Goal: Information Seeking & Learning: Check status

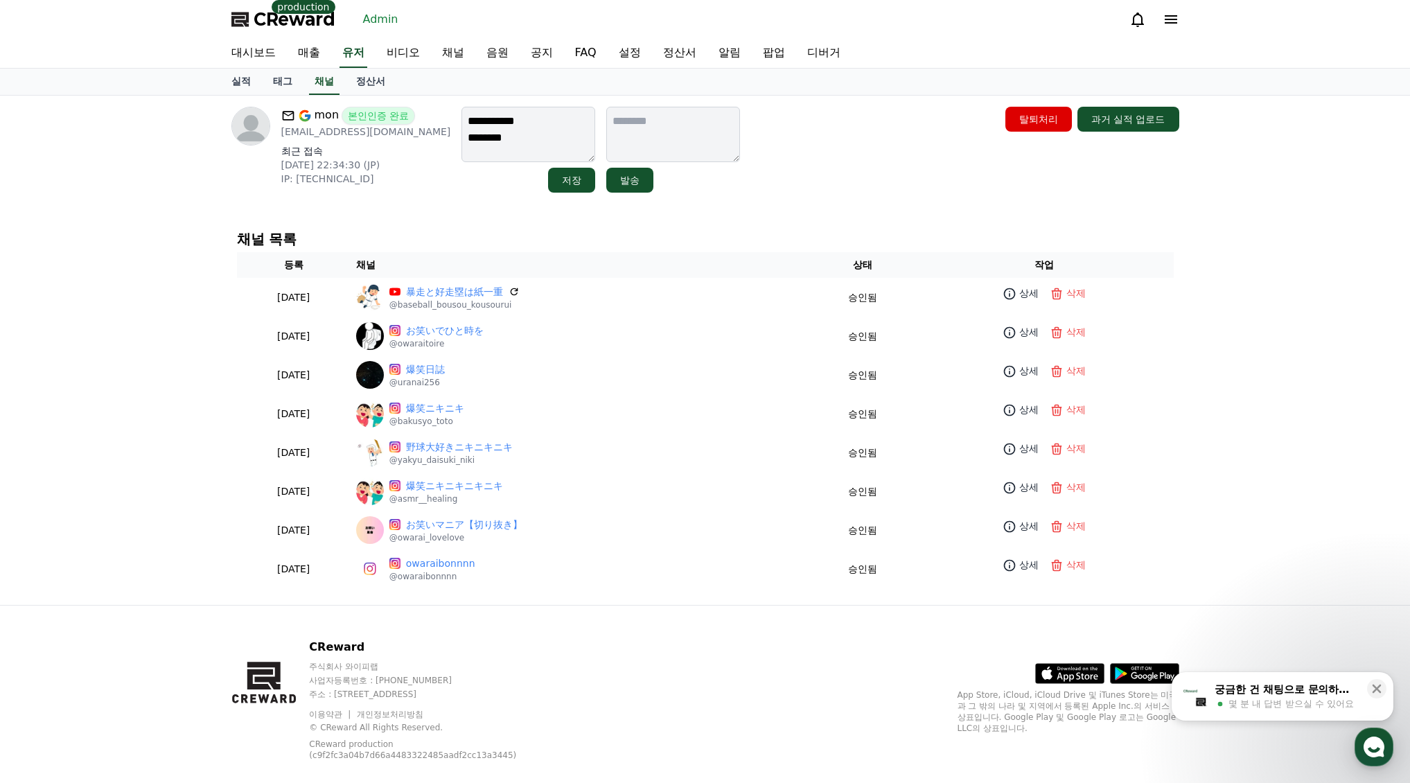
click at [468, 55] on link "채널" at bounding box center [453, 53] width 44 height 29
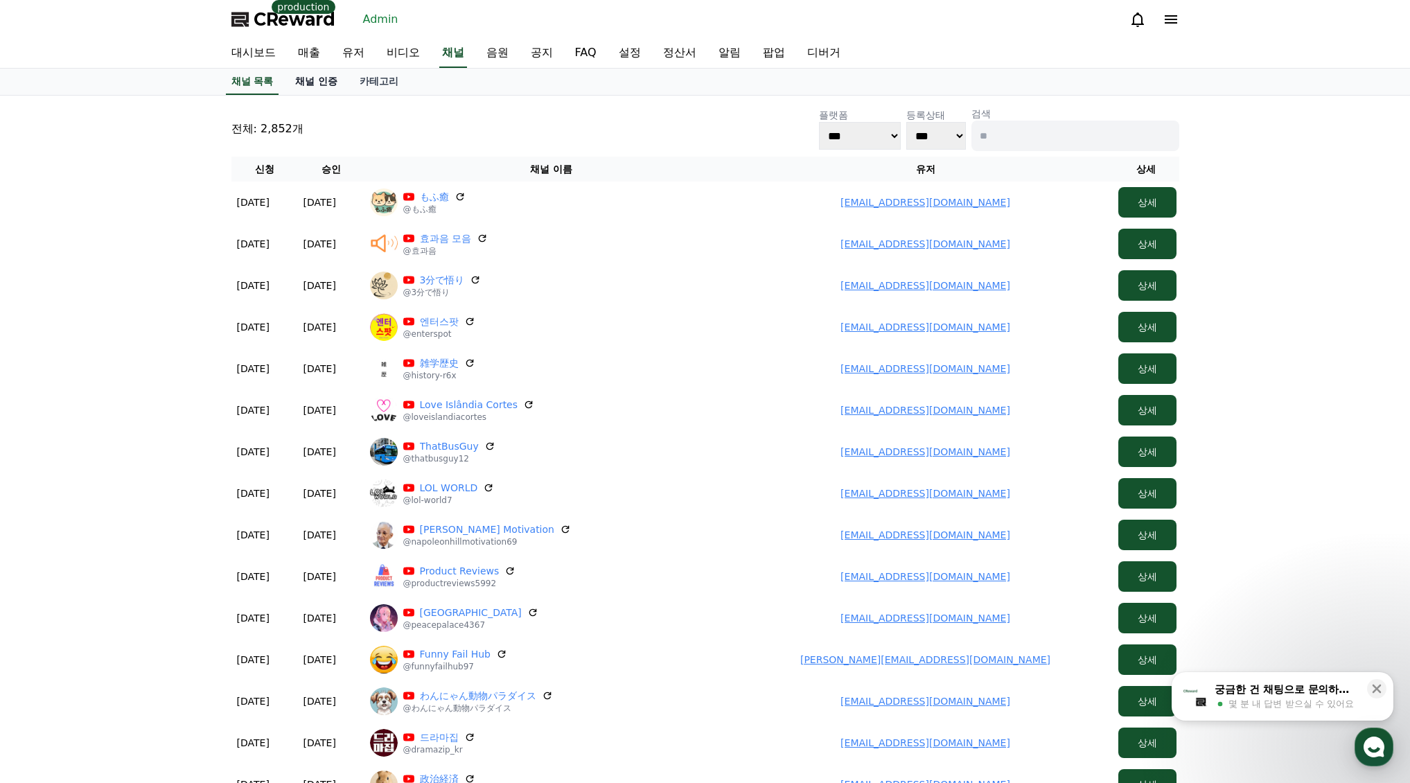
click at [328, 73] on link "채널 인증" at bounding box center [316, 82] width 64 height 26
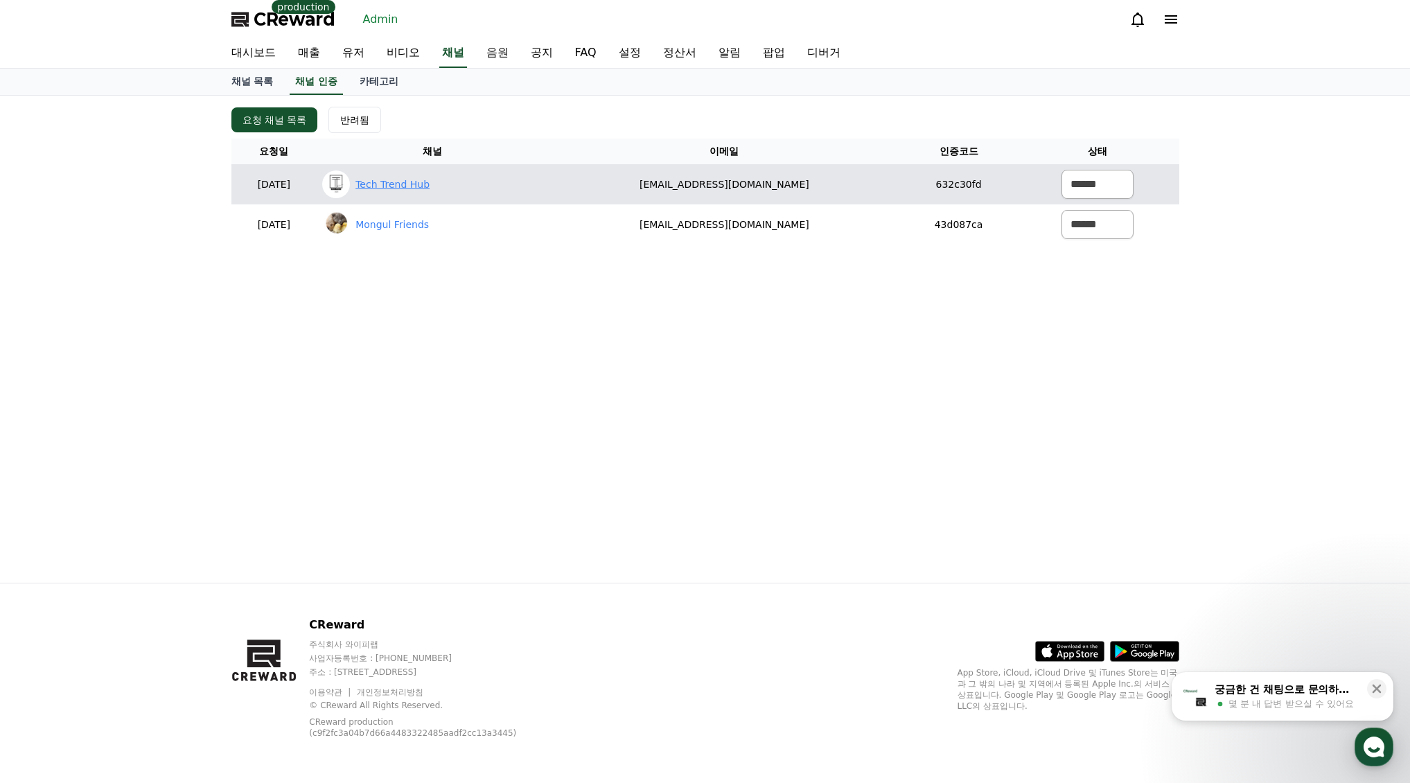
click at [428, 185] on link "Tech Trend Hub" at bounding box center [392, 184] width 74 height 15
drag, startPoint x: 673, startPoint y: 186, endPoint x: 846, endPoint y: 199, distance: 172.9
click at [844, 197] on td "narkd65@gmail.com" at bounding box center [724, 184] width 353 height 40
copy td "narkd65@gmail.com"
click at [1117, 179] on select "****** *** ***" at bounding box center [1097, 184] width 72 height 29
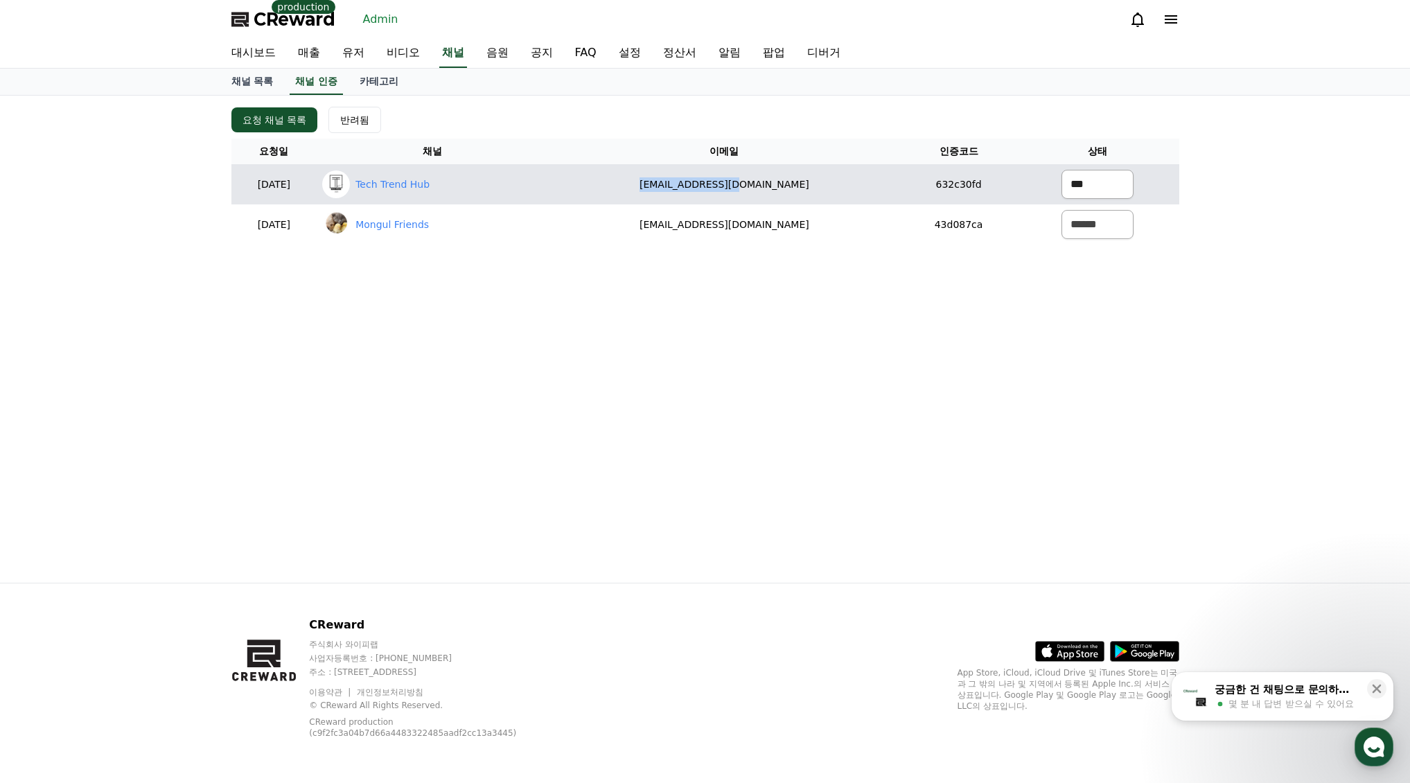
click at [1061, 170] on select "****** *** ***" at bounding box center [1097, 184] width 72 height 29
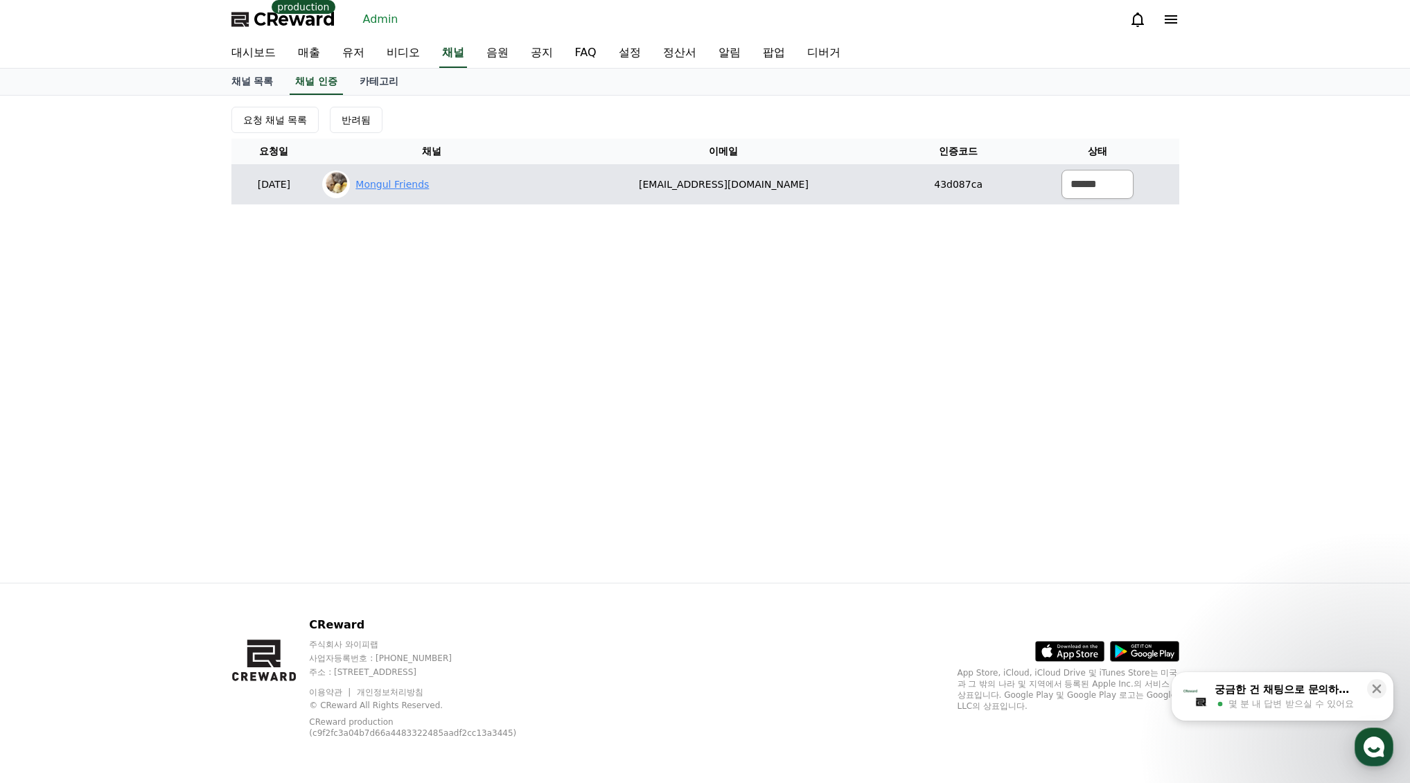
click at [429, 183] on link "Mongul Friends" at bounding box center [391, 184] width 73 height 15
drag, startPoint x: 763, startPoint y: 175, endPoint x: 677, endPoint y: 173, distance: 86.6
click at [632, 171] on tr "2025-09-09 09-09 Mongul Friends ttl1054@gmail.com 43d087ca ****** *** ***" at bounding box center [705, 184] width 948 height 40
copy tr "ttl1054@gmail.com"
click at [1141, 188] on td "****** *** ***" at bounding box center [1097, 184] width 163 height 40
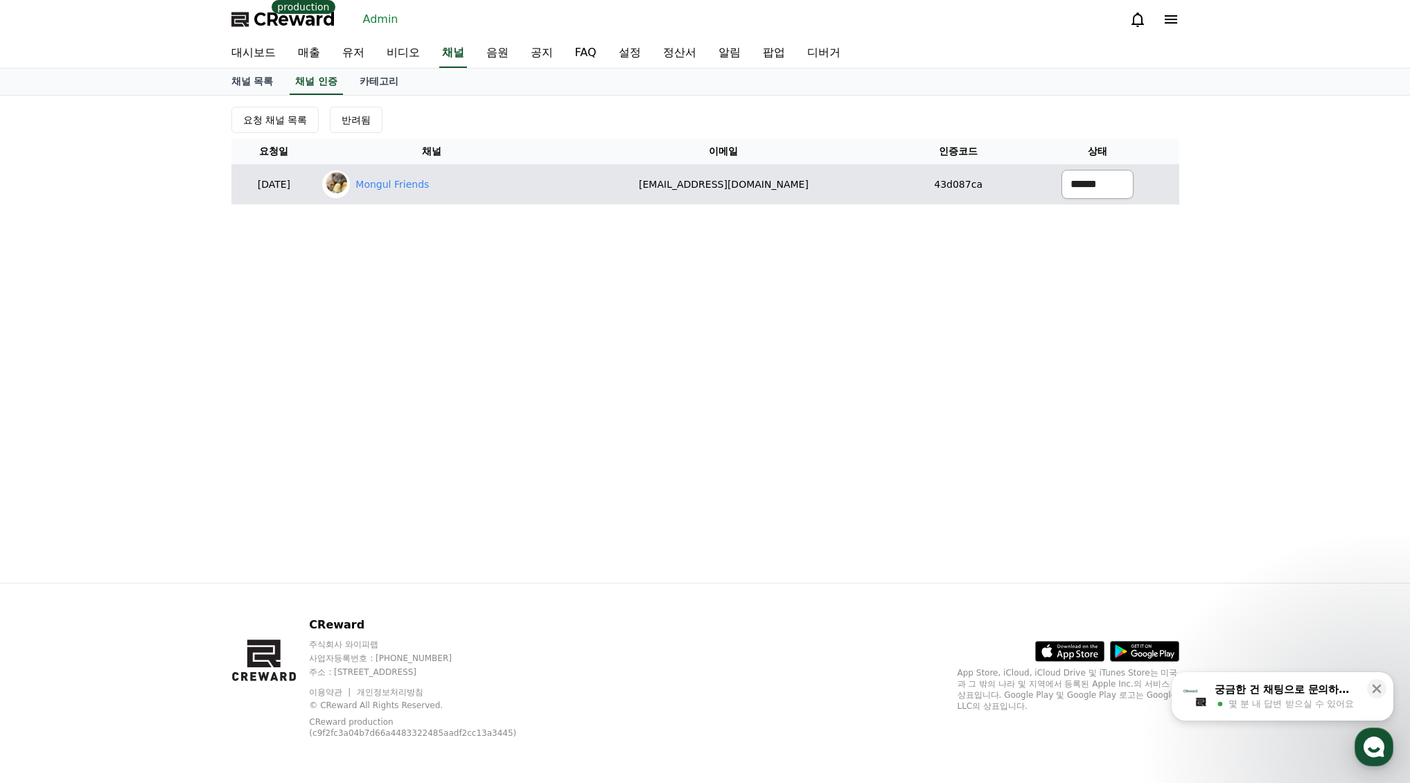
click at [1115, 182] on select "****** *** ***" at bounding box center [1097, 184] width 72 height 29
select select "********"
click at [1061, 170] on select "****** *** ***" at bounding box center [1097, 184] width 72 height 29
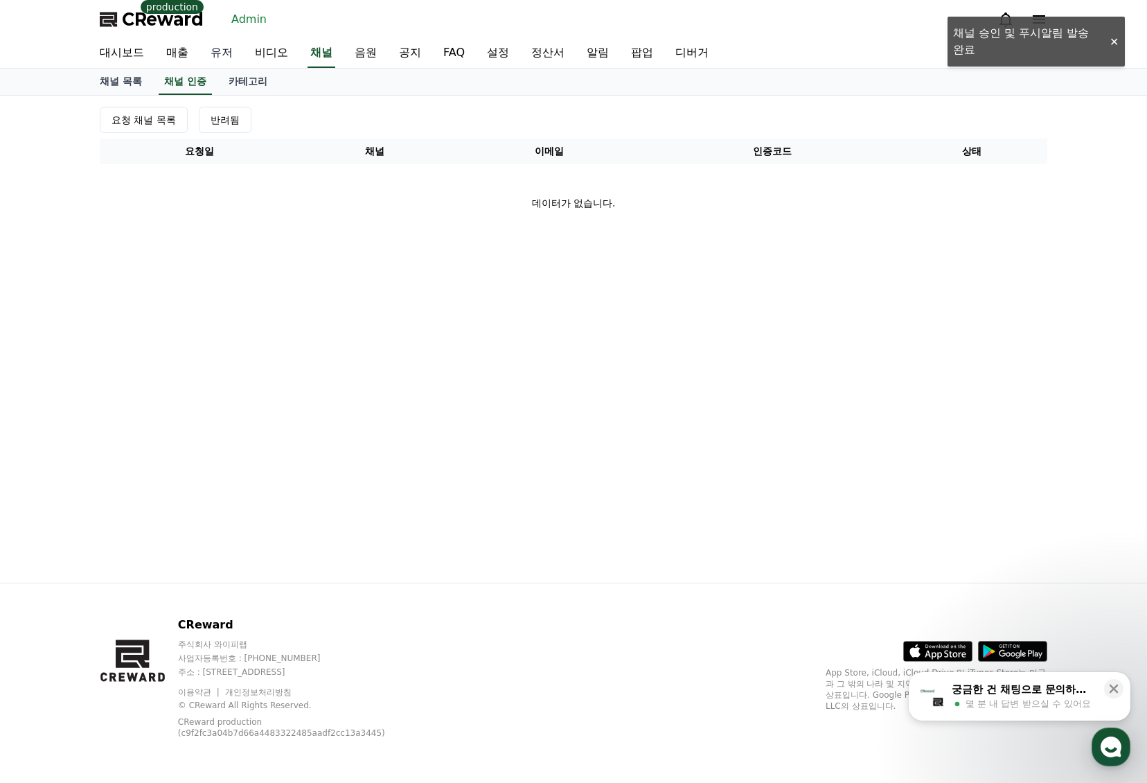
click at [205, 57] on link "유저" at bounding box center [222, 53] width 44 height 29
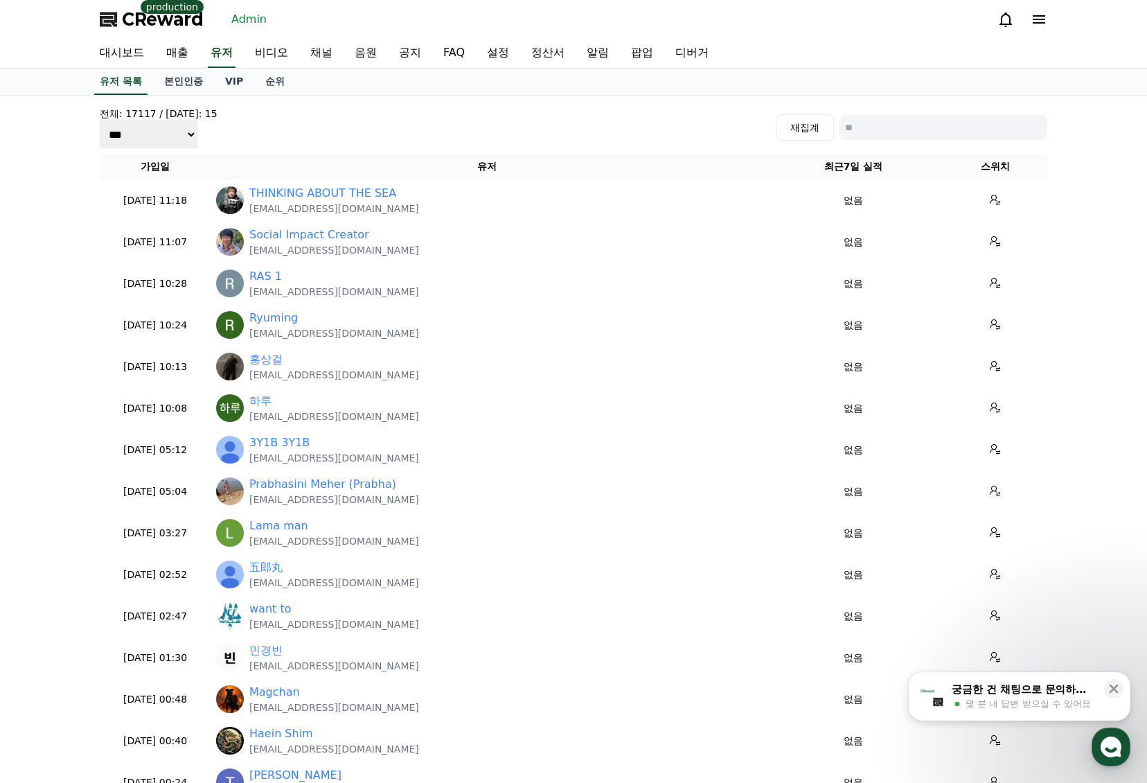
click at [905, 133] on input at bounding box center [944, 127] width 208 height 25
paste input "**********"
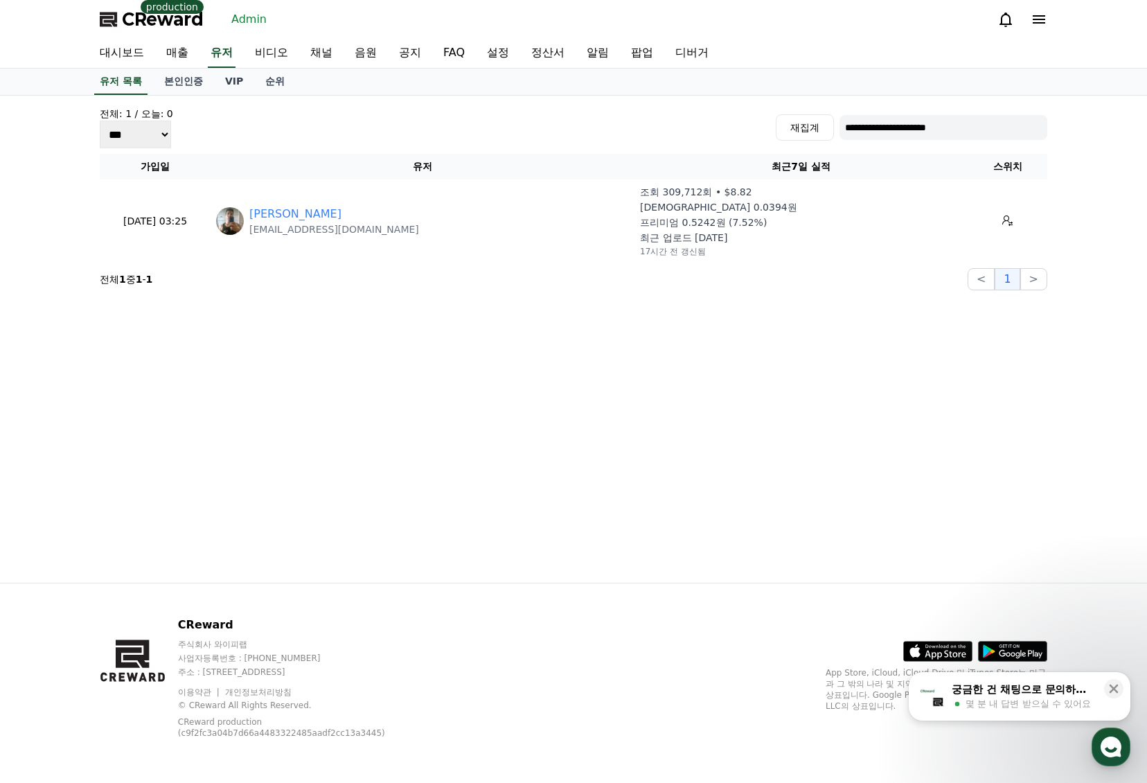
click at [928, 139] on input "**********" at bounding box center [944, 127] width 208 height 25
click at [930, 131] on input "**********" at bounding box center [944, 127] width 208 height 25
paste input
type input "**********"
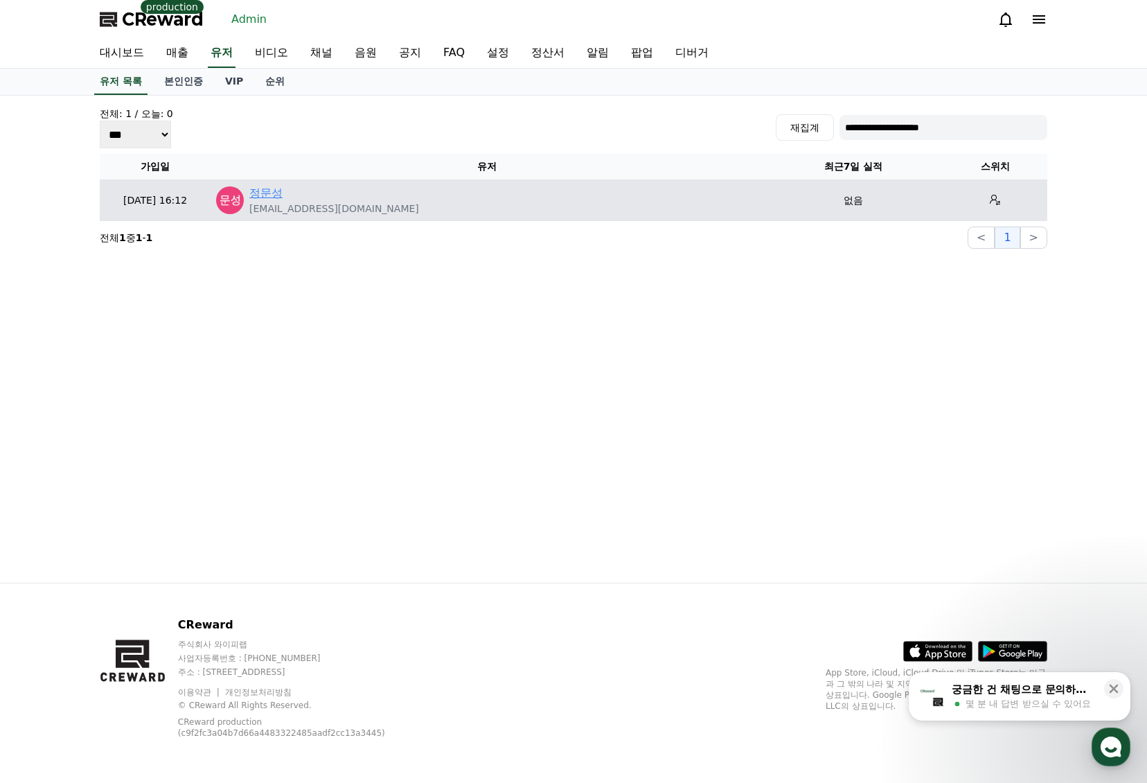
click at [278, 186] on link "정문성" at bounding box center [265, 193] width 33 height 17
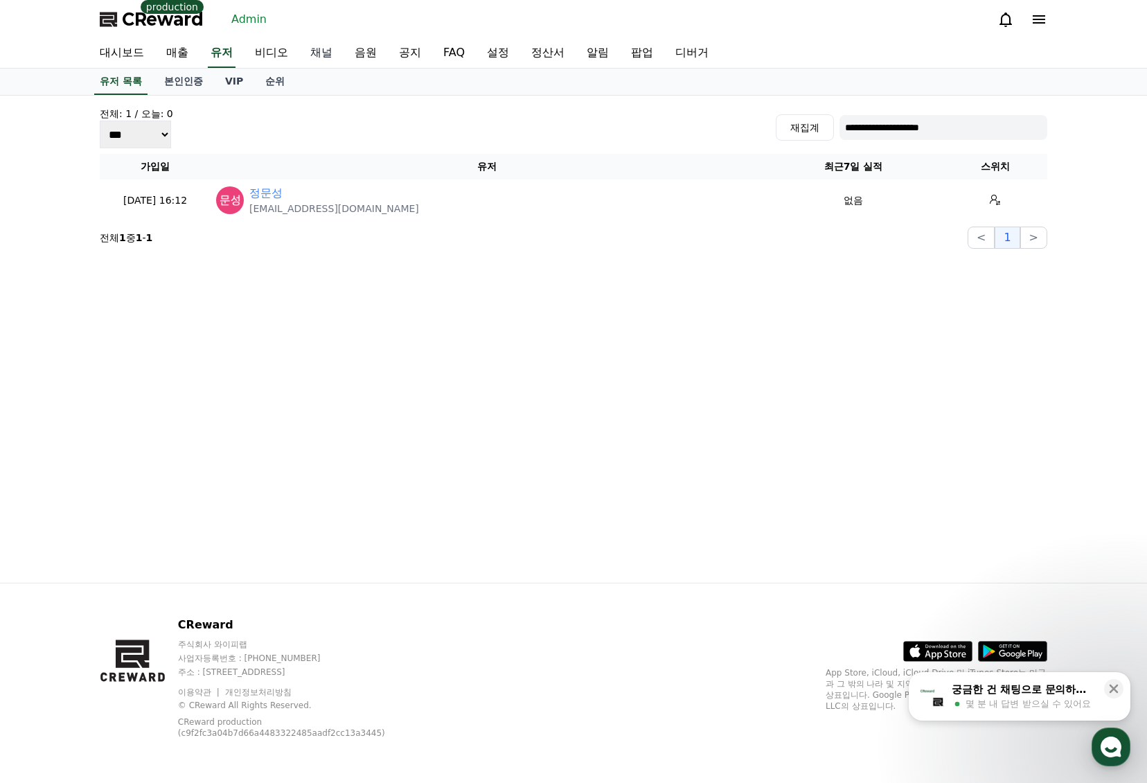
click at [308, 55] on link "채널" at bounding box center [321, 53] width 44 height 29
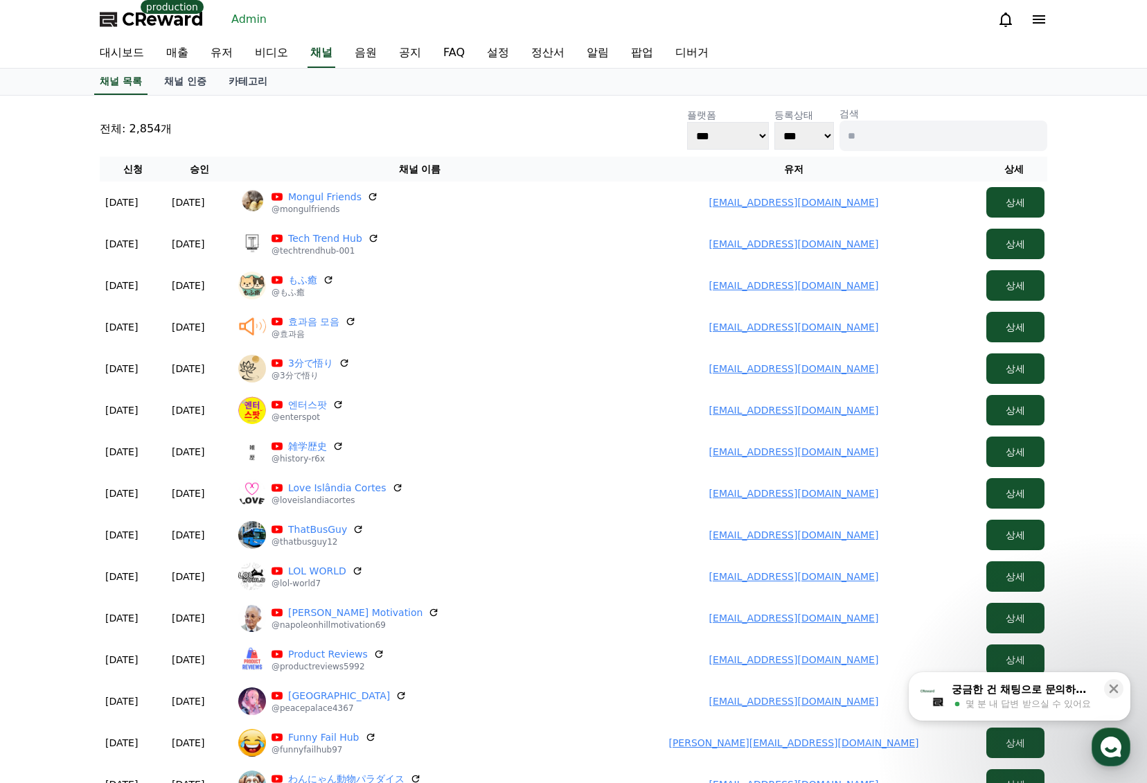
click at [858, 132] on input at bounding box center [944, 136] width 208 height 30
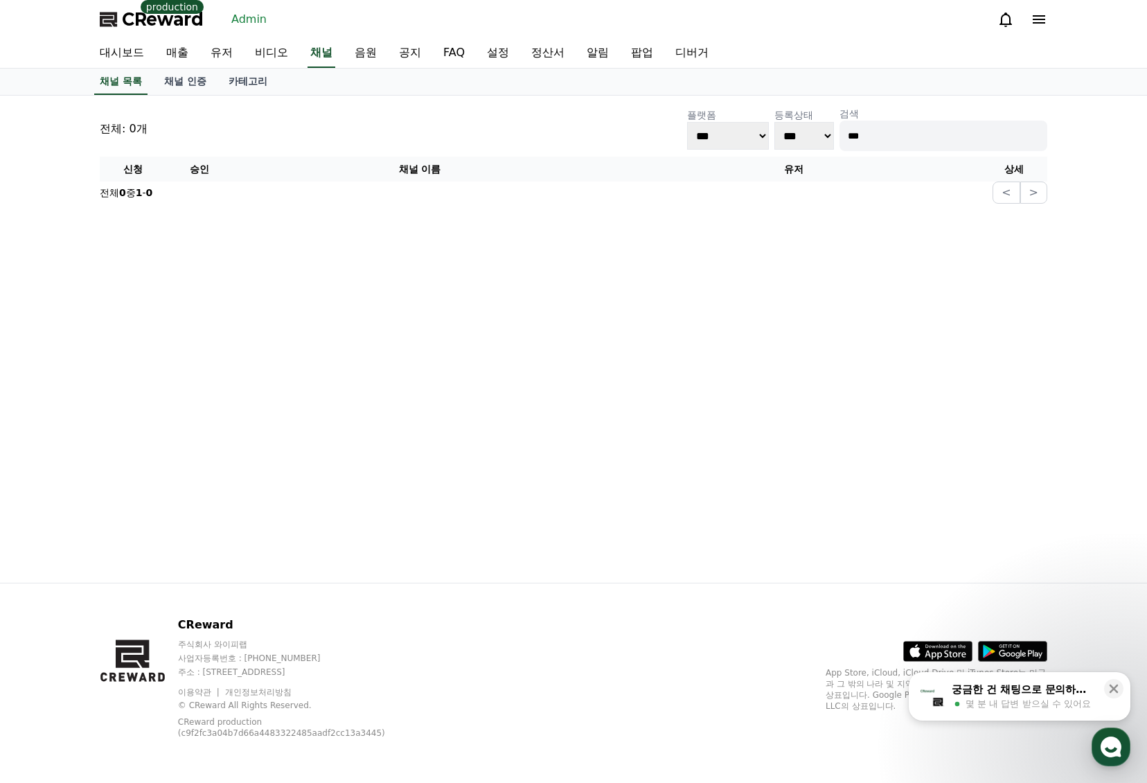
click at [882, 132] on input "***" at bounding box center [944, 136] width 208 height 30
click at [323, 54] on link "채널" at bounding box center [322, 53] width 28 height 29
click at [932, 133] on input "***" at bounding box center [944, 136] width 208 height 30
paste input "*******"
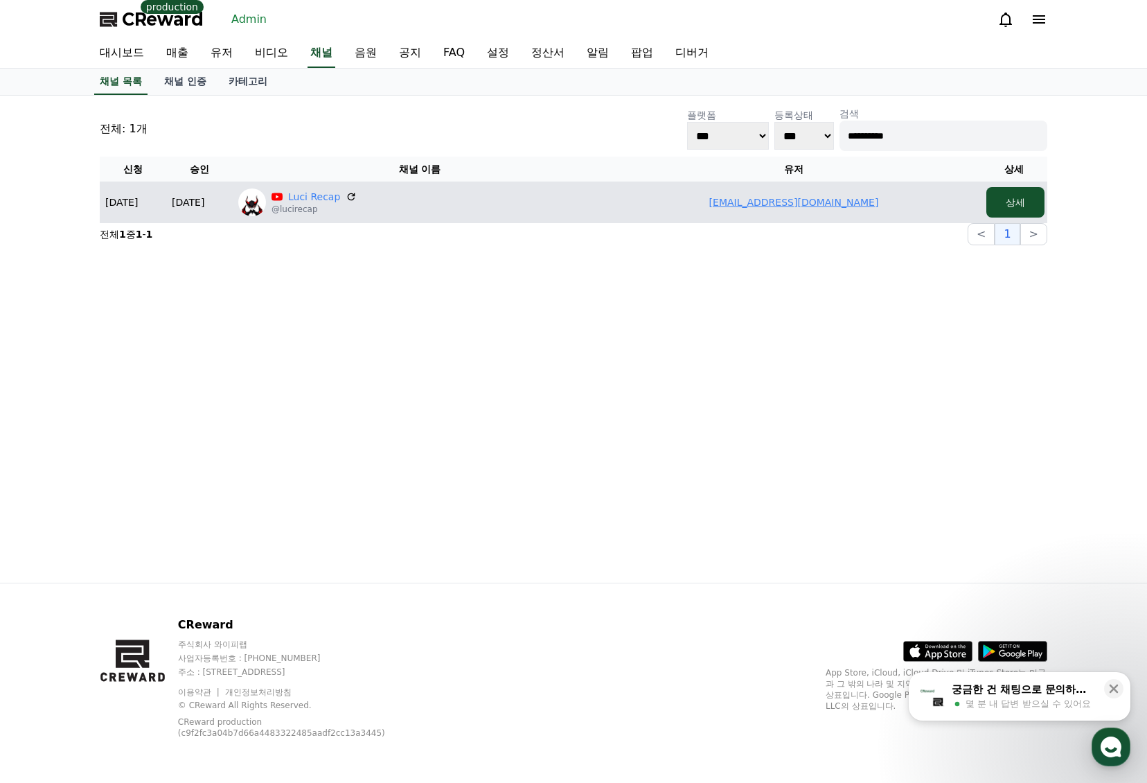
click at [774, 197] on link "workforhardi@gmail.com" at bounding box center [794, 202] width 170 height 11
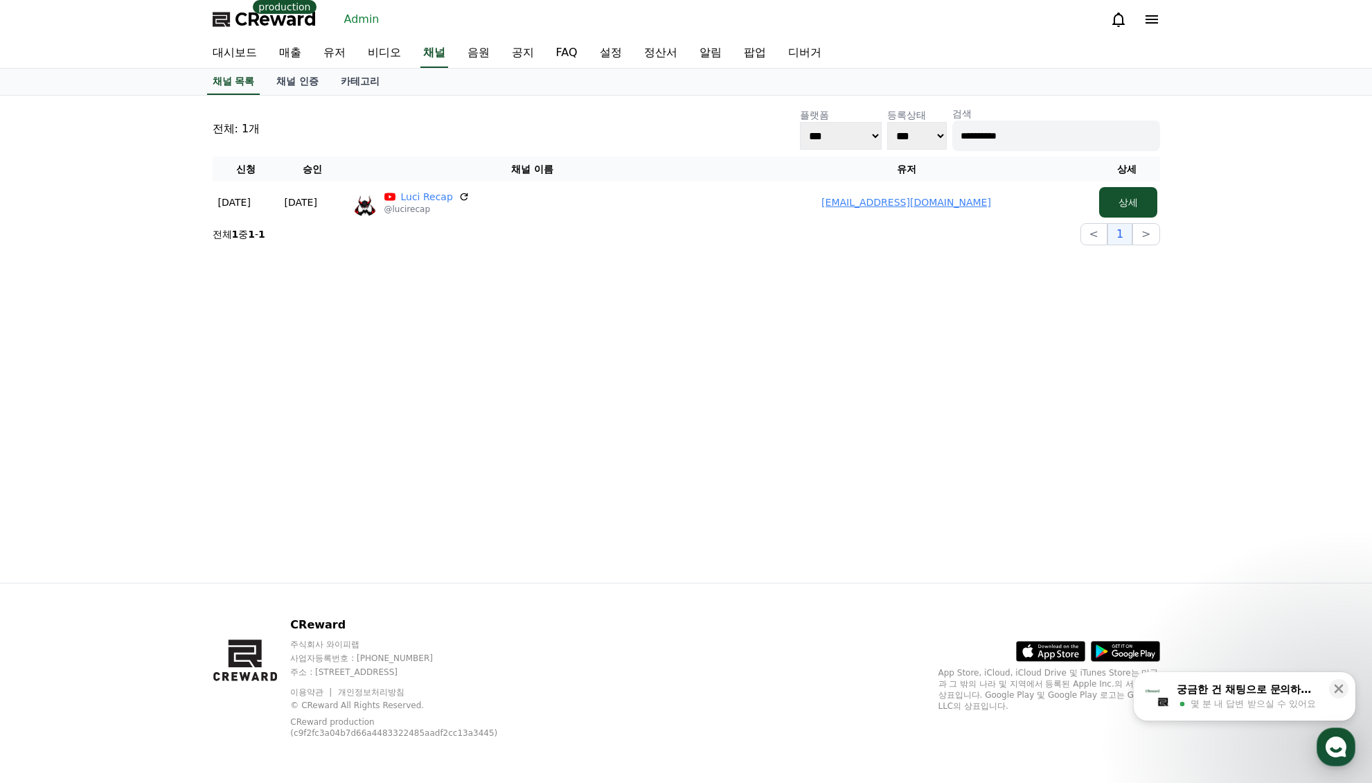
click at [988, 127] on input "**********" at bounding box center [1057, 136] width 208 height 30
paste input
type input "*********"
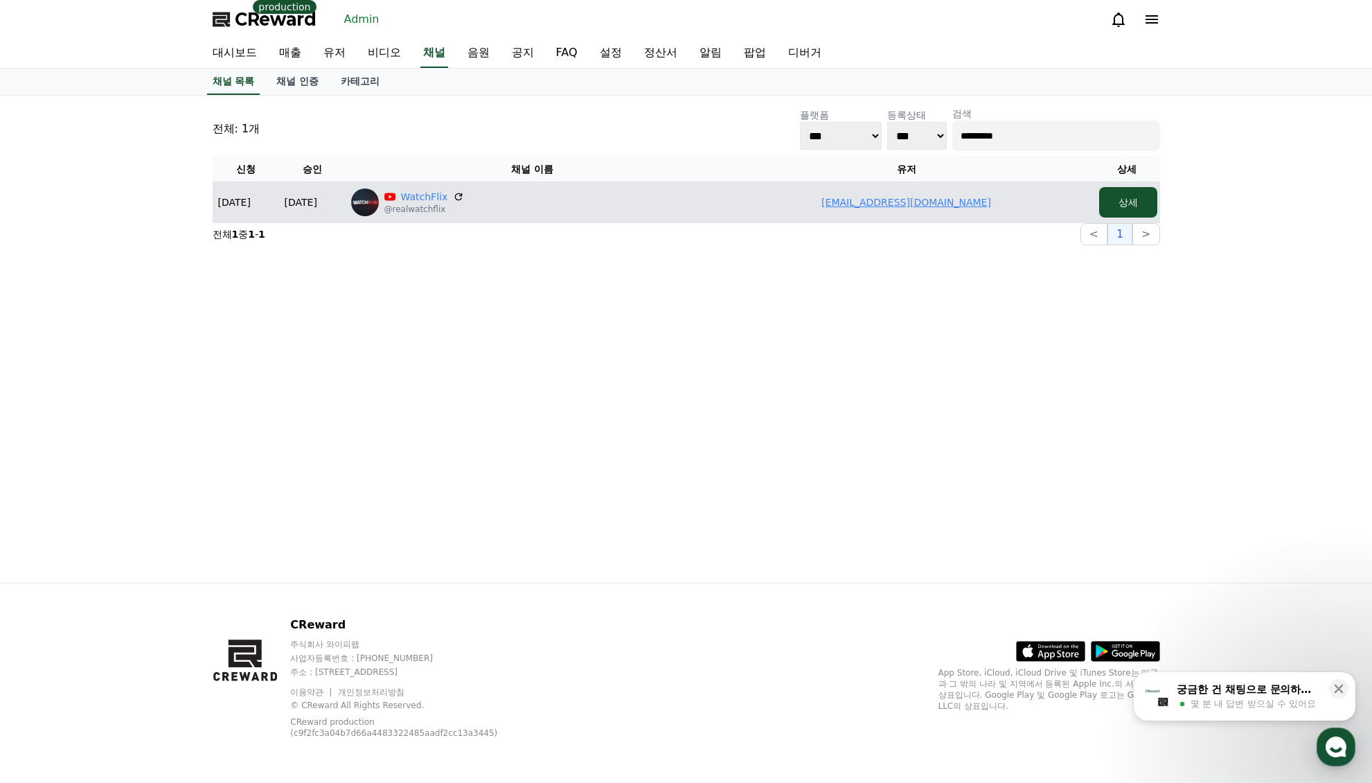
click at [867, 206] on link "vijaymoryaneu@gmail.com" at bounding box center [907, 202] width 170 height 11
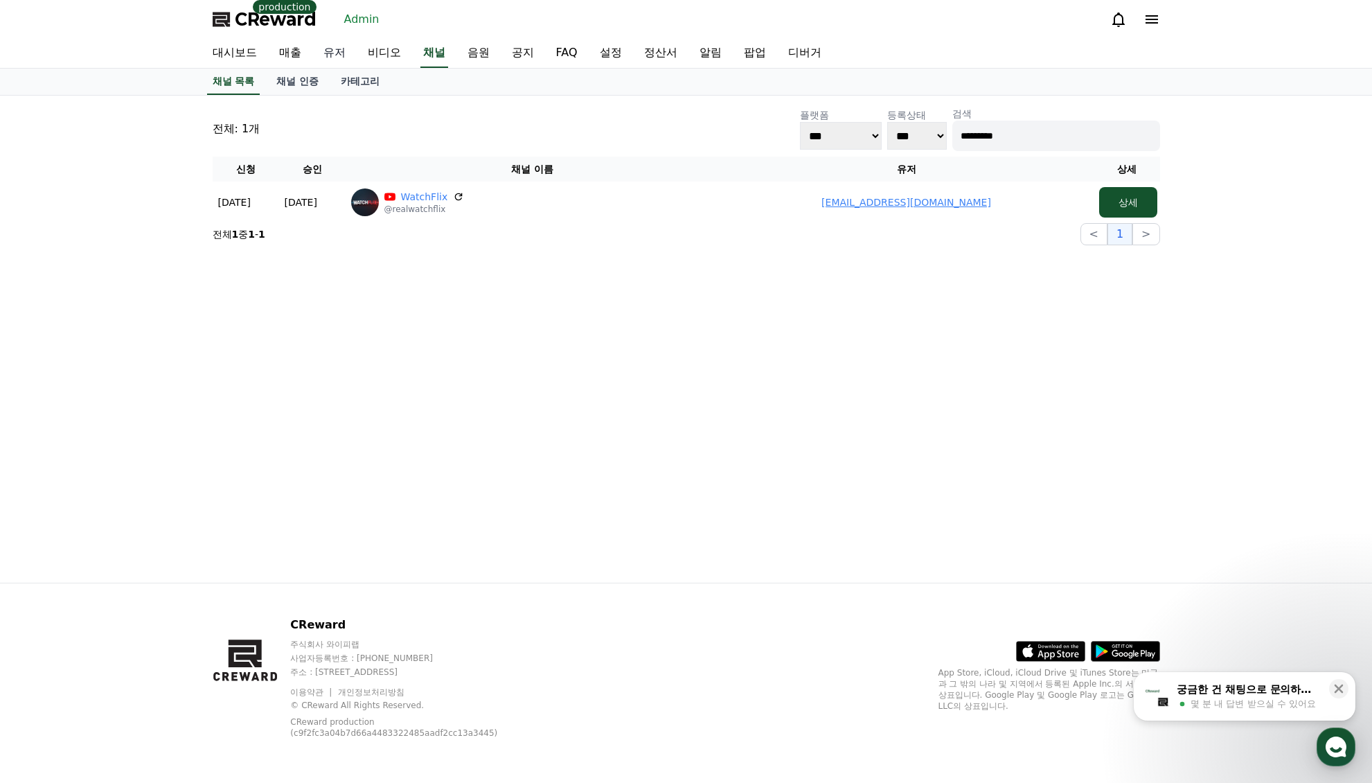
click at [343, 57] on link "유저" at bounding box center [334, 53] width 44 height 29
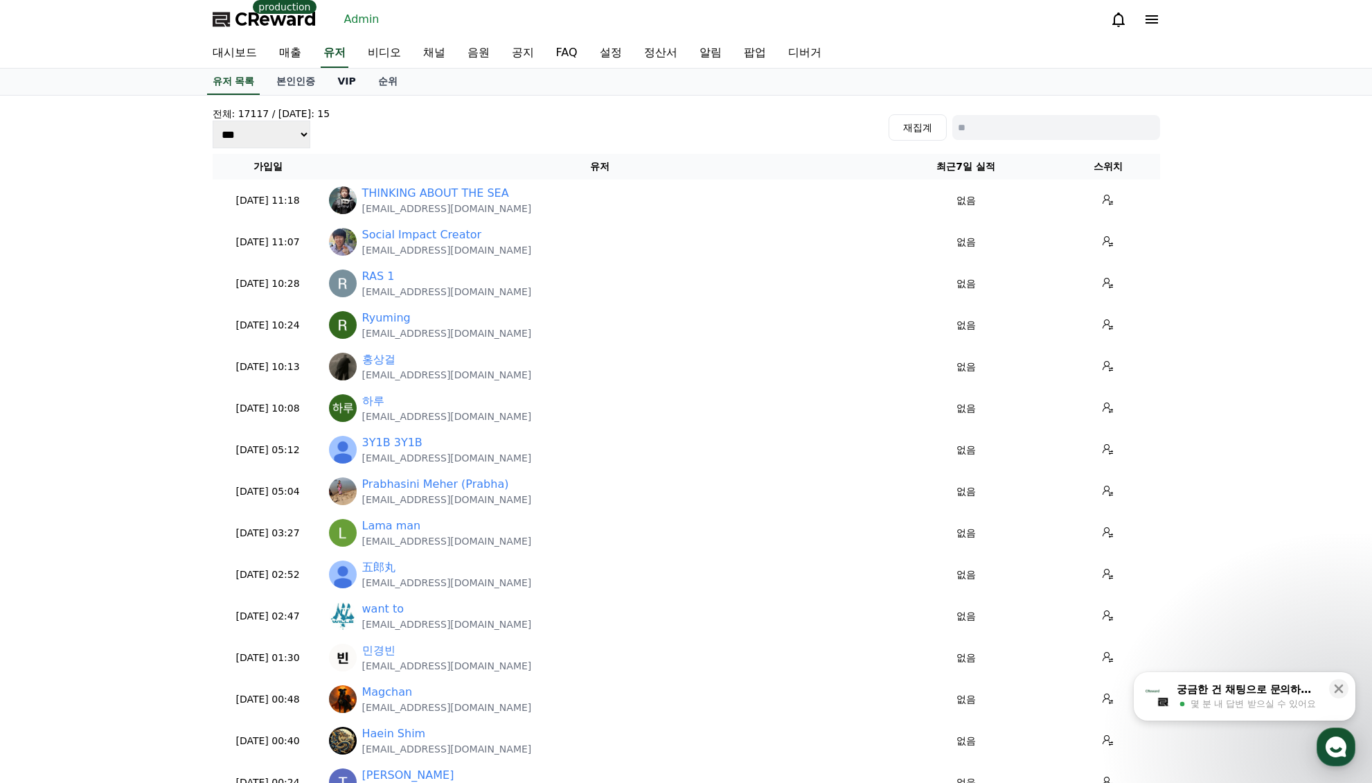
click at [334, 82] on link "VIP" at bounding box center [346, 82] width 40 height 26
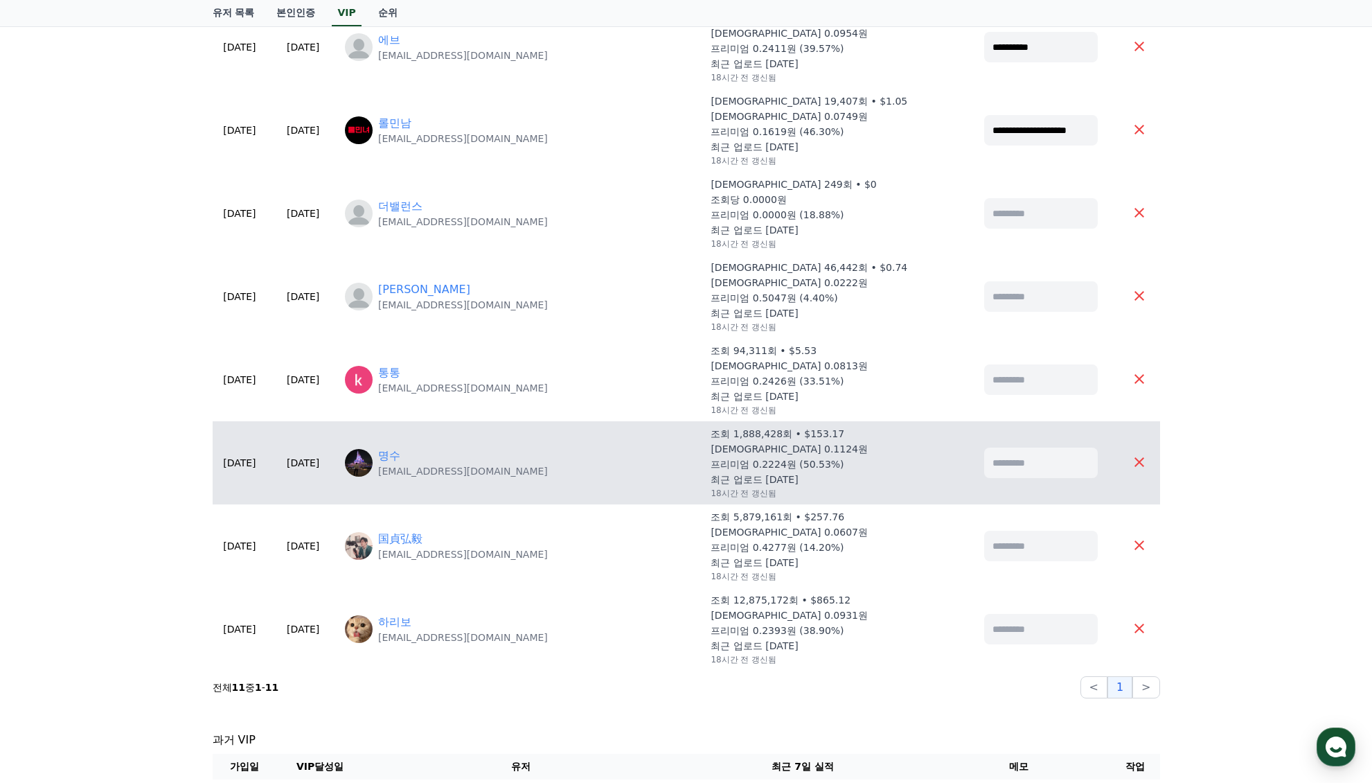
scroll to position [485, 0]
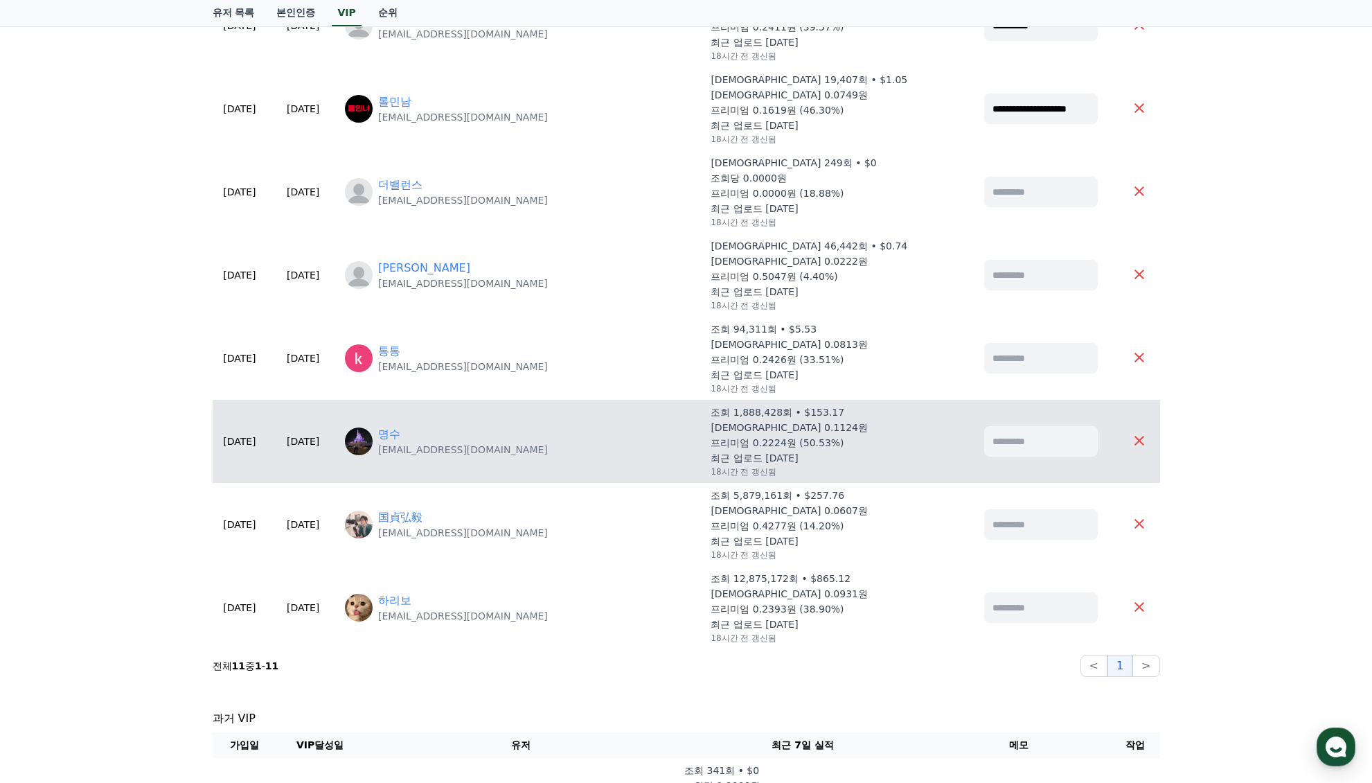
click at [461, 445] on p "healthmad@kakao.com" at bounding box center [463, 450] width 170 height 14
click at [400, 435] on link "명수" at bounding box center [389, 434] width 22 height 17
click at [460, 424] on td "명수 healthmad@kakao.com" at bounding box center [522, 441] width 366 height 83
click at [400, 434] on link "명수" at bounding box center [389, 434] width 22 height 17
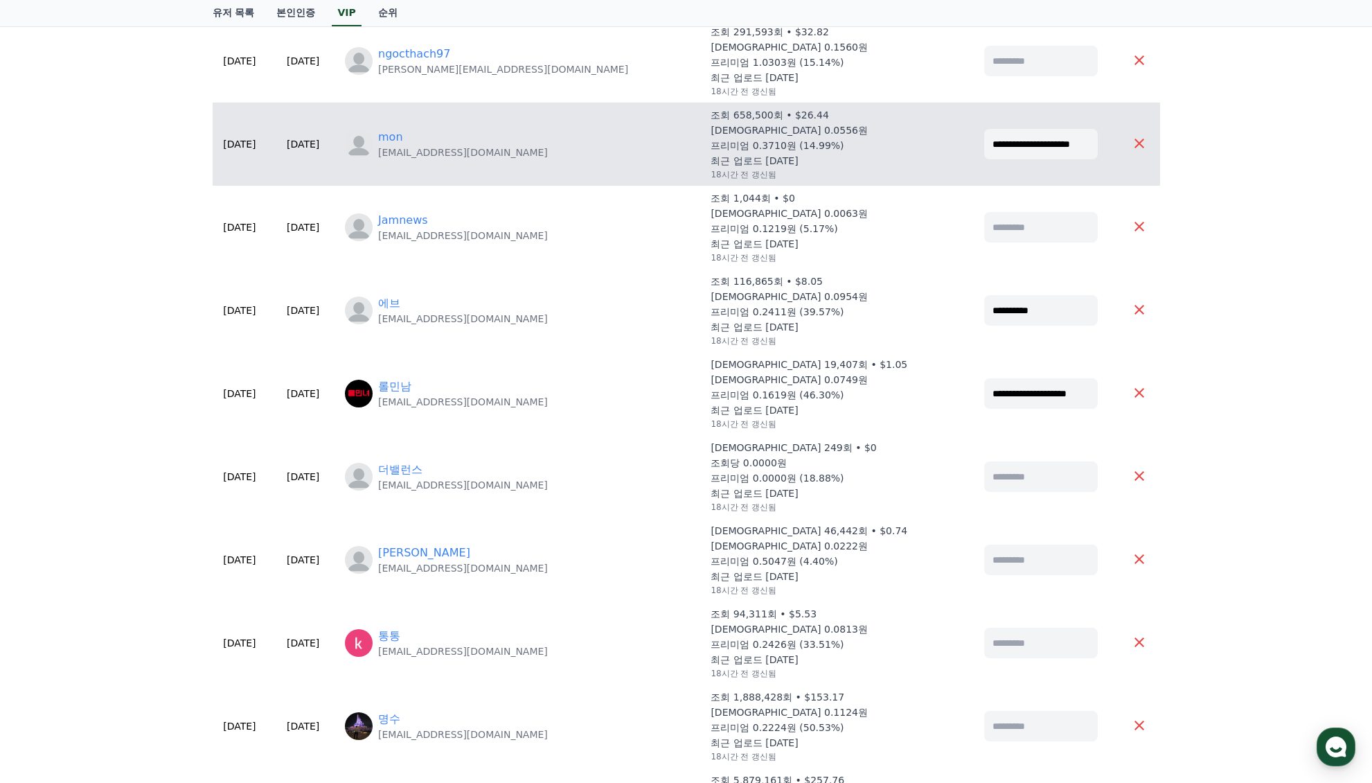
scroll to position [139, 0]
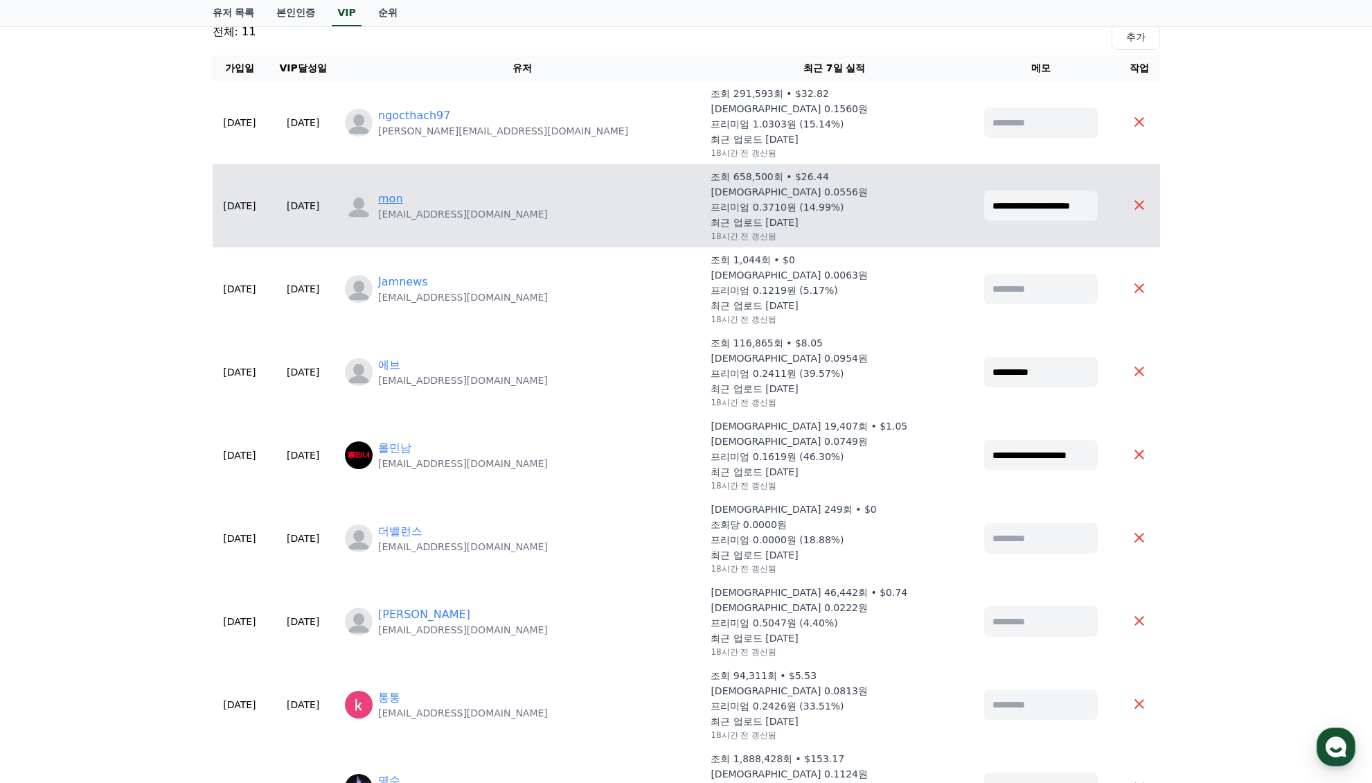
click at [403, 194] on link "mon" at bounding box center [390, 199] width 25 height 17
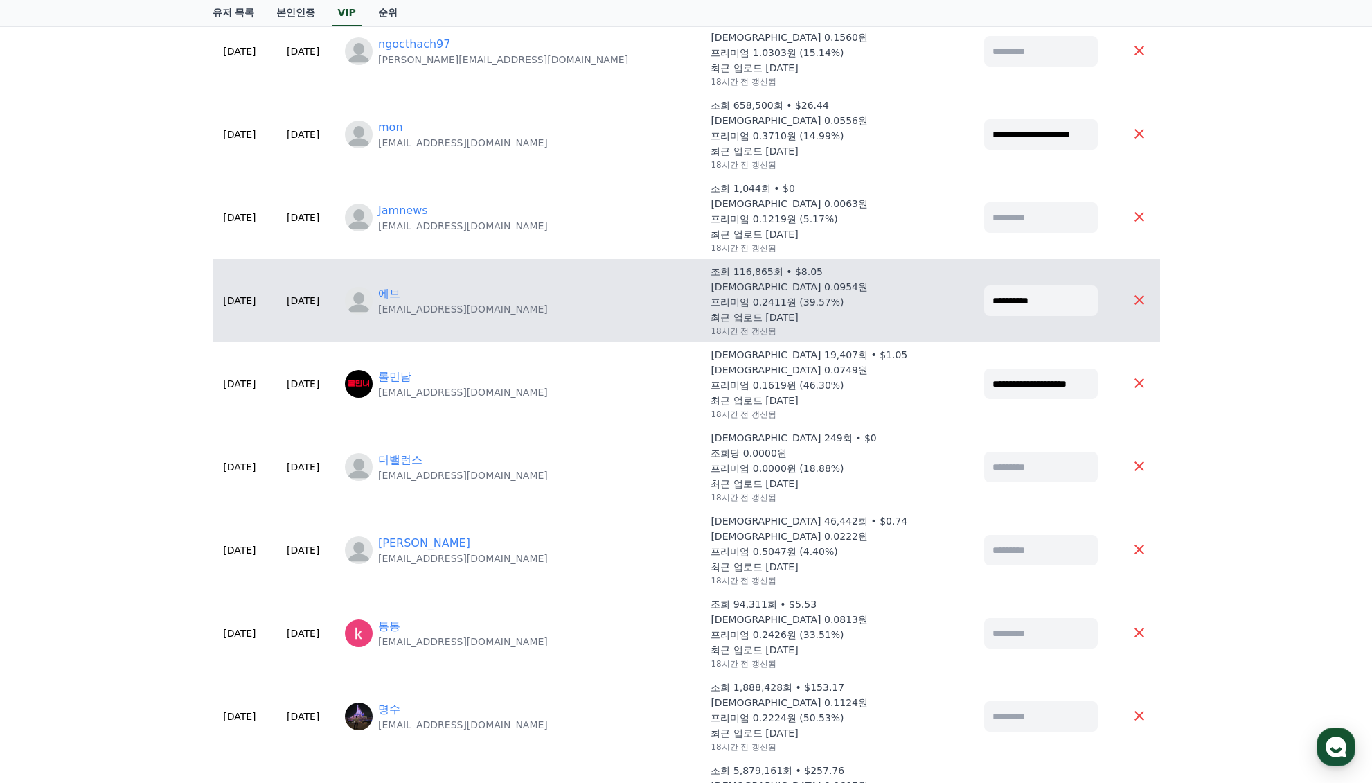
scroll to position [208, 0]
click at [400, 296] on link "에브" at bounding box center [389, 295] width 22 height 17
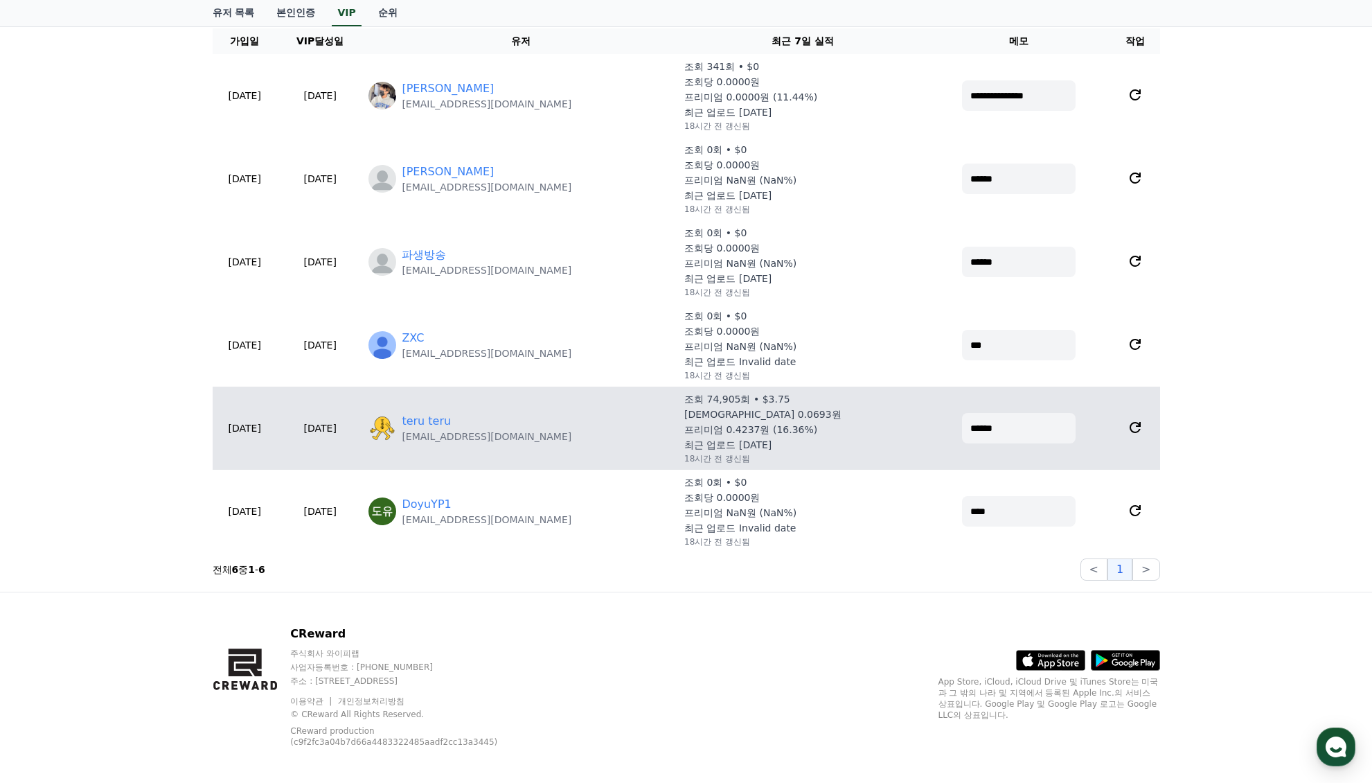
scroll to position [1198, 0]
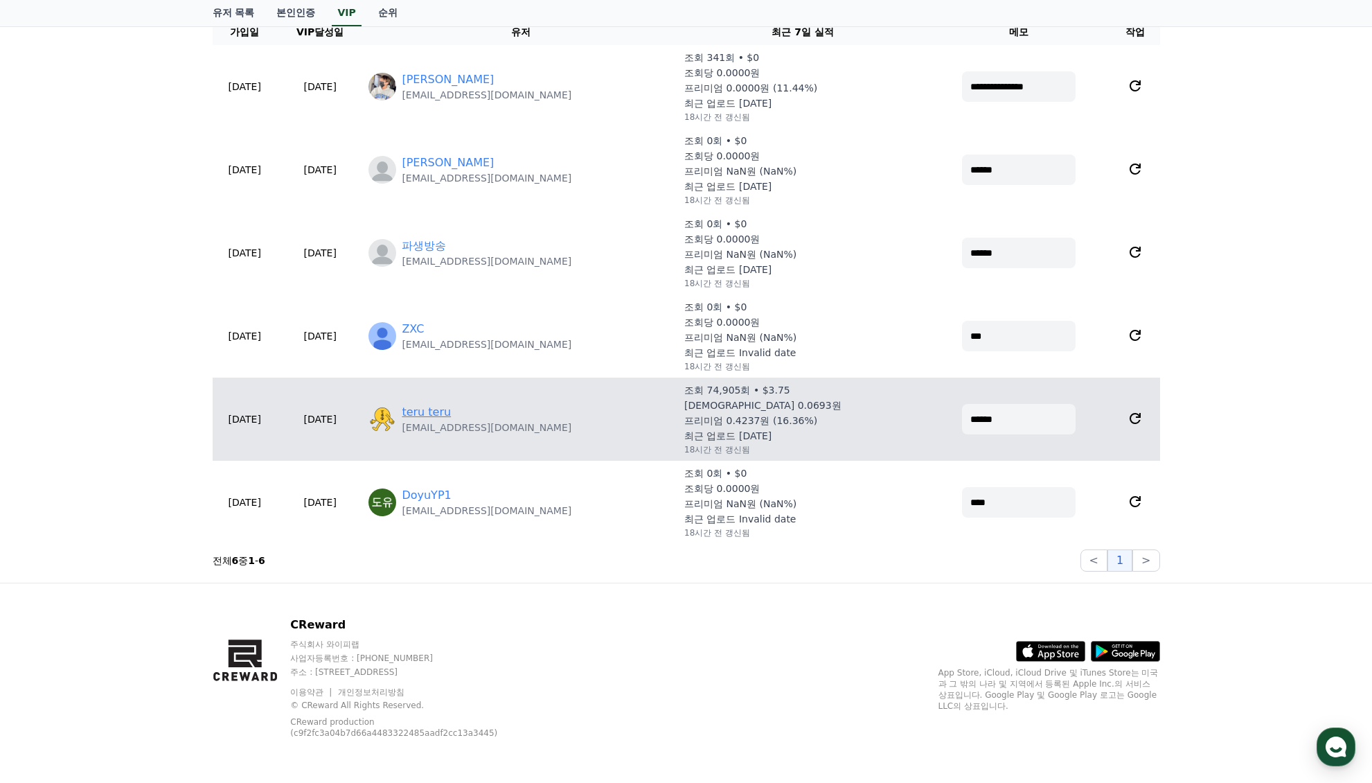
click at [451, 406] on link "teru teru" at bounding box center [426, 412] width 49 height 17
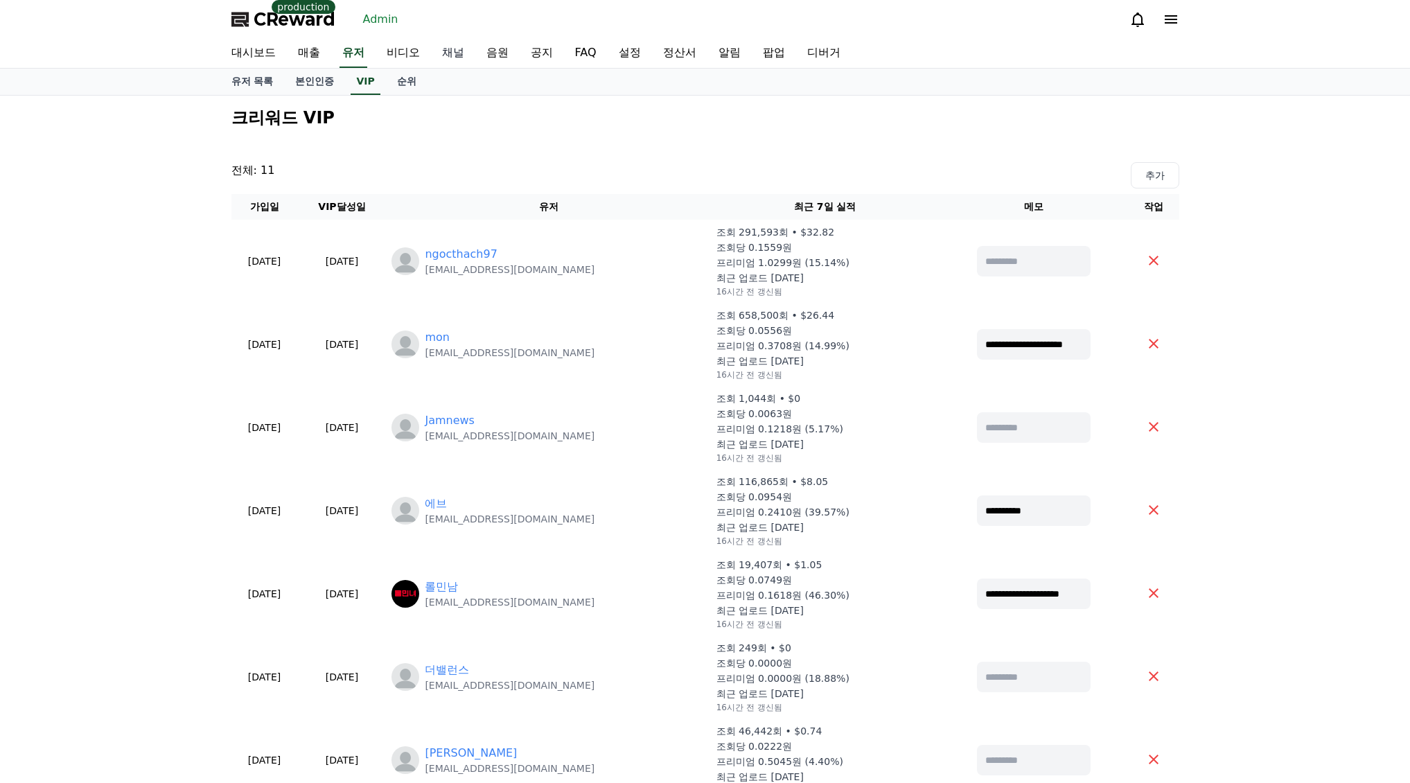
click at [466, 51] on link "채널" at bounding box center [453, 53] width 44 height 29
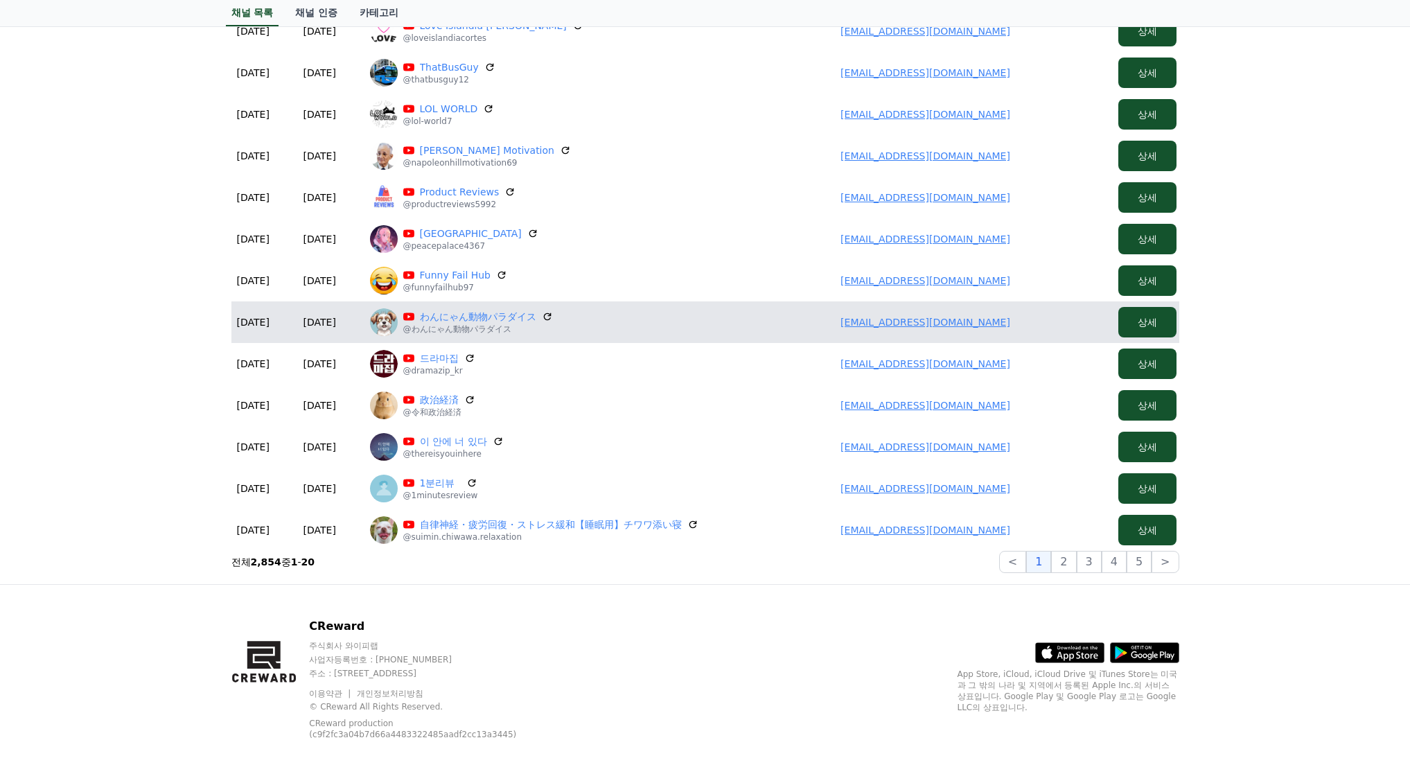
scroll to position [463, 0]
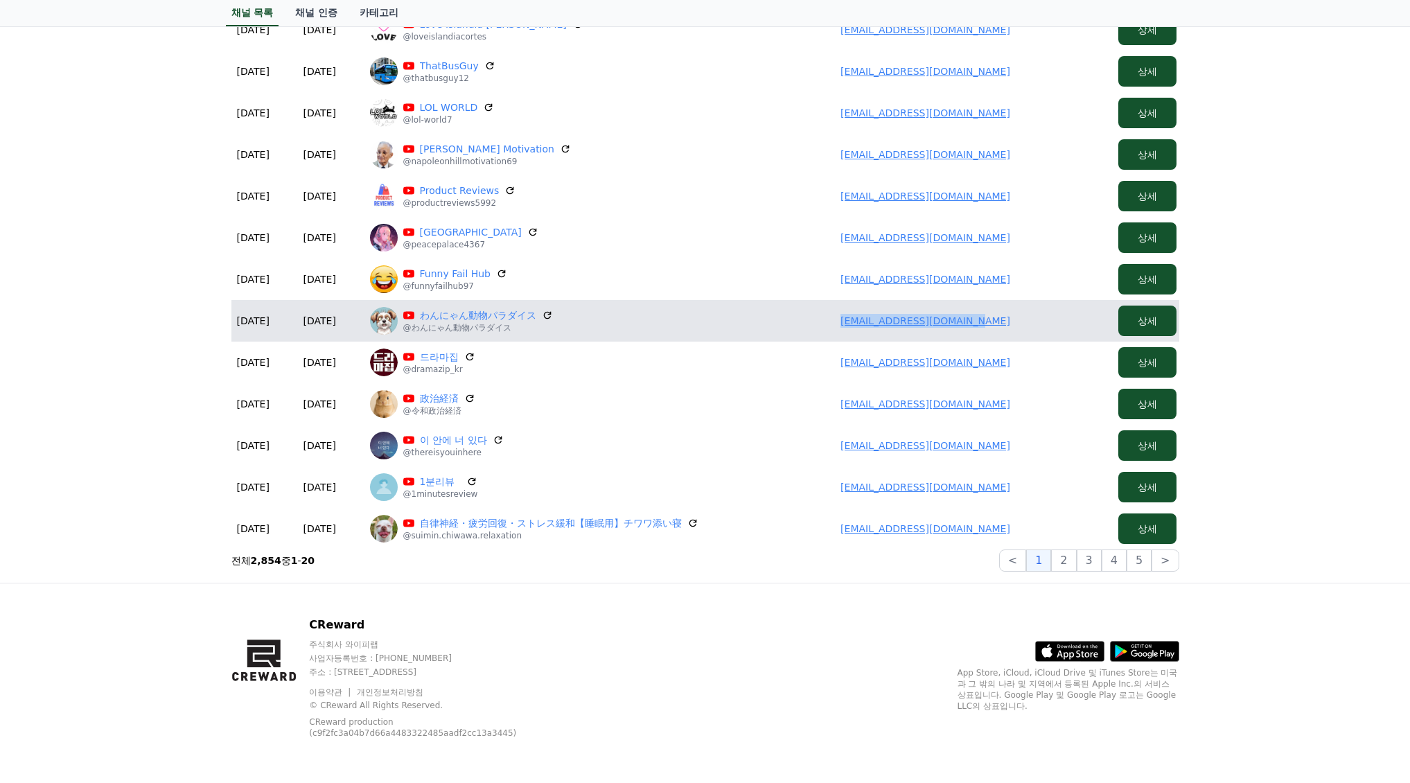
drag, startPoint x: 910, startPoint y: 328, endPoint x: 999, endPoint y: 334, distance: 88.8
click at [999, 334] on td "satoshimiwa416@gmail.com" at bounding box center [925, 321] width 374 height 42
copy link "satoshimiwa416@gmail.com"
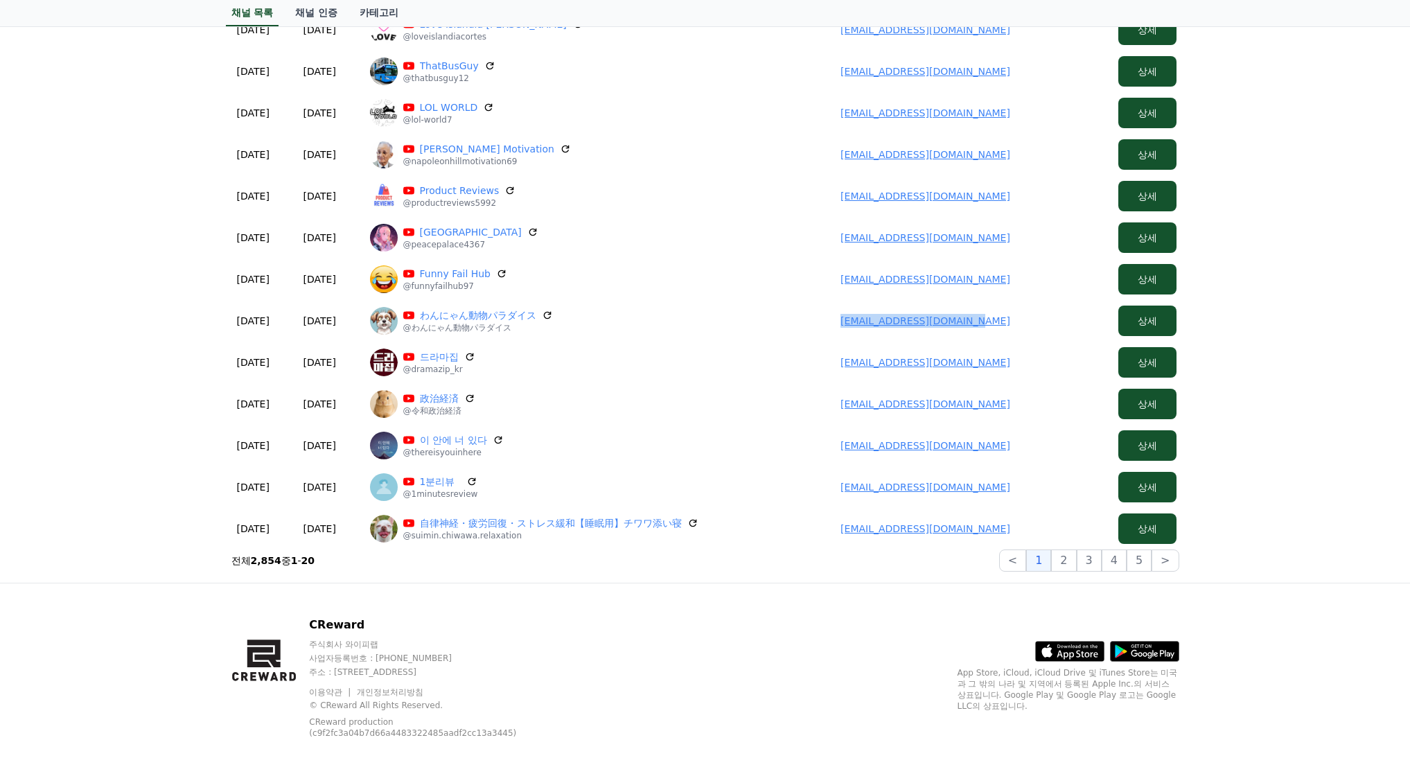
copy link "satoshimiwa416@gmail.com"
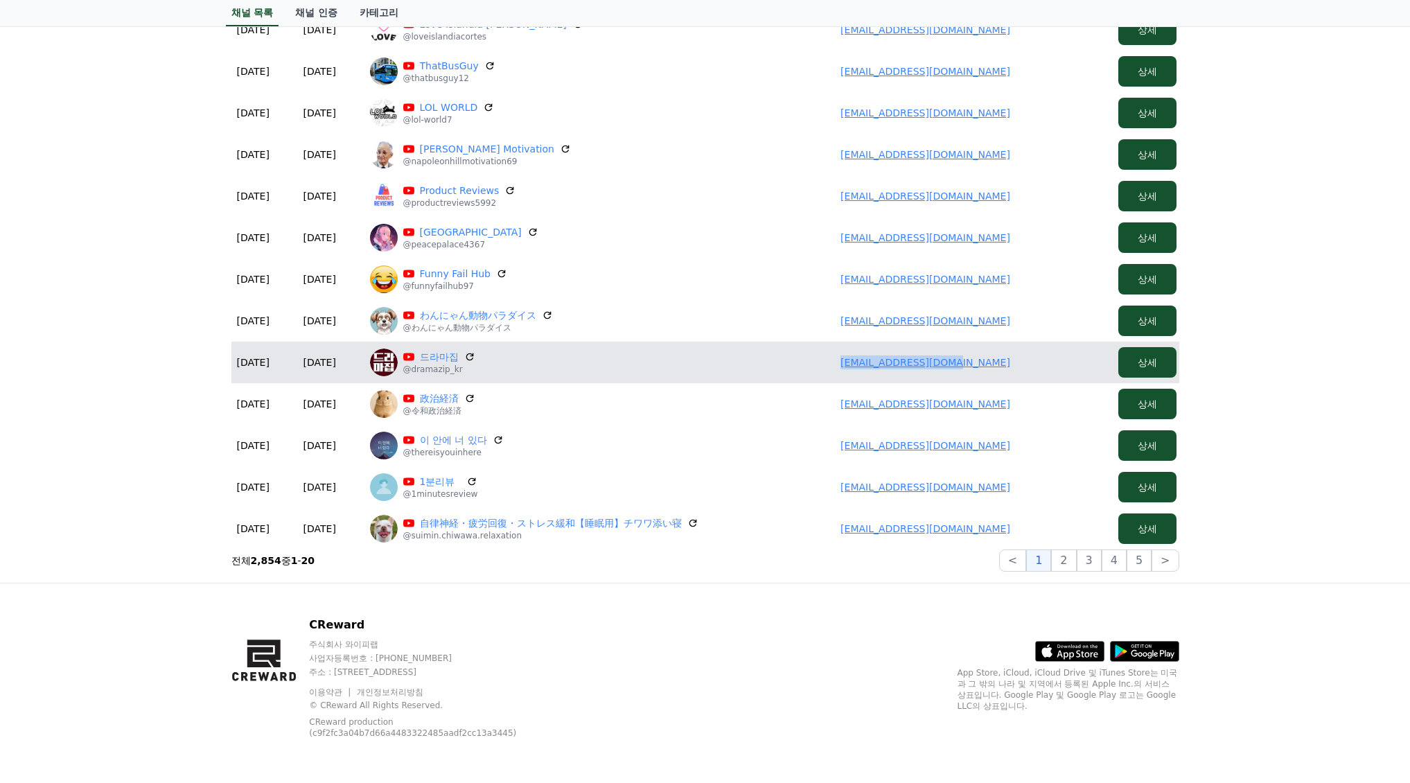
drag, startPoint x: 849, startPoint y: 357, endPoint x: 1001, endPoint y: 357, distance: 152.4
click at [1001, 357] on td "jorebeccaa@gmail.com" at bounding box center [925, 363] width 374 height 42
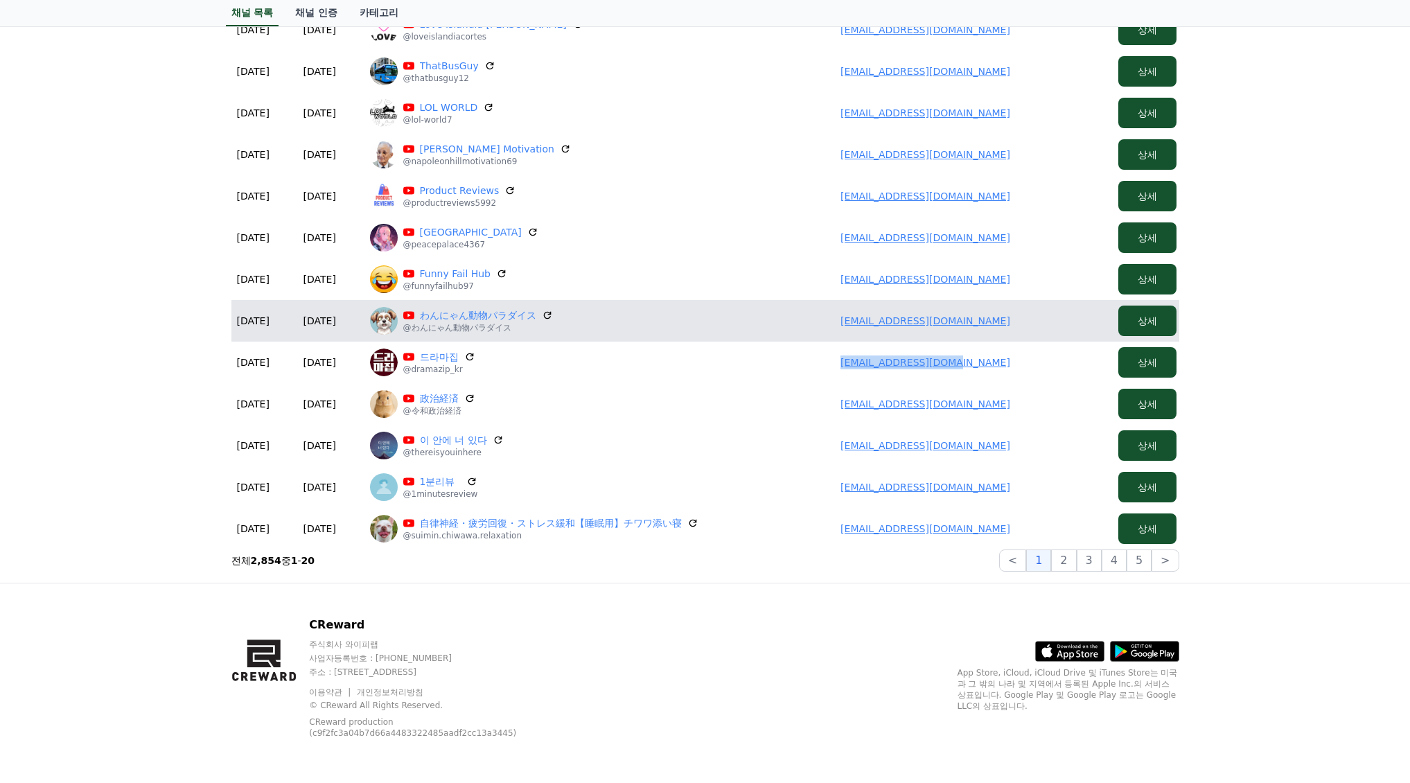
copy link "jorebeccaa@gmail.com"
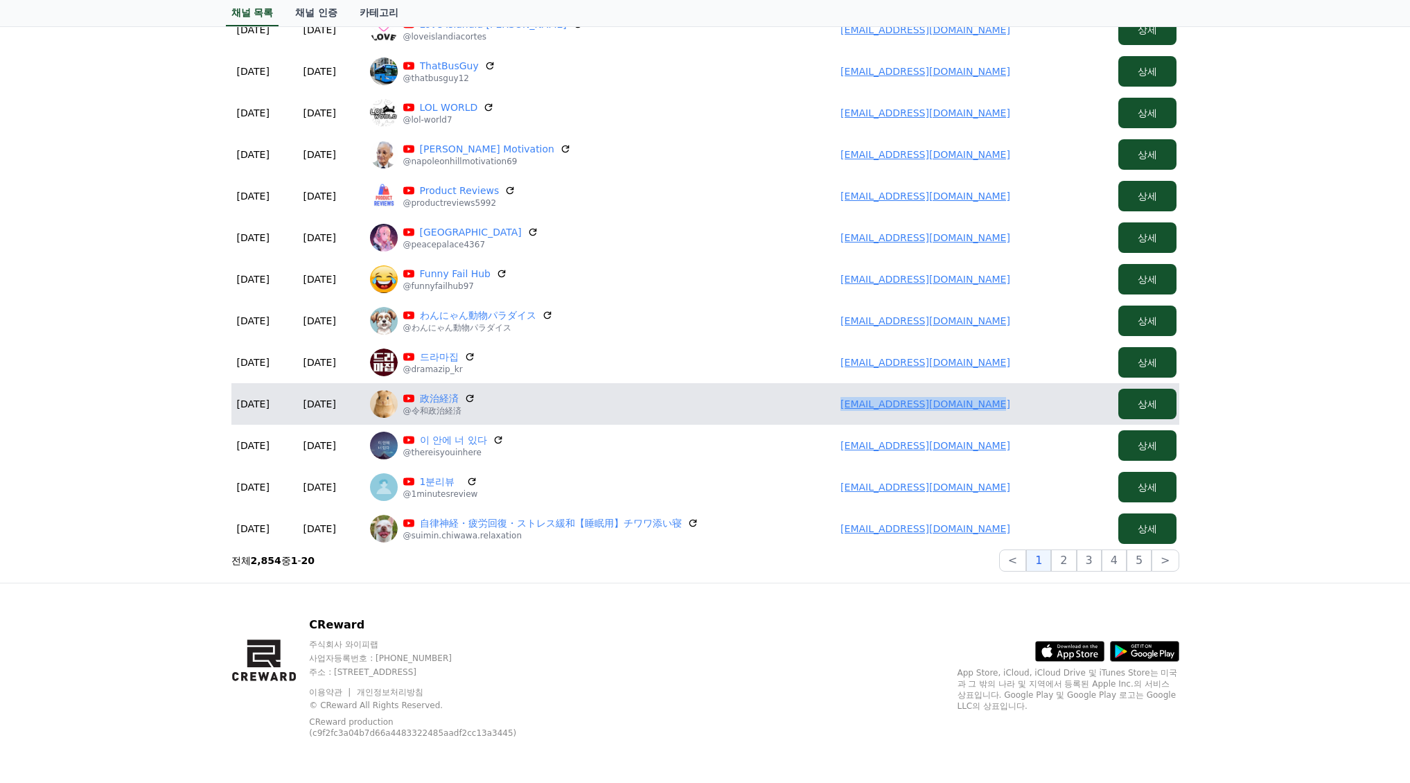
drag, startPoint x: 828, startPoint y: 393, endPoint x: 1039, endPoint y: 400, distance: 211.4
click at [1039, 400] on td "mizuochi.yuichiro@gmail.com" at bounding box center [925, 404] width 374 height 42
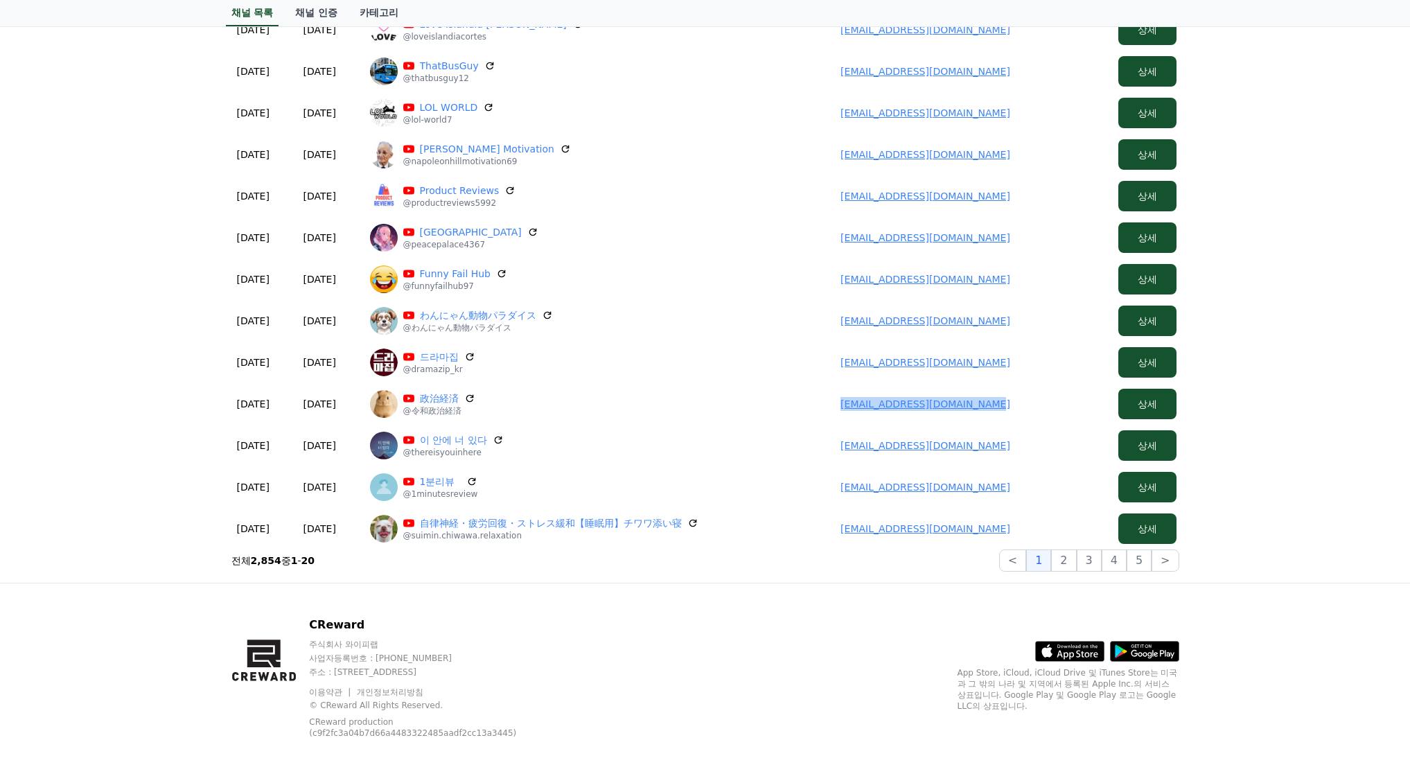
copy link "mizuochi.yuichiro@gmail.com"
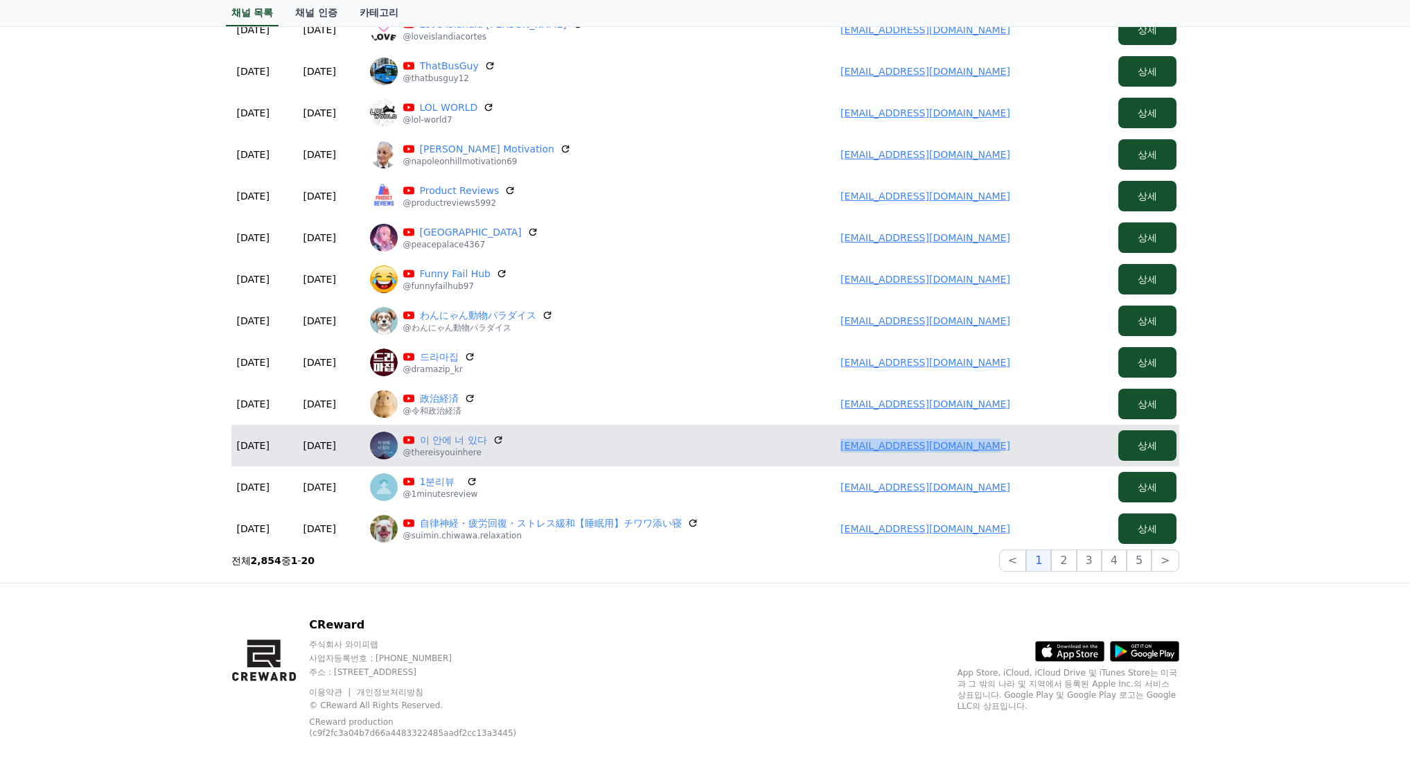
drag, startPoint x: 842, startPoint y: 449, endPoint x: 999, endPoint y: 448, distance: 157.3
click at [1006, 448] on td "thereisyouinhere@gmail.com" at bounding box center [925, 446] width 374 height 42
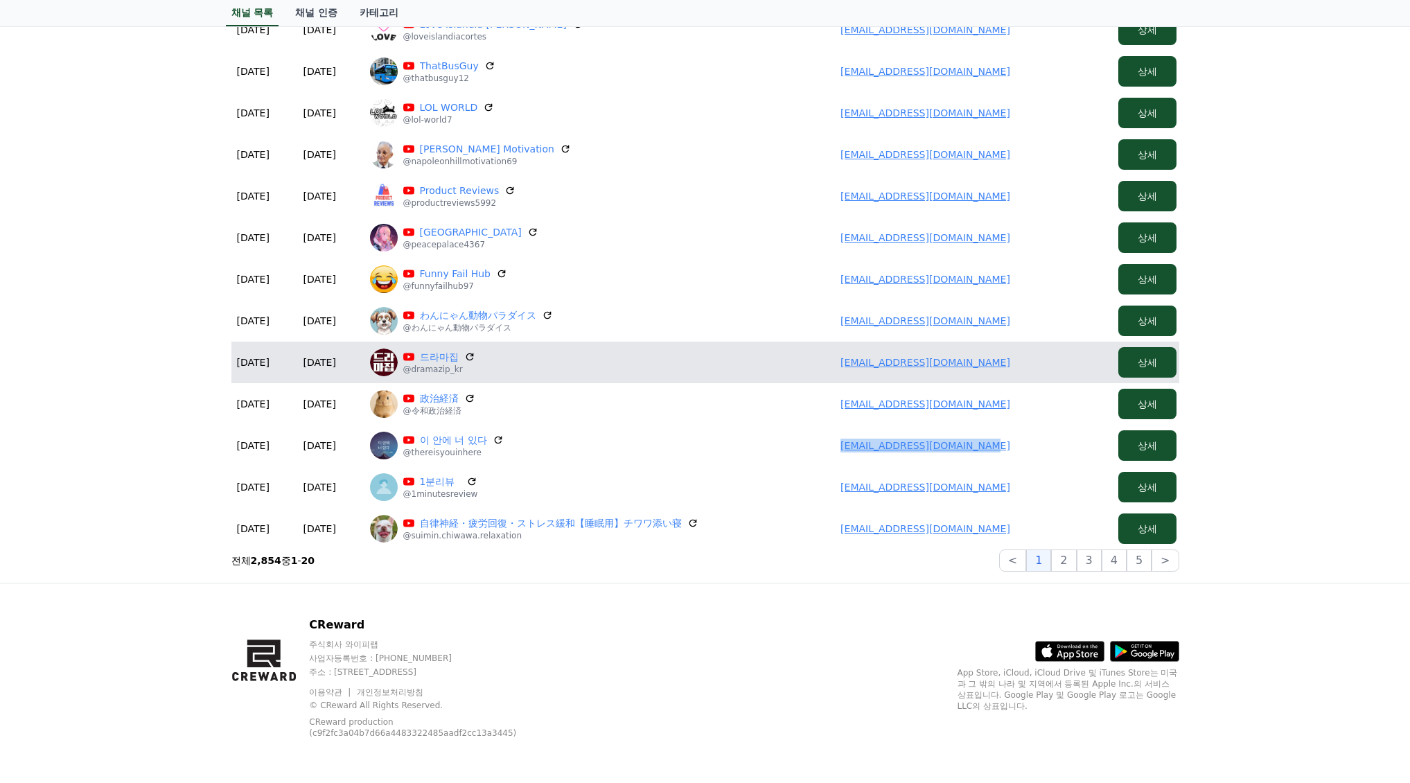
copy link "thereisyouinhere@gmail.com"
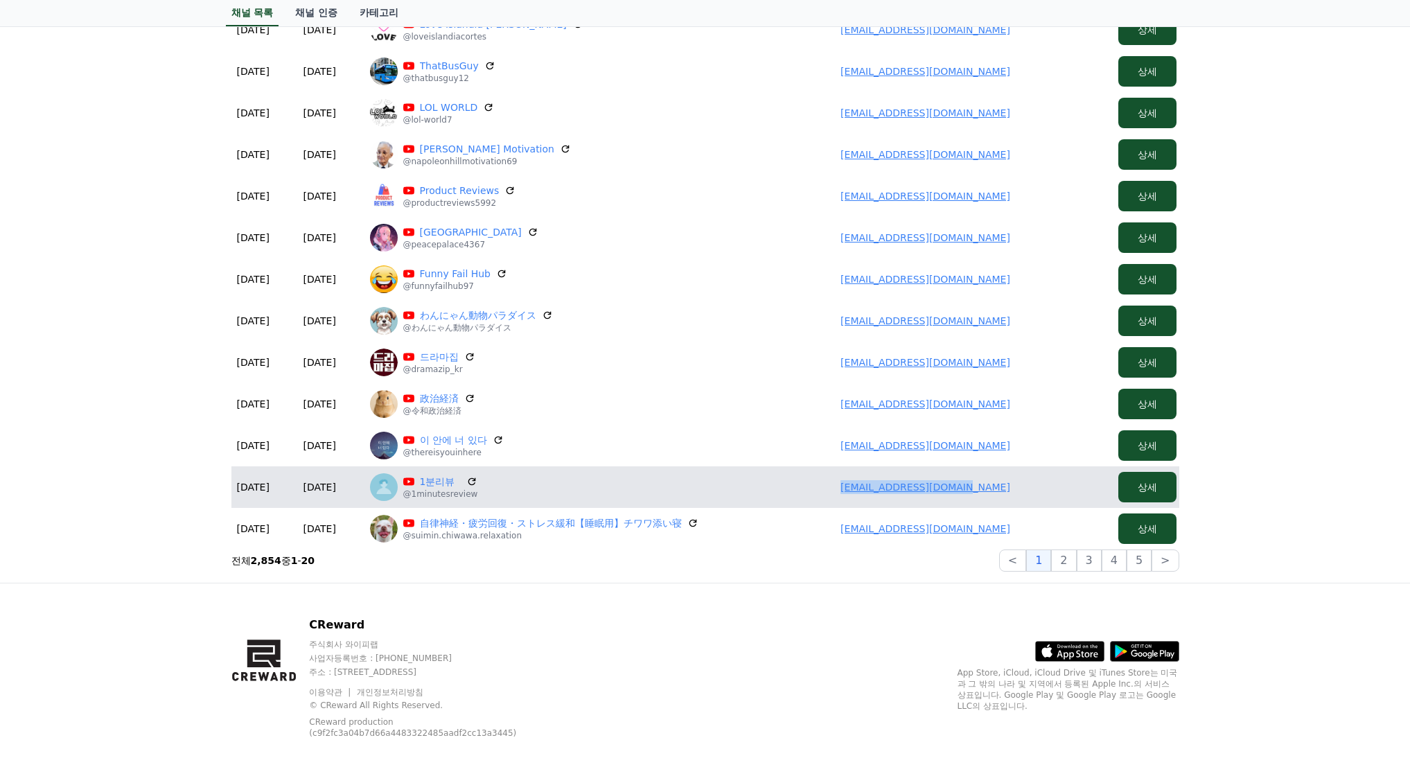
drag, startPoint x: 990, startPoint y: 486, endPoint x: 1041, endPoint y: 490, distance: 51.4
click at [1041, 490] on td "minjung29703@gmail.com" at bounding box center [925, 487] width 374 height 42
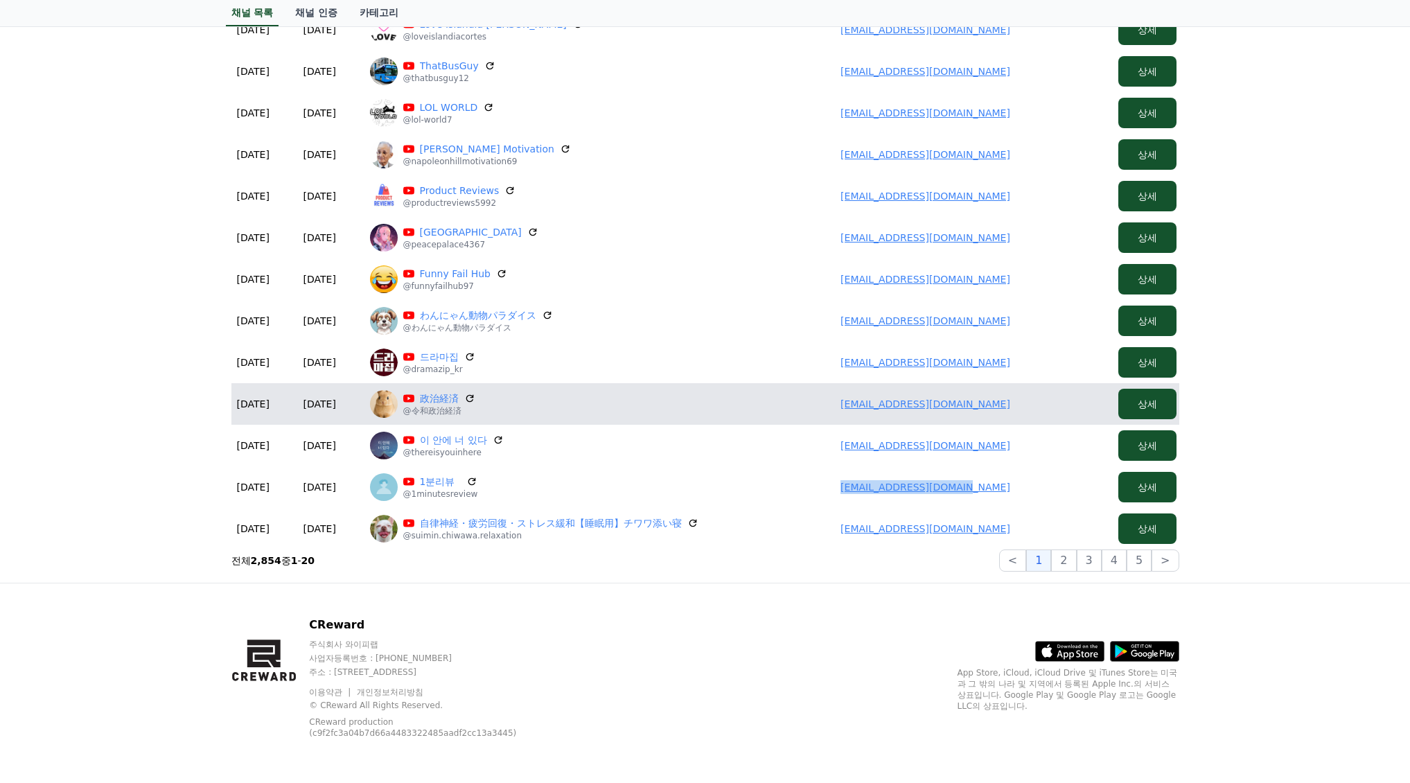
copy link "minjung29703@gmail.com"
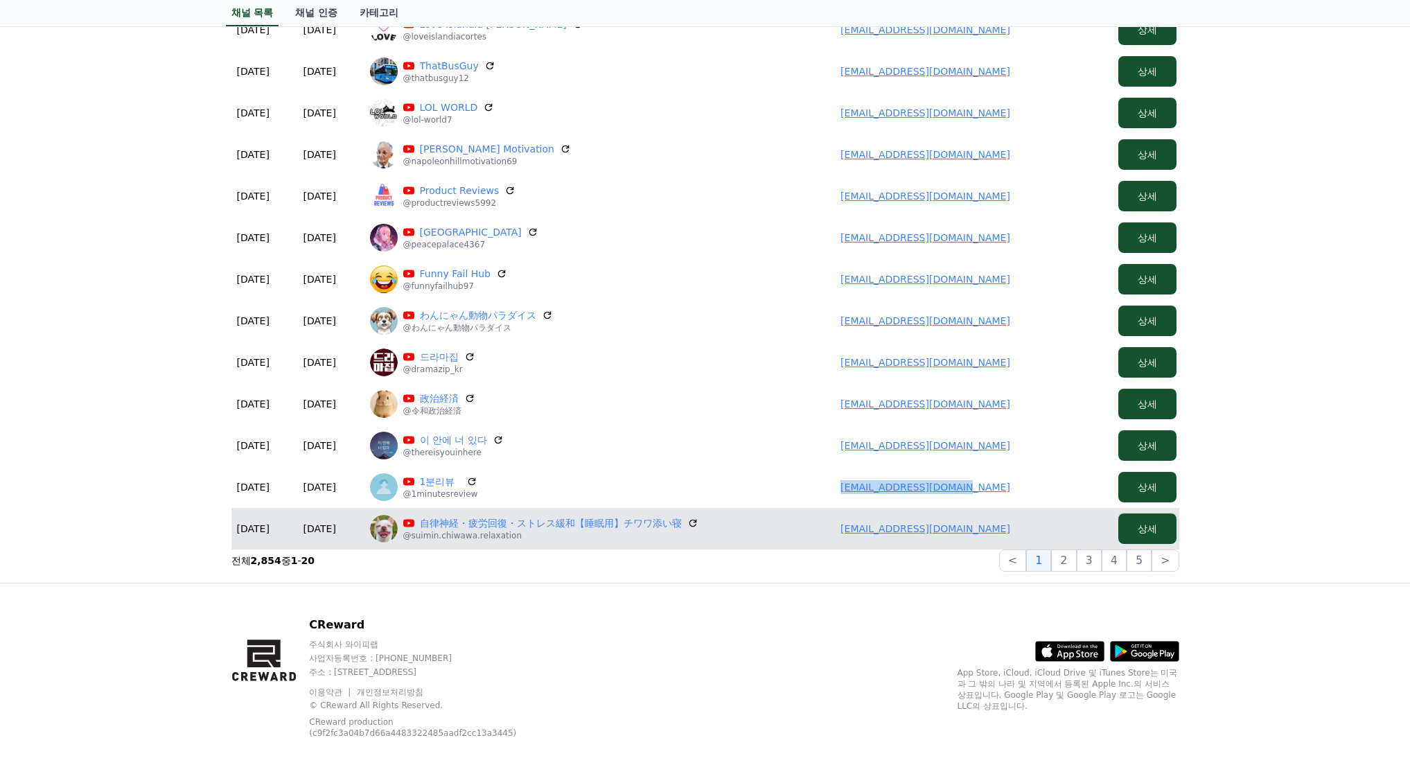
drag, startPoint x: 800, startPoint y: 521, endPoint x: 1083, endPoint y: 538, distance: 283.9
click at [1083, 538] on td "kudomama.renraku555@gmail.com" at bounding box center [925, 529] width 374 height 42
copy link "kudomama.renraku555@gmail.com"
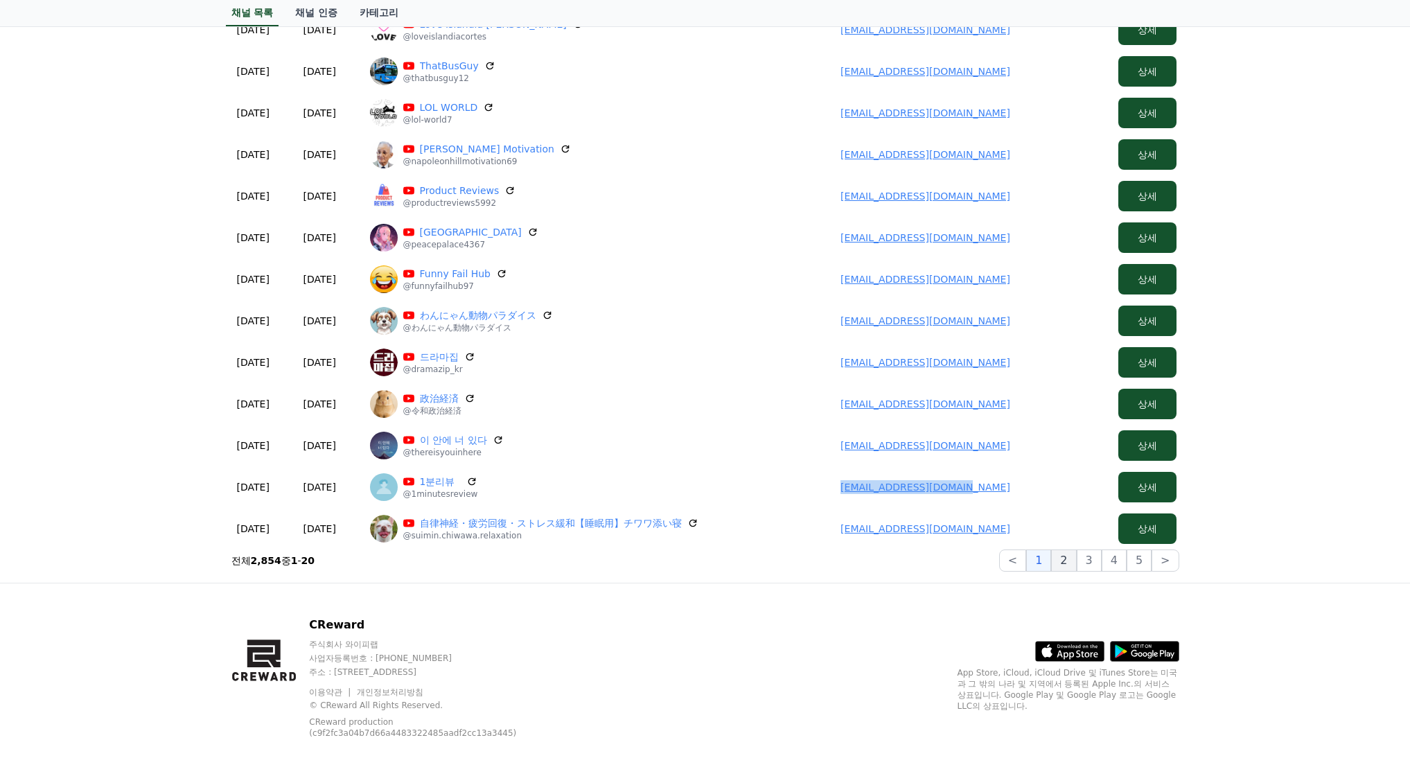
click at [1076, 565] on button "2" at bounding box center [1063, 560] width 25 height 22
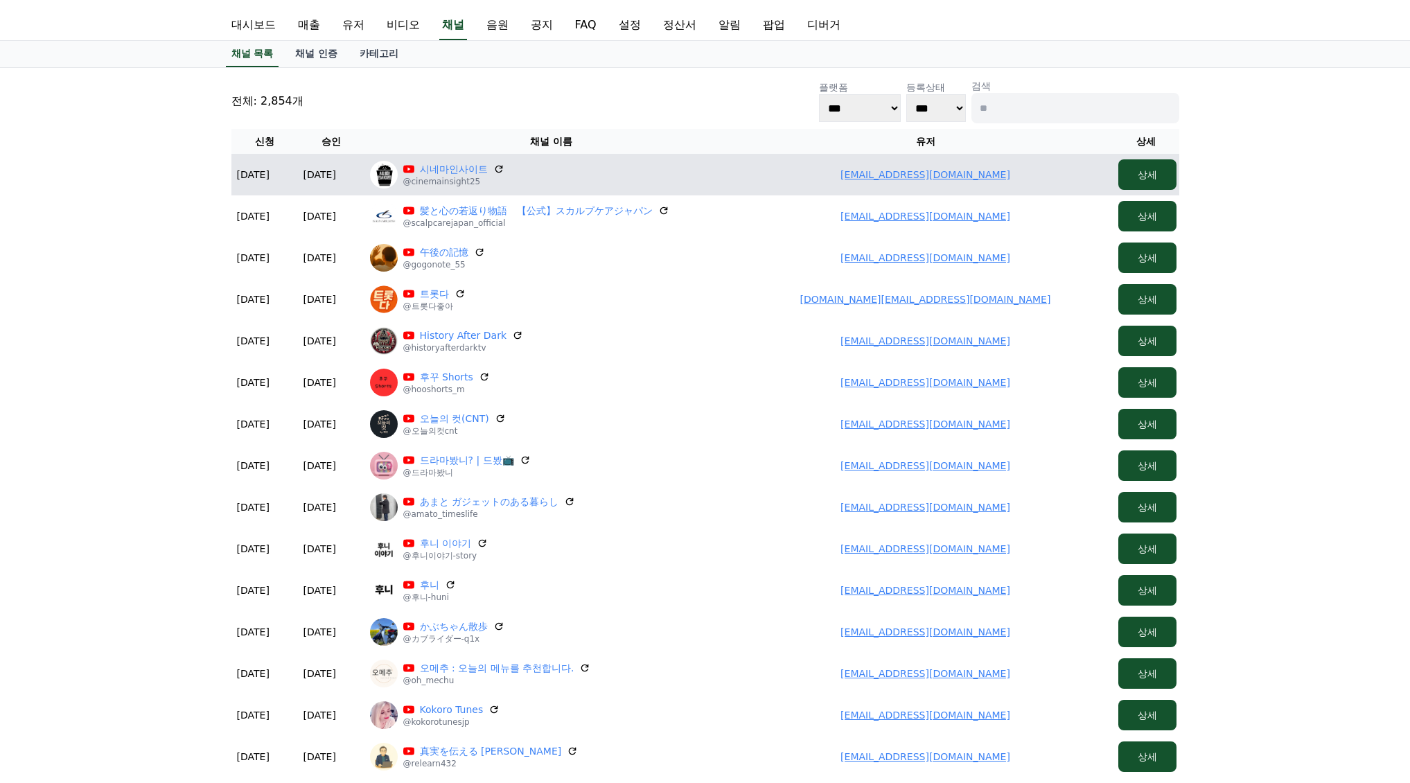
scroll to position [0, 0]
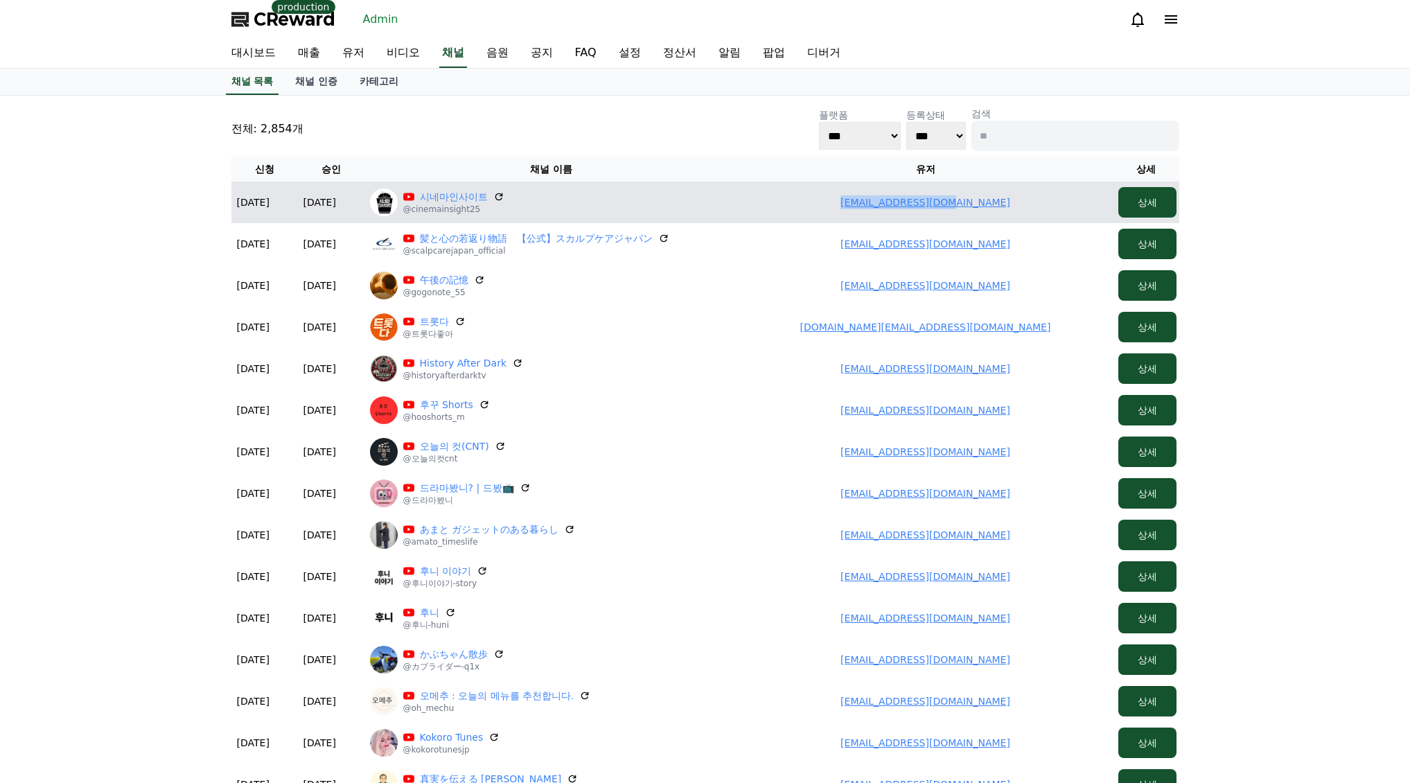
drag, startPoint x: 886, startPoint y: 202, endPoint x: 856, endPoint y: 211, distance: 31.3
click at [1014, 209] on td "jolen3147@gmail.com" at bounding box center [925, 203] width 374 height 42
copy link "jolen3147@gmail.com"
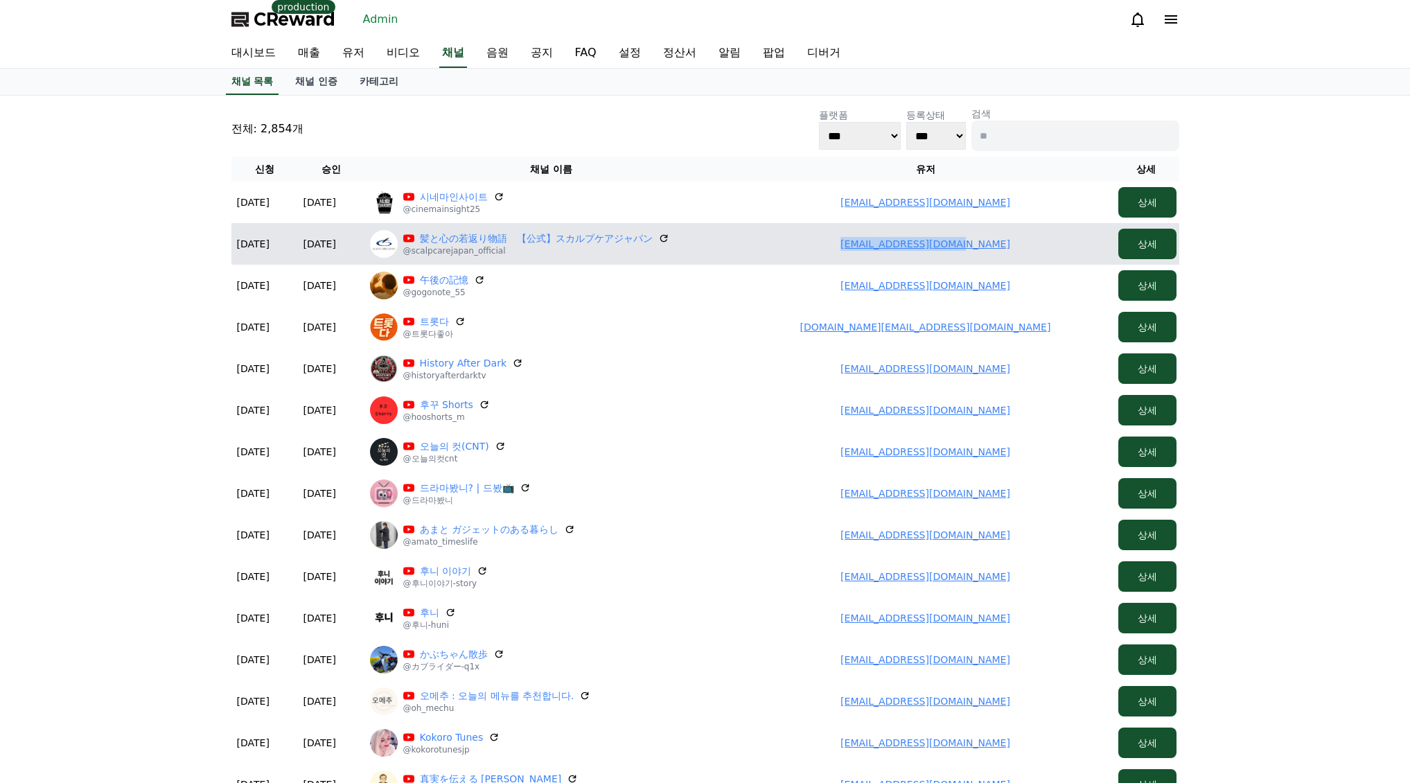
drag, startPoint x: 873, startPoint y: 247, endPoint x: 1049, endPoint y: 255, distance: 176.1
click at [1049, 255] on td "urikun10111@gmail.com" at bounding box center [925, 244] width 374 height 42
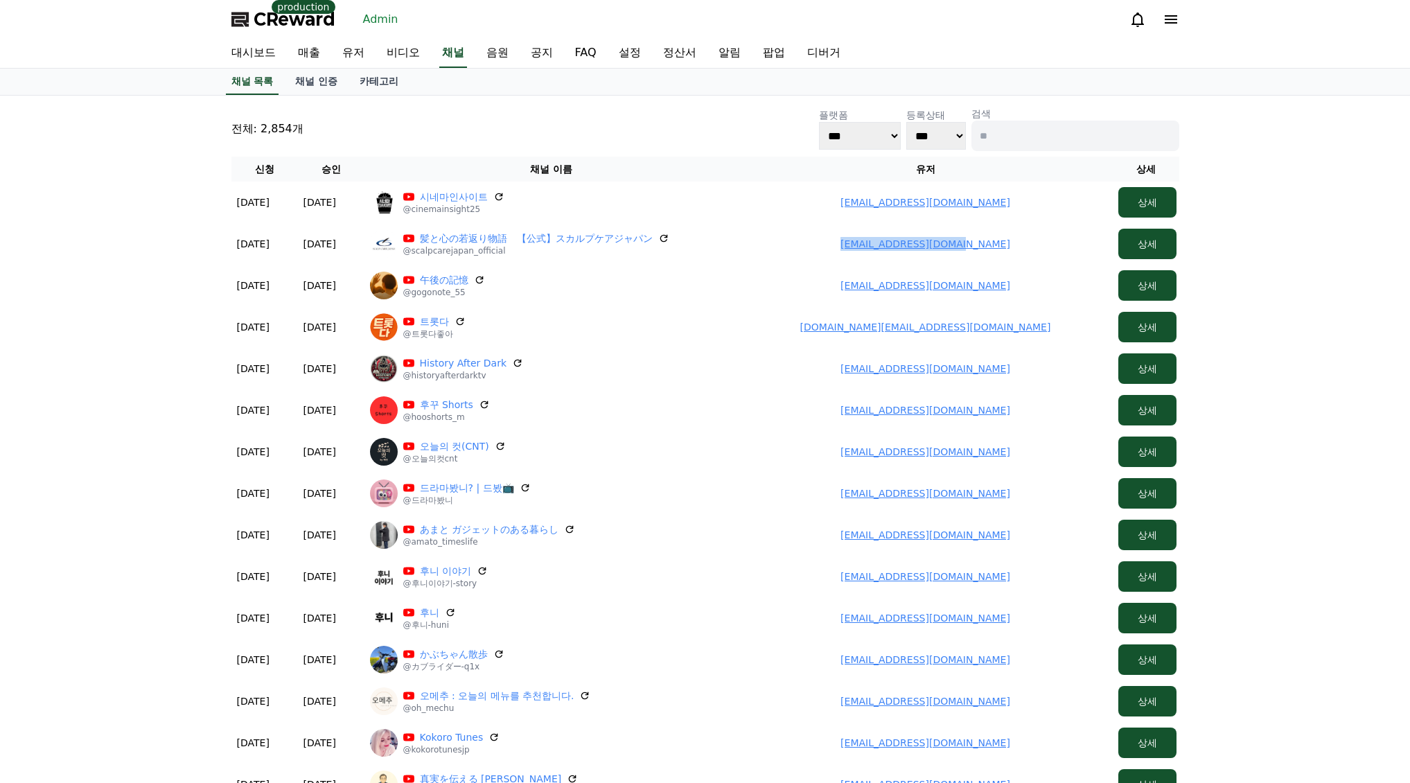
copy link "urikun10111@gmail.com"
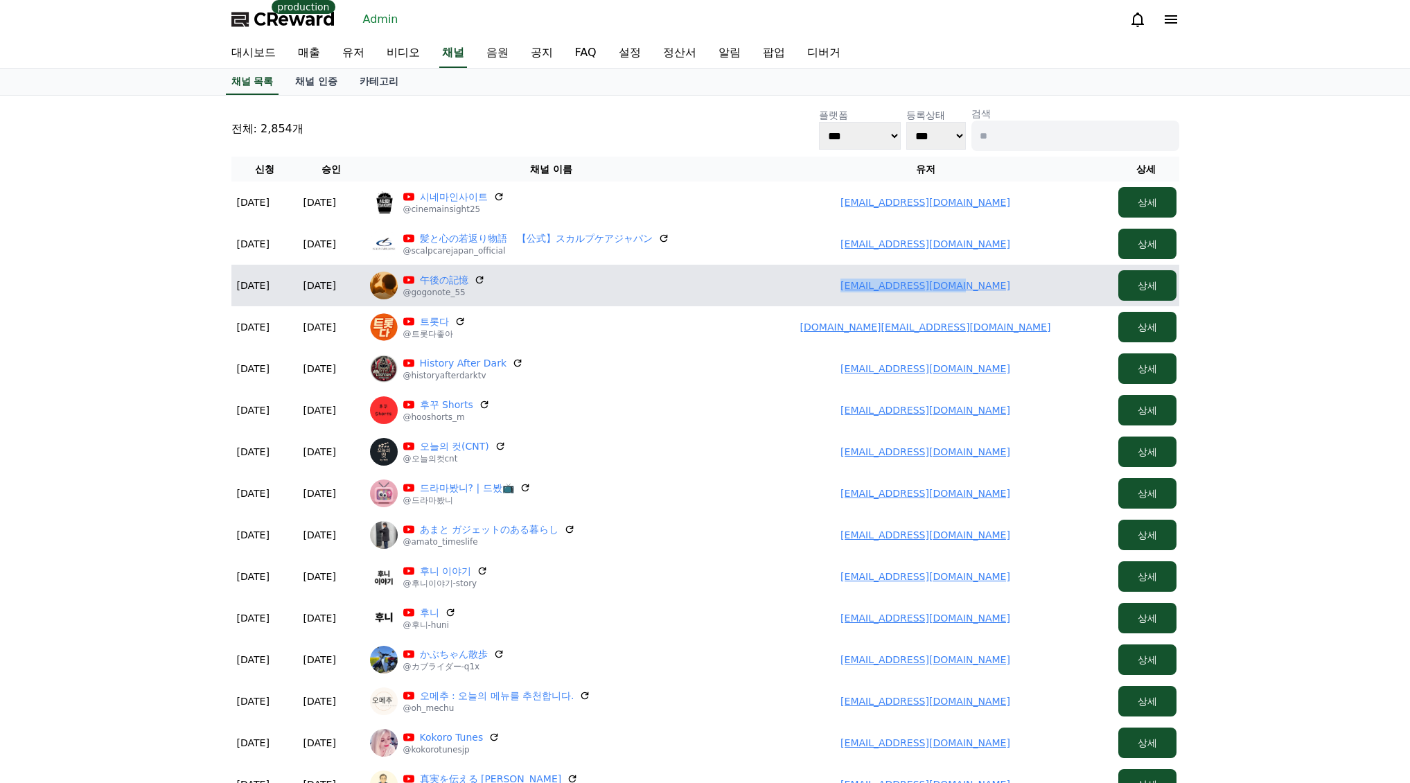
drag, startPoint x: 849, startPoint y: 285, endPoint x: 1034, endPoint y: 286, distance: 184.3
click at [1034, 286] on td "gogo.note55@gmail.com" at bounding box center [925, 286] width 374 height 42
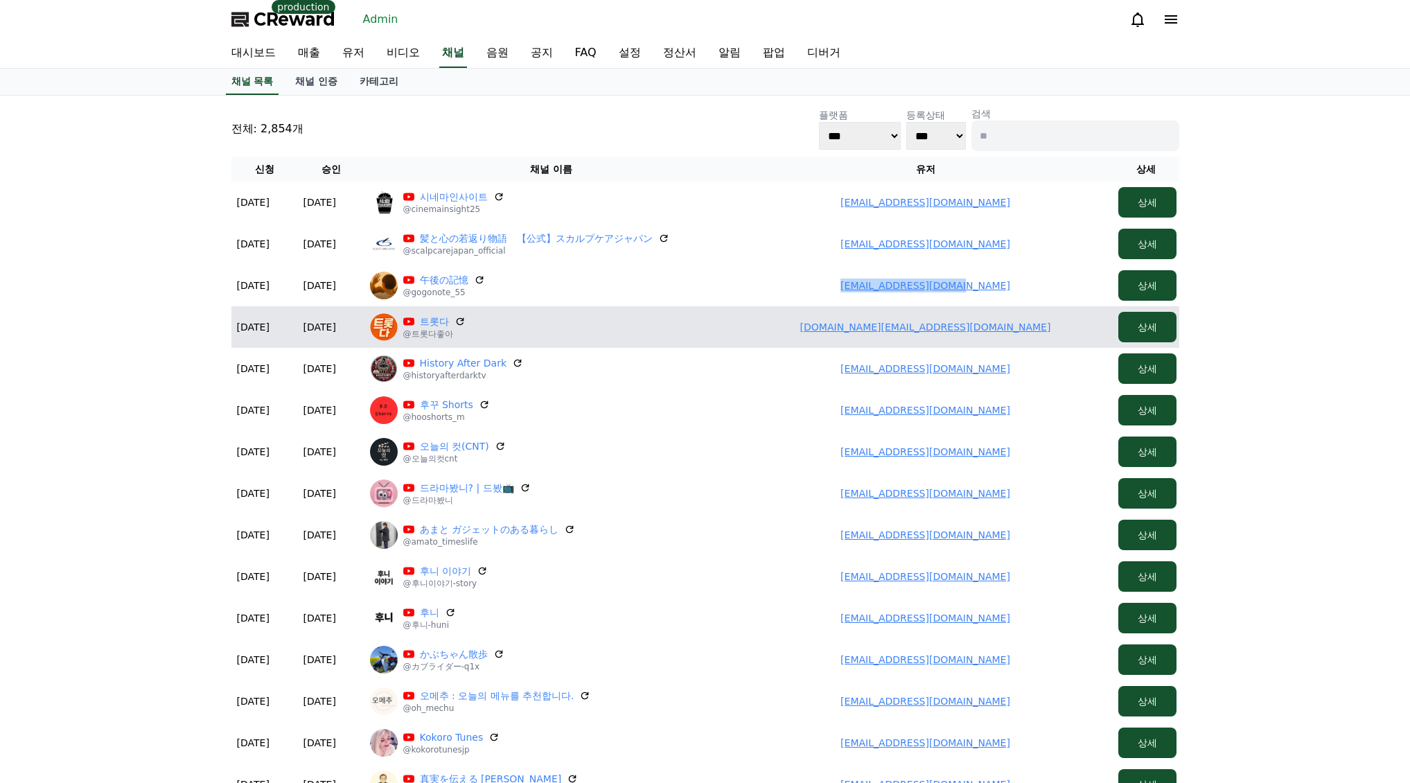
copy link "gogo.note55@gmail.com"
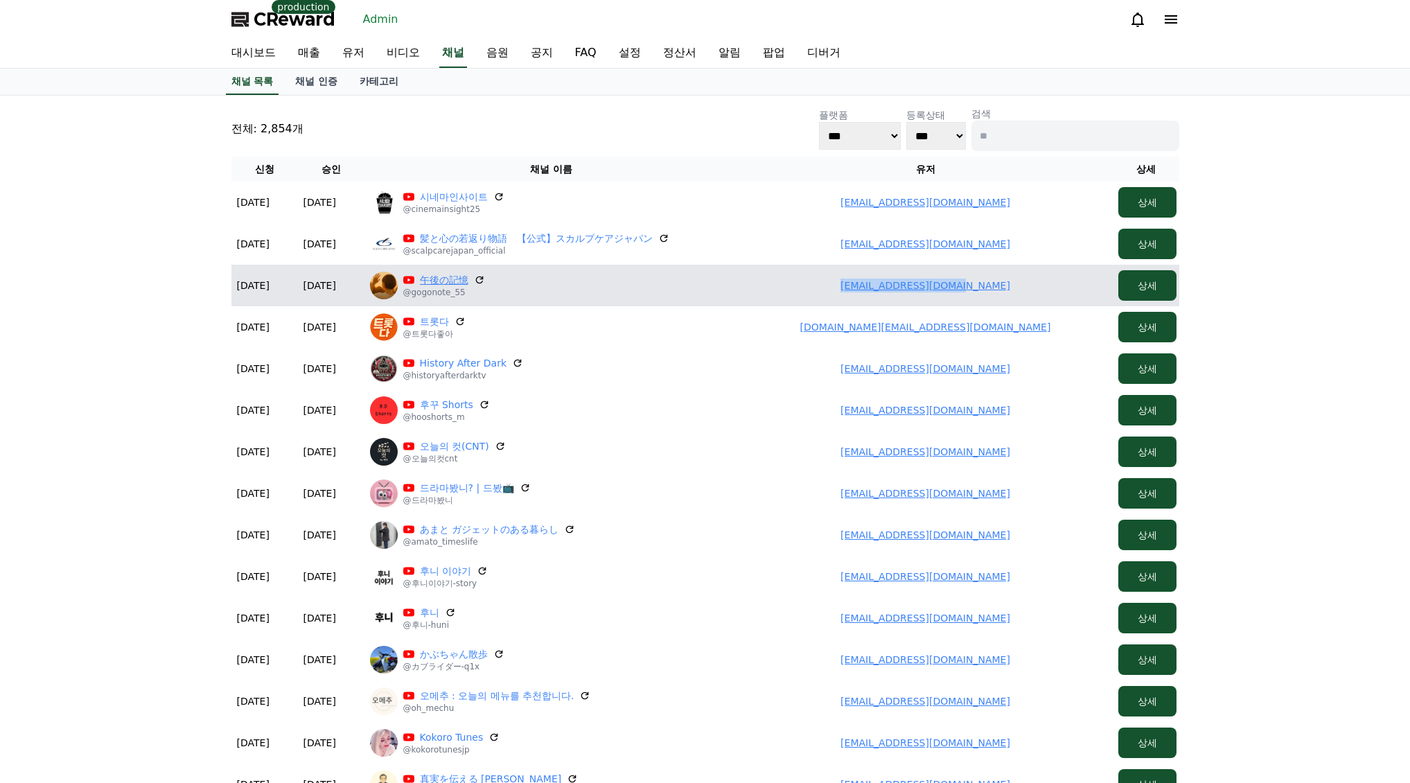
click at [430, 277] on link "午後の記憶" at bounding box center [444, 280] width 48 height 14
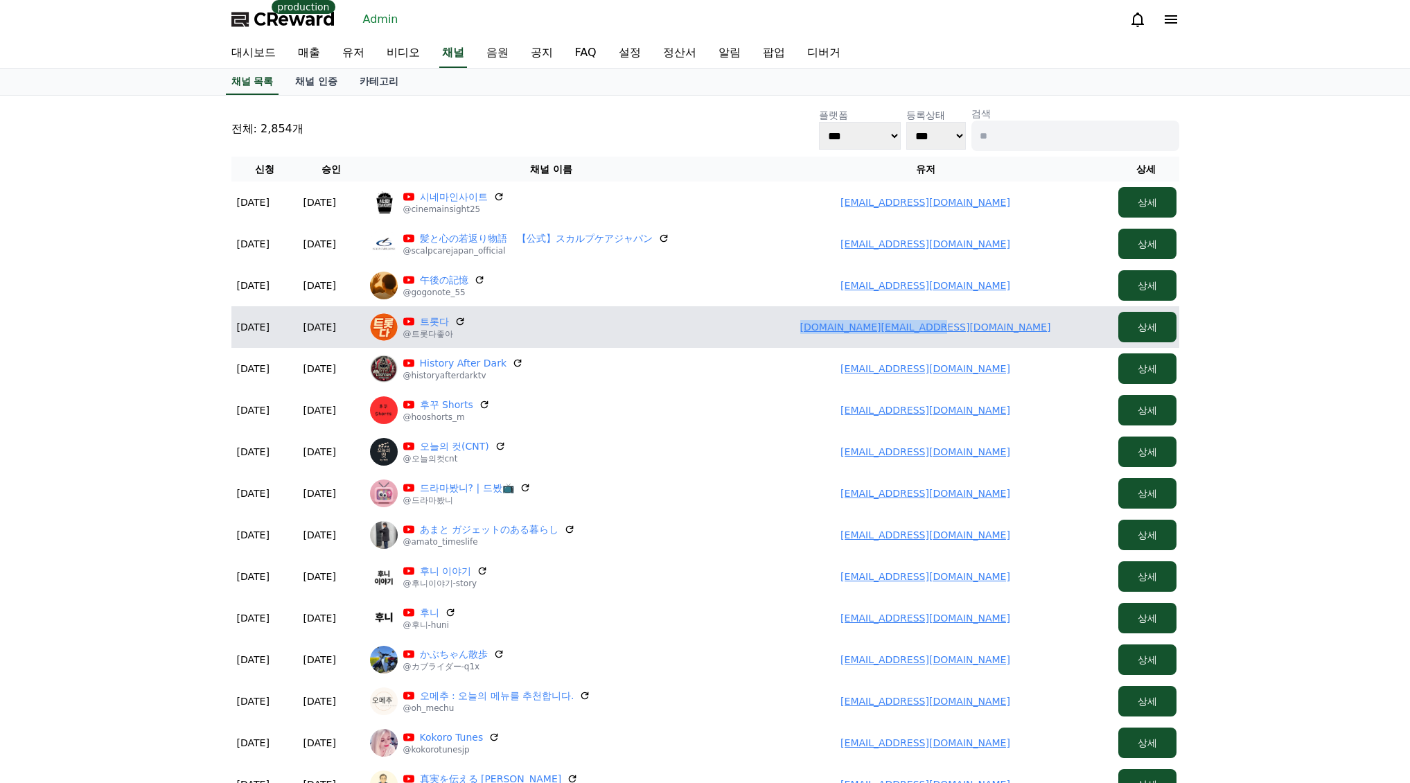
drag, startPoint x: 844, startPoint y: 317, endPoint x: 1014, endPoint y: 321, distance: 169.8
click at [1014, 321] on td "dramamall.tube@gmail.com" at bounding box center [925, 327] width 374 height 42
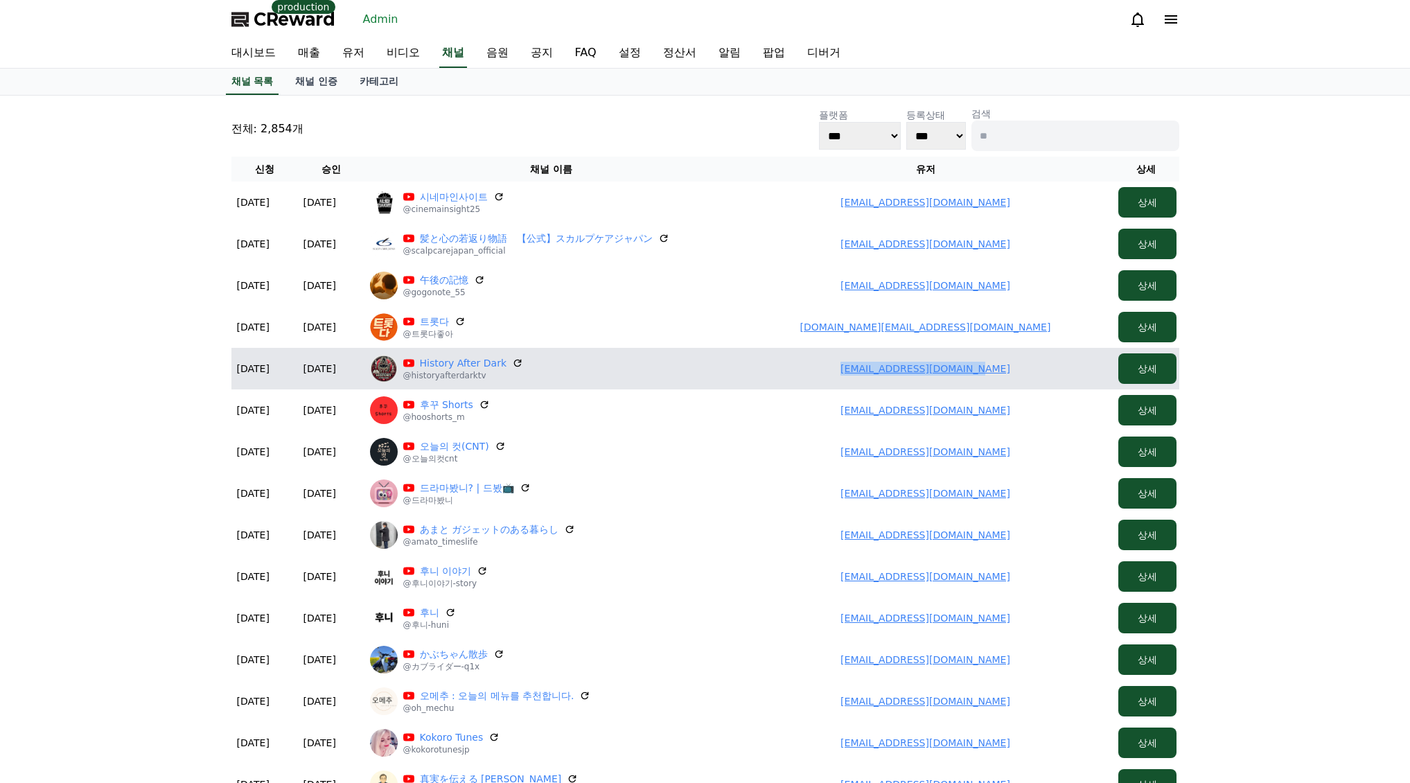
drag, startPoint x: 835, startPoint y: 369, endPoint x: 986, endPoint y: 375, distance: 150.4
click at [986, 375] on td "samuraihead298@gmail.com" at bounding box center [925, 369] width 374 height 42
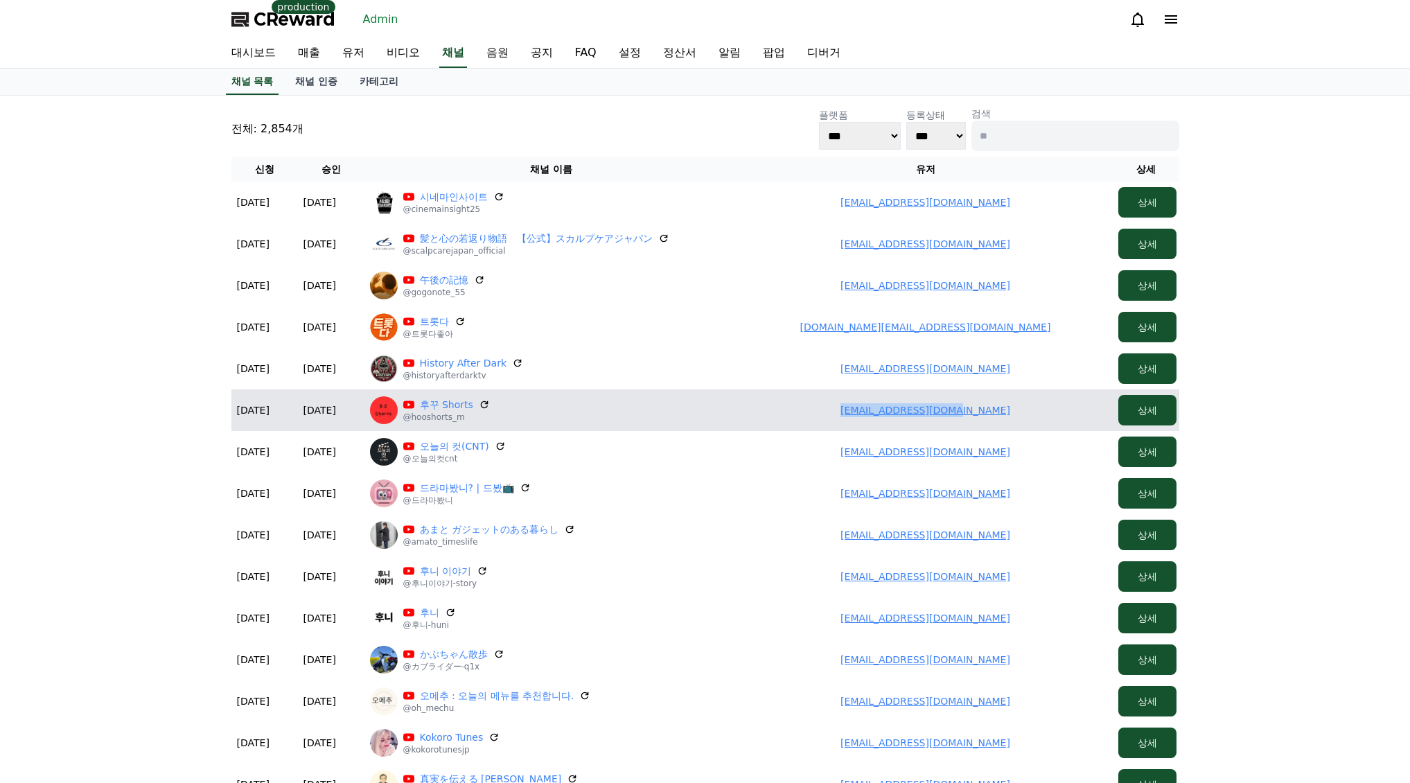
drag, startPoint x: 826, startPoint y: 412, endPoint x: 1027, endPoint y: 410, distance: 200.2
click at [1027, 410] on td "minhoo9191@gmail.com" at bounding box center [925, 410] width 374 height 42
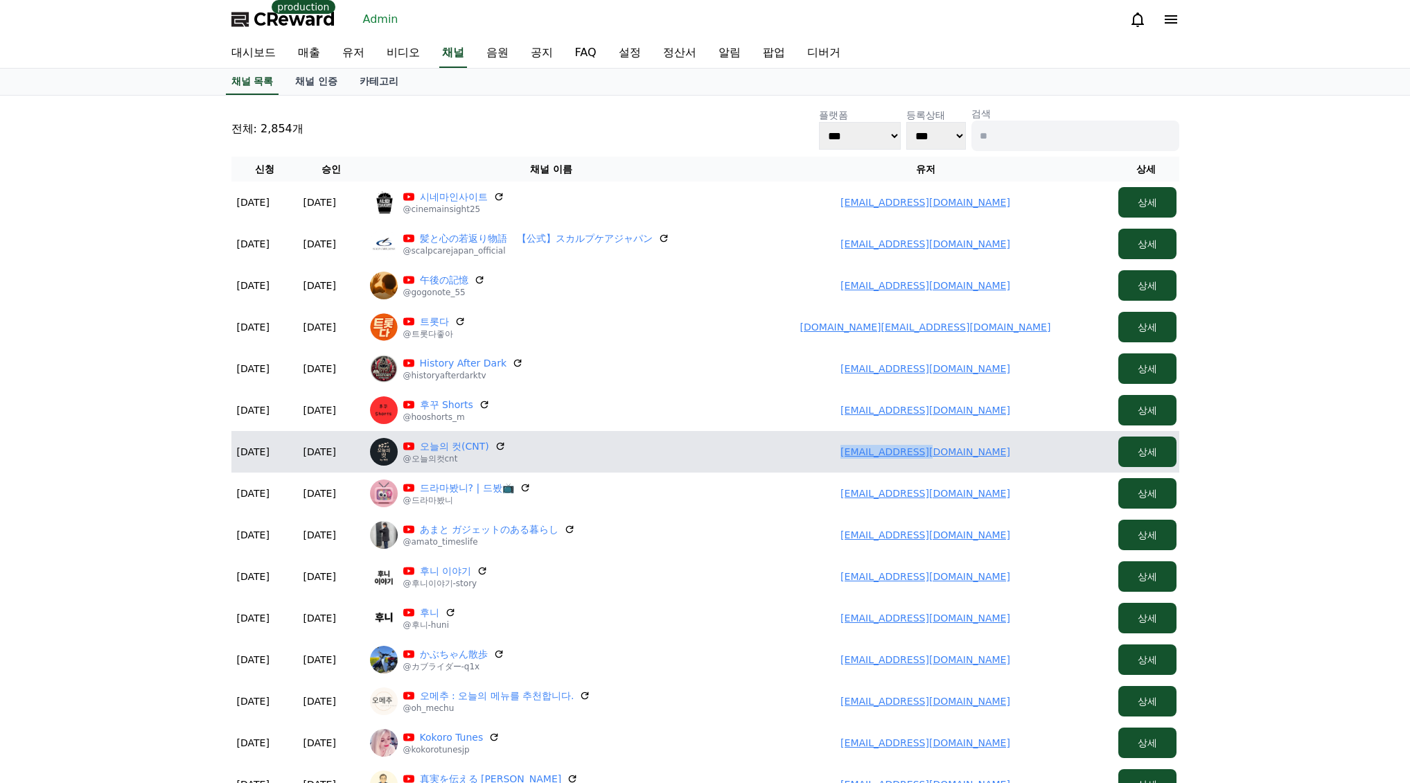
drag, startPoint x: 860, startPoint y: 444, endPoint x: 1013, endPoint y: 452, distance: 154.0
click at [1013, 452] on td "sz0486@naver.com" at bounding box center [925, 452] width 374 height 42
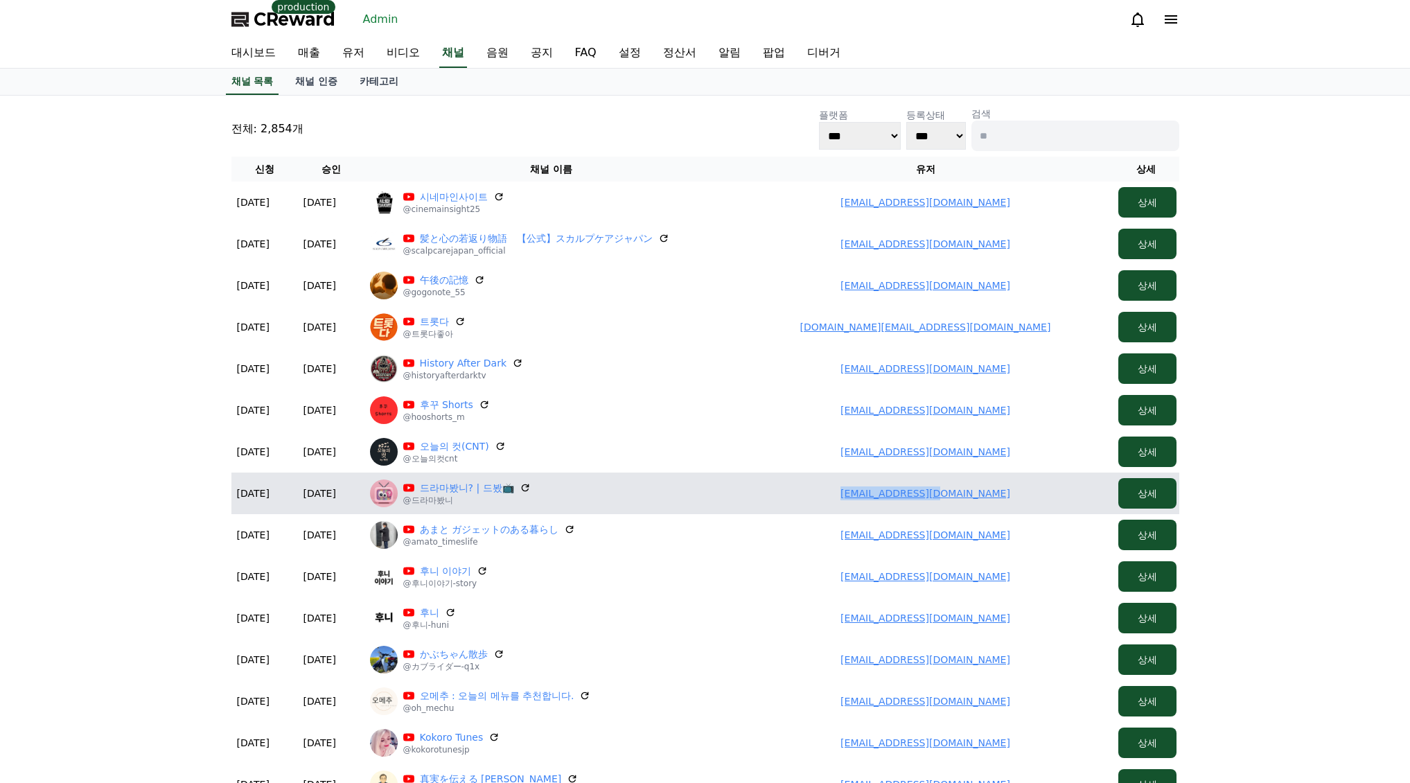
drag, startPoint x: 869, startPoint y: 498, endPoint x: 986, endPoint y: 490, distance: 116.6
click at [986, 490] on td "jjh9304@naver.com" at bounding box center [925, 493] width 374 height 42
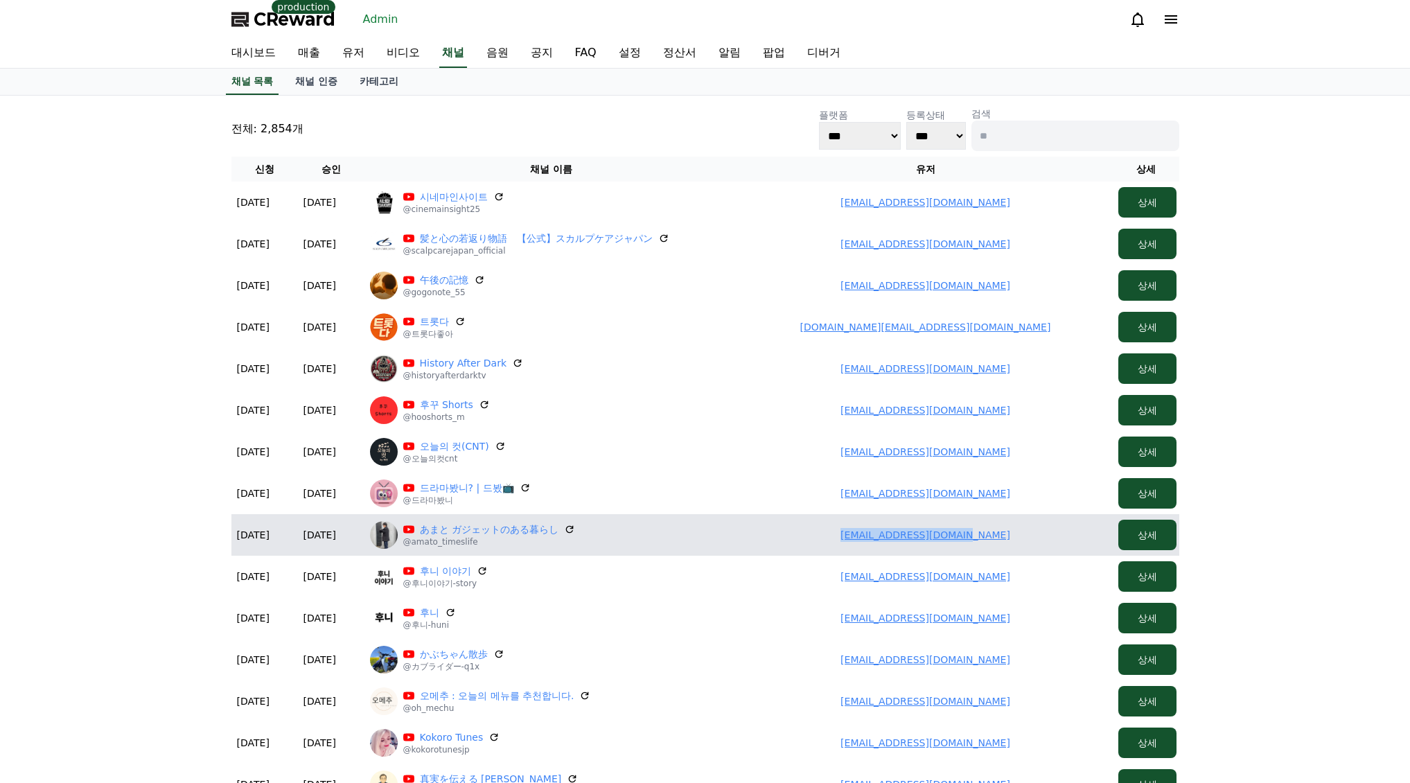
drag, startPoint x: 809, startPoint y: 523, endPoint x: 1021, endPoint y: 533, distance: 212.2
click at [1021, 533] on td "lionamato242@gmail.com" at bounding box center [925, 535] width 374 height 42
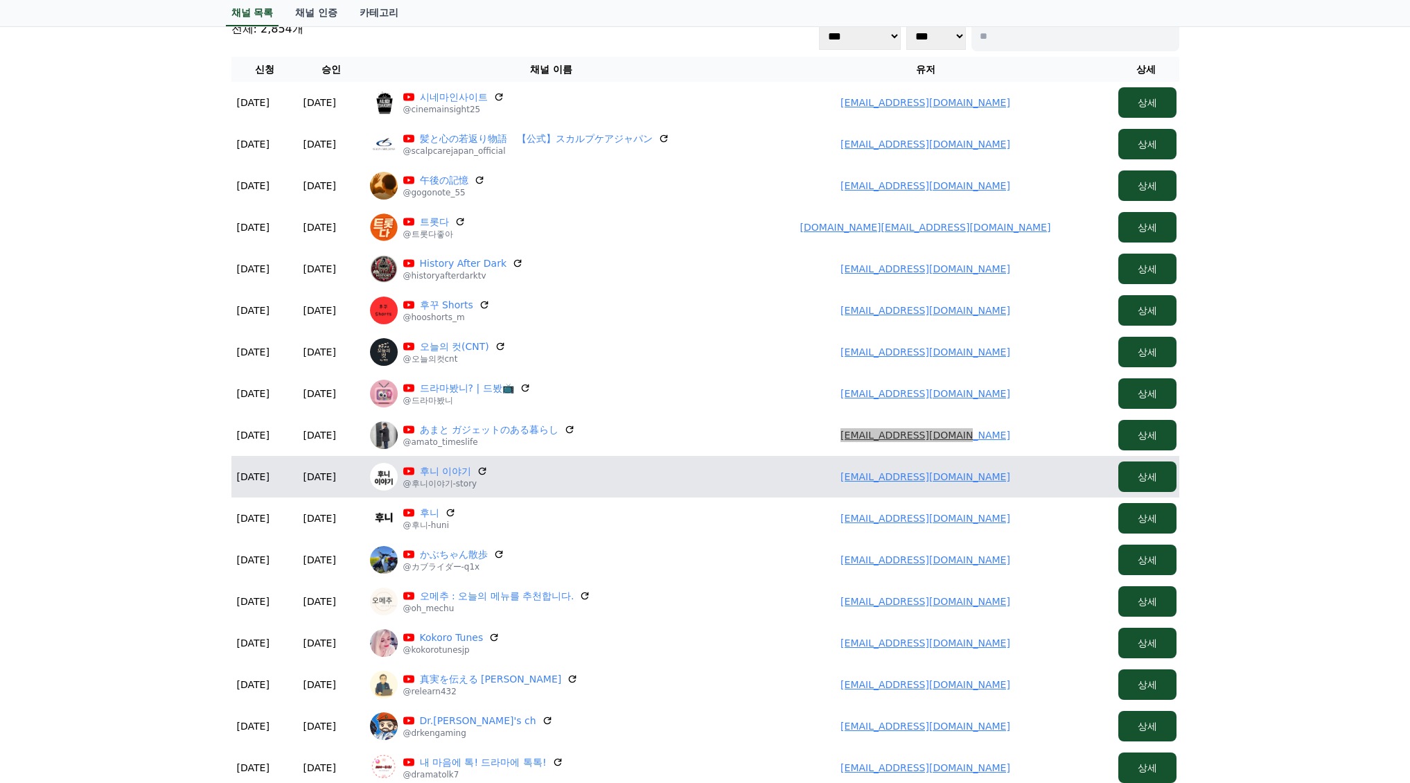
scroll to position [139, 0]
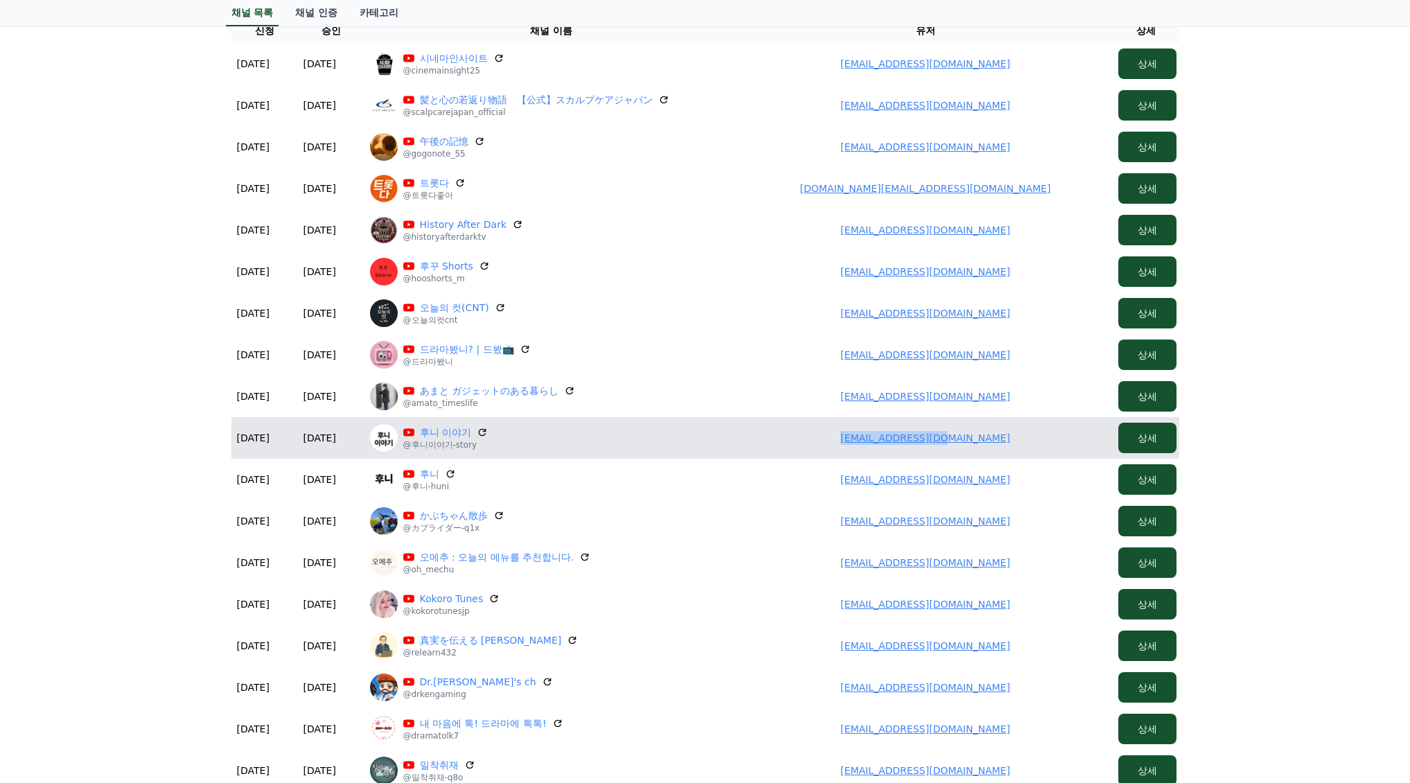
drag, startPoint x: 853, startPoint y: 438, endPoint x: 1010, endPoint y: 439, distance: 157.3
click at [1025, 438] on td "huni5369@gmail.com" at bounding box center [925, 438] width 374 height 42
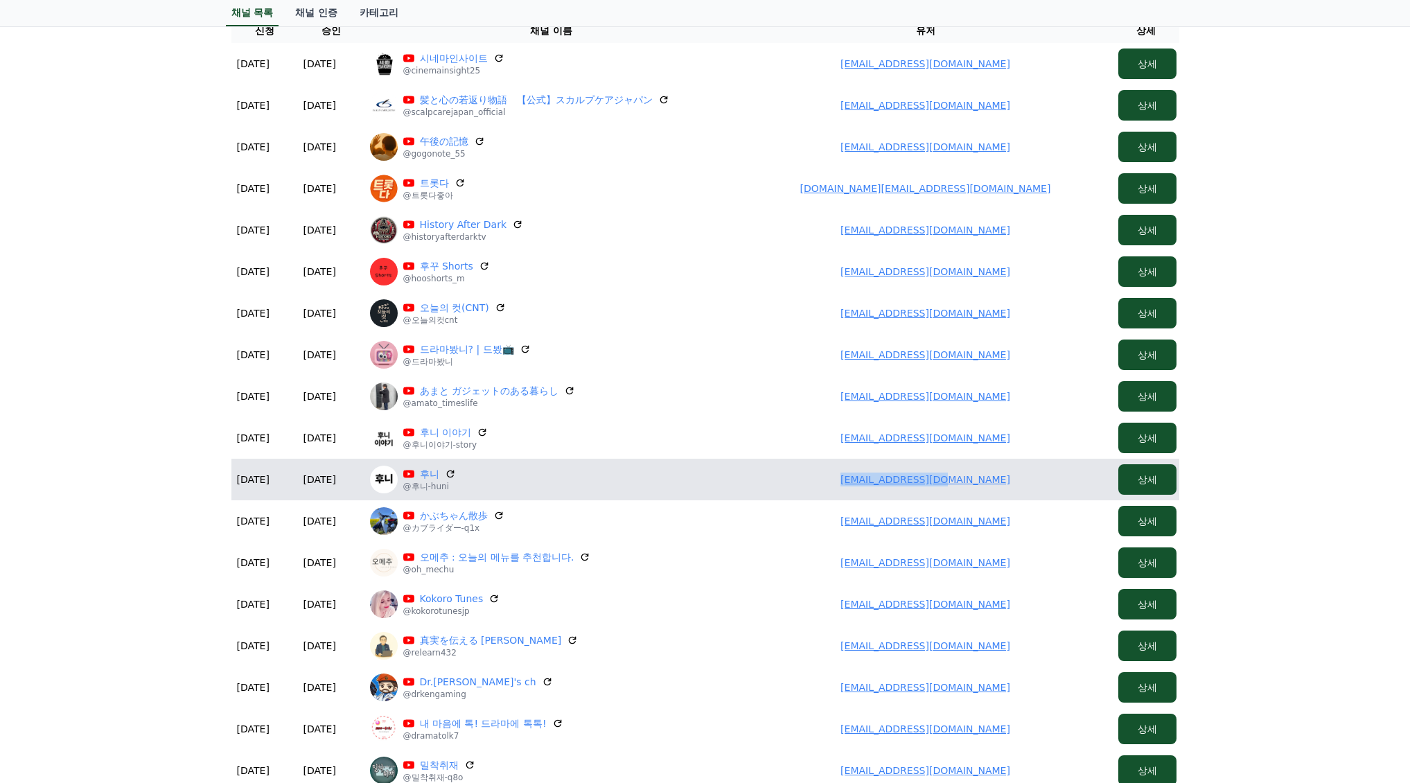
drag, startPoint x: 844, startPoint y: 475, endPoint x: 867, endPoint y: 463, distance: 25.4
click at [1034, 481] on td "huni5369@gmail.com" at bounding box center [925, 480] width 374 height 42
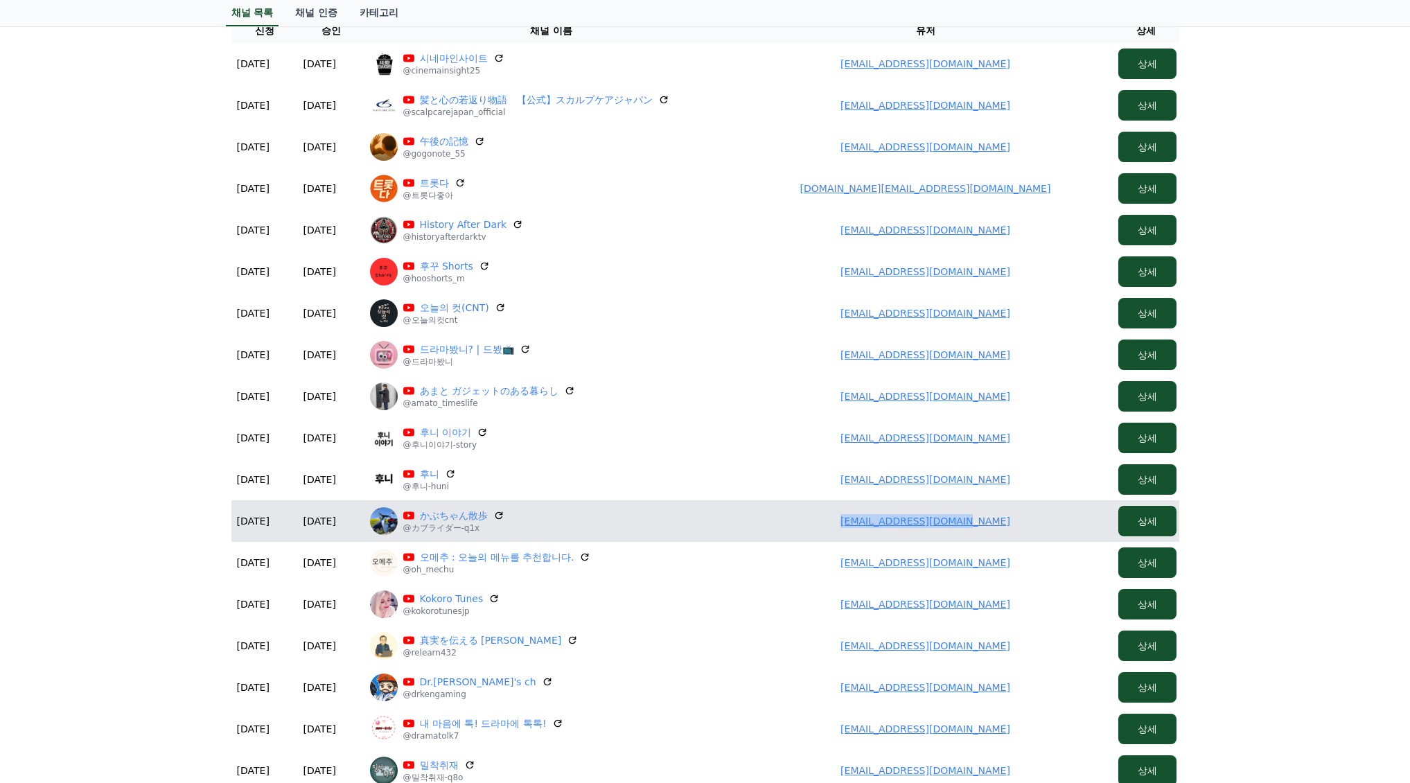
drag, startPoint x: 844, startPoint y: 519, endPoint x: 1006, endPoint y: 526, distance: 162.3
click at [1006, 526] on td "hanatomo4518@gmail.com" at bounding box center [925, 521] width 374 height 42
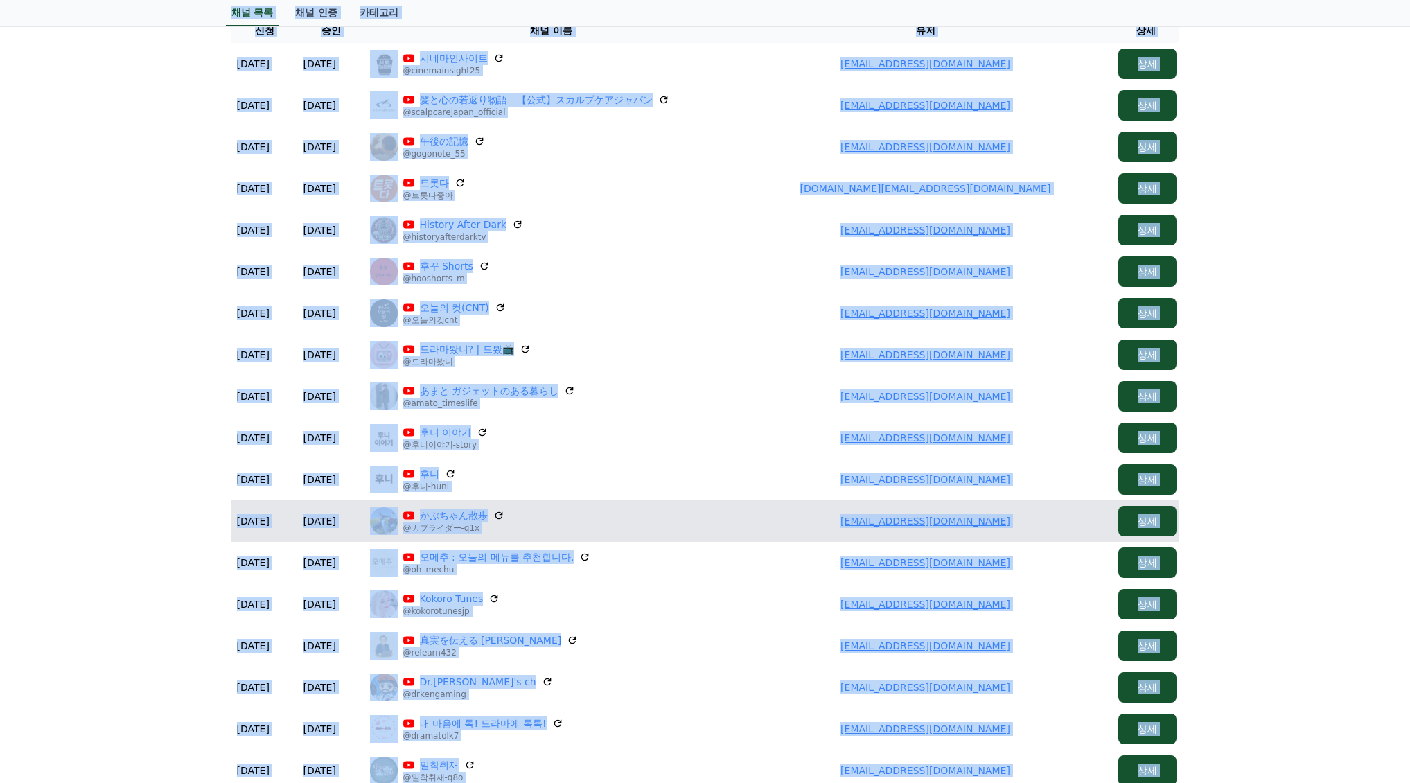
click at [822, 504] on td "hanatomo4518@gmail.com" at bounding box center [925, 521] width 374 height 42
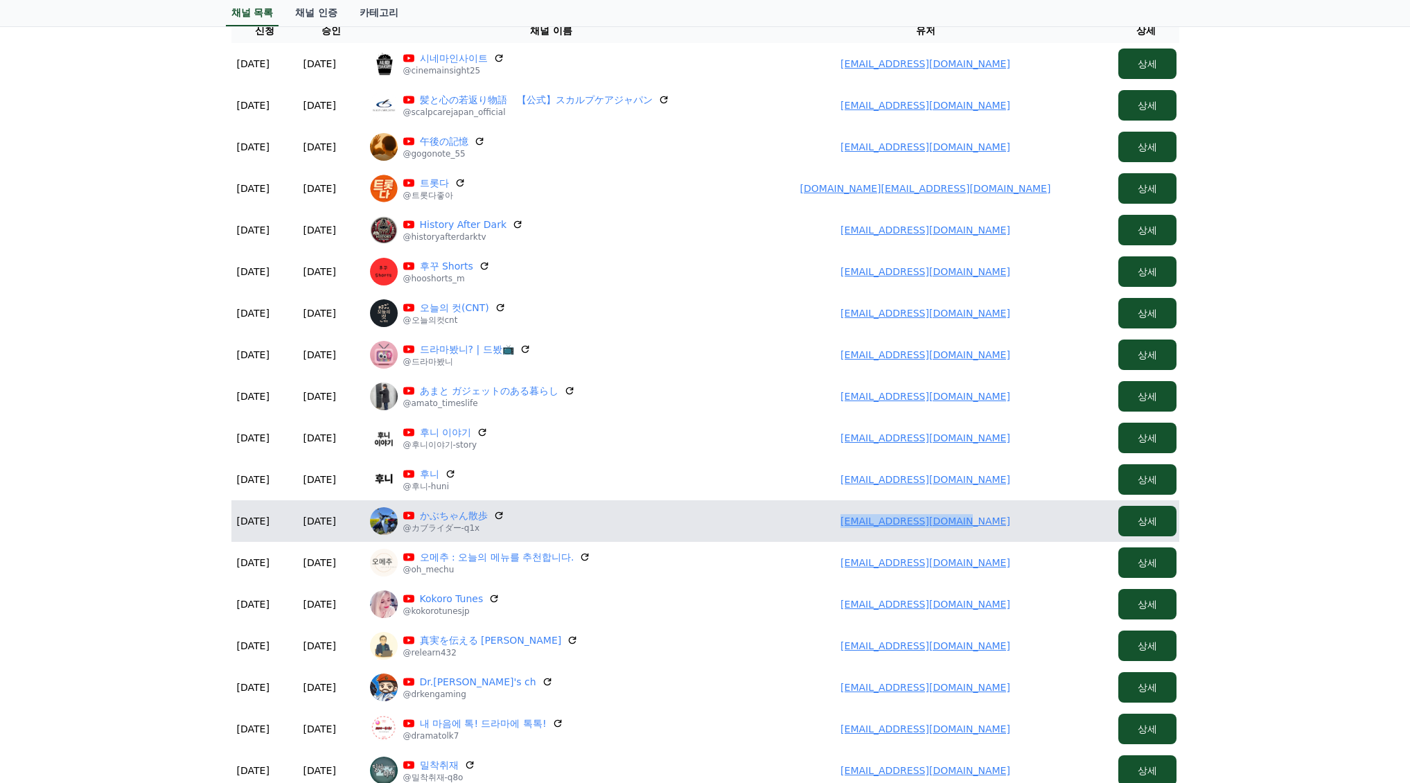
drag, startPoint x: 830, startPoint y: 515, endPoint x: 1030, endPoint y: 526, distance: 200.5
click at [1030, 526] on td "hanatomo4518@gmail.com" at bounding box center [925, 521] width 374 height 42
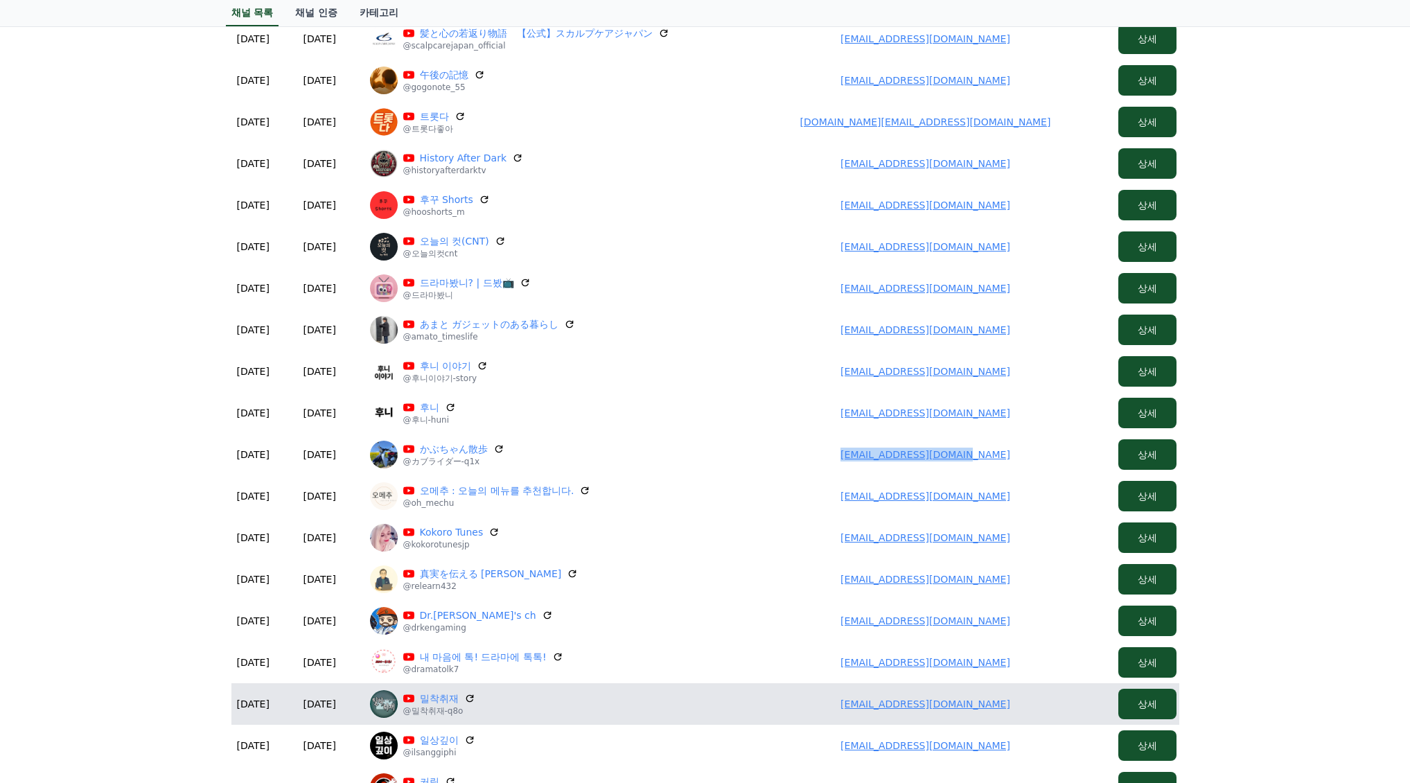
scroll to position [463, 0]
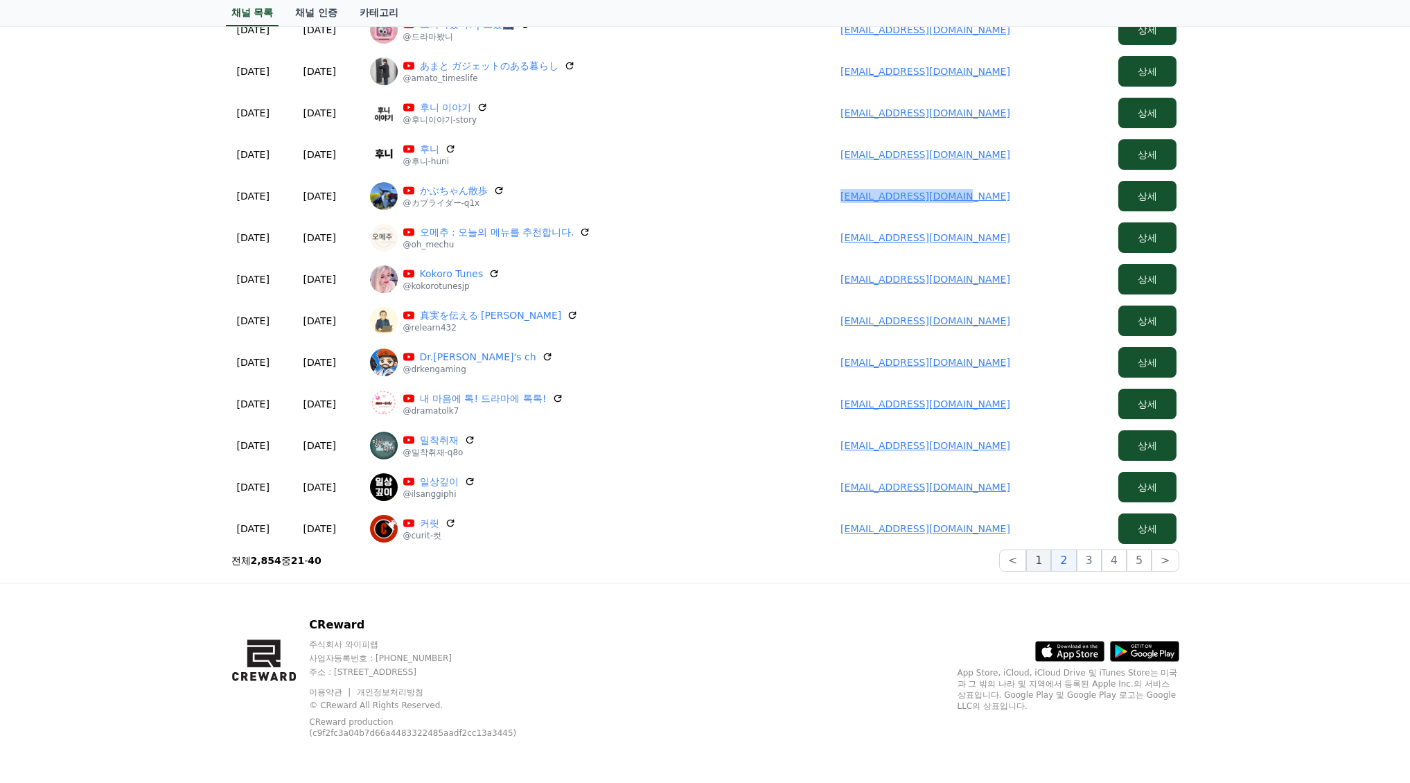
click at [1050, 562] on button "1" at bounding box center [1038, 560] width 25 height 22
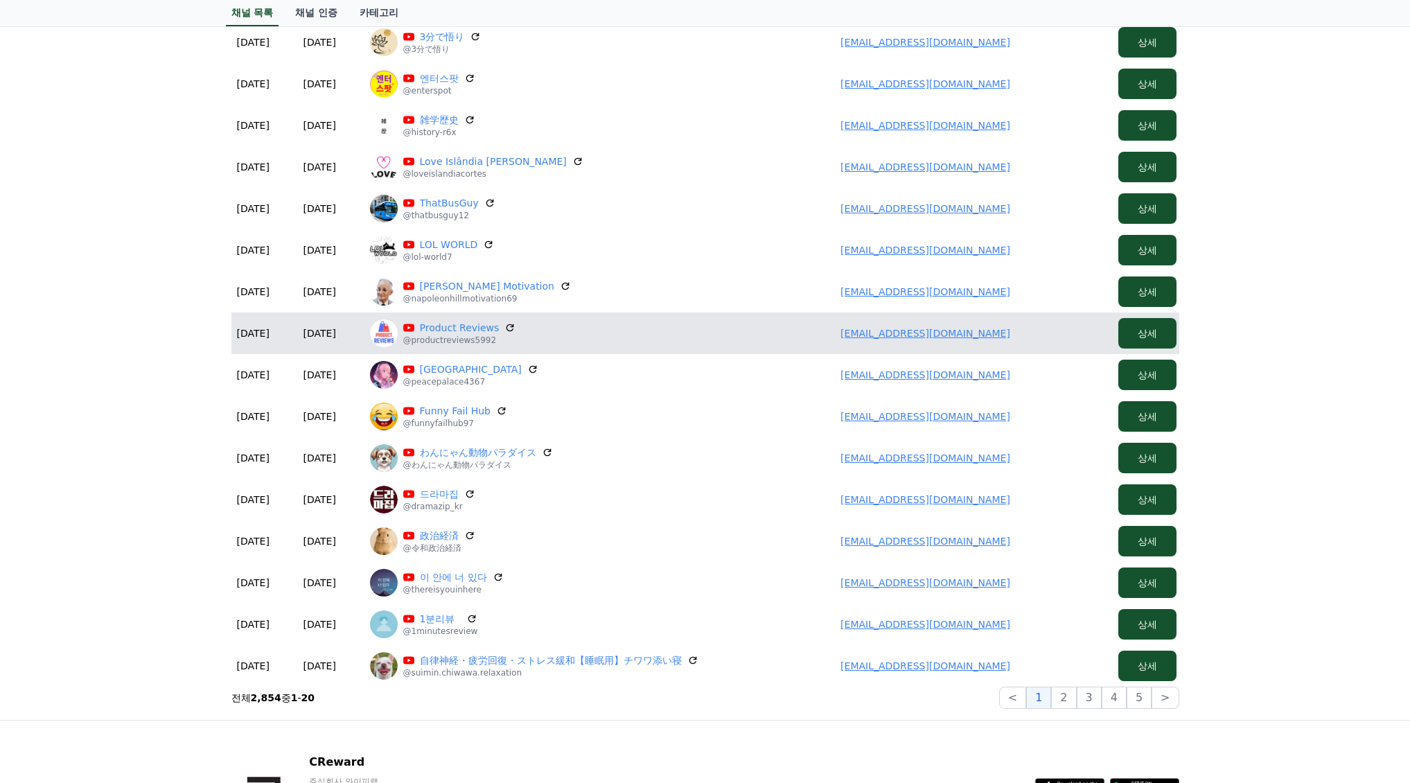
scroll to position [325, 0]
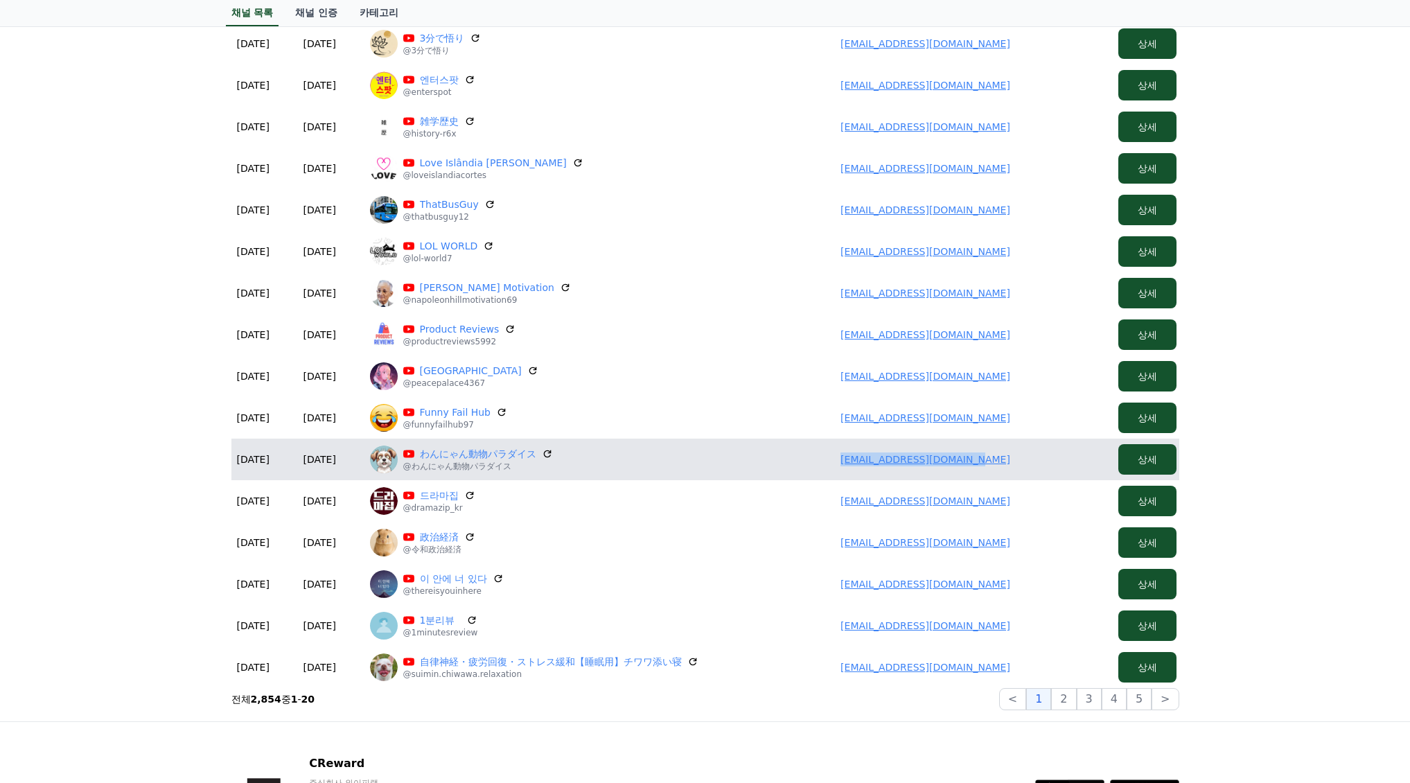
drag, startPoint x: 849, startPoint y: 452, endPoint x: 1025, endPoint y: 455, distance: 176.0
click at [1026, 455] on td "[EMAIL_ADDRESS][DOMAIN_NAME]" at bounding box center [925, 460] width 374 height 42
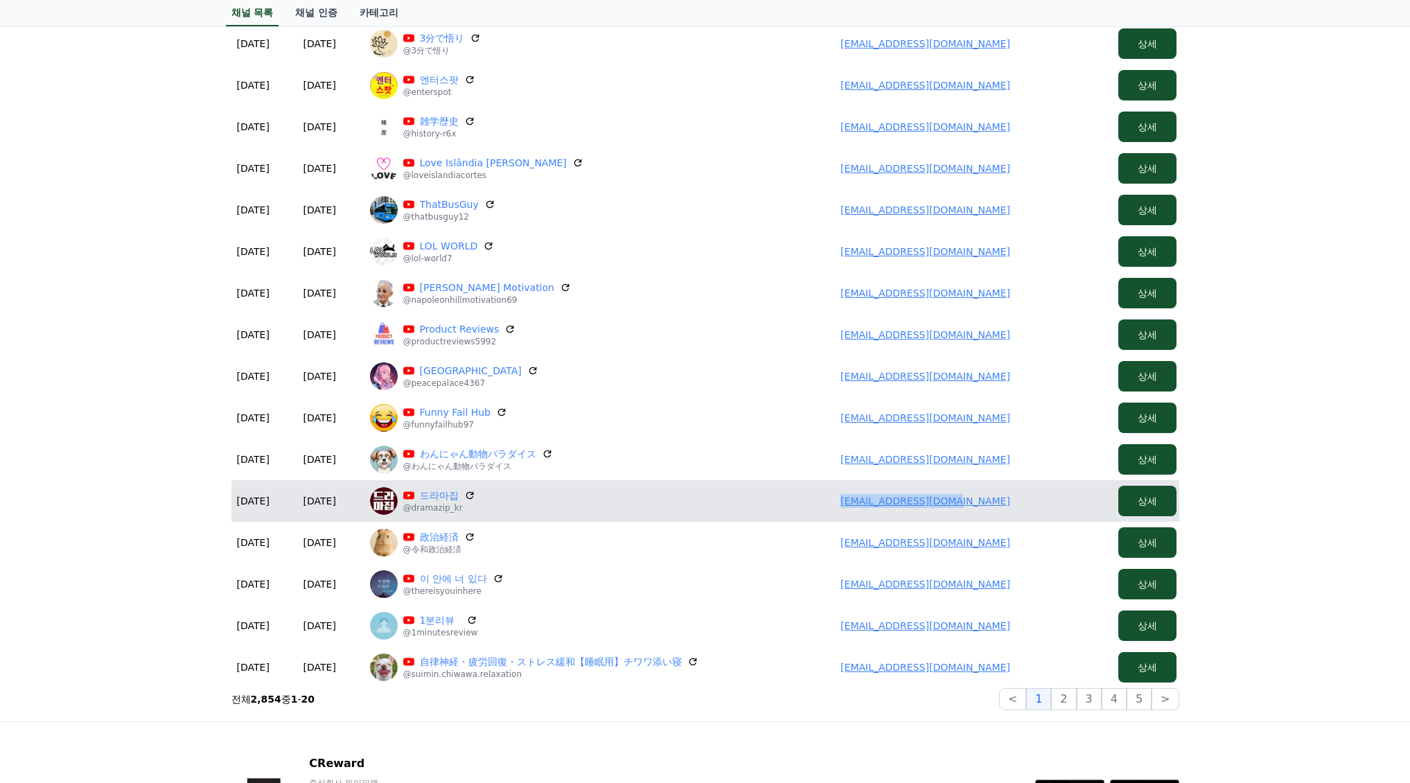
drag, startPoint x: 849, startPoint y: 511, endPoint x: 1009, endPoint y: 518, distance: 160.2
click at [1012, 517] on td "[EMAIL_ADDRESS][DOMAIN_NAME]" at bounding box center [925, 501] width 374 height 42
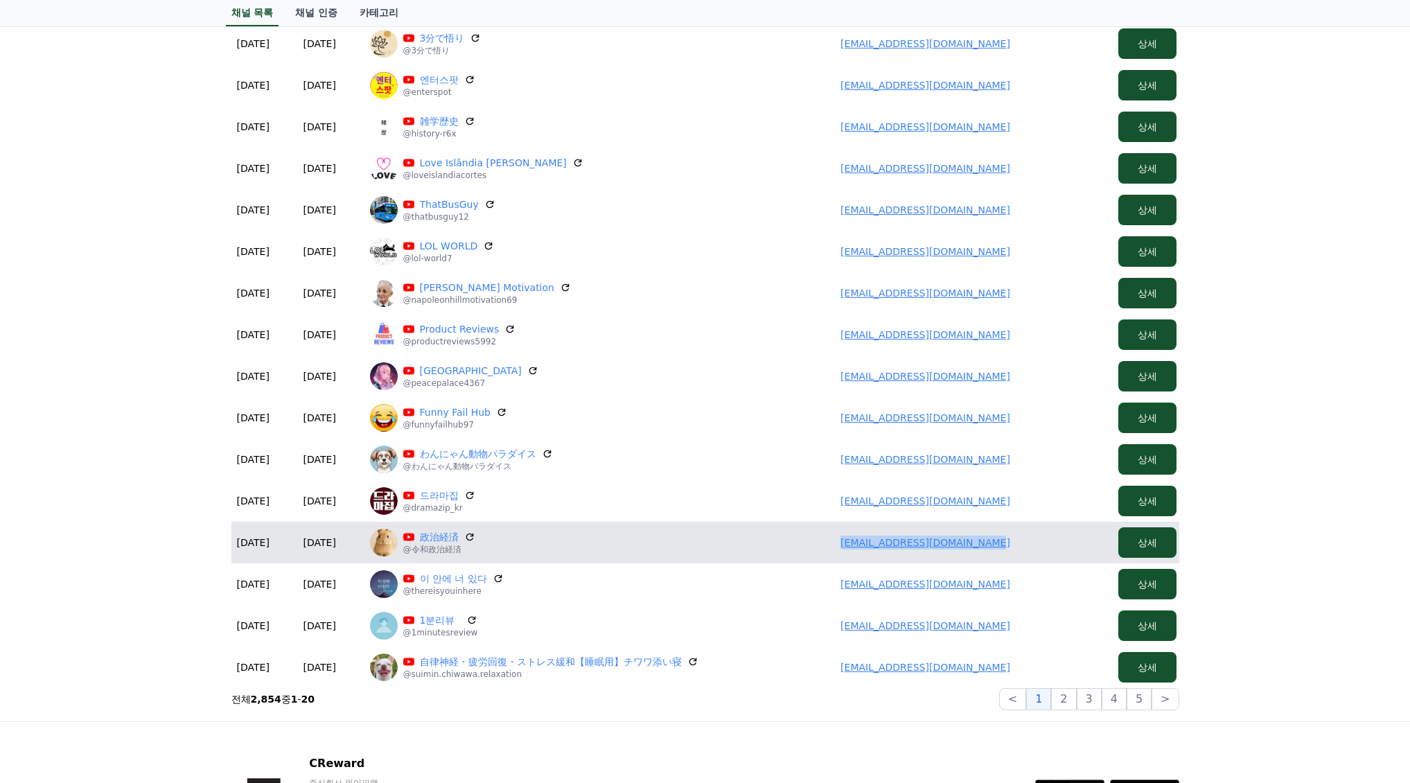
drag, startPoint x: 829, startPoint y: 547, endPoint x: 1050, endPoint y: 558, distance: 221.9
click at [1069, 558] on td "[EMAIL_ADDRESS][DOMAIN_NAME]" at bounding box center [925, 543] width 374 height 42
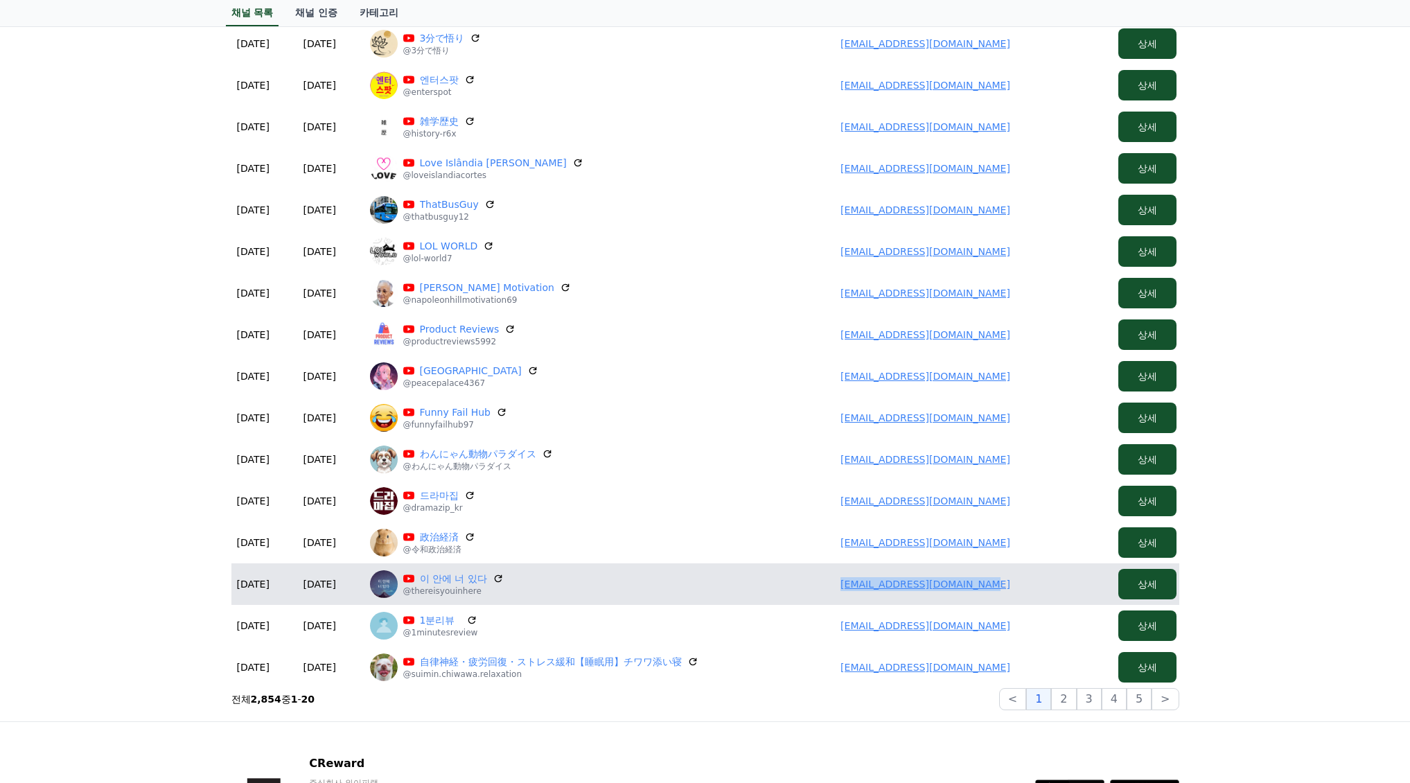
drag, startPoint x: 831, startPoint y: 574, endPoint x: 1002, endPoint y: 572, distance: 171.1
click at [1034, 576] on td "[EMAIL_ADDRESS][DOMAIN_NAME]" at bounding box center [925, 584] width 374 height 42
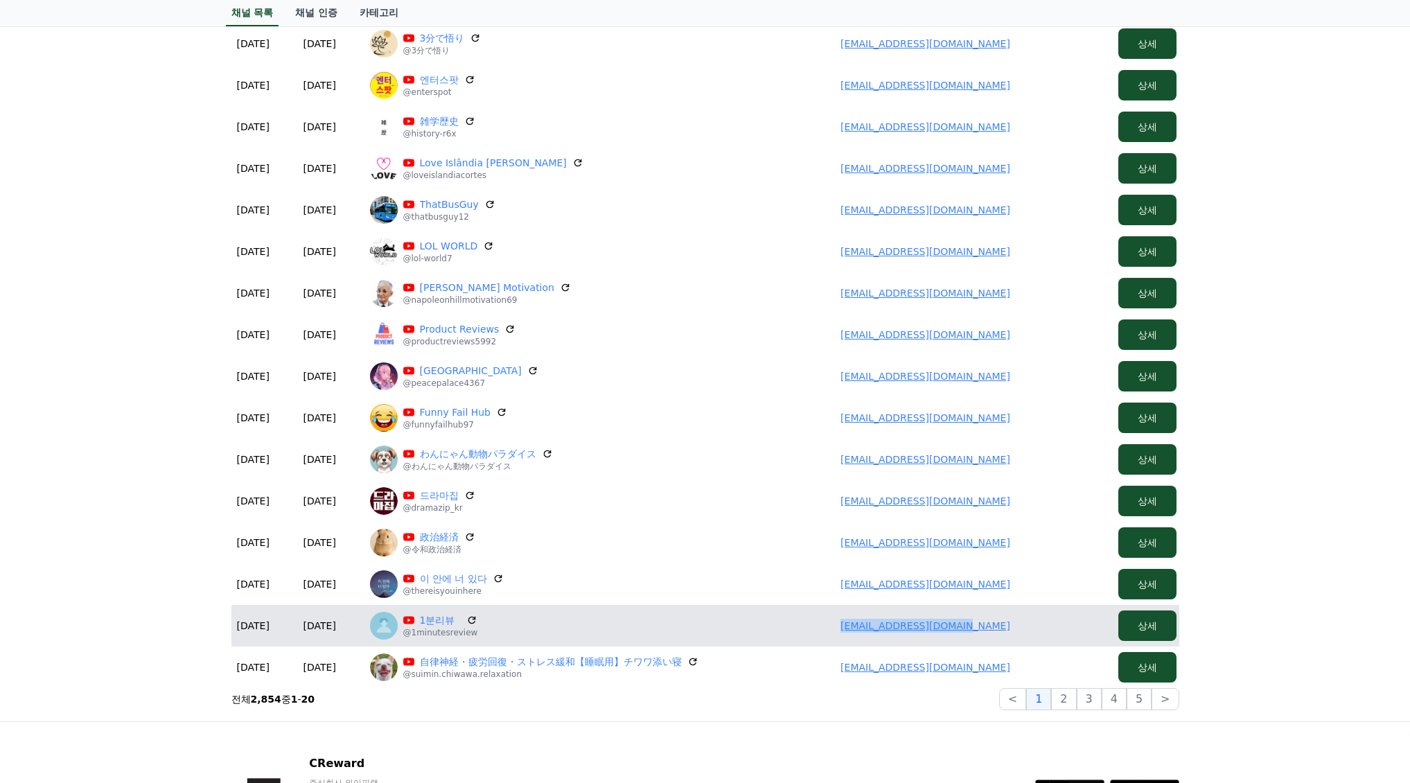
drag, startPoint x: 1009, startPoint y: 626, endPoint x: 825, endPoint y: 612, distance: 184.8
click at [825, 612] on td "[EMAIL_ADDRESS][DOMAIN_NAME]" at bounding box center [925, 626] width 374 height 42
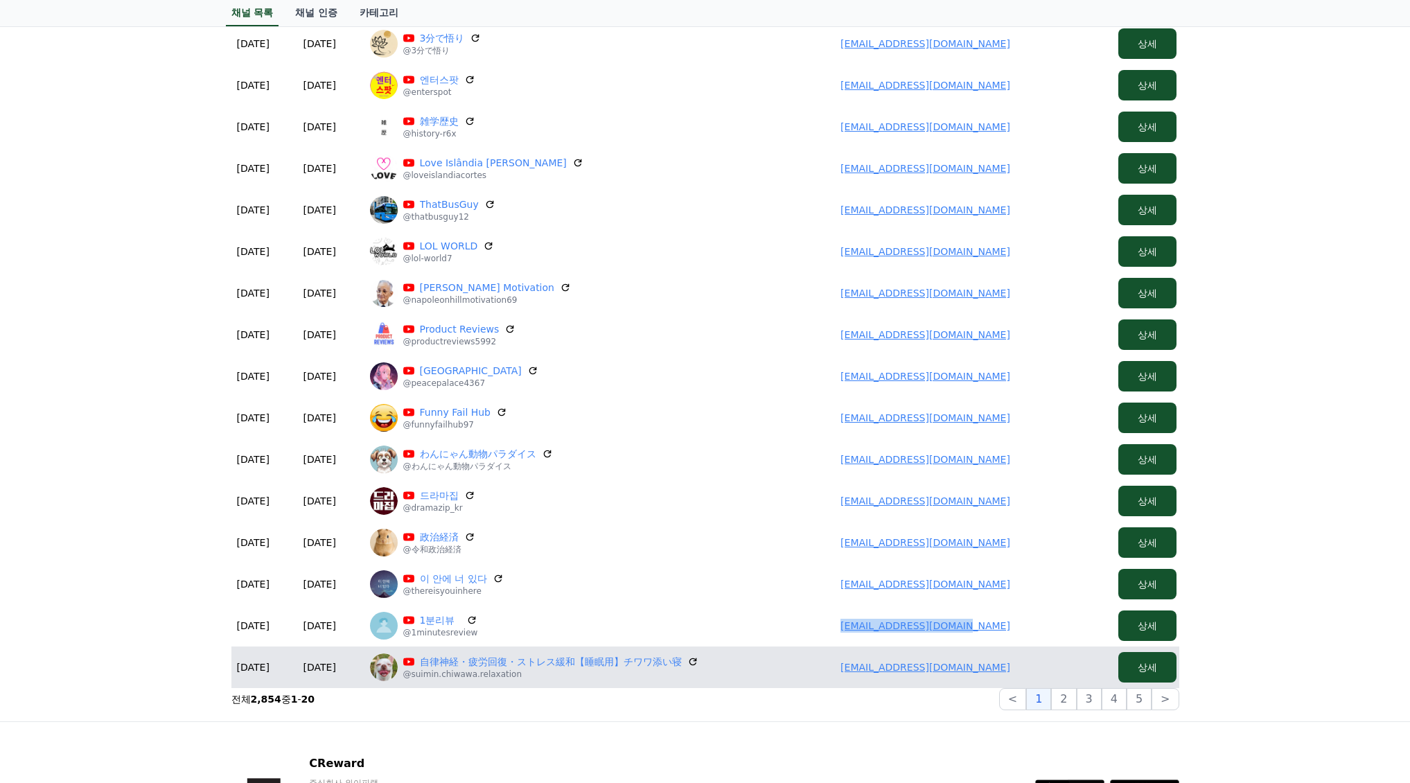
drag, startPoint x: 784, startPoint y: 666, endPoint x: 1027, endPoint y: 680, distance: 244.2
click at [1027, 680] on td "[EMAIL_ADDRESS][DOMAIN_NAME]" at bounding box center [925, 667] width 374 height 42
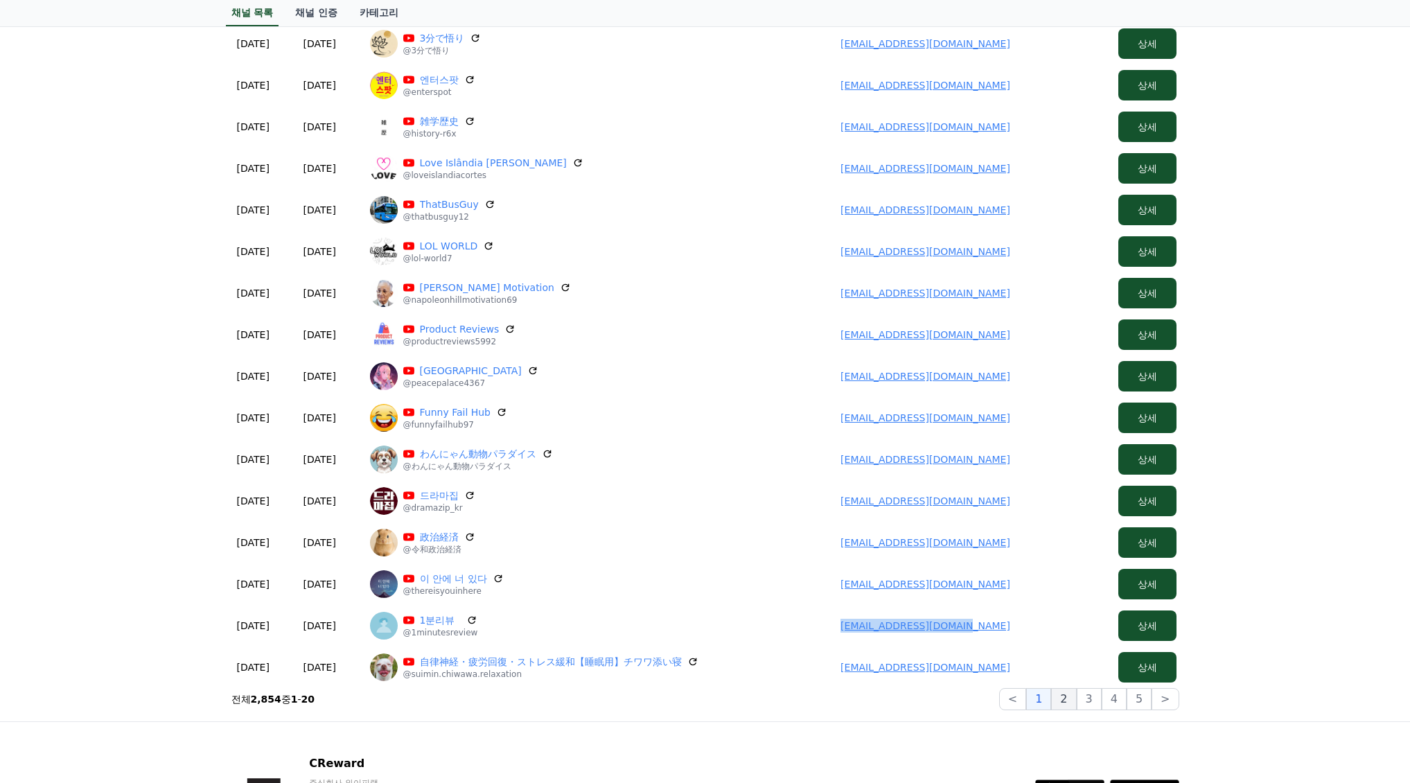
click at [1066, 707] on button "2" at bounding box center [1063, 699] width 25 height 22
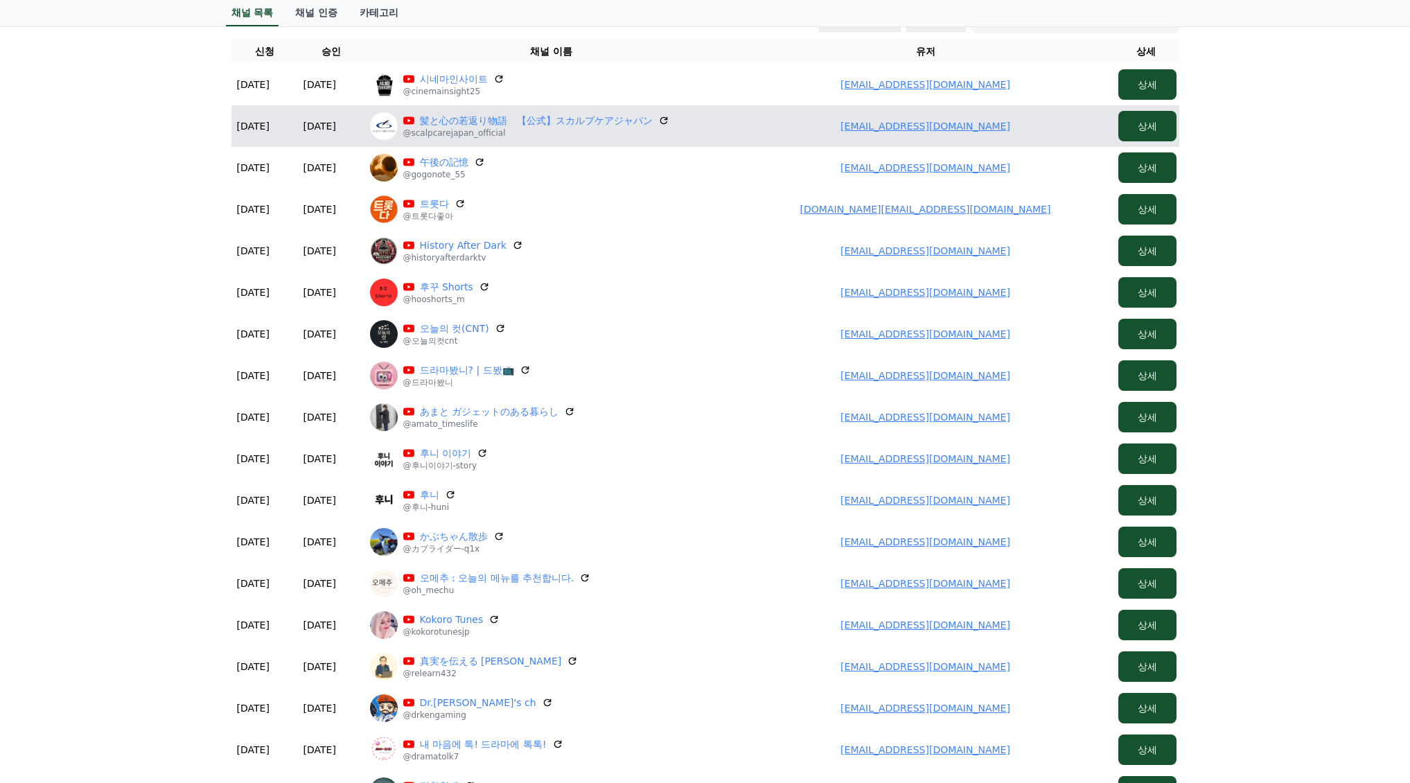
scroll to position [117, 0]
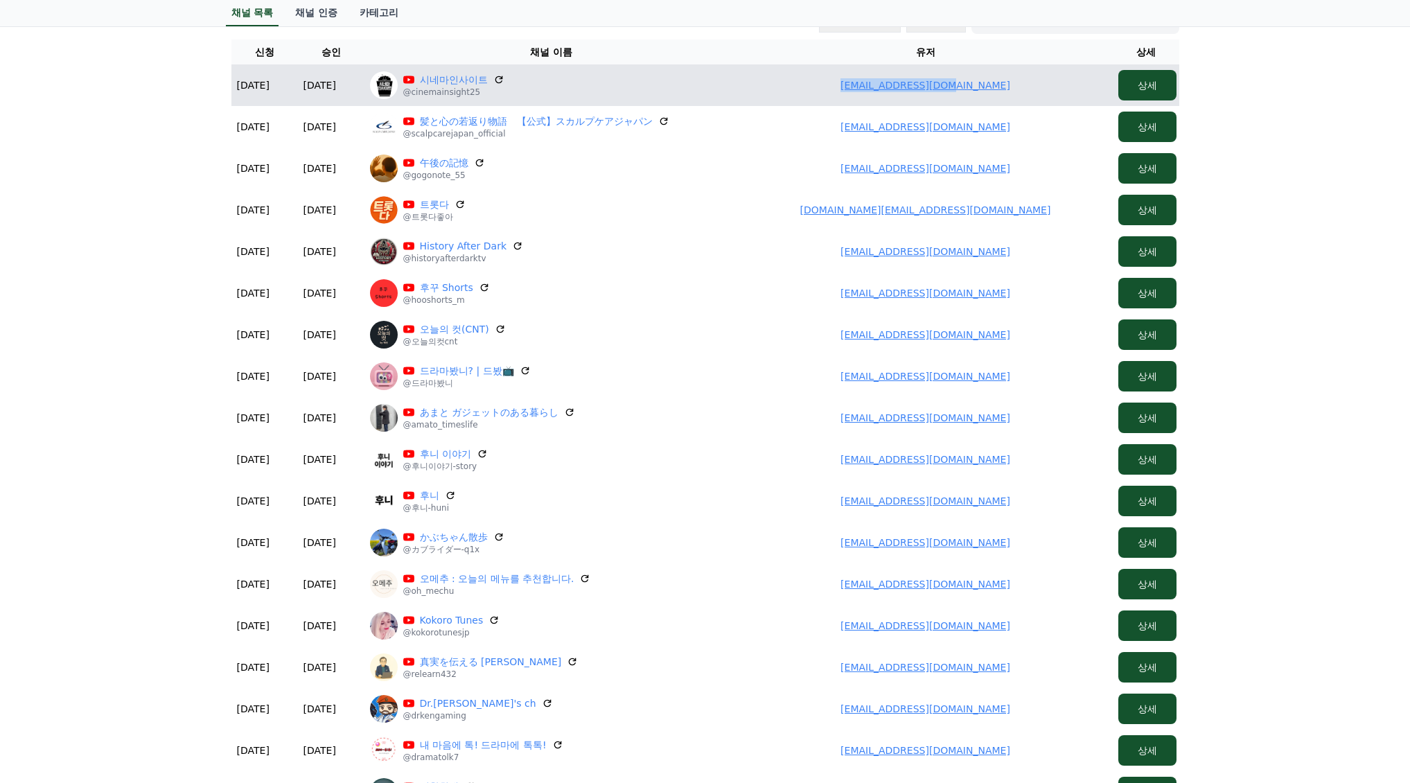
drag, startPoint x: 1027, startPoint y: 85, endPoint x: 1042, endPoint y: 83, distance: 14.6
click at [1042, 83] on td "jolen3147@gmail.com" at bounding box center [925, 85] width 374 height 42
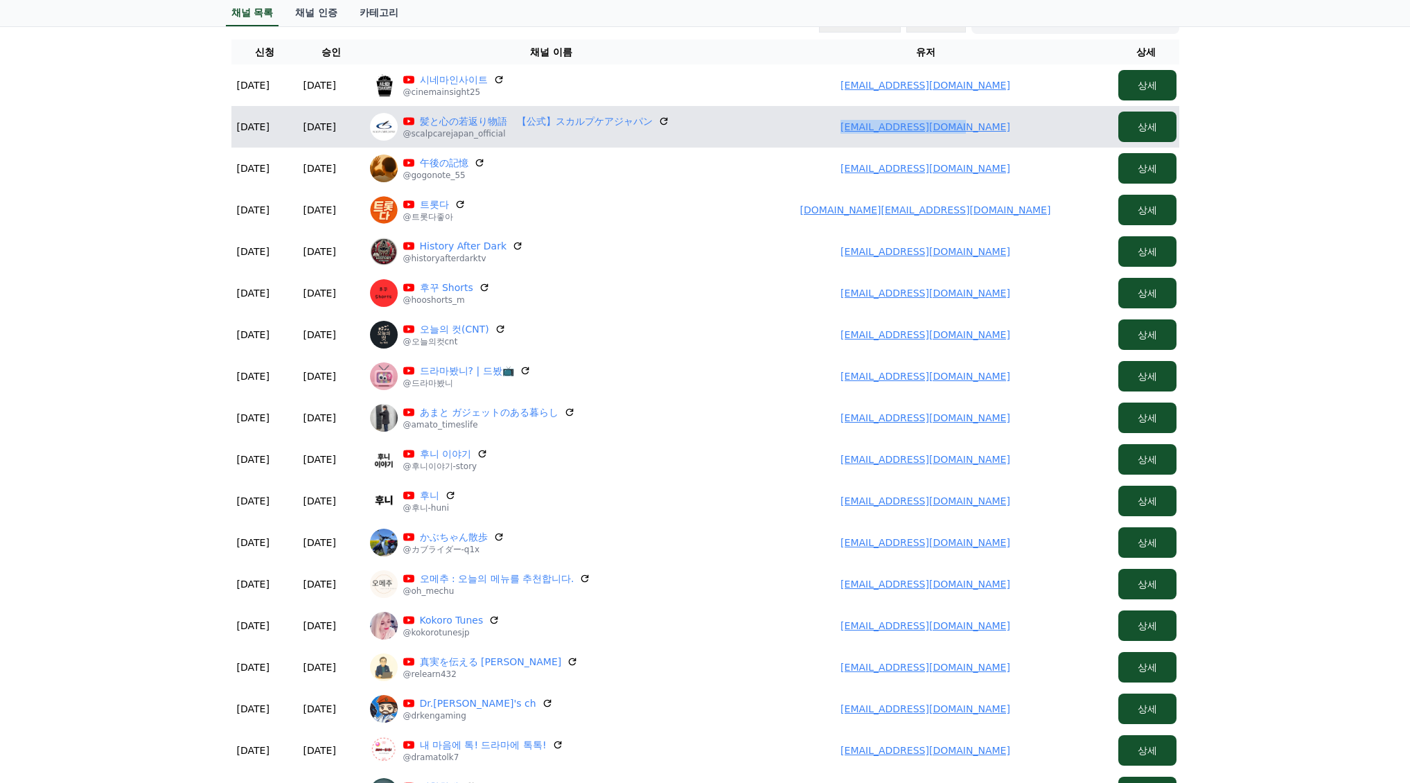
drag, startPoint x: 847, startPoint y: 130, endPoint x: 1014, endPoint y: 137, distance: 167.8
click at [1014, 137] on td "urikun10111@gmail.com" at bounding box center [925, 127] width 374 height 42
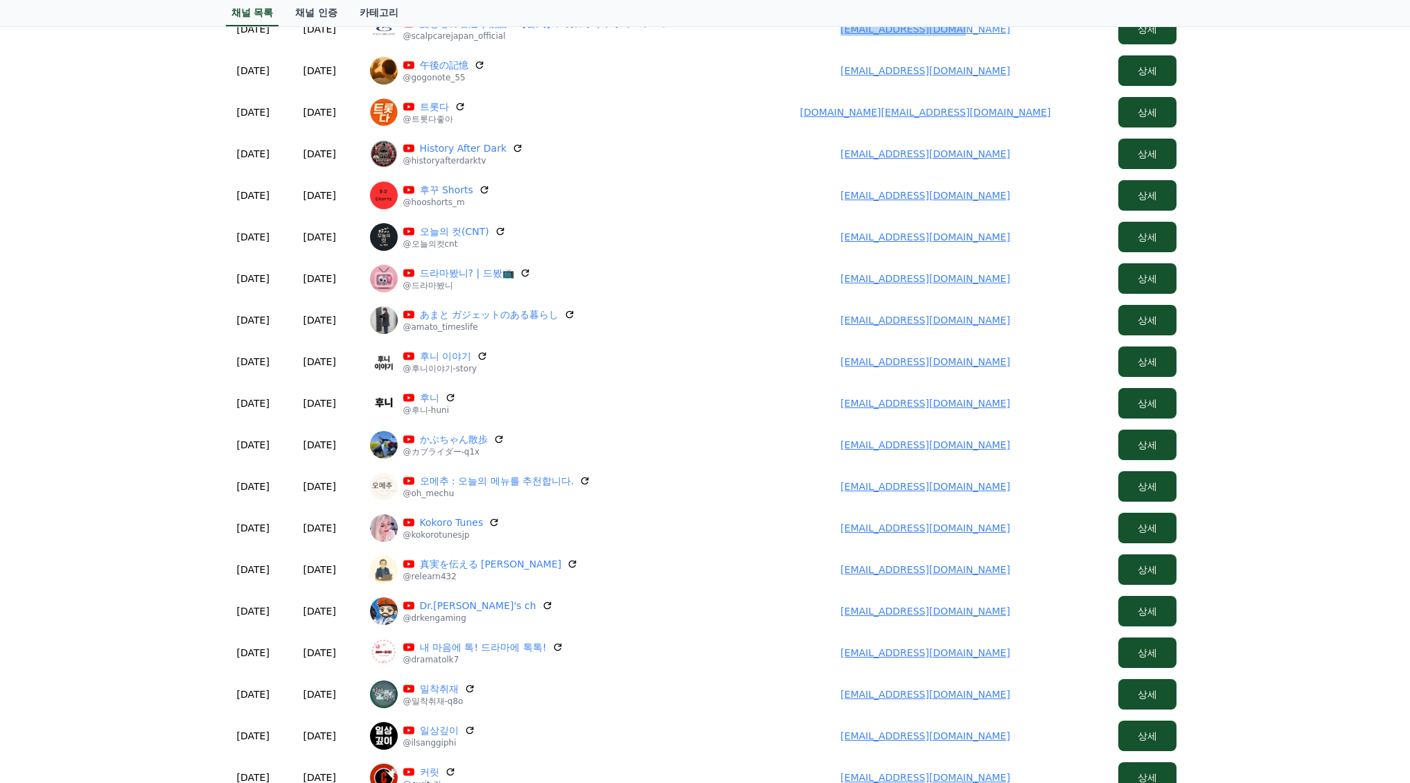
scroll to position [186, 0]
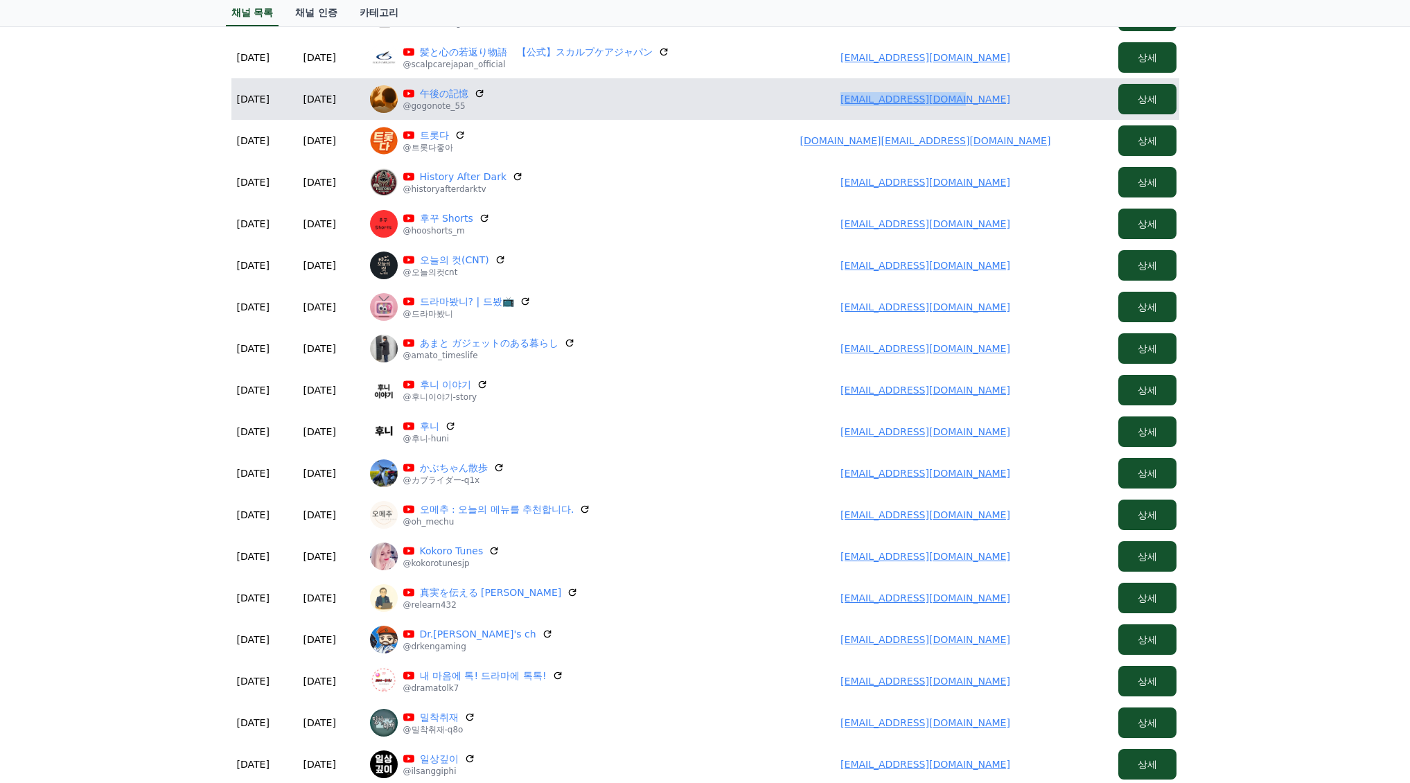
drag, startPoint x: 841, startPoint y: 100, endPoint x: 1002, endPoint y: 103, distance: 161.4
click at [1045, 103] on td "gogo.note55@gmail.com" at bounding box center [925, 99] width 374 height 42
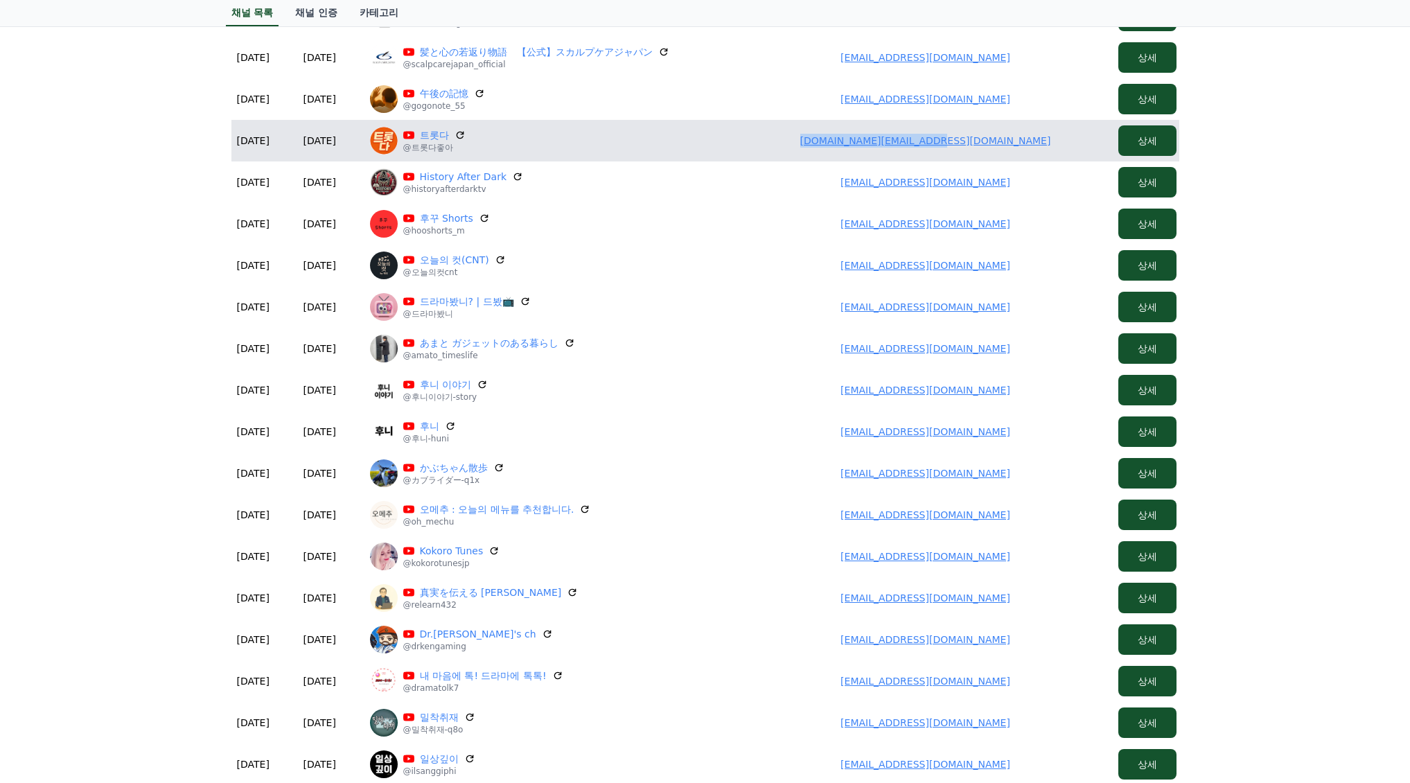
drag, startPoint x: 793, startPoint y: 141, endPoint x: 1045, endPoint y: 141, distance: 251.5
click at [1046, 141] on td "dramamall.tube@gmail.com" at bounding box center [925, 141] width 374 height 42
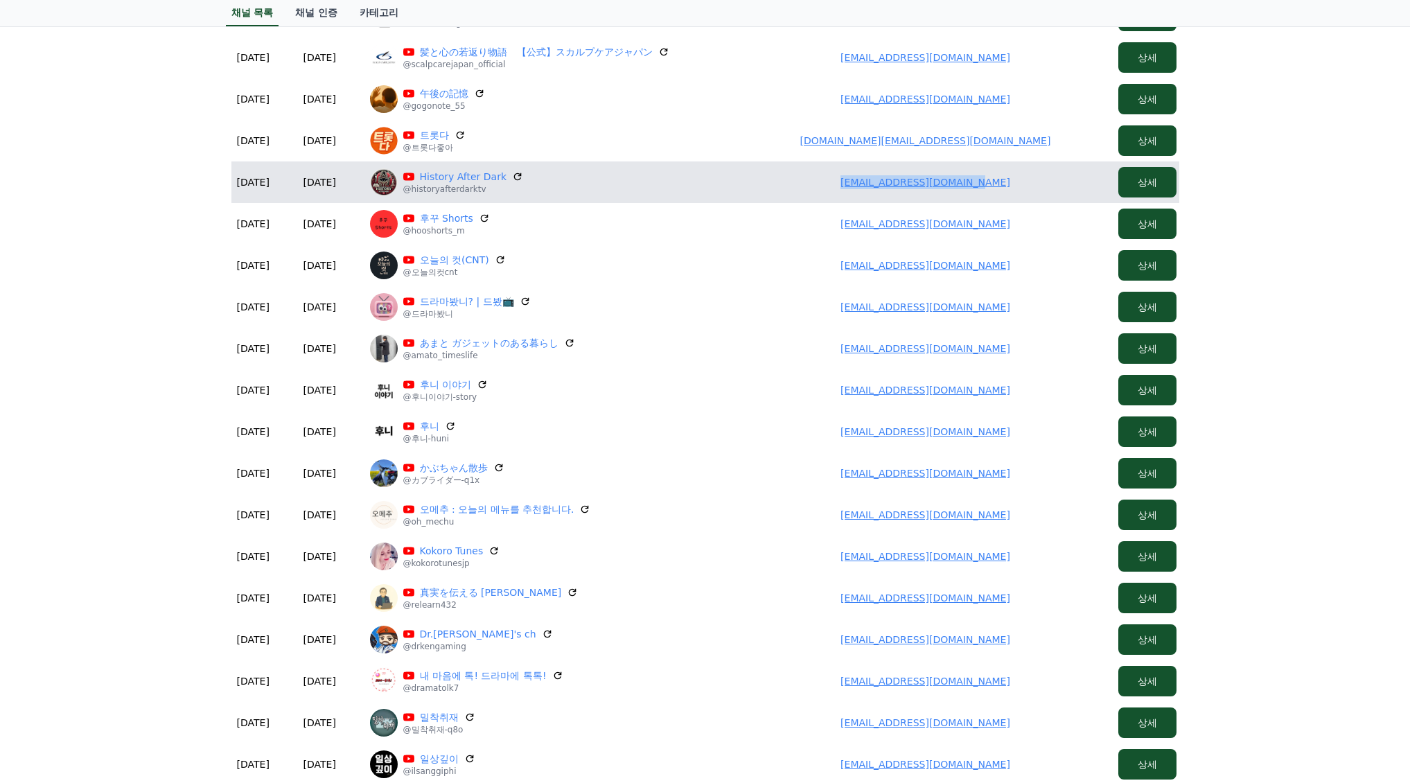
drag, startPoint x: 903, startPoint y: 188, endPoint x: 1008, endPoint y: 189, distance: 104.6
click at [1008, 189] on td "samuraihead298@gmail.com" at bounding box center [925, 182] width 374 height 42
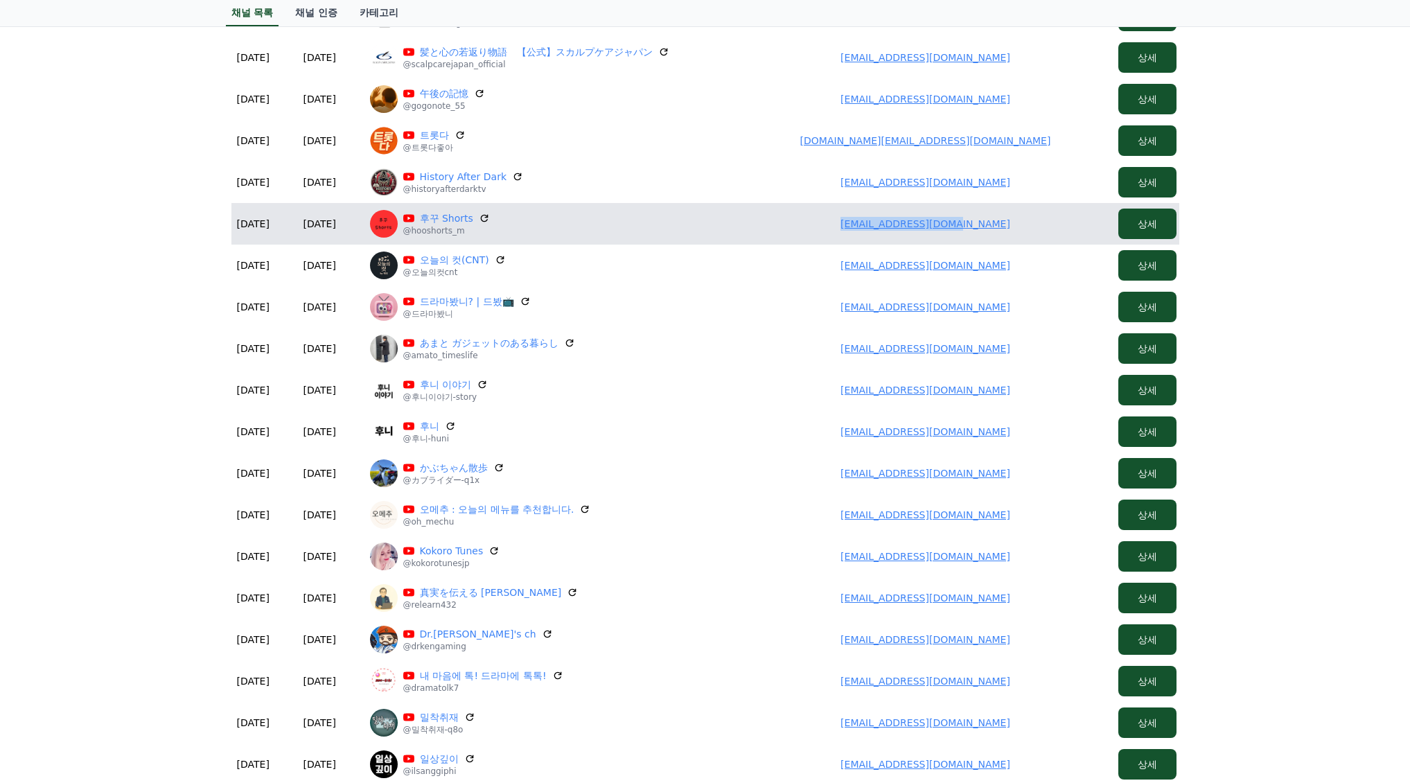
drag, startPoint x: 876, startPoint y: 227, endPoint x: 716, endPoint y: 233, distance: 159.4
click at [1018, 231] on td "minhoo9191@gmail.com" at bounding box center [925, 224] width 374 height 42
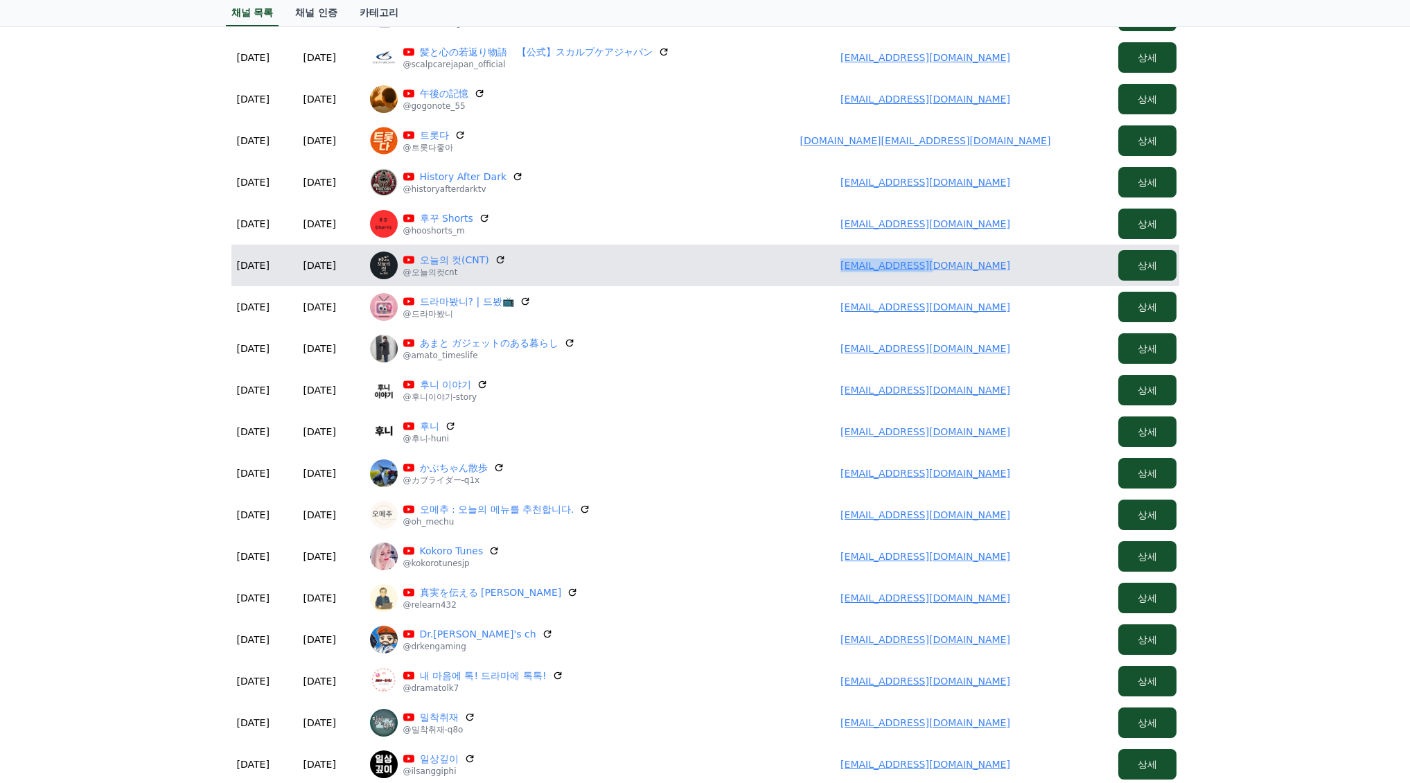
drag, startPoint x: 799, startPoint y: 265, endPoint x: 1027, endPoint y: 274, distance: 228.8
click at [1050, 274] on td "sz0486@naver.com" at bounding box center [925, 266] width 374 height 42
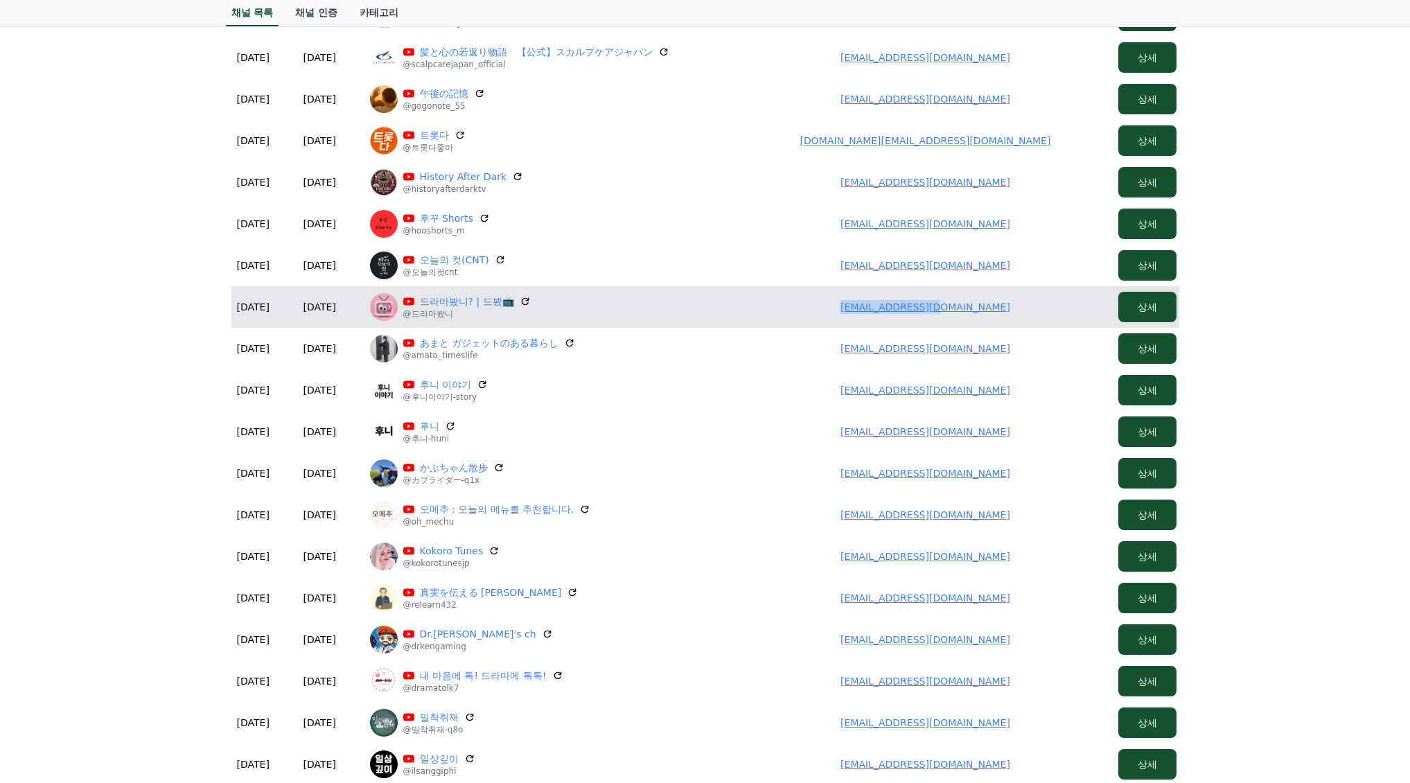
drag, startPoint x: 936, startPoint y: 313, endPoint x: 1027, endPoint y: 315, distance: 90.8
click at [1036, 315] on td "jjh9304@naver.com" at bounding box center [925, 307] width 374 height 42
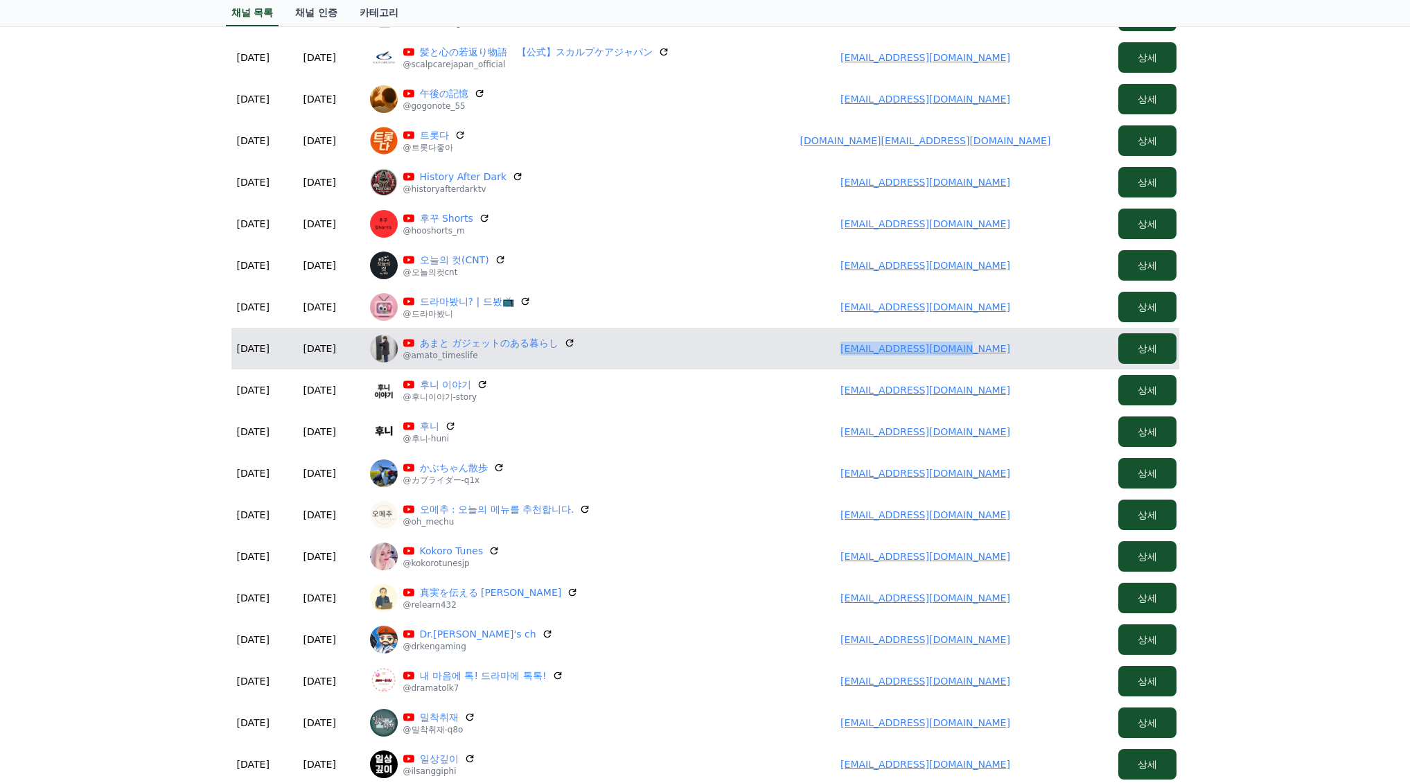
drag, startPoint x: 840, startPoint y: 349, endPoint x: 990, endPoint y: 339, distance: 150.0
click at [996, 342] on td "lionamato242@gmail.com" at bounding box center [925, 349] width 374 height 42
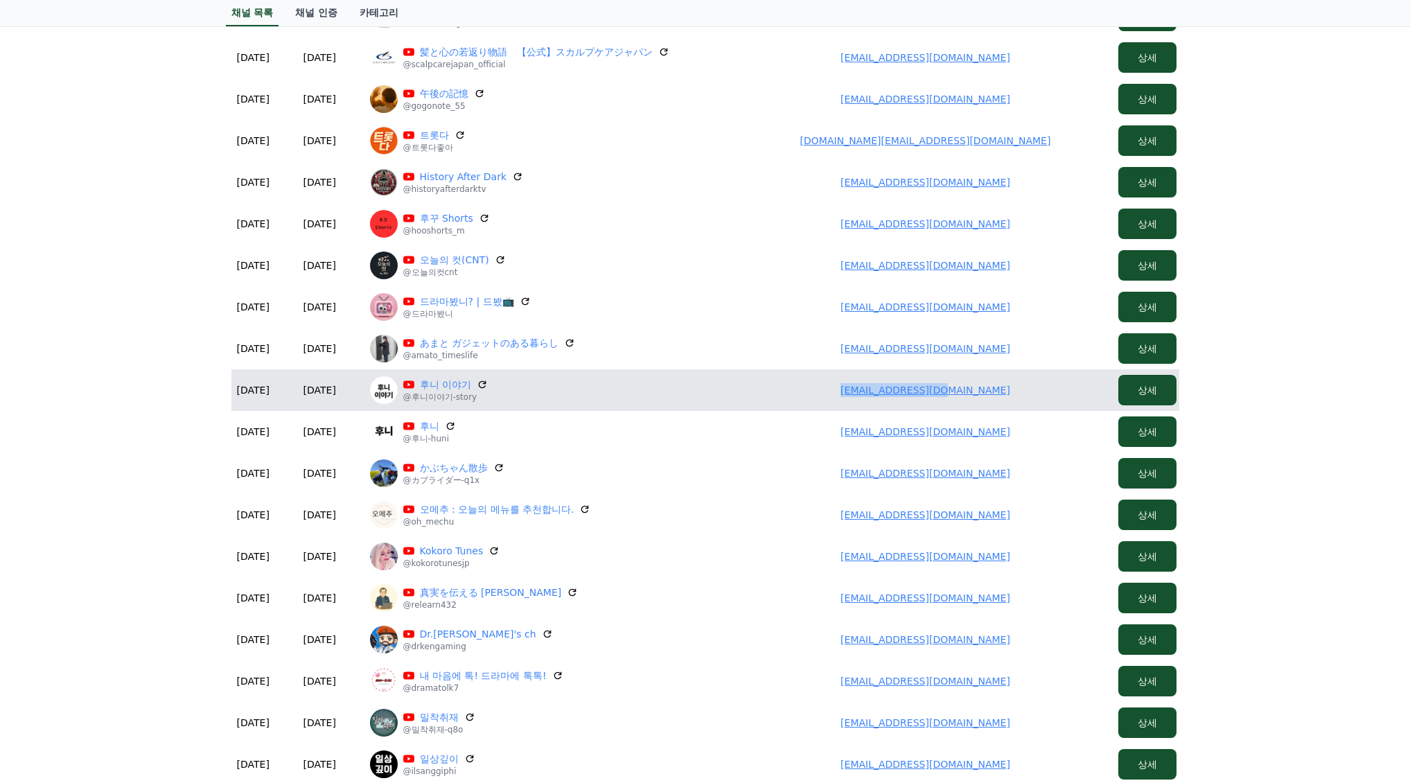
drag, startPoint x: 856, startPoint y: 385, endPoint x: 1007, endPoint y: 391, distance: 151.8
click at [1007, 391] on td "huni5369@gmail.com" at bounding box center [925, 390] width 374 height 42
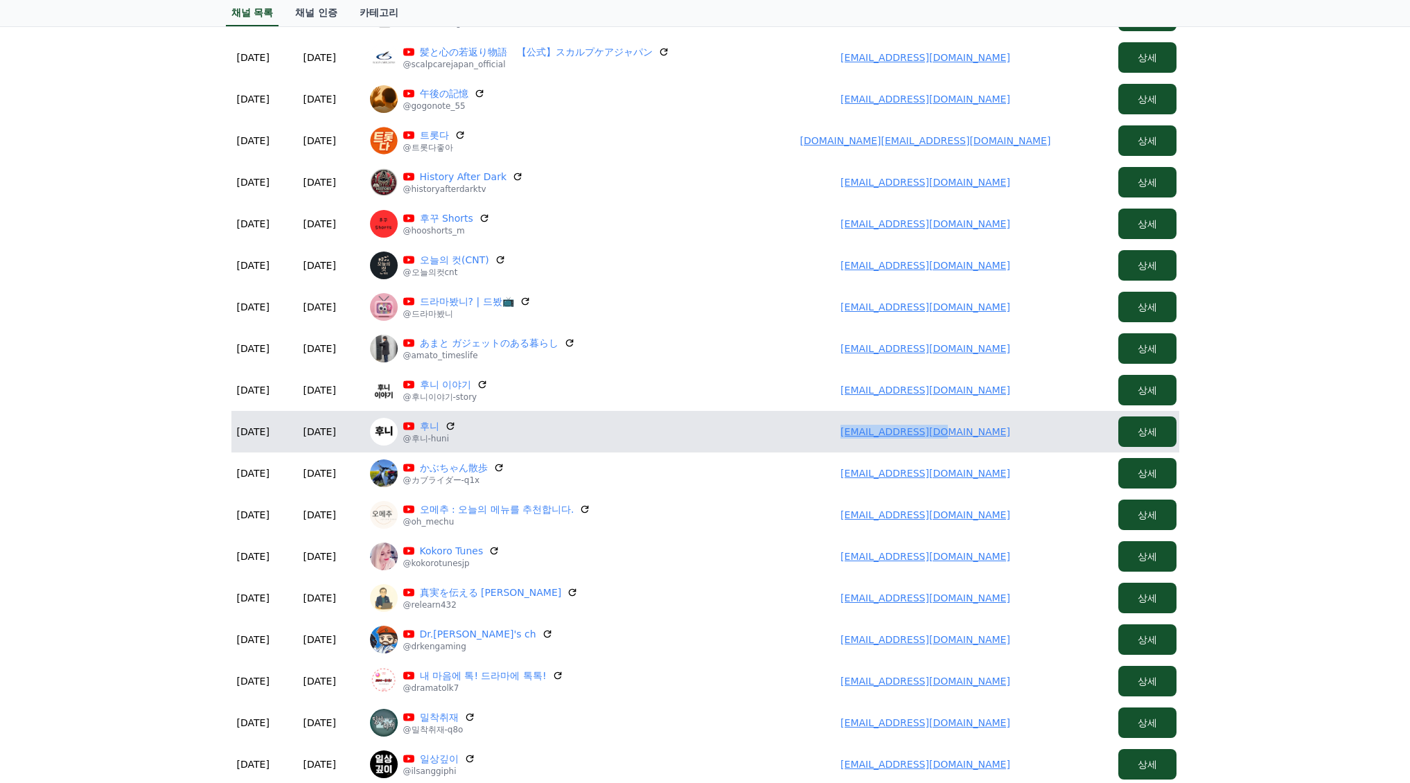
drag, startPoint x: 827, startPoint y: 432, endPoint x: 939, endPoint y: 434, distance: 111.5
click at [1005, 436] on td "huni5369@gmail.com" at bounding box center [925, 432] width 374 height 42
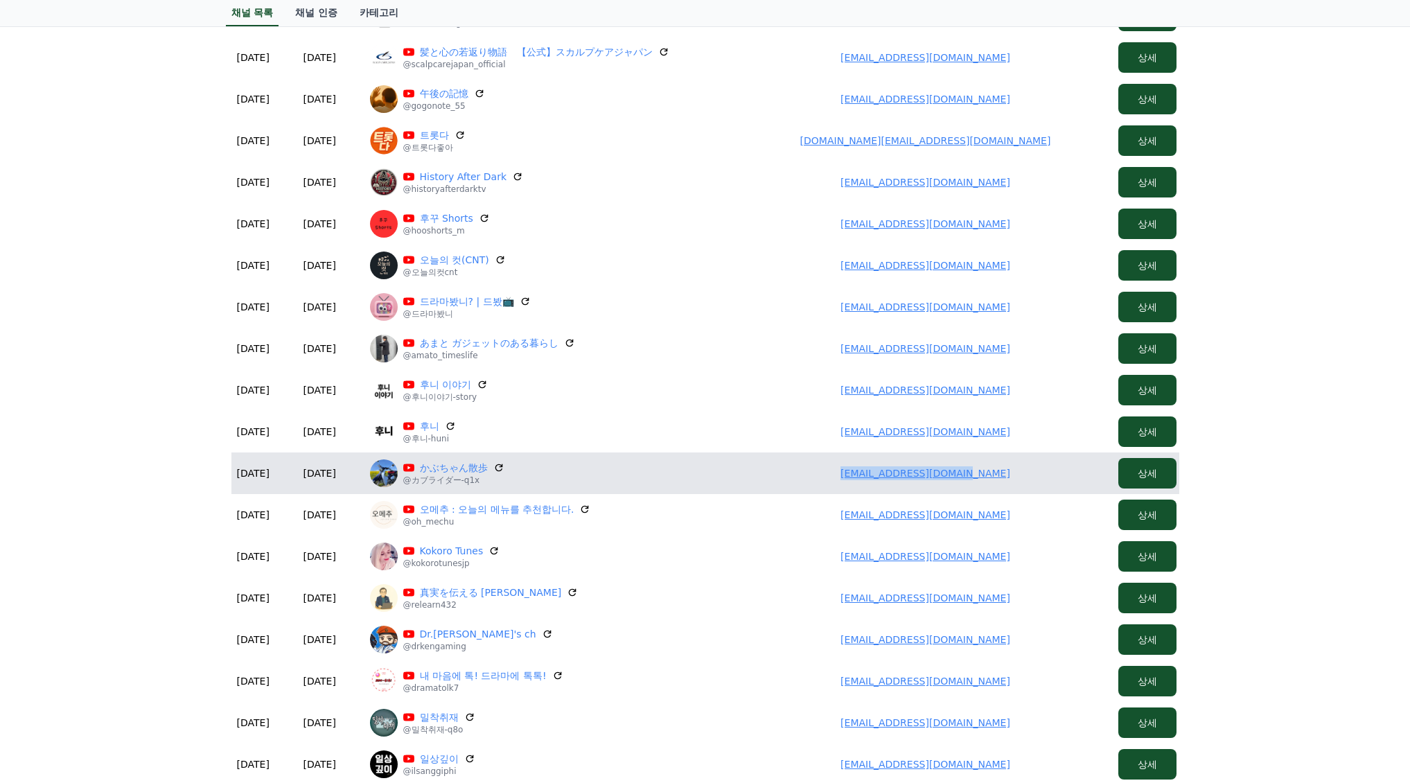
drag, startPoint x: 857, startPoint y: 479, endPoint x: 1045, endPoint y: 477, distance: 187.8
click at [1054, 476] on td "hanatomo4518@gmail.com" at bounding box center [925, 473] width 374 height 42
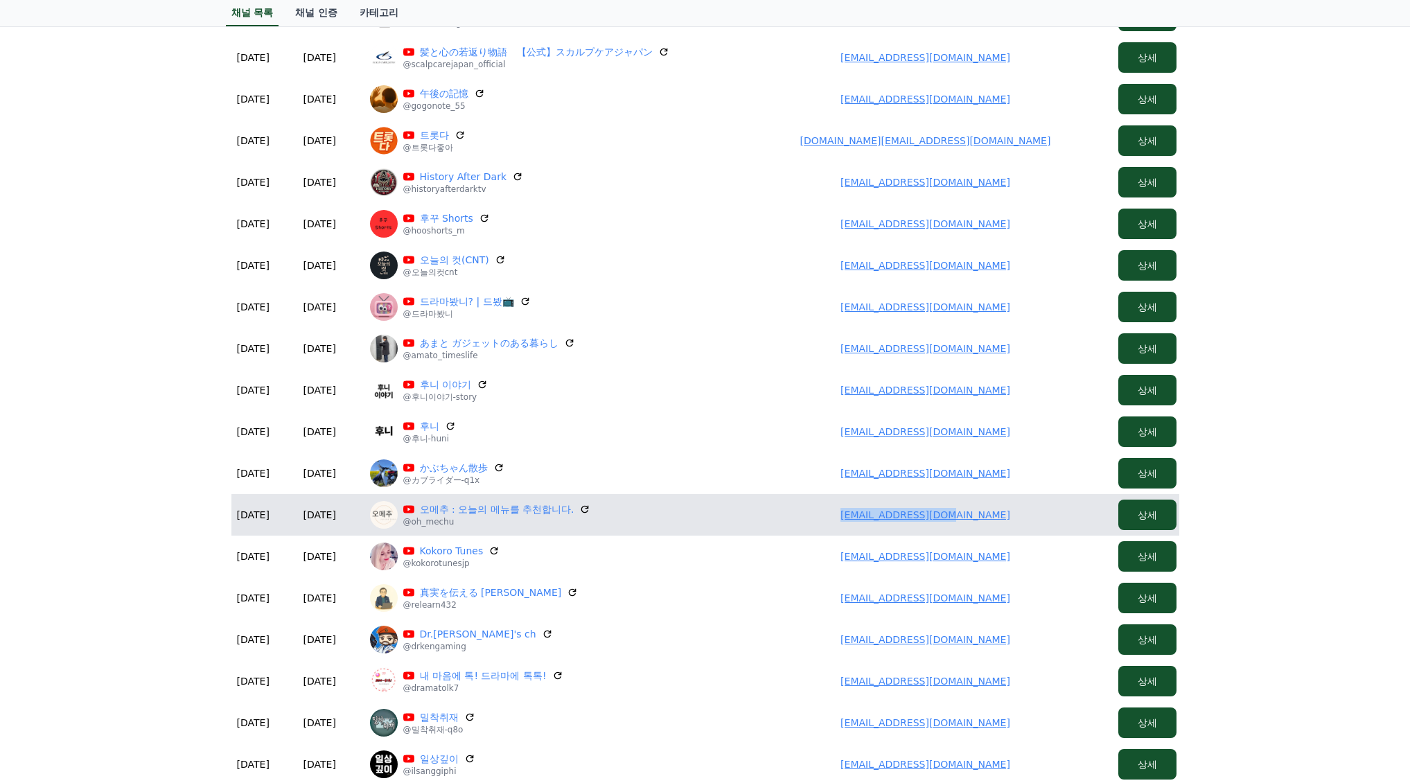
drag, startPoint x: 981, startPoint y: 521, endPoint x: 1031, endPoint y: 520, distance: 49.9
click at [1034, 519] on td "my2mk0325@gmail.com" at bounding box center [925, 515] width 374 height 42
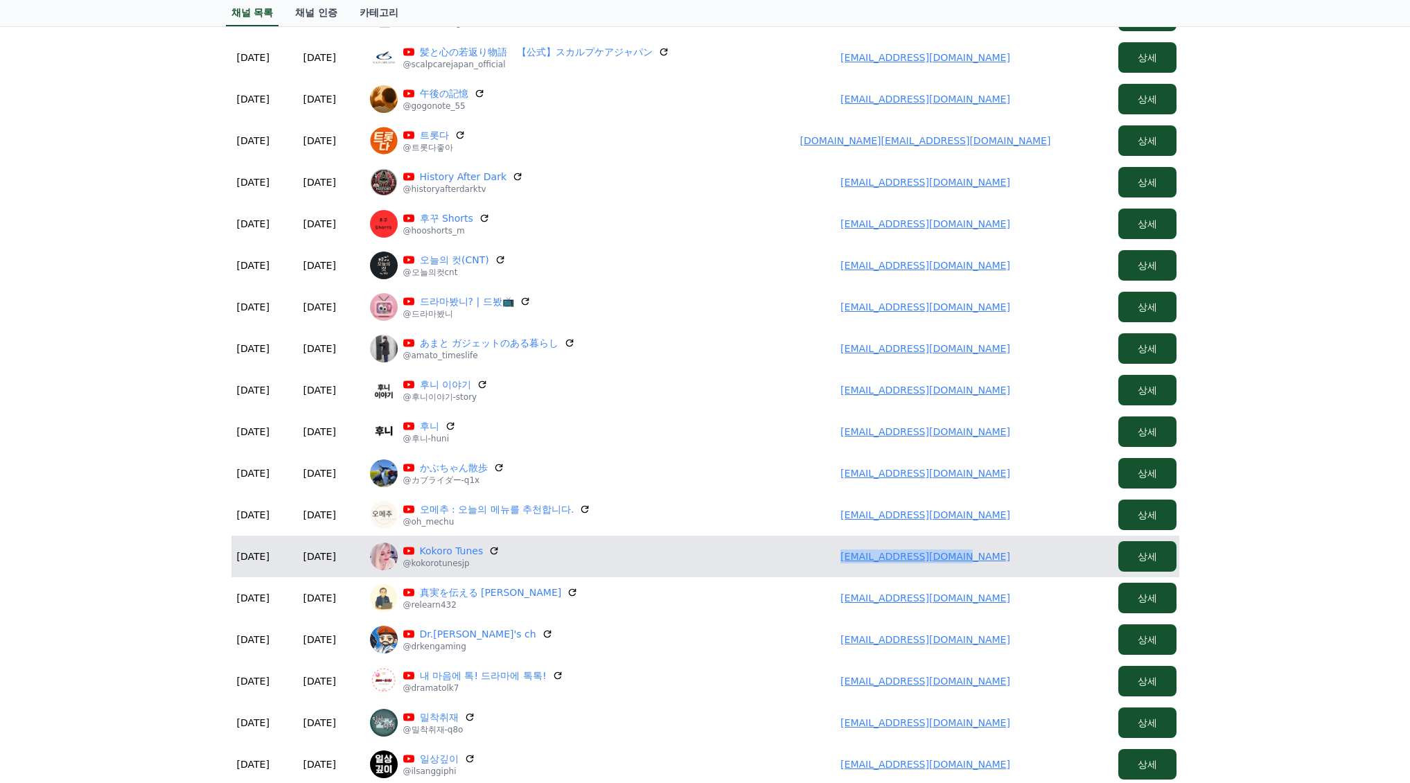
drag, startPoint x: 836, startPoint y: 547, endPoint x: 1045, endPoint y: 550, distance: 209.2
click at [1045, 550] on td "infohonda1jp@gmail.com" at bounding box center [925, 556] width 374 height 42
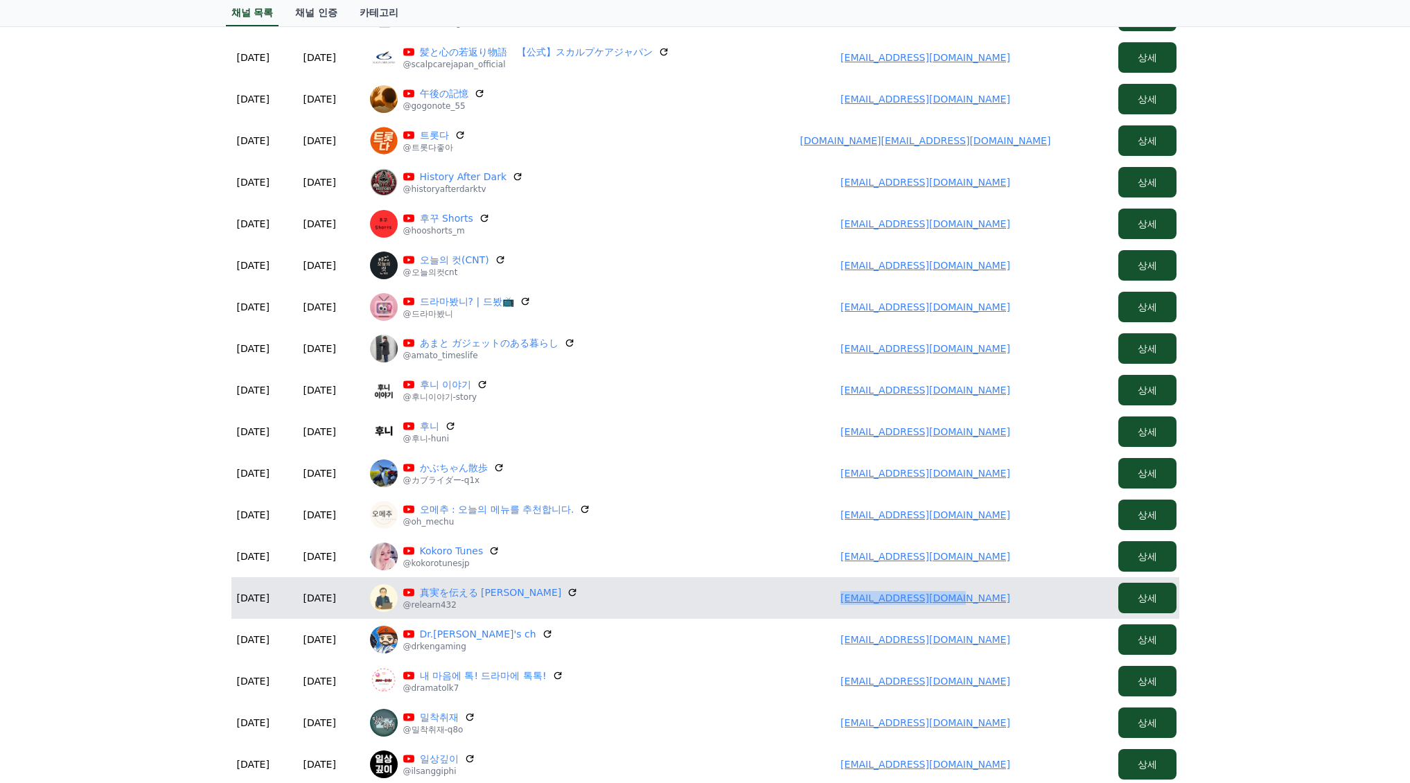
drag, startPoint x: 842, startPoint y: 594, endPoint x: 939, endPoint y: 605, distance: 98.3
click at [1029, 605] on td "urikun10111@gmail.com" at bounding box center [925, 598] width 374 height 42
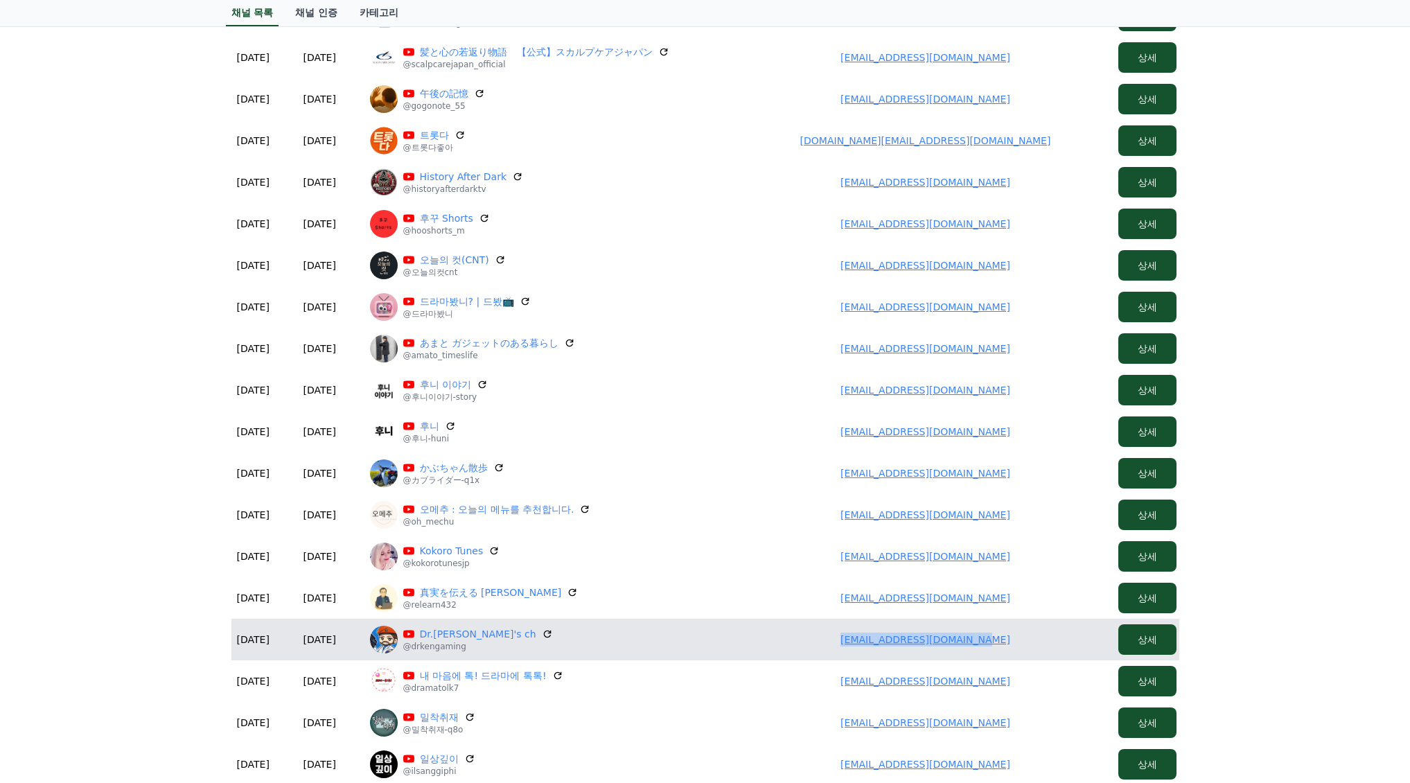
drag, startPoint x: 832, startPoint y: 635, endPoint x: 1004, endPoint y: 636, distance: 172.5
click at [1018, 635] on td "kenjikoshino522@gmail.com" at bounding box center [925, 640] width 374 height 42
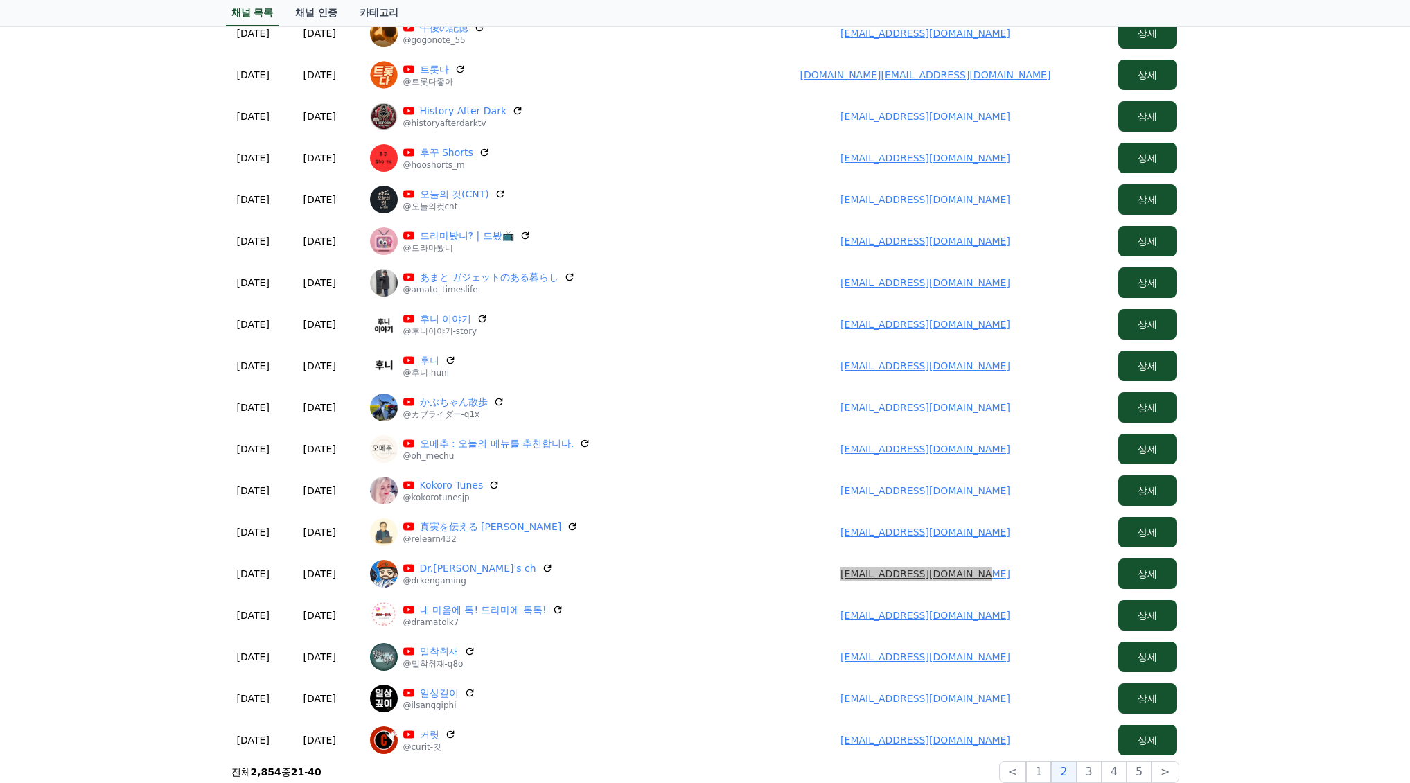
scroll to position [256, 0]
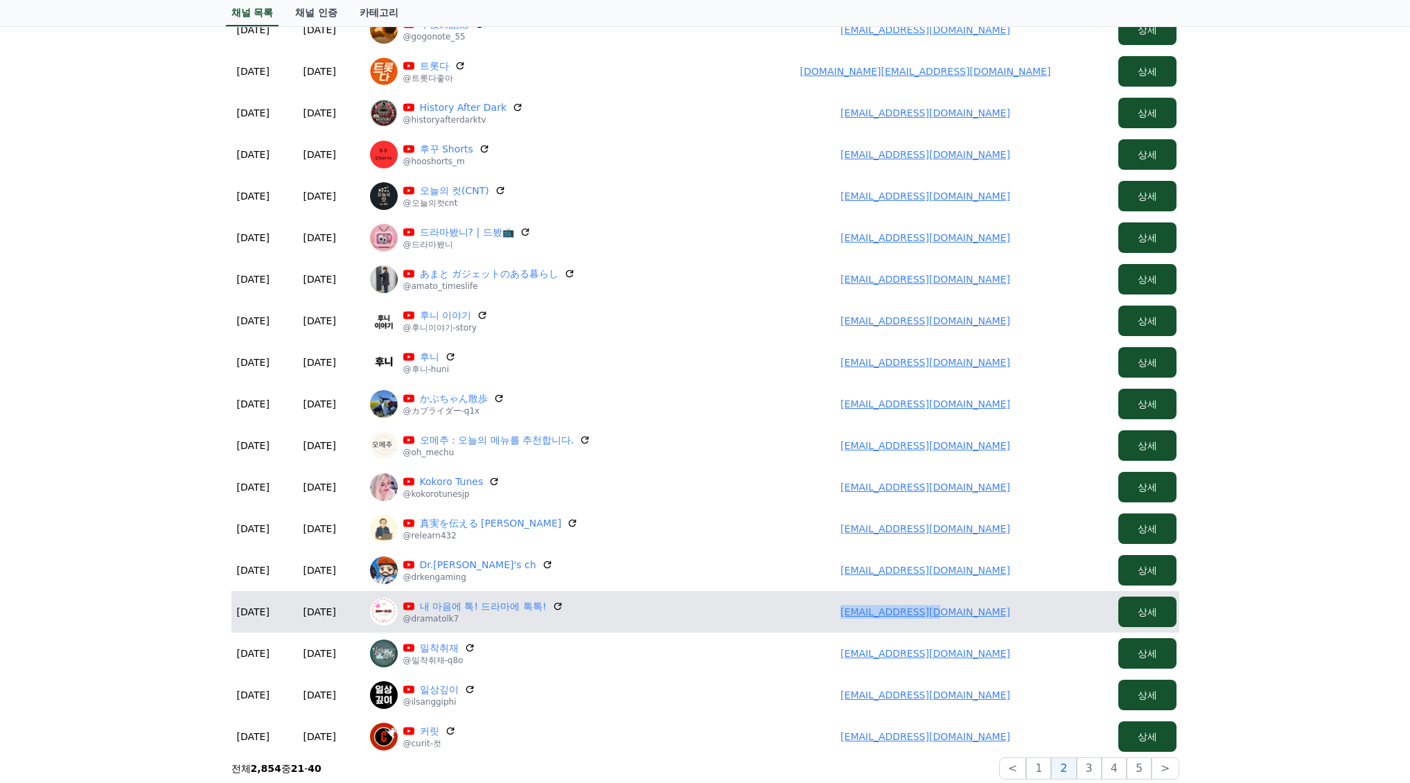
drag, startPoint x: 814, startPoint y: 597, endPoint x: 1012, endPoint y: 617, distance: 199.1
click at [1021, 619] on td "6237079@naver.com" at bounding box center [925, 612] width 374 height 42
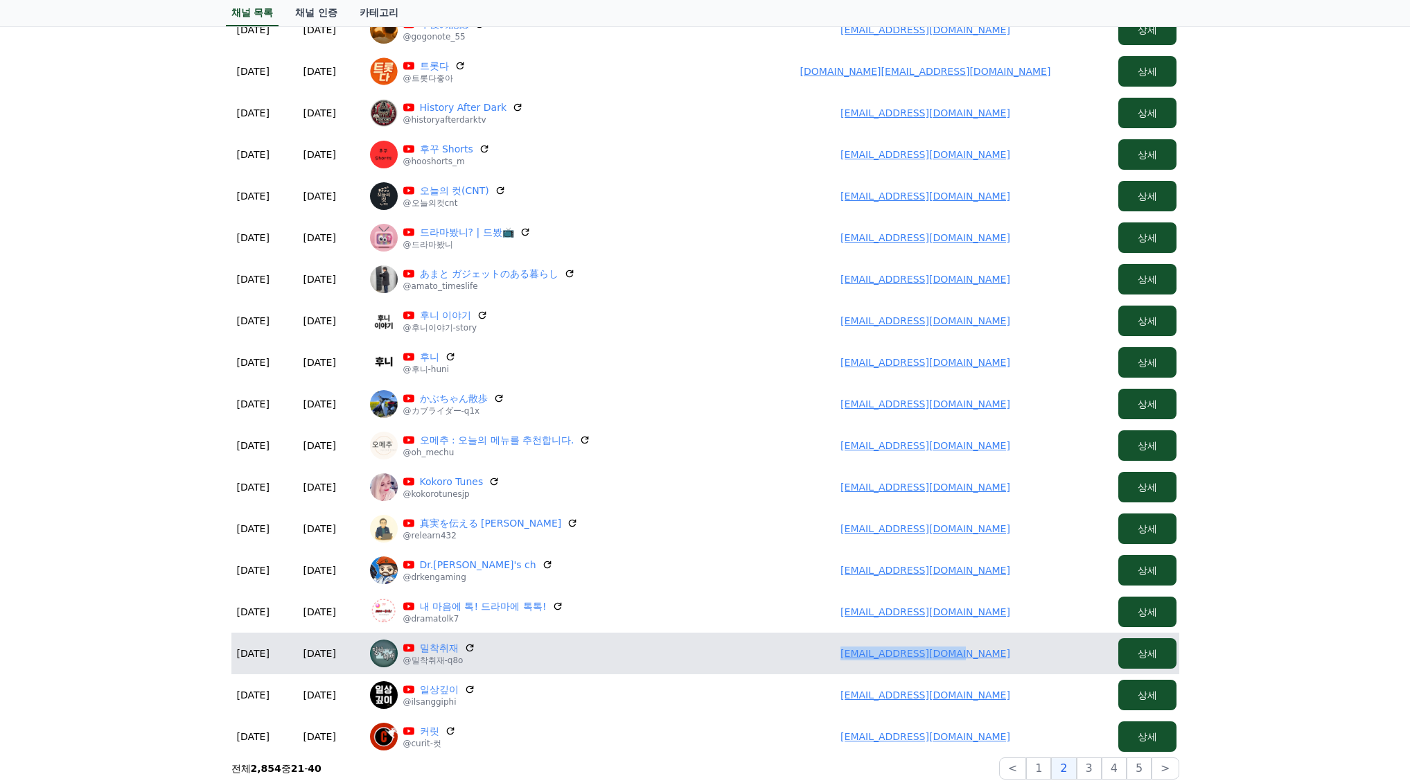
drag, startPoint x: 822, startPoint y: 655, endPoint x: 993, endPoint y: 658, distance: 170.4
click at [1006, 658] on td "sdc34666639@gmail.com" at bounding box center [925, 653] width 374 height 42
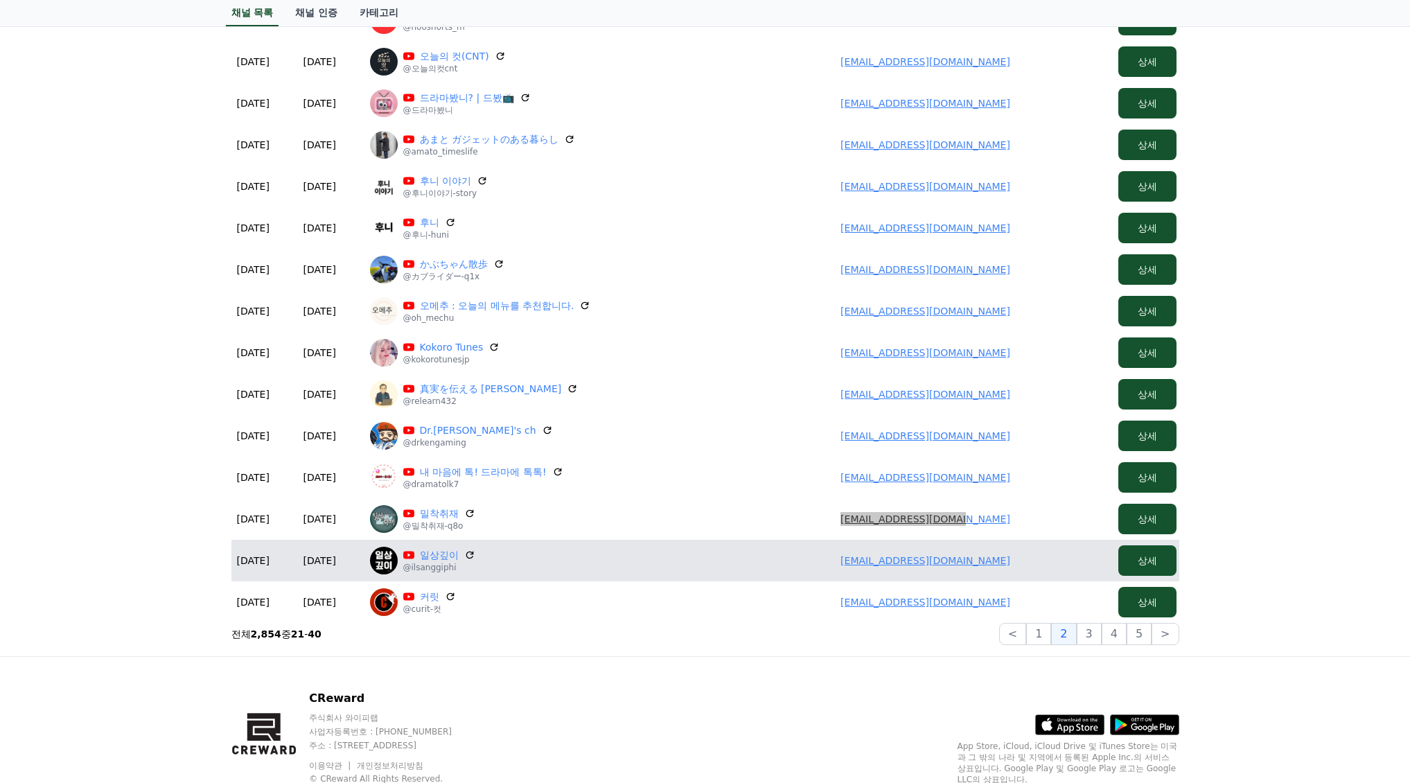
scroll to position [394, 0]
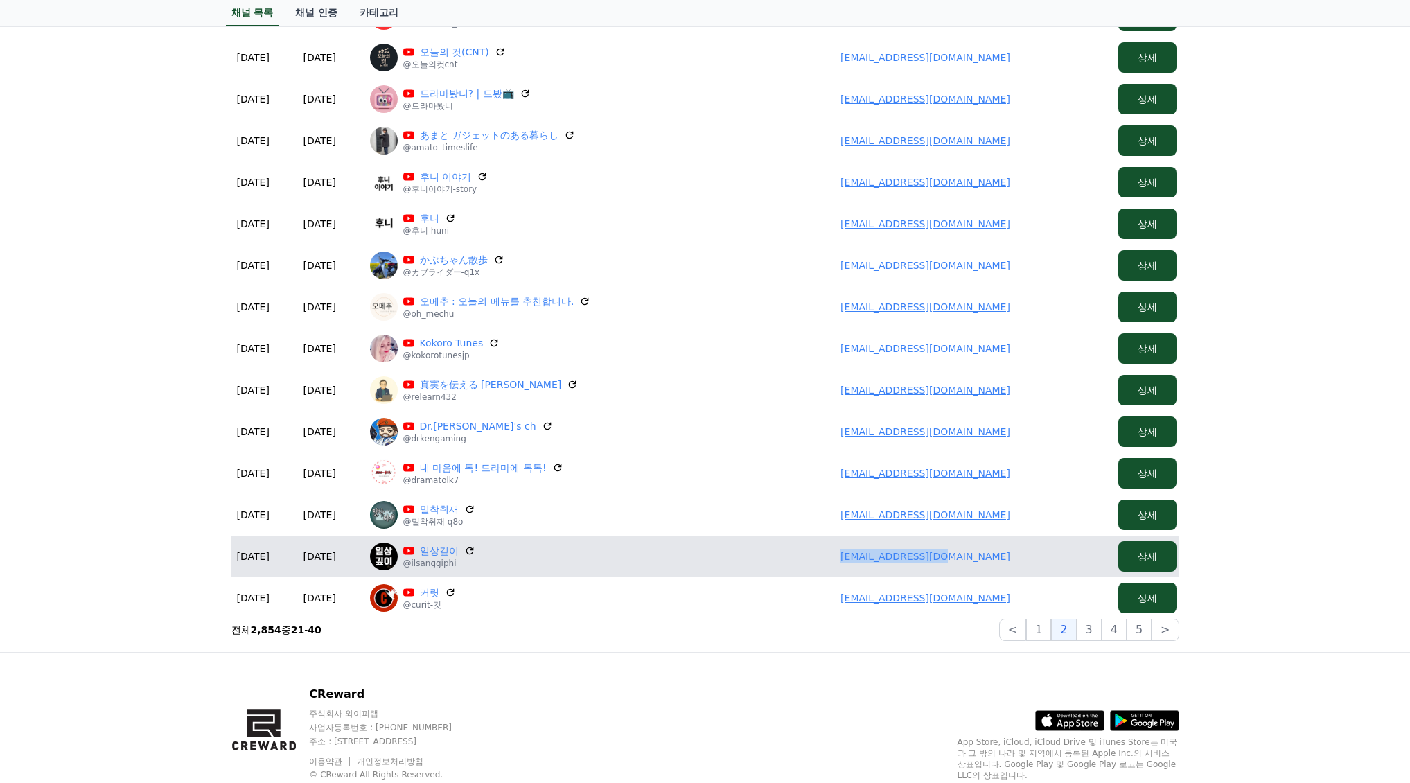
drag, startPoint x: 814, startPoint y: 547, endPoint x: 999, endPoint y: 556, distance: 185.2
click at [1029, 551] on td "topnor09@gmail.com" at bounding box center [925, 556] width 374 height 42
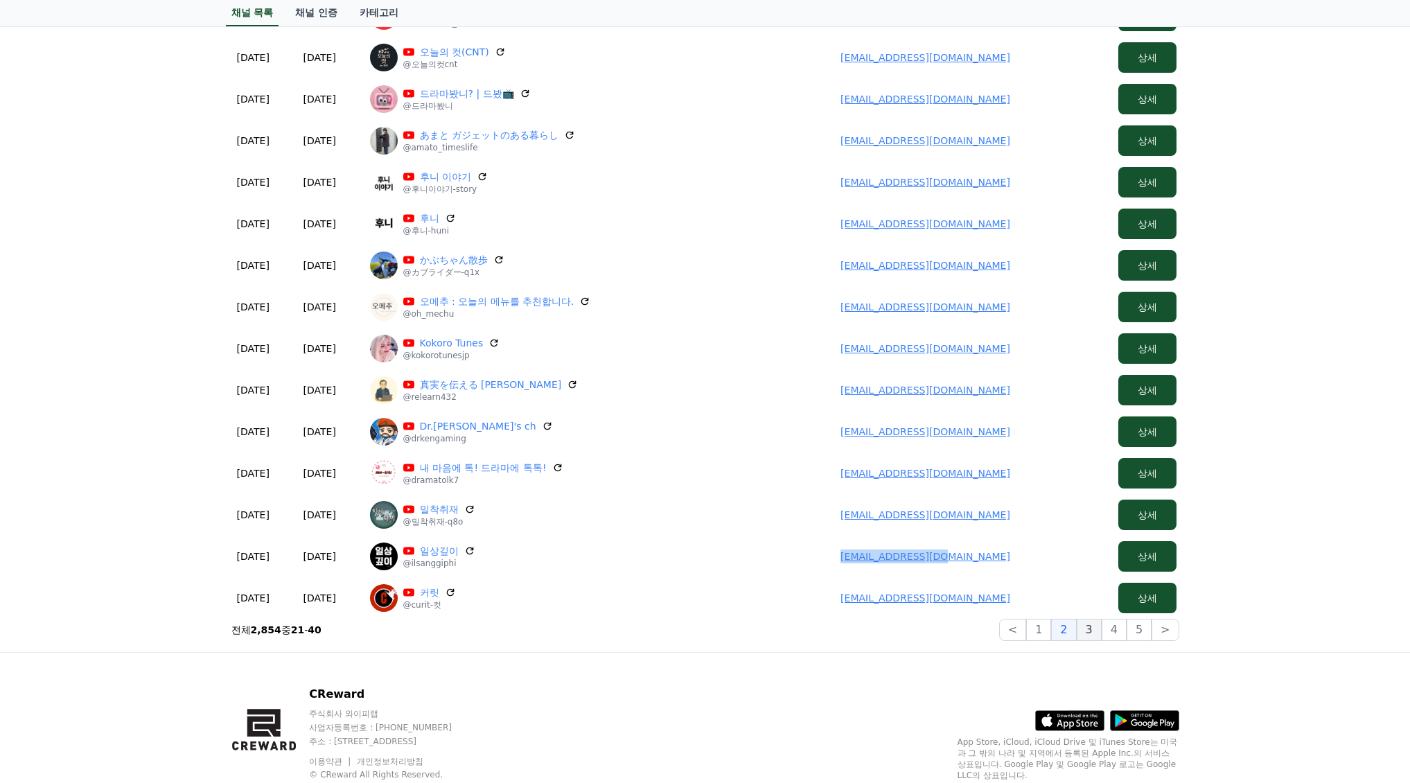
click at [1097, 626] on button "3" at bounding box center [1089, 630] width 25 height 22
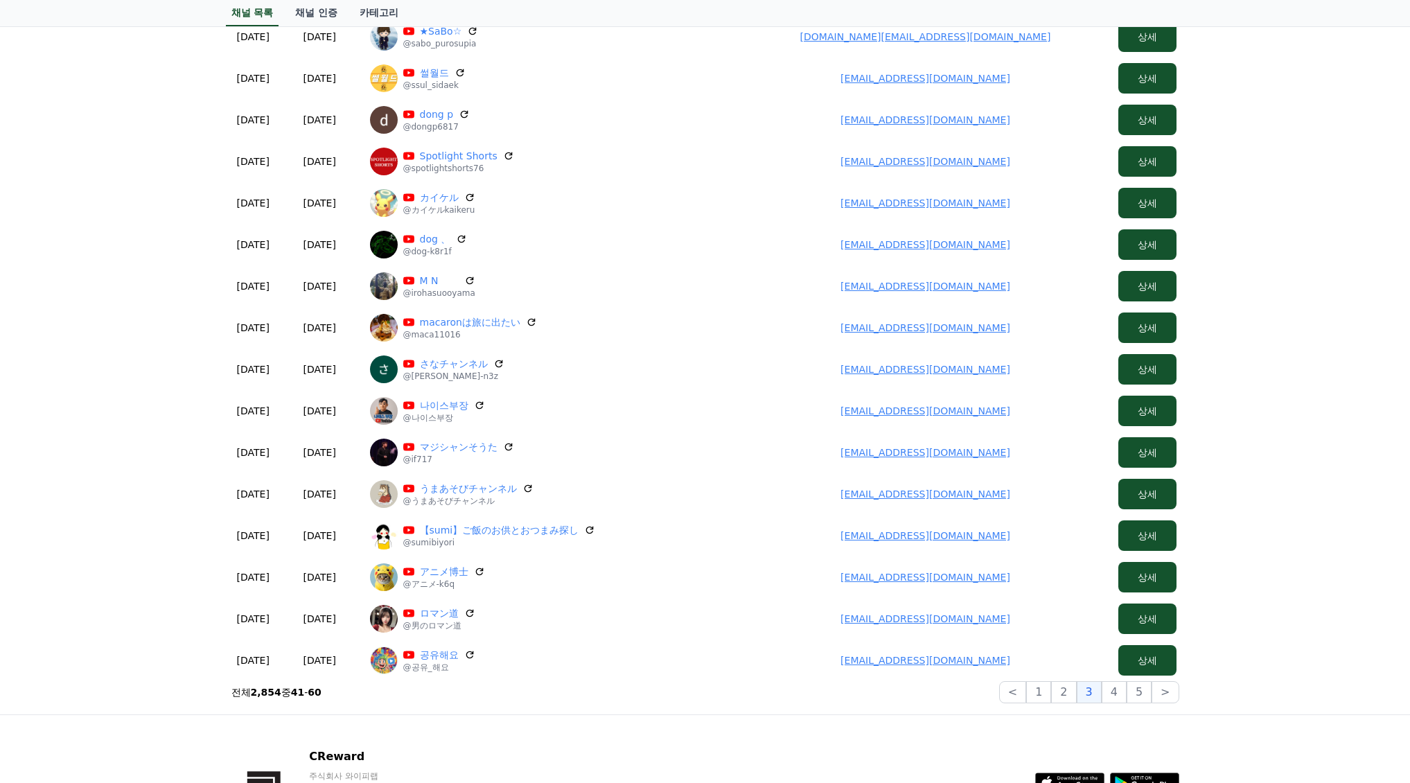
scroll to position [117, 0]
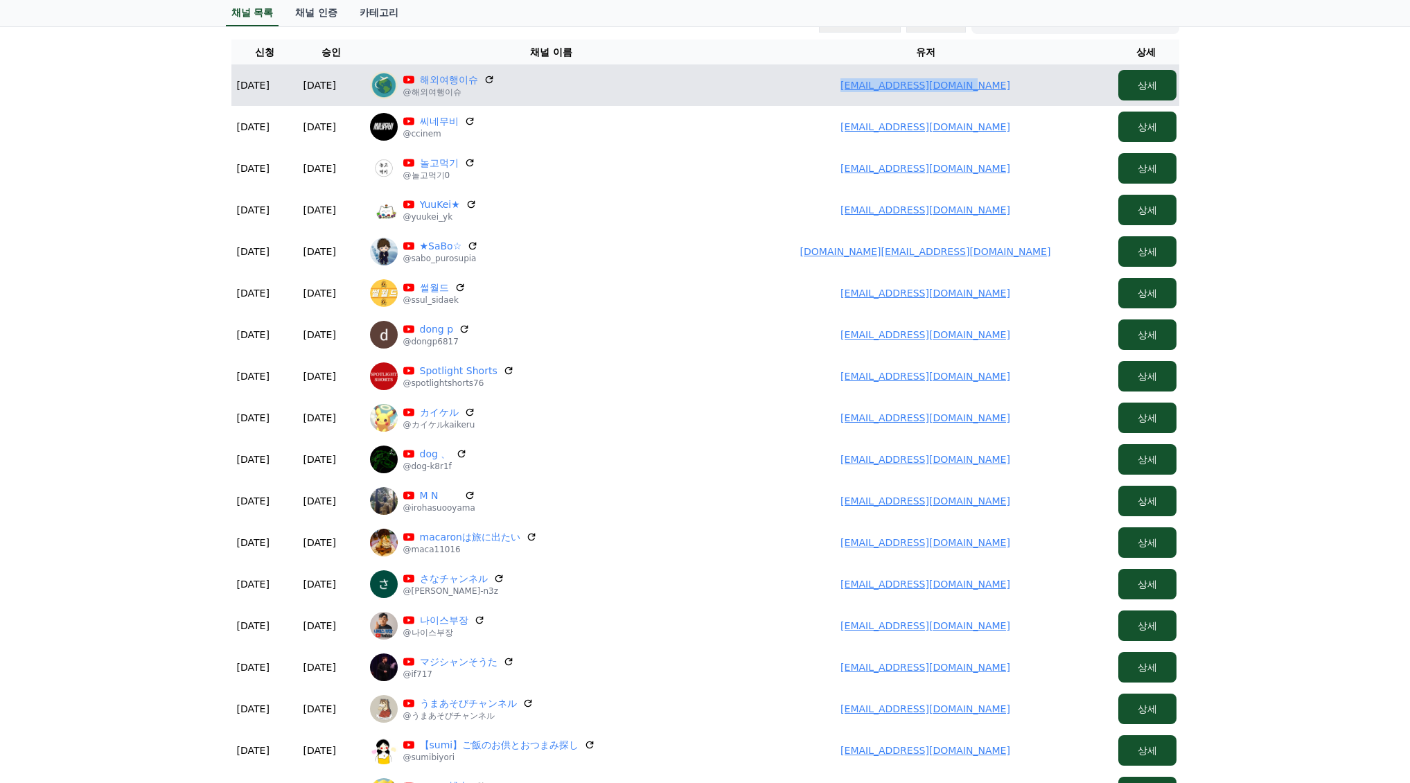
drag, startPoint x: 845, startPoint y: 80, endPoint x: 1061, endPoint y: 87, distance: 216.2
click at [1096, 89] on td "ninofreedom77@gmail.com" at bounding box center [925, 85] width 374 height 42
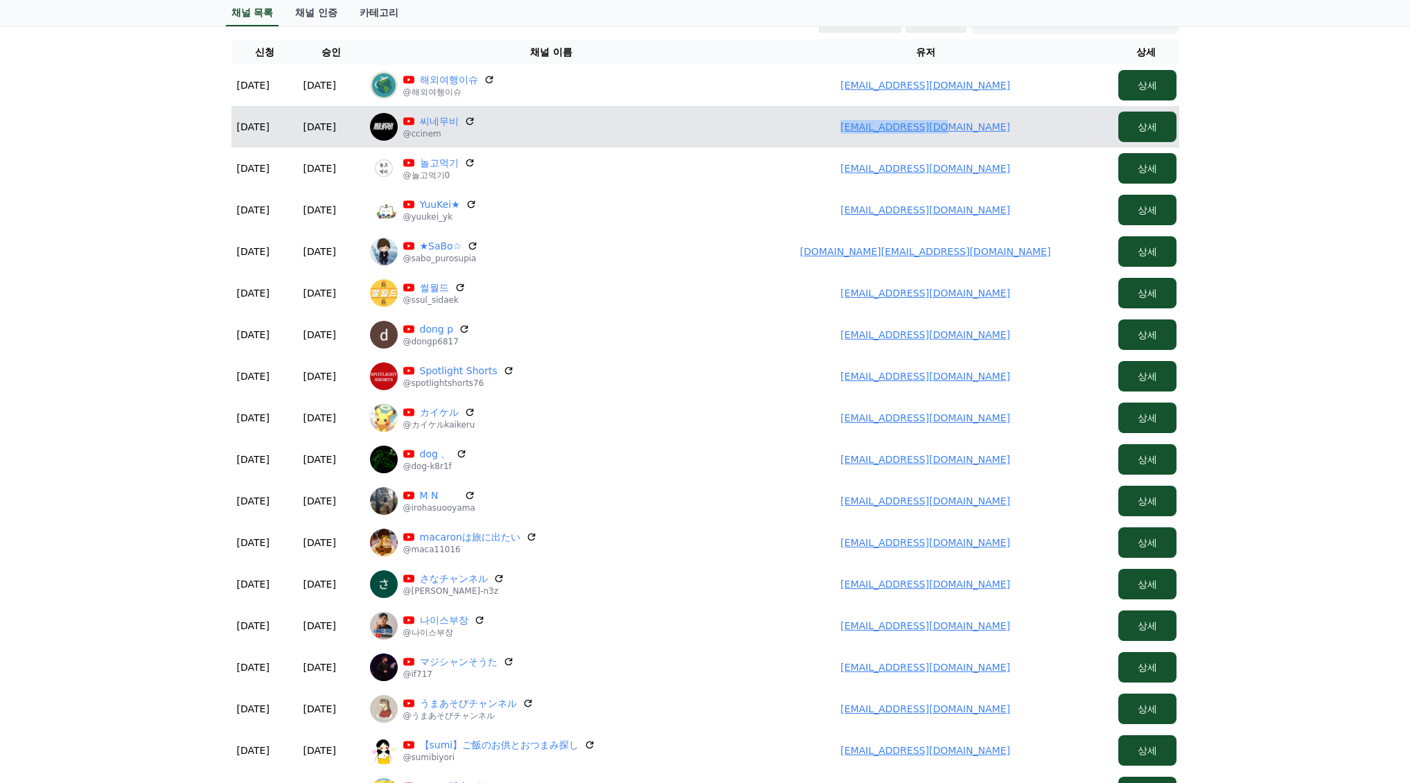
drag, startPoint x: 809, startPoint y: 125, endPoint x: 1074, endPoint y: 143, distance: 265.9
click at [1075, 143] on td "topnor09@gmail.com" at bounding box center [925, 127] width 374 height 42
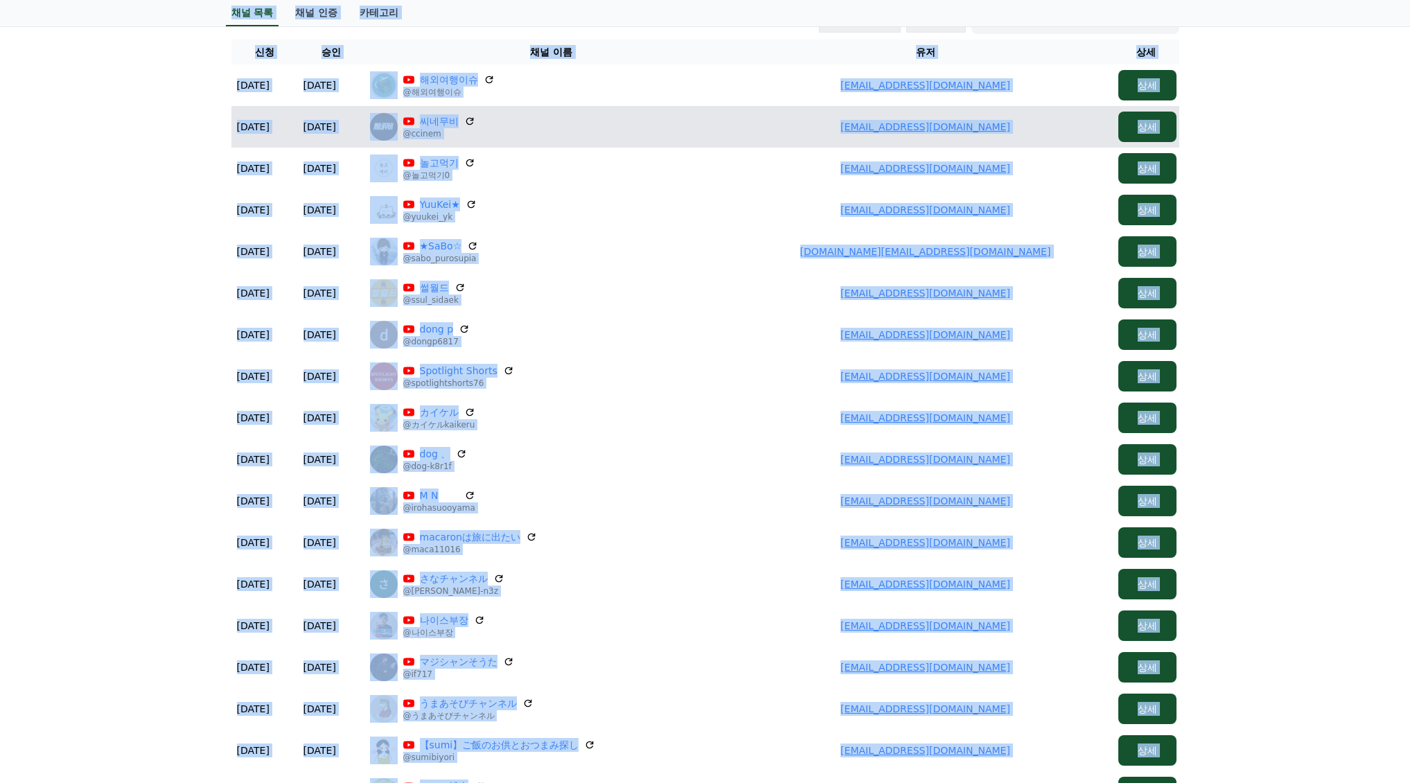
click at [835, 106] on table "신청 승인 채널 이름 유저 상세 2025-09-08 09-08 2025-09-08 09-08 해외여행이슈 @해외여행이슈 ninofreedom7…" at bounding box center [705, 467] width 948 height 856
click at [858, 128] on td "topnor09@gmail.com" at bounding box center [925, 127] width 374 height 42
click at [846, 130] on td "topnor09@gmail.com" at bounding box center [925, 127] width 374 height 42
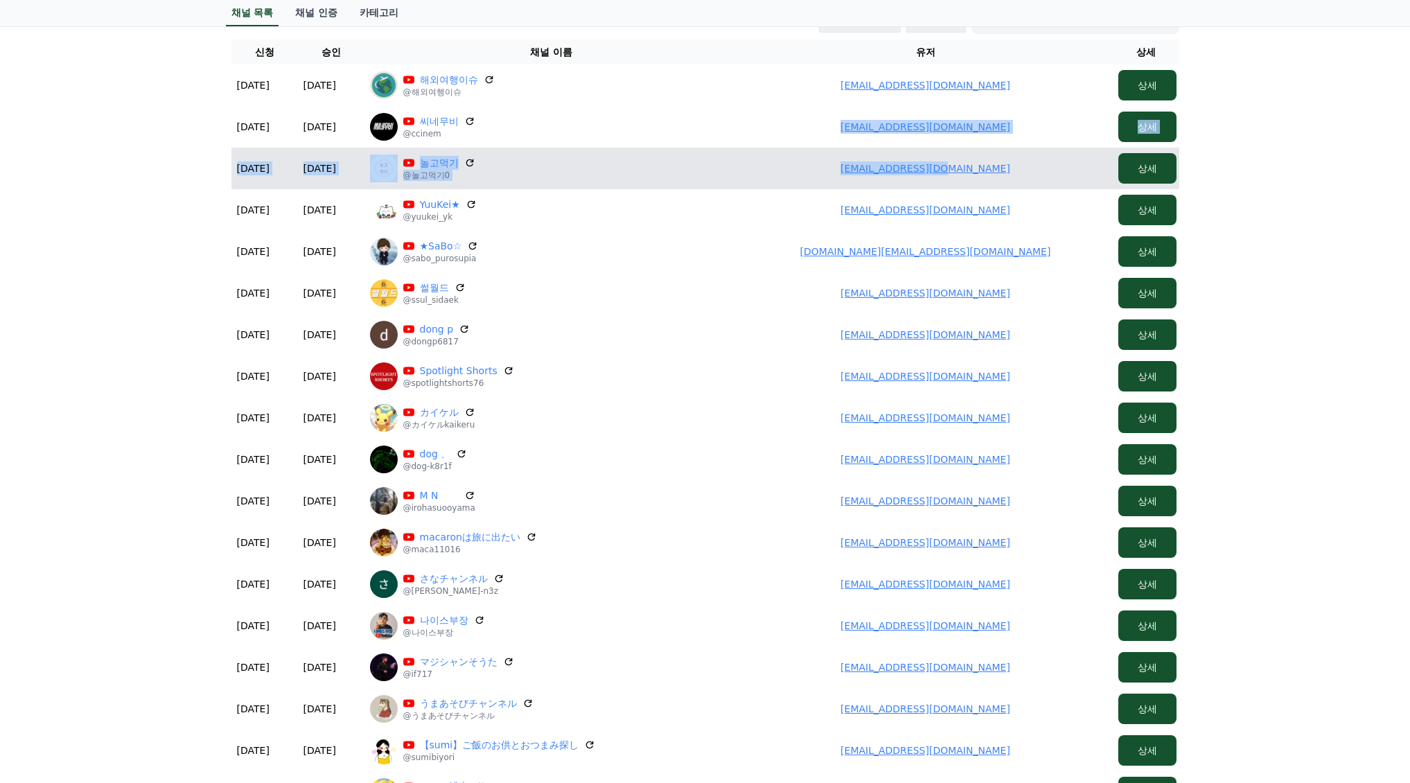
drag, startPoint x: 874, startPoint y: 140, endPoint x: 1040, endPoint y: 148, distance: 166.4
click at [1040, 148] on table "신청 승인 채널 이름 유저 상세 2025-09-08 09-08 2025-09-08 09-08 해외여행이슈 @해외여행이슈 ninofreedom7…" at bounding box center [705, 467] width 948 height 856
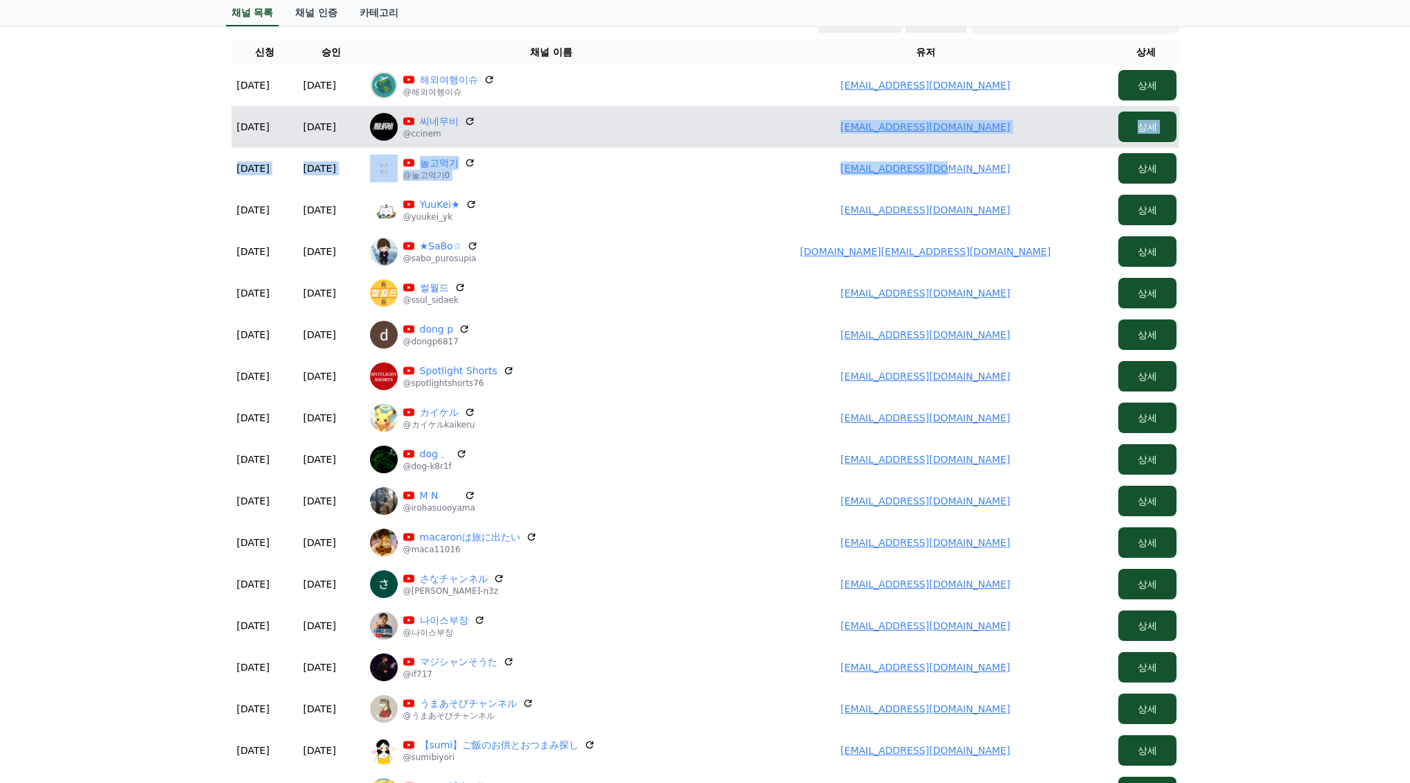
click at [996, 126] on td "topnor09@gmail.com" at bounding box center [925, 127] width 374 height 42
drag, startPoint x: 902, startPoint y: 123, endPoint x: 743, endPoint y: 135, distance: 159.1
click at [743, 135] on td "topnor09@gmail.com" at bounding box center [925, 127] width 374 height 42
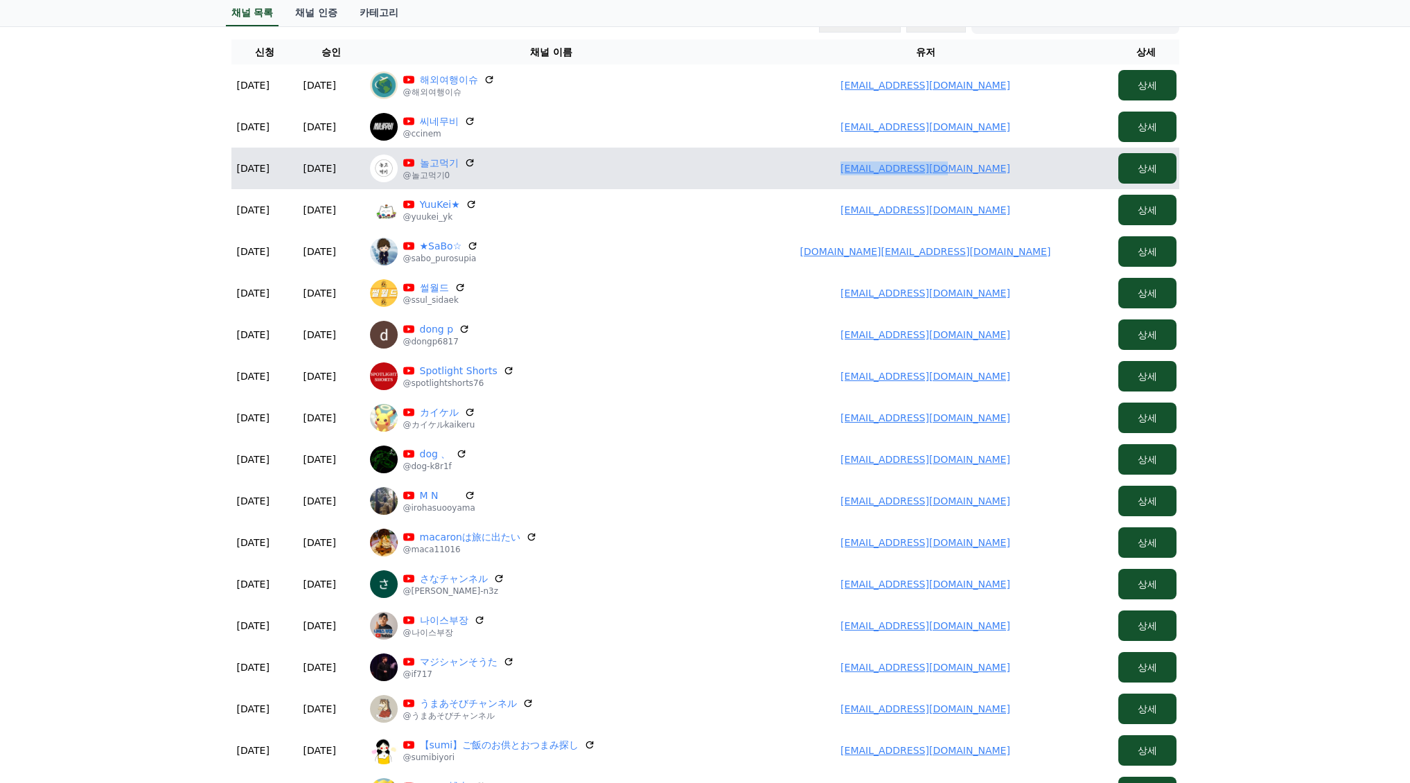
drag, startPoint x: 1072, startPoint y: 174, endPoint x: 908, endPoint y: 168, distance: 165.0
click at [1090, 171] on td "zaza2007@naver.com" at bounding box center [925, 169] width 374 height 42
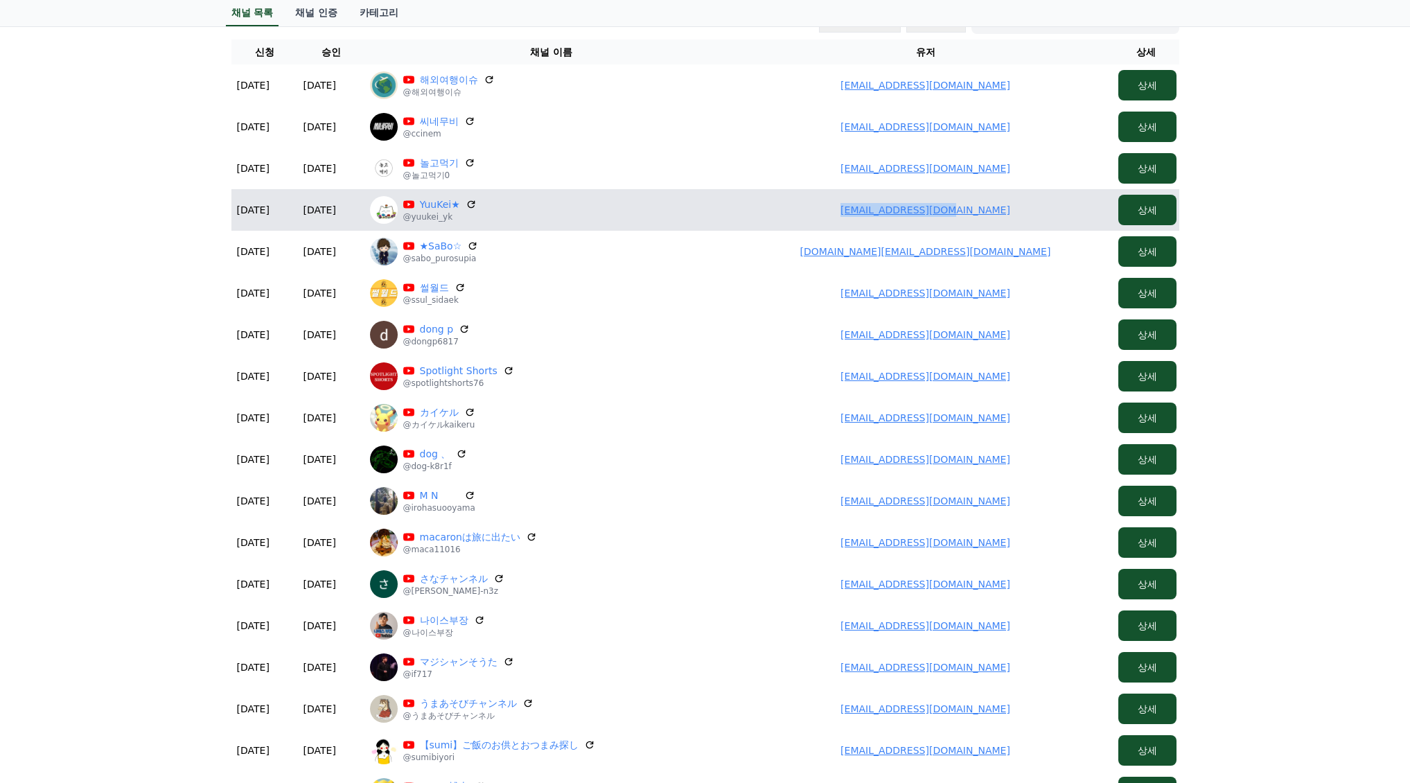
drag, startPoint x: 828, startPoint y: 213, endPoint x: 1047, endPoint y: 208, distance: 219.7
click at [1047, 208] on td "yuukei.yk@gmail.com" at bounding box center [925, 210] width 374 height 42
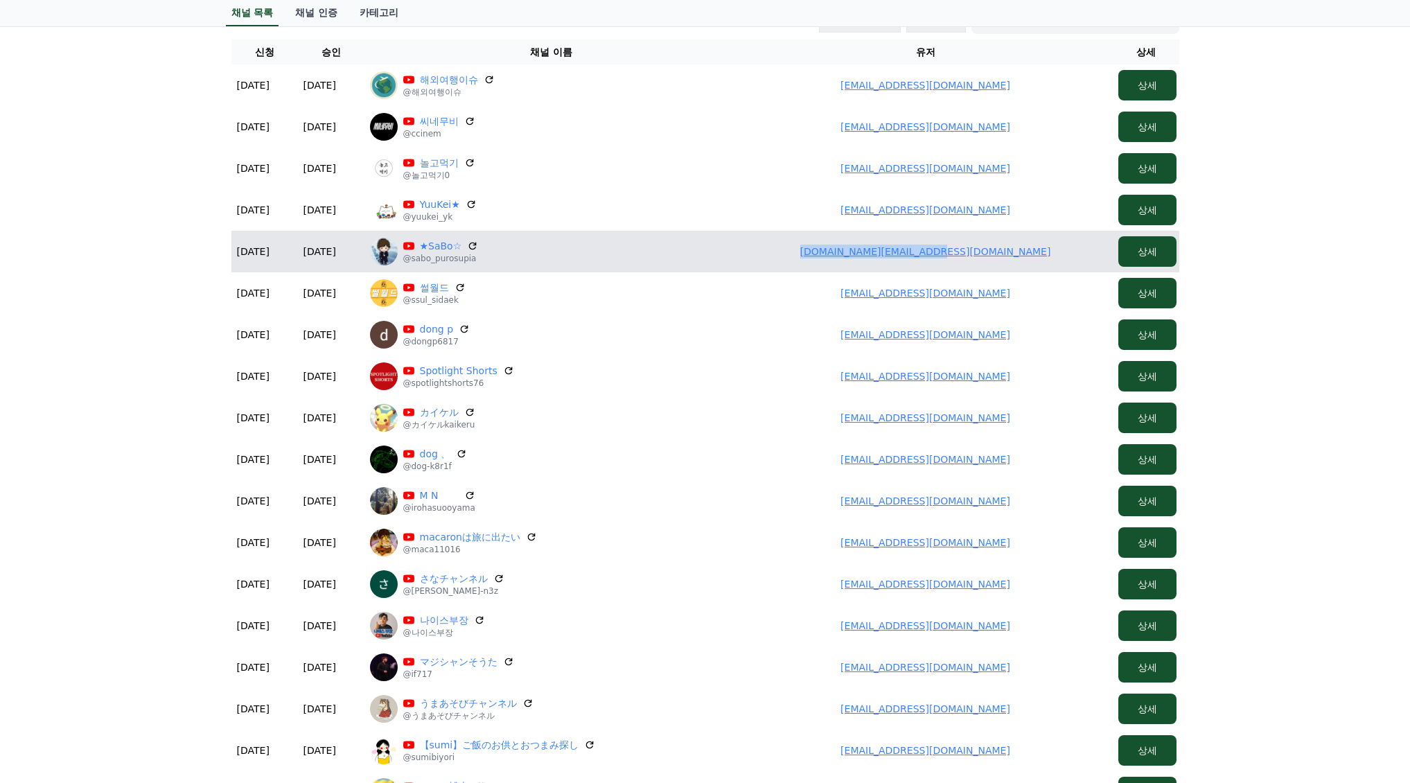
drag, startPoint x: 966, startPoint y: 256, endPoint x: 1041, endPoint y: 251, distance: 74.3
click at [1041, 251] on td "sh408.baseball@gmail.com" at bounding box center [925, 252] width 374 height 42
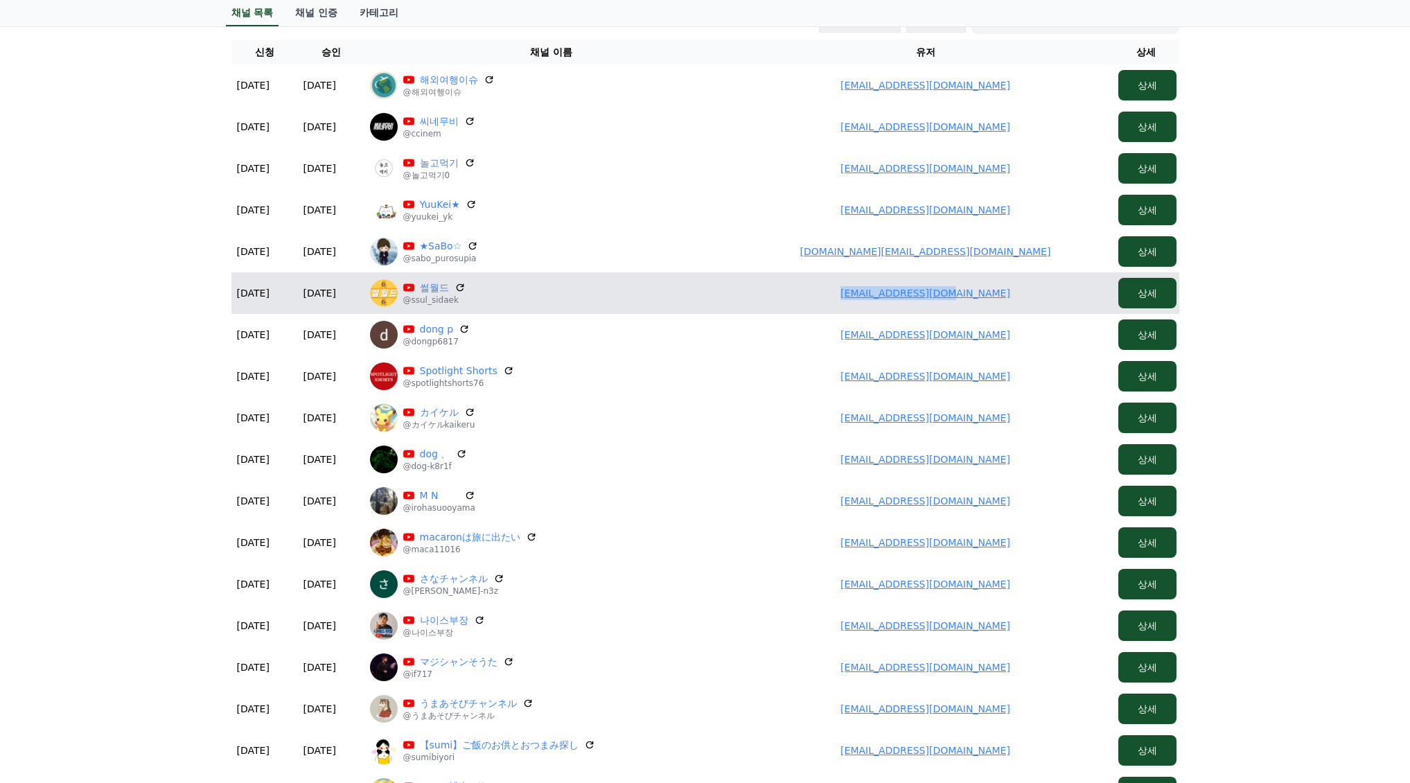
drag, startPoint x: 893, startPoint y: 300, endPoint x: 1003, endPoint y: 302, distance: 110.2
click at [1003, 302] on td "rkadl9696@gmail.com" at bounding box center [925, 293] width 374 height 42
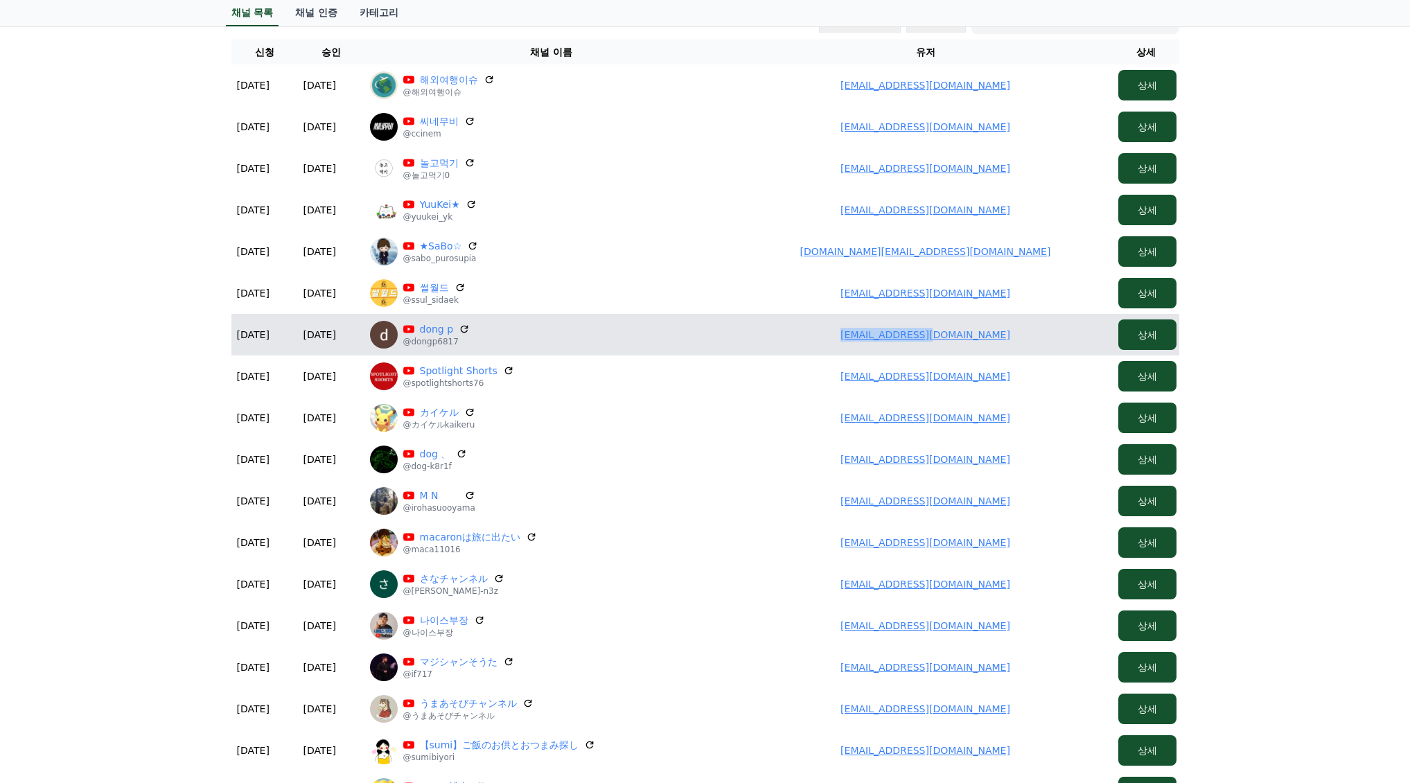
drag, startPoint x: 916, startPoint y: 335, endPoint x: 1001, endPoint y: 335, distance: 85.2
click at [1001, 335] on td "cbmaem@naver.com" at bounding box center [925, 335] width 374 height 42
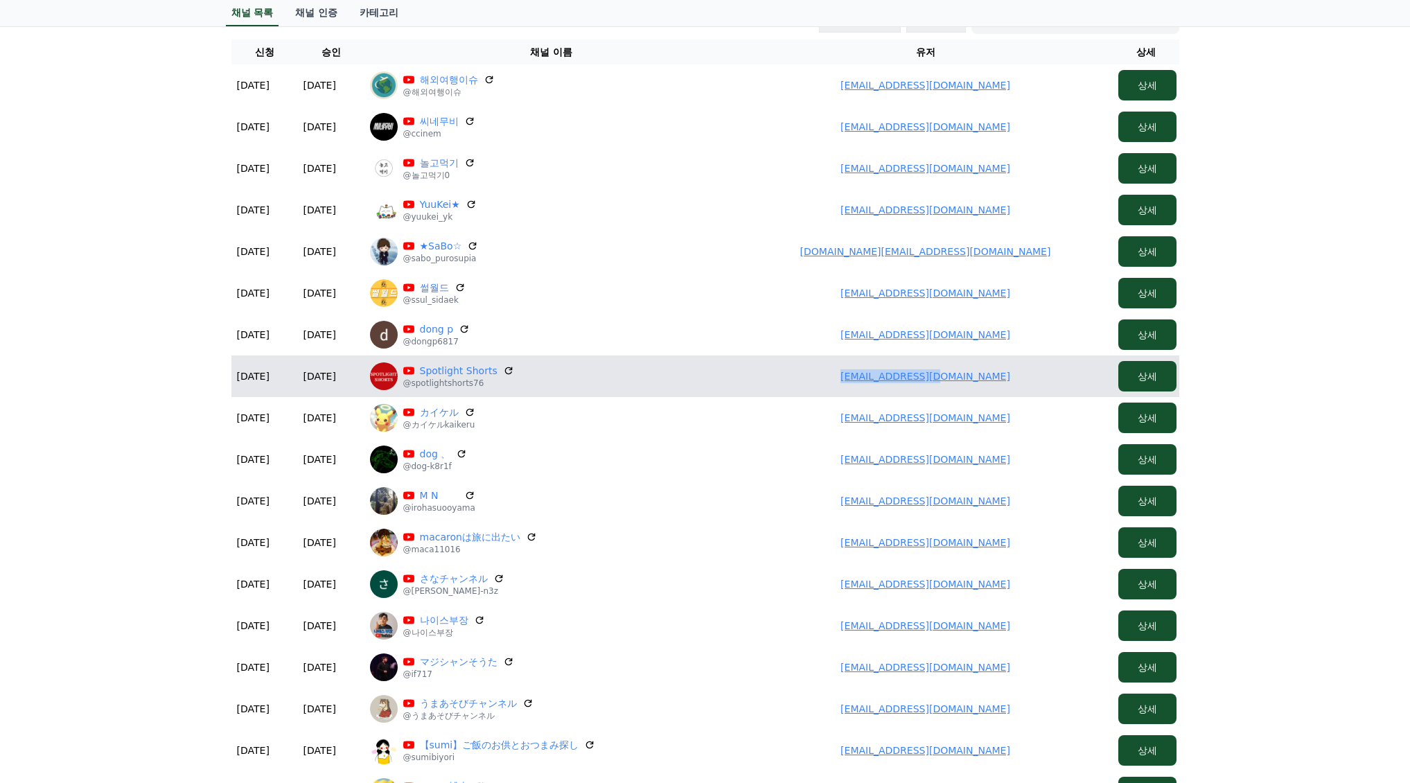
drag, startPoint x: 843, startPoint y: 369, endPoint x: 1045, endPoint y: 372, distance: 201.6
click at [1045, 372] on td "[EMAIL_ADDRESS][DOMAIN_NAME]" at bounding box center [925, 376] width 374 height 42
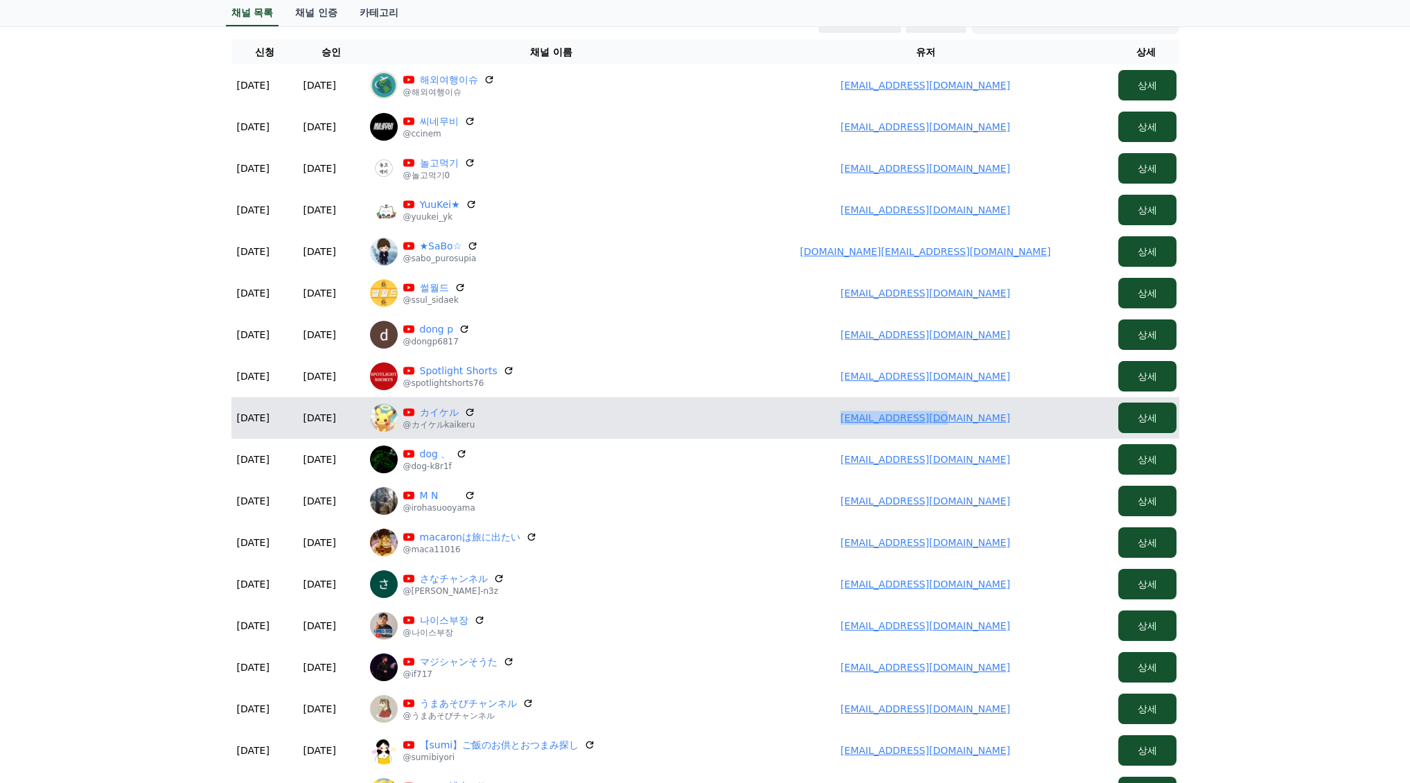
drag, startPoint x: 858, startPoint y: 411, endPoint x: 1020, endPoint y: 414, distance: 162.1
click at [1021, 414] on td "kaikeru3@gmail.com" at bounding box center [925, 418] width 374 height 42
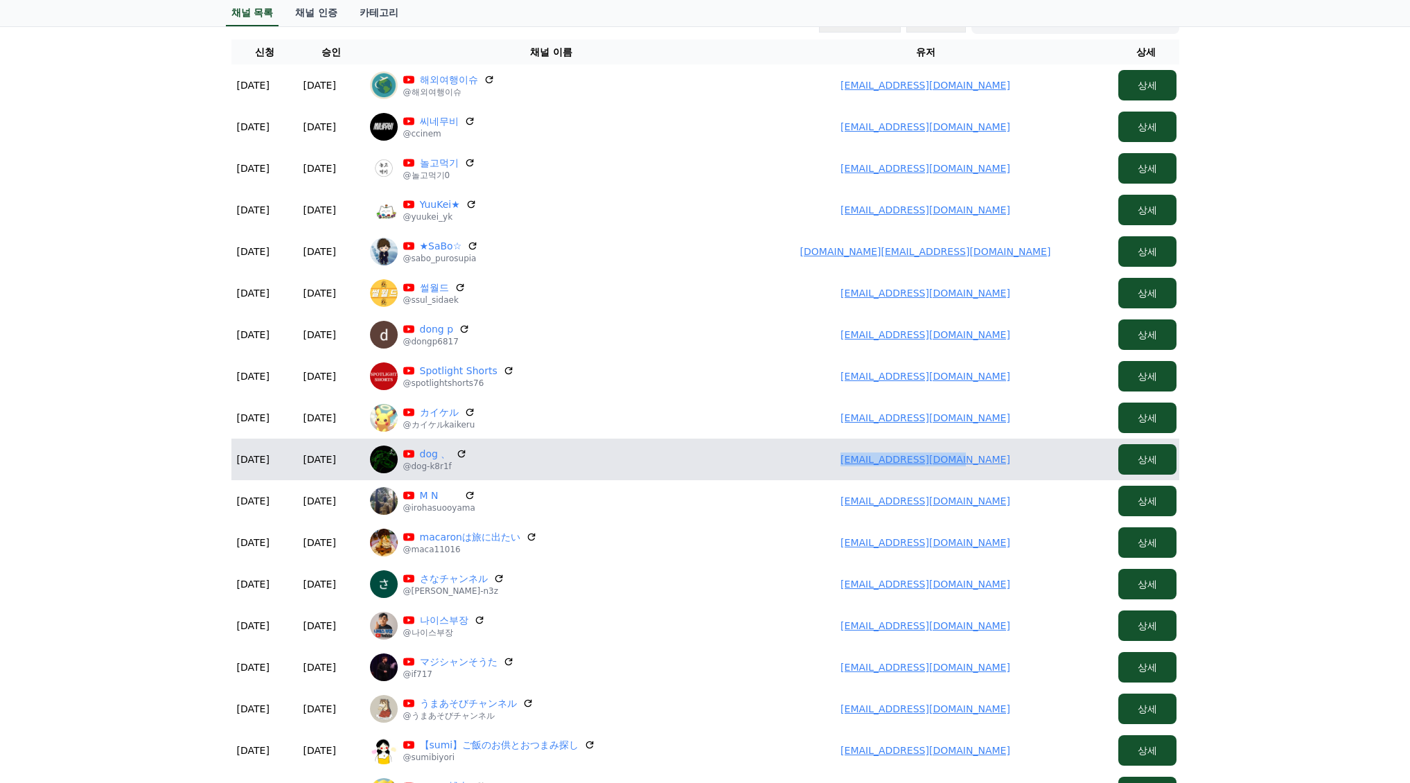
drag, startPoint x: 853, startPoint y: 457, endPoint x: 1025, endPoint y: 470, distance: 172.9
click at [1025, 470] on td "chimugosuto@gmail.com" at bounding box center [925, 460] width 374 height 42
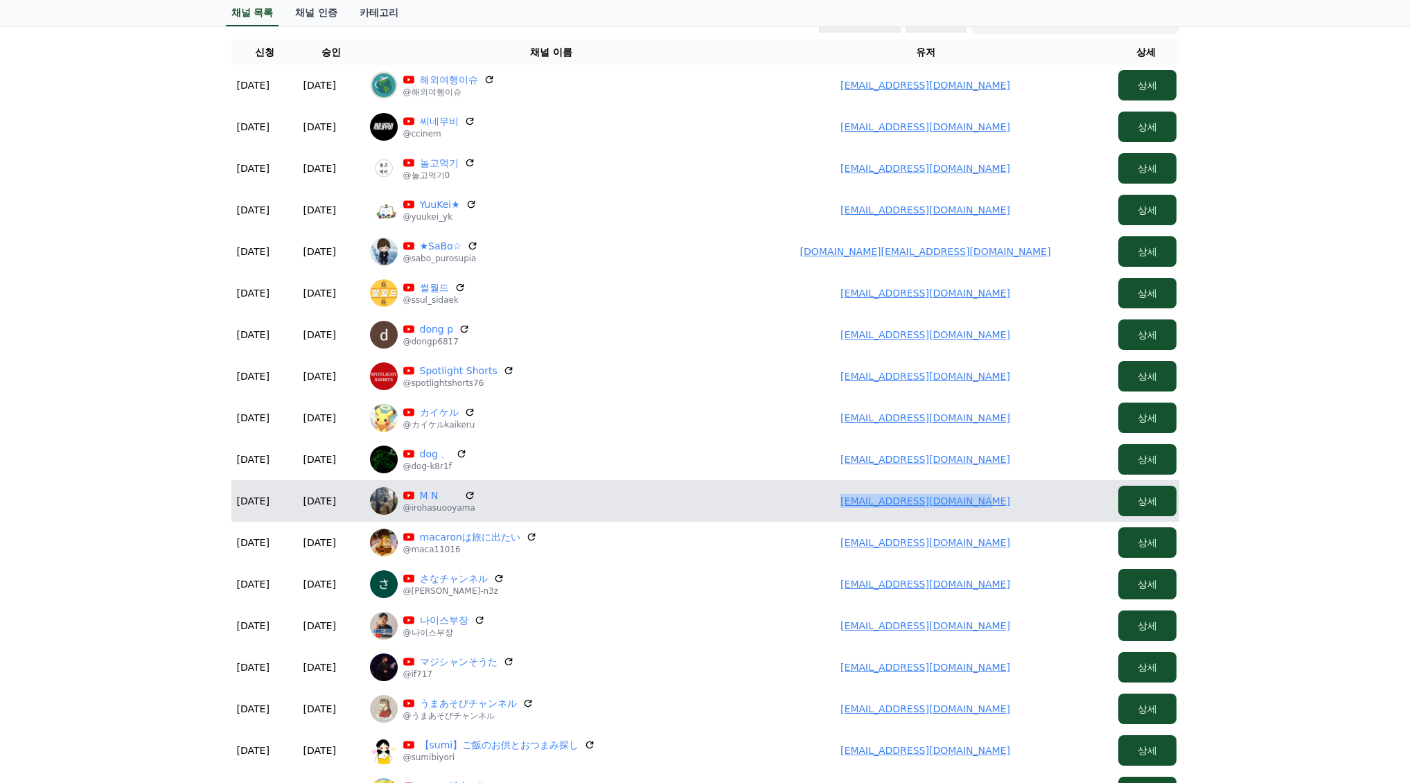
drag, startPoint x: 799, startPoint y: 498, endPoint x: 1043, endPoint y: 498, distance: 244.5
click at [1050, 497] on td "wonderspace2013@gmail.com" at bounding box center [925, 501] width 374 height 42
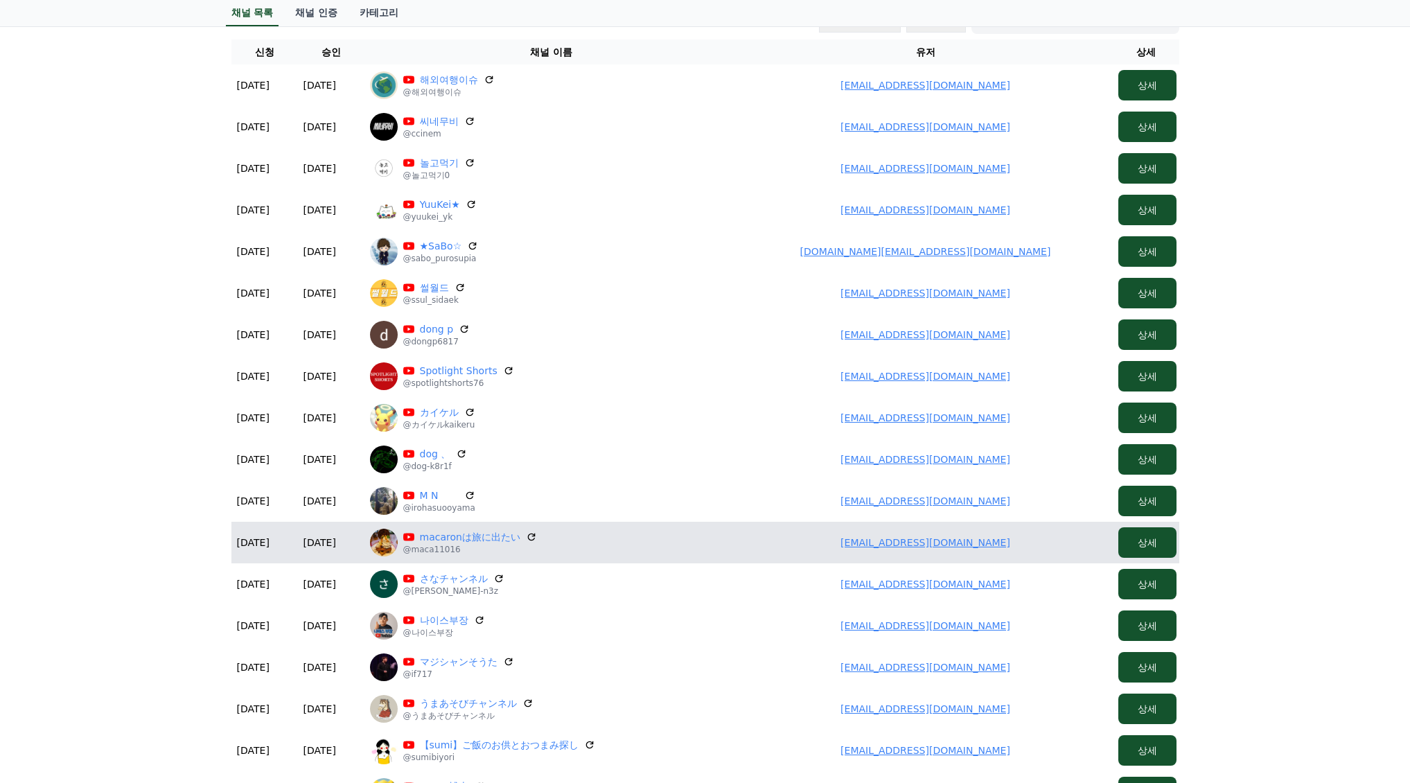
drag, startPoint x: 842, startPoint y: 533, endPoint x: 838, endPoint y: 542, distance: 9.9
click at [841, 535] on td "macaron.19951101@gmail.com" at bounding box center [925, 543] width 374 height 42
drag, startPoint x: 838, startPoint y: 542, endPoint x: 1018, endPoint y: 546, distance: 180.1
click at [1019, 546] on td "macaron.19951101@gmail.com" at bounding box center [925, 543] width 374 height 42
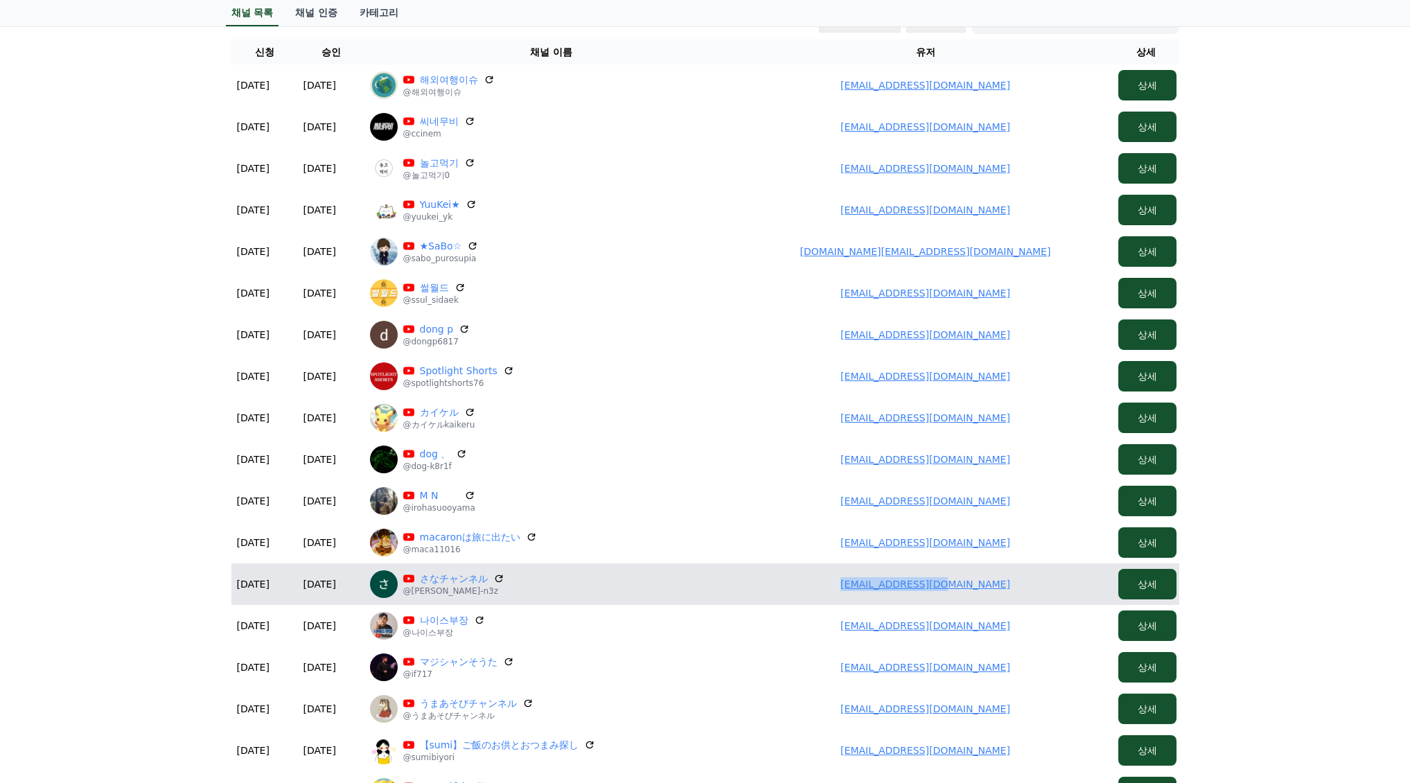
drag, startPoint x: 853, startPoint y: 579, endPoint x: 980, endPoint y: 586, distance: 127.7
click at [985, 586] on td "osmkrt78@gmail.com" at bounding box center [925, 584] width 374 height 42
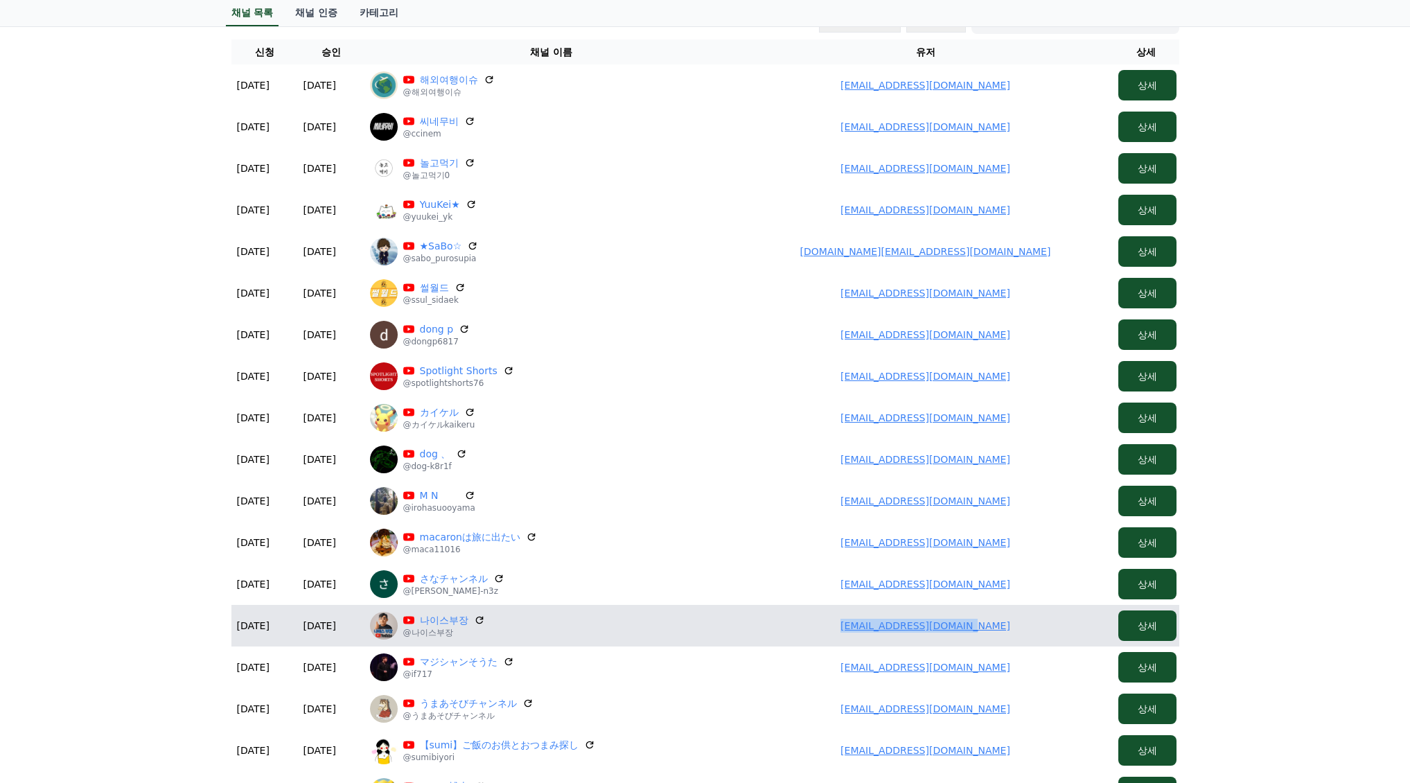
drag, startPoint x: 842, startPoint y: 623, endPoint x: 1023, endPoint y: 627, distance: 180.9
click at [1023, 627] on td "tomato7912093@gmail.com" at bounding box center [925, 626] width 374 height 42
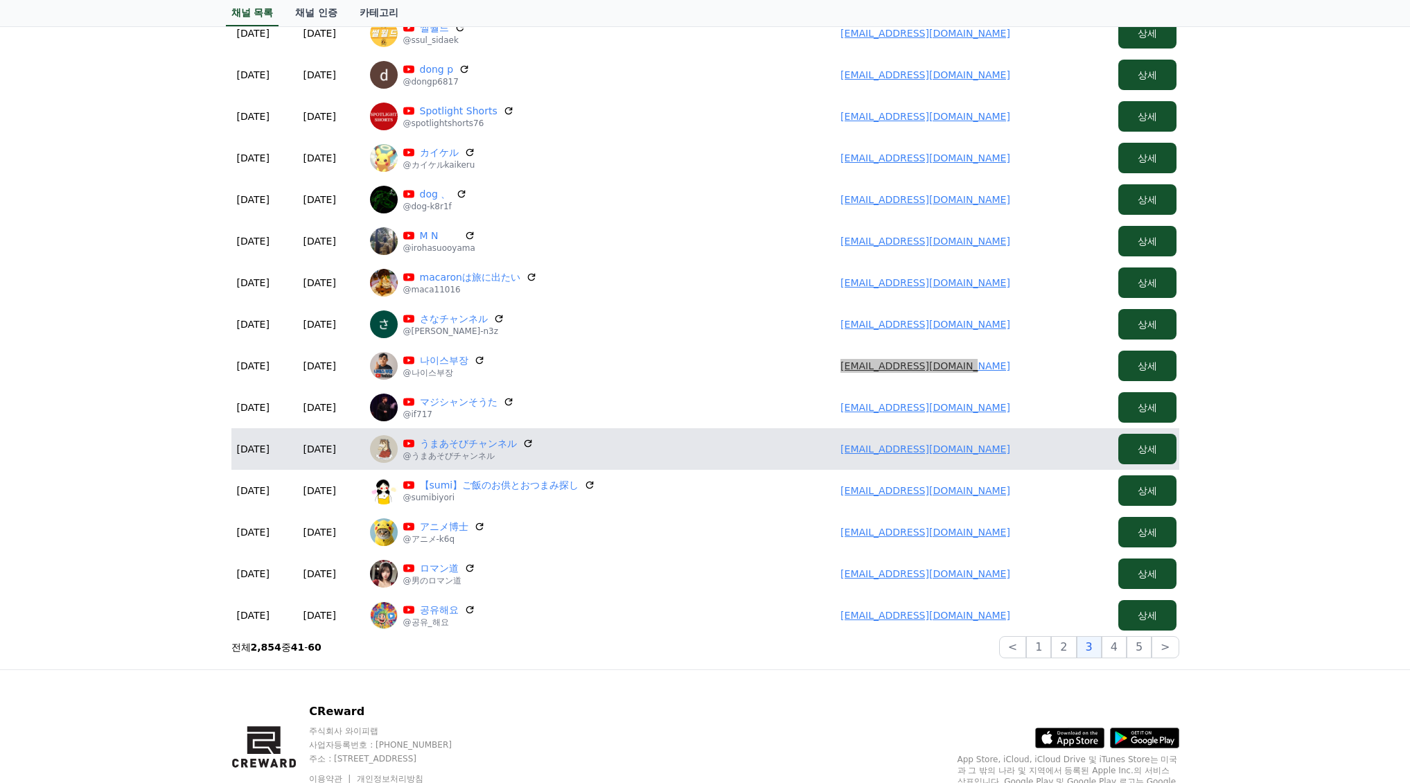
scroll to position [394, 0]
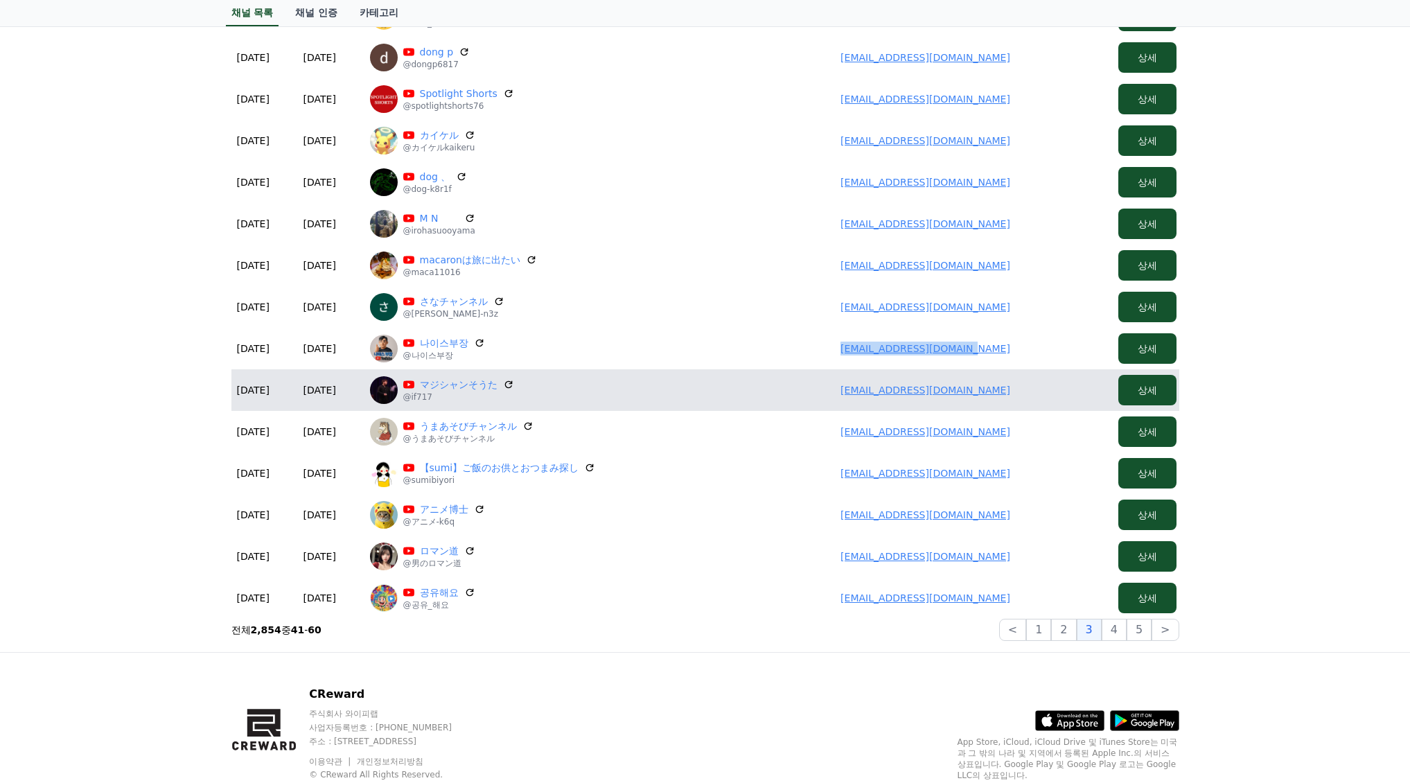
drag, startPoint x: 776, startPoint y: 384, endPoint x: 1016, endPoint y: 388, distance: 239.7
click at [1019, 387] on td "dthgdhifxjhxfadfhofxfgz@gmail.com" at bounding box center [925, 390] width 374 height 42
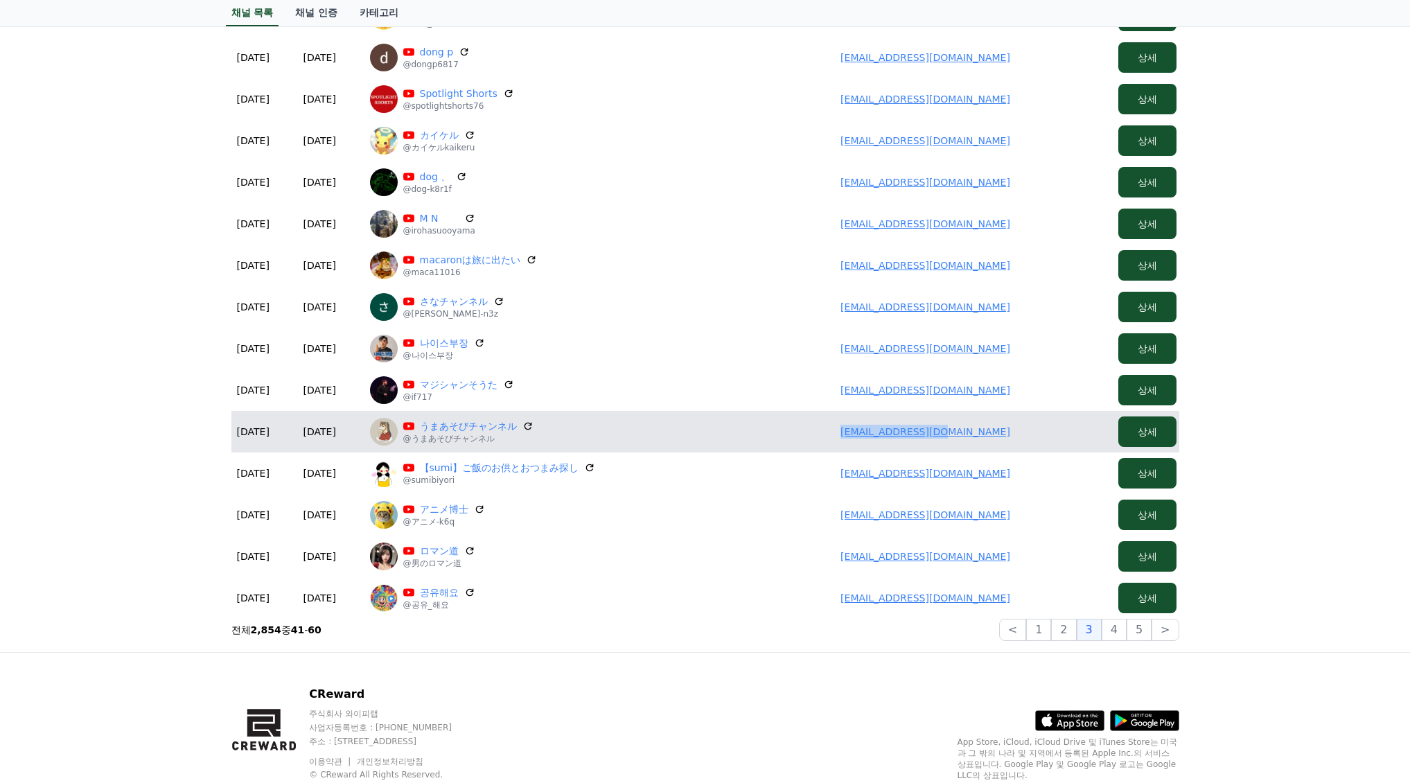
drag, startPoint x: 865, startPoint y: 436, endPoint x: 1003, endPoint y: 440, distance: 138.6
click at [1022, 441] on td "20g00023@gmail.com" at bounding box center [925, 432] width 374 height 42
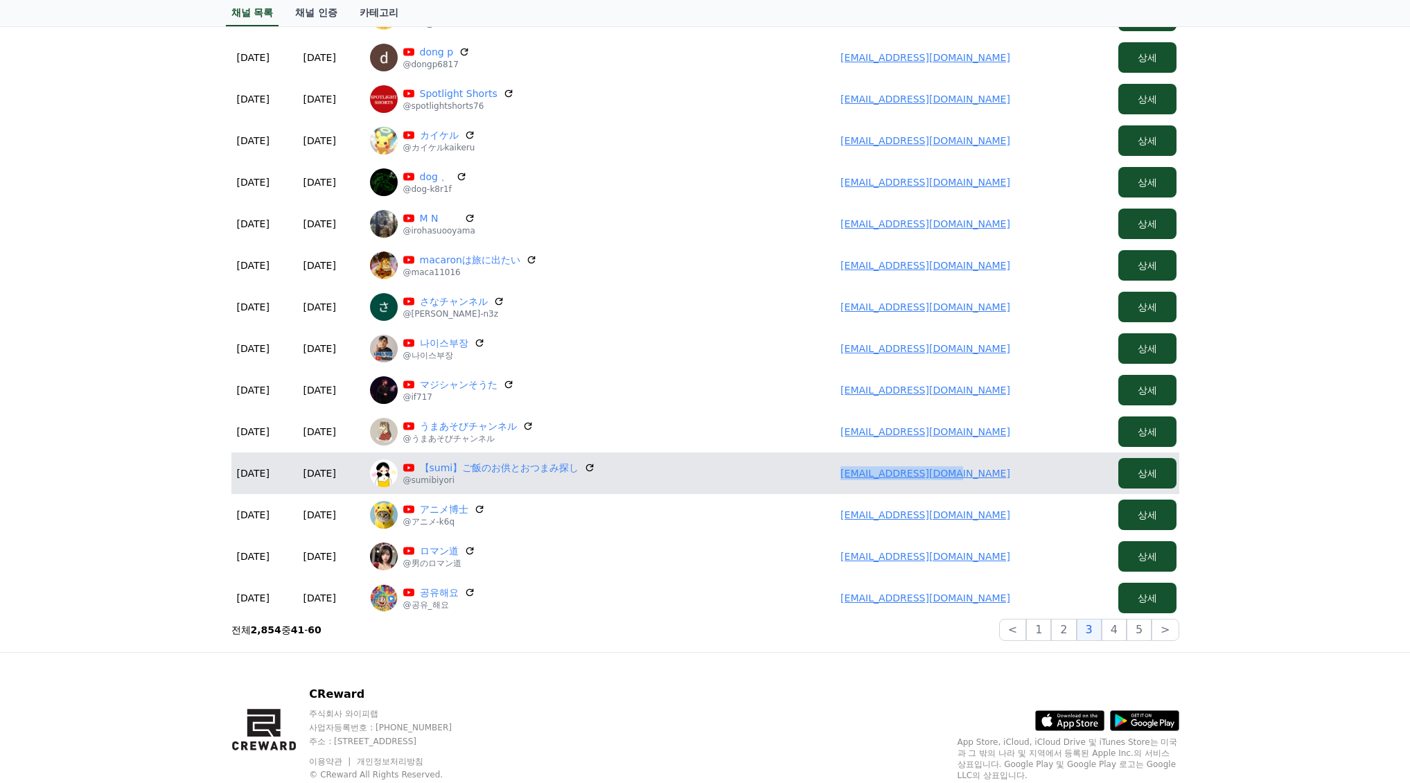
drag, startPoint x: 859, startPoint y: 475, endPoint x: 1010, endPoint y: 484, distance: 151.3
click at [1010, 484] on td "ss2k.1206@icloud.com" at bounding box center [925, 473] width 374 height 42
drag, startPoint x: 839, startPoint y: 522, endPoint x: 905, endPoint y: 489, distance: 73.7
click at [1000, 515] on td "bakibasuke@gmail.com" at bounding box center [925, 515] width 374 height 42
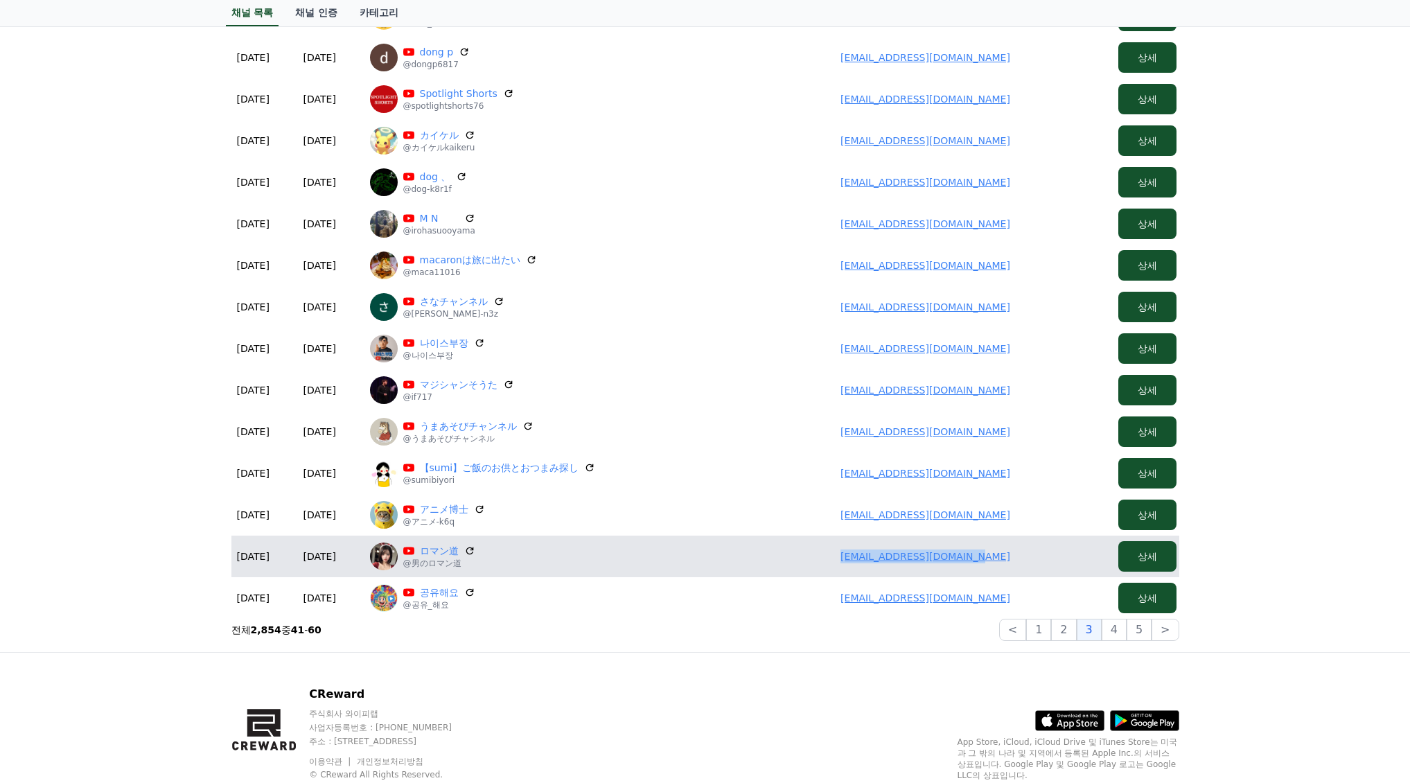
drag, startPoint x: 858, startPoint y: 551, endPoint x: 1061, endPoint y: 563, distance: 204.0
click at [1062, 563] on td "satoshimiwa416@gmail.com" at bounding box center [925, 556] width 374 height 42
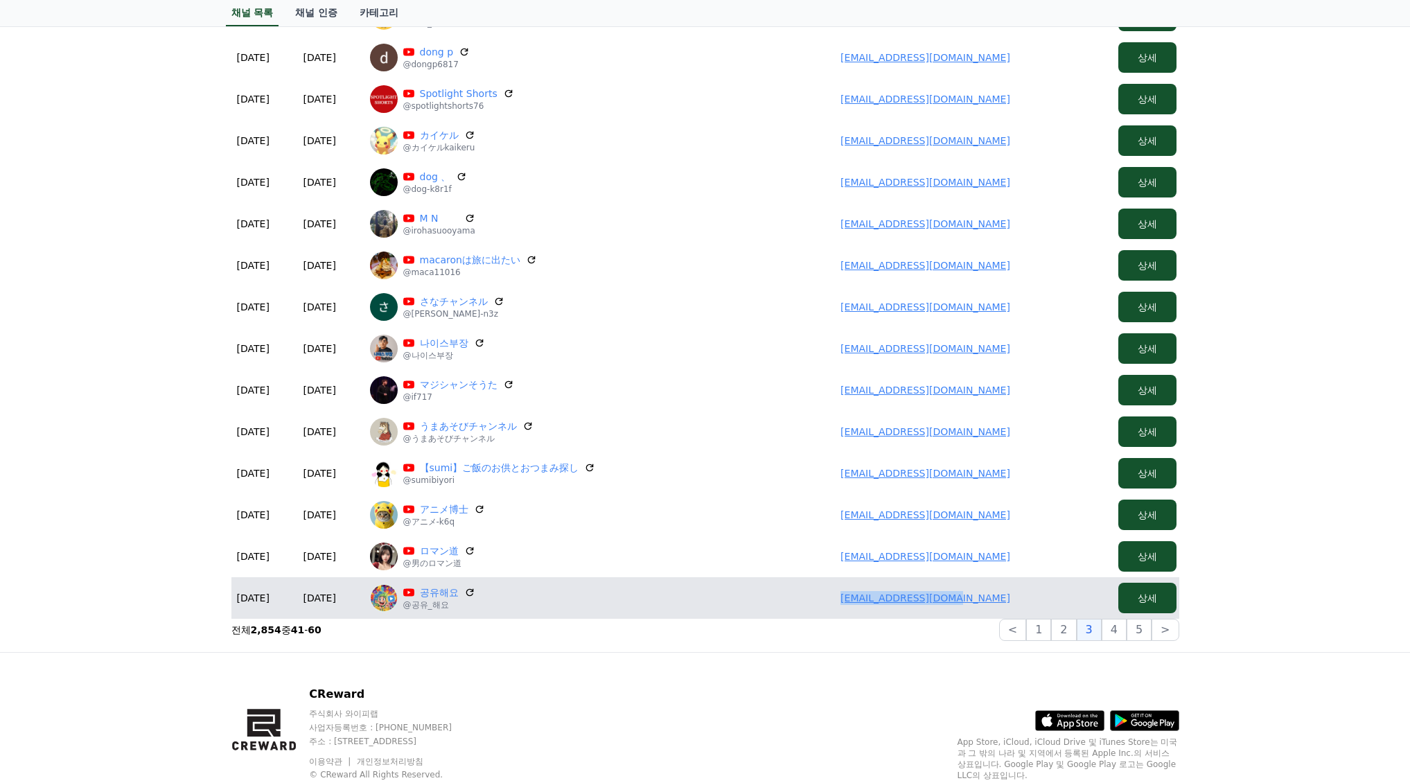
drag, startPoint x: 838, startPoint y: 593, endPoint x: 940, endPoint y: 596, distance: 101.9
click at [1001, 599] on td "rnrmfalsek@gmail.com" at bounding box center [925, 598] width 374 height 42
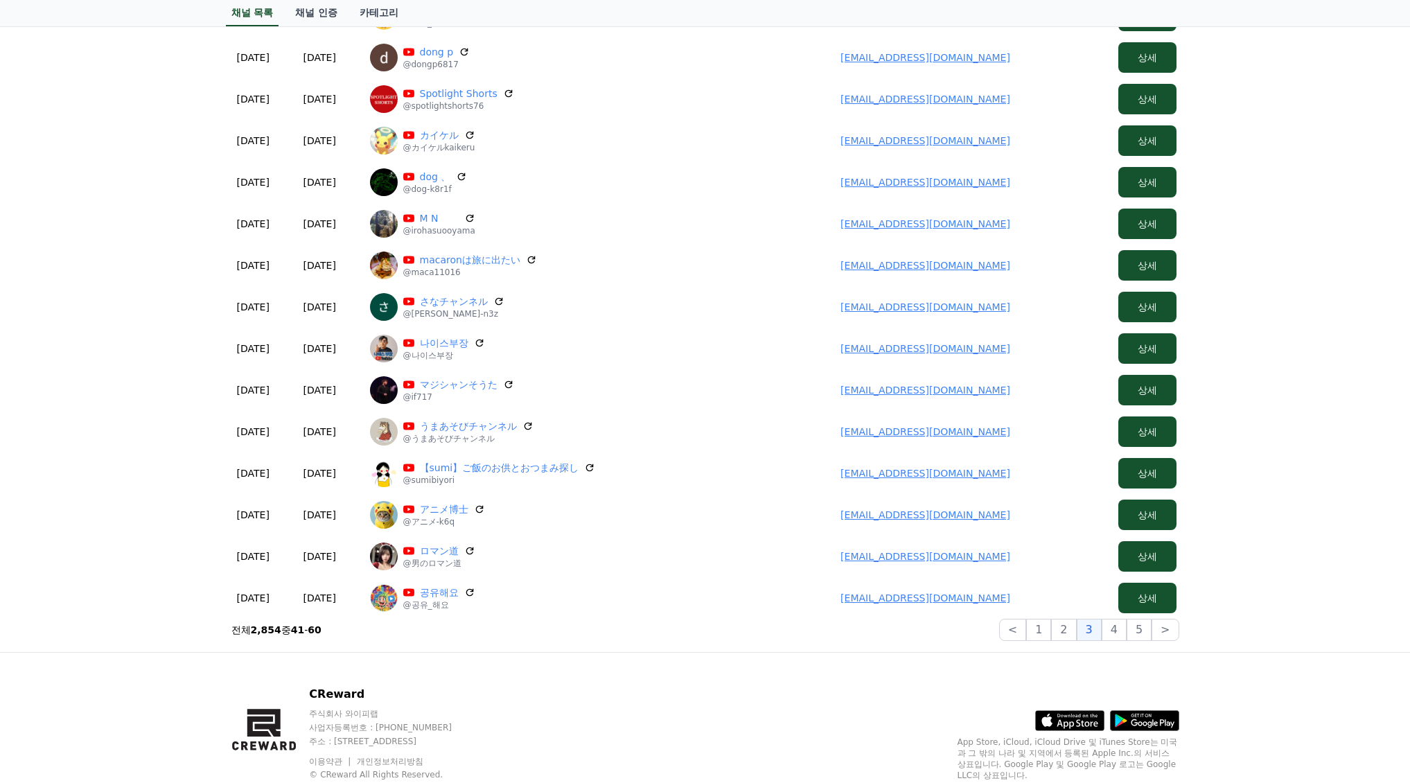
click at [803, 627] on section "전체 2,854 중 41 - 60 < 1 2 3 4 5 >" at bounding box center [705, 630] width 948 height 22
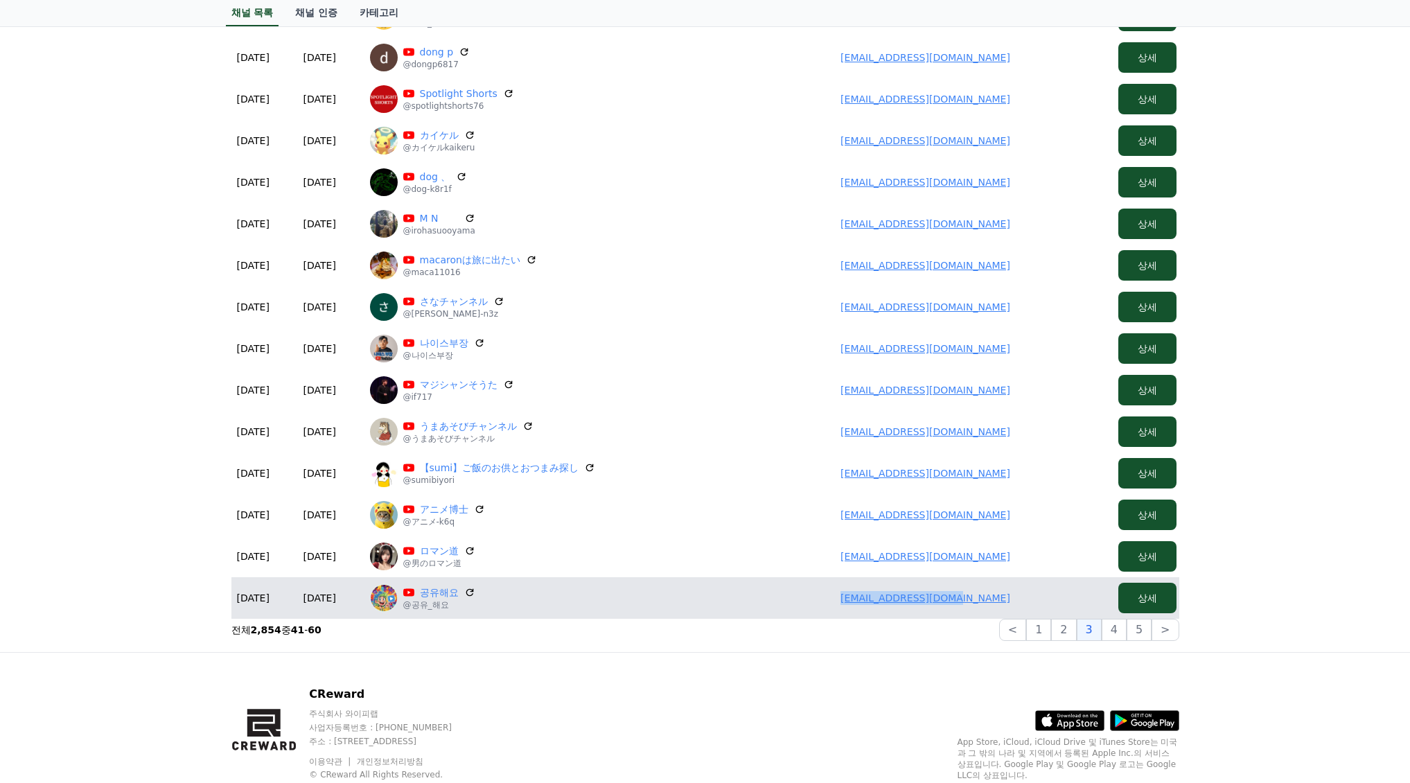
drag, startPoint x: 842, startPoint y: 596, endPoint x: 1016, endPoint y: 601, distance: 173.3
click at [1016, 601] on td "rnrmfalsek@gmail.com" at bounding box center [925, 598] width 374 height 42
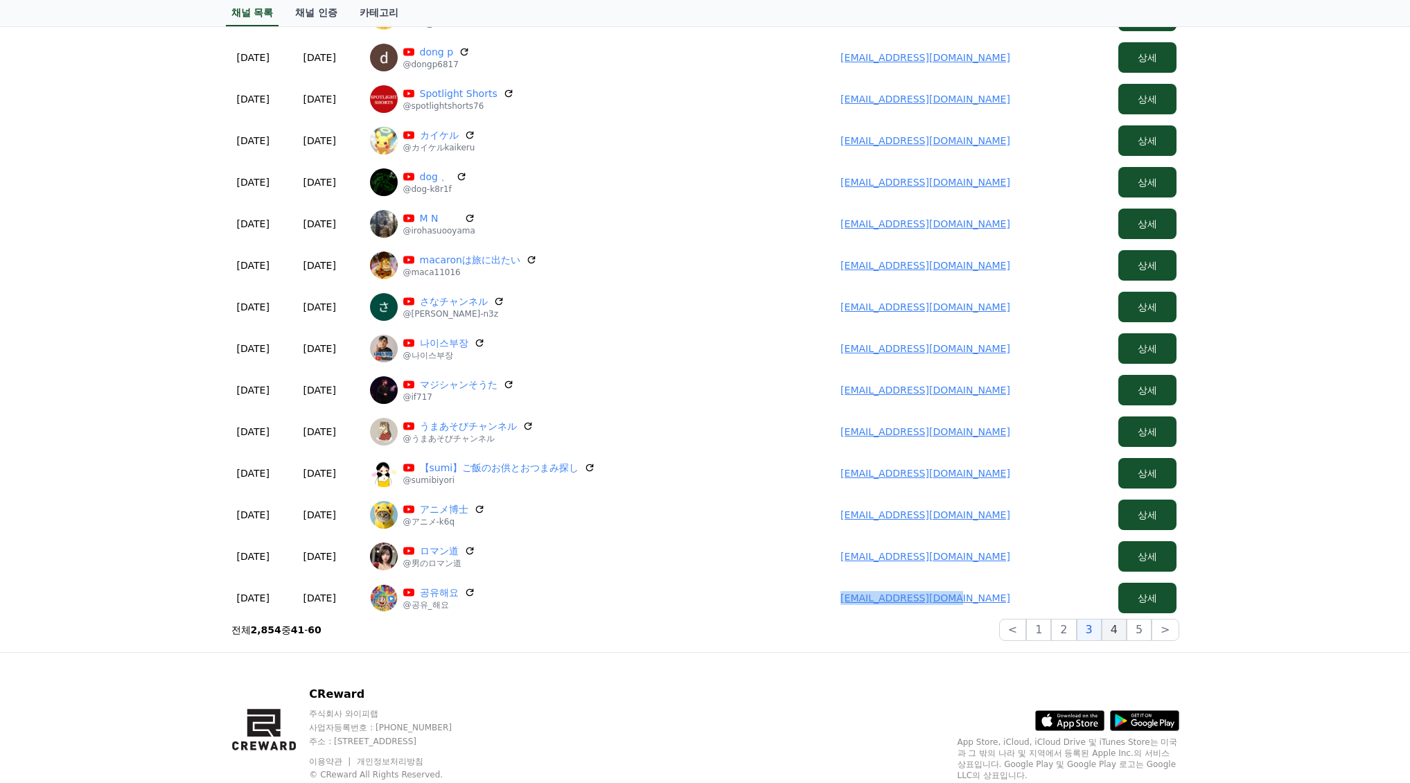
click at [1119, 633] on button "4" at bounding box center [1113, 630] width 25 height 22
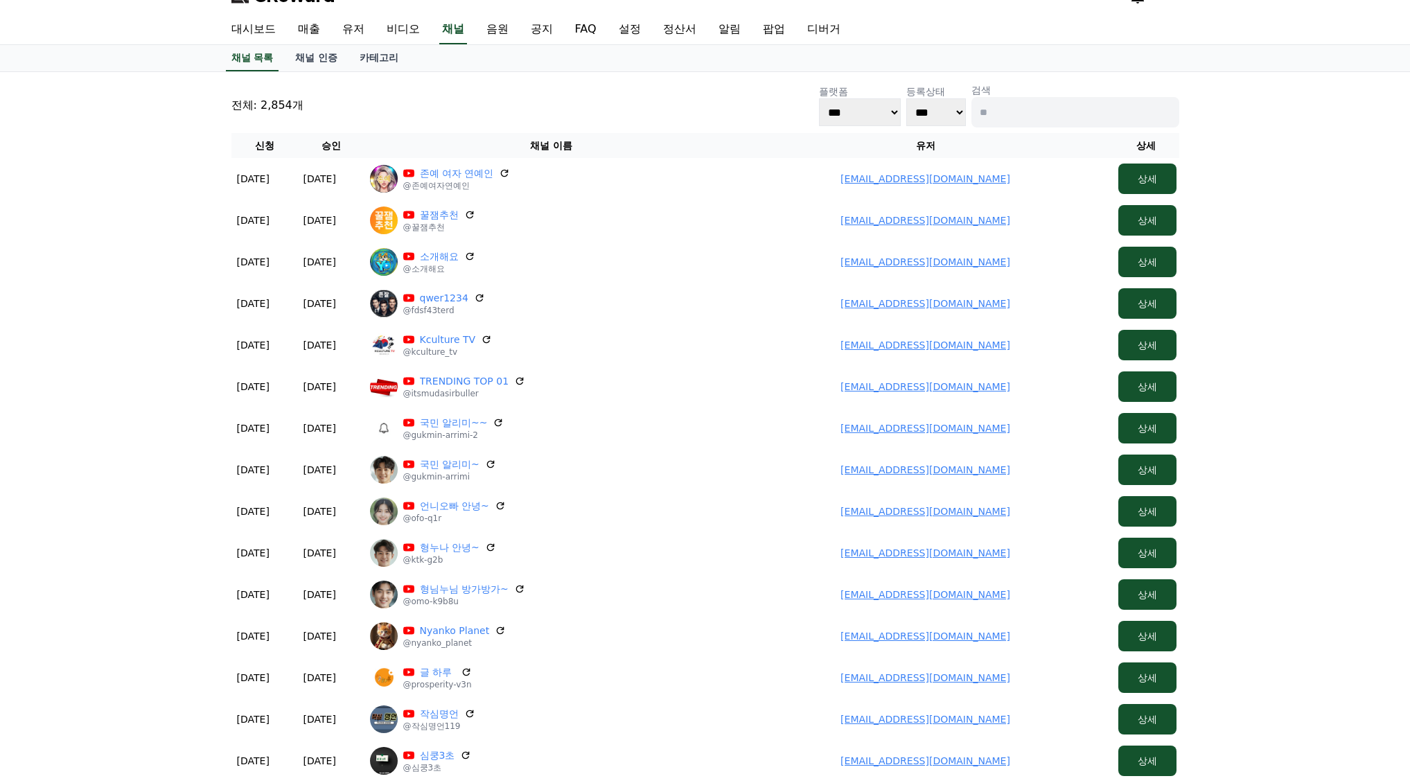
scroll to position [0, 0]
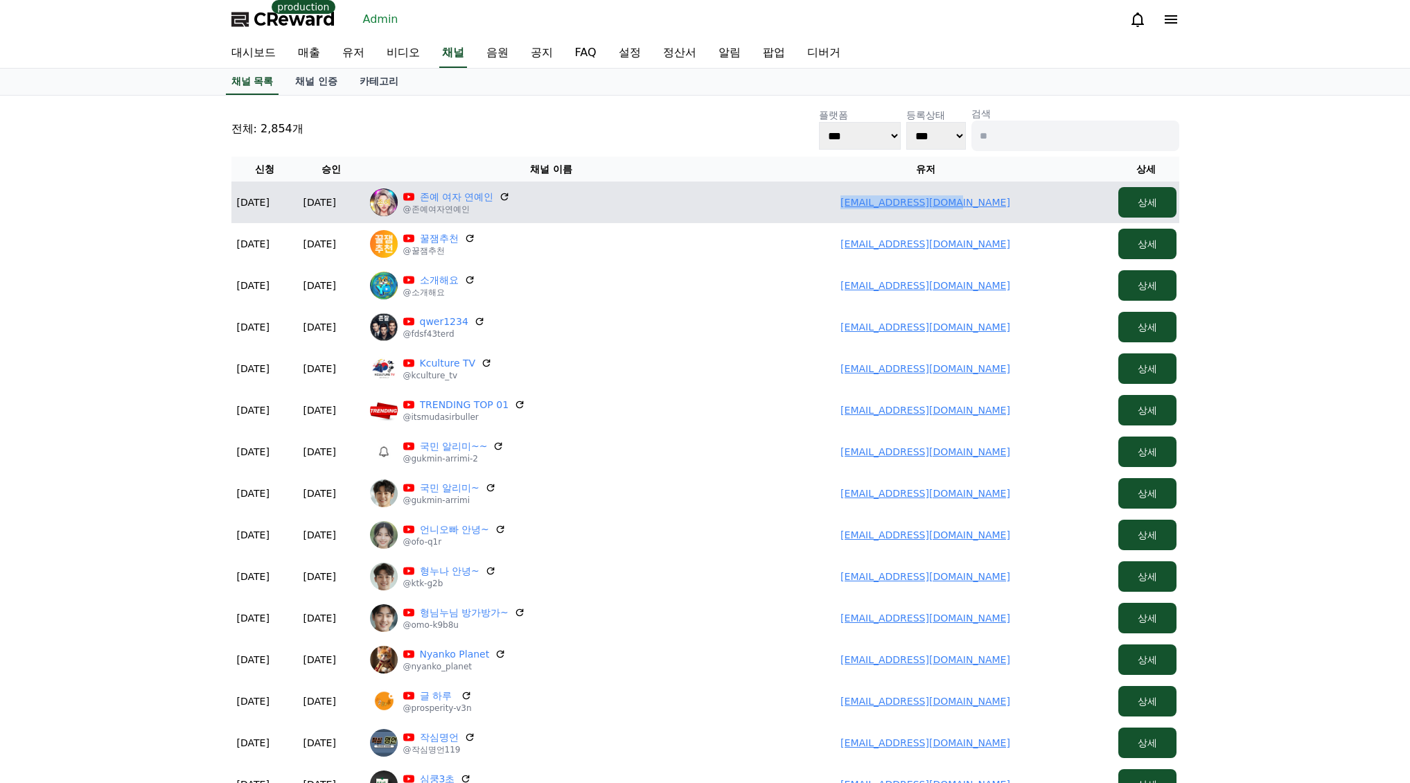
drag, startPoint x: 889, startPoint y: 208, endPoint x: 1009, endPoint y: 207, distance: 119.8
click at [1009, 207] on td "rnrmfalsek@gmail.com" at bounding box center [925, 203] width 374 height 42
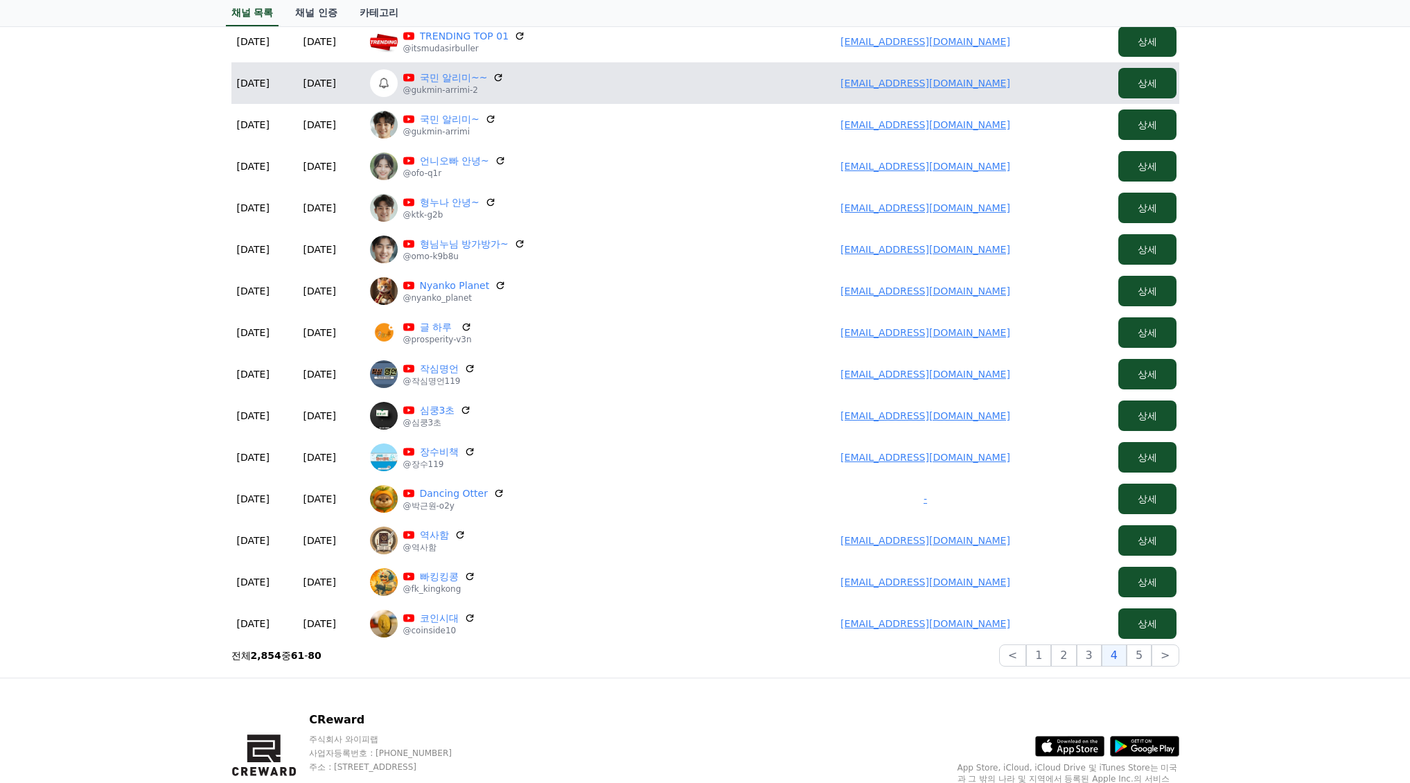
scroll to position [139, 0]
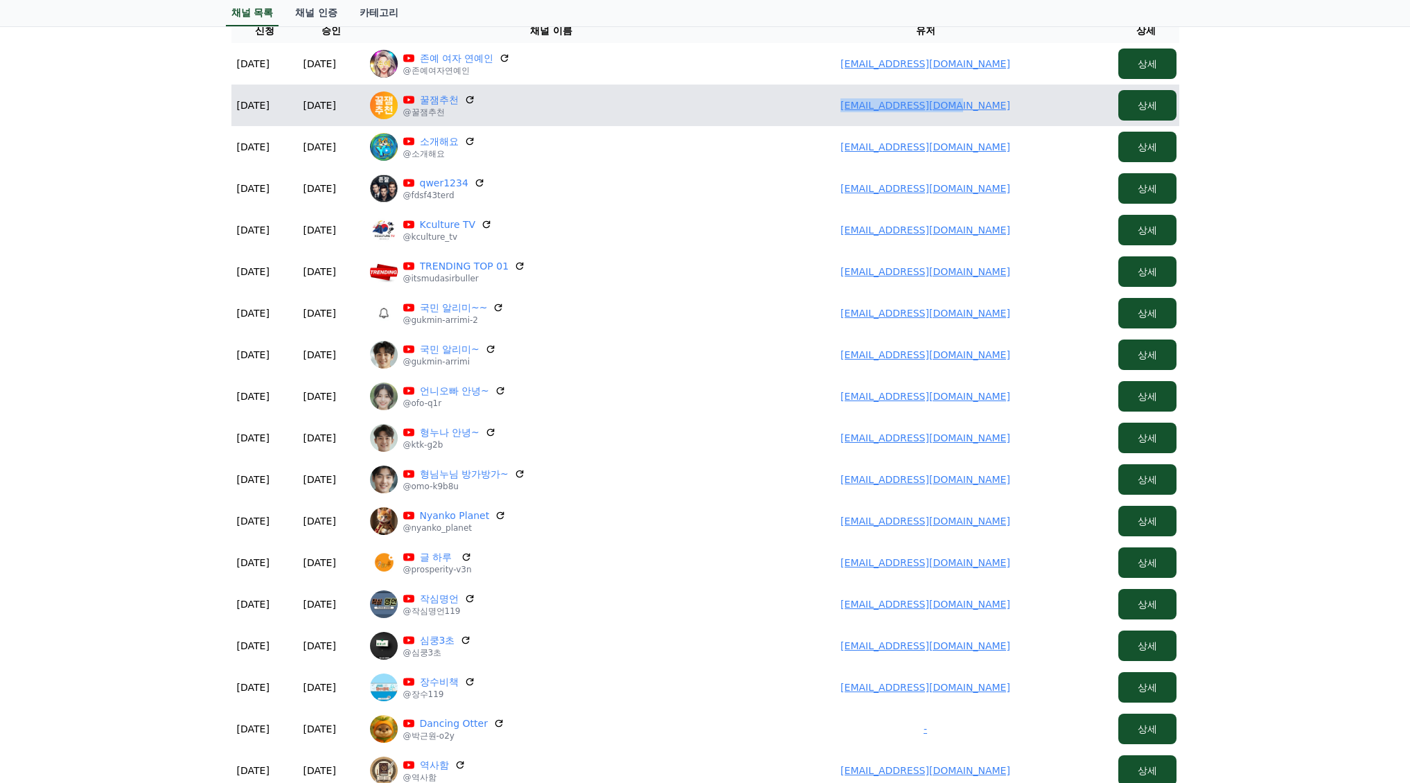
drag, startPoint x: 962, startPoint y: 112, endPoint x: 1014, endPoint y: 111, distance: 52.0
click at [1014, 111] on td "rnrmfalsek@gmail.com" at bounding box center [925, 106] width 374 height 42
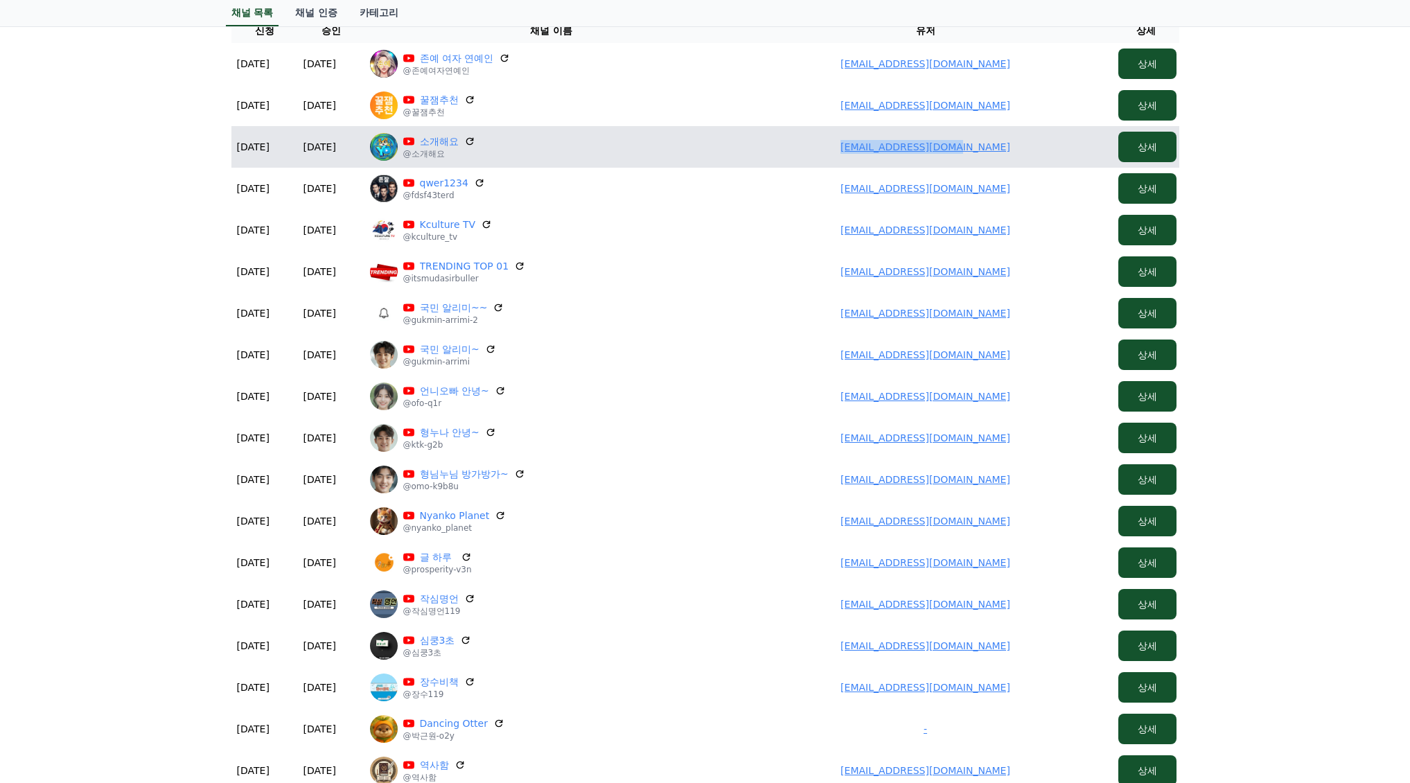
drag, startPoint x: 851, startPoint y: 143, endPoint x: 1026, endPoint y: 152, distance: 174.8
click at [1026, 152] on td "rnrmfalsek@gmail.com" at bounding box center [925, 147] width 374 height 42
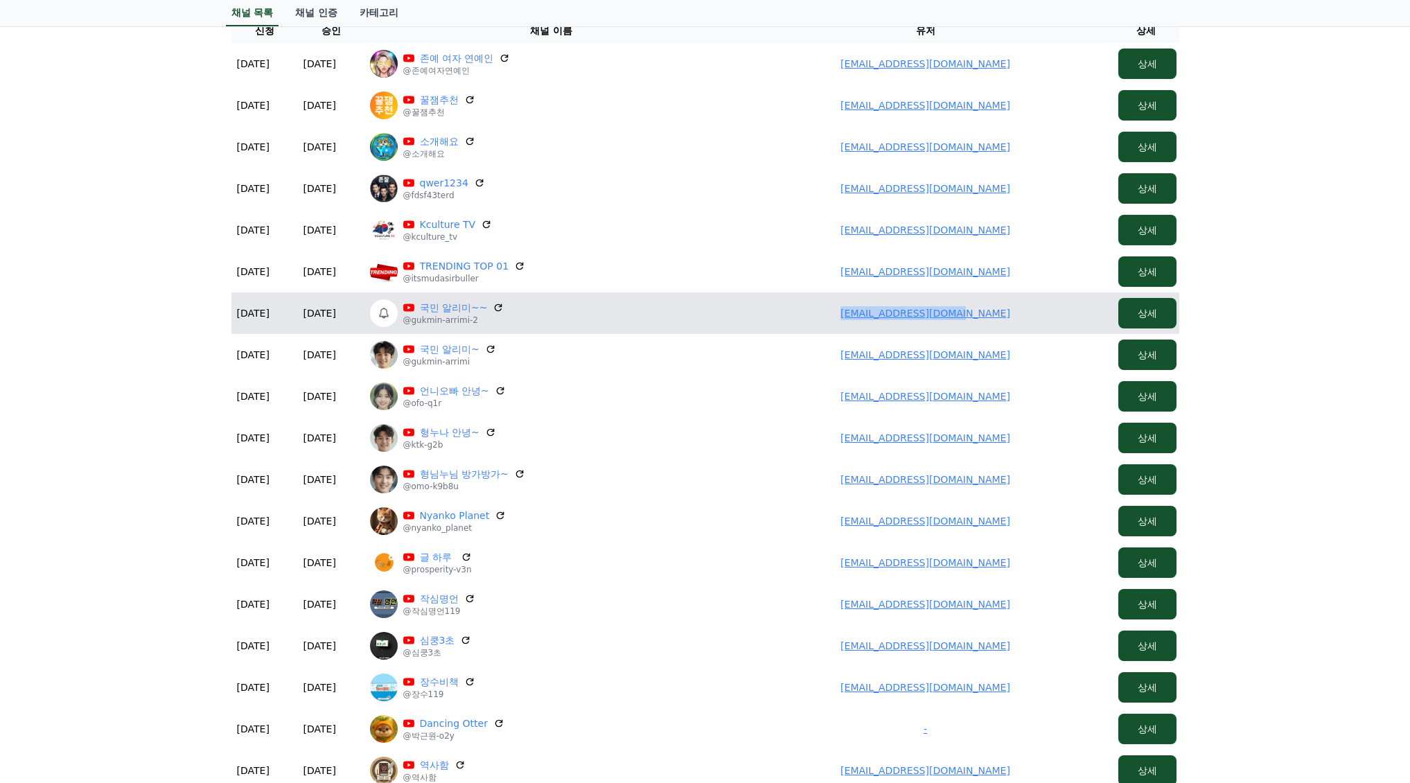
drag, startPoint x: 826, startPoint y: 310, endPoint x: 995, endPoint y: 310, distance: 169.0
click at [995, 310] on td "omcomkr2019@gmail.com" at bounding box center [925, 313] width 374 height 42
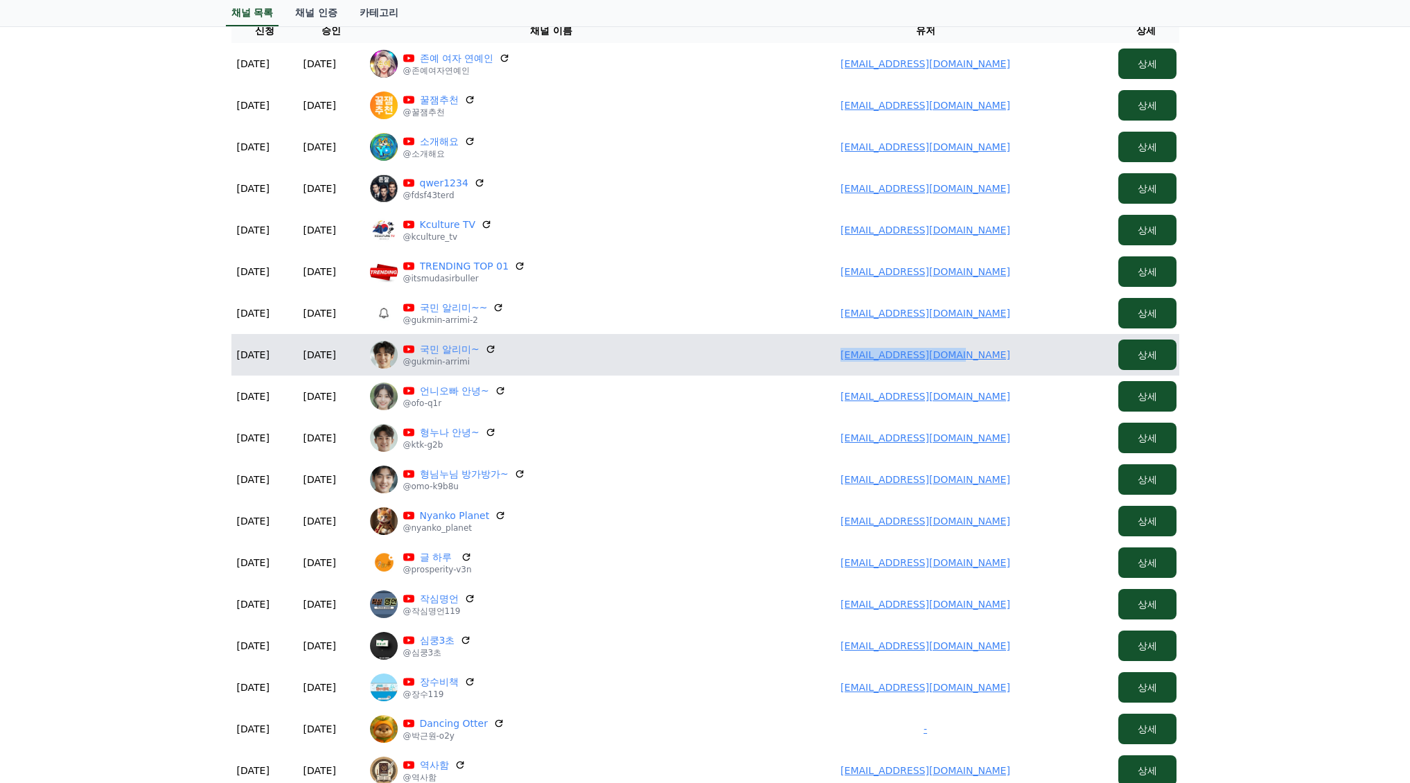
drag, startPoint x: 849, startPoint y: 356, endPoint x: 1039, endPoint y: 363, distance: 190.6
click at [1039, 363] on td "omcomkr2019@gmail.com" at bounding box center [925, 355] width 374 height 42
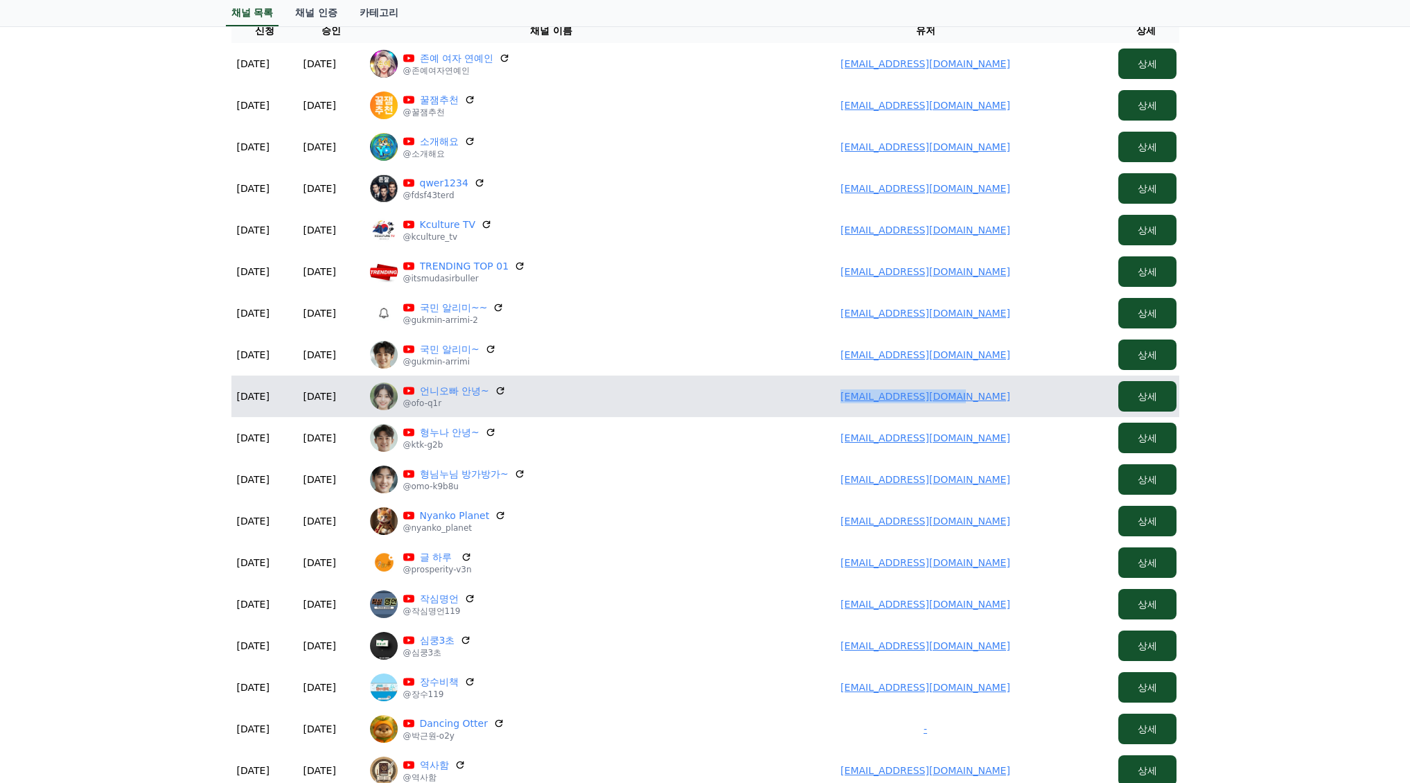
drag, startPoint x: 824, startPoint y: 391, endPoint x: 858, endPoint y: 383, distance: 35.6
click at [1022, 402] on td "omcomkr2019@gmail.com" at bounding box center [925, 396] width 374 height 42
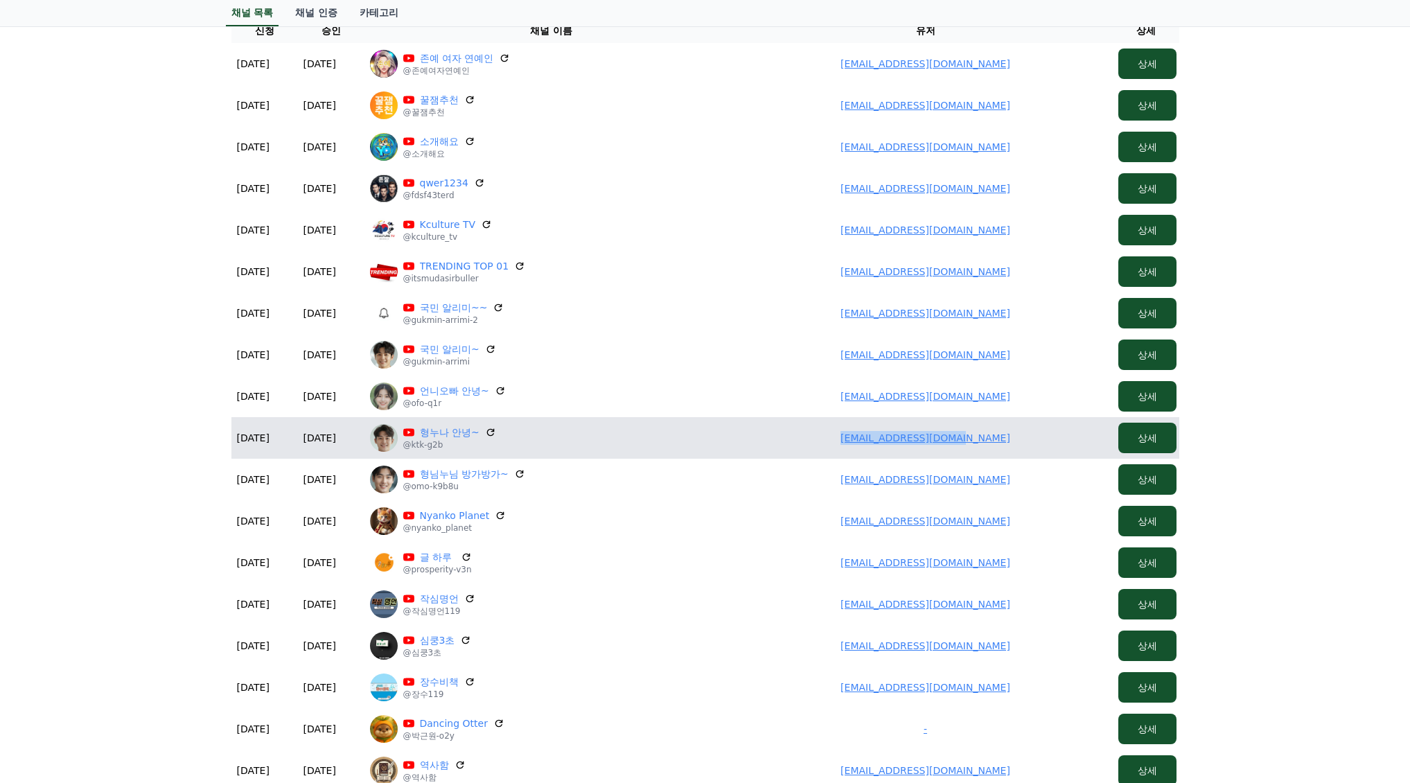
drag, startPoint x: 842, startPoint y: 438, endPoint x: 1028, endPoint y: 447, distance: 186.6
click at [1028, 447] on td "omcomkr2019@gmail.com" at bounding box center [925, 438] width 374 height 42
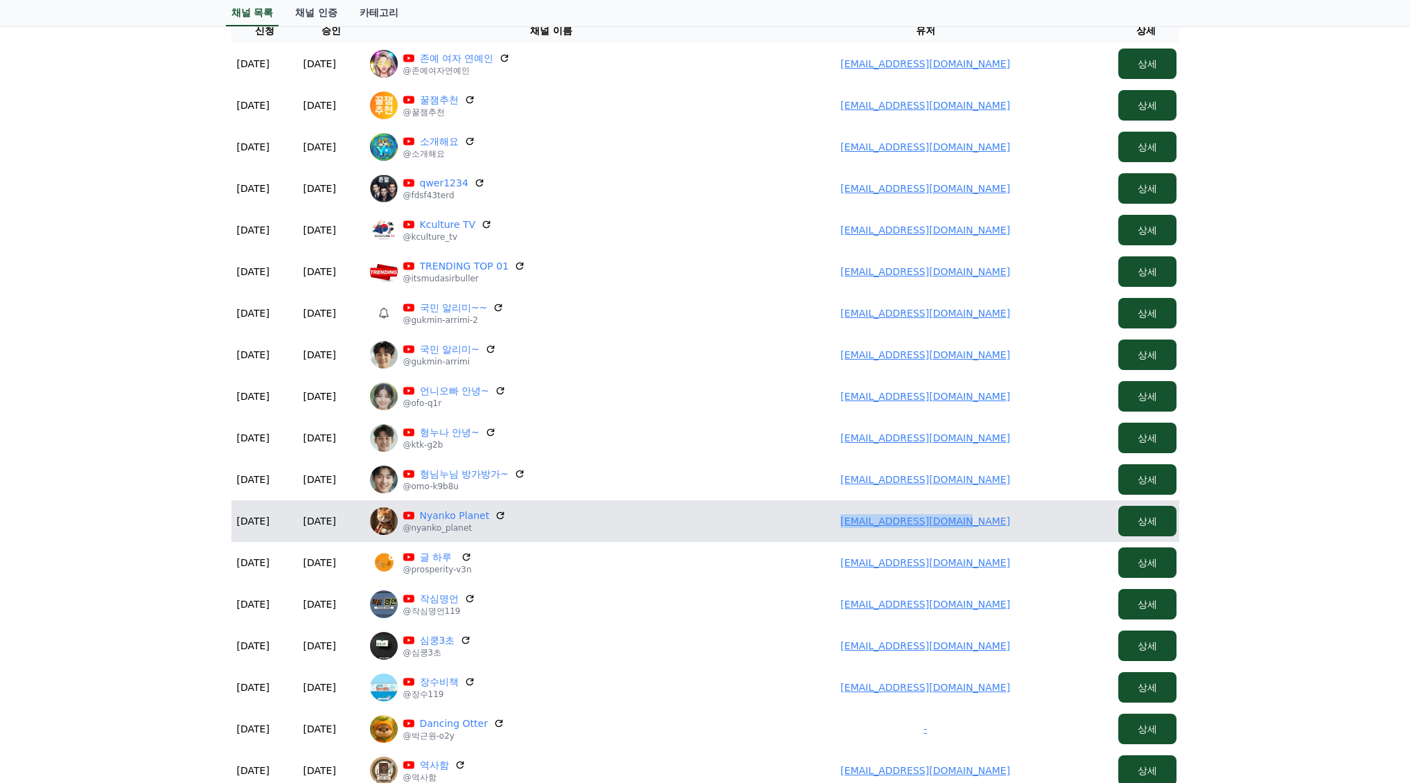
drag, startPoint x: 817, startPoint y: 513, endPoint x: 1027, endPoint y: 519, distance: 210.7
click at [1027, 519] on td "edomonton411@gmail.com" at bounding box center [925, 521] width 374 height 42
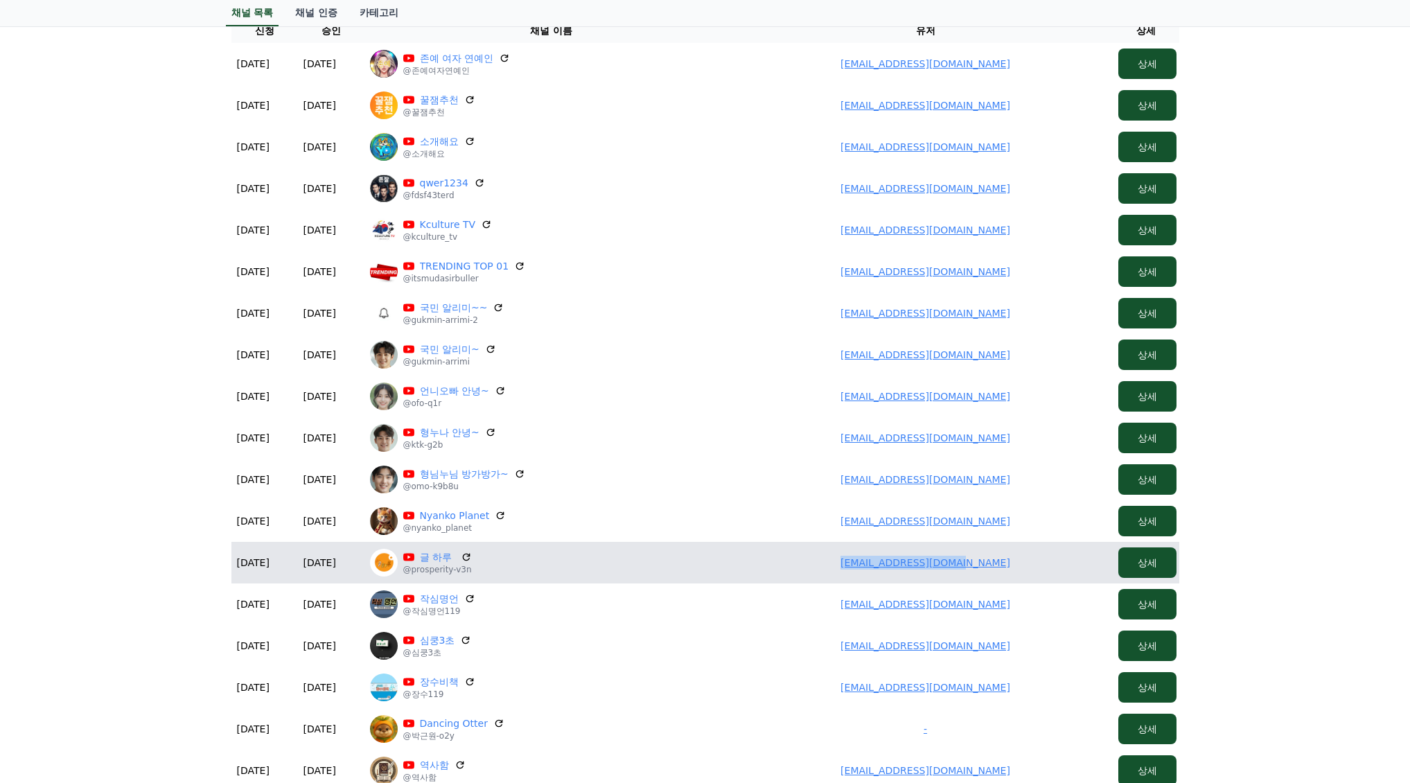
drag, startPoint x: 906, startPoint y: 564, endPoint x: 1044, endPoint y: 558, distance: 138.0
click at [1044, 558] on td "loveend4146@gmail.com" at bounding box center [925, 563] width 374 height 42
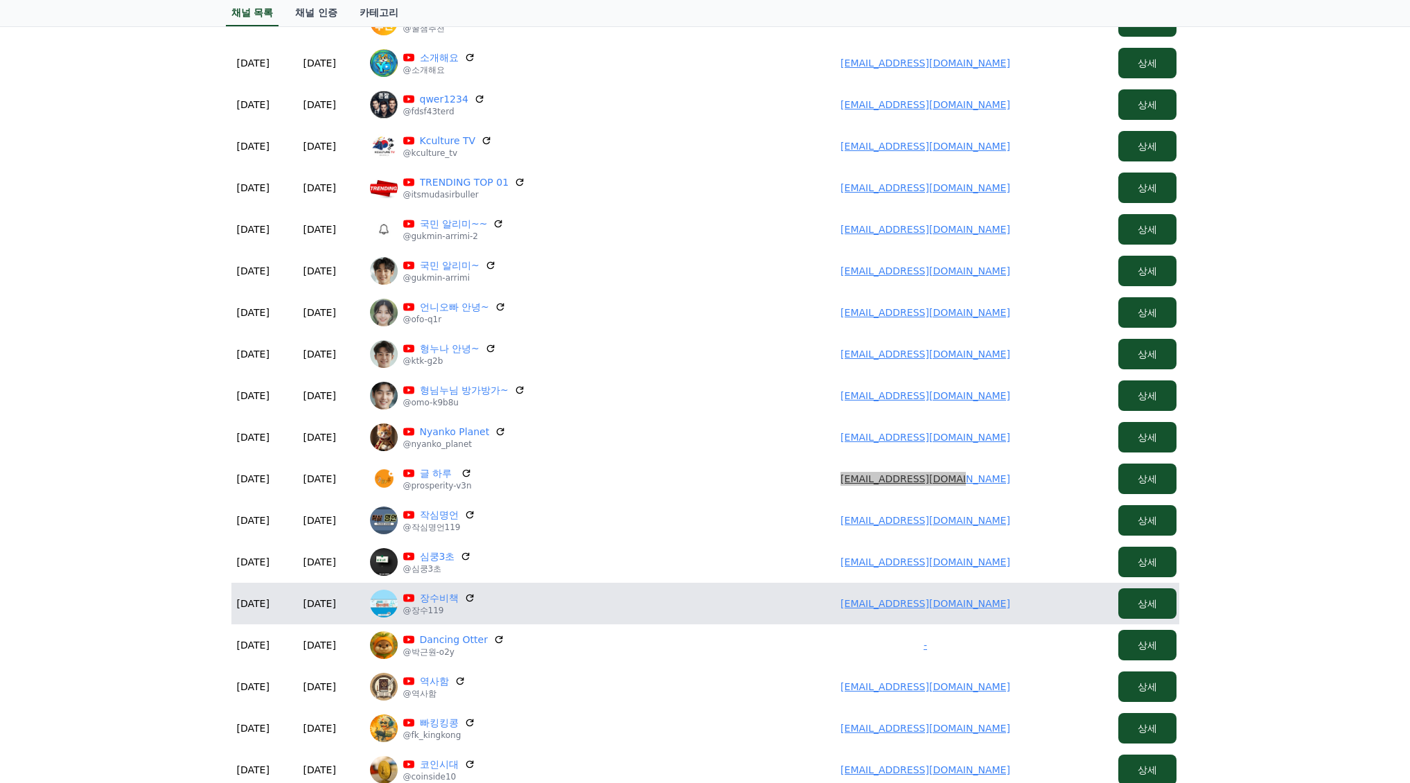
scroll to position [277, 0]
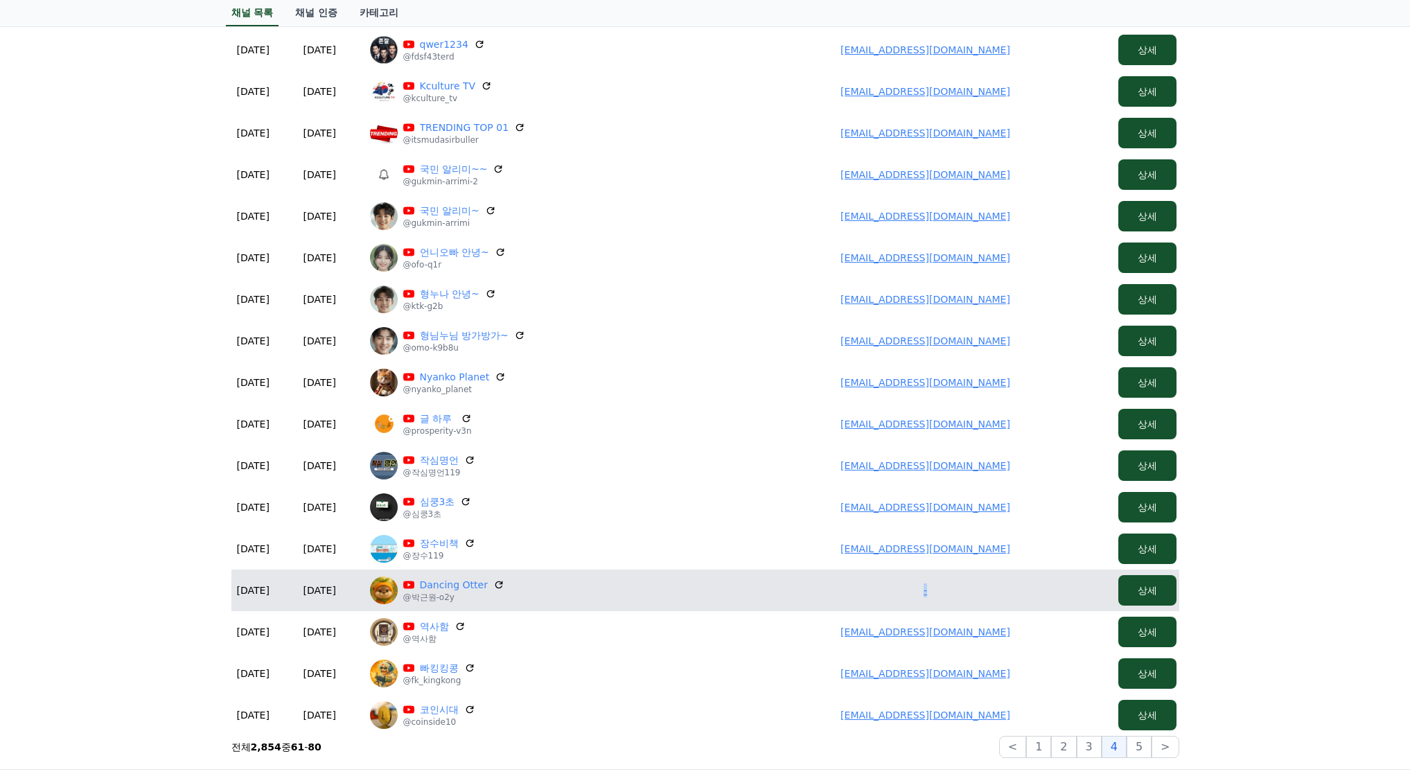
drag, startPoint x: 912, startPoint y: 592, endPoint x: 946, endPoint y: 593, distance: 34.0
click at [946, 593] on td "-" at bounding box center [925, 590] width 374 height 42
drag, startPoint x: 417, startPoint y: 586, endPoint x: 486, endPoint y: 583, distance: 69.4
click at [486, 583] on p "Dancing Otter" at bounding box center [453, 585] width 101 height 14
click at [925, 591] on link "-" at bounding box center [924, 590] width 3 height 11
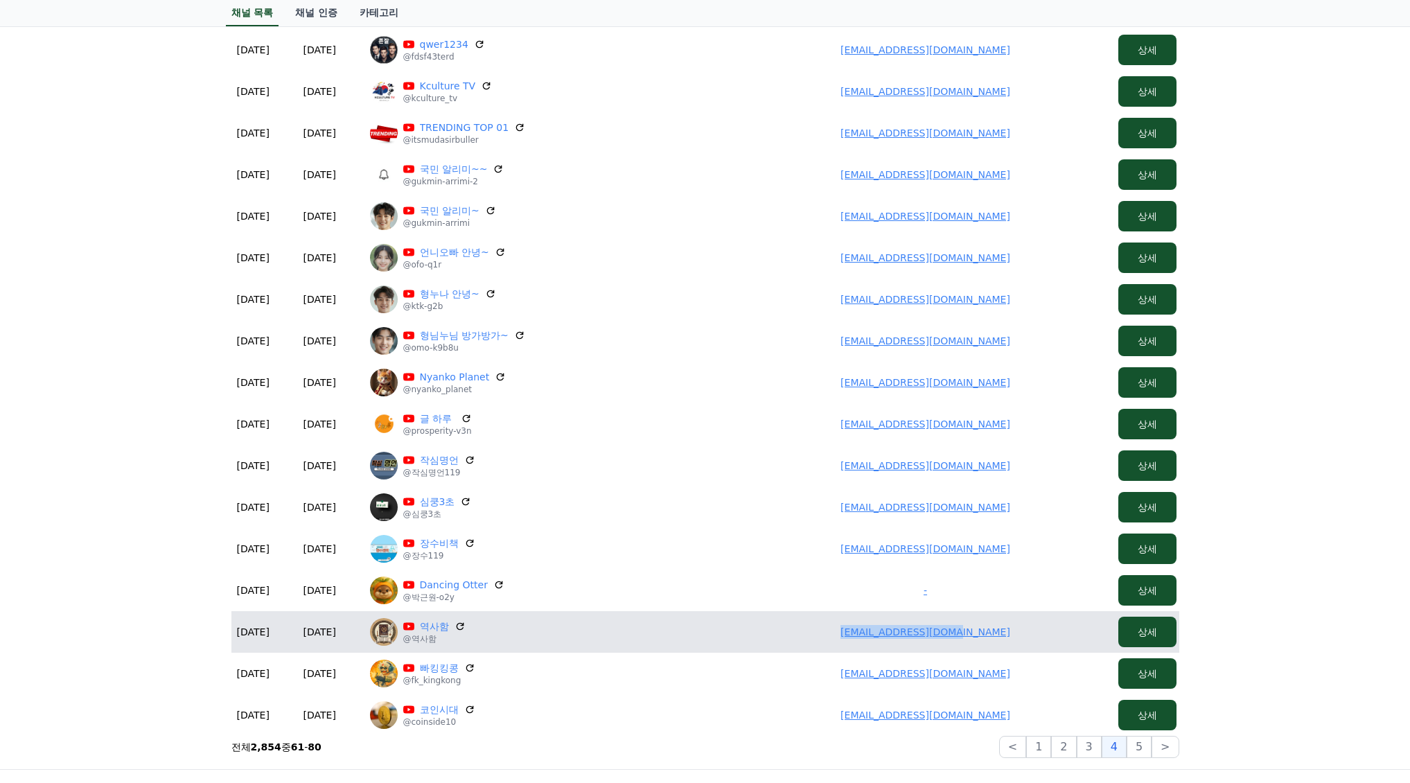
drag, startPoint x: 913, startPoint y: 639, endPoint x: 997, endPoint y: 644, distance: 84.0
click at [997, 644] on td "no9leedo33@gmail.com" at bounding box center [925, 632] width 374 height 42
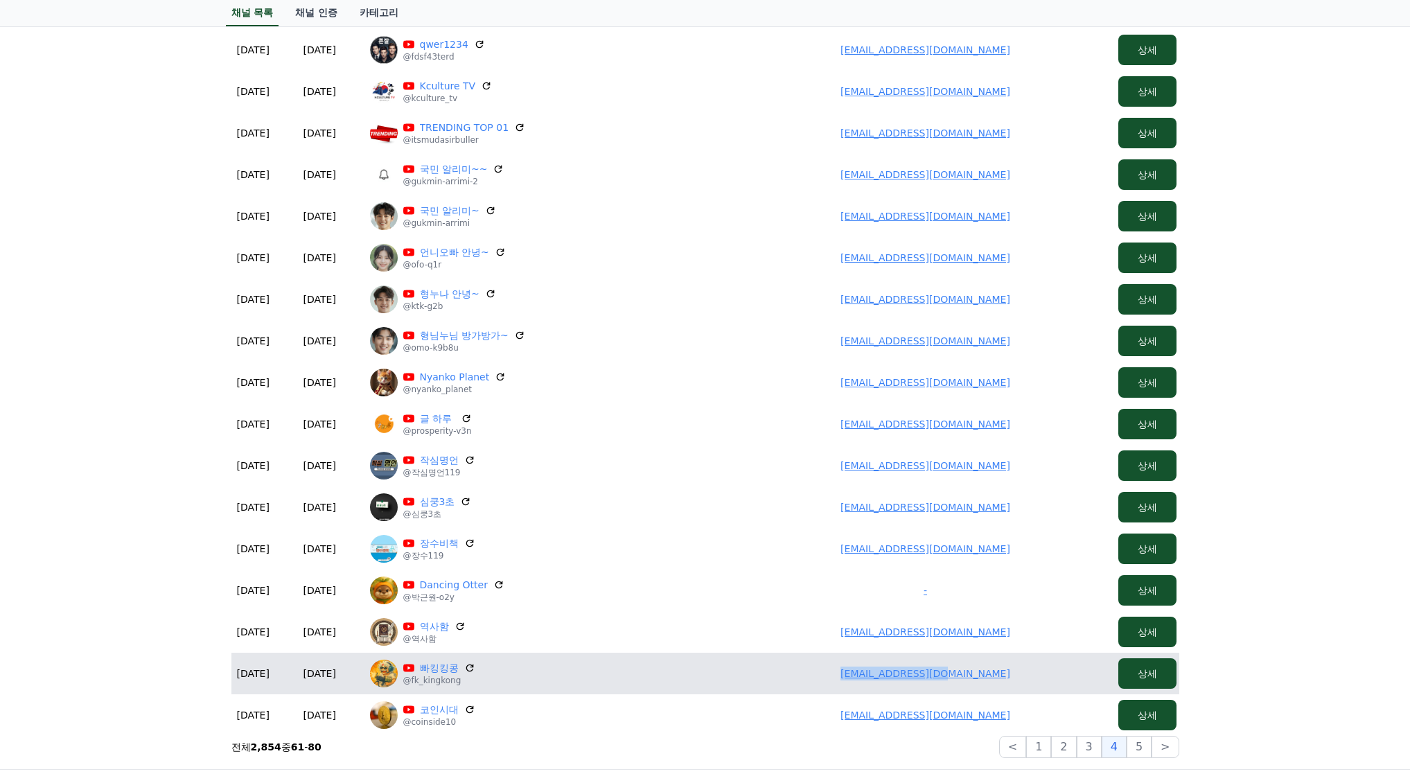
drag, startPoint x: 920, startPoint y: 684, endPoint x: 1000, endPoint y: 689, distance: 79.8
click at [1000, 689] on td "mksim3600@nate.com" at bounding box center [925, 674] width 374 height 42
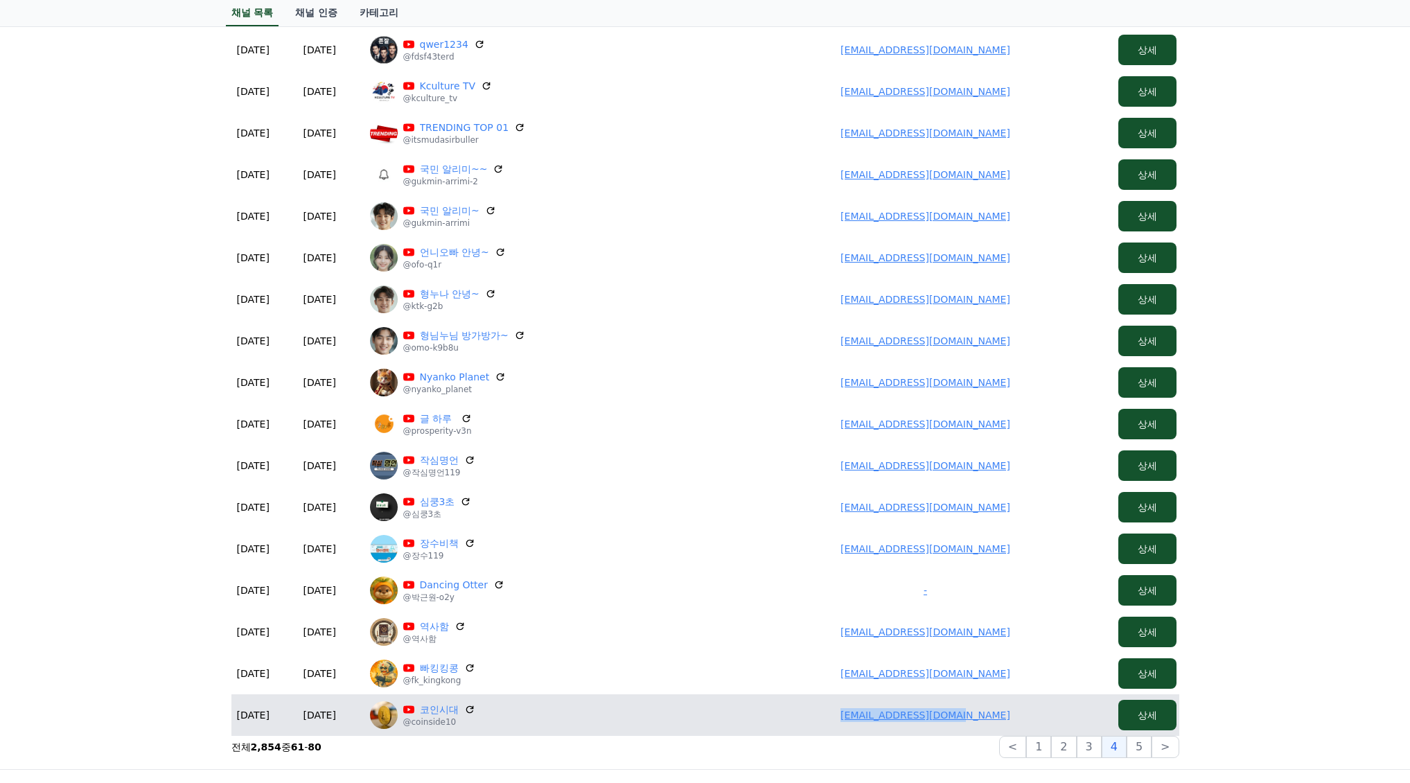
drag, startPoint x: 847, startPoint y: 705, endPoint x: 1056, endPoint y: 709, distance: 208.6
click at [1059, 709] on td "omcomkr2019@gmail.com" at bounding box center [925, 715] width 374 height 42
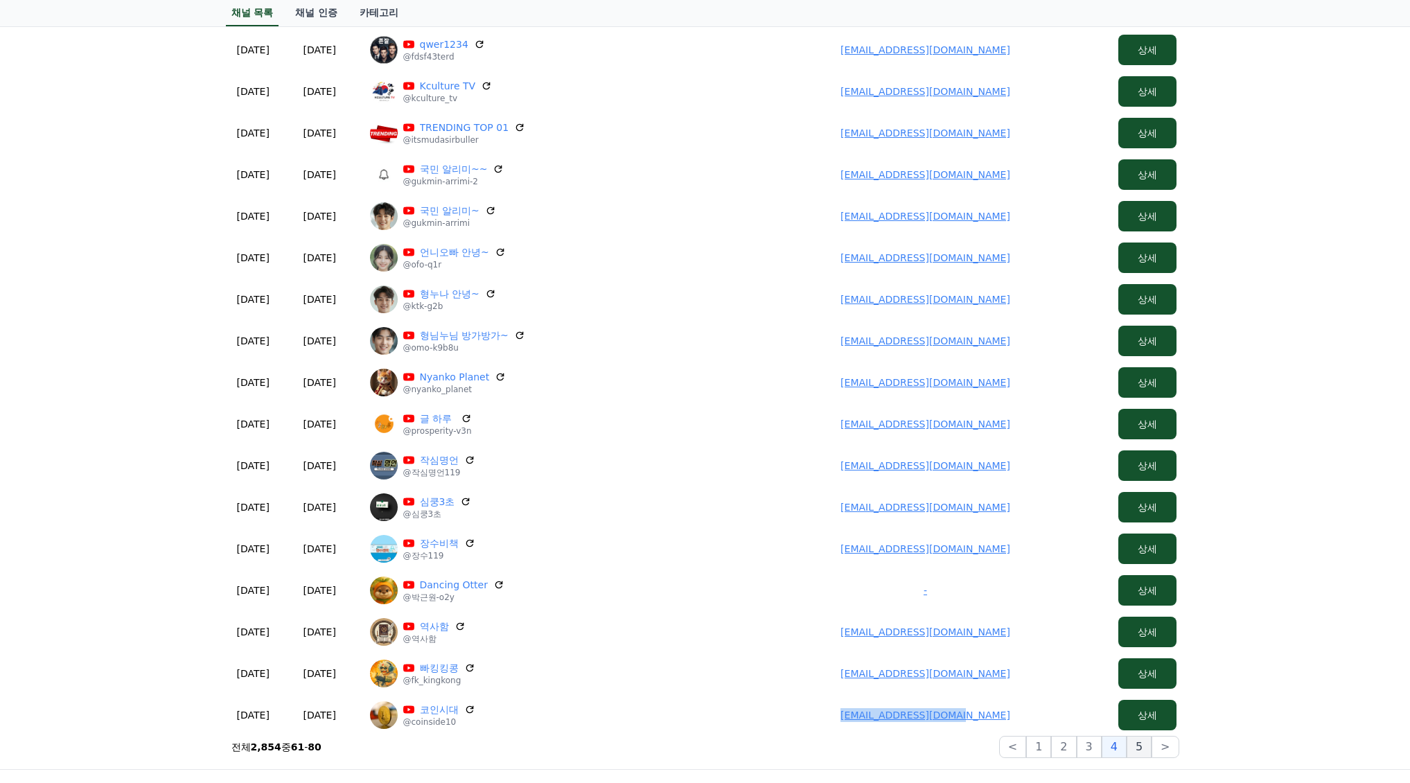
click at [1142, 748] on button "5" at bounding box center [1138, 747] width 25 height 22
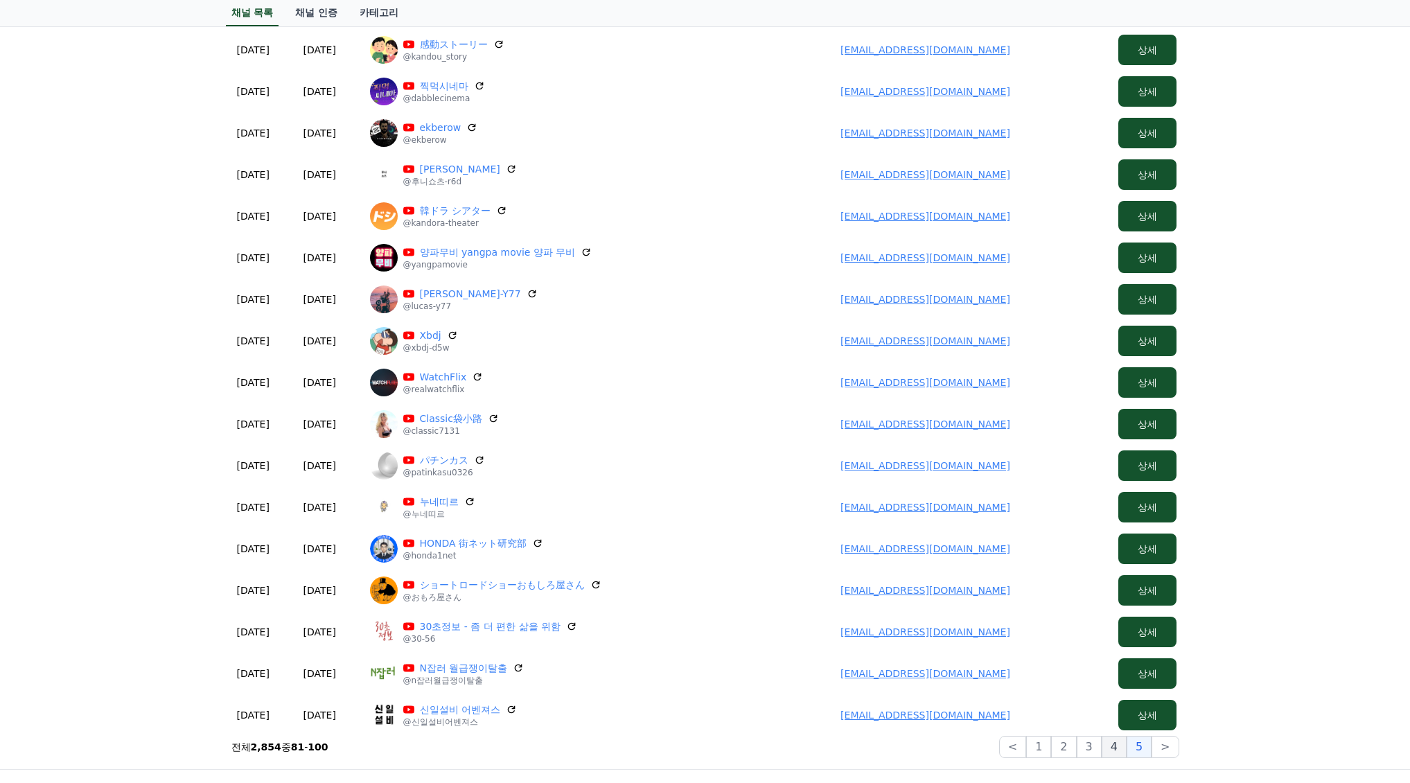
click at [1122, 745] on button "4" at bounding box center [1113, 747] width 25 height 22
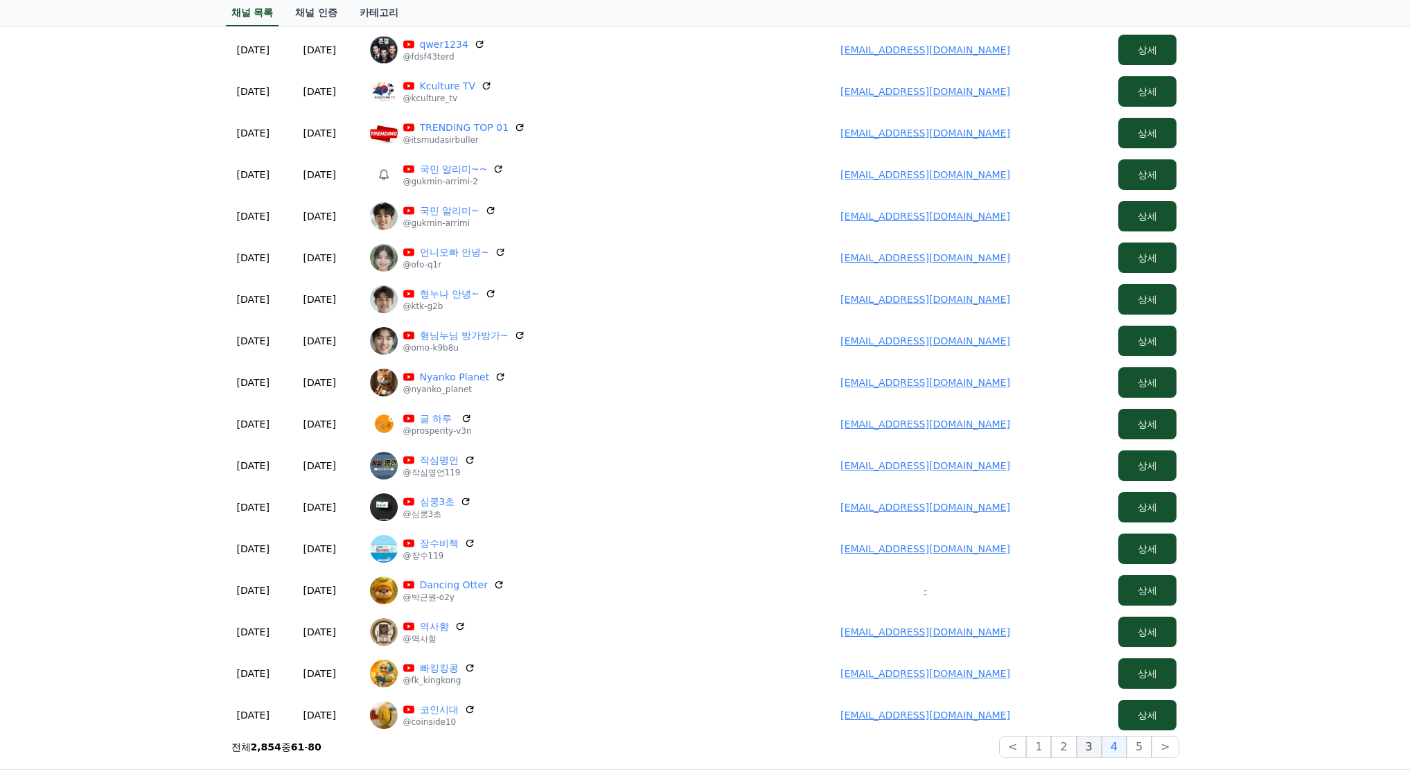
click at [1098, 749] on button "3" at bounding box center [1089, 747] width 25 height 22
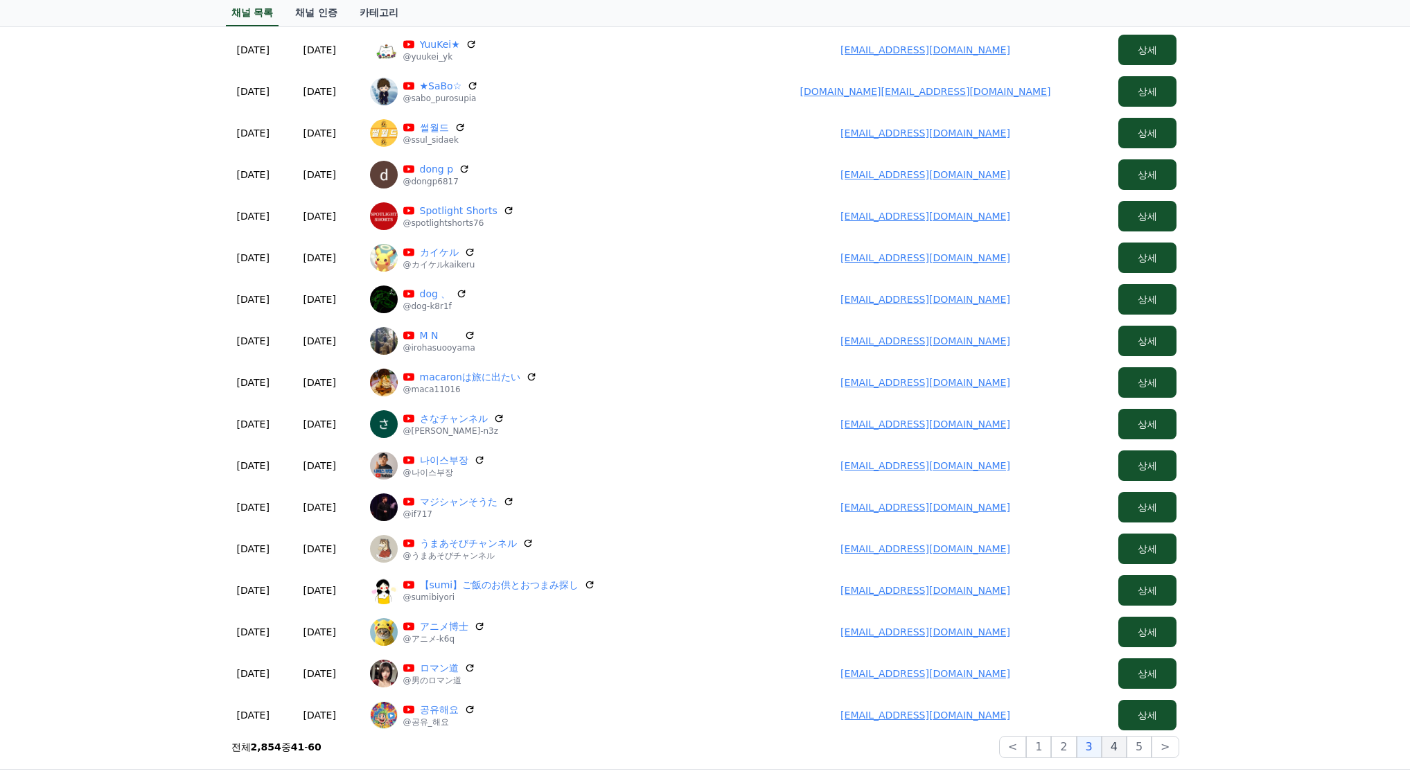
click at [1115, 747] on button "4" at bounding box center [1113, 747] width 25 height 22
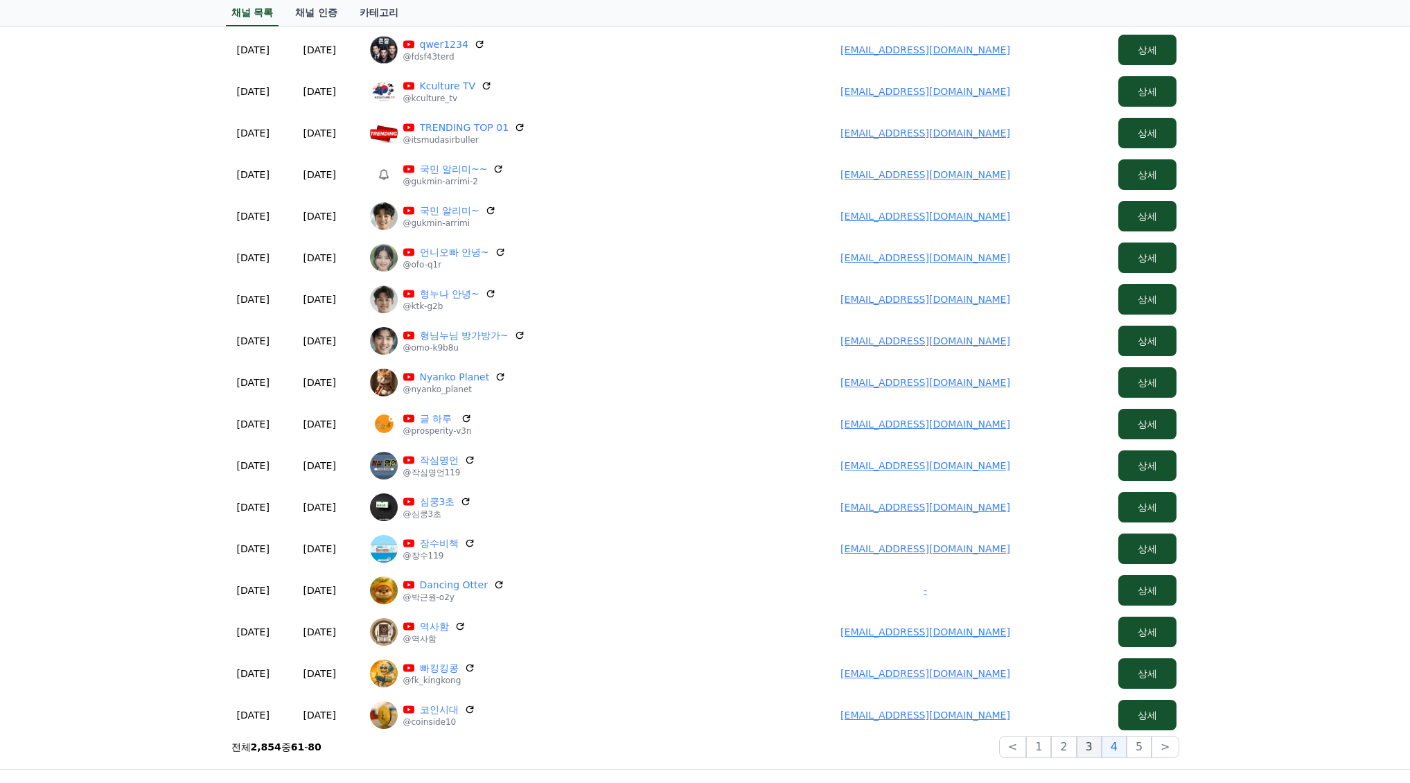
click at [1098, 746] on button "3" at bounding box center [1089, 747] width 25 height 22
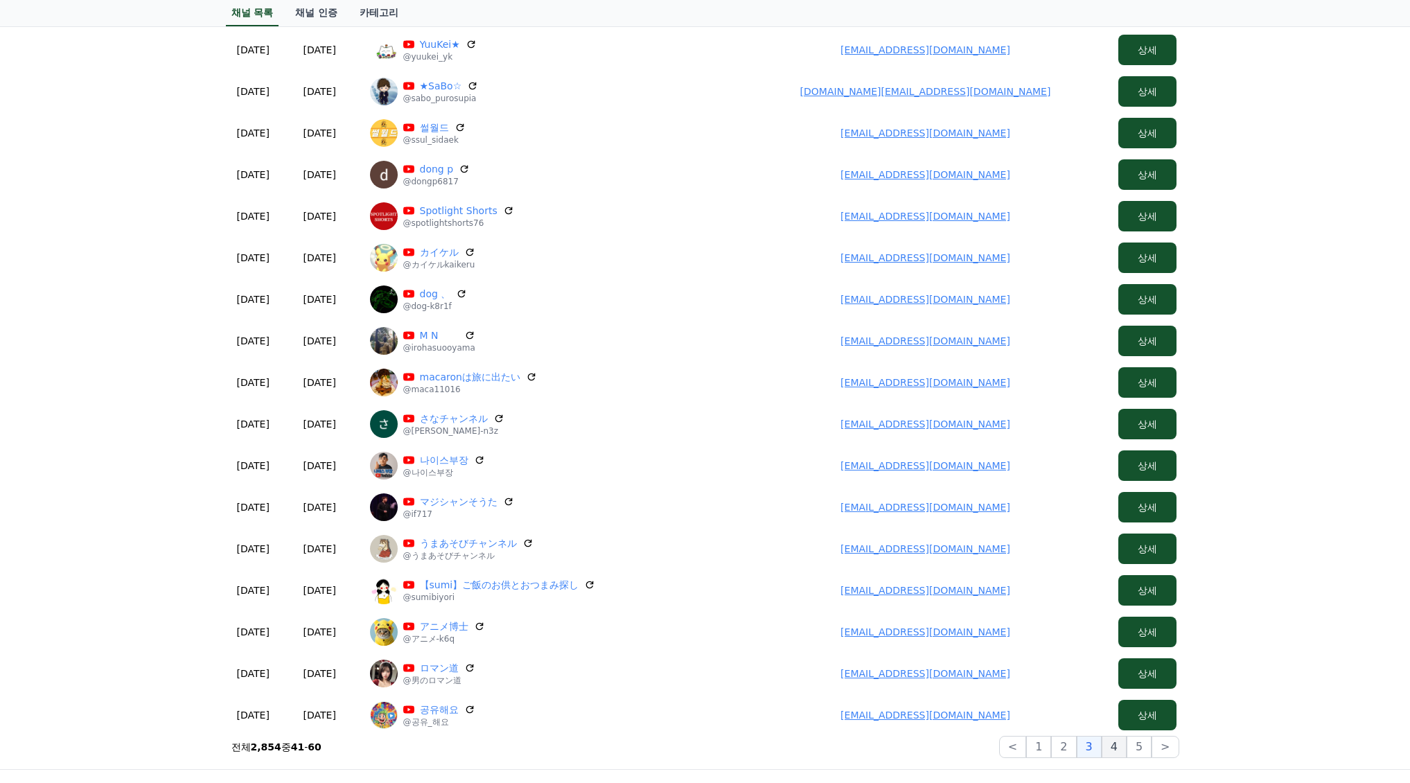
click at [1117, 748] on button "4" at bounding box center [1113, 747] width 25 height 22
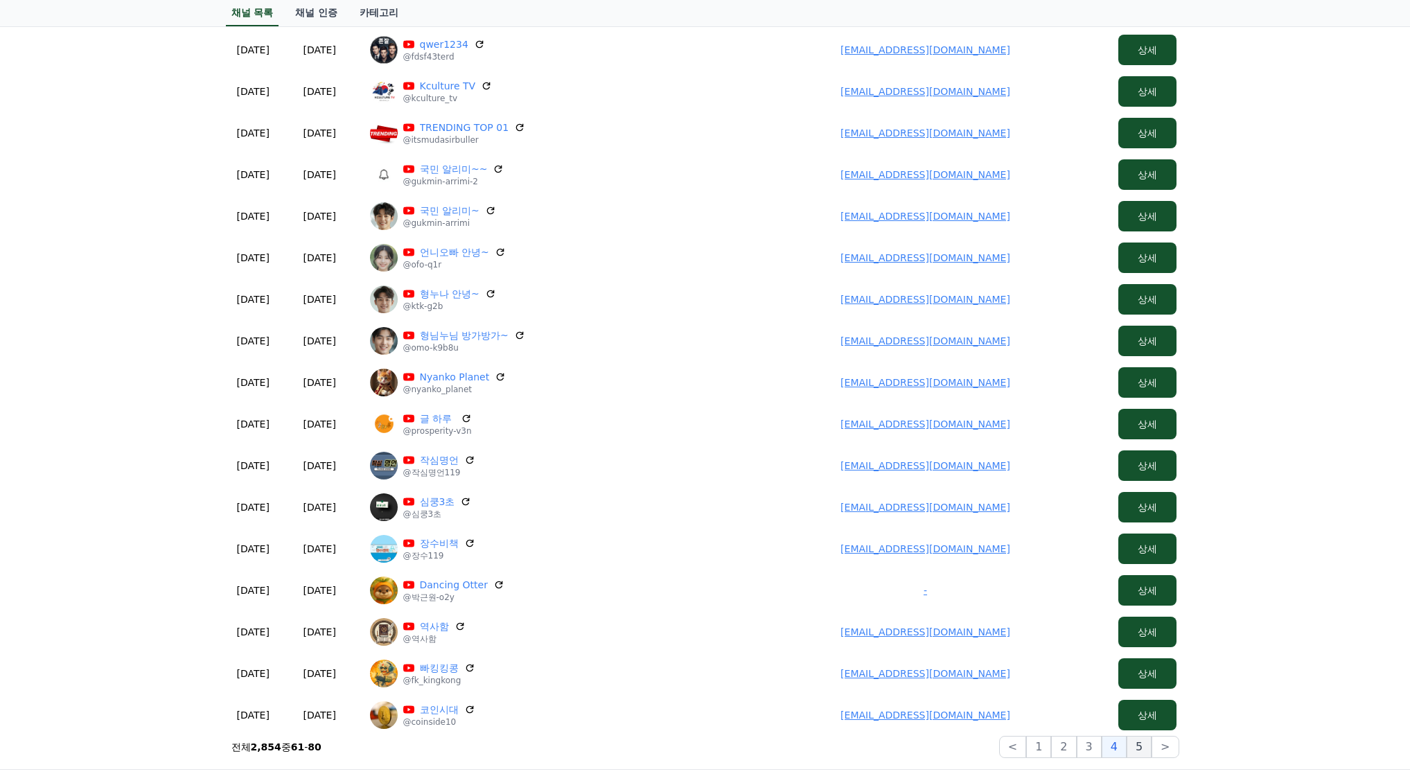
click at [1135, 752] on button "5" at bounding box center [1138, 747] width 25 height 22
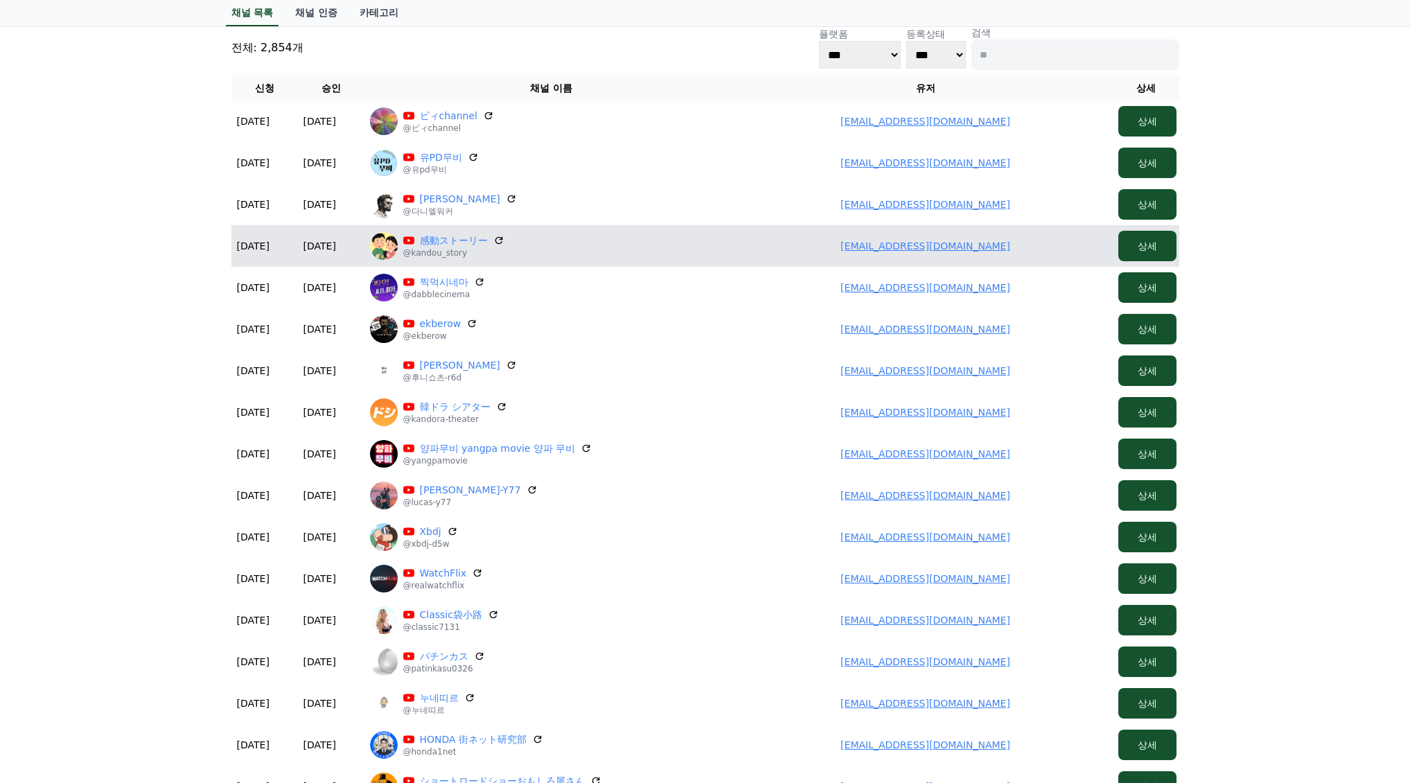
scroll to position [69, 0]
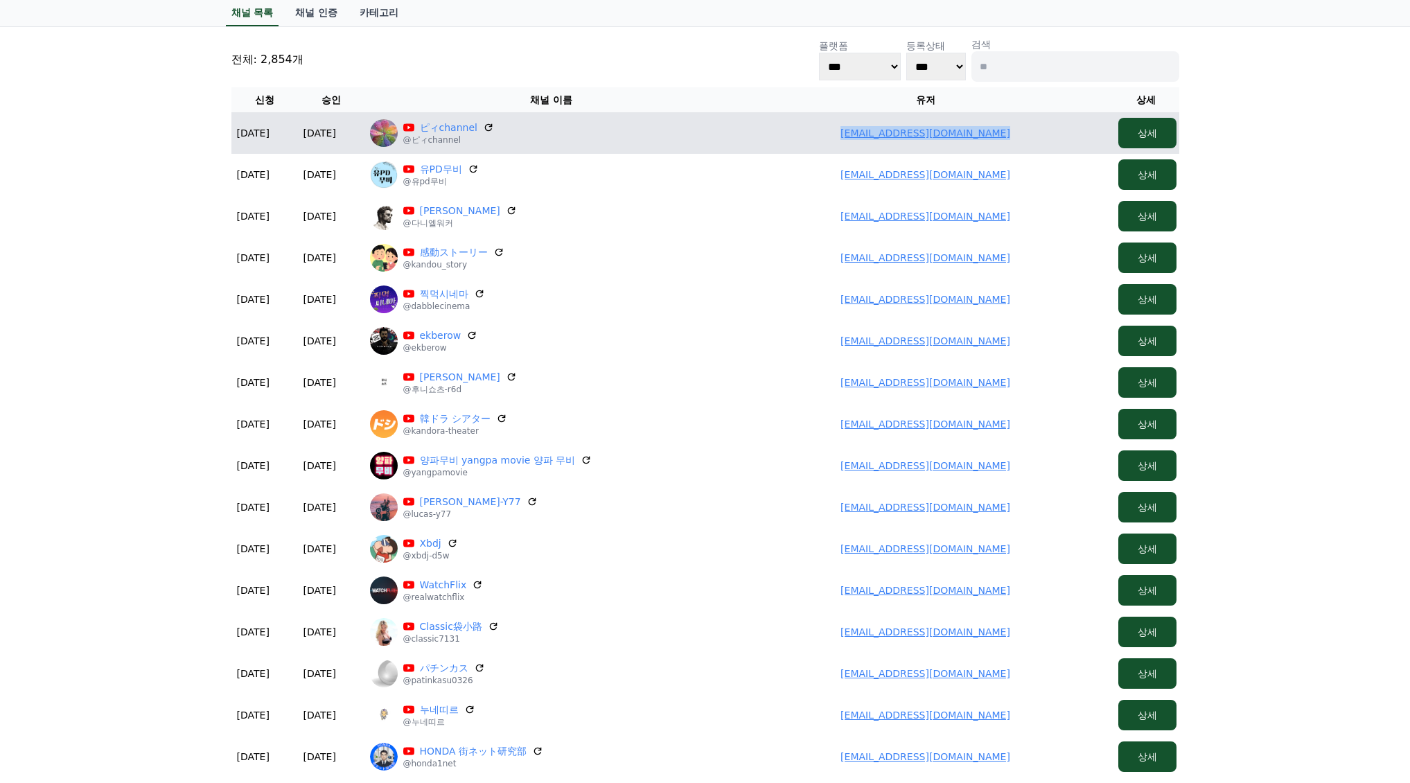
drag, startPoint x: 891, startPoint y: 129, endPoint x: 1016, endPoint y: 127, distance: 125.4
click at [1016, 127] on td "yuisan414maisan721@gmail.com" at bounding box center [925, 133] width 374 height 42
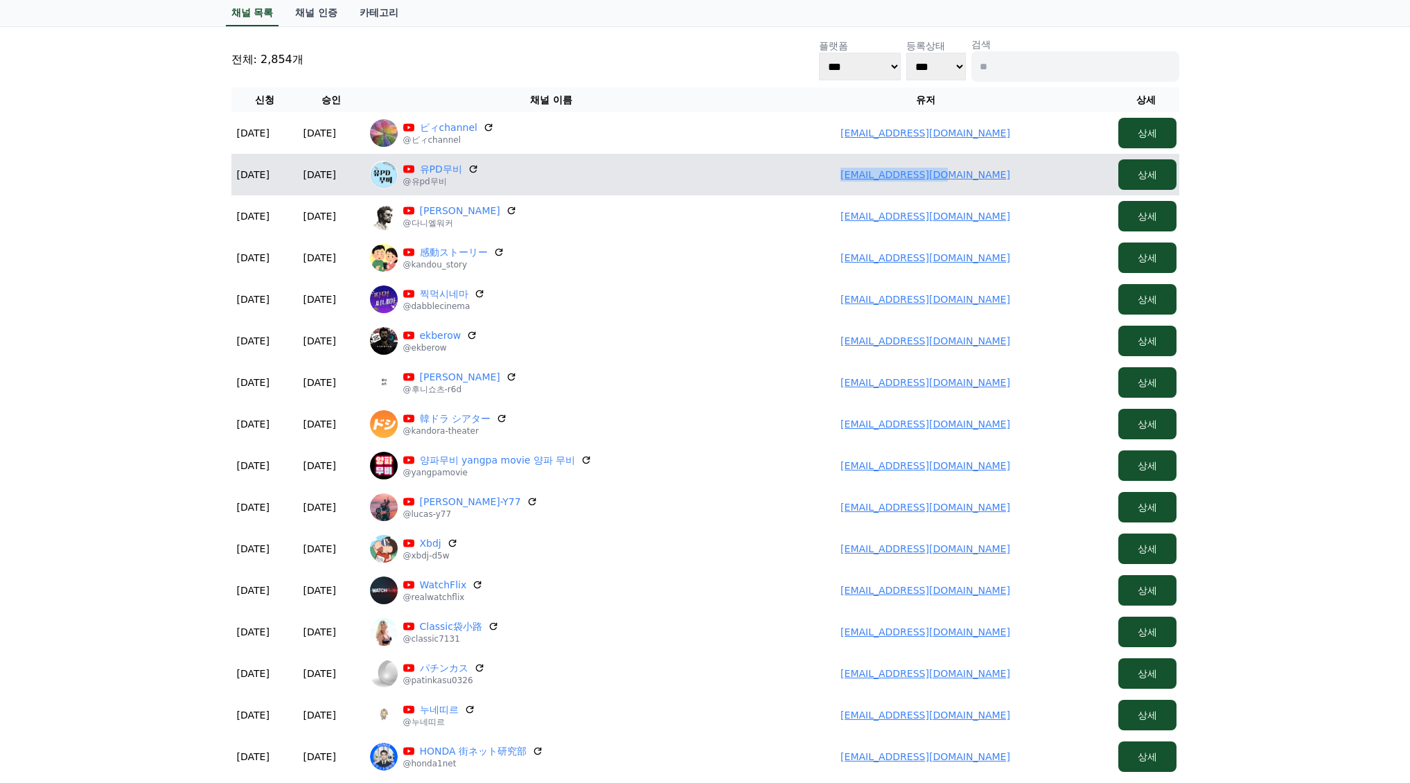
drag, startPoint x: 935, startPoint y: 186, endPoint x: 1010, endPoint y: 184, distance: 74.8
click at [1017, 184] on td "rsmyyk33@gmail.com" at bounding box center [925, 175] width 374 height 42
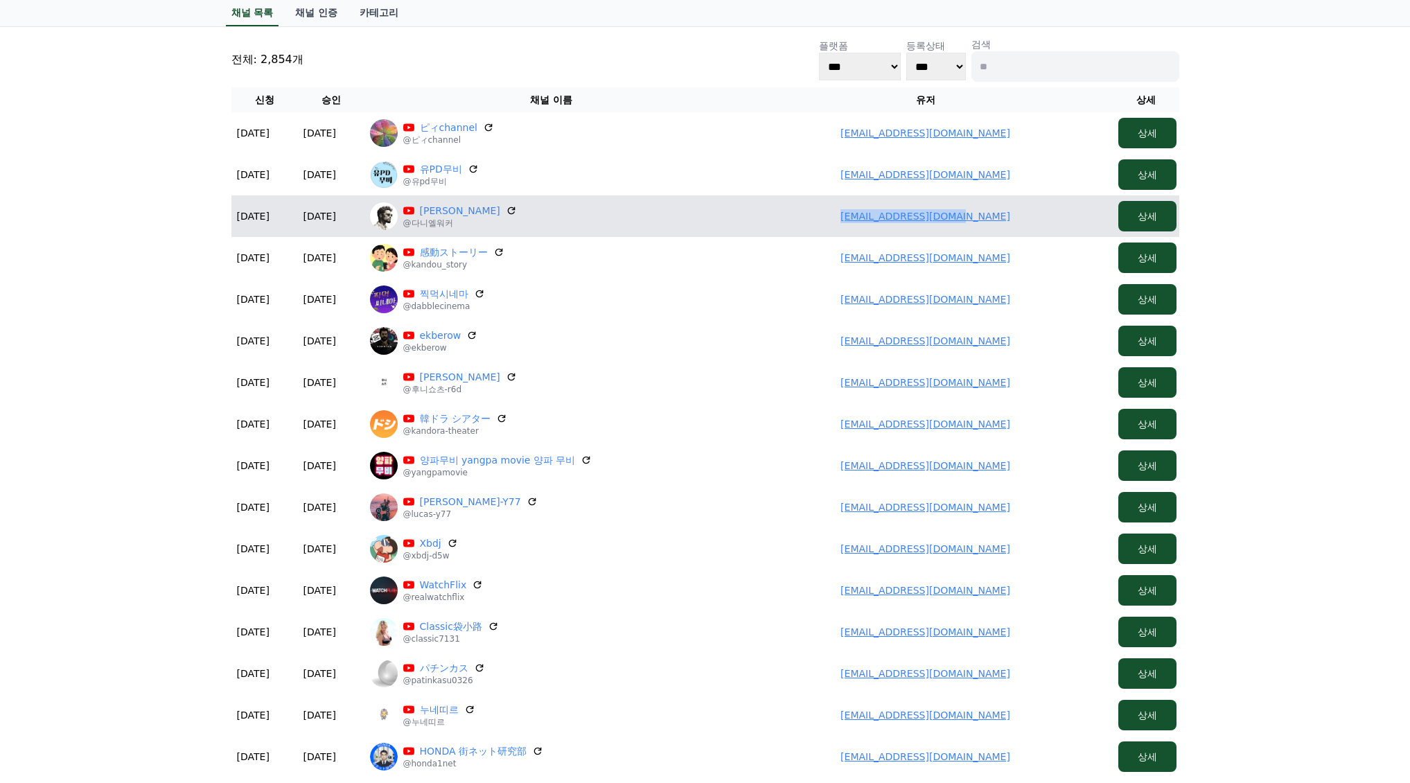
drag, startPoint x: 859, startPoint y: 225, endPoint x: 993, endPoint y: 227, distance: 133.7
click at [993, 227] on td "daniel08283@gmail.com" at bounding box center [925, 216] width 374 height 42
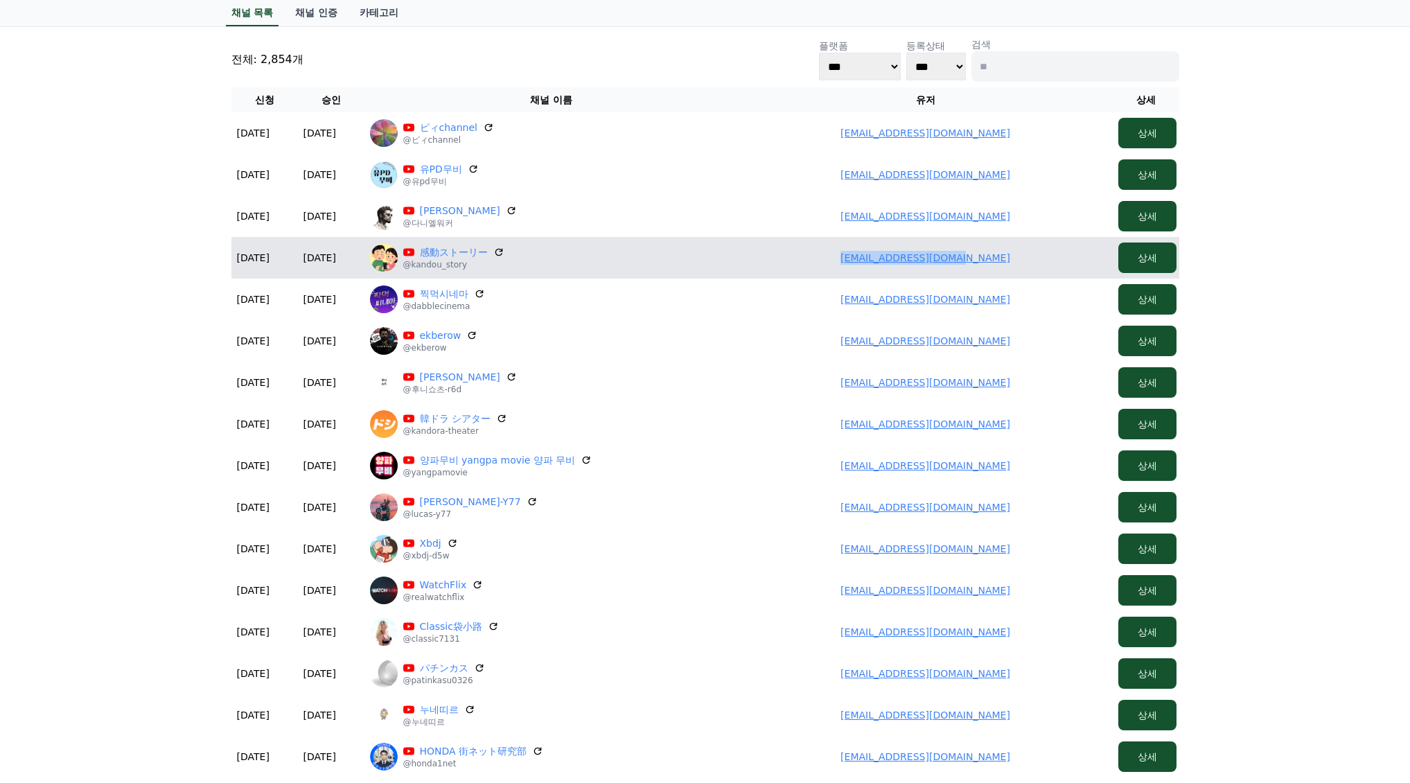
drag, startPoint x: 833, startPoint y: 249, endPoint x: 906, endPoint y: 259, distance: 73.5
click at [983, 263] on td "lea.xcell37@gmail.com" at bounding box center [925, 258] width 374 height 42
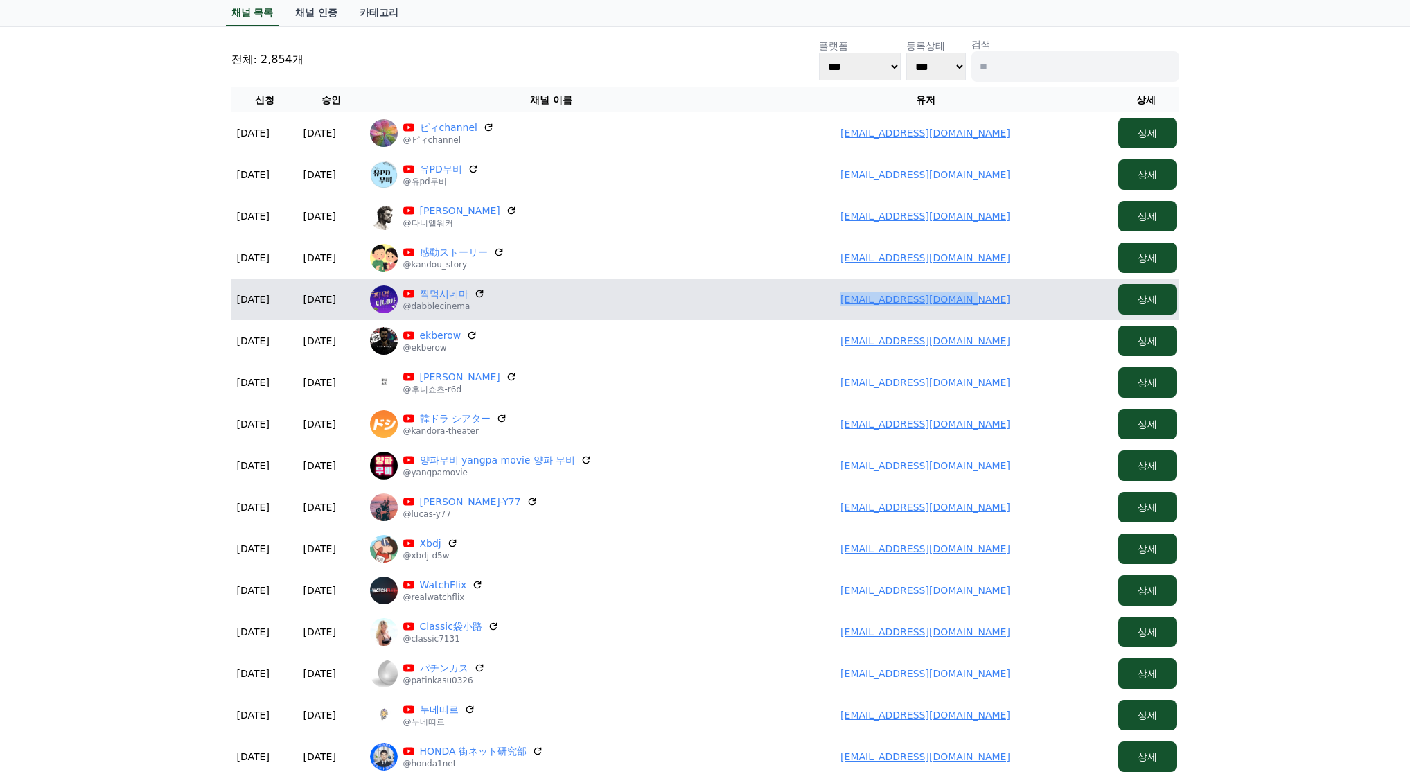
drag, startPoint x: 807, startPoint y: 299, endPoint x: 1009, endPoint y: 302, distance: 201.6
click at [1068, 304] on td "jigmeogcinema@gmail.com" at bounding box center [925, 299] width 374 height 42
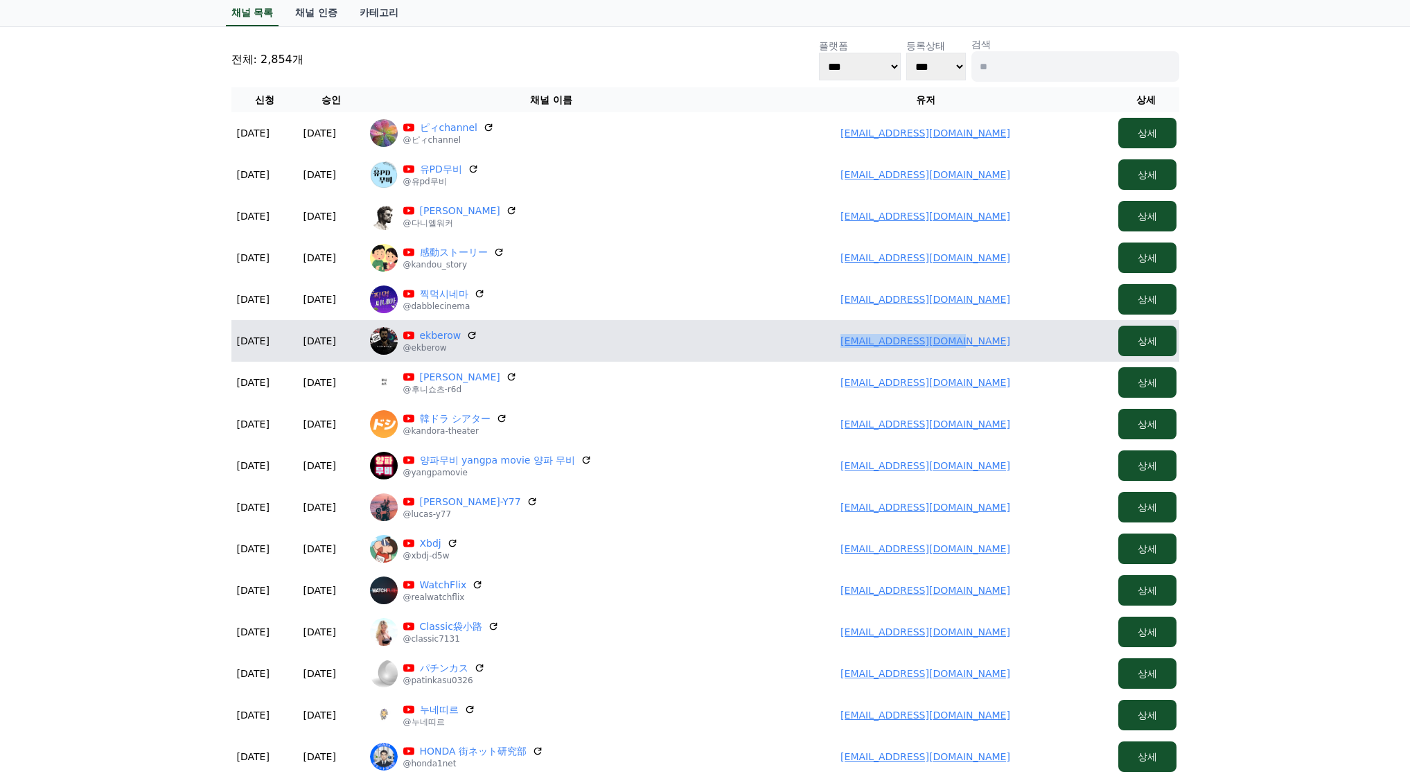
drag, startPoint x: 844, startPoint y: 337, endPoint x: 982, endPoint y: 346, distance: 137.5
click at [1018, 346] on td "Ekberowadil@gmail.com" at bounding box center [925, 341] width 374 height 42
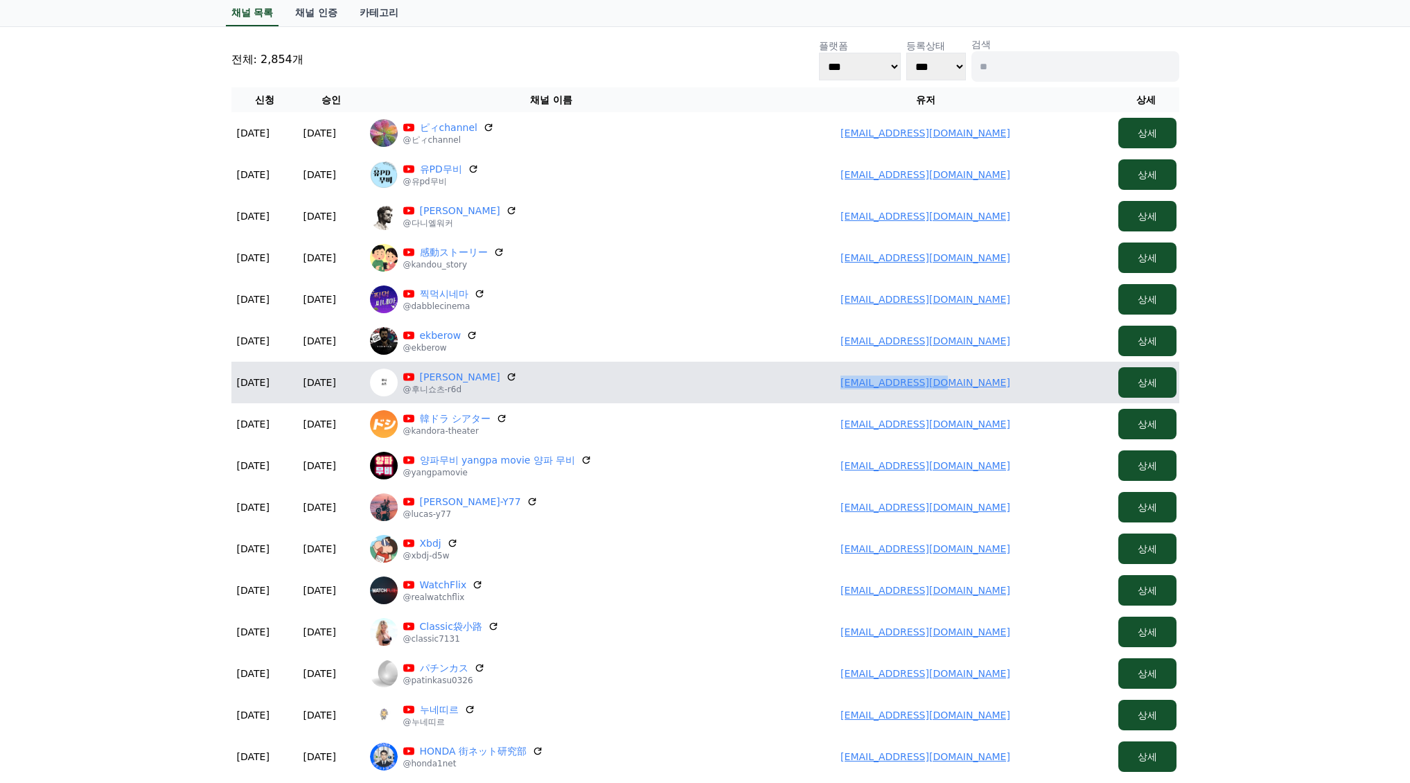
drag, startPoint x: 835, startPoint y: 382, endPoint x: 1004, endPoint y: 385, distance: 169.7
click at [1004, 385] on td "huni5369@gmail.com" at bounding box center [925, 383] width 374 height 42
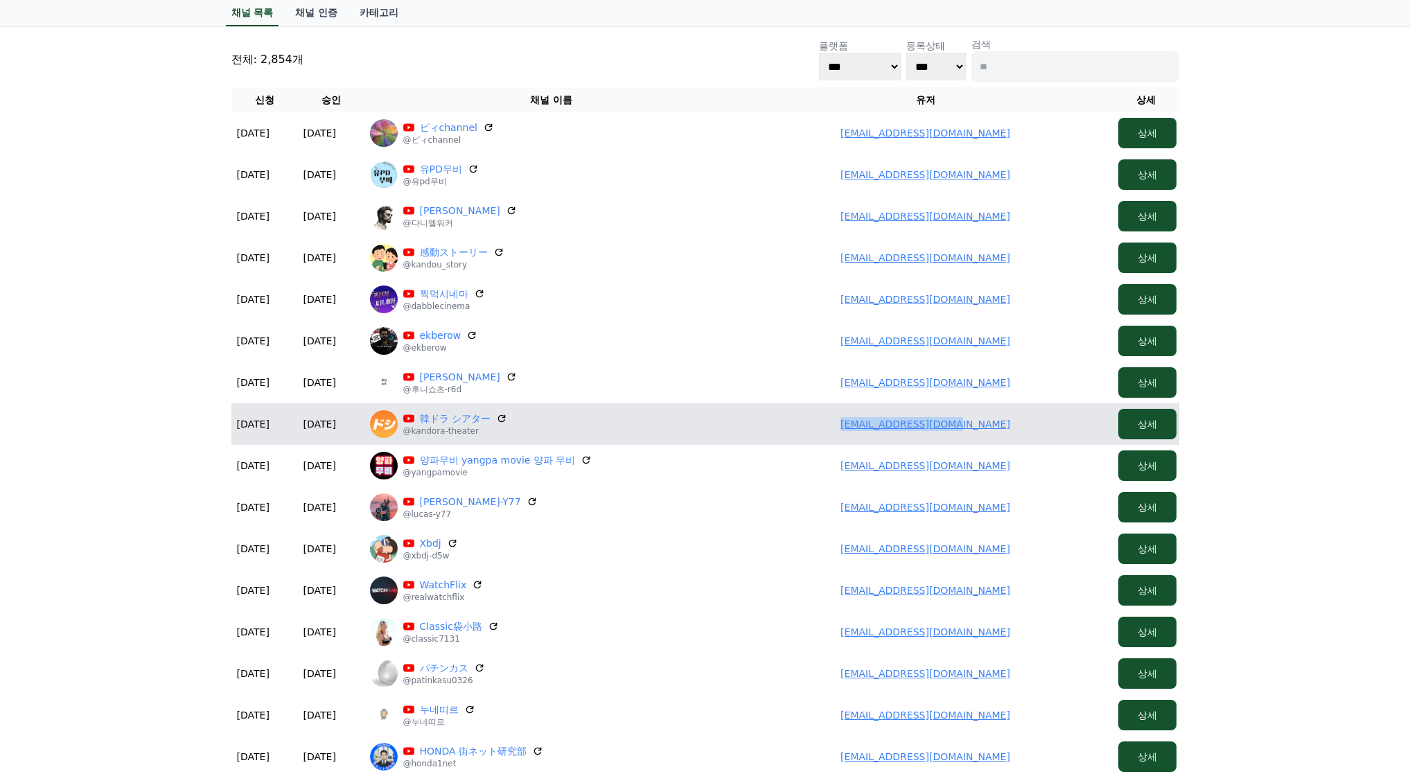
drag, startPoint x: 860, startPoint y: 417, endPoint x: 960, endPoint y: 427, distance: 100.9
click at [1048, 429] on td "snamiki720@gmail.com" at bounding box center [925, 424] width 374 height 42
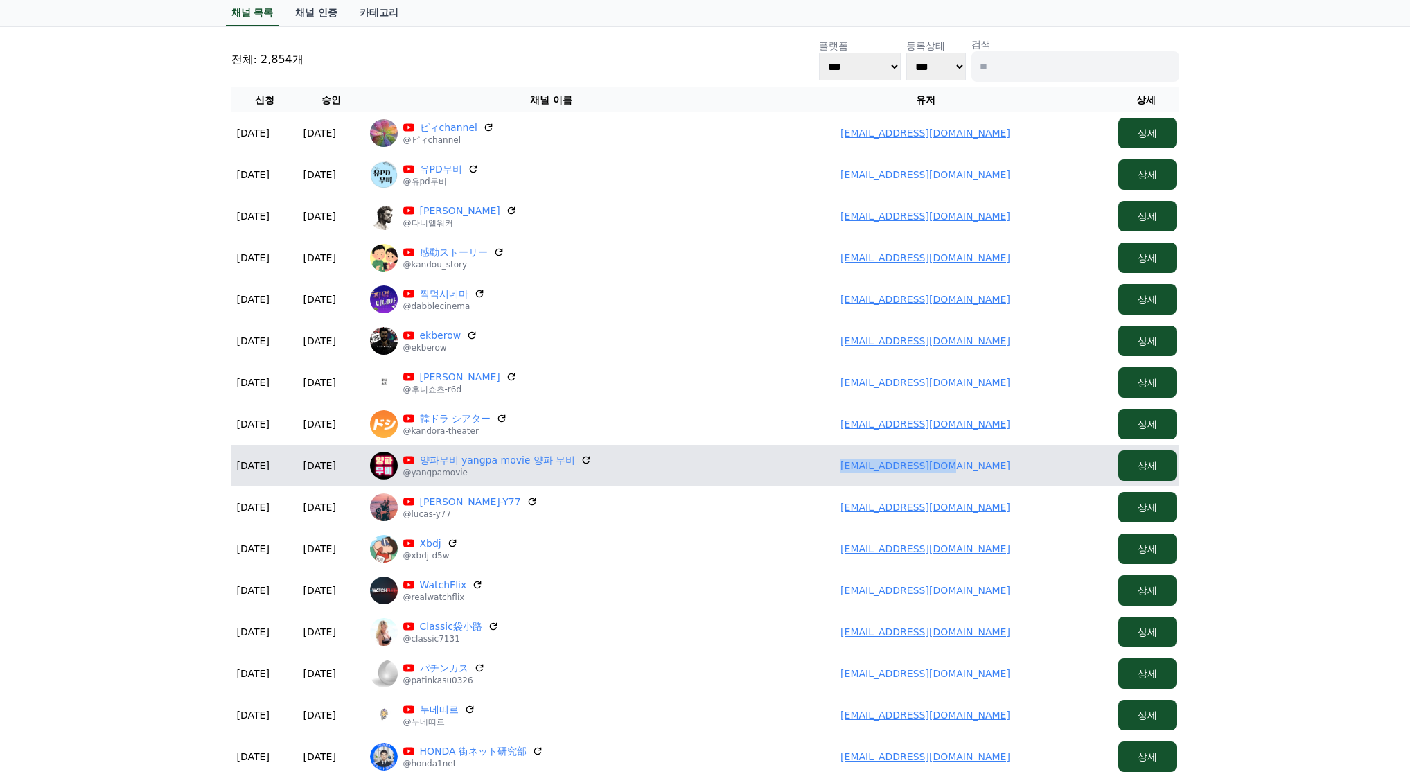
drag, startPoint x: 860, startPoint y: 461, endPoint x: 932, endPoint y: 452, distance: 71.9
click at [1009, 460] on td "star2015a@gmail.com" at bounding box center [925, 466] width 374 height 42
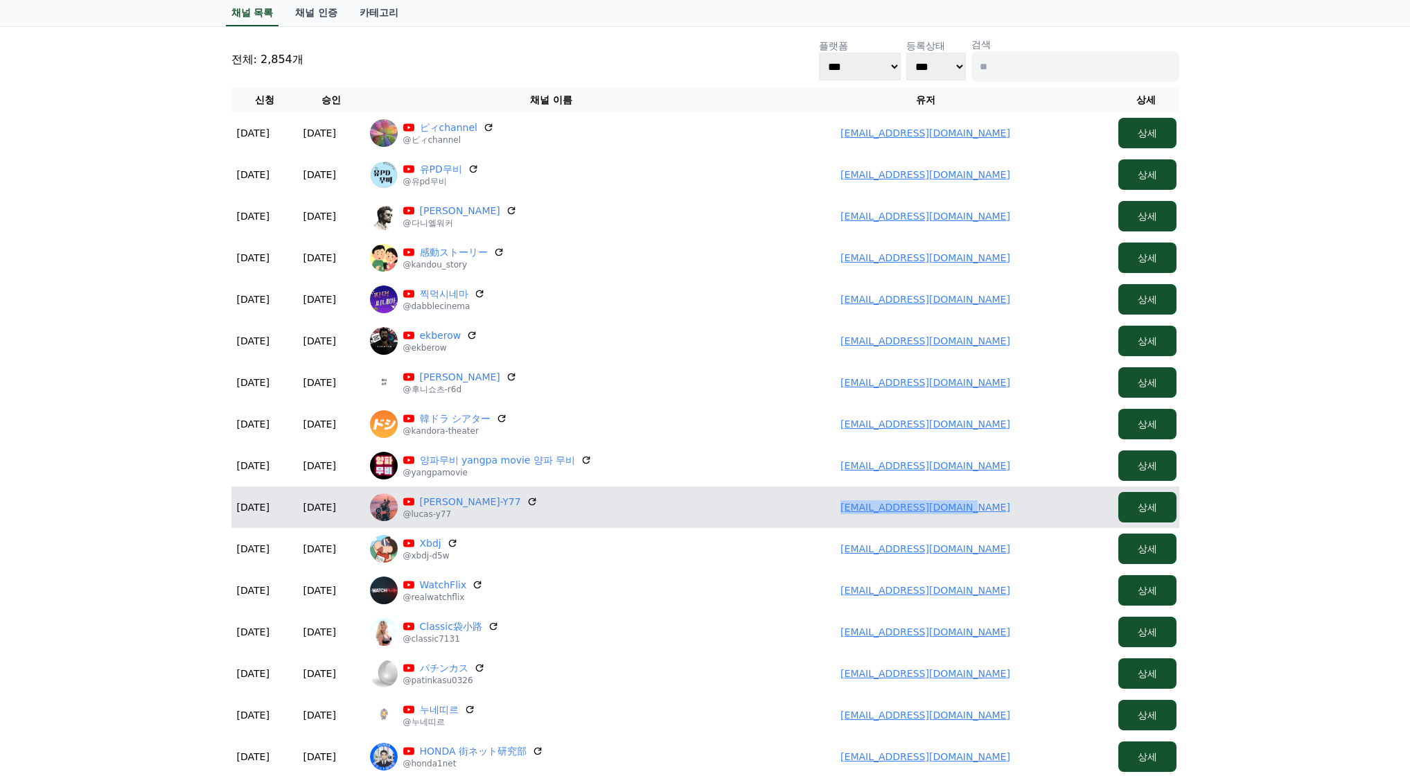
drag, startPoint x: 849, startPoint y: 499, endPoint x: 998, endPoint y: 514, distance: 150.4
click at [1016, 517] on td "xl15090717013@gmail.com" at bounding box center [925, 507] width 374 height 42
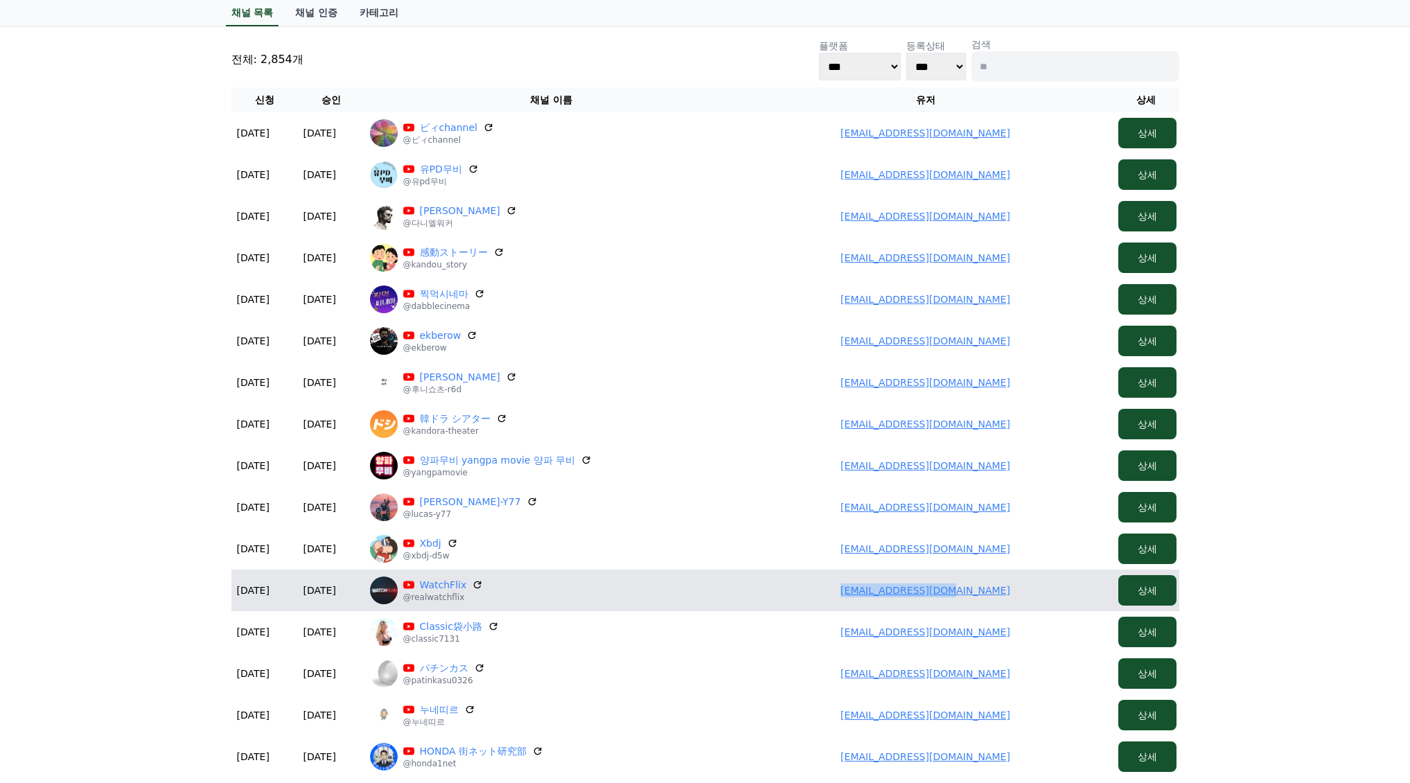
drag, startPoint x: 909, startPoint y: 589, endPoint x: 964, endPoint y: 588, distance: 54.7
click at [964, 588] on td "vijaymoryaneu@gmail.com" at bounding box center [925, 590] width 374 height 42
drag, startPoint x: 1004, startPoint y: 592, endPoint x: 824, endPoint y: 592, distance: 180.8
click at [824, 592] on td "vijaymoryaneu@gmail.com" at bounding box center [925, 590] width 374 height 42
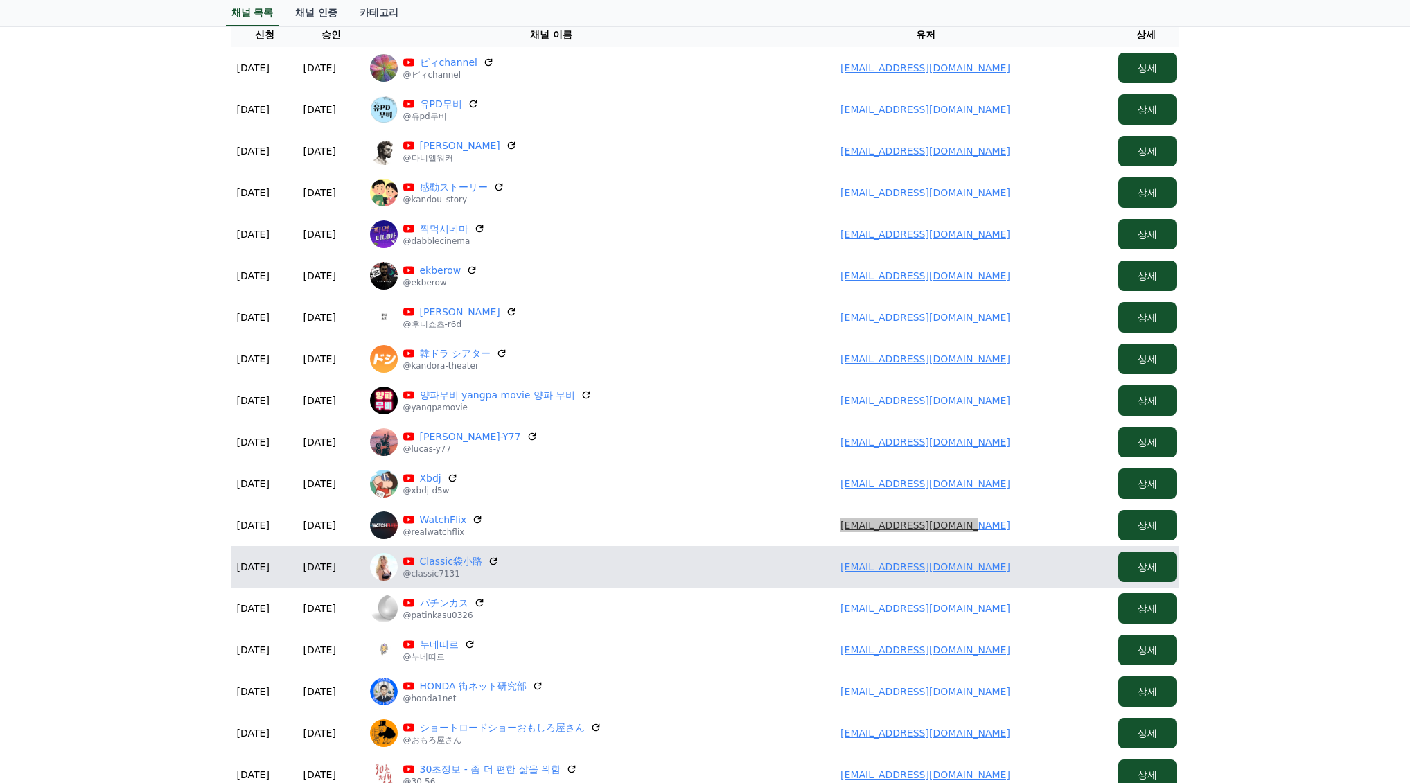
scroll to position [139, 0]
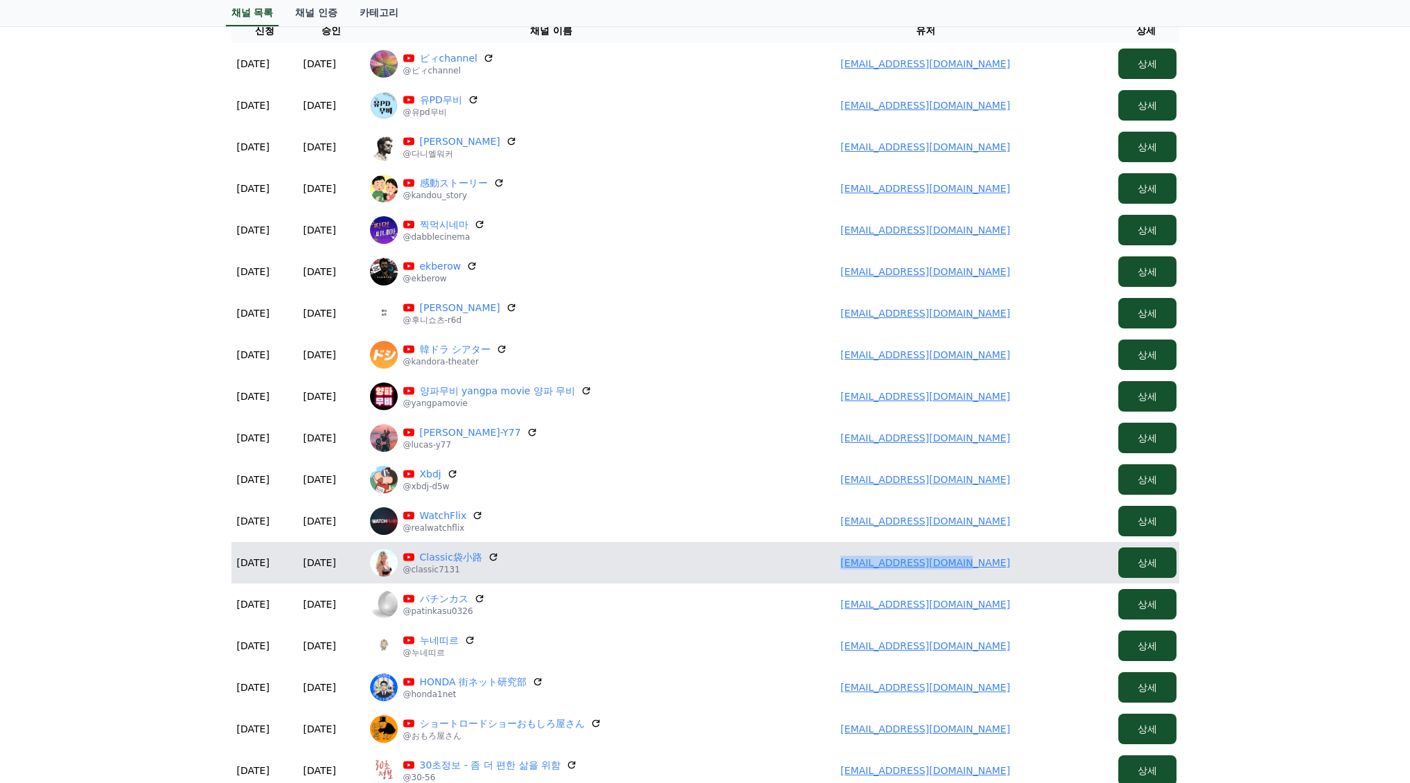
drag, startPoint x: 868, startPoint y: 562, endPoint x: 998, endPoint y: 561, distance: 130.2
click at [998, 561] on td "fukuroman100@gmail.com" at bounding box center [925, 563] width 374 height 42
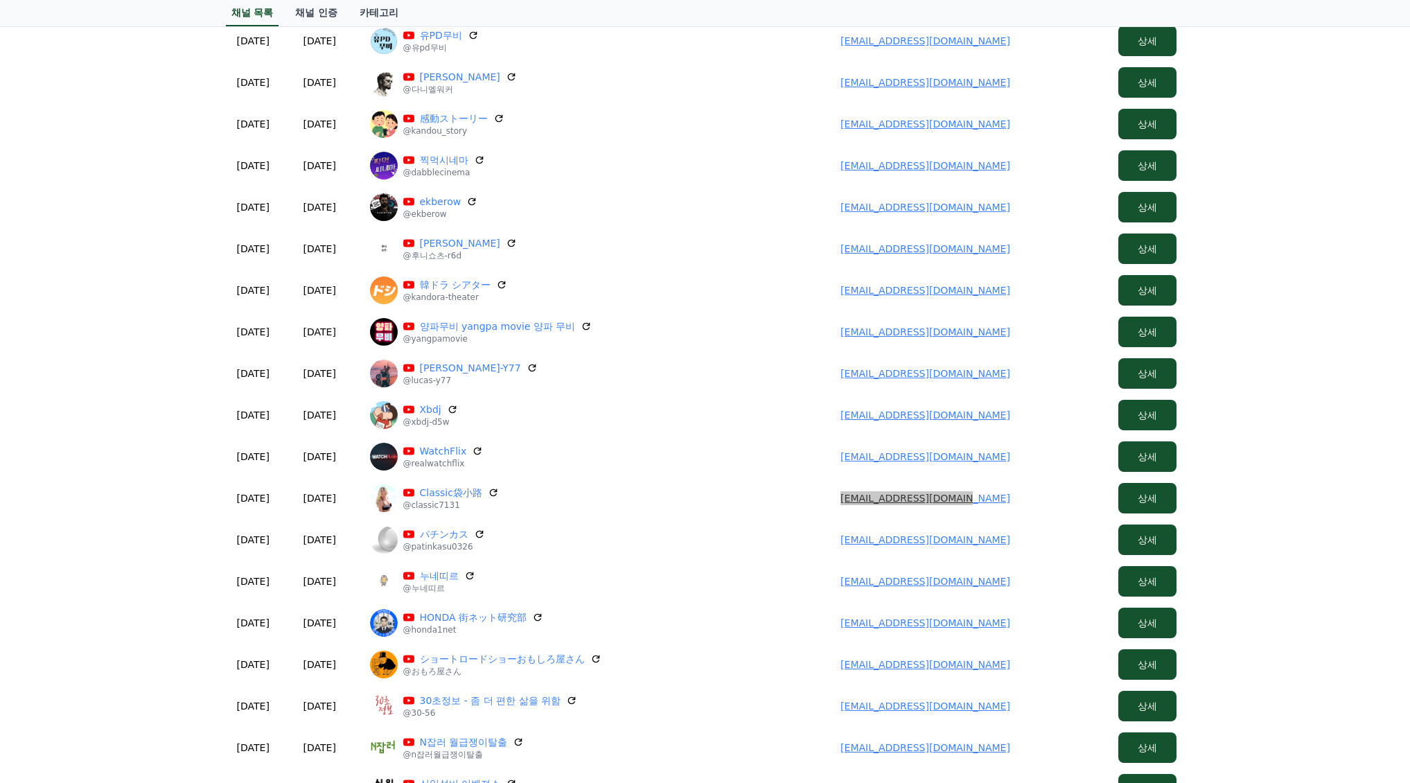
scroll to position [208, 0]
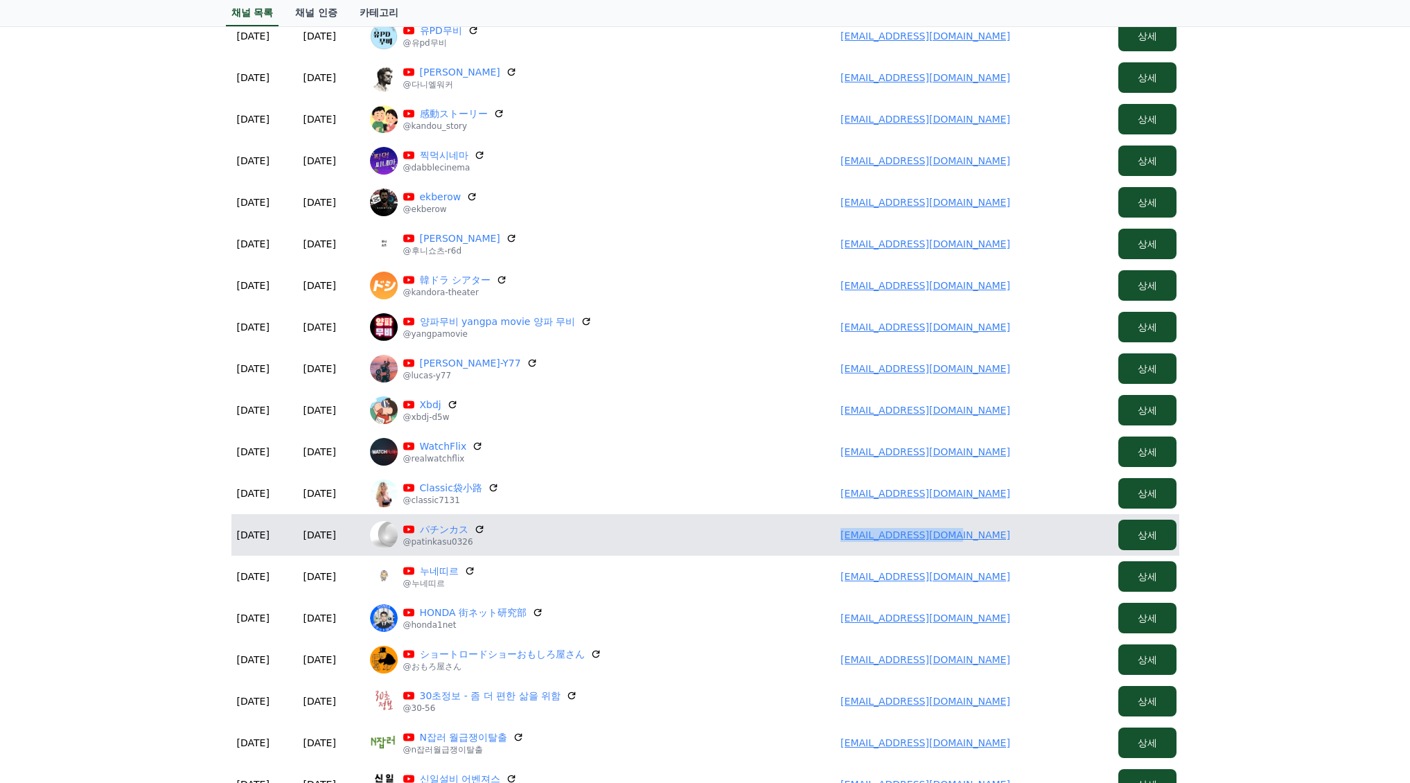
drag, startPoint x: 851, startPoint y: 536, endPoint x: 1036, endPoint y: 535, distance: 185.0
click at [1036, 535] on td "yy03260307@gmail.com" at bounding box center [925, 535] width 374 height 42
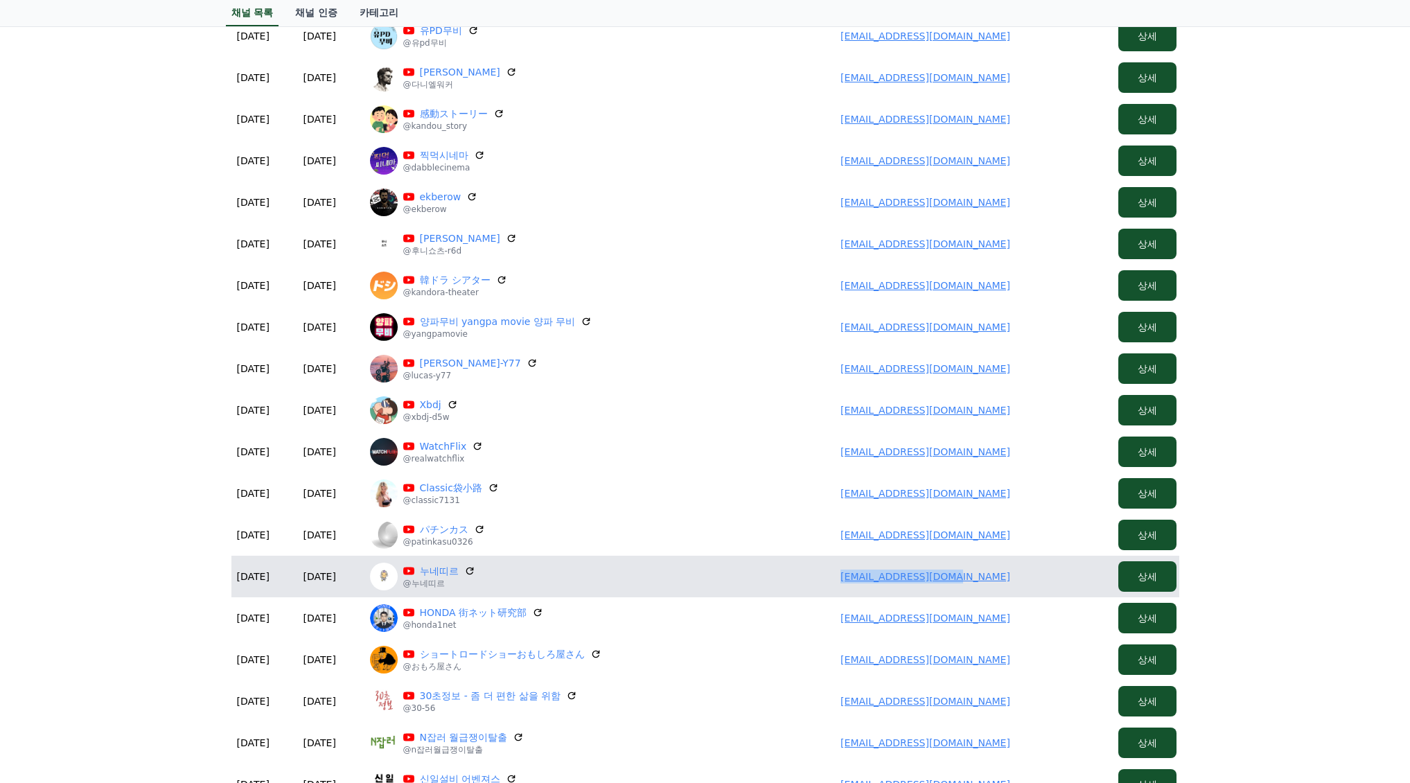
drag, startPoint x: 959, startPoint y: 579, endPoint x: 1006, endPoint y: 576, distance: 46.5
click at [1013, 576] on td "nunettileu@gmail.com" at bounding box center [925, 577] width 374 height 42
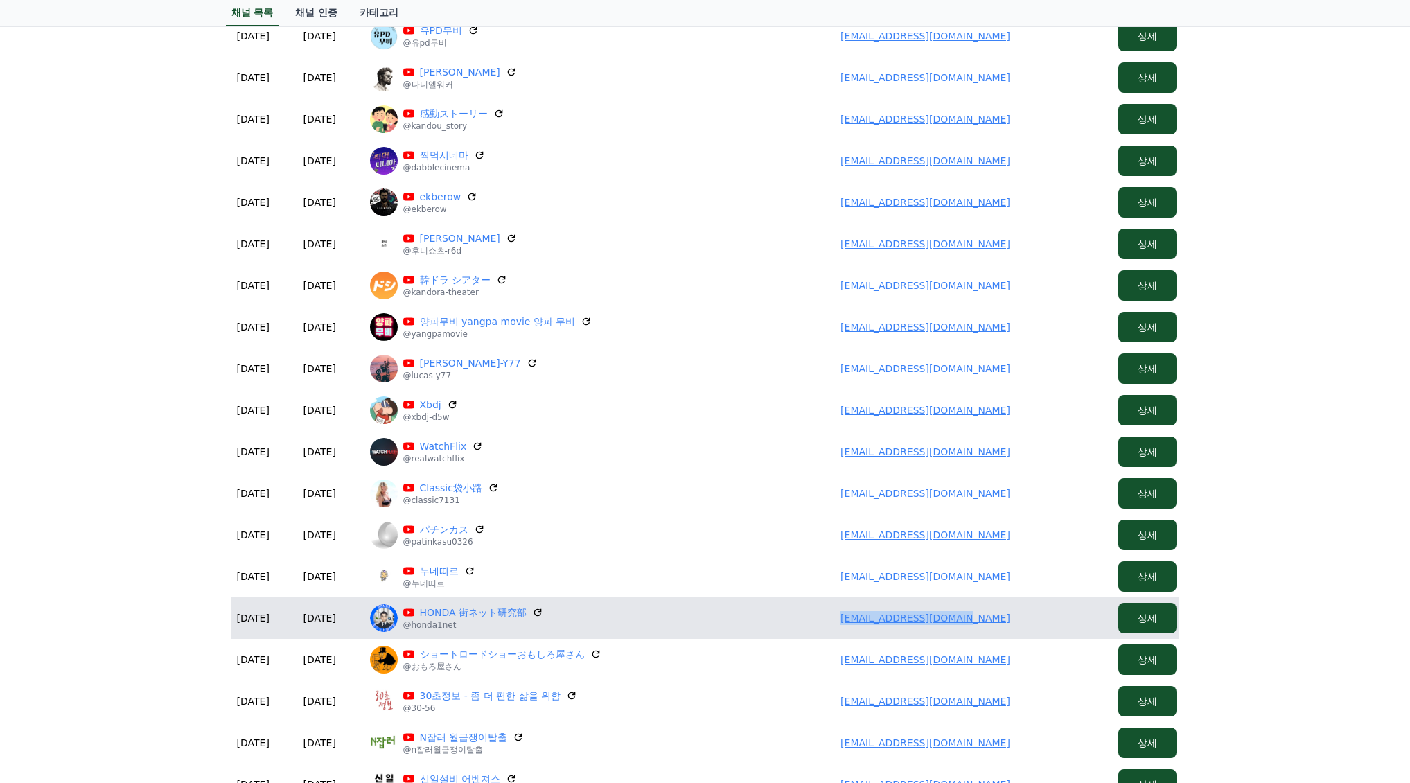
drag, startPoint x: 837, startPoint y: 627, endPoint x: 1044, endPoint y: 628, distance: 207.1
click at [1054, 628] on td "infohonda1jp@gmail.com" at bounding box center [925, 618] width 374 height 42
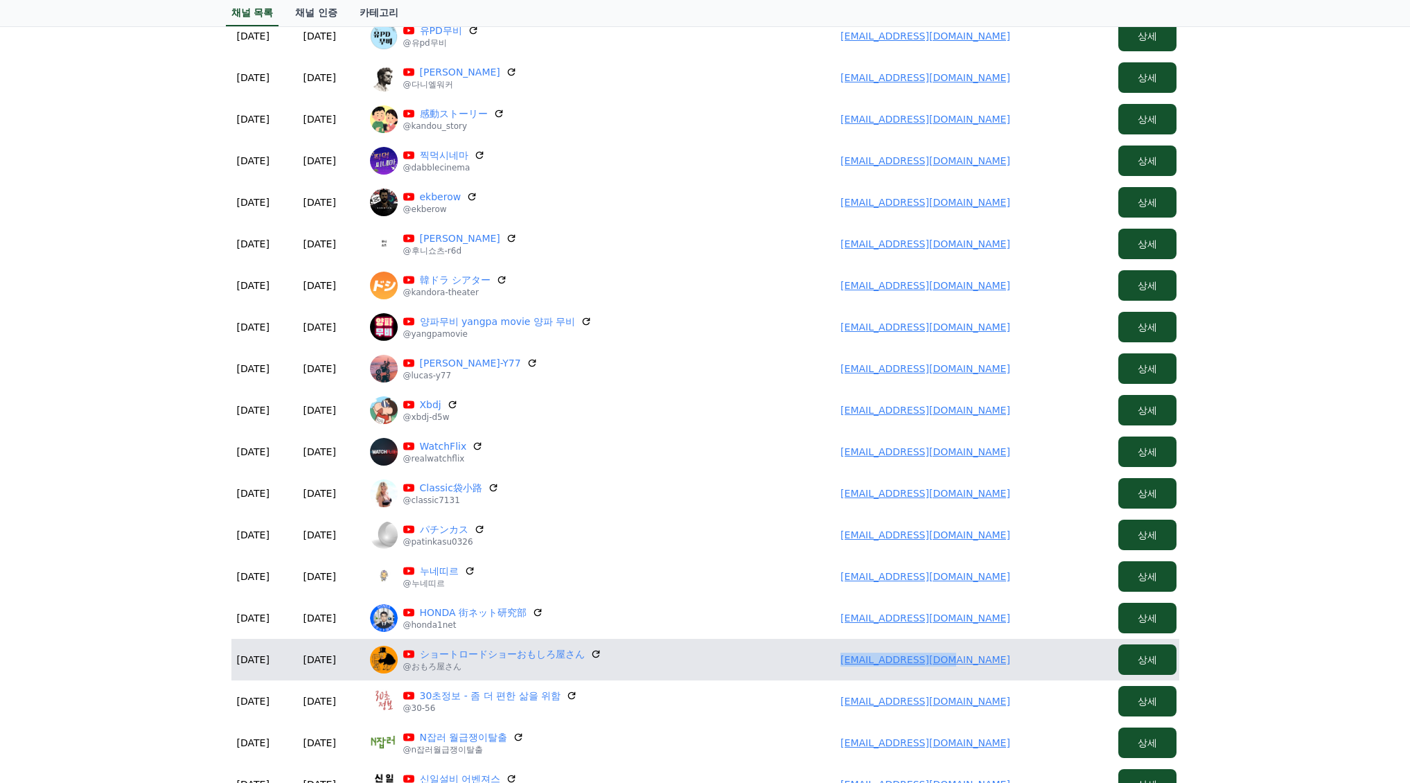
drag, startPoint x: 891, startPoint y: 655, endPoint x: 1034, endPoint y: 666, distance: 143.8
click at [1038, 667] on td "iknsknote@gmail.com" at bounding box center [925, 660] width 374 height 42
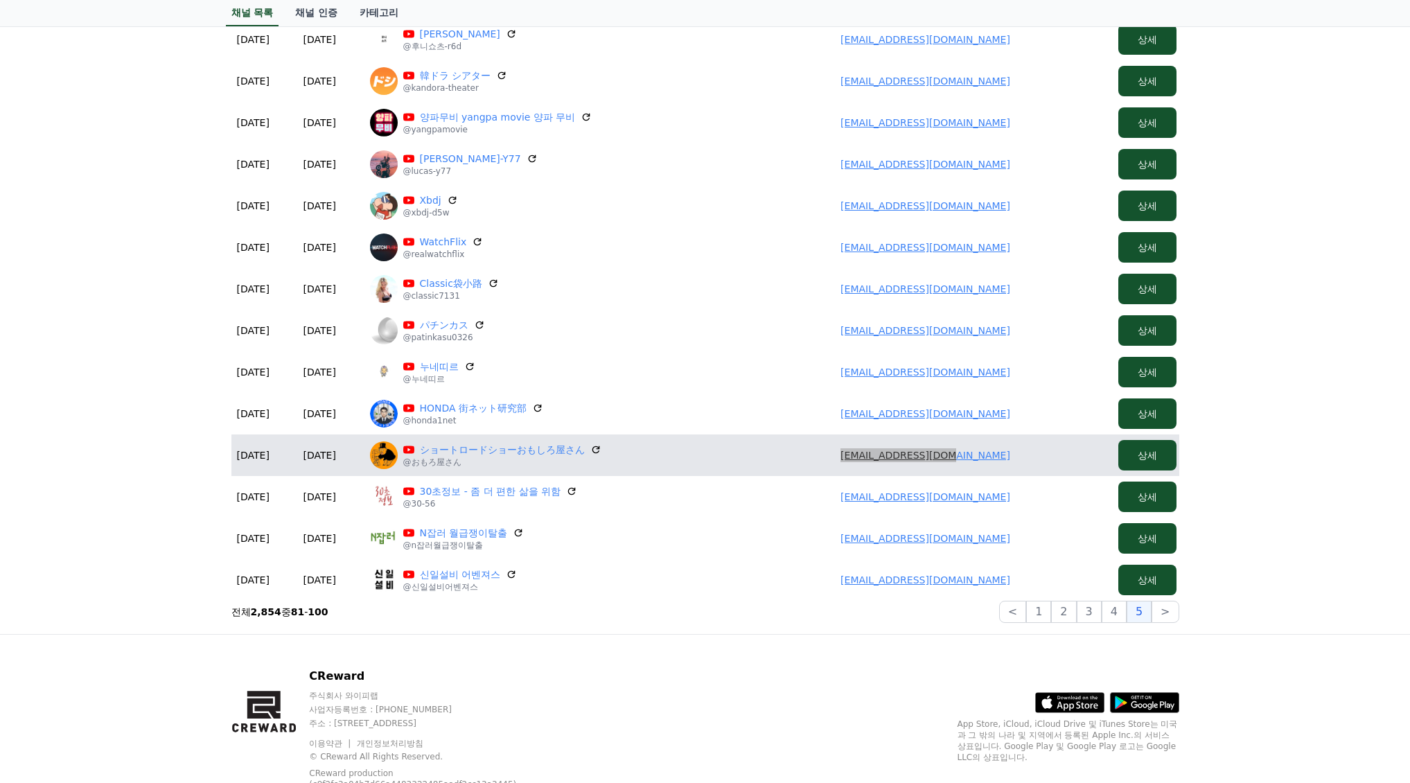
scroll to position [416, 0]
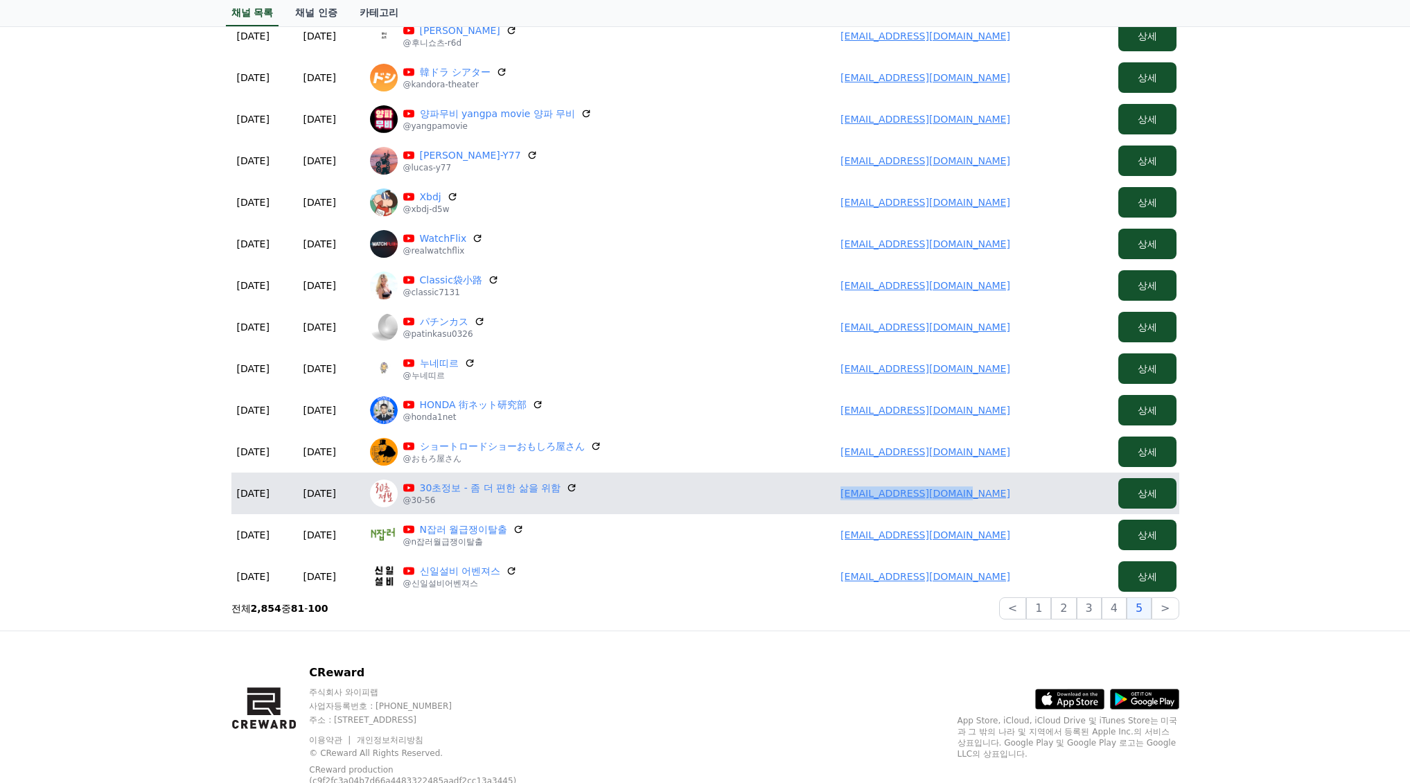
drag, startPoint x: 840, startPoint y: 497, endPoint x: 1035, endPoint y: 497, distance: 195.4
click at [1035, 497] on td "gwangmini996@gmail.com" at bounding box center [925, 493] width 374 height 42
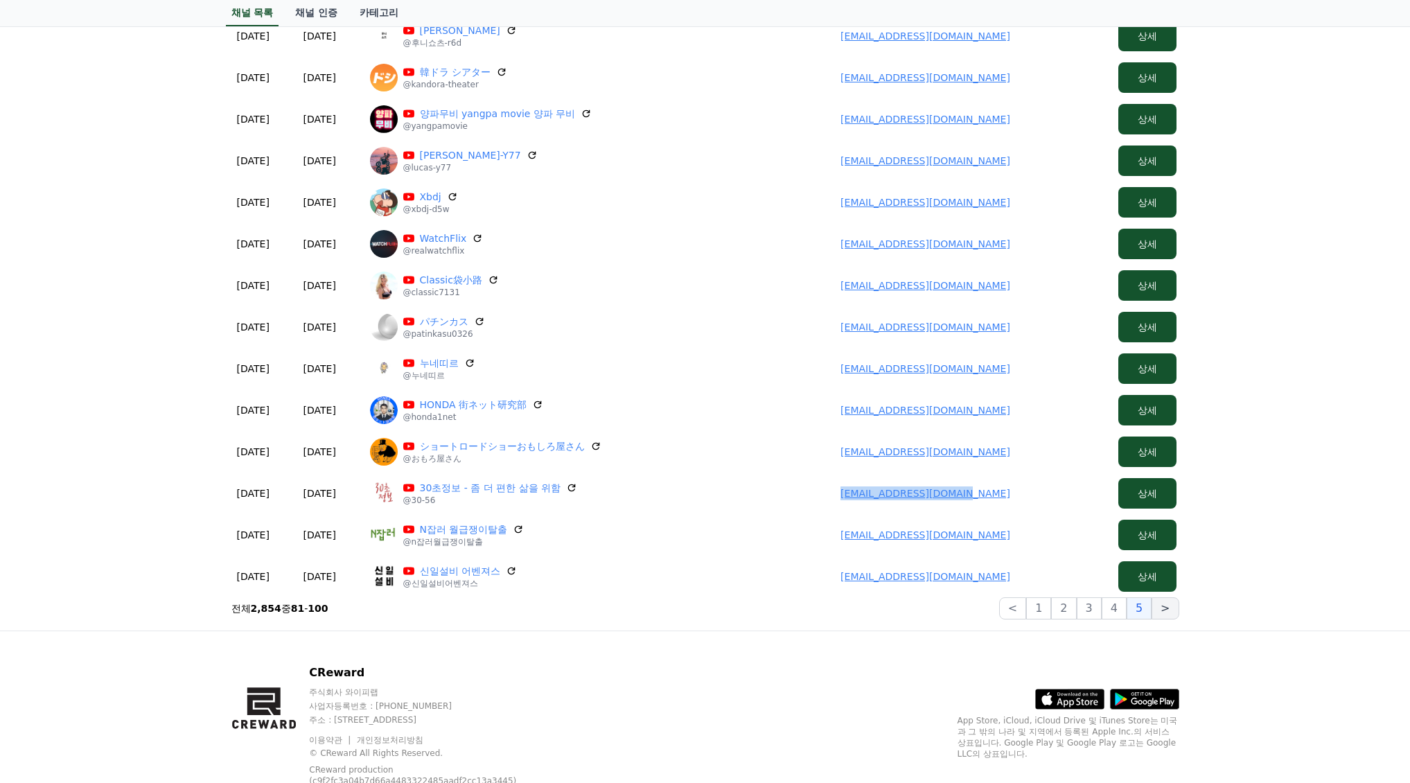
click at [1169, 610] on button ">" at bounding box center [1164, 608] width 27 height 22
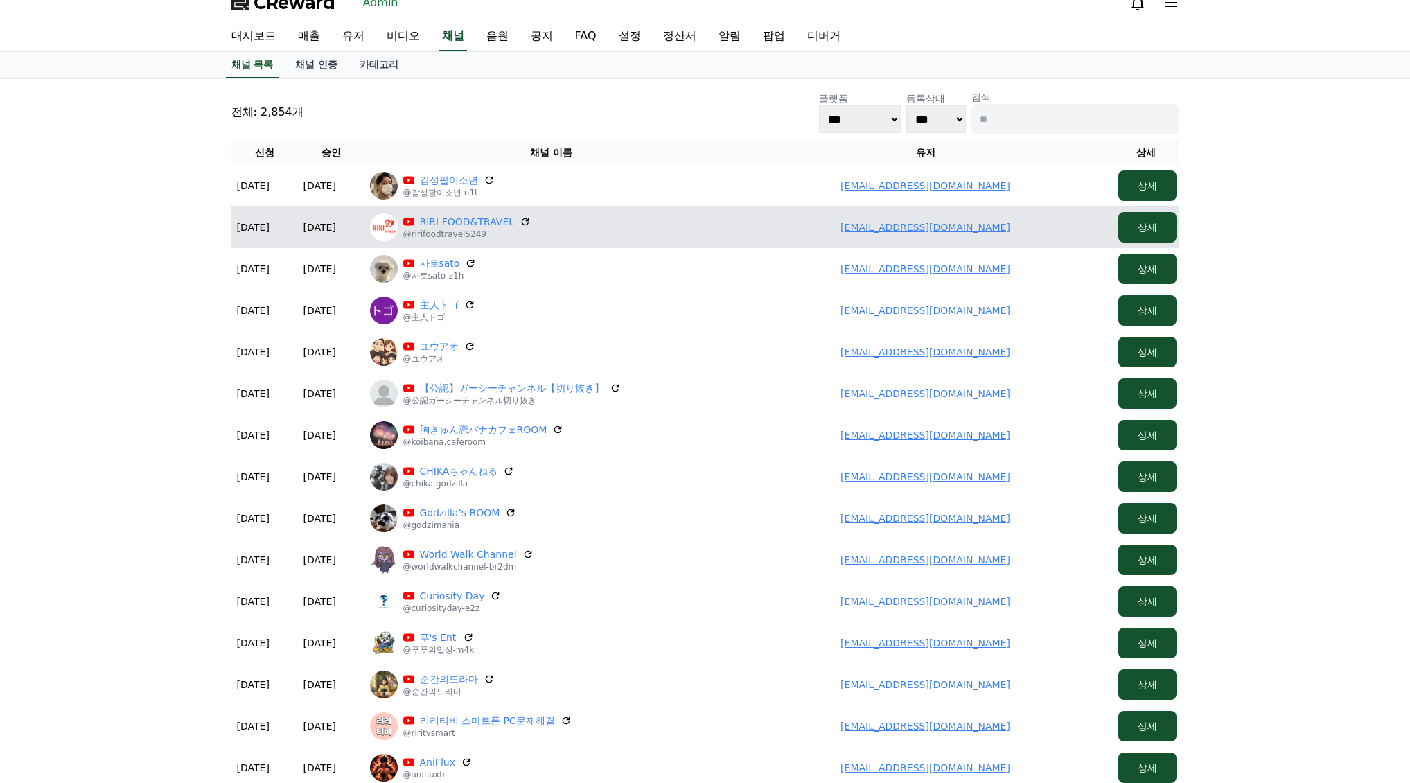
scroll to position [0, 0]
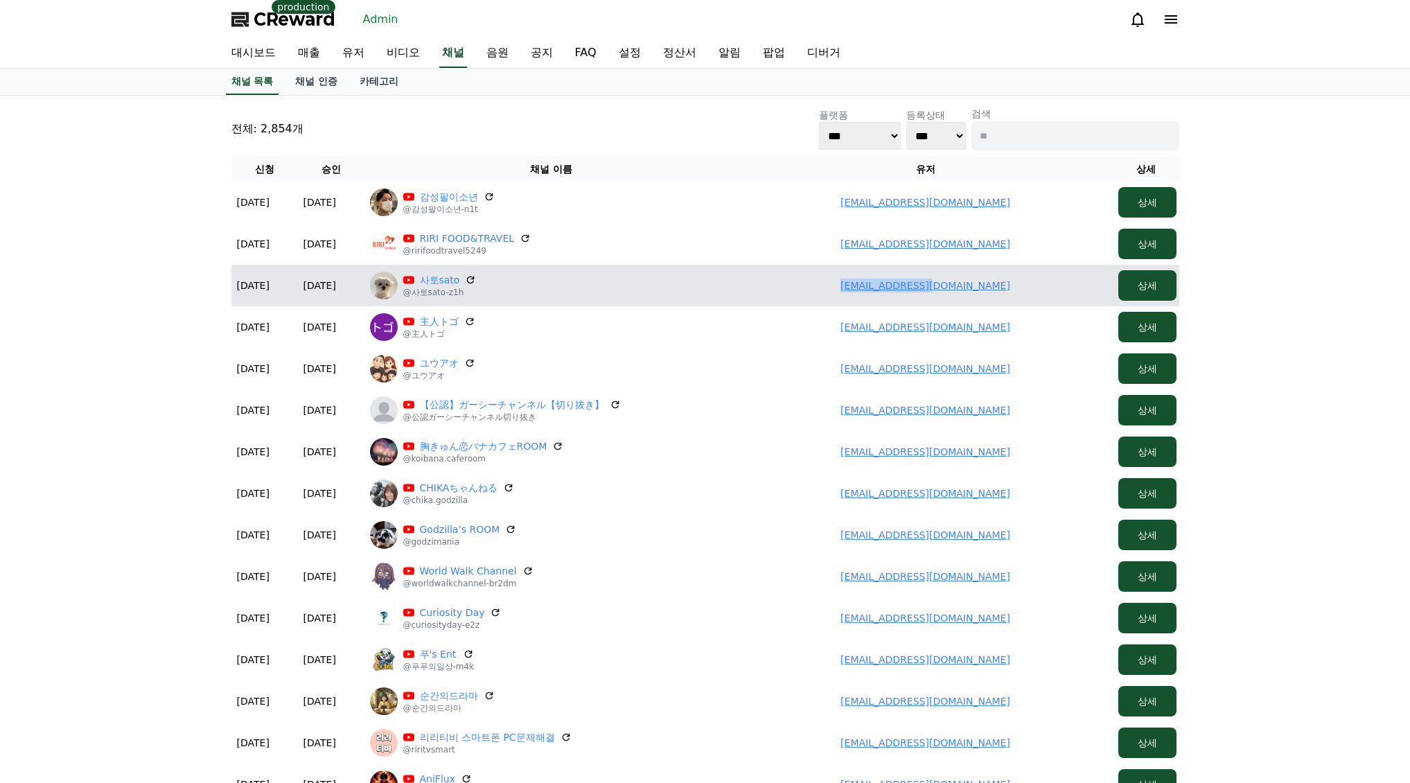
drag, startPoint x: 871, startPoint y: 289, endPoint x: 1002, endPoint y: 294, distance: 131.7
click at [1009, 295] on td "jelliy@naver.com" at bounding box center [925, 286] width 374 height 42
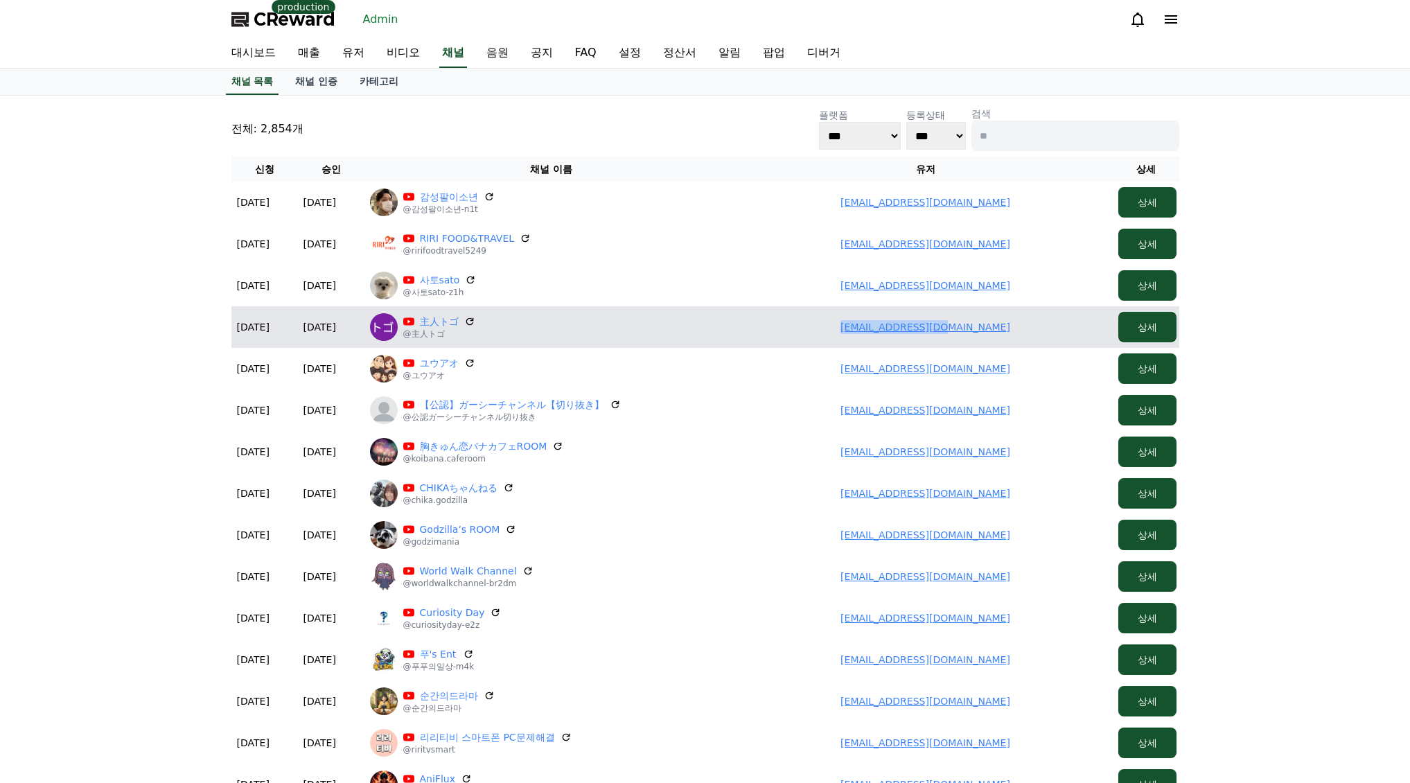
drag, startPoint x: 888, startPoint y: 323, endPoint x: 999, endPoint y: 325, distance: 110.9
click at [999, 325] on td "taakoyan@gmail.com" at bounding box center [925, 327] width 374 height 42
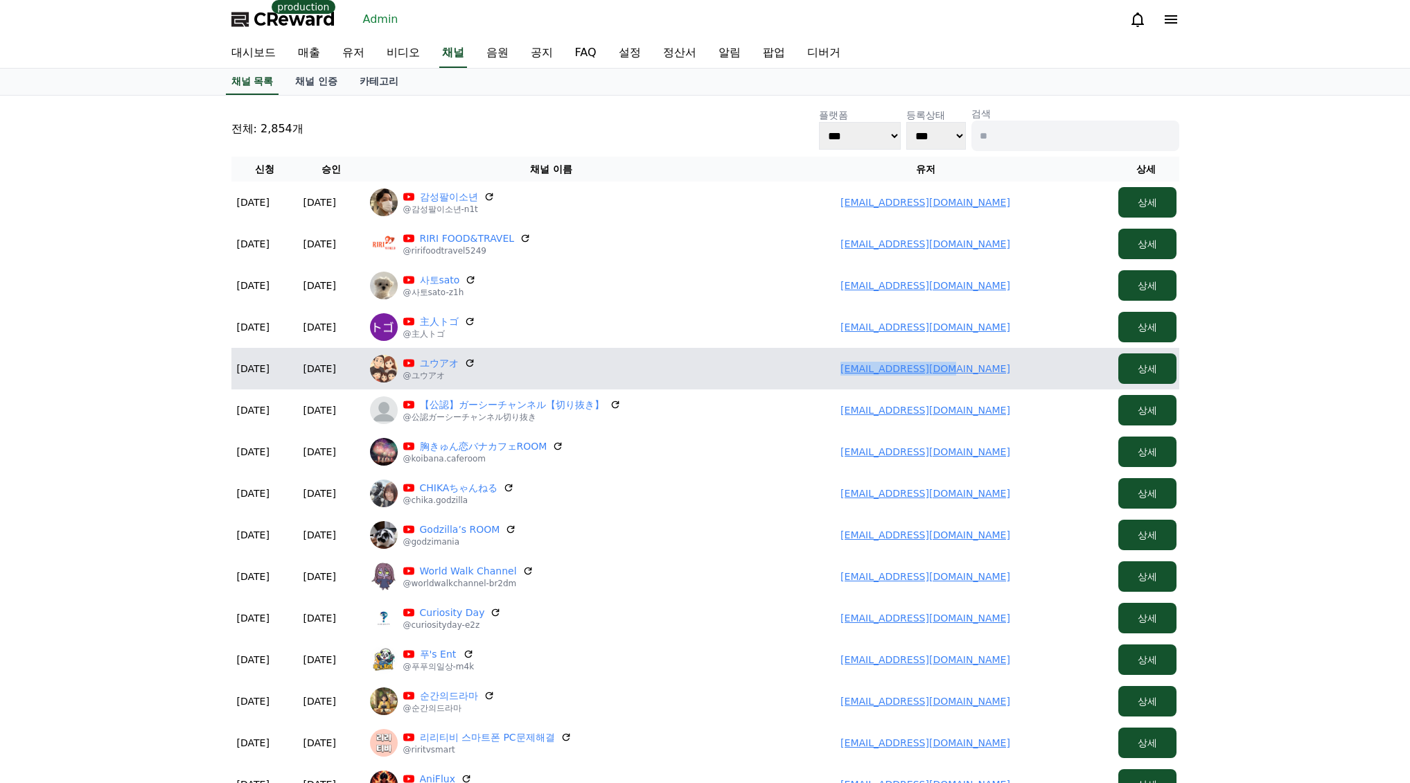
drag, startPoint x: 842, startPoint y: 373, endPoint x: 969, endPoint y: 377, distance: 126.8
click at [1020, 375] on td "yuuao1418@gmail.com" at bounding box center [925, 369] width 374 height 42
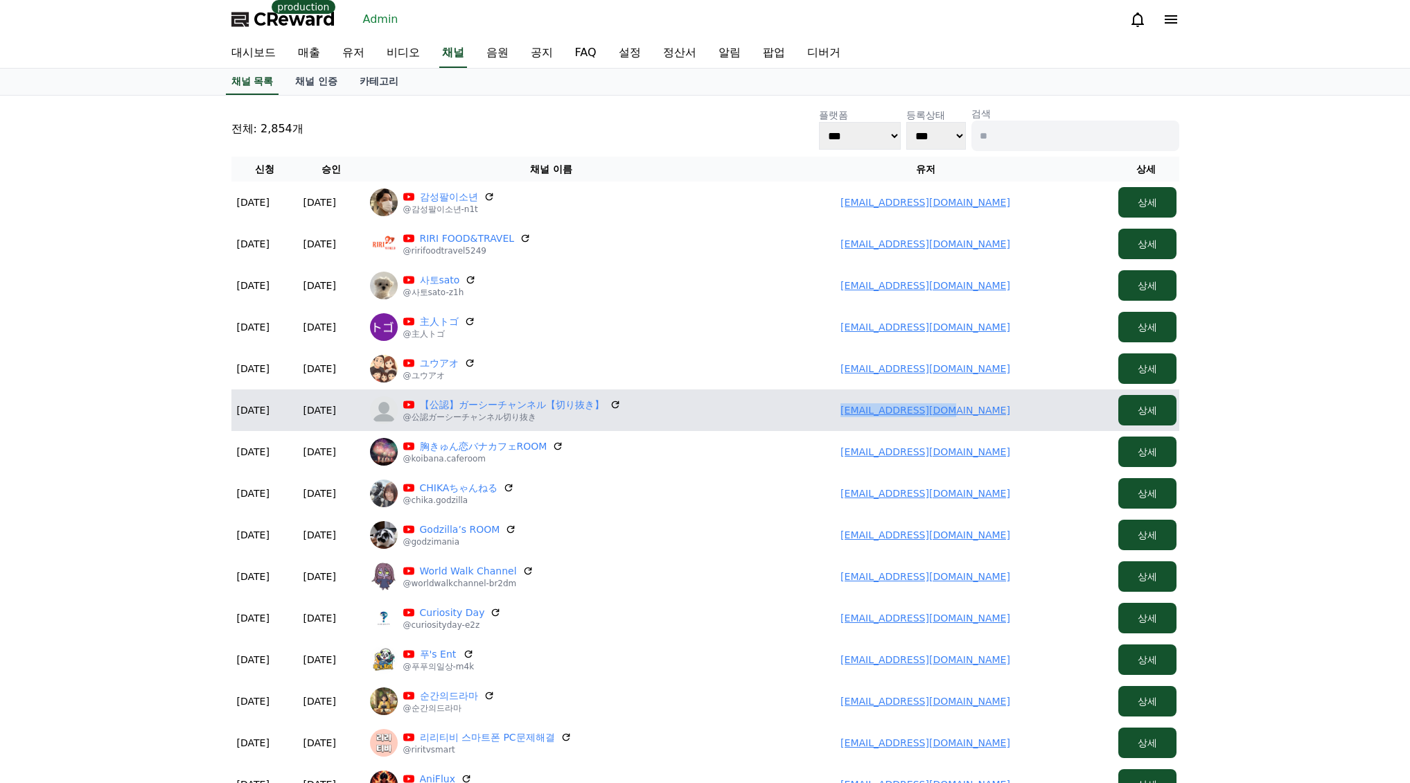
drag, startPoint x: 944, startPoint y: 411, endPoint x: 1045, endPoint y: 413, distance: 101.9
click at [1045, 413] on td "miu-0606@outlook.jp" at bounding box center [925, 410] width 374 height 42
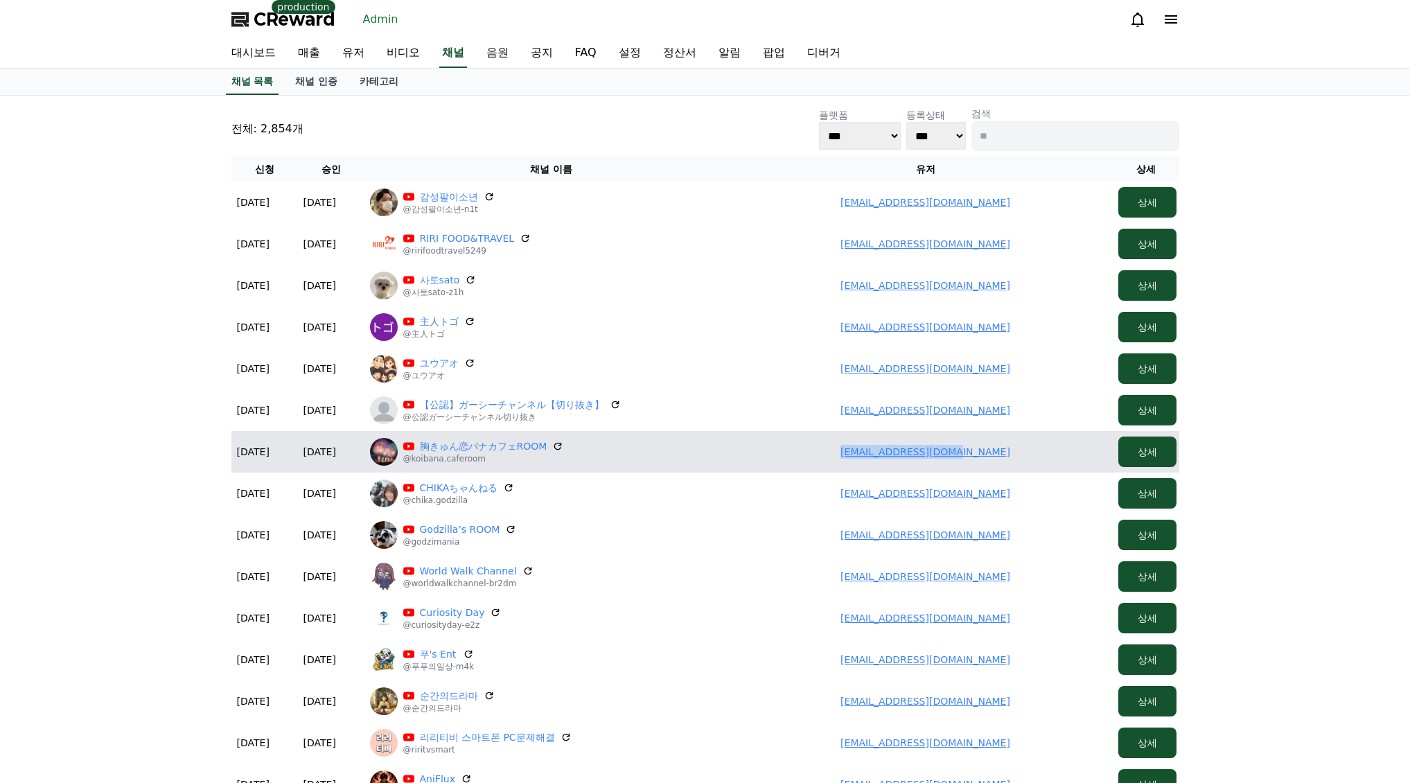
drag, startPoint x: 862, startPoint y: 450, endPoint x: 859, endPoint y: 434, distance: 16.2
click at [1049, 459] on td "gonta0w0.2@gmail.com" at bounding box center [925, 452] width 374 height 42
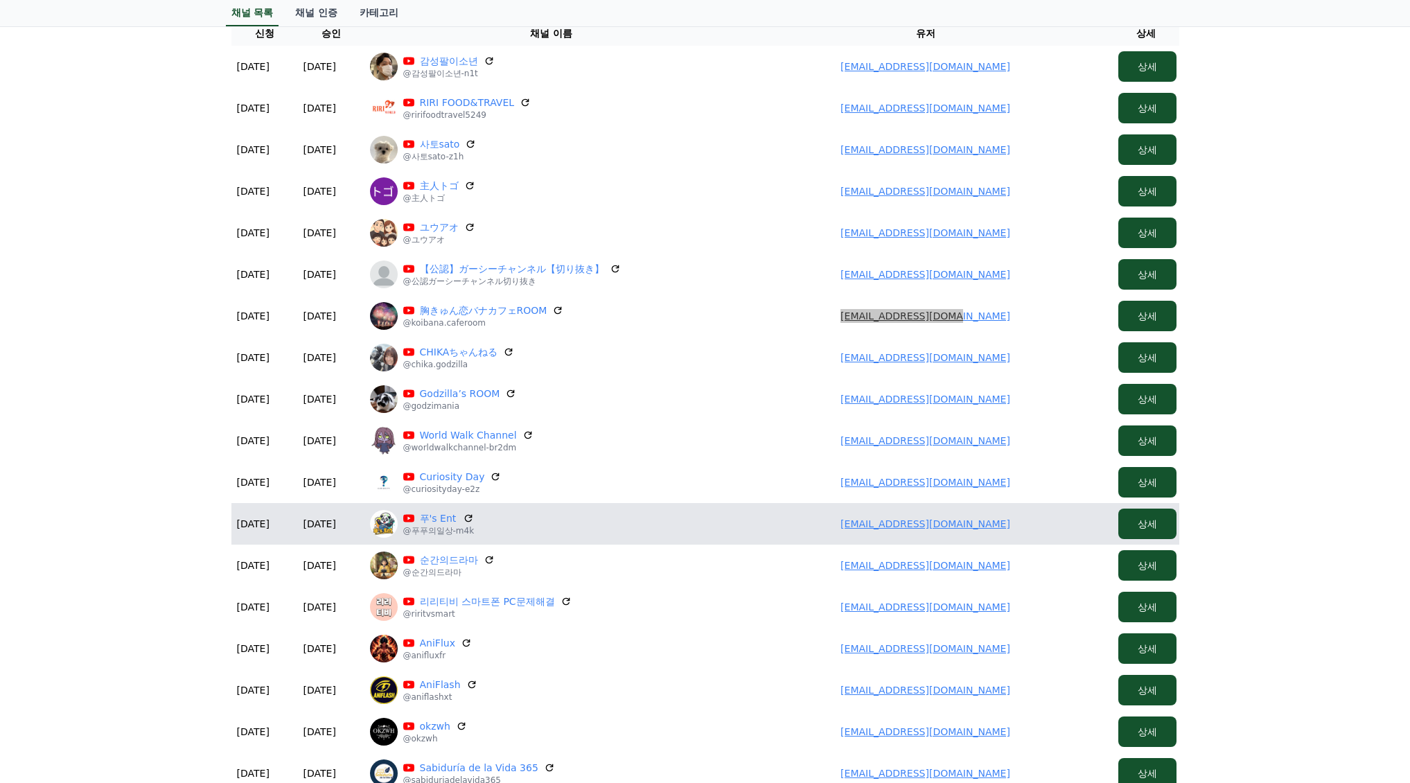
scroll to position [139, 0]
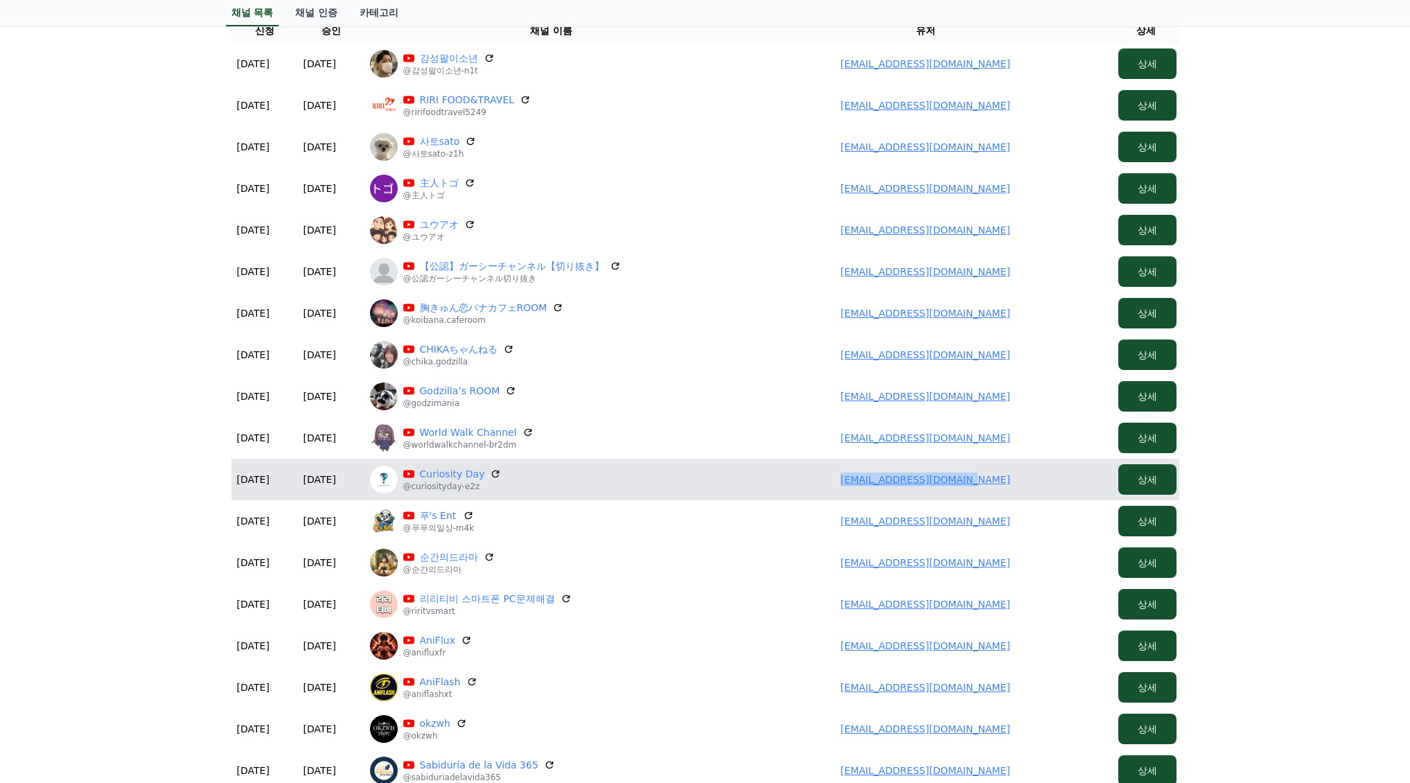
drag, startPoint x: 855, startPoint y: 478, endPoint x: 1005, endPoint y: 479, distance: 150.3
click at [1005, 479] on td "atylafelipe56@gmail.com" at bounding box center [925, 480] width 374 height 42
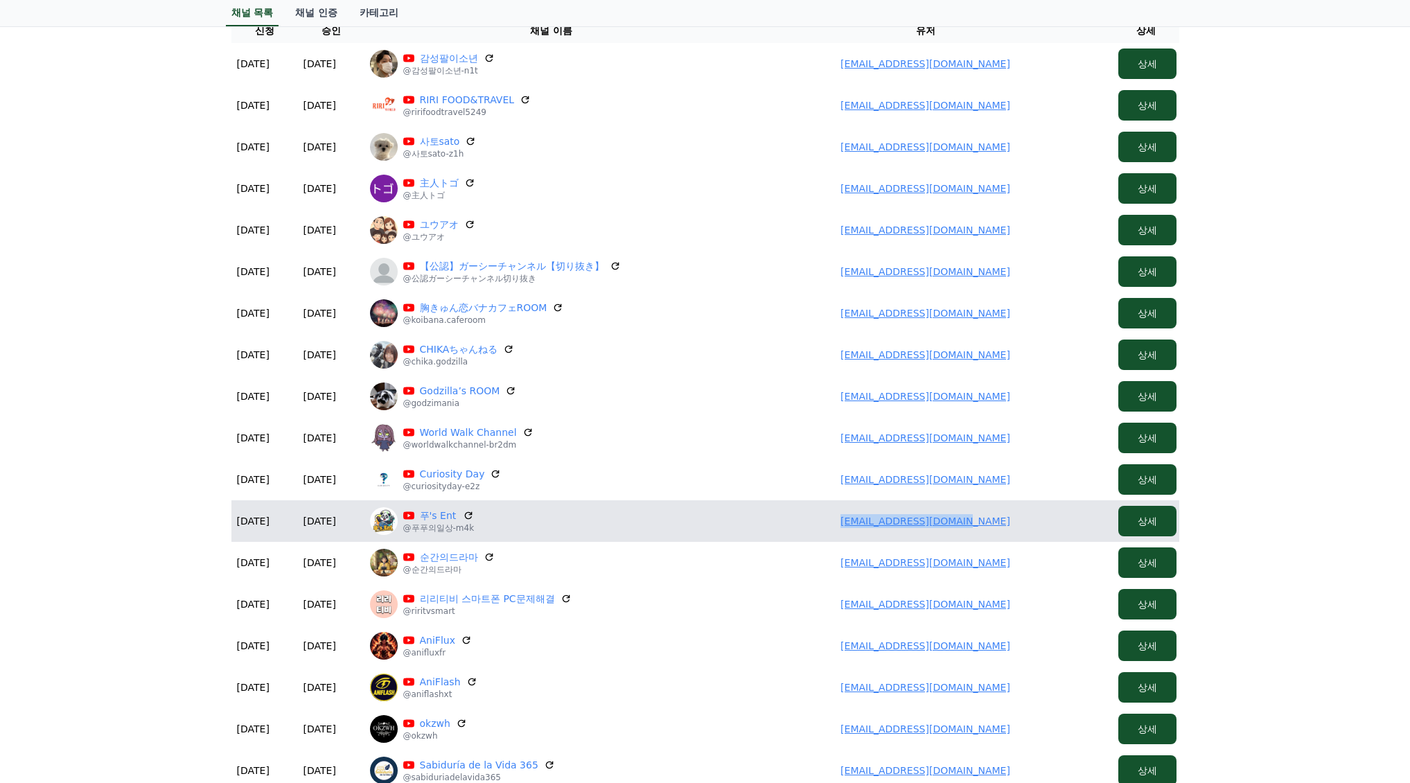
drag, startPoint x: 820, startPoint y: 515, endPoint x: 1027, endPoint y: 522, distance: 207.3
click at [1027, 522] on td "lovecase8844@gmail.com" at bounding box center [925, 521] width 374 height 42
click at [847, 511] on td "lovecase8844@gmail.com" at bounding box center [925, 521] width 374 height 42
drag, startPoint x: 840, startPoint y: 512, endPoint x: 1016, endPoint y: 518, distance: 176.8
click at [1016, 518] on td "lovecase8844@gmail.com" at bounding box center [925, 521] width 374 height 42
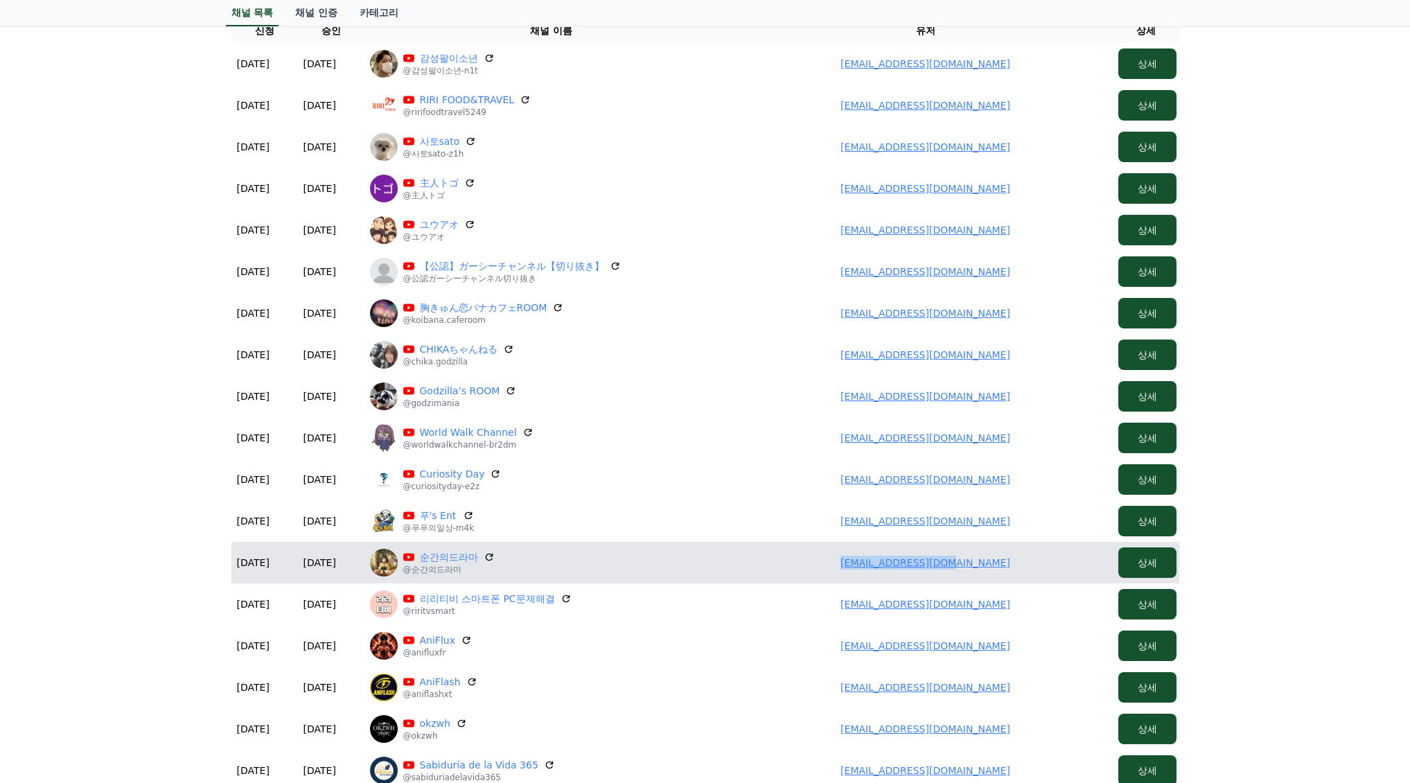
drag, startPoint x: 1001, startPoint y: 569, endPoint x: 1032, endPoint y: 564, distance: 31.0
click at [1032, 564] on td "eogus1125@gmail.com" at bounding box center [925, 563] width 374 height 42
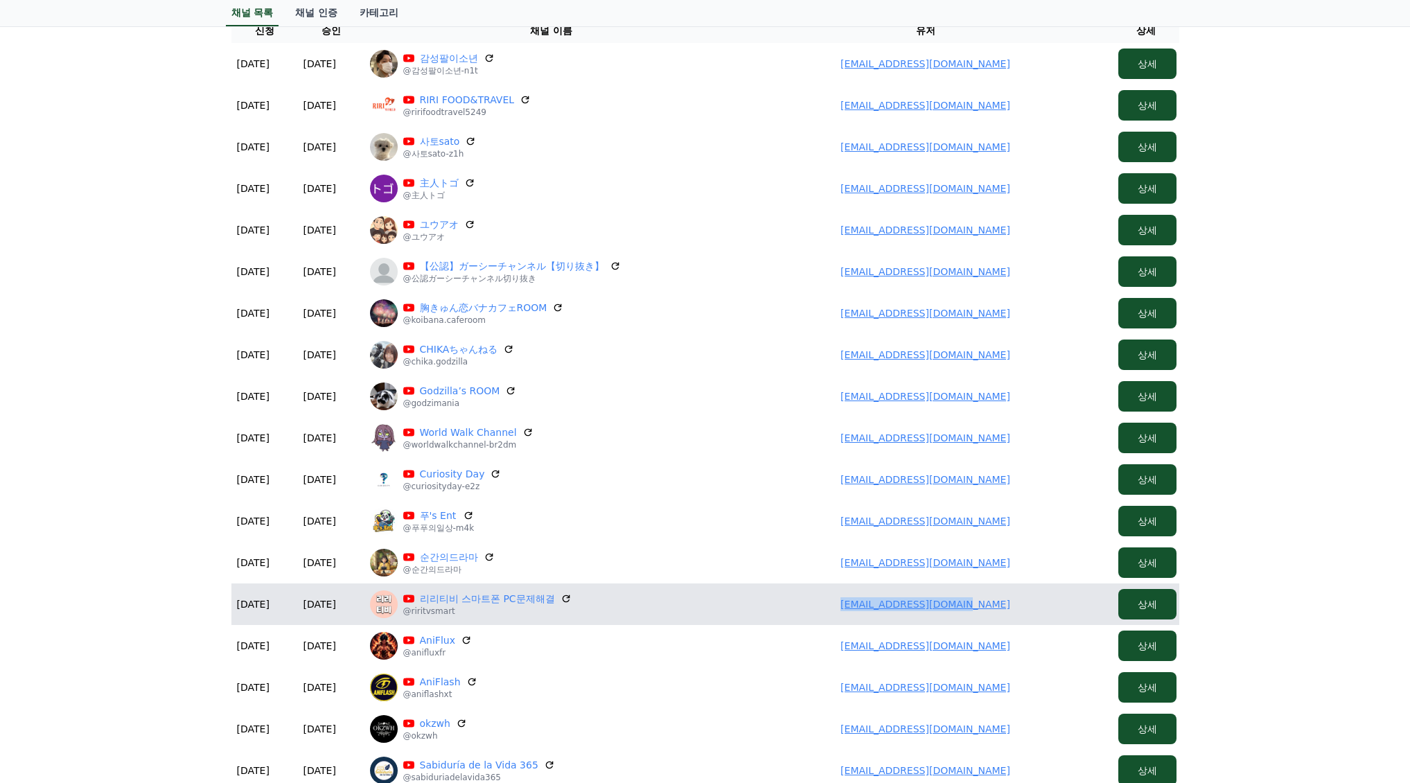
drag, startPoint x: 911, startPoint y: 601, endPoint x: 1033, endPoint y: 603, distance: 121.9
click at [1035, 603] on td "gwangmini996@gmail.com" at bounding box center [925, 604] width 374 height 42
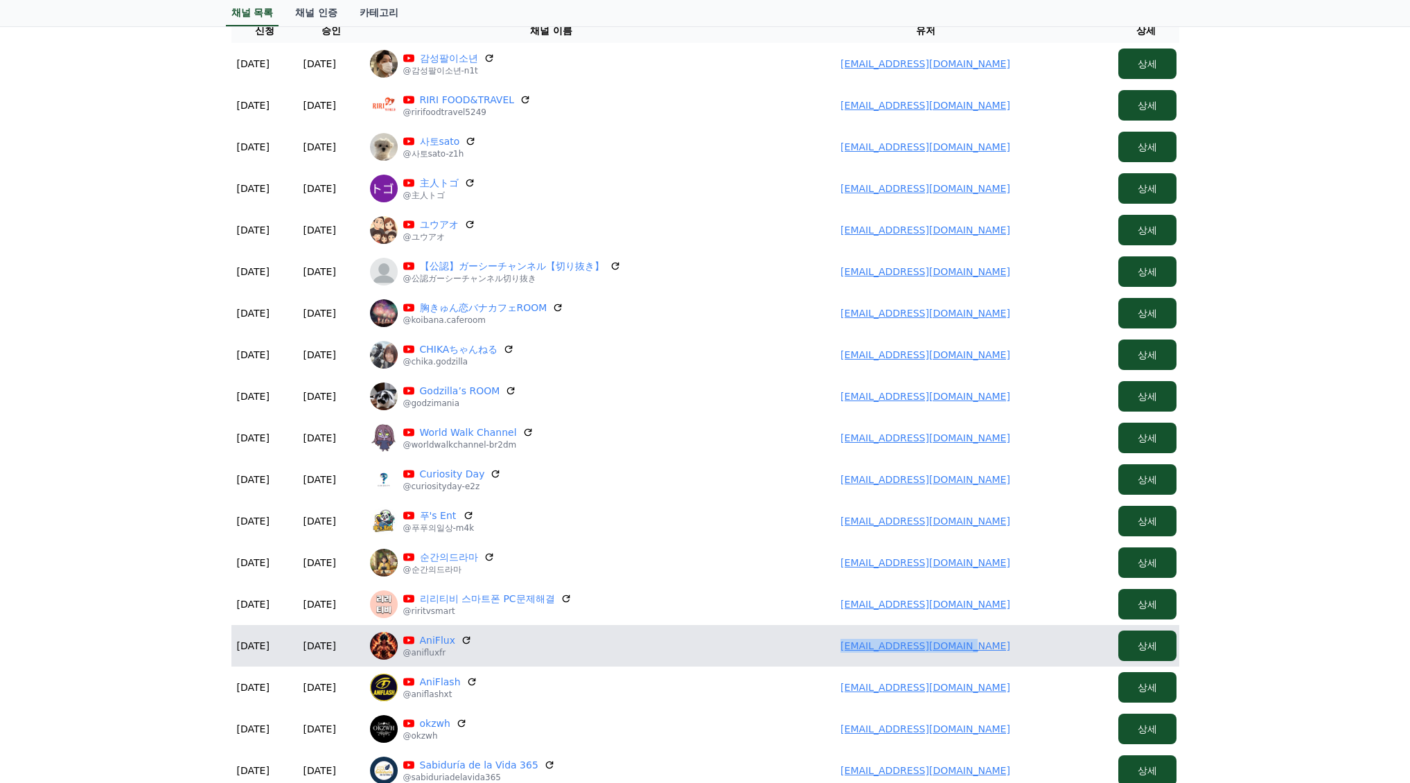
drag, startPoint x: 836, startPoint y: 637, endPoint x: 958, endPoint y: 646, distance: 122.2
click at [1025, 648] on td "[EMAIL_ADDRESS][DOMAIN_NAME]" at bounding box center [925, 646] width 374 height 42
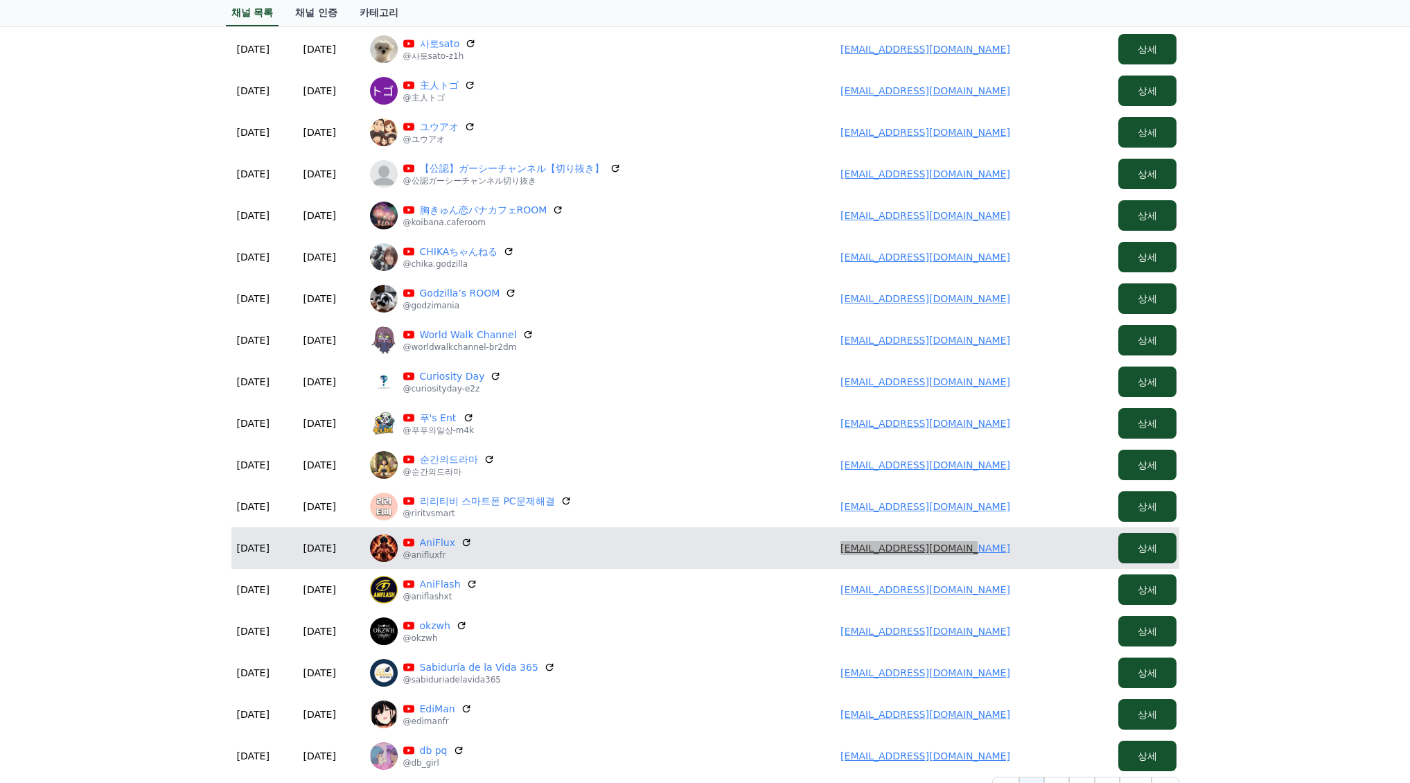
scroll to position [277, 0]
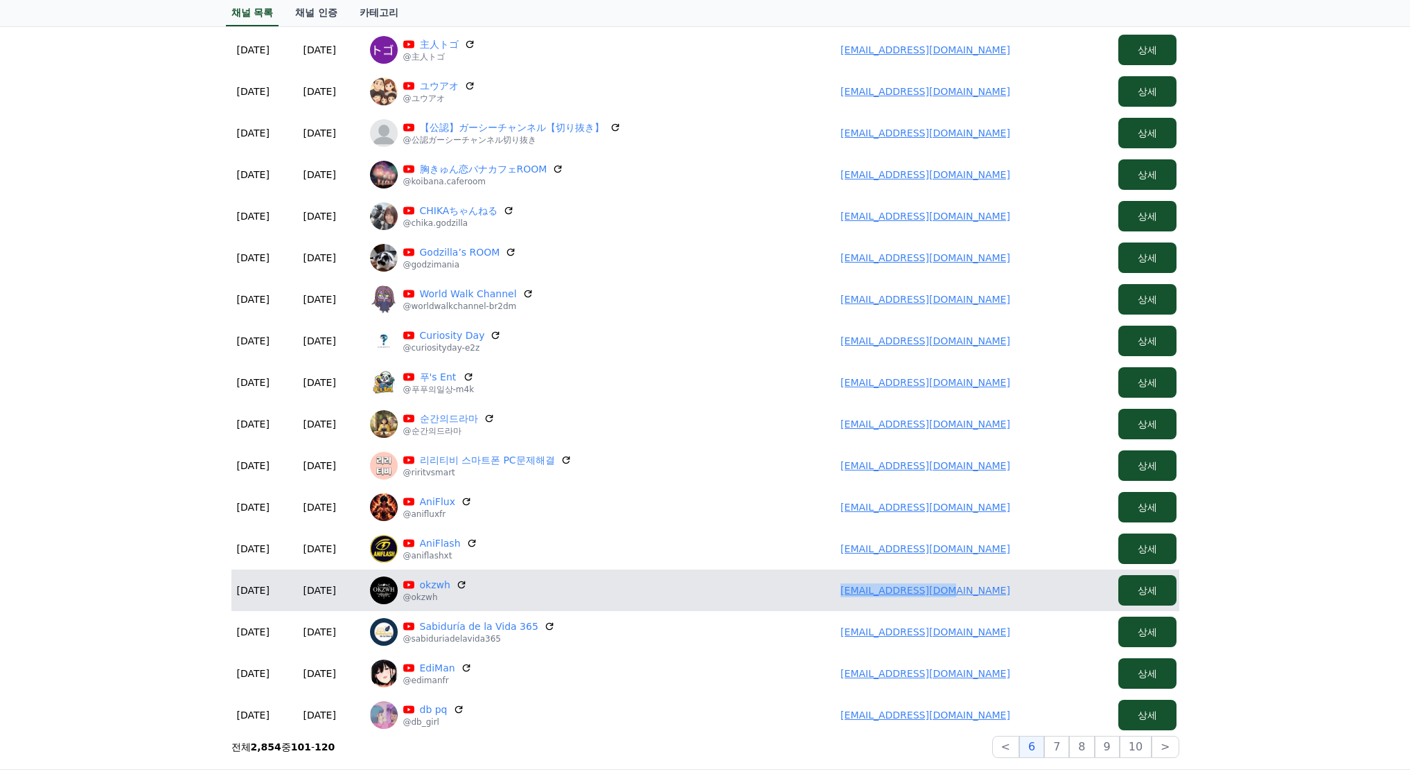
drag, startPoint x: 869, startPoint y: 592, endPoint x: 998, endPoint y: 596, distance: 128.9
click at [1002, 595] on td "okzwh1227@gmail.com" at bounding box center [925, 590] width 374 height 42
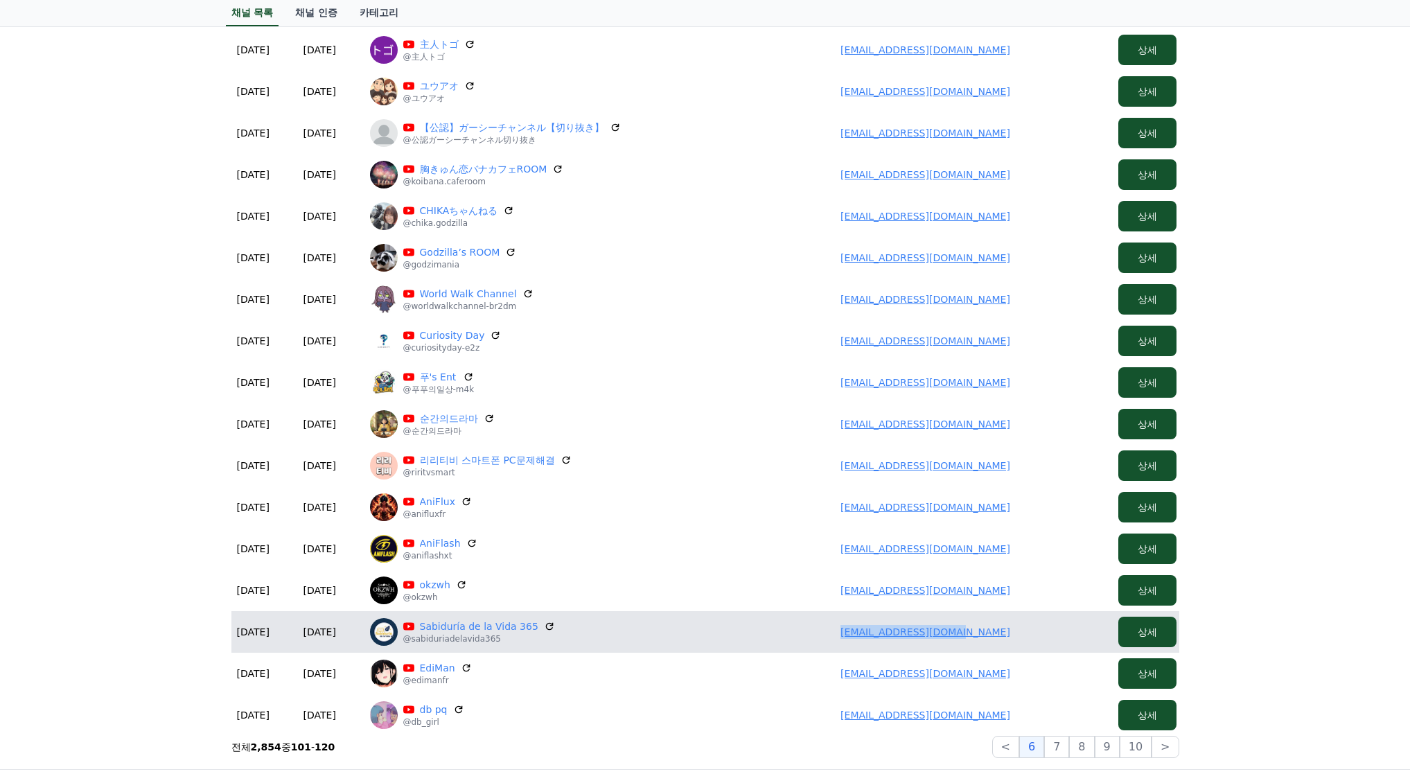
drag, startPoint x: 866, startPoint y: 630, endPoint x: 1045, endPoint y: 630, distance: 179.4
click at [1045, 630] on td "cittaslow01@gmail.com" at bounding box center [925, 632] width 374 height 42
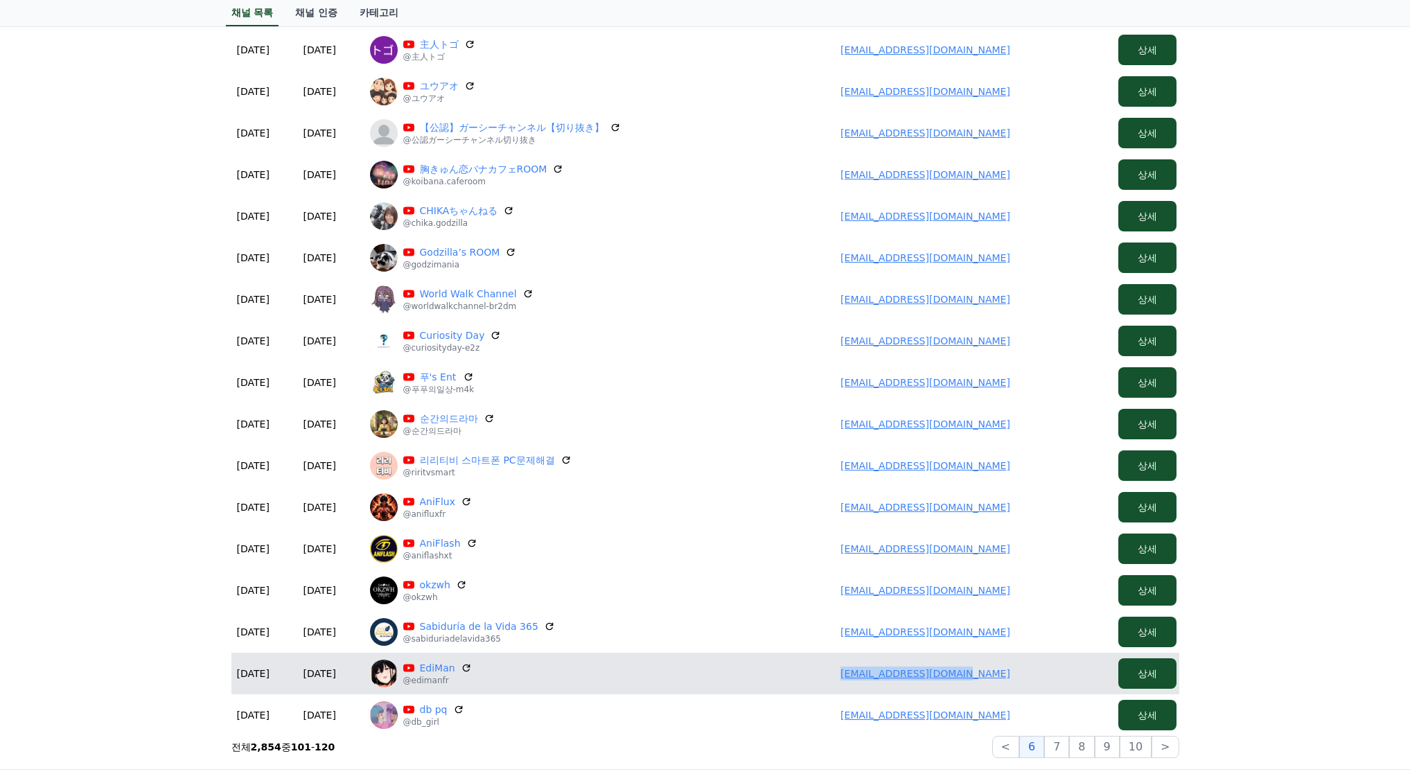
drag, startPoint x: 831, startPoint y: 672, endPoint x: 1016, endPoint y: 678, distance: 185.8
click at [1016, 678] on td "workforhardi@gmail.com" at bounding box center [925, 674] width 374 height 42
click at [462, 669] on icon at bounding box center [466, 668] width 12 height 12
click at [440, 673] on link "EdiMan" at bounding box center [437, 668] width 35 height 14
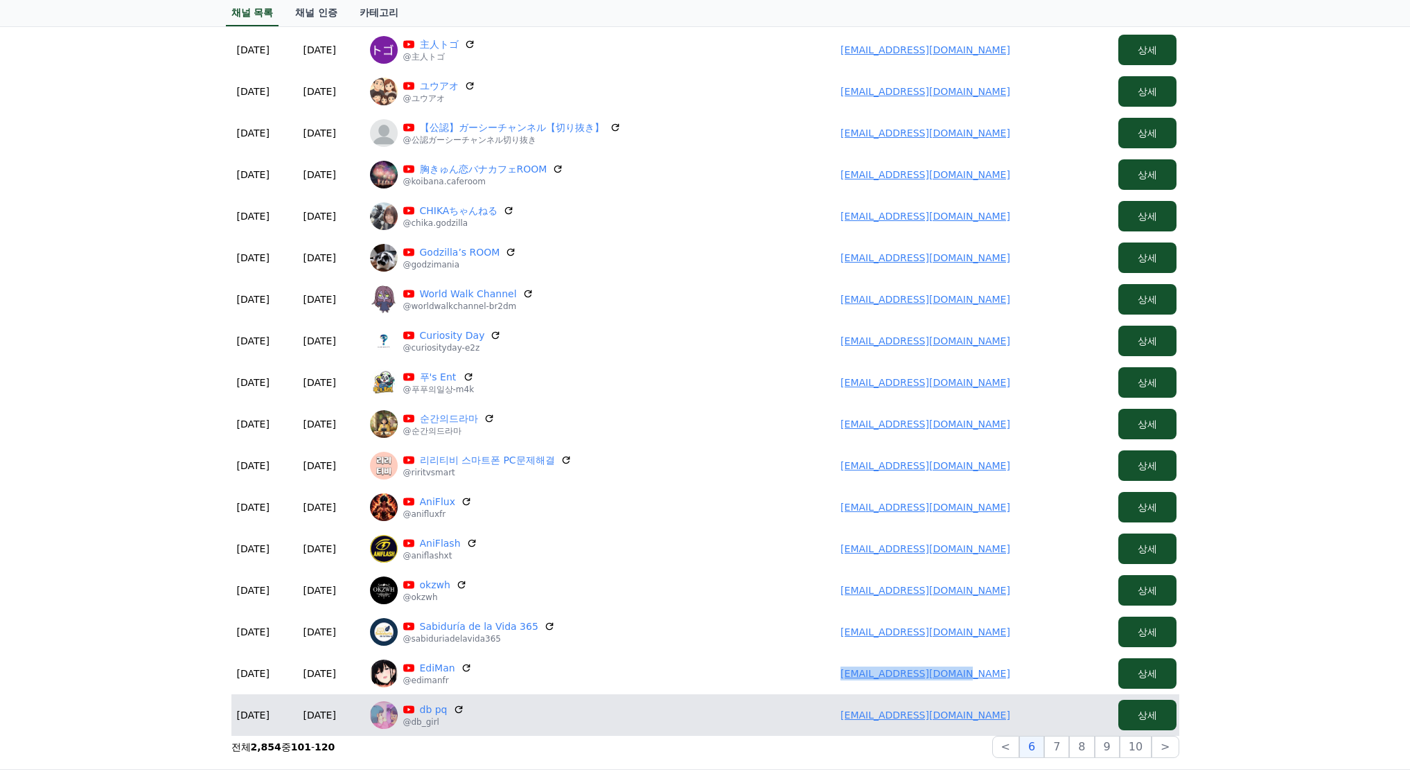
drag, startPoint x: 865, startPoint y: 711, endPoint x: 1008, endPoint y: 711, distance: 143.4
click at [1013, 711] on td "tefan.k1017@gmail.com" at bounding box center [925, 715] width 374 height 42
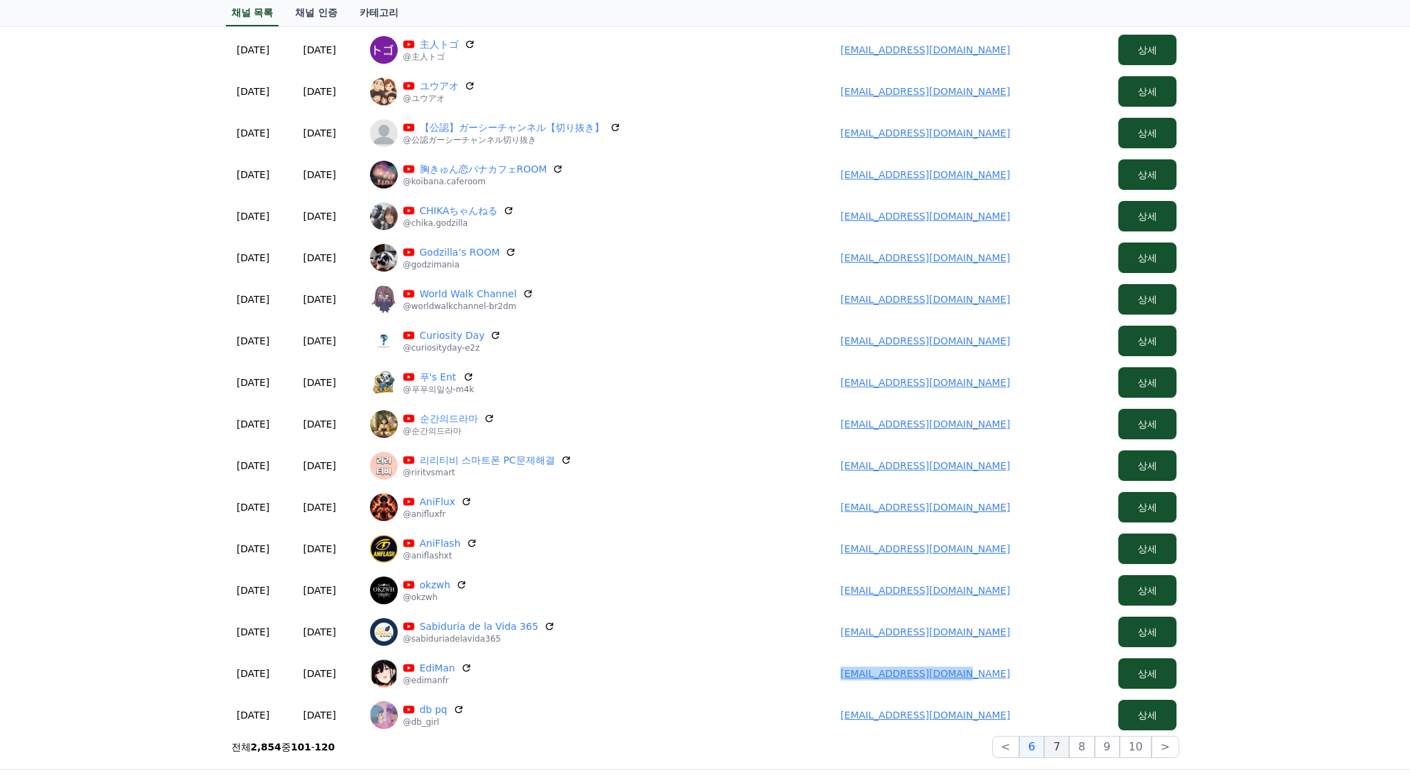
click at [1064, 745] on button "7" at bounding box center [1056, 747] width 25 height 22
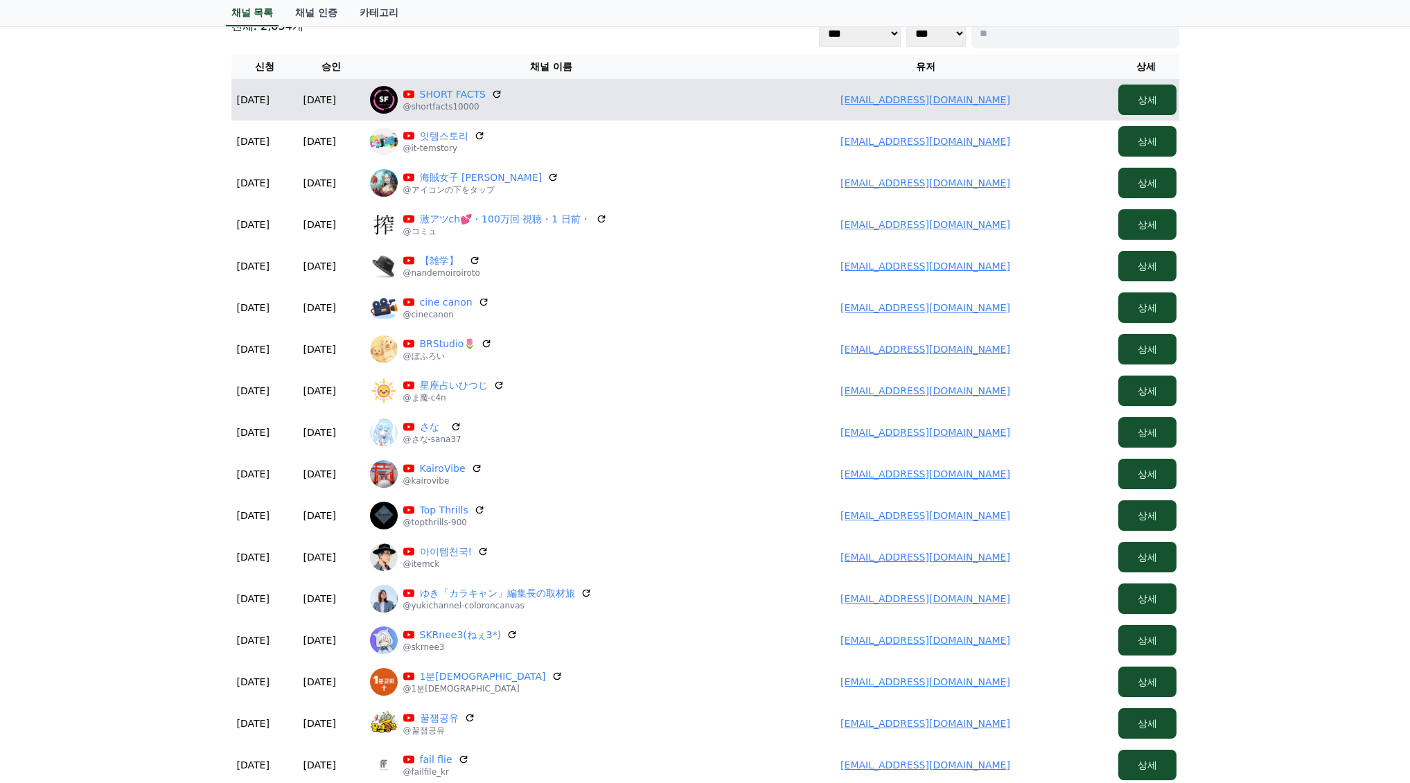
scroll to position [69, 0]
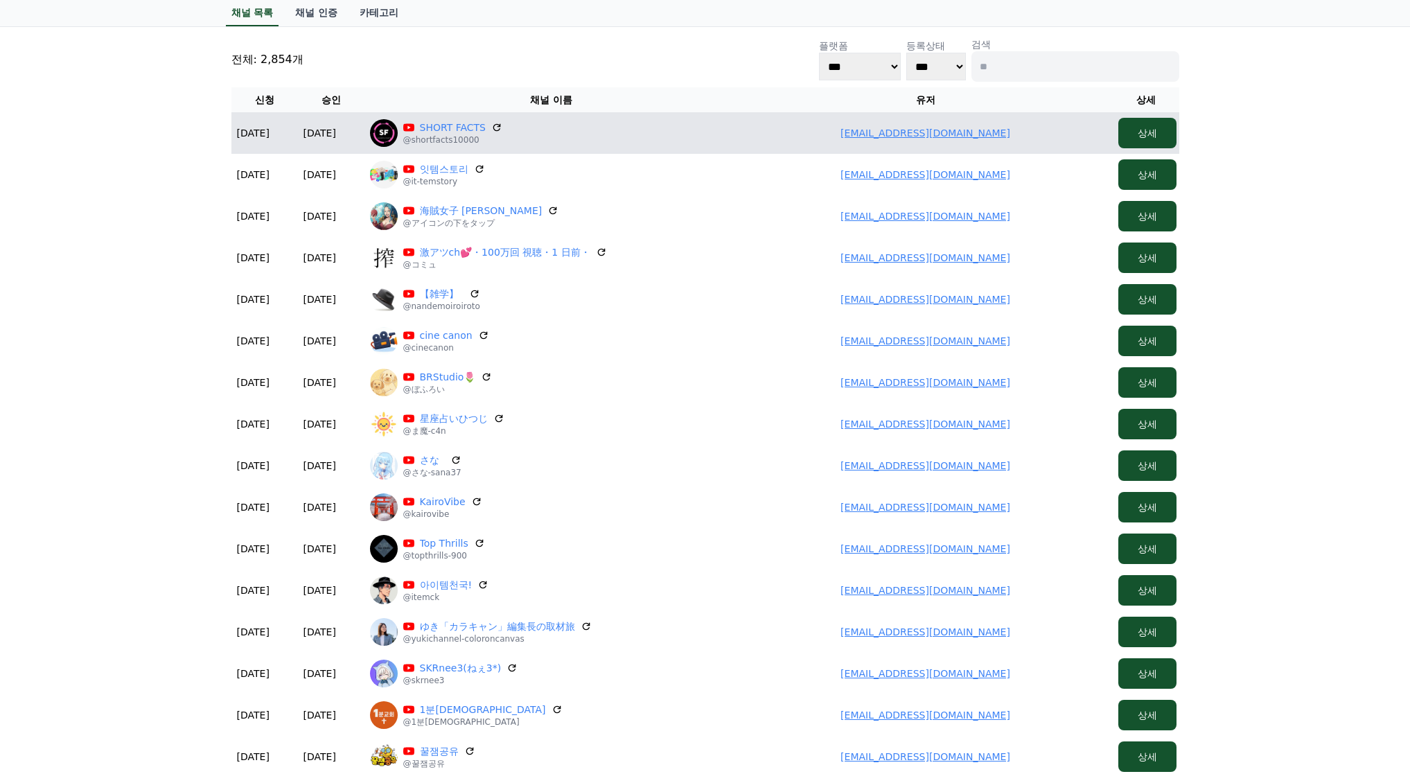
drag, startPoint x: 844, startPoint y: 131, endPoint x: 947, endPoint y: 132, distance: 103.2
click at [1045, 131] on td "grandempireheadlines@gmail.com" at bounding box center [925, 133] width 374 height 42
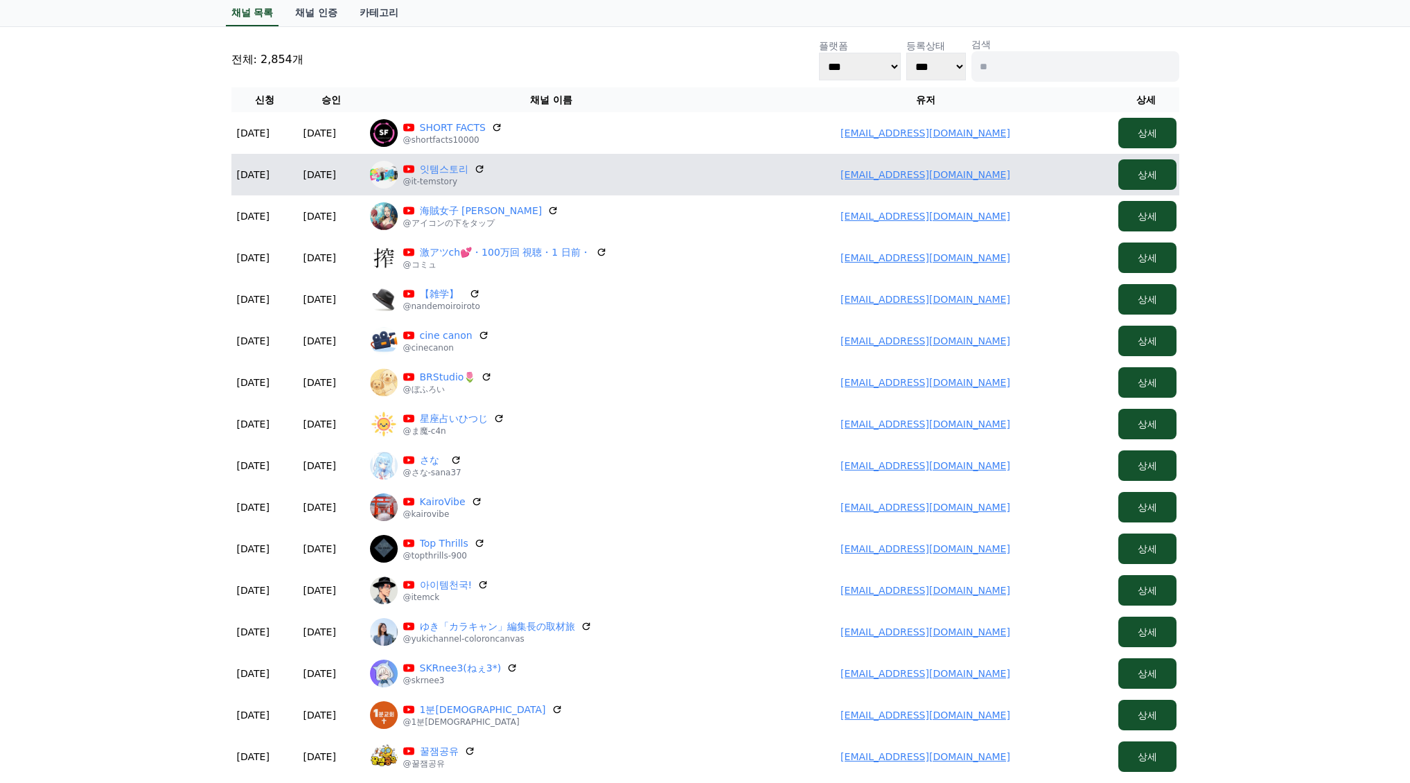
drag, startPoint x: 1078, startPoint y: 186, endPoint x: 1006, endPoint y: 185, distance: 72.1
click at [1080, 185] on td "leporemkorea@gmail.com" at bounding box center [925, 175] width 374 height 42
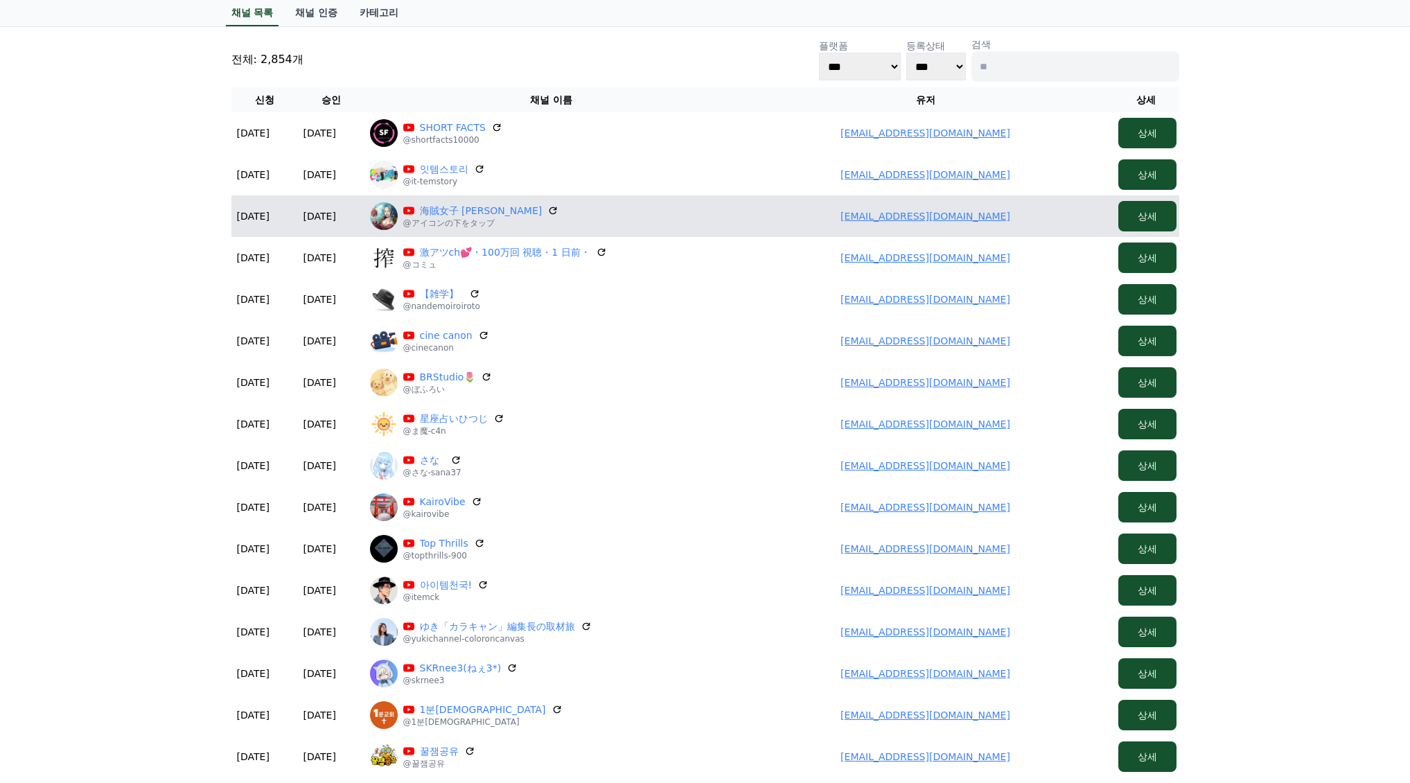
drag, startPoint x: 951, startPoint y: 212, endPoint x: 1030, endPoint y: 211, distance: 79.0
click at [1030, 211] on td "tefan.k1017@gmail.com" at bounding box center [925, 216] width 374 height 42
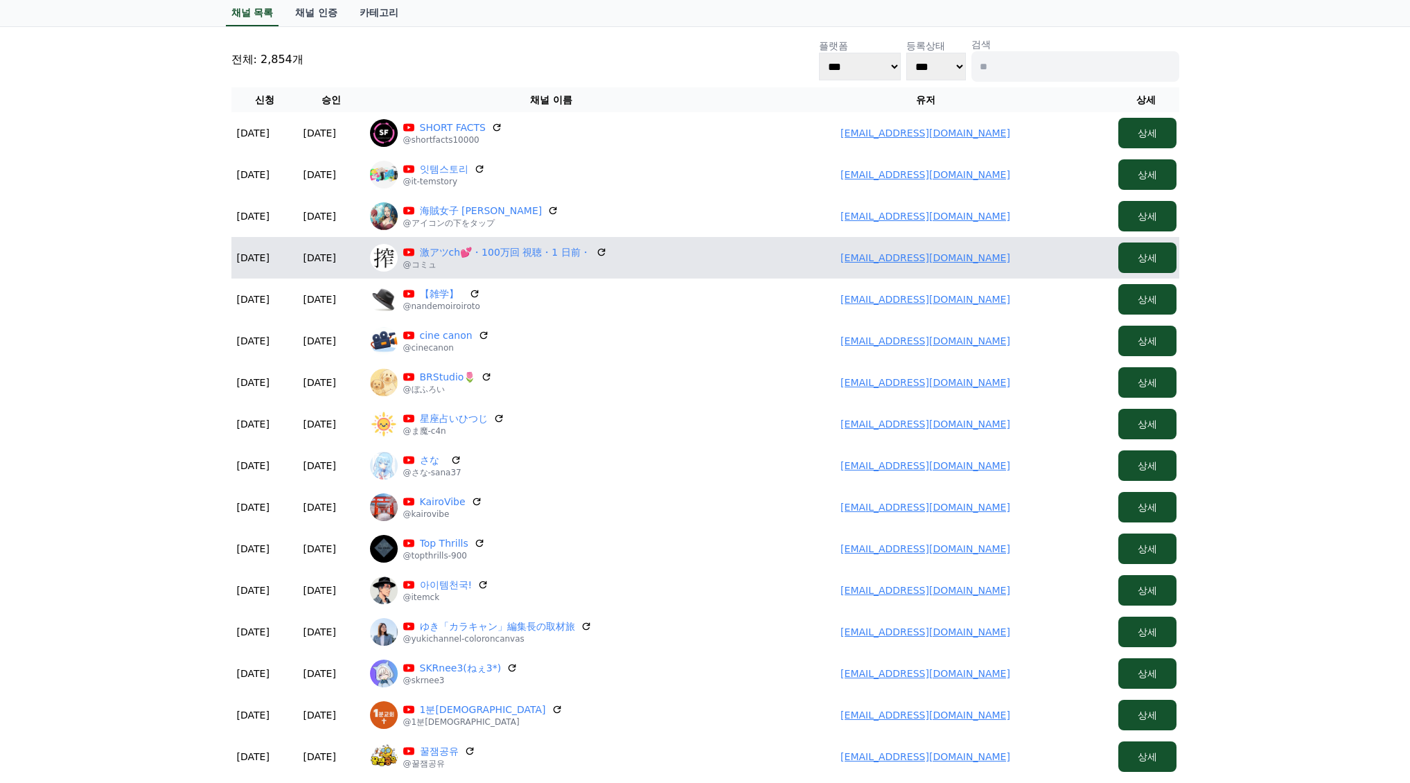
drag, startPoint x: 855, startPoint y: 259, endPoint x: 864, endPoint y: 252, distance: 11.4
click at [1009, 261] on td "tefan.k1017@gmail.com" at bounding box center [925, 258] width 374 height 42
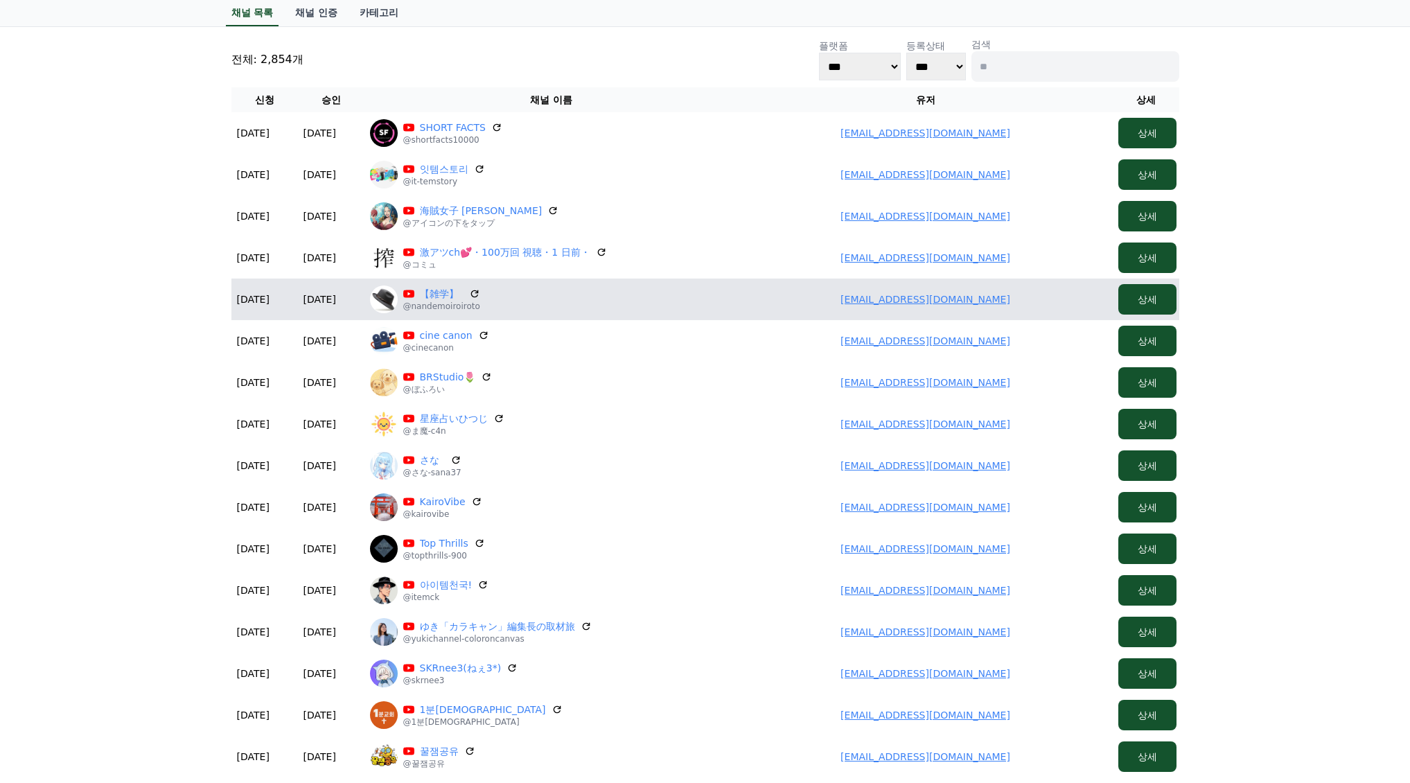
drag, startPoint x: 828, startPoint y: 292, endPoint x: 1002, endPoint y: 307, distance: 175.2
click at [1004, 307] on td "takashi.wburst5@gmail.com" at bounding box center [925, 299] width 374 height 42
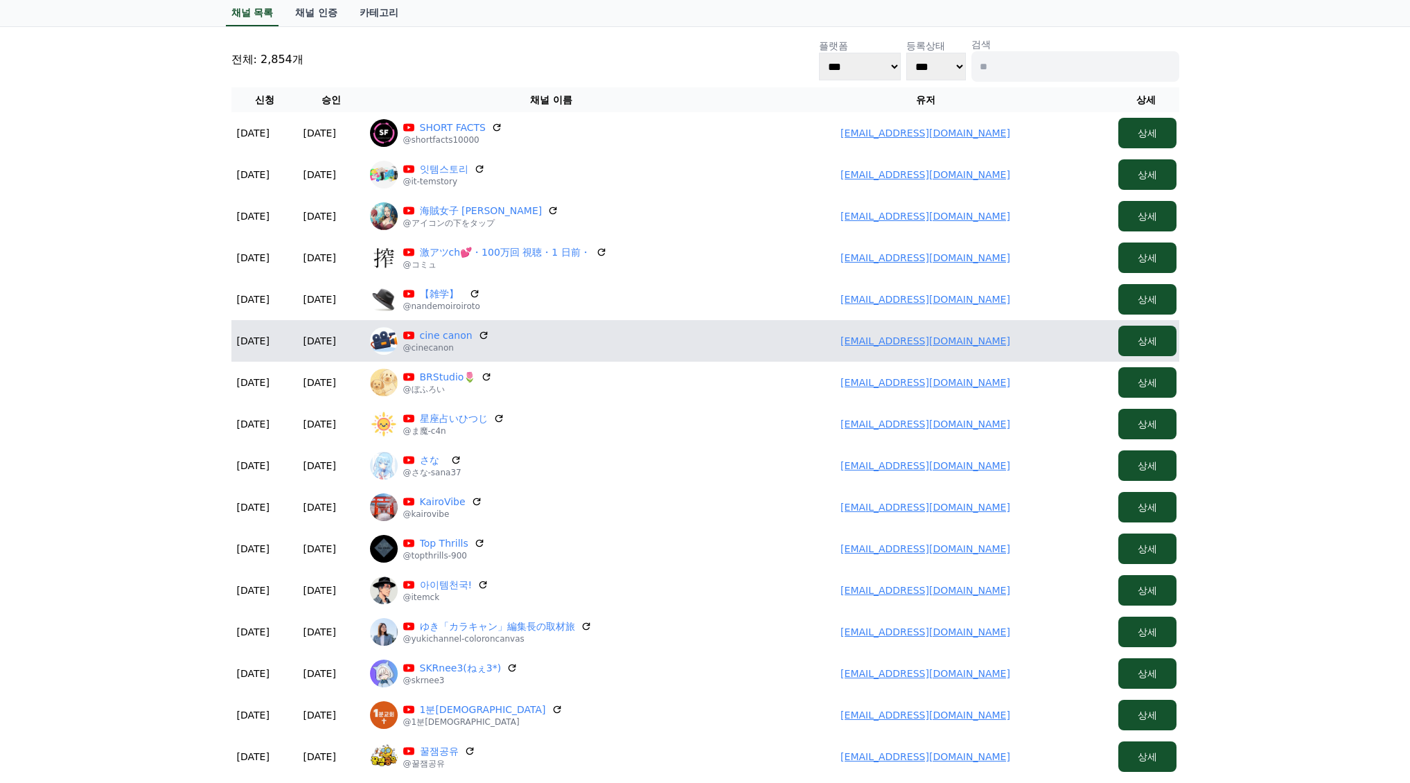
drag, startPoint x: 820, startPoint y: 335, endPoint x: 1013, endPoint y: 342, distance: 193.4
click at [1049, 342] on td "tefan.k1017@gmail.com" at bounding box center [925, 341] width 374 height 42
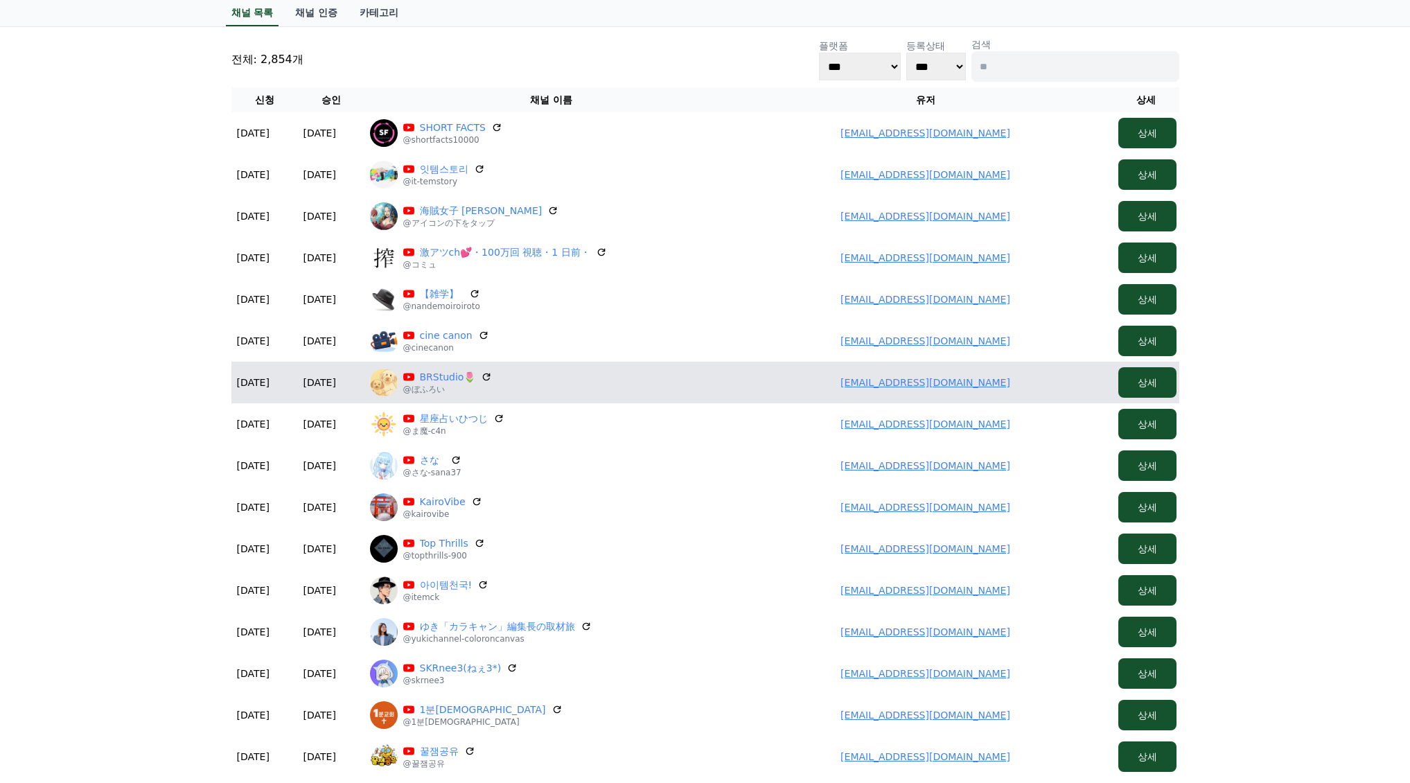
drag, startPoint x: 876, startPoint y: 383, endPoint x: 1015, endPoint y: 384, distance: 139.2
click at [1015, 384] on td "mini.um.218@gmail.com" at bounding box center [925, 383] width 374 height 42
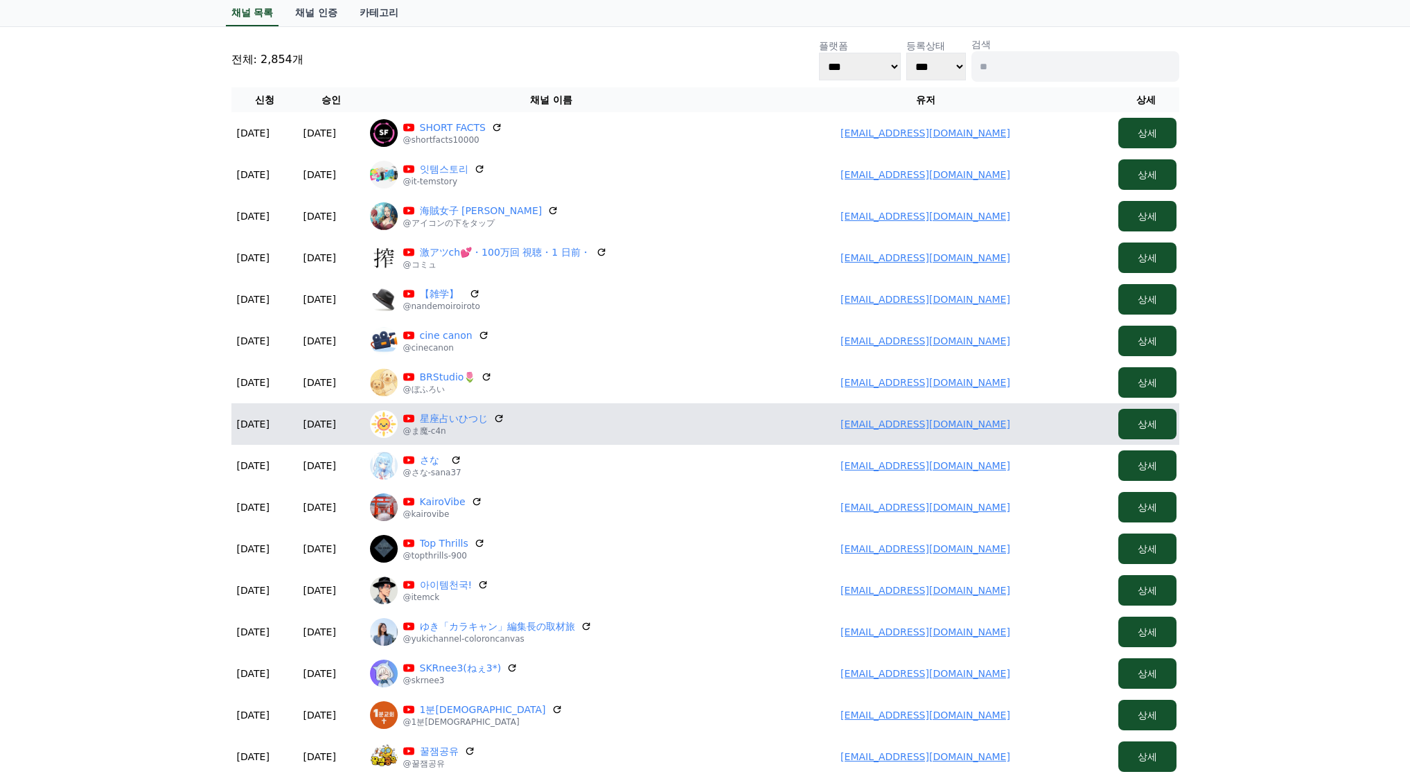
drag, startPoint x: 854, startPoint y: 426, endPoint x: 1050, endPoint y: 430, distance: 195.4
click at [1061, 430] on td "kimuchikun526@gmail.com" at bounding box center [925, 424] width 374 height 42
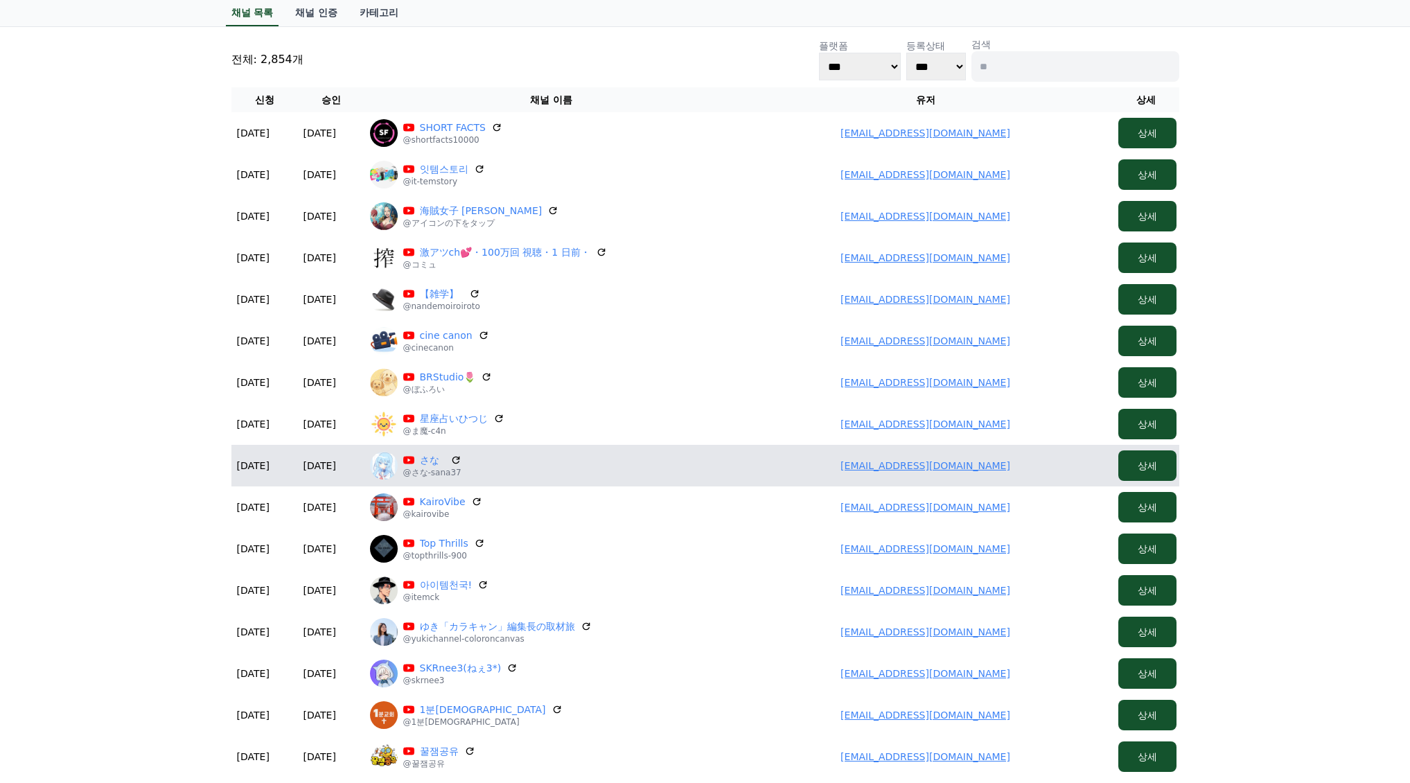
drag, startPoint x: 822, startPoint y: 452, endPoint x: 487, endPoint y: 450, distance: 334.6
click at [1044, 473] on td "liulilichuan@gmail.com" at bounding box center [925, 466] width 374 height 42
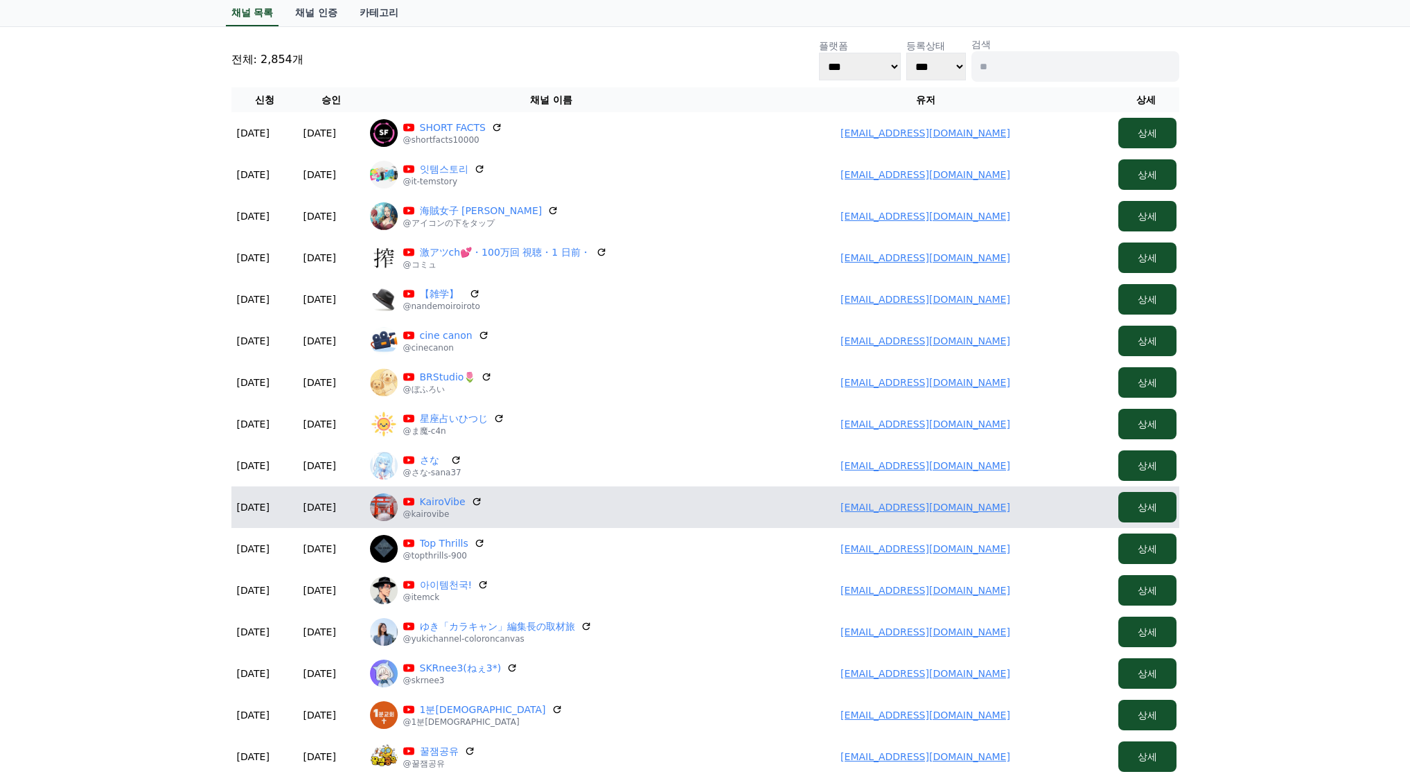
drag, startPoint x: 964, startPoint y: 510, endPoint x: 1012, endPoint y: 506, distance: 48.0
click at [1055, 511] on td "trantin09011989@gmail.com" at bounding box center [925, 507] width 374 height 42
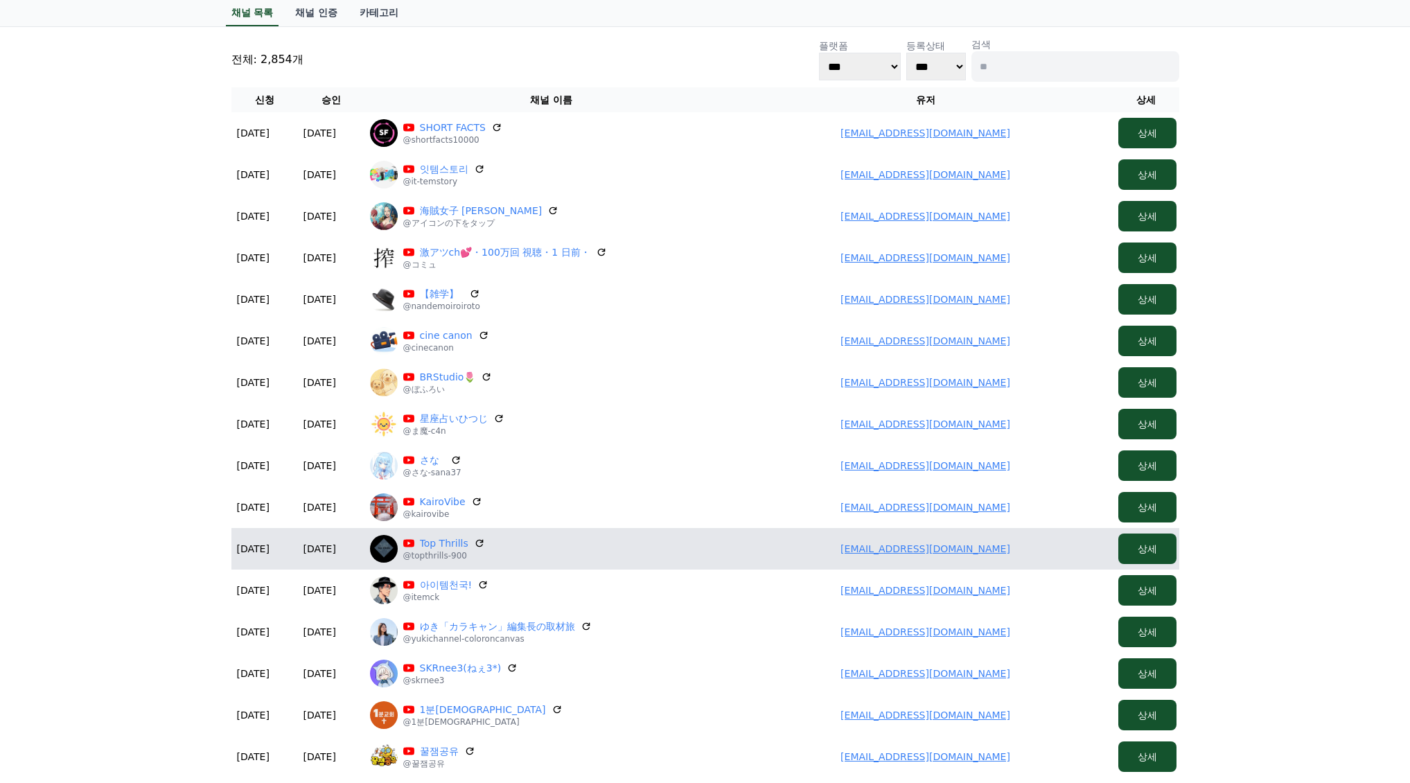
drag, startPoint x: 802, startPoint y: 542, endPoint x: 1055, endPoint y: 549, distance: 253.6
click at [1055, 549] on td "grandempireheadlines@gmail.com" at bounding box center [925, 549] width 374 height 42
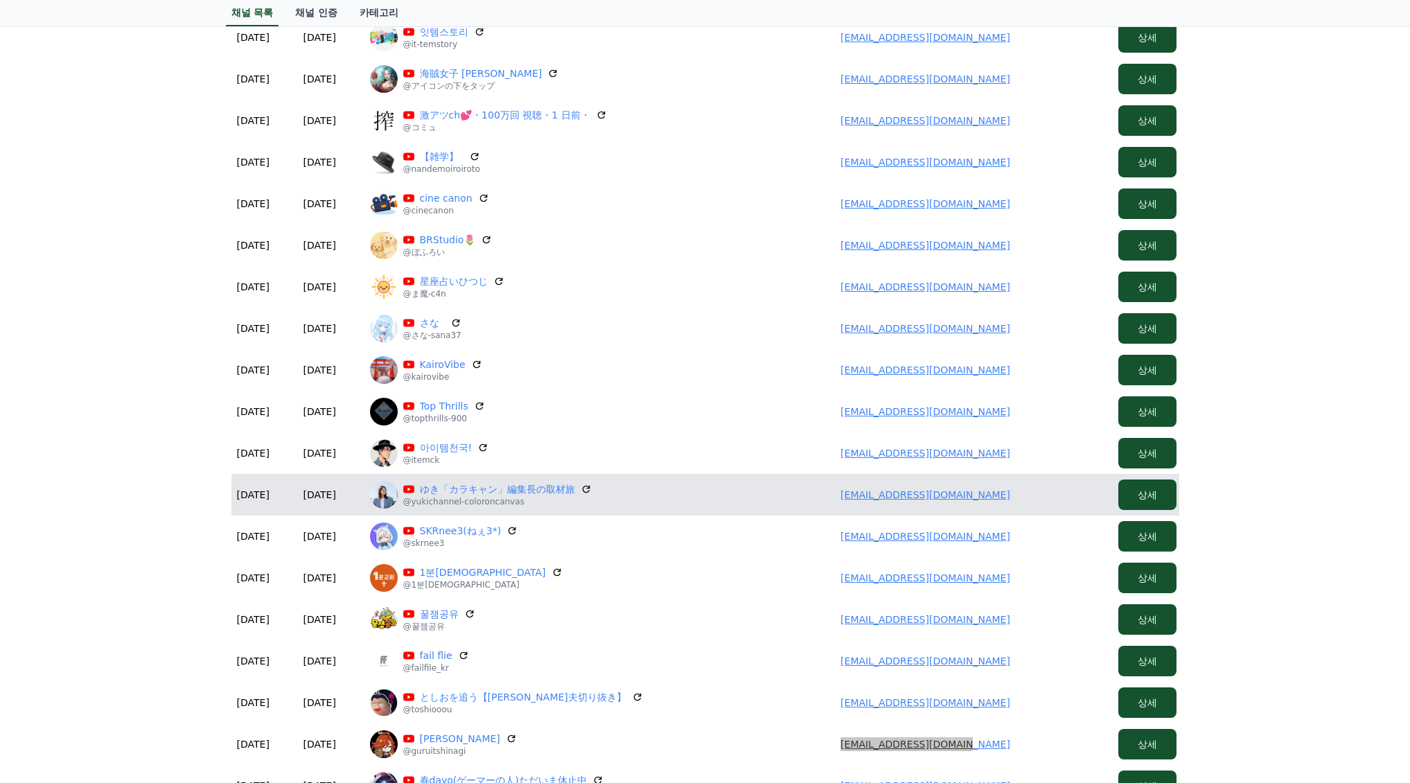
scroll to position [208, 0]
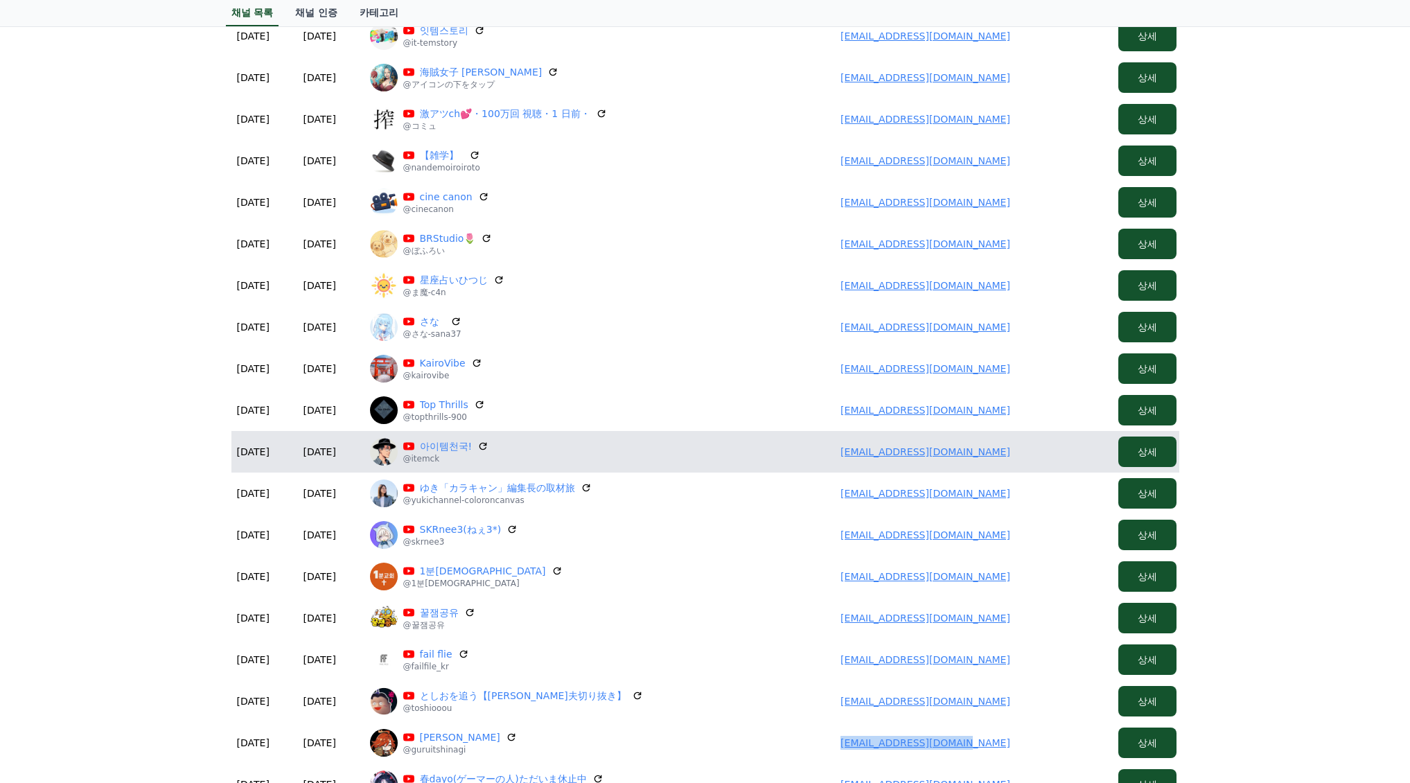
drag, startPoint x: 857, startPoint y: 448, endPoint x: 1010, endPoint y: 453, distance: 153.2
click at [1065, 455] on td "whddnjsdkdl@gmail.com" at bounding box center [925, 452] width 374 height 42
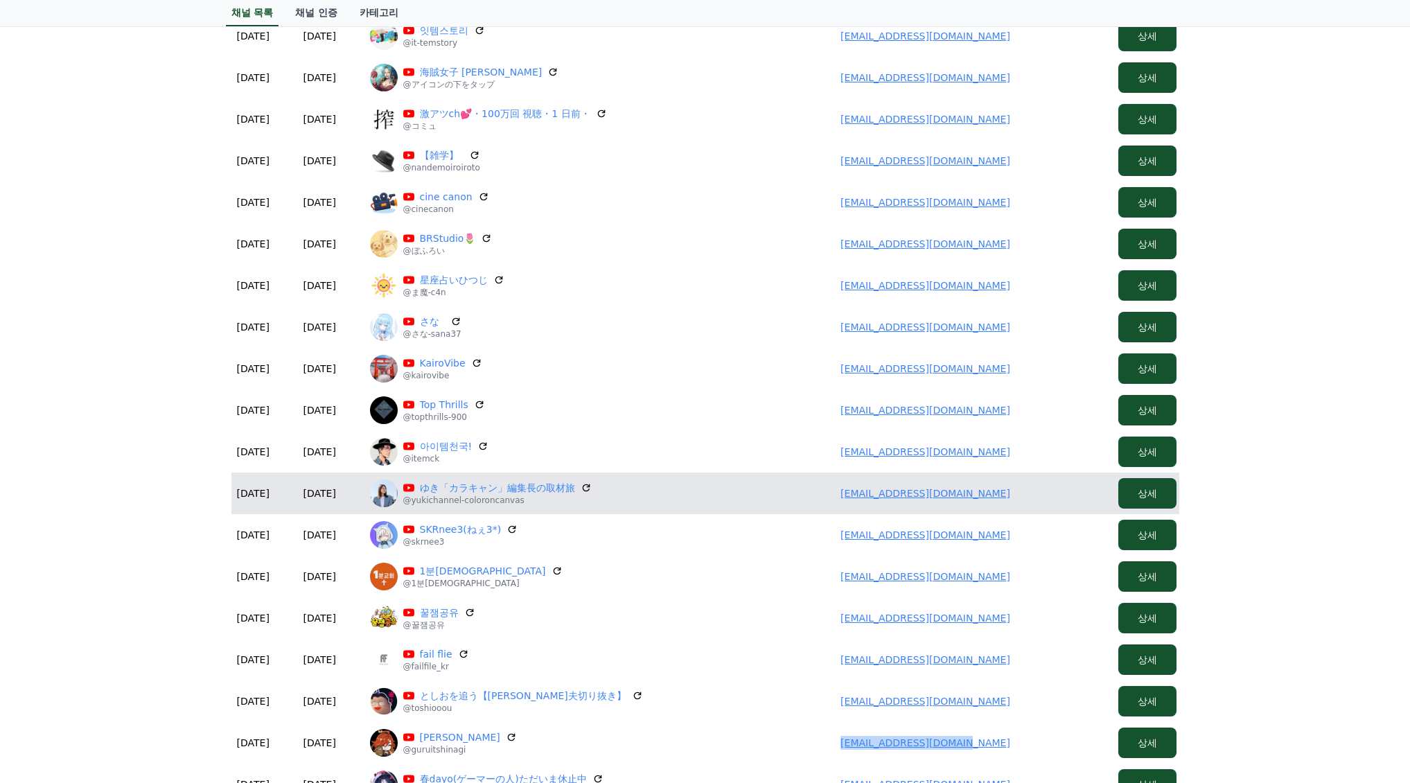
drag, startPoint x: 847, startPoint y: 493, endPoint x: 806, endPoint y: 483, distance: 42.0
click at [1023, 492] on td "yuki@color-enpitsu.jp" at bounding box center [925, 493] width 374 height 42
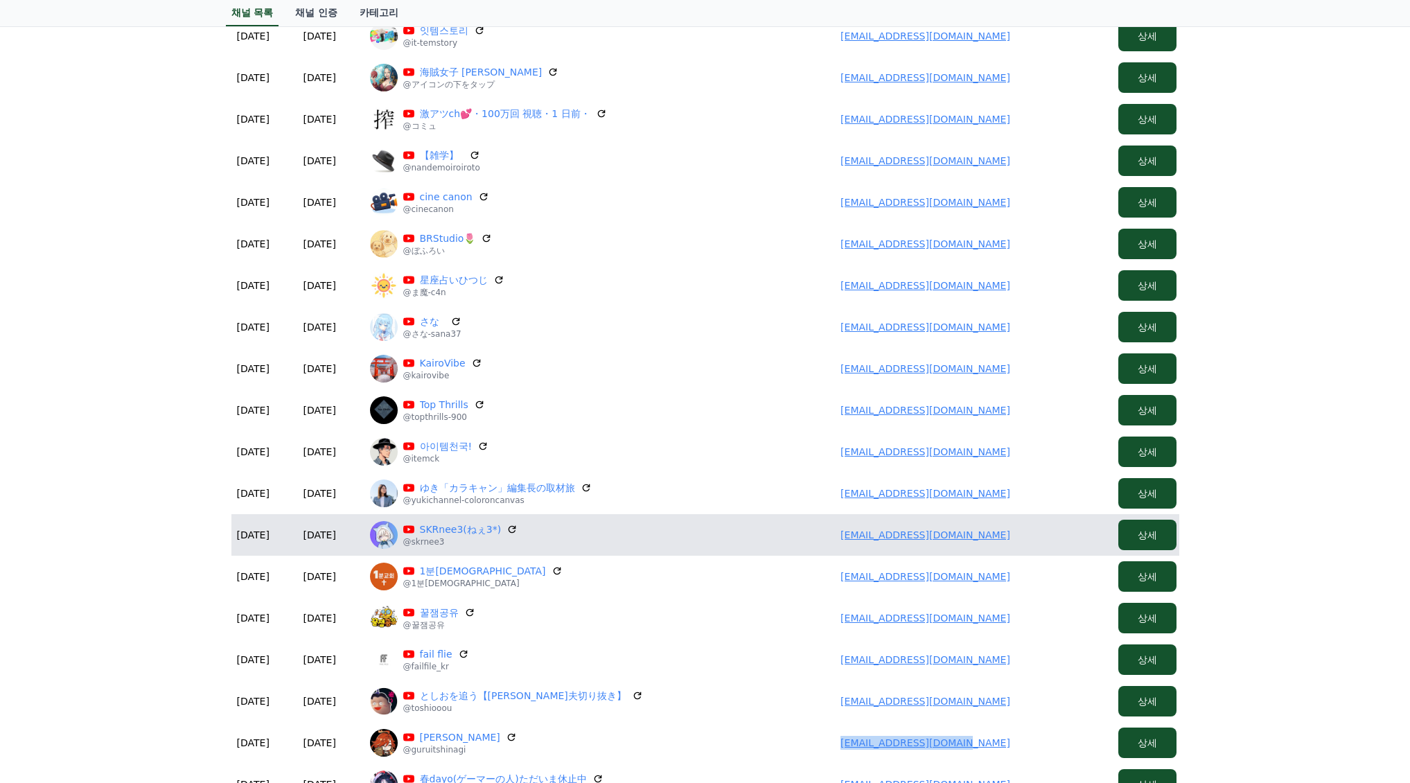
drag, startPoint x: 1000, startPoint y: 531, endPoint x: 1031, endPoint y: 531, distance: 30.5
click at [1035, 531] on td "s4kur4games@gmail.com" at bounding box center [925, 535] width 374 height 42
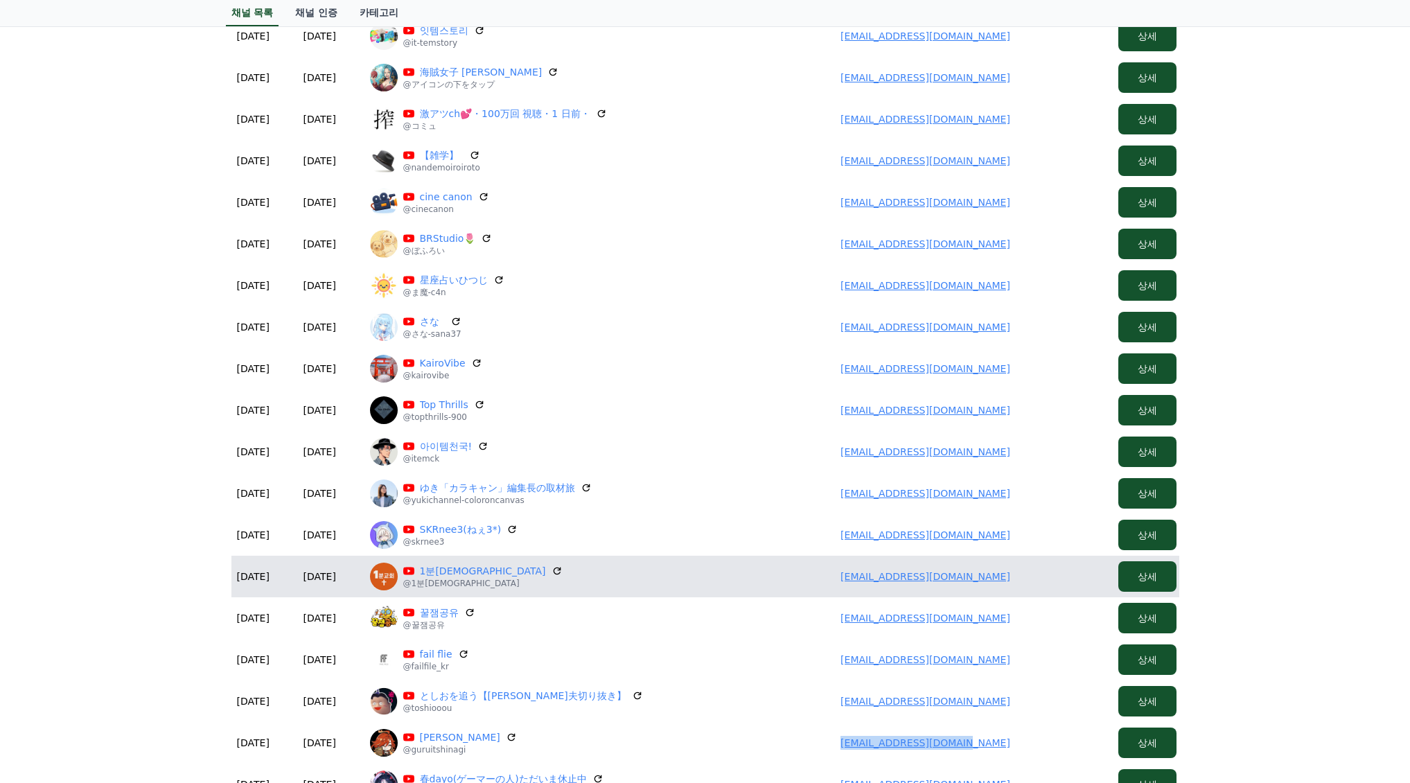
drag, startPoint x: 786, startPoint y: 565, endPoint x: 1047, endPoint y: 581, distance: 261.6
click at [1049, 581] on td "rnrmfalsek@gmail.com" at bounding box center [925, 577] width 374 height 42
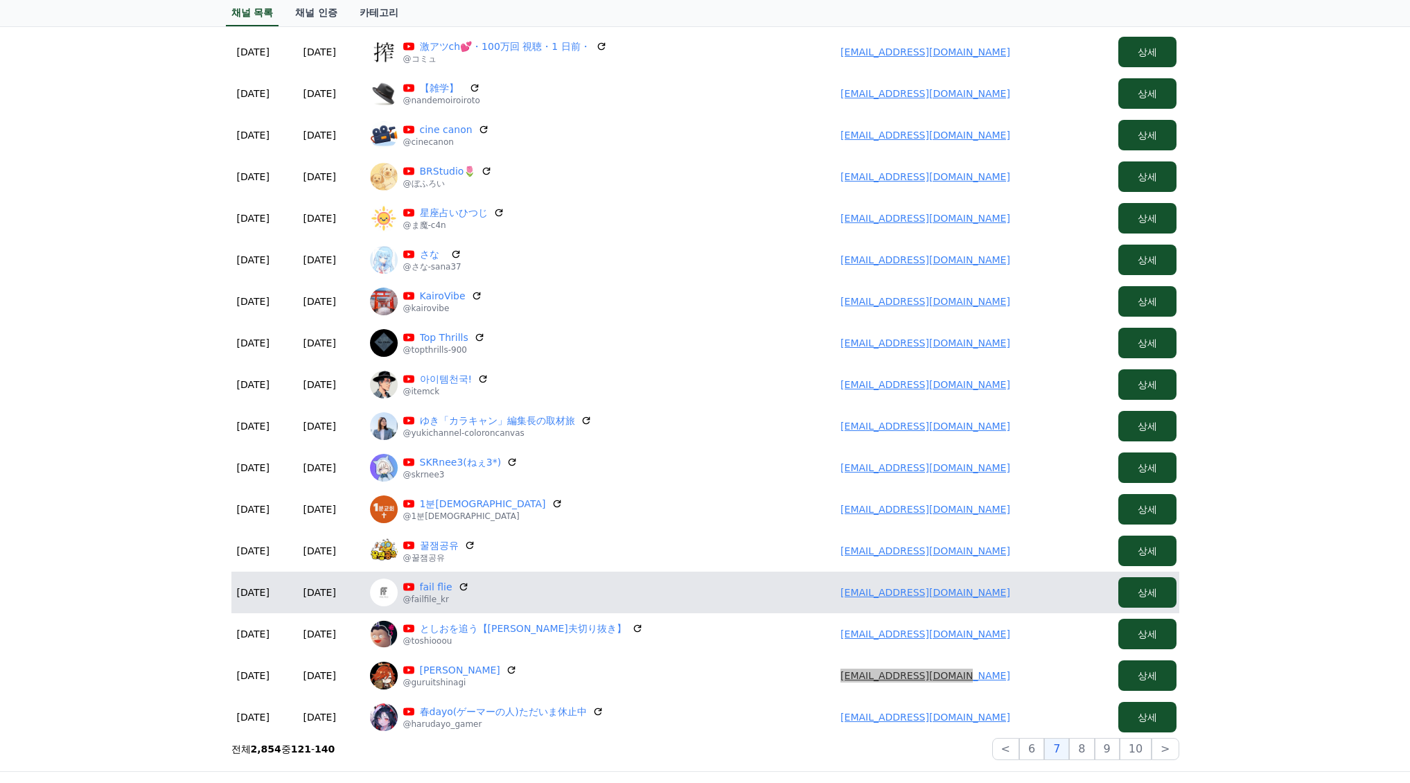
scroll to position [277, 0]
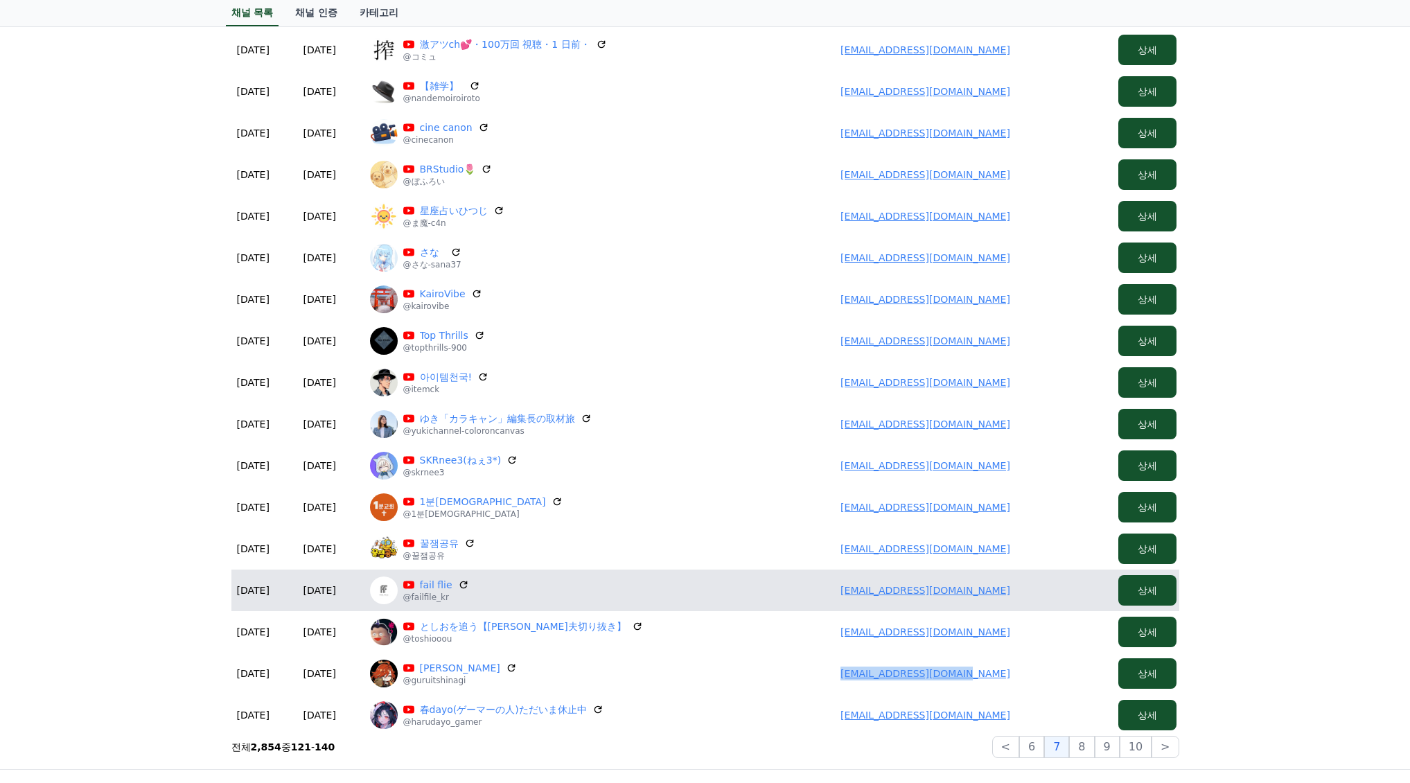
drag, startPoint x: 939, startPoint y: 590, endPoint x: 1007, endPoint y: 587, distance: 67.9
click at [1011, 587] on td "geppetto.chivato@gmail.com" at bounding box center [925, 590] width 374 height 42
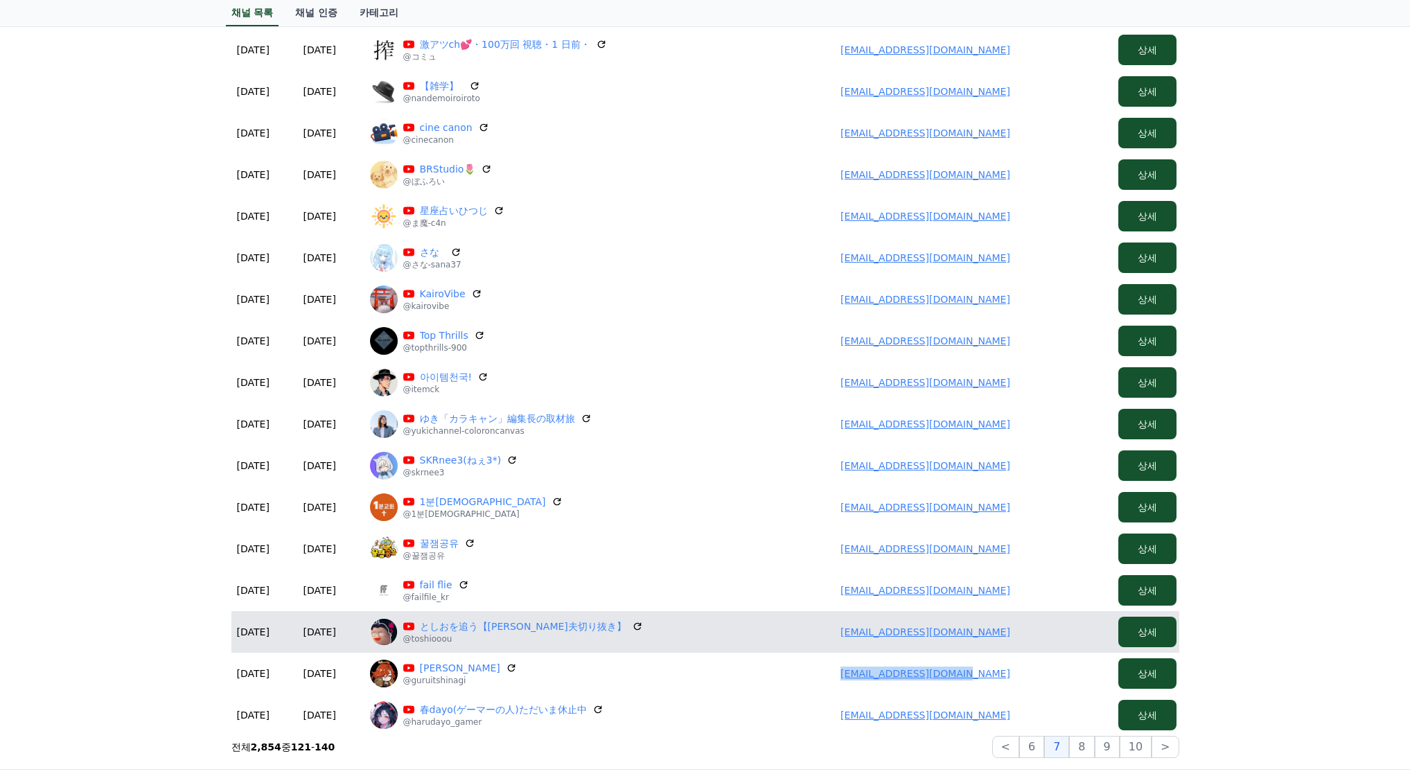
drag, startPoint x: 844, startPoint y: 628, endPoint x: 1068, endPoint y: 633, distance: 223.1
click at [1068, 633] on td "sini.ca0927@gmail.com" at bounding box center [925, 632] width 374 height 42
drag, startPoint x: 813, startPoint y: 675, endPoint x: 912, endPoint y: 648, distance: 102.9
click at [1026, 671] on td "267461@gmail.com" at bounding box center [925, 674] width 374 height 42
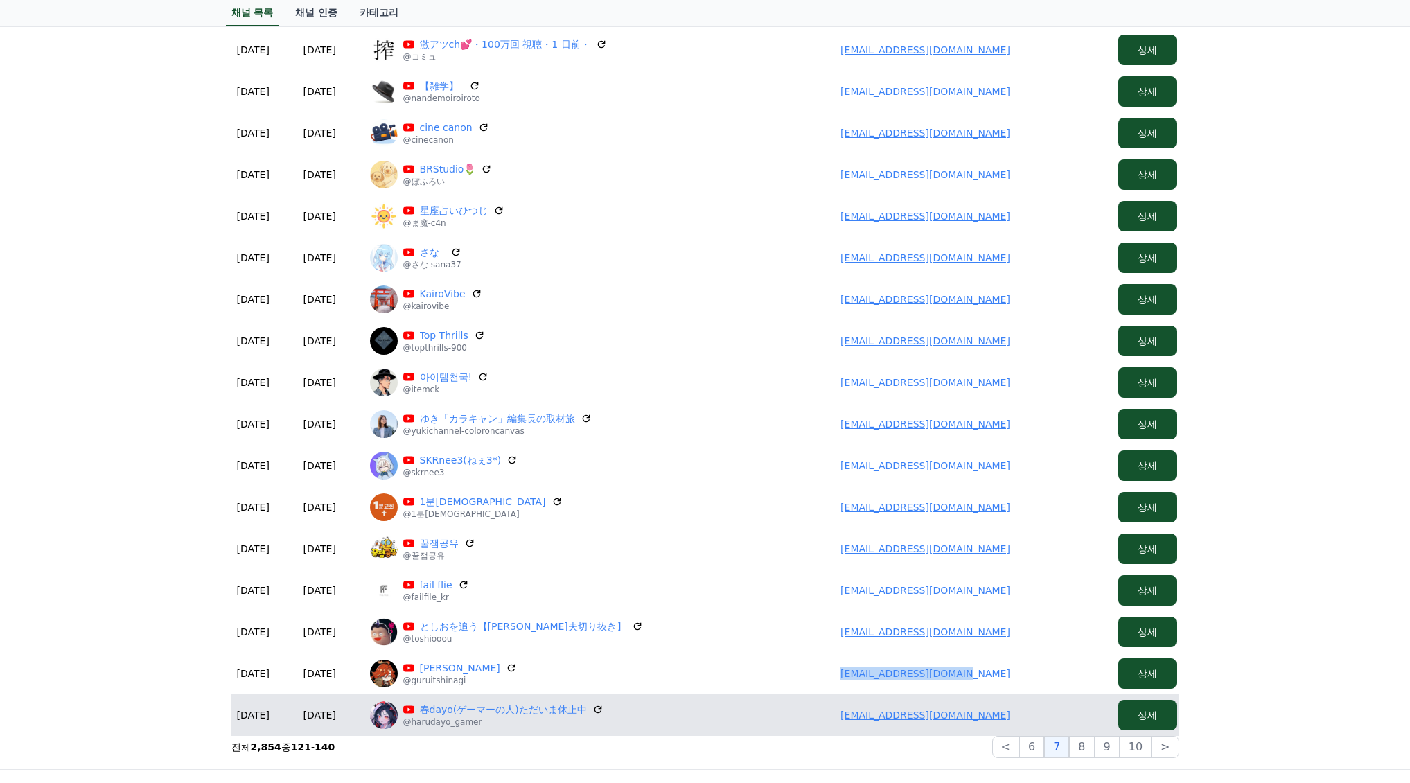
drag, startPoint x: 867, startPoint y: 706, endPoint x: 1013, endPoint y: 714, distance: 145.7
click at [1013, 714] on td "mini.um.218@gmail.com" at bounding box center [925, 715] width 374 height 42
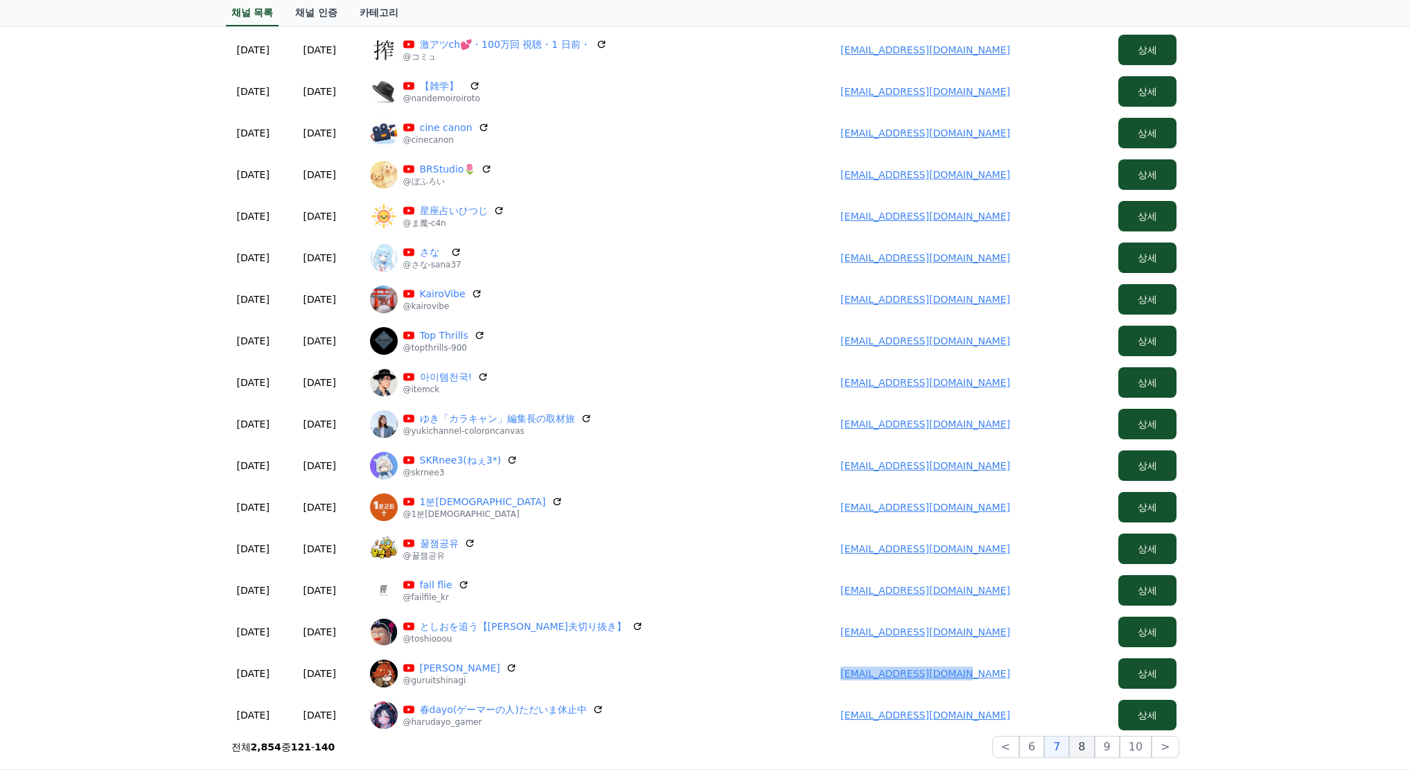
click at [1092, 749] on button "8" at bounding box center [1081, 747] width 25 height 22
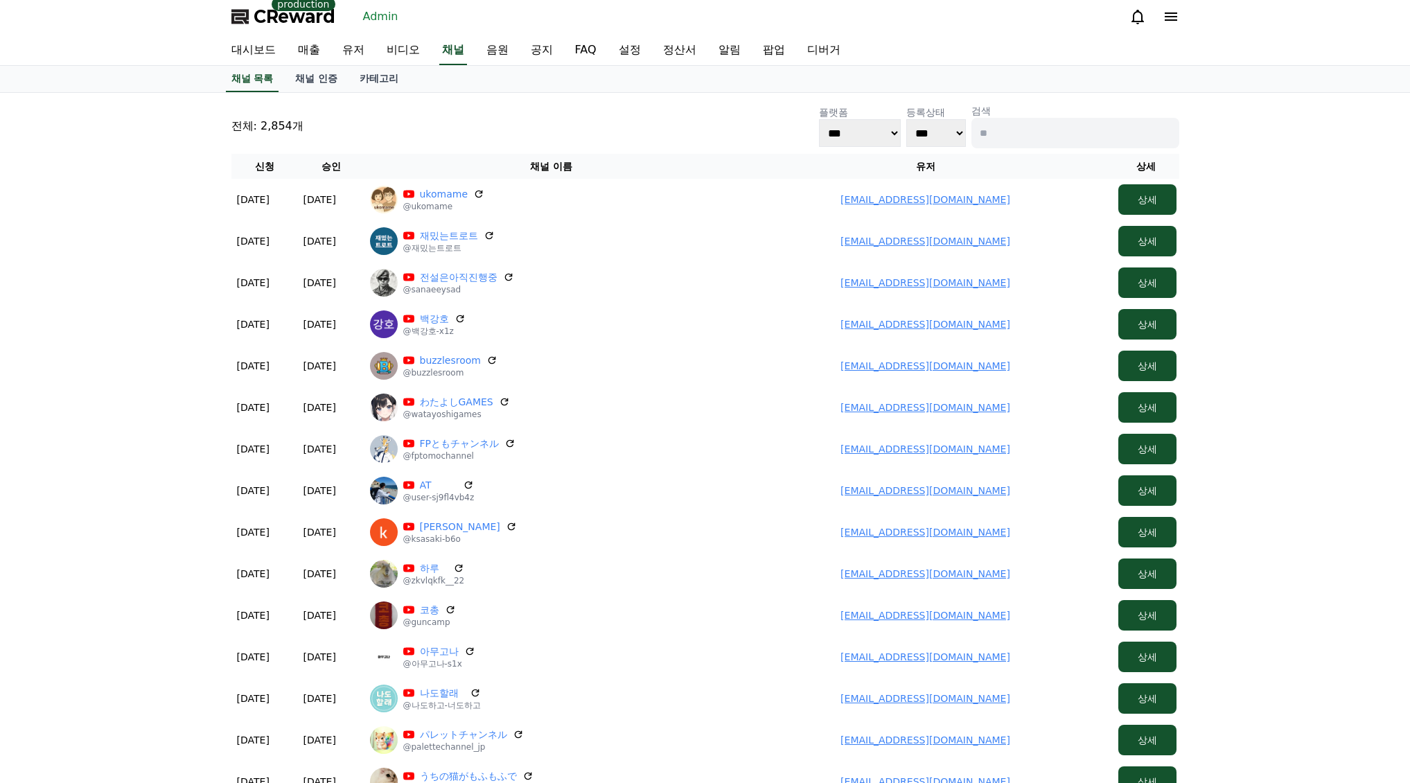
scroll to position [0, 0]
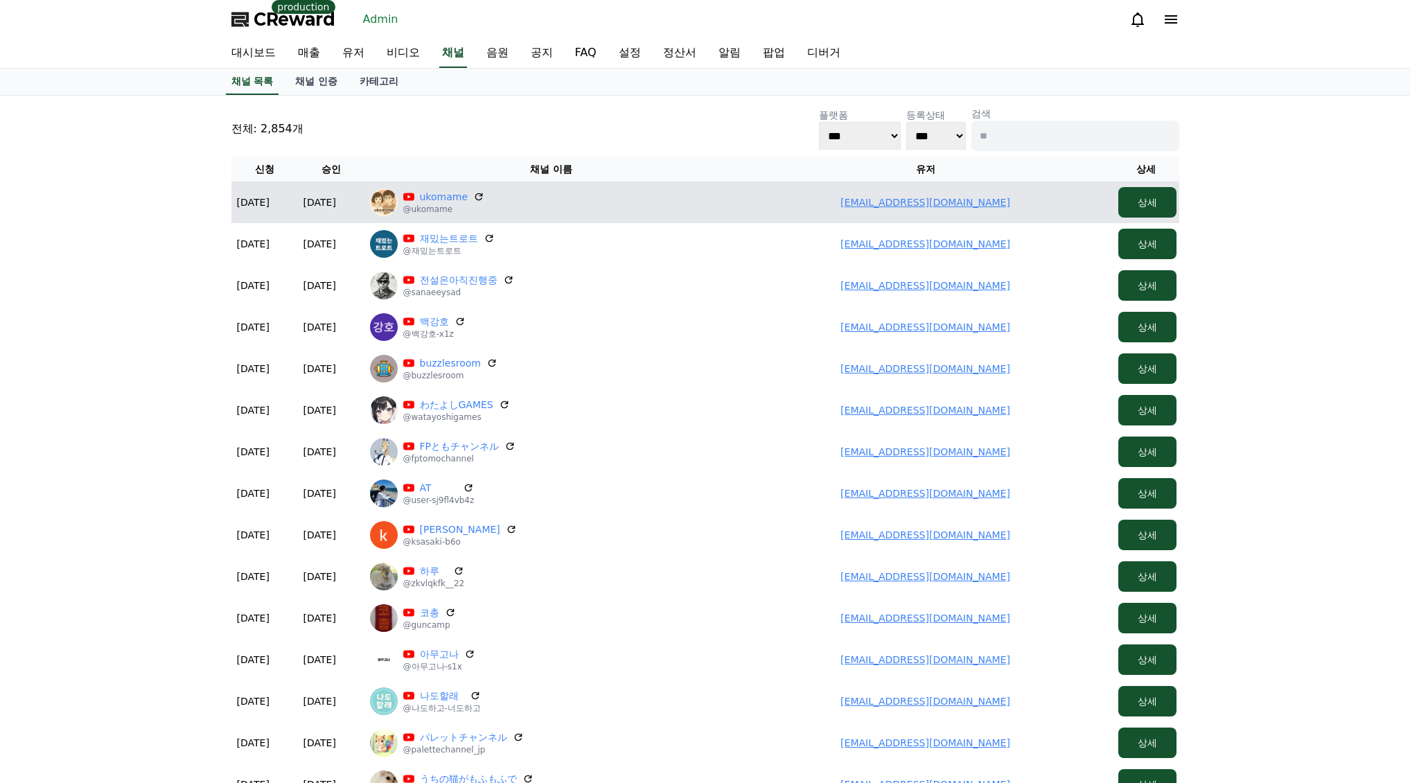
drag, startPoint x: 858, startPoint y: 204, endPoint x: 1047, endPoint y: 211, distance: 189.9
click at [1047, 211] on td "mini.um.218@gmail.com" at bounding box center [925, 203] width 374 height 42
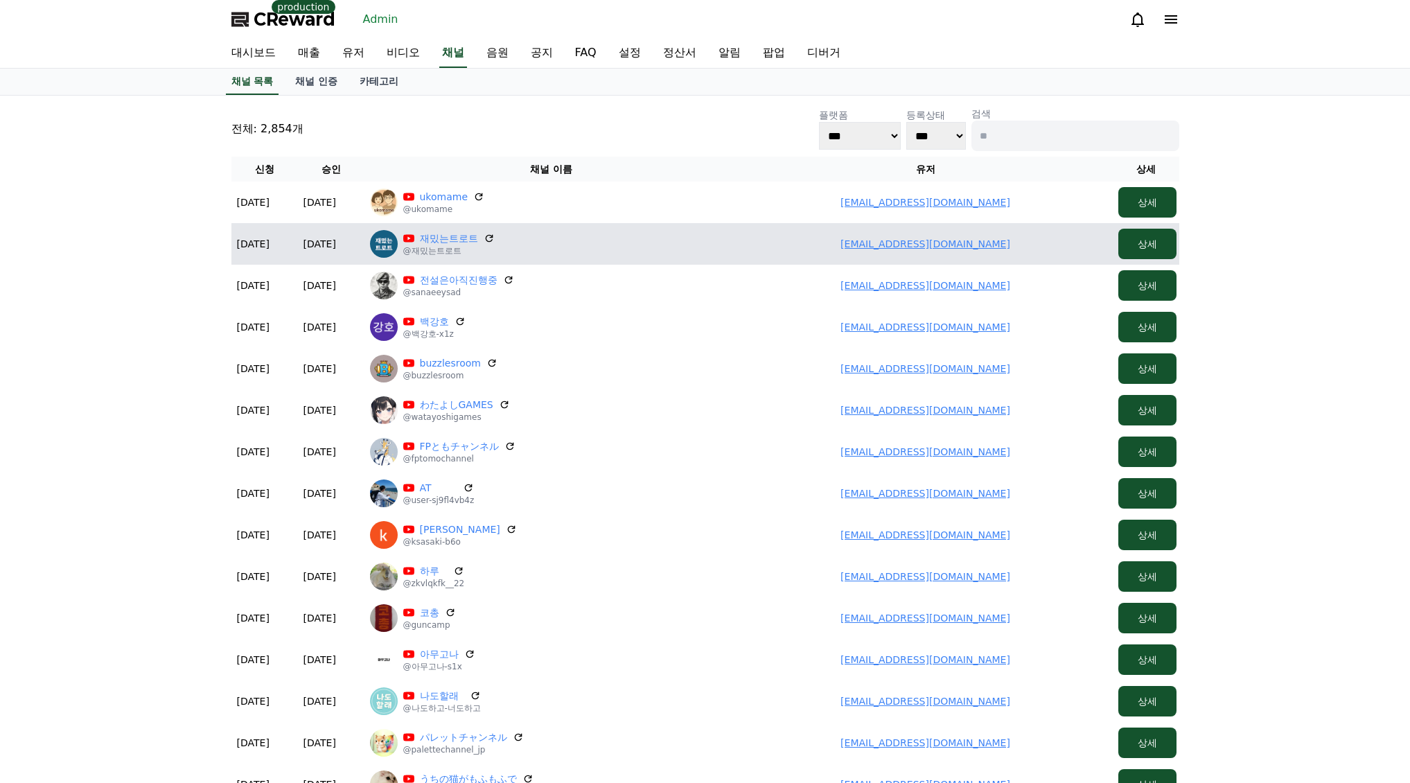
drag, startPoint x: 930, startPoint y: 249, endPoint x: 995, endPoint y: 242, distance: 65.5
click at [995, 242] on td "trotstoty@gmail.com" at bounding box center [925, 244] width 374 height 42
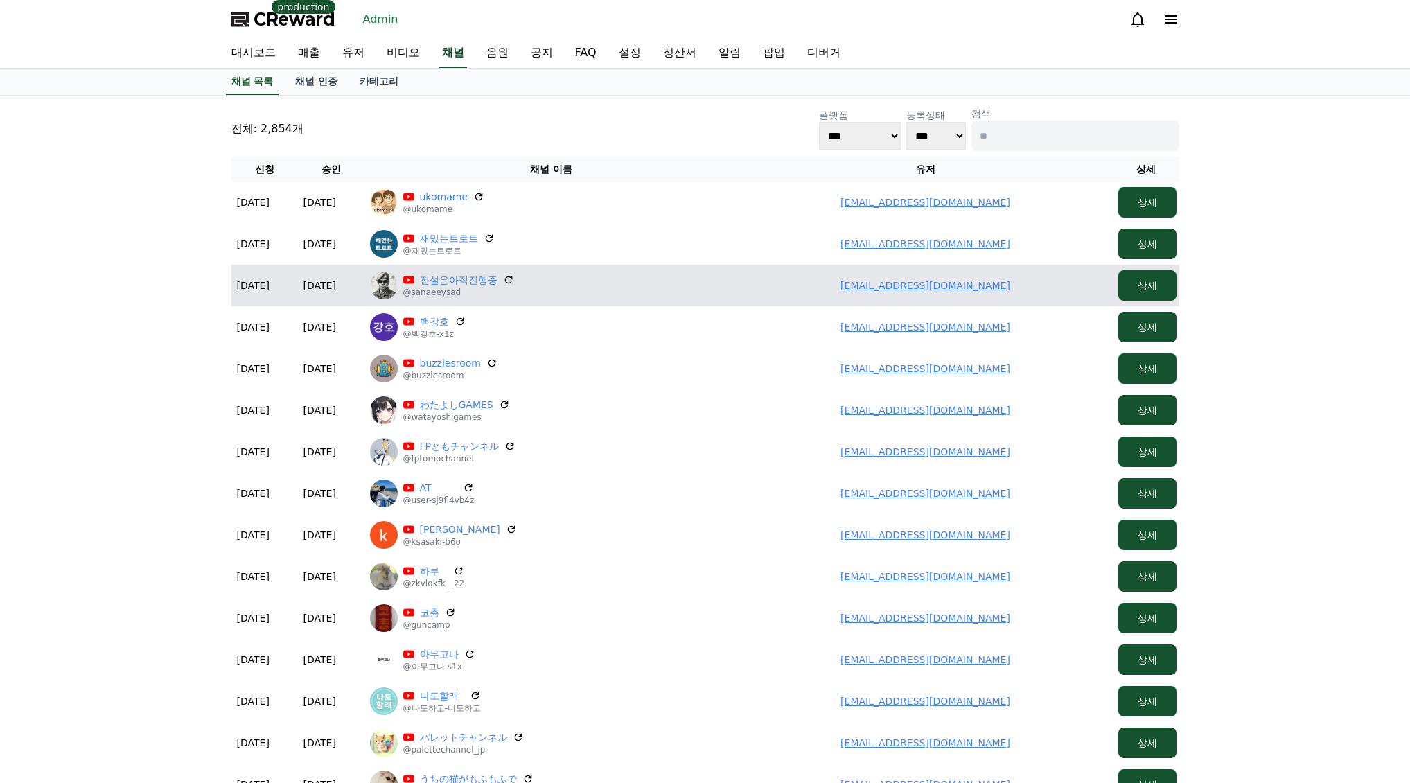
drag, startPoint x: 856, startPoint y: 287, endPoint x: 1010, endPoint y: 292, distance: 154.6
click at [1010, 292] on td "ghdrudghzzz@naver.com" at bounding box center [925, 286] width 374 height 42
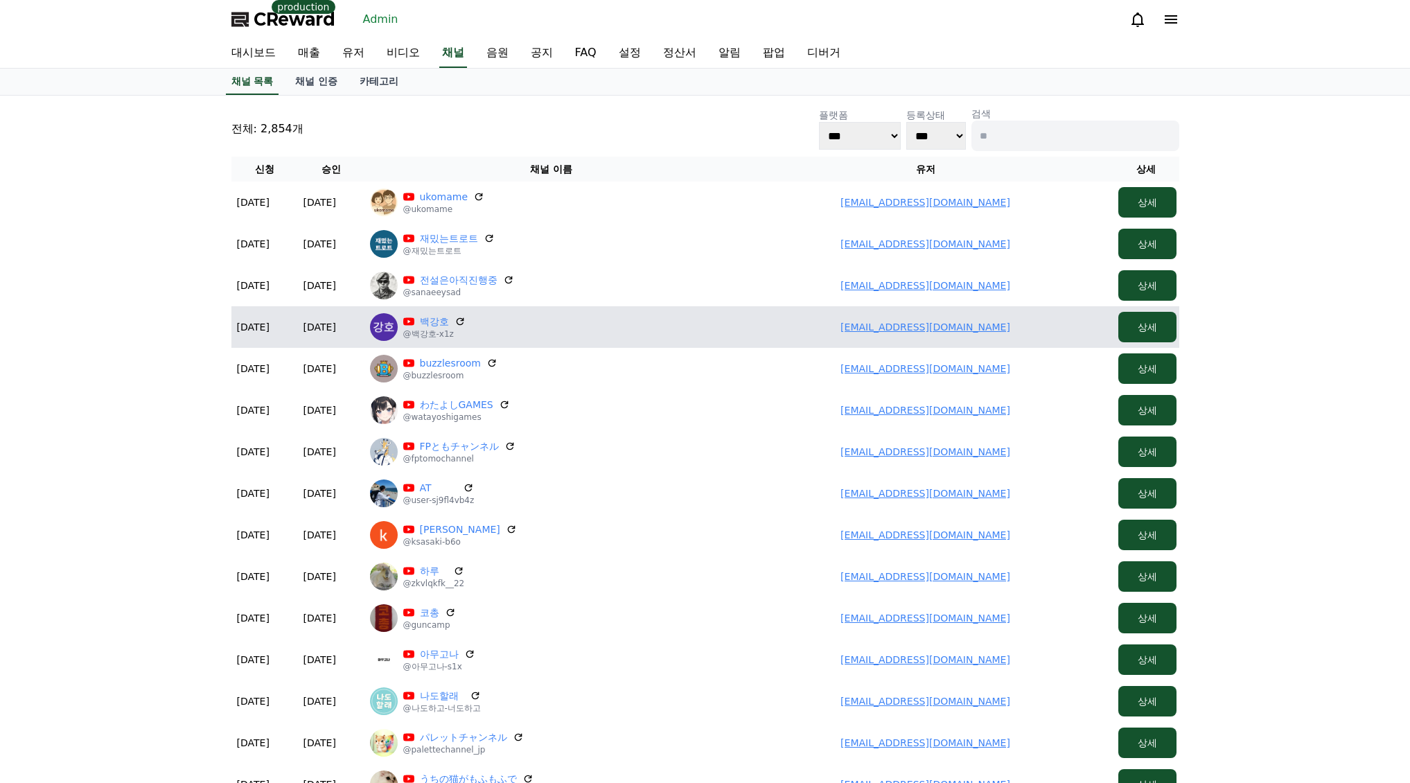
drag, startPoint x: 854, startPoint y: 328, endPoint x: 1034, endPoint y: 328, distance: 180.1
click at [1034, 328] on td "qorrkdgh159@naver.com" at bounding box center [925, 327] width 374 height 42
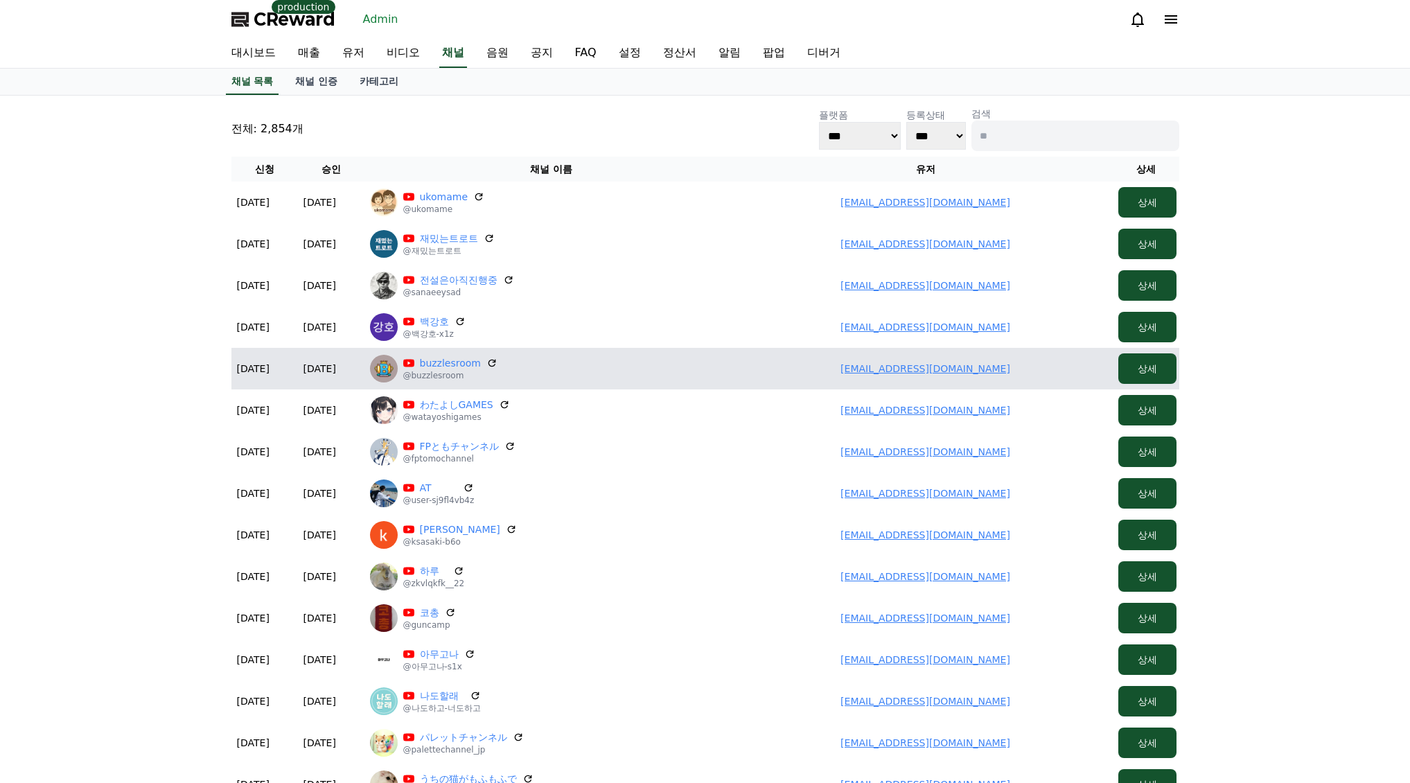
drag, startPoint x: 841, startPoint y: 351, endPoint x: 887, endPoint y: 353, distance: 46.5
click at [1037, 359] on td "gogodzombic@gmail.com" at bounding box center [925, 369] width 374 height 42
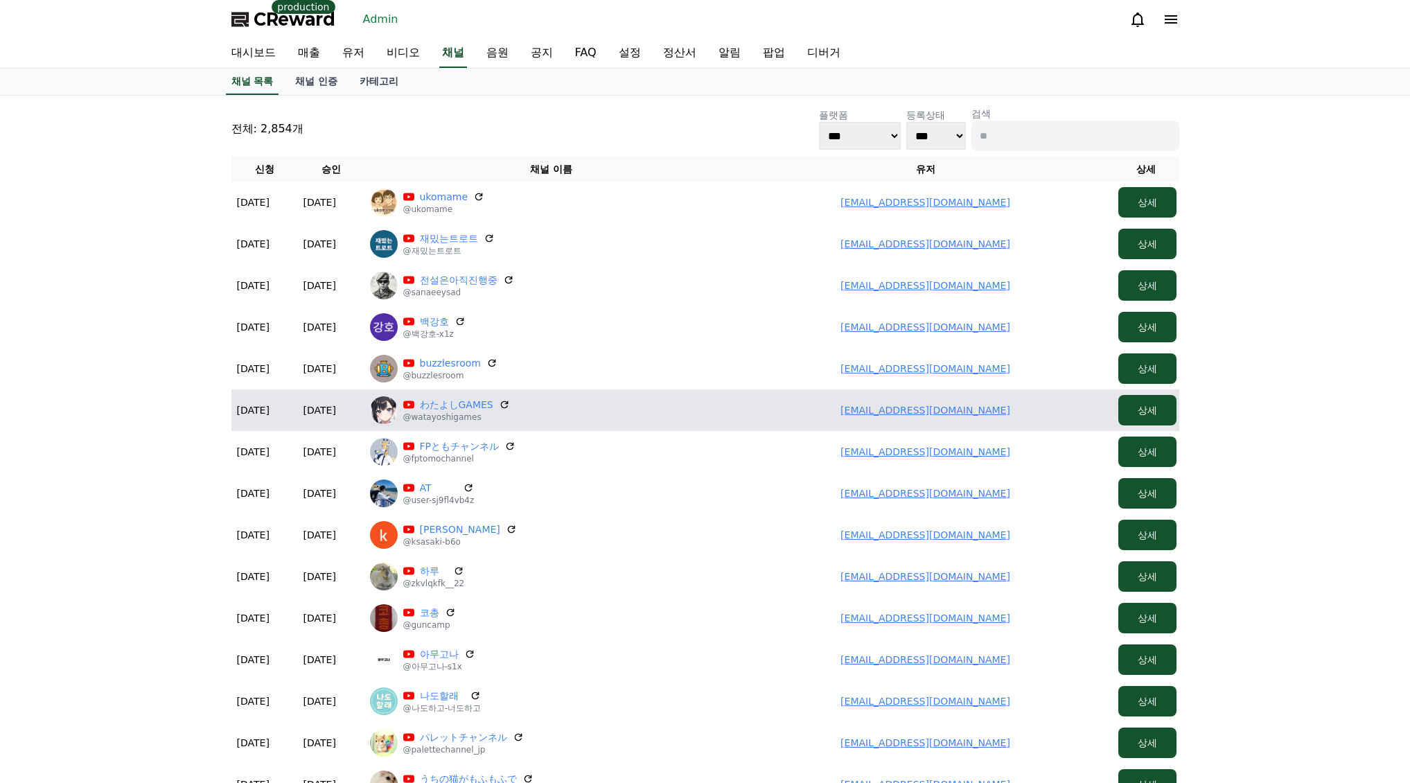
drag, startPoint x: 839, startPoint y: 405, endPoint x: 1002, endPoint y: 402, distance: 162.8
click at [1036, 405] on td "hcikn12903@yahoo.co.jp" at bounding box center [925, 410] width 374 height 42
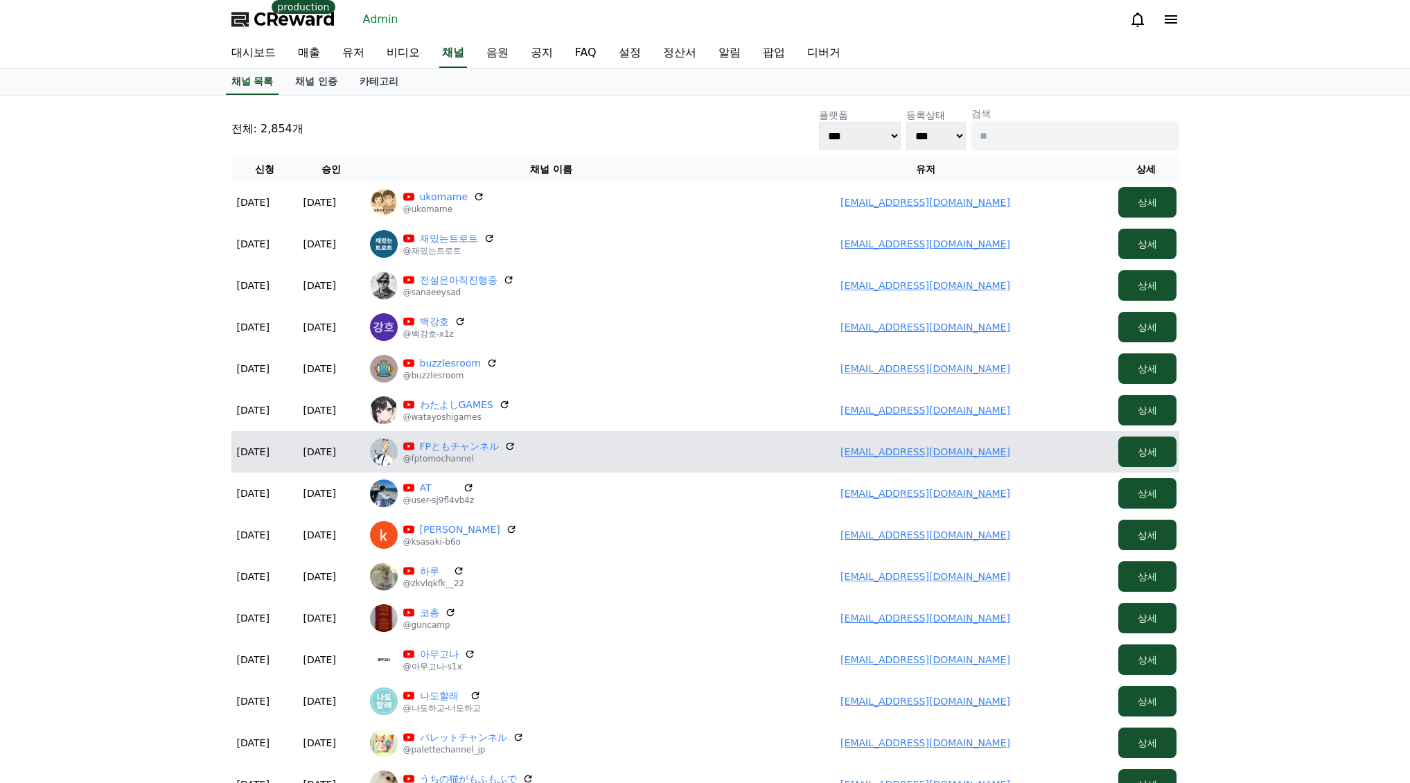
drag, startPoint x: 797, startPoint y: 445, endPoint x: 1028, endPoint y: 450, distance: 230.7
click at [1034, 450] on td "calm.under.pressure34@gmail.com" at bounding box center [925, 452] width 374 height 42
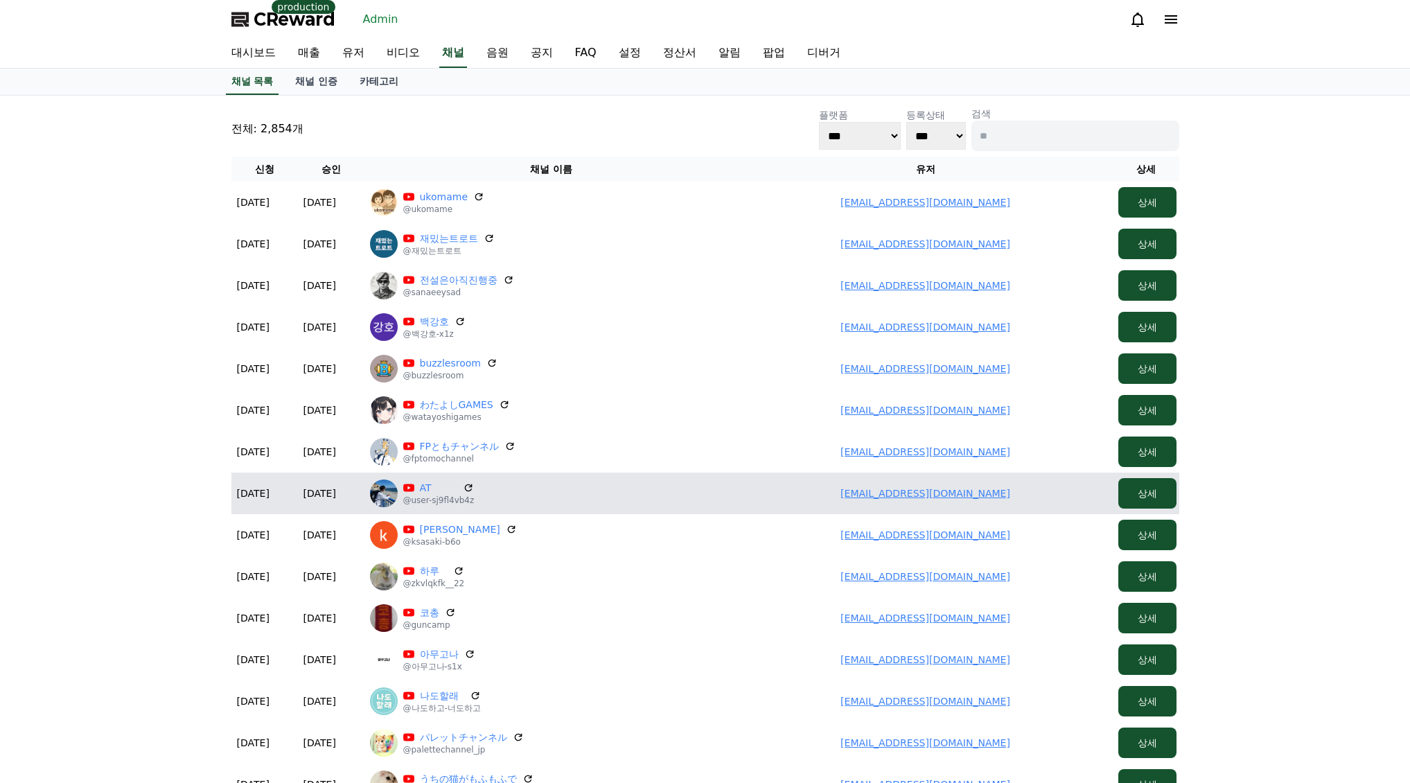
drag, startPoint x: 847, startPoint y: 493, endPoint x: 1036, endPoint y: 498, distance: 189.2
click at [1062, 498] on td "20g00023@gmail.com" at bounding box center [925, 493] width 374 height 42
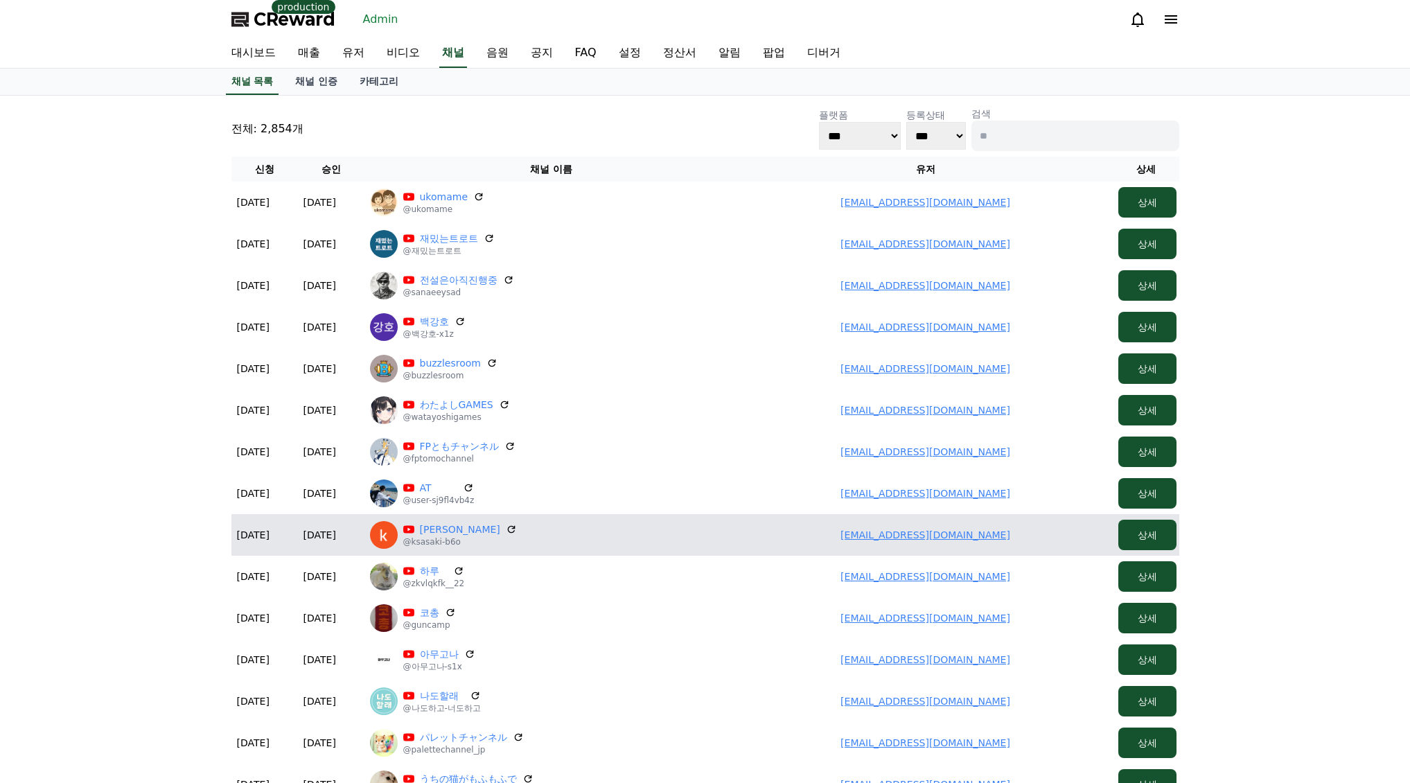
drag, startPoint x: 1043, startPoint y: 538, endPoint x: 741, endPoint y: 498, distance: 304.7
click at [1048, 533] on td "papa19630226@outlook.jp" at bounding box center [925, 535] width 374 height 42
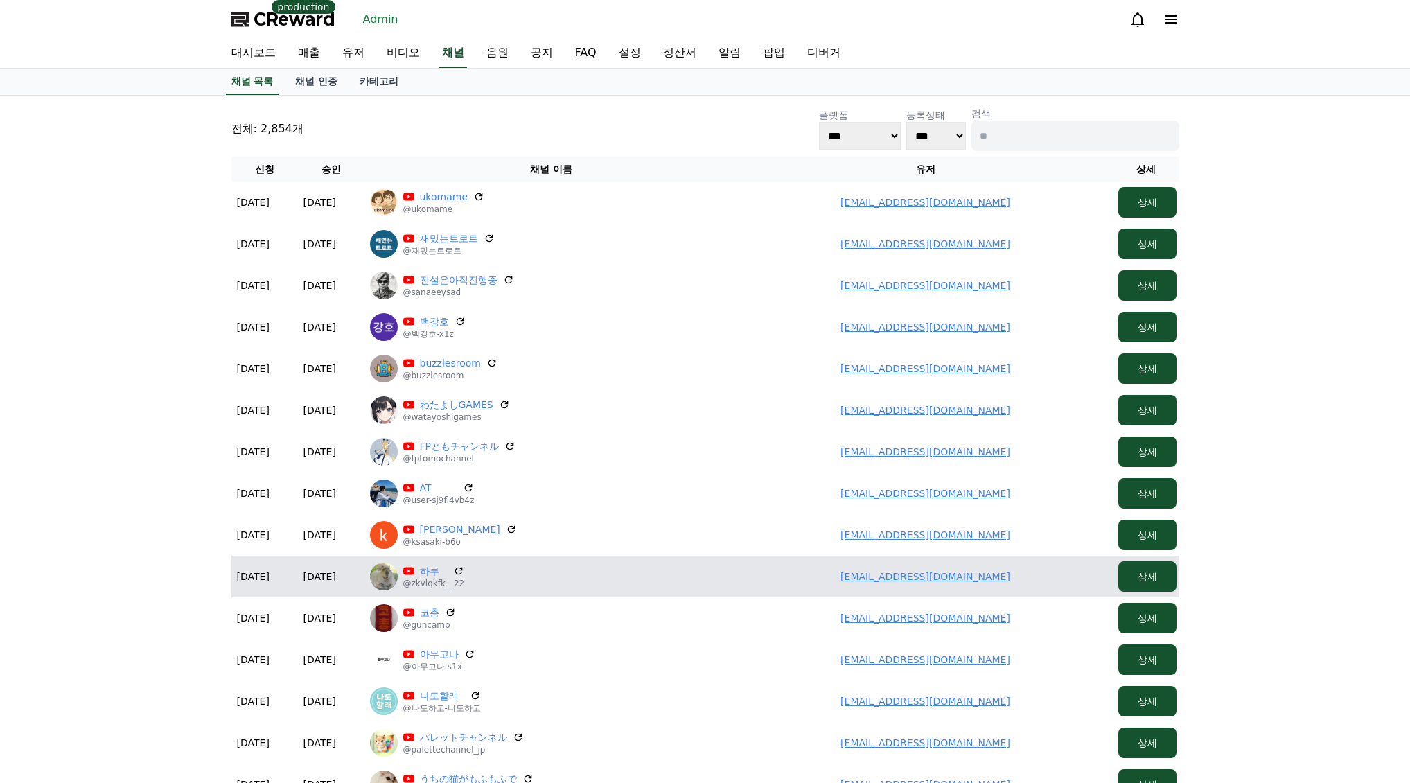
drag, startPoint x: 802, startPoint y: 574, endPoint x: 1006, endPoint y: 572, distance: 203.7
click at [1020, 575] on td "ajtwoddld@gmail.com" at bounding box center [925, 577] width 374 height 42
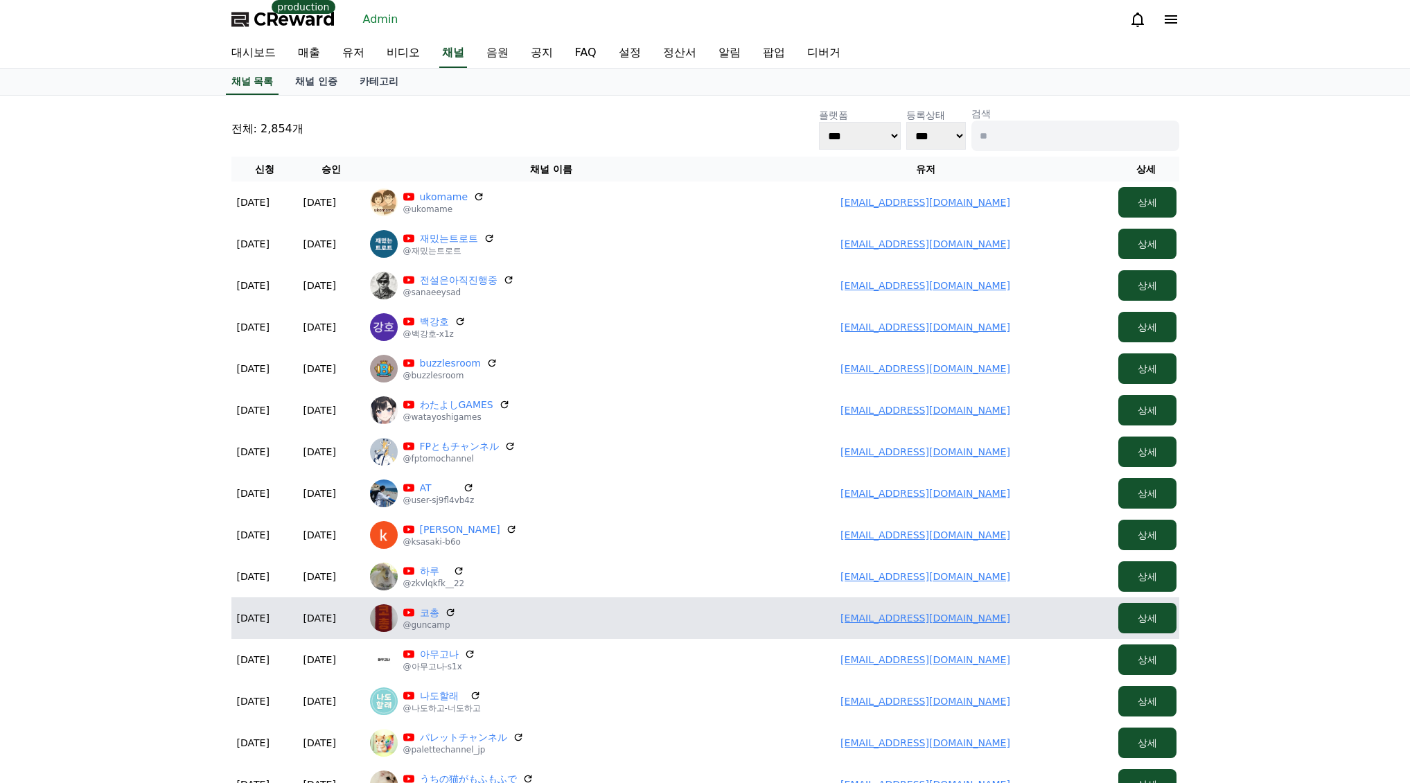
drag, startPoint x: 858, startPoint y: 617, endPoint x: 869, endPoint y: 603, distance: 17.2
click at [1036, 619] on td "dalrae86@gmail.com" at bounding box center [925, 618] width 374 height 42
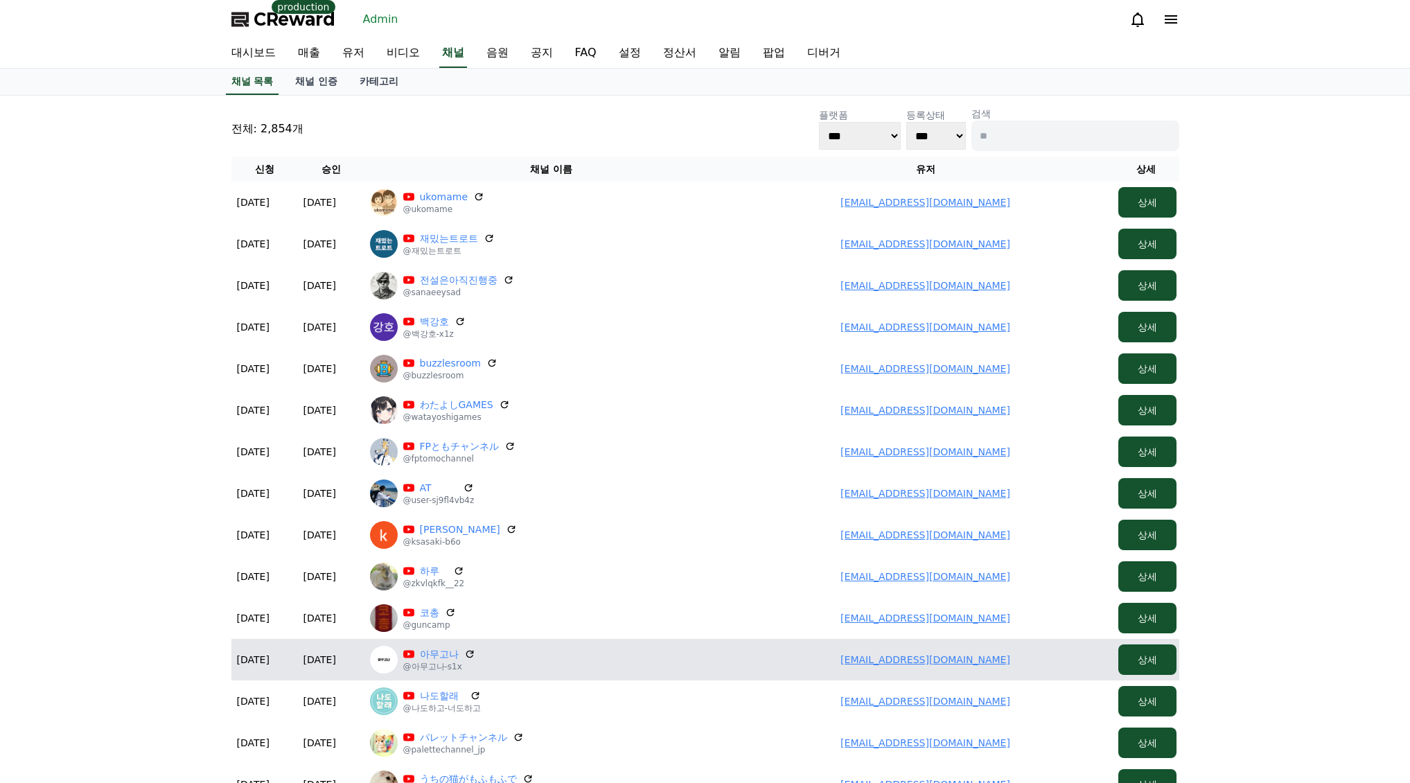
drag, startPoint x: 831, startPoint y: 659, endPoint x: 1038, endPoint y: 662, distance: 207.1
click at [1038, 662] on td "ejrwls012@gmail.com" at bounding box center [925, 660] width 374 height 42
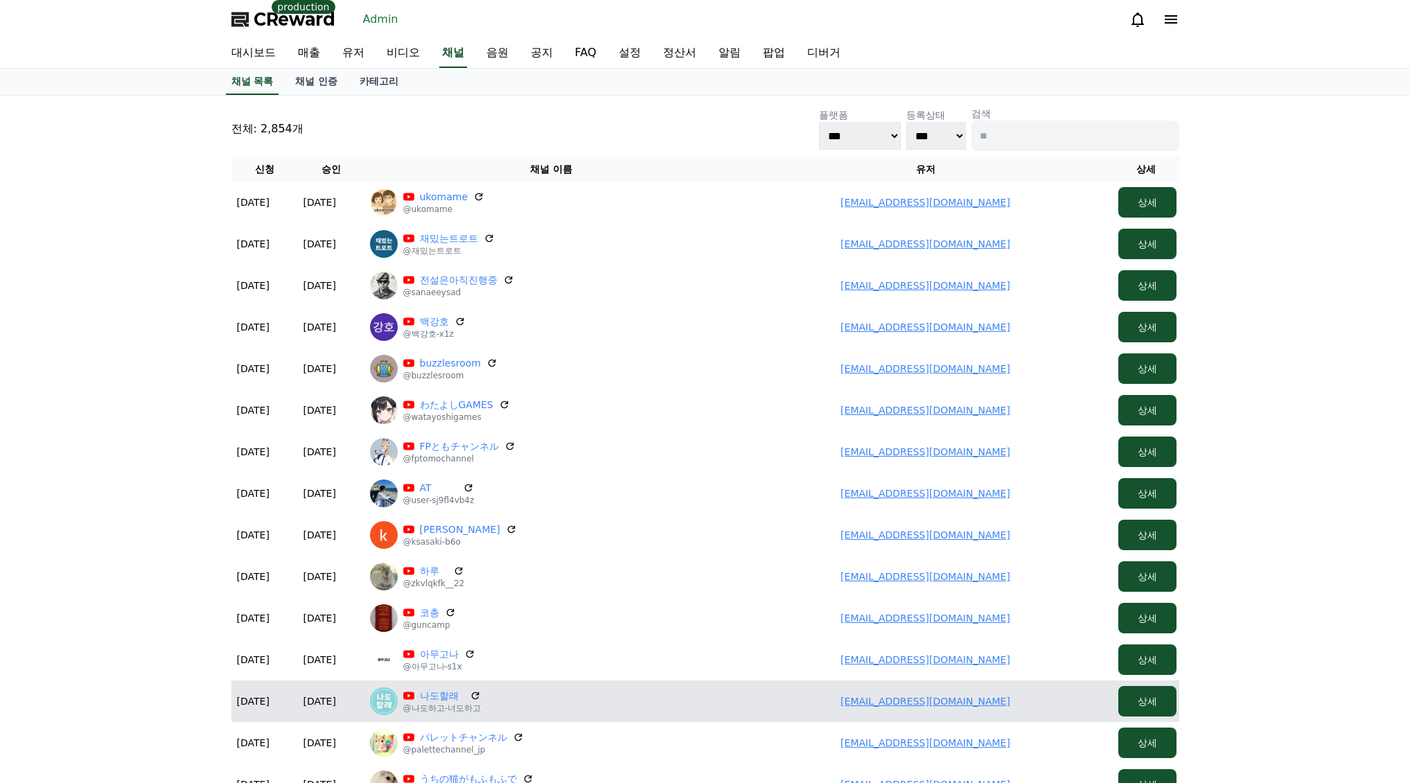
drag, startPoint x: 838, startPoint y: 694, endPoint x: 984, endPoint y: 705, distance: 147.2
click at [993, 707] on td "wofuehdjr123@gmail.com" at bounding box center [925, 701] width 374 height 42
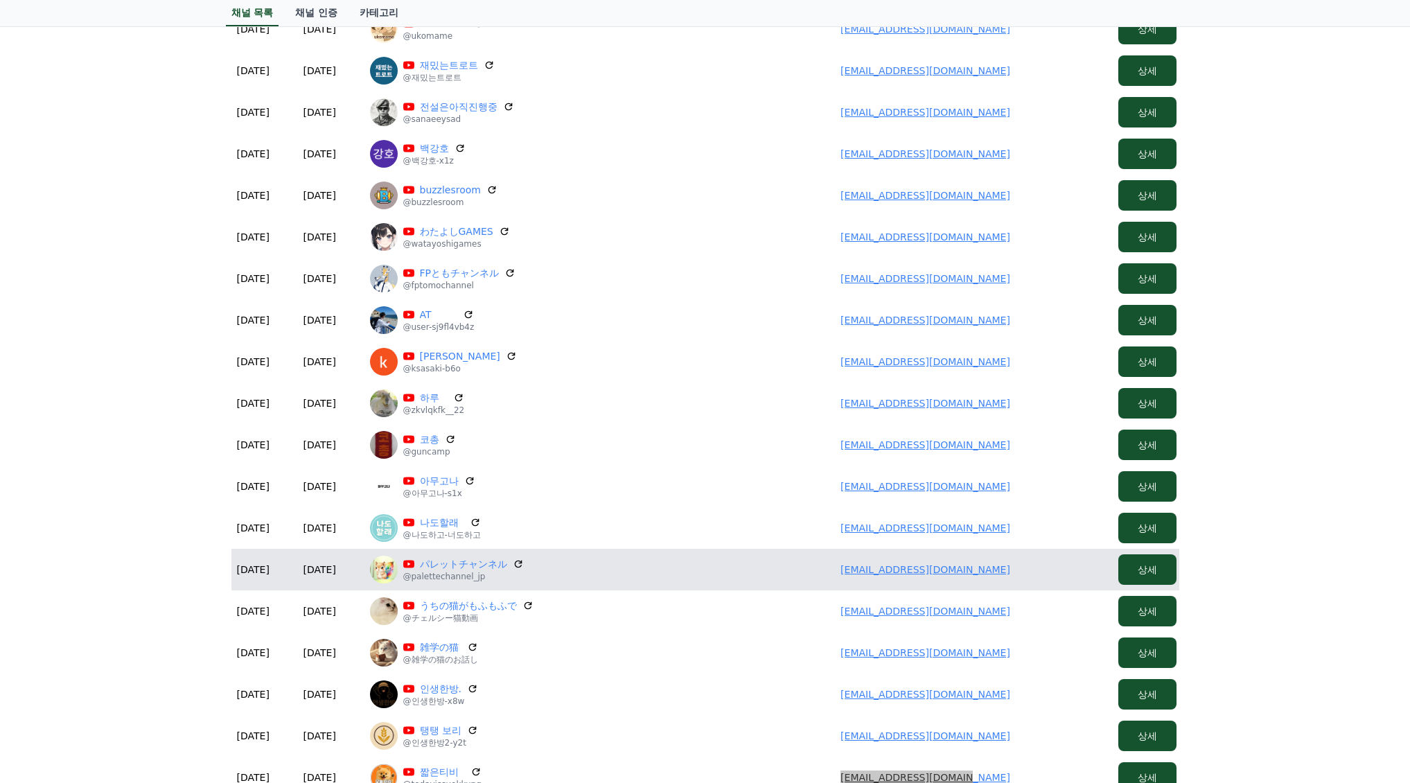
scroll to position [208, 0]
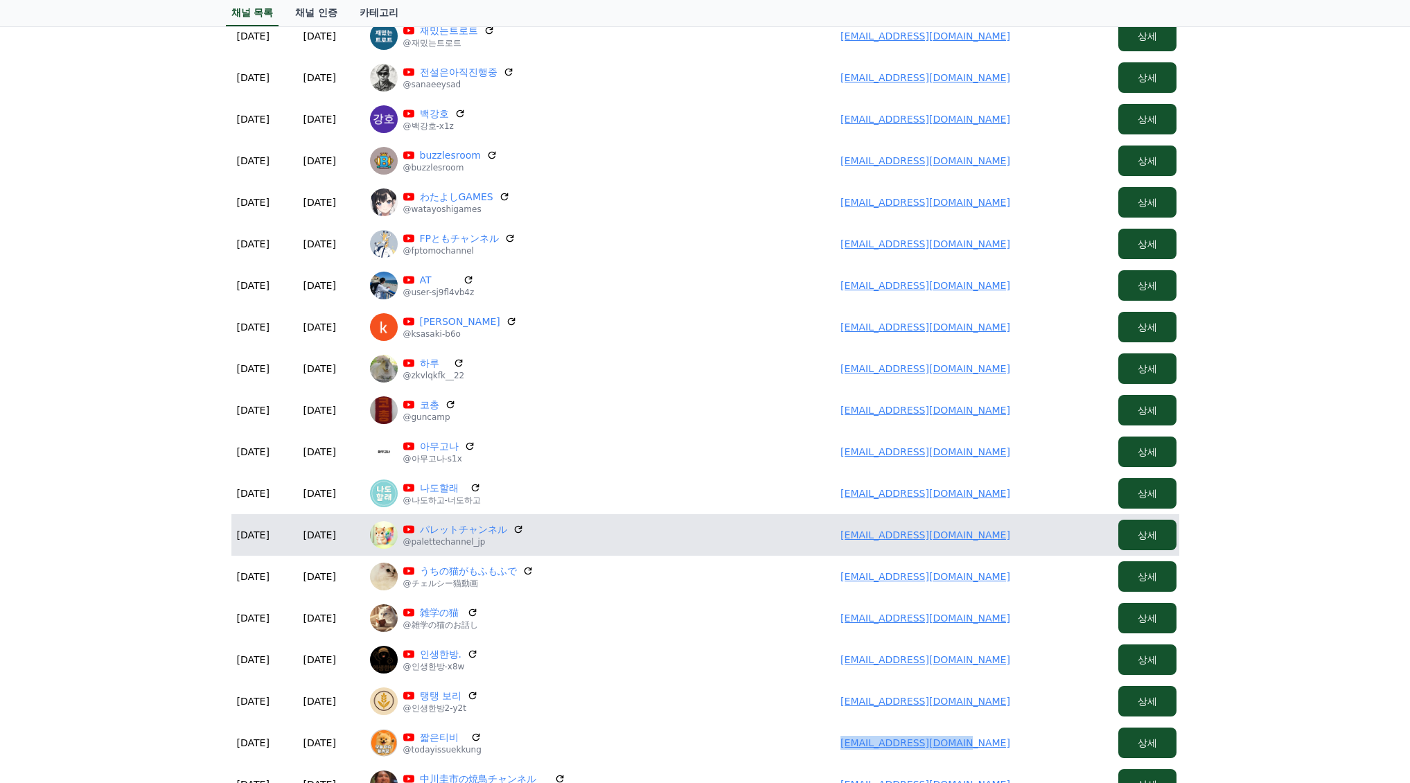
drag, startPoint x: 781, startPoint y: 535, endPoint x: 1043, endPoint y: 541, distance: 261.2
click at [1057, 542] on td "calm.under.pressure34@gmail.com" at bounding box center [925, 535] width 374 height 42
drag, startPoint x: 812, startPoint y: 574, endPoint x: 851, endPoint y: 554, distance: 43.7
click at [1011, 583] on td "mirin0246@gmail.com" at bounding box center [925, 577] width 374 height 42
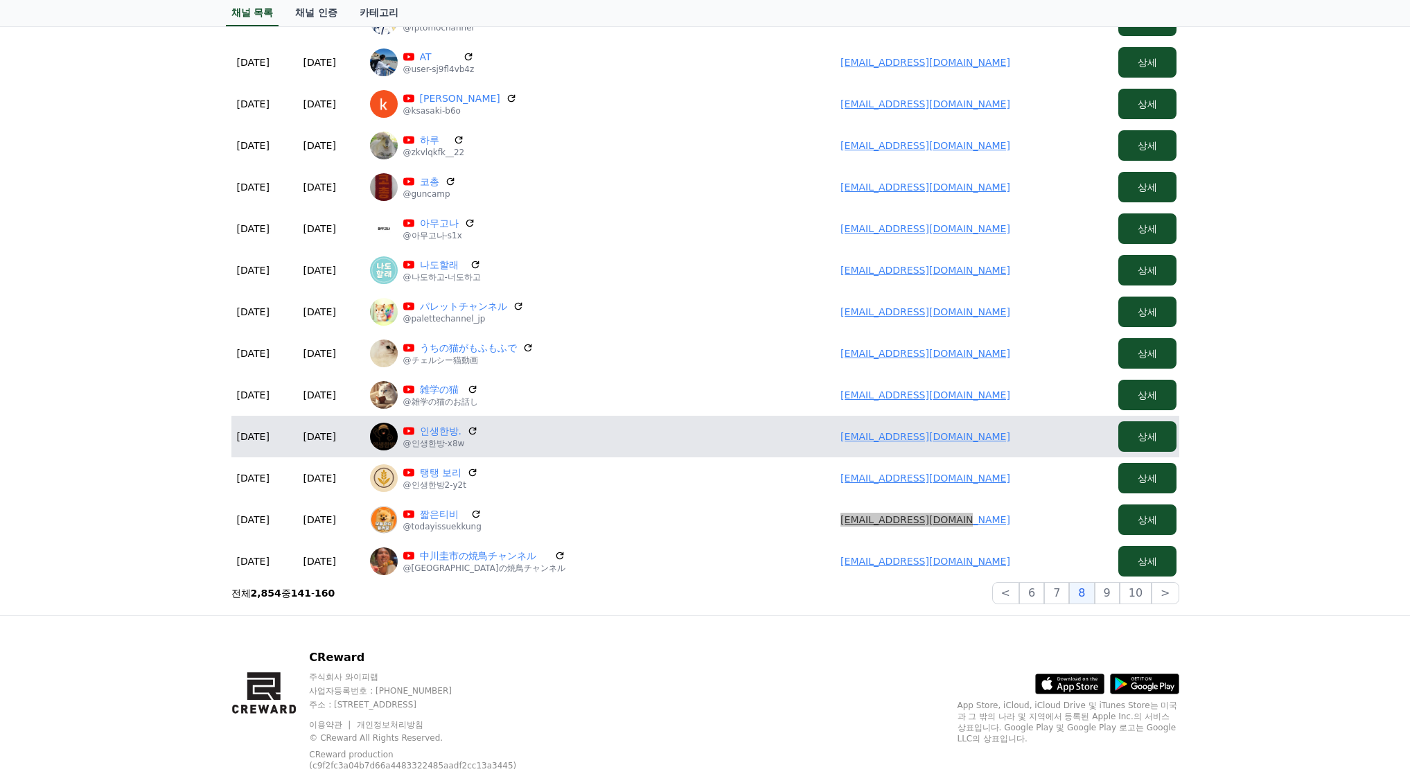
scroll to position [463, 0]
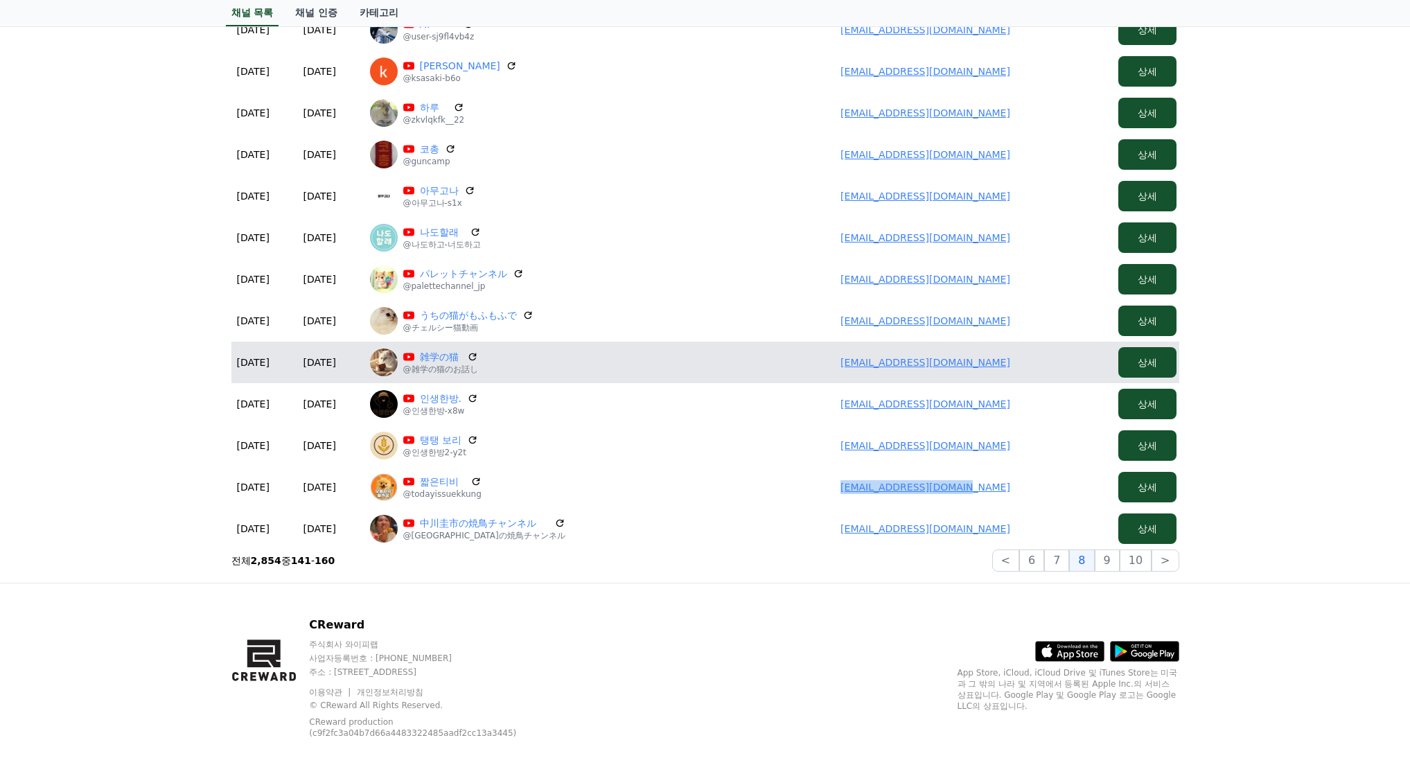
drag, startPoint x: 840, startPoint y: 363, endPoint x: 1037, endPoint y: 367, distance: 196.8
click at [1039, 366] on td "mirin0246@gmail.com" at bounding box center [925, 363] width 374 height 42
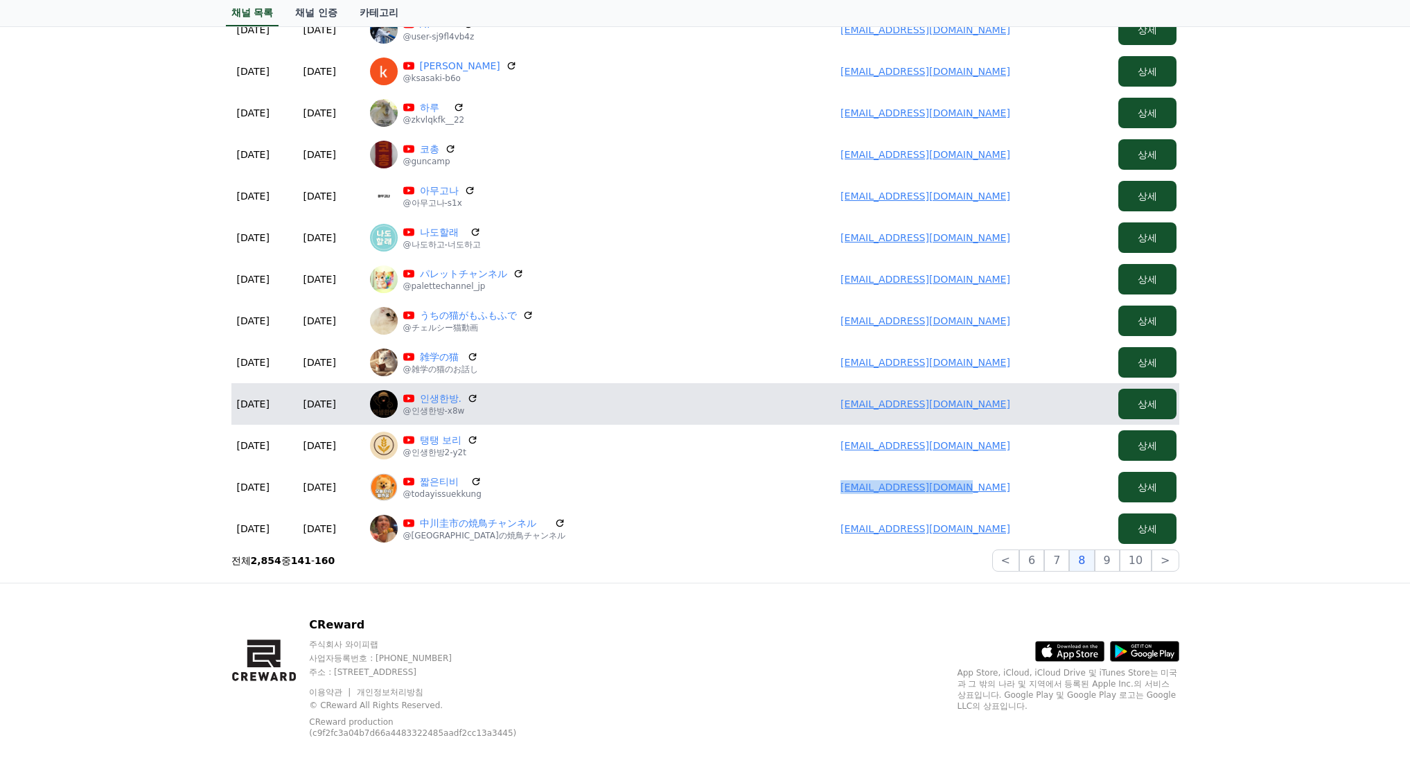
drag, startPoint x: 853, startPoint y: 405, endPoint x: 1016, endPoint y: 400, distance: 162.9
click at [1047, 407] on td "ll523412@gmail.com" at bounding box center [925, 404] width 374 height 42
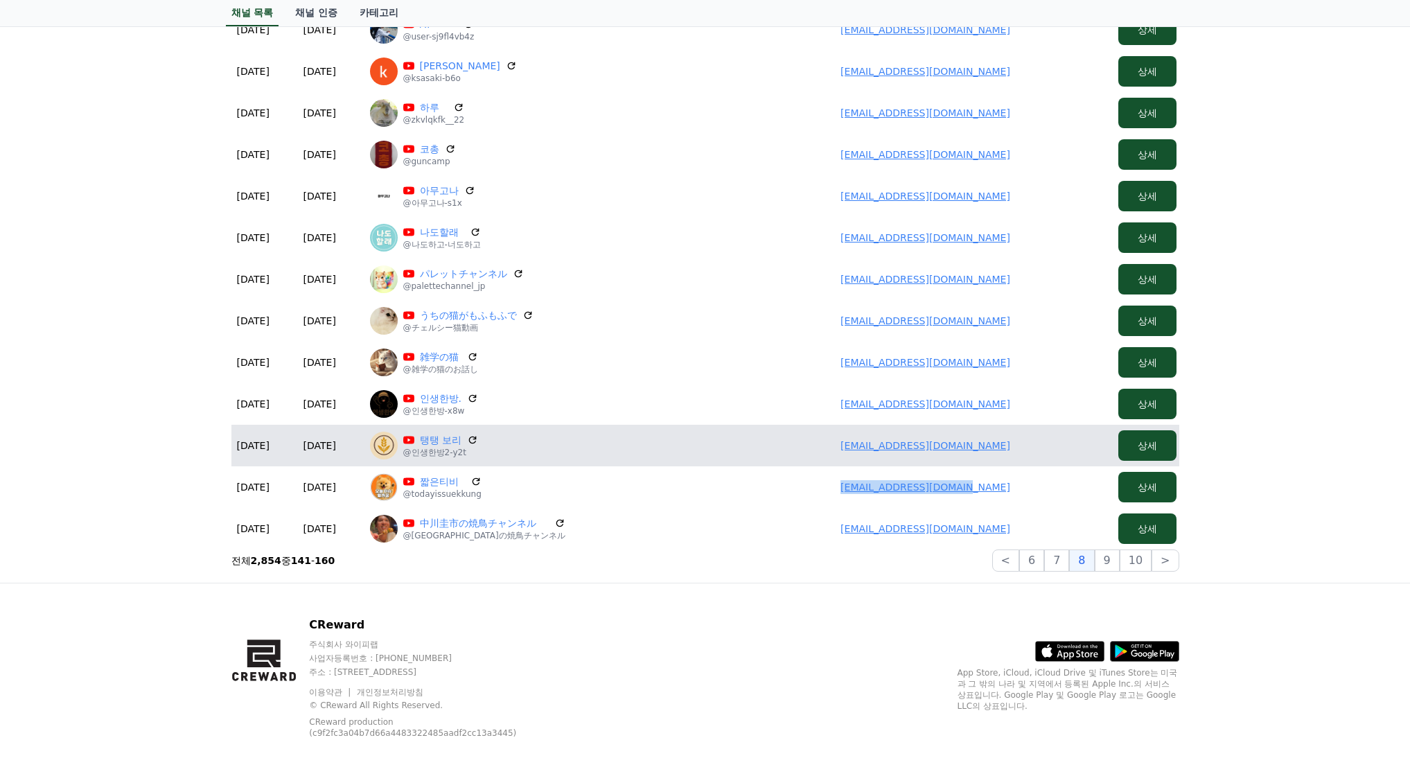
drag, startPoint x: 826, startPoint y: 434, endPoint x: 1020, endPoint y: 448, distance: 195.2
click at [1025, 450] on td "ll523412@gmail.com" at bounding box center [925, 446] width 374 height 42
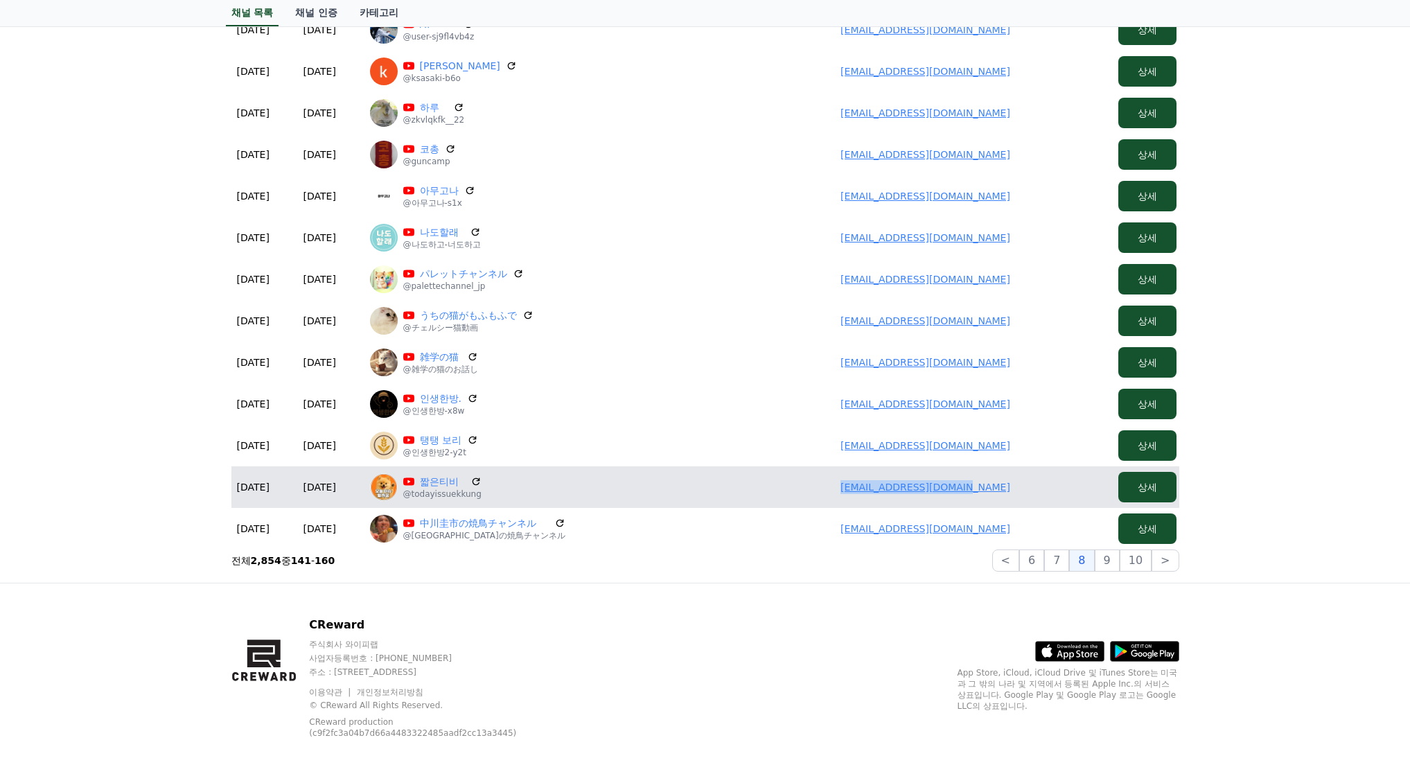
drag, startPoint x: 935, startPoint y: 488, endPoint x: 1017, endPoint y: 486, distance: 82.4
click at [1018, 487] on td "ckbana83@gmail.com" at bounding box center [925, 487] width 374 height 42
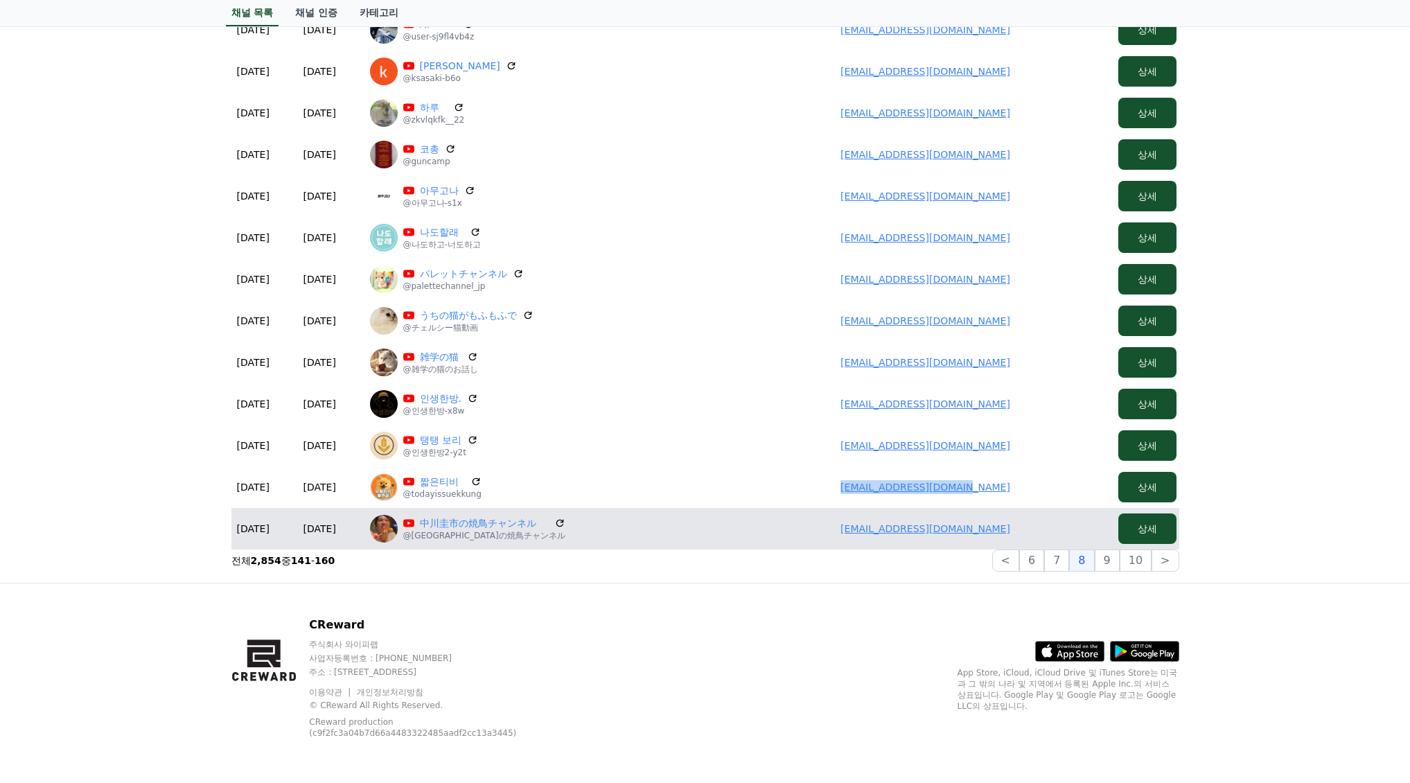
drag, startPoint x: 892, startPoint y: 524, endPoint x: 997, endPoint y: 512, distance: 105.3
click at [1066, 525] on td "jazz198204@gmail.com" at bounding box center [925, 529] width 374 height 42
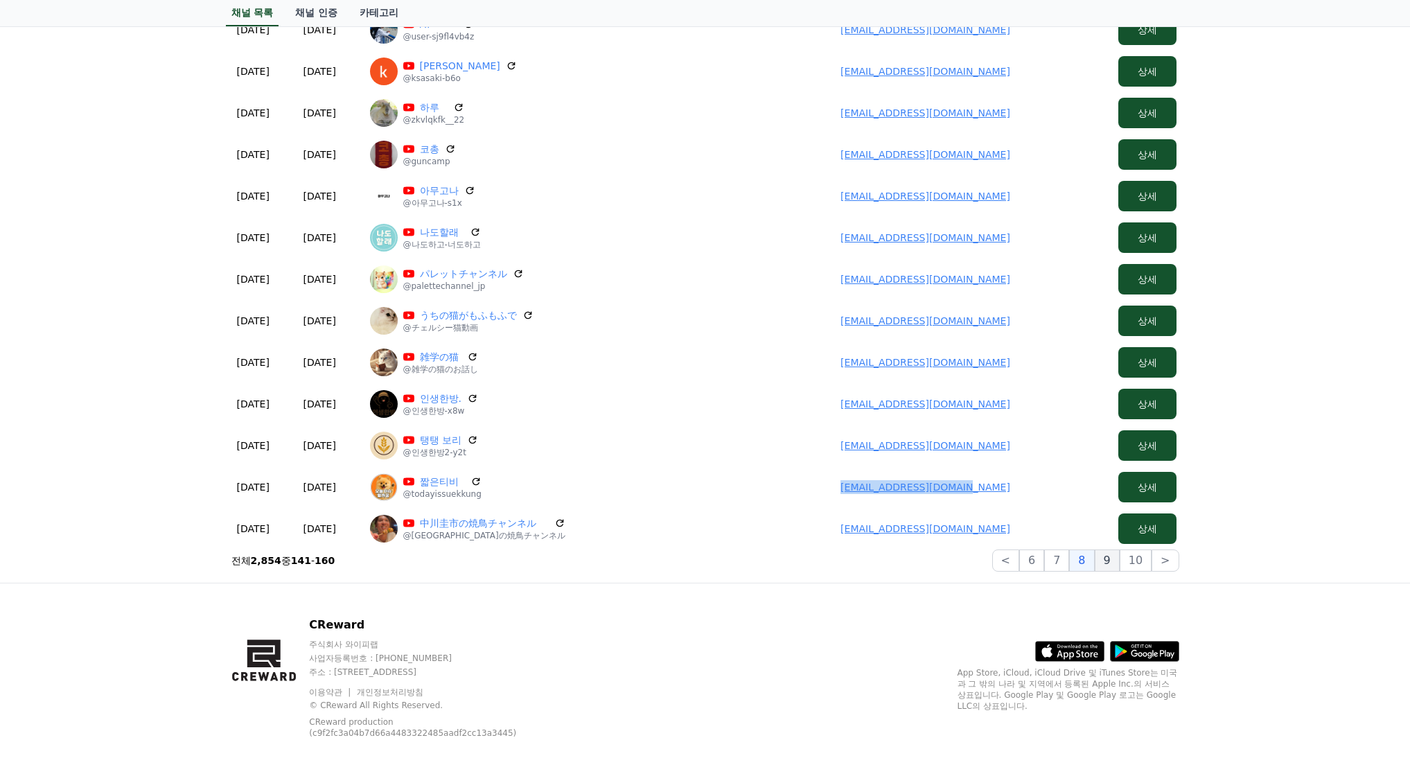
click at [1108, 563] on button "9" at bounding box center [1107, 560] width 25 height 22
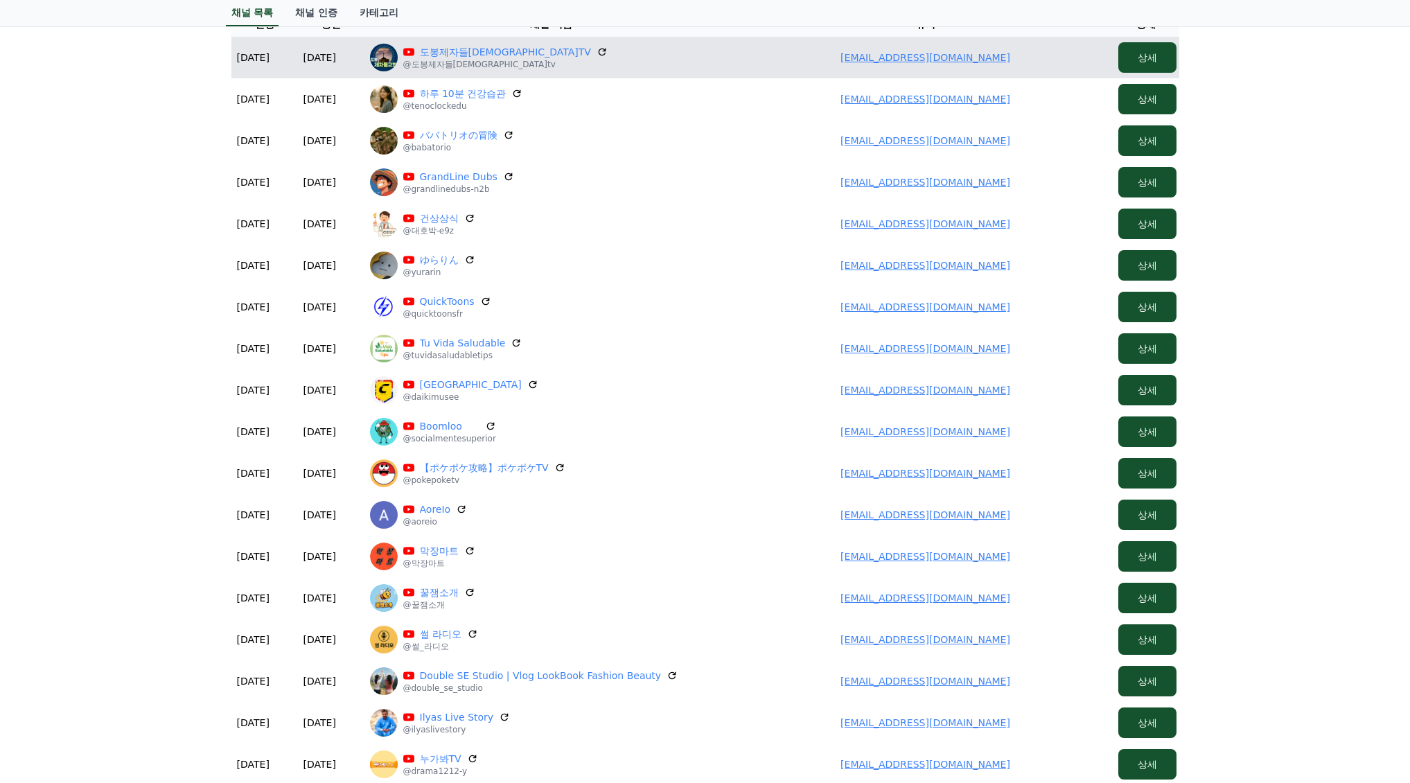
scroll to position [0, 0]
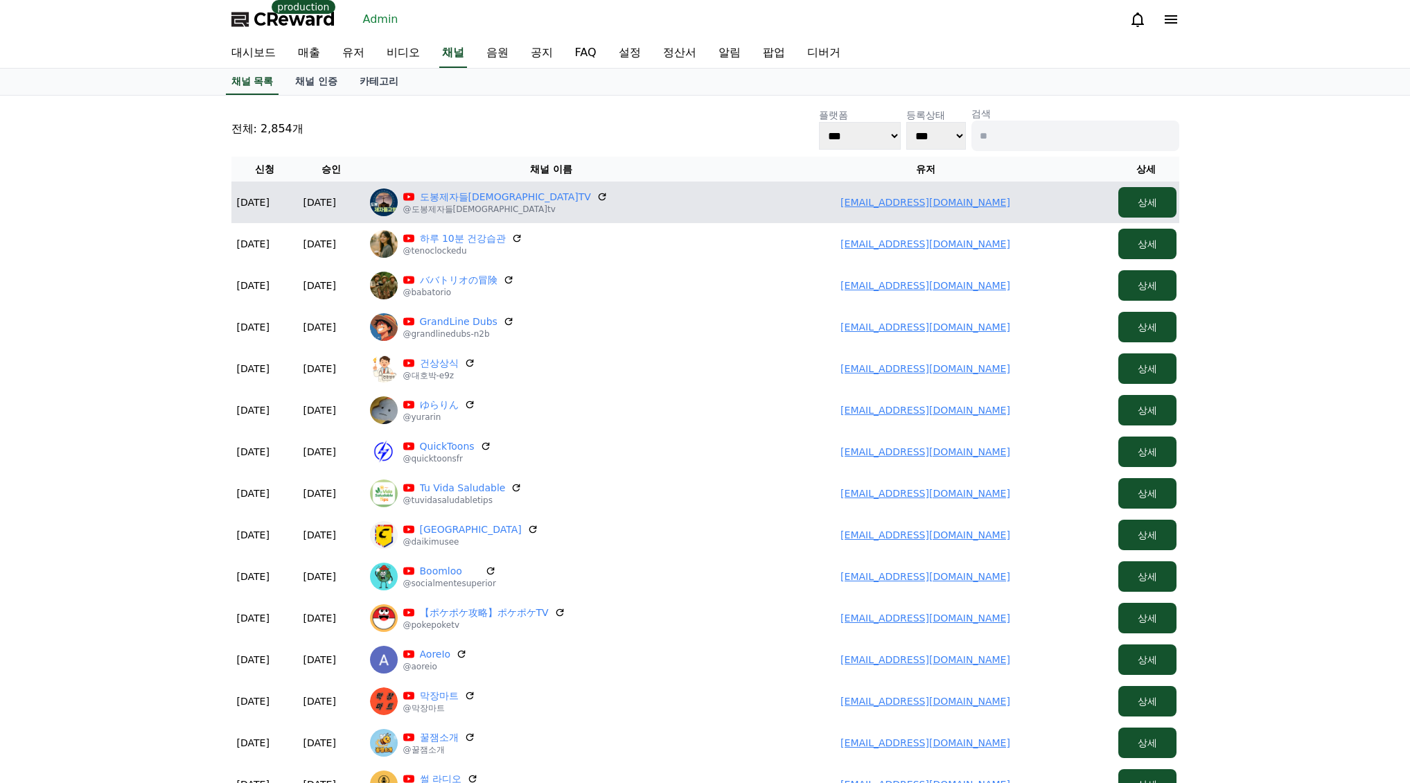
drag, startPoint x: 838, startPoint y: 202, endPoint x: 1040, endPoint y: 205, distance: 202.3
click at [1040, 205] on td "yesu8187@gmail.com" at bounding box center [925, 203] width 374 height 42
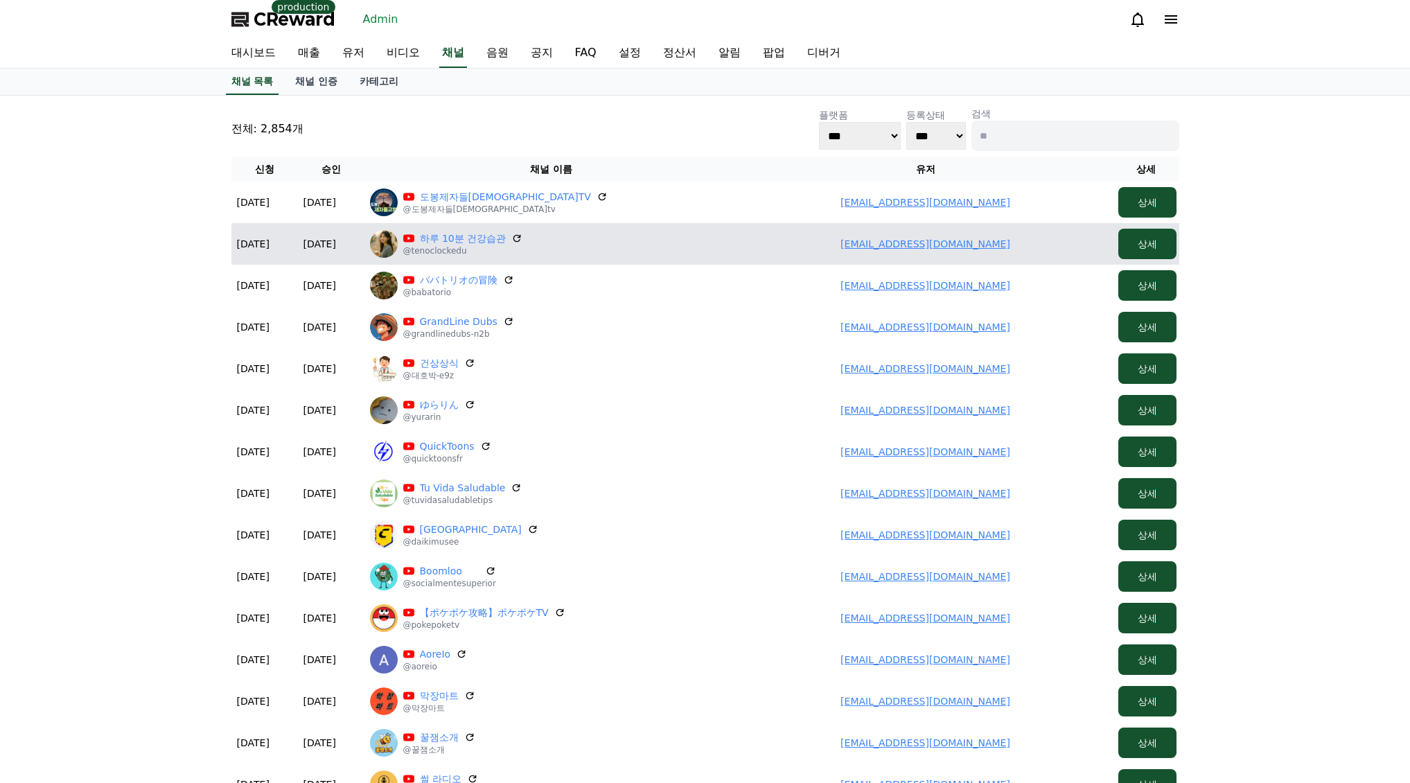
drag, startPoint x: 949, startPoint y: 260, endPoint x: 1001, endPoint y: 254, distance: 52.4
click at [1015, 255] on td "yongyong@empal.com" at bounding box center [925, 244] width 374 height 42
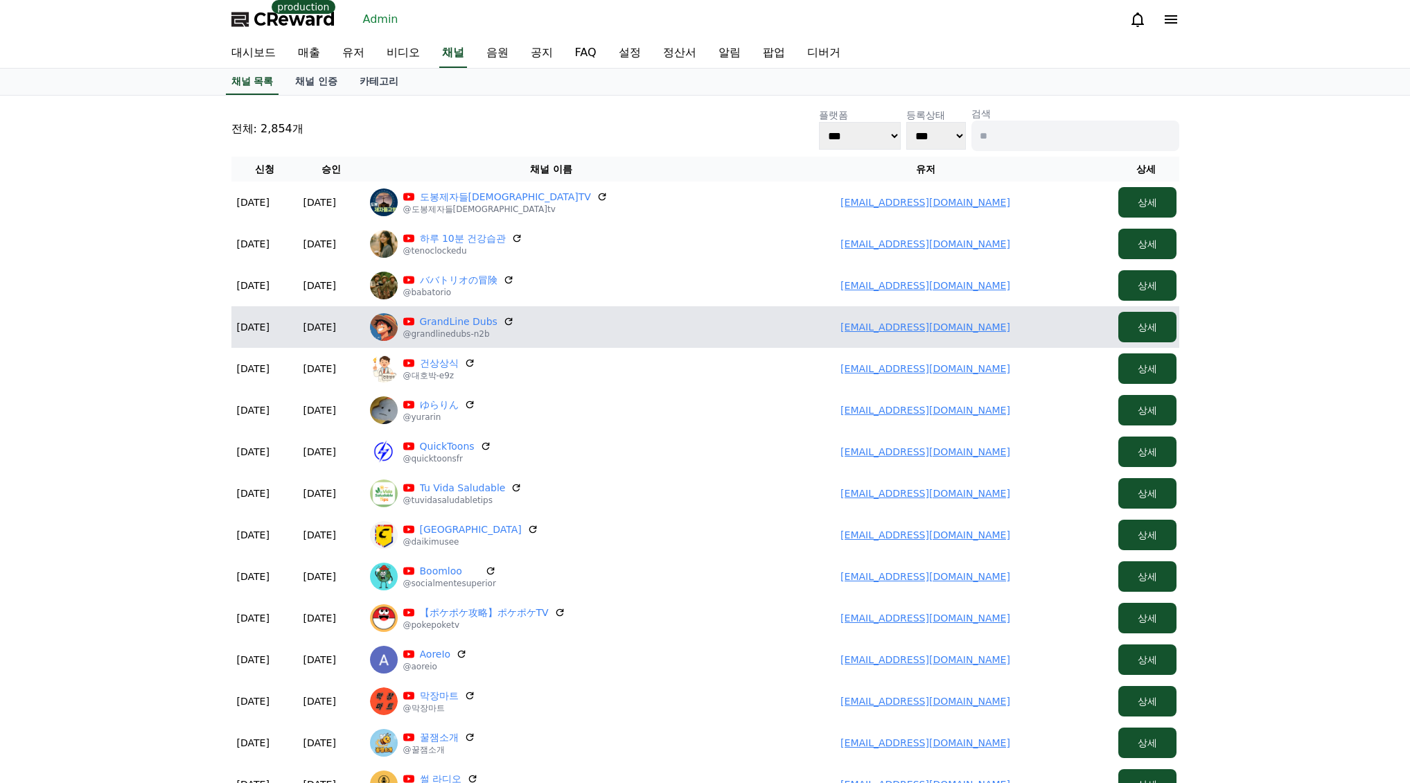
drag, startPoint x: 858, startPoint y: 276, endPoint x: 1050, endPoint y: 310, distance: 195.6
click at [1063, 312] on table "신청 승인 채널 이름 유저 상세 2025-09-02 09-02 2025-09-02 09-02 도봉제자들교회TV @도봉제자들교회tv yesu81…" at bounding box center [705, 585] width 948 height 856
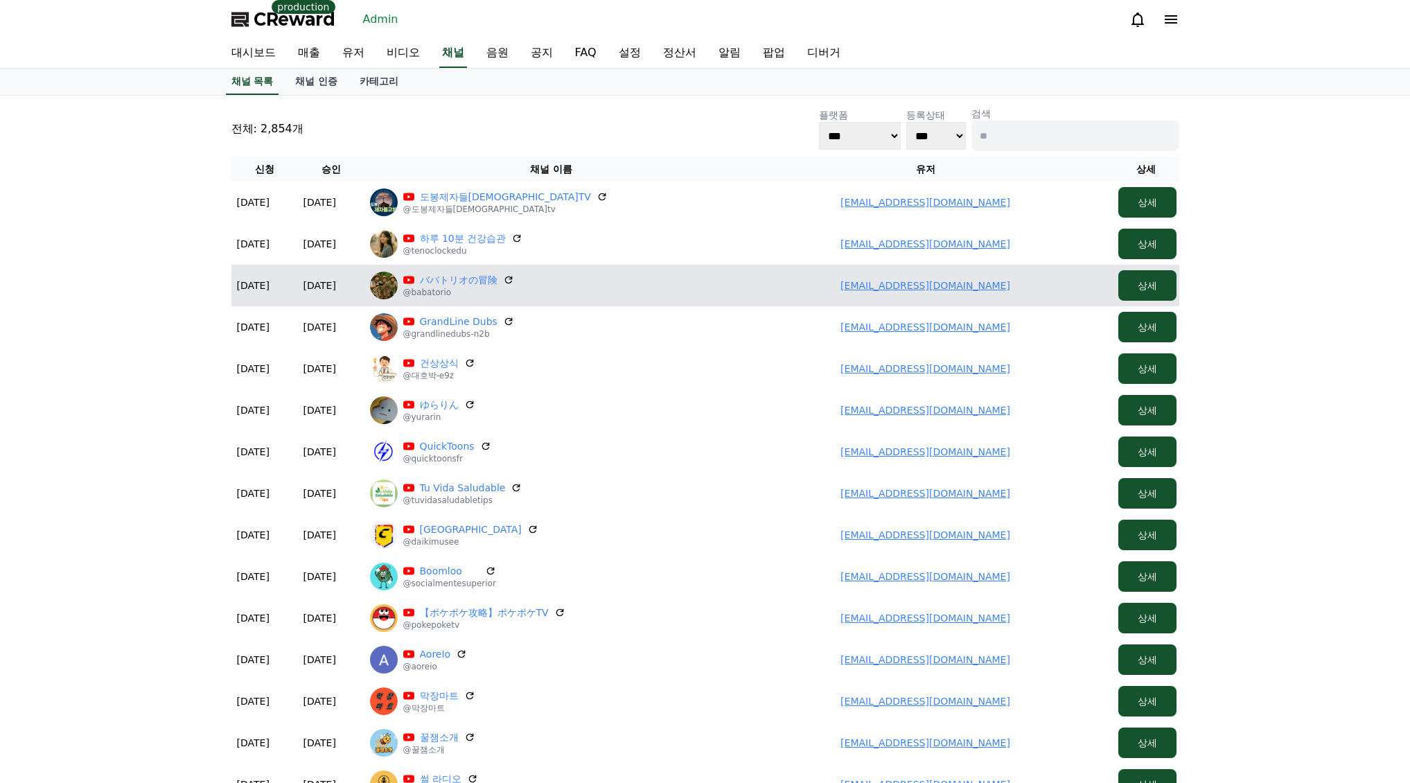
click at [810, 284] on td "2021yurarin@gmail.com" at bounding box center [925, 286] width 374 height 42
click at [814, 283] on td "2021yurarin@gmail.com" at bounding box center [925, 286] width 374 height 42
drag, startPoint x: 867, startPoint y: 286, endPoint x: 710, endPoint y: 273, distance: 157.1
click at [1012, 289] on td "2021yurarin@gmail.com" at bounding box center [925, 286] width 374 height 42
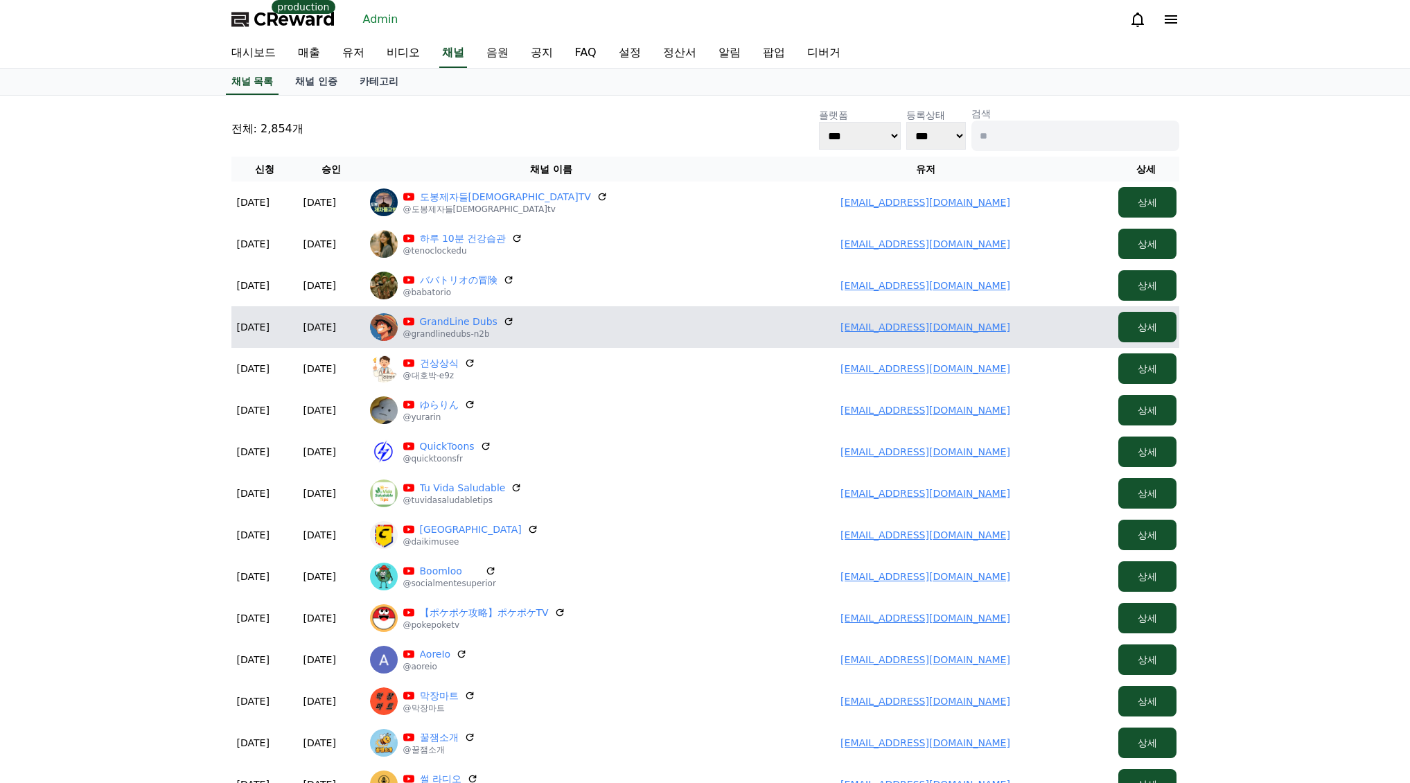
drag, startPoint x: 822, startPoint y: 321, endPoint x: 1071, endPoint y: 324, distance: 249.4
click at [1071, 324] on td "baidyarupakbaidya@gmail.com" at bounding box center [925, 327] width 374 height 42
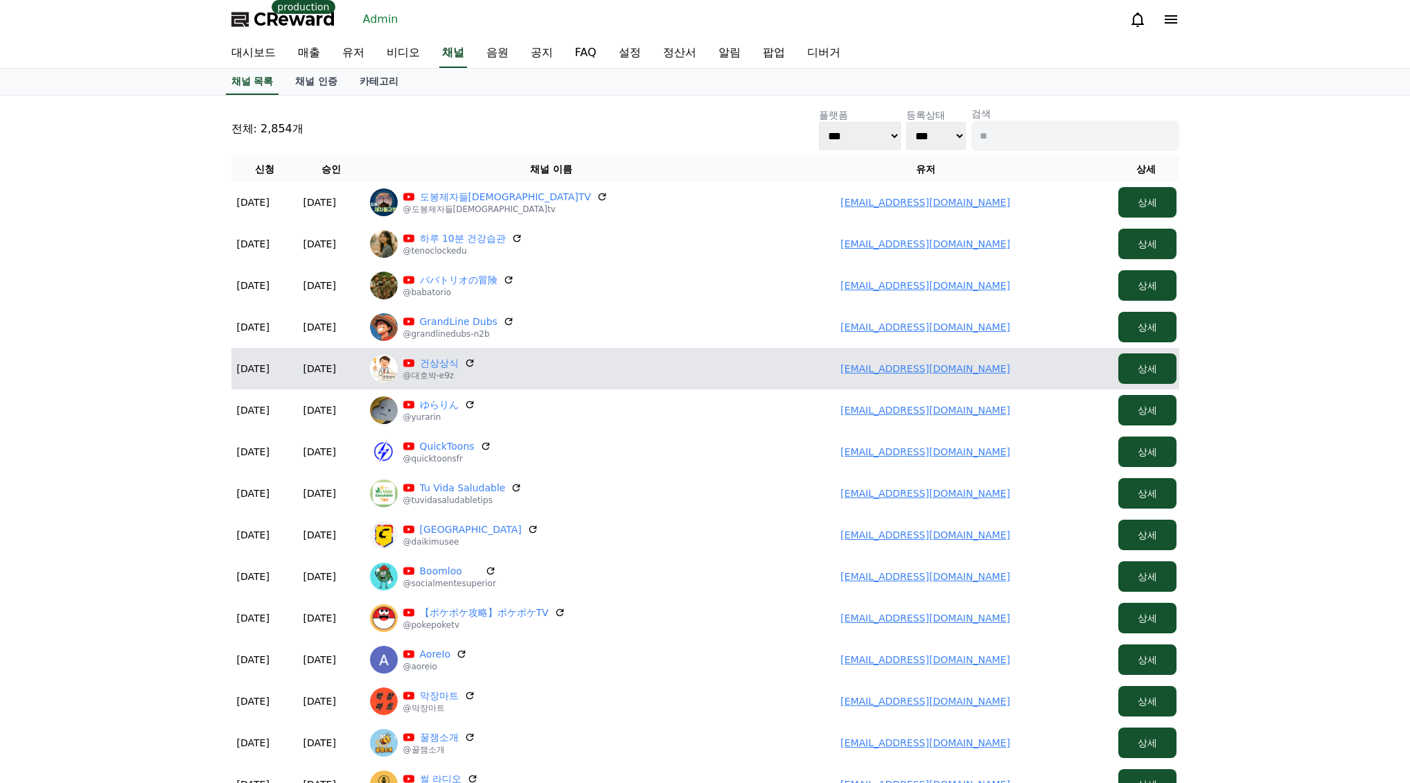
drag, startPoint x: 802, startPoint y: 369, endPoint x: 955, endPoint y: 373, distance: 152.5
click at [1007, 372] on td "pdh01071273121@gmail.com" at bounding box center [925, 369] width 374 height 42
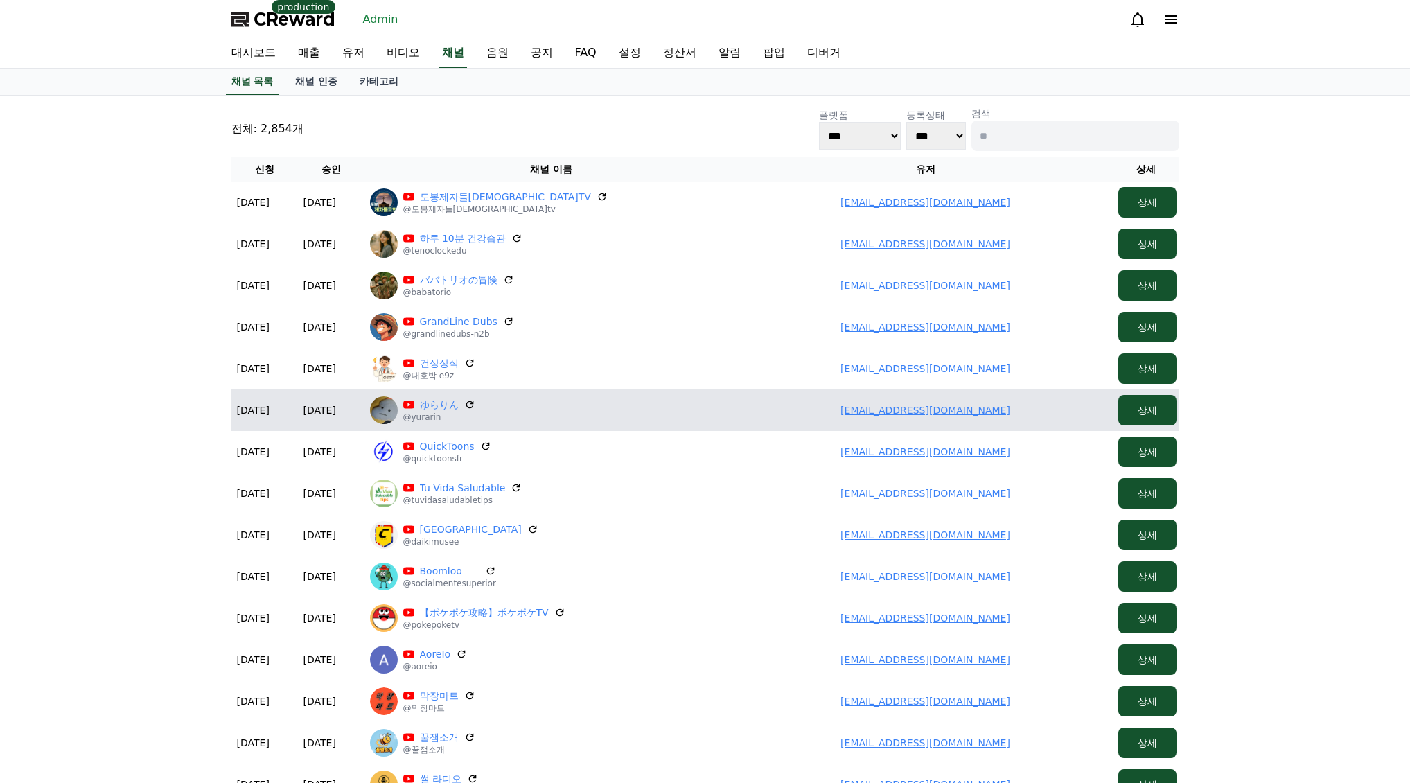
drag, startPoint x: 850, startPoint y: 402, endPoint x: 1060, endPoint y: 411, distance: 210.1
click at [1060, 411] on td "2021surarin@gmail.com" at bounding box center [925, 410] width 374 height 42
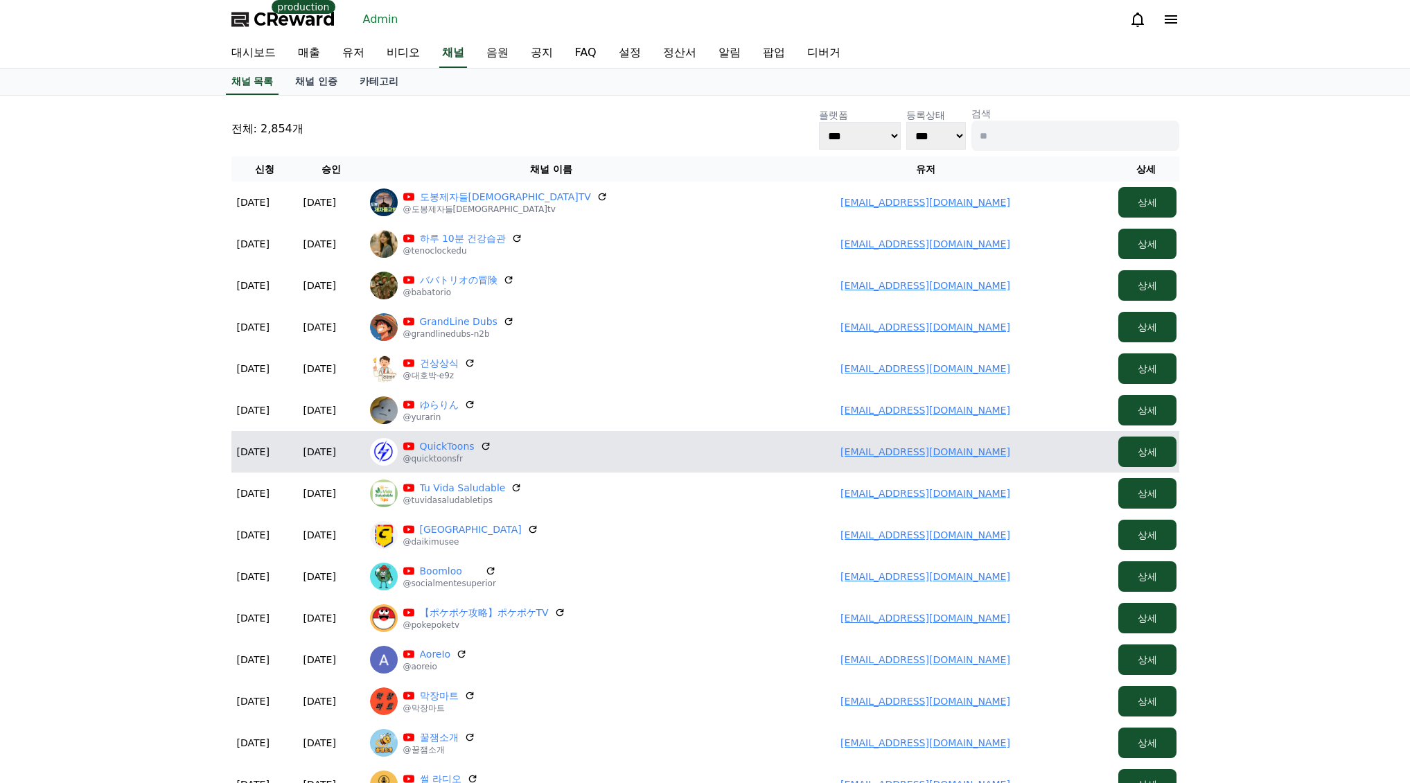
drag, startPoint x: 859, startPoint y: 452, endPoint x: 1017, endPoint y: 445, distance: 158.1
click at [1018, 445] on td "workforhardi@gmail.com" at bounding box center [925, 452] width 374 height 42
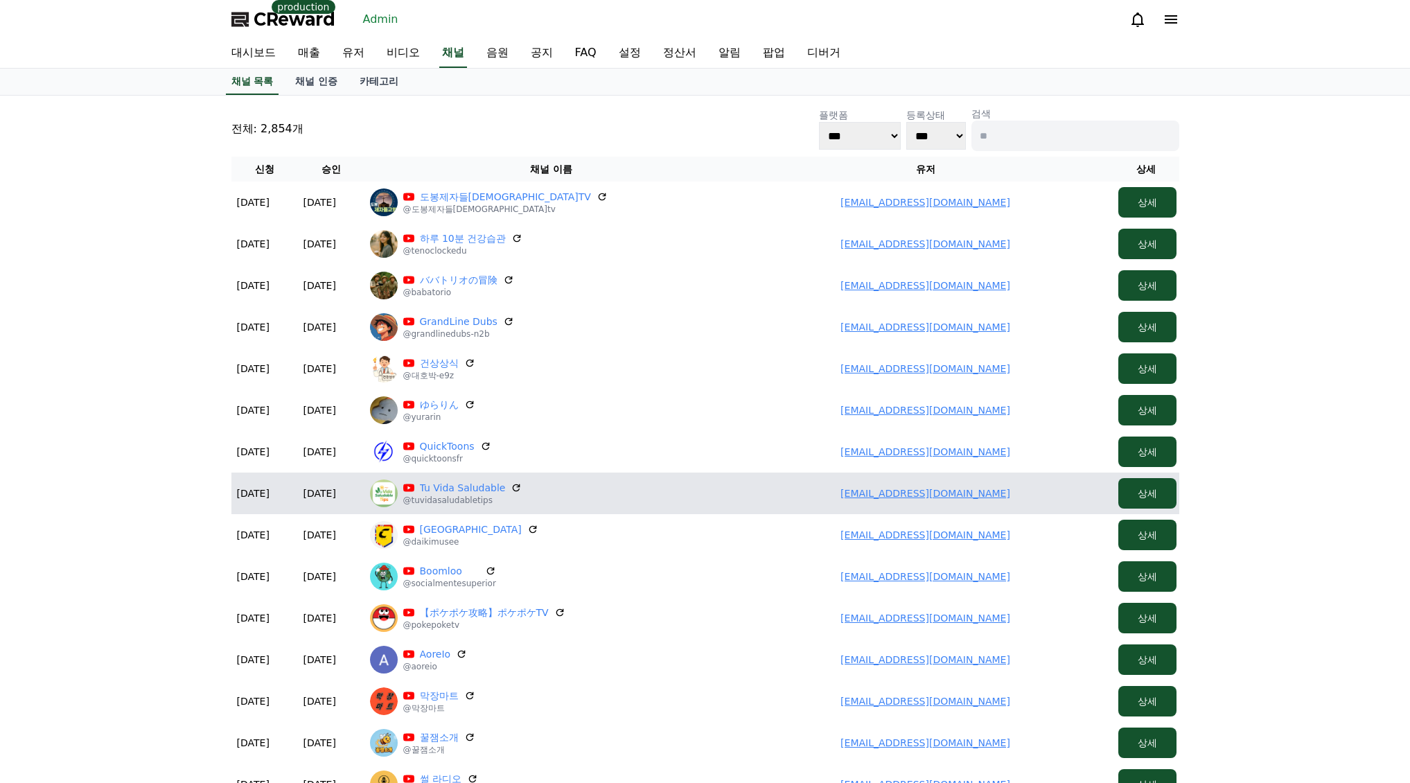
drag, startPoint x: 826, startPoint y: 492, endPoint x: 1036, endPoint y: 500, distance: 210.1
click at [1036, 500] on td "cittaslow01@gmail.com" at bounding box center [925, 493] width 374 height 42
click at [816, 501] on td "cittaslow01@gmail.com" at bounding box center [925, 493] width 374 height 42
drag, startPoint x: 832, startPoint y: 491, endPoint x: 986, endPoint y: 495, distance: 154.5
click at [986, 495] on td "cittaslow01@gmail.com" at bounding box center [925, 493] width 374 height 42
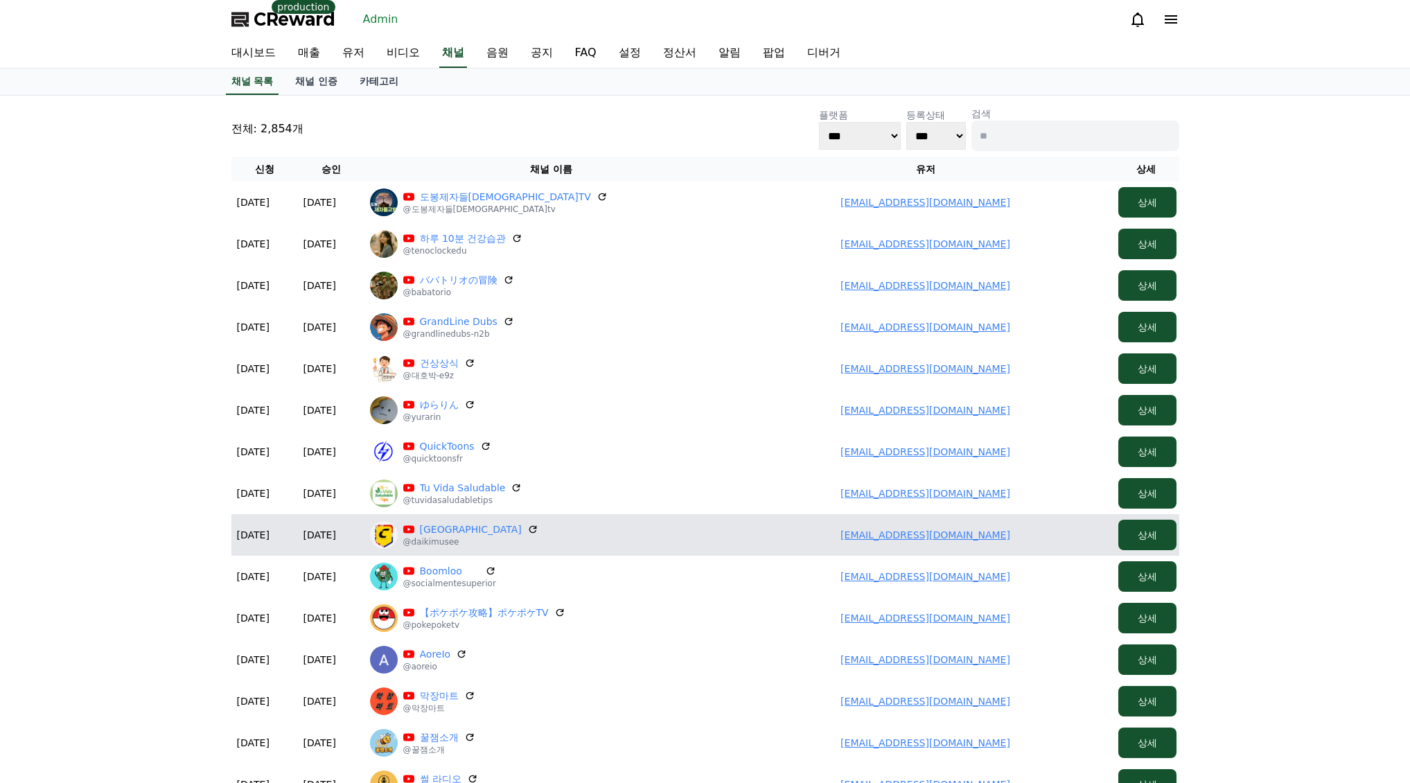
drag, startPoint x: 851, startPoint y: 528, endPoint x: 1032, endPoint y: 527, distance: 180.8
click at [1032, 527] on td "daiki08takahashi@gmail.com" at bounding box center [925, 535] width 374 height 42
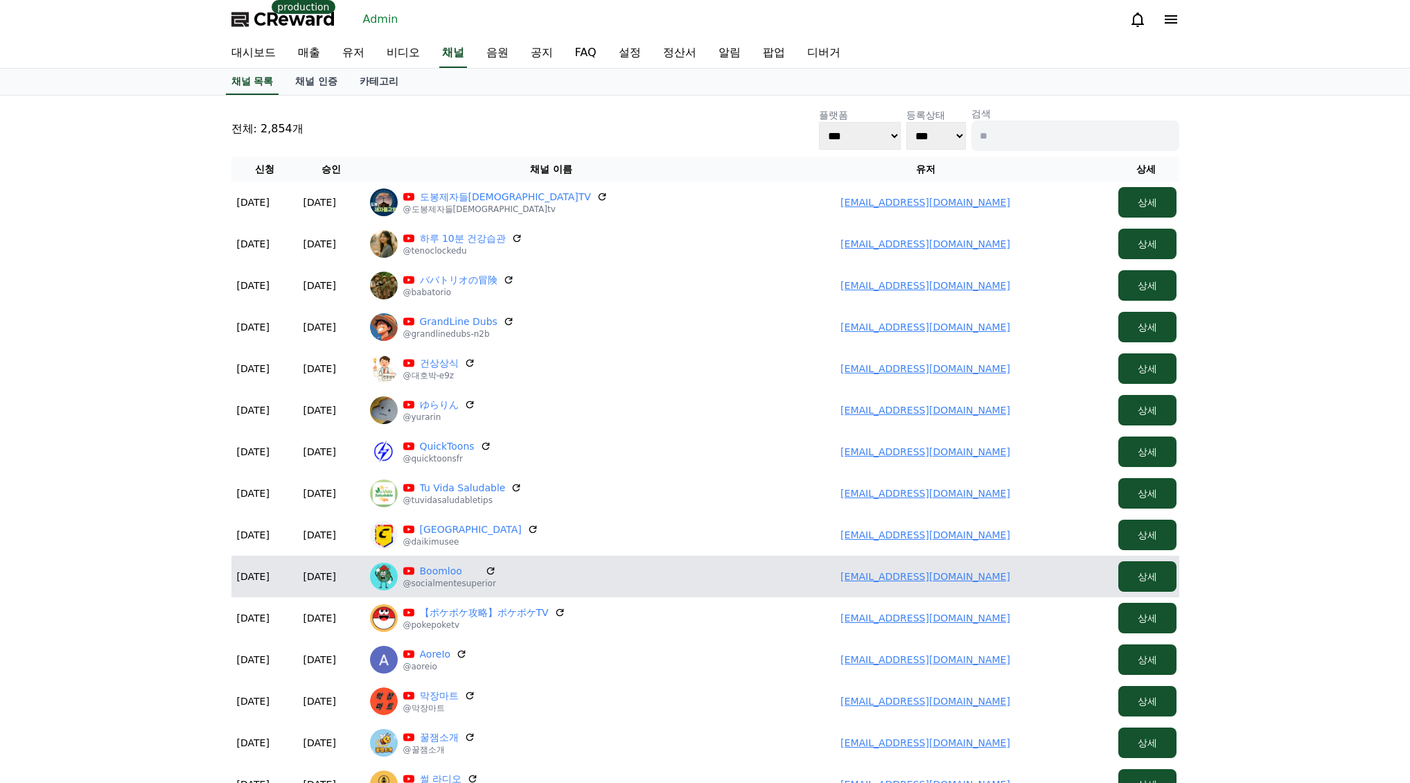
drag, startPoint x: 844, startPoint y: 581, endPoint x: 1028, endPoint y: 575, distance: 183.7
click at [1028, 575] on td "delvallebros58@gmail.com" at bounding box center [925, 577] width 374 height 42
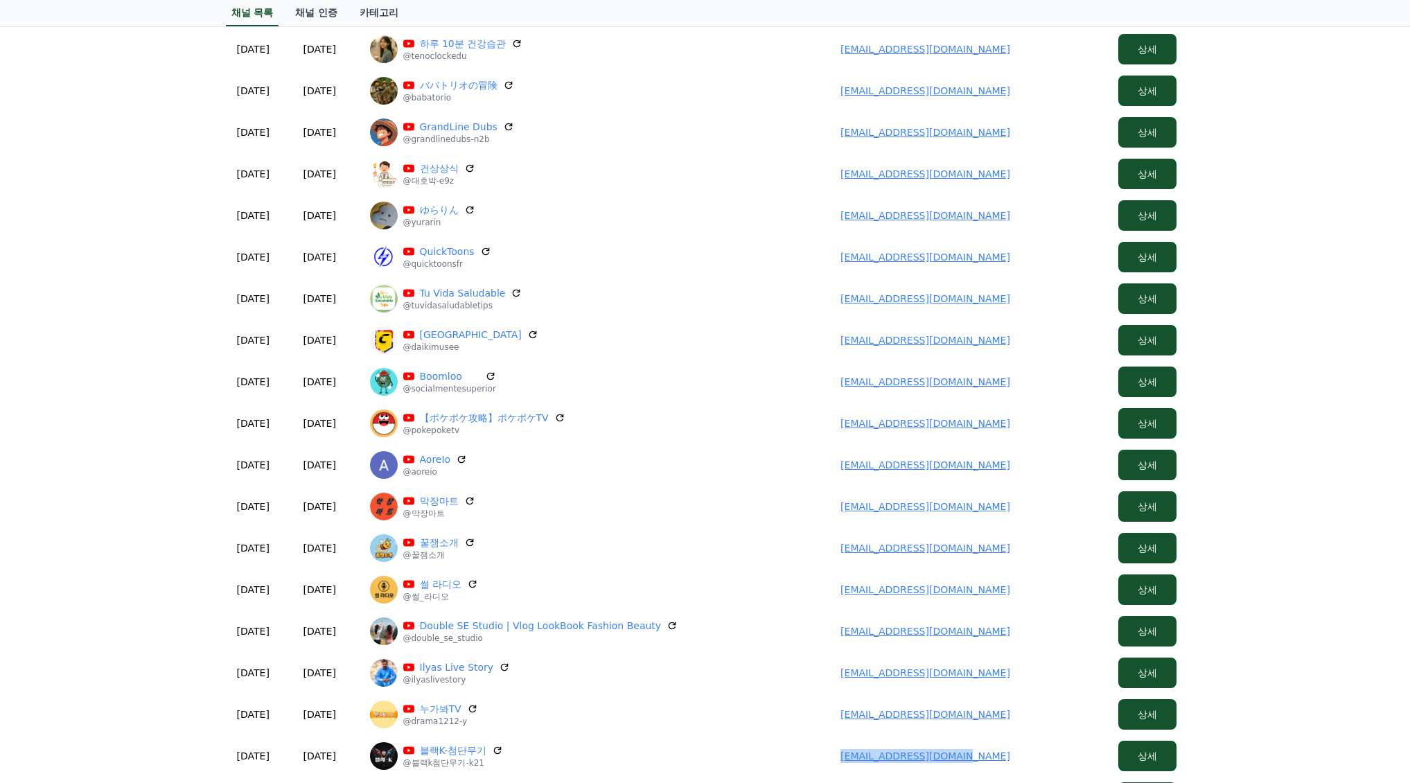
scroll to position [463, 0]
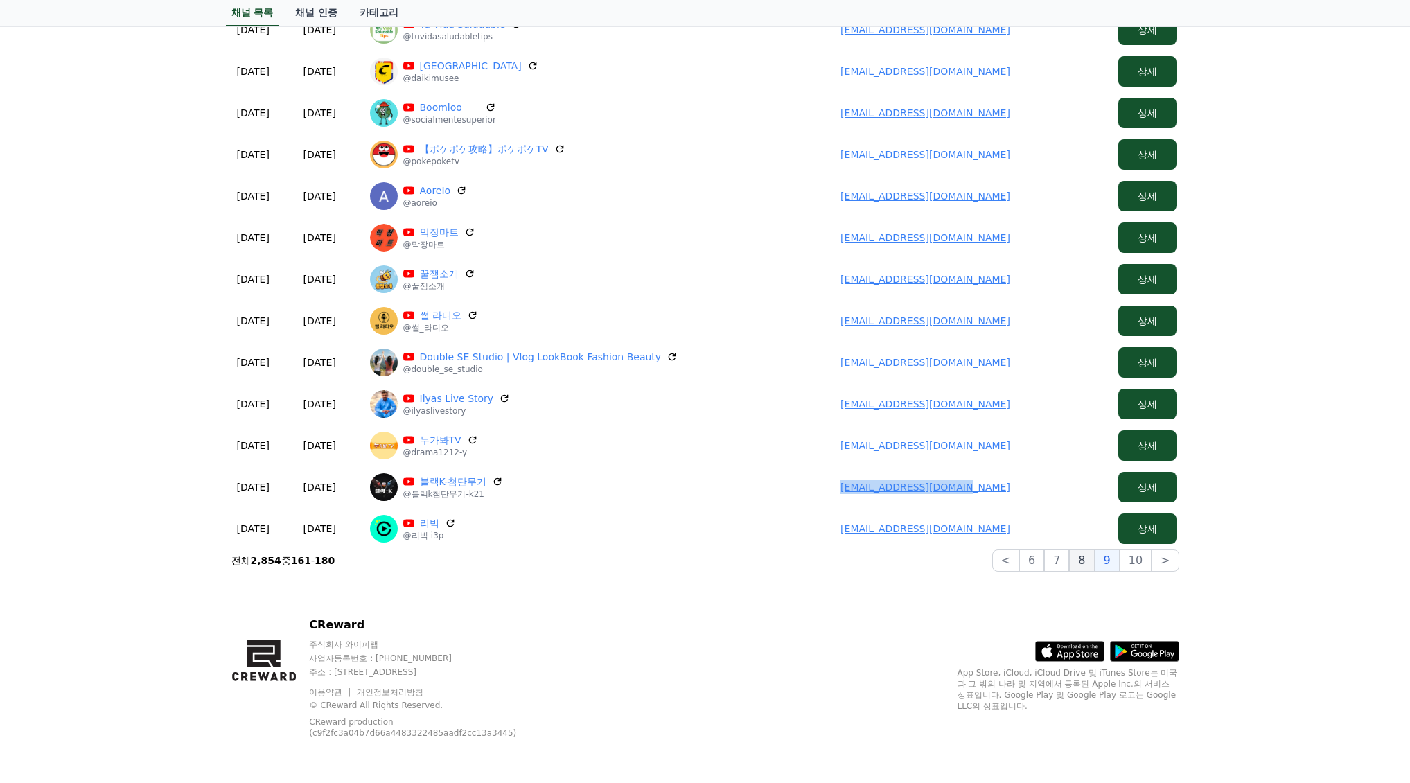
click at [1079, 563] on button "8" at bounding box center [1081, 560] width 25 height 22
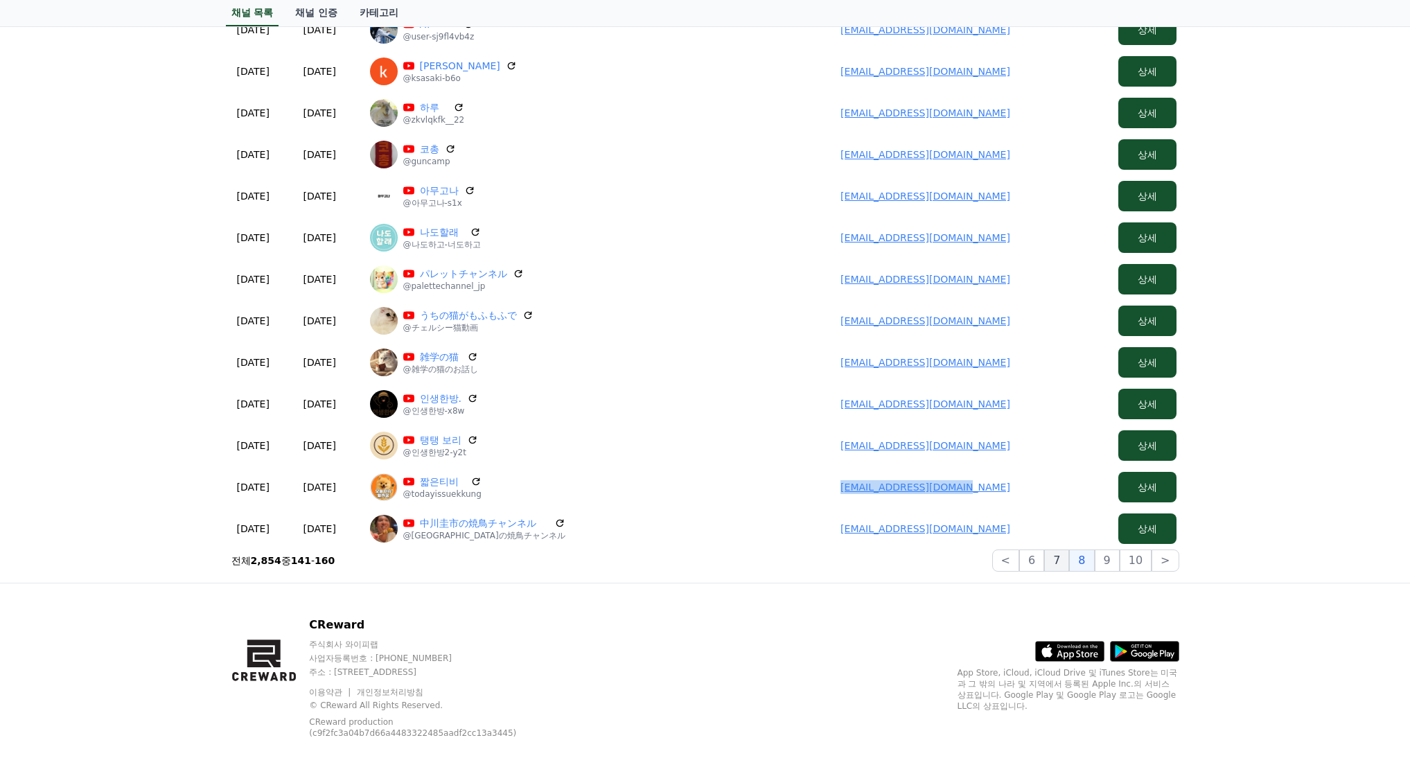
click at [1066, 564] on button "7" at bounding box center [1056, 560] width 25 height 22
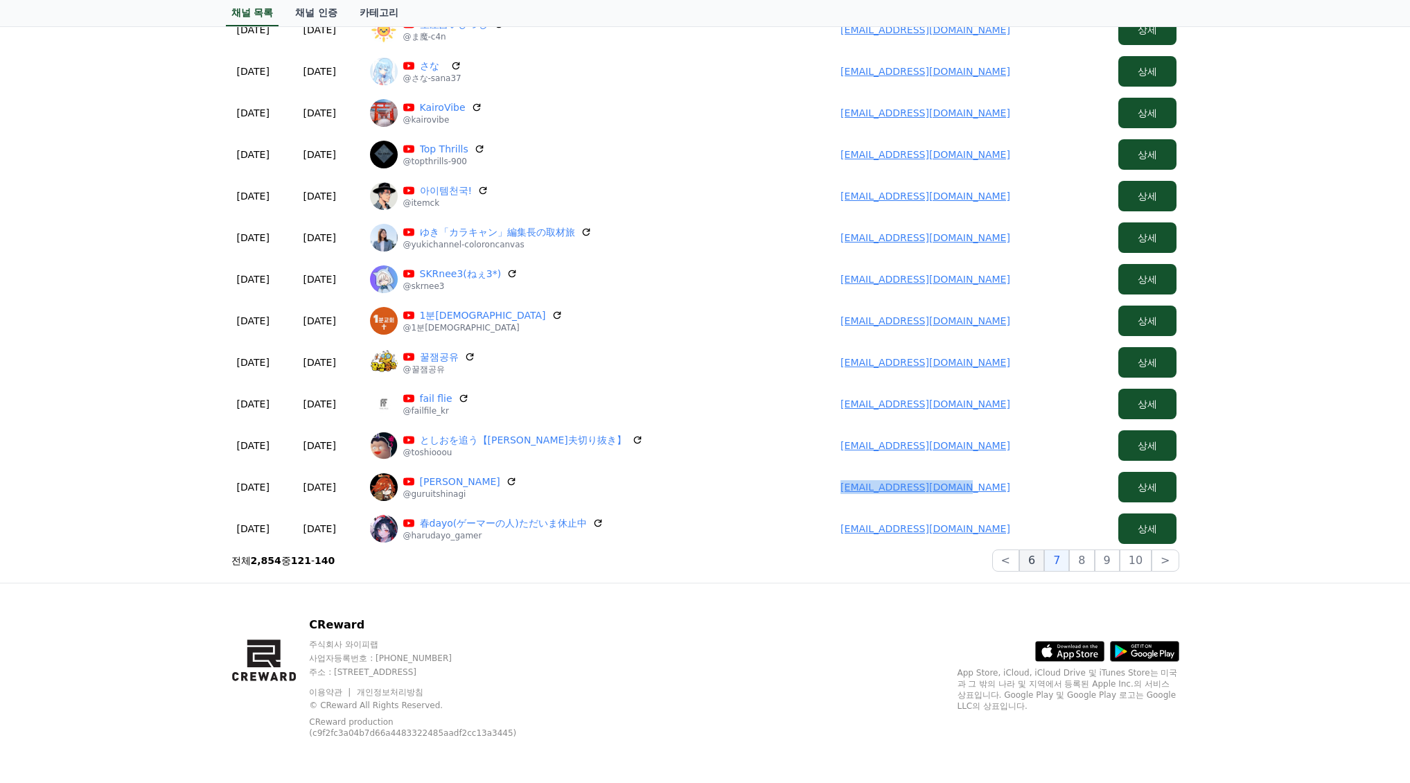
click at [1044, 560] on button "6" at bounding box center [1031, 560] width 25 height 22
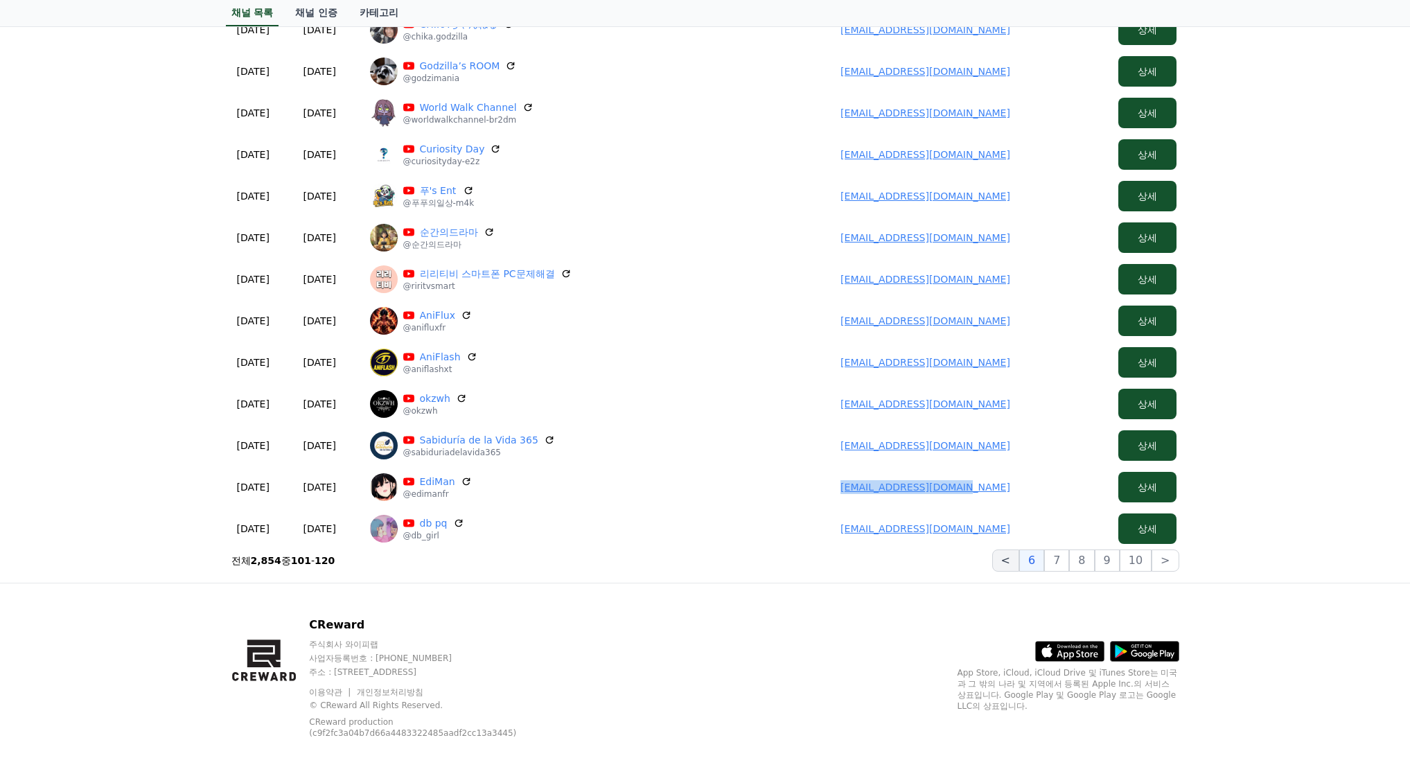
click at [1016, 560] on button "<" at bounding box center [1005, 560] width 27 height 22
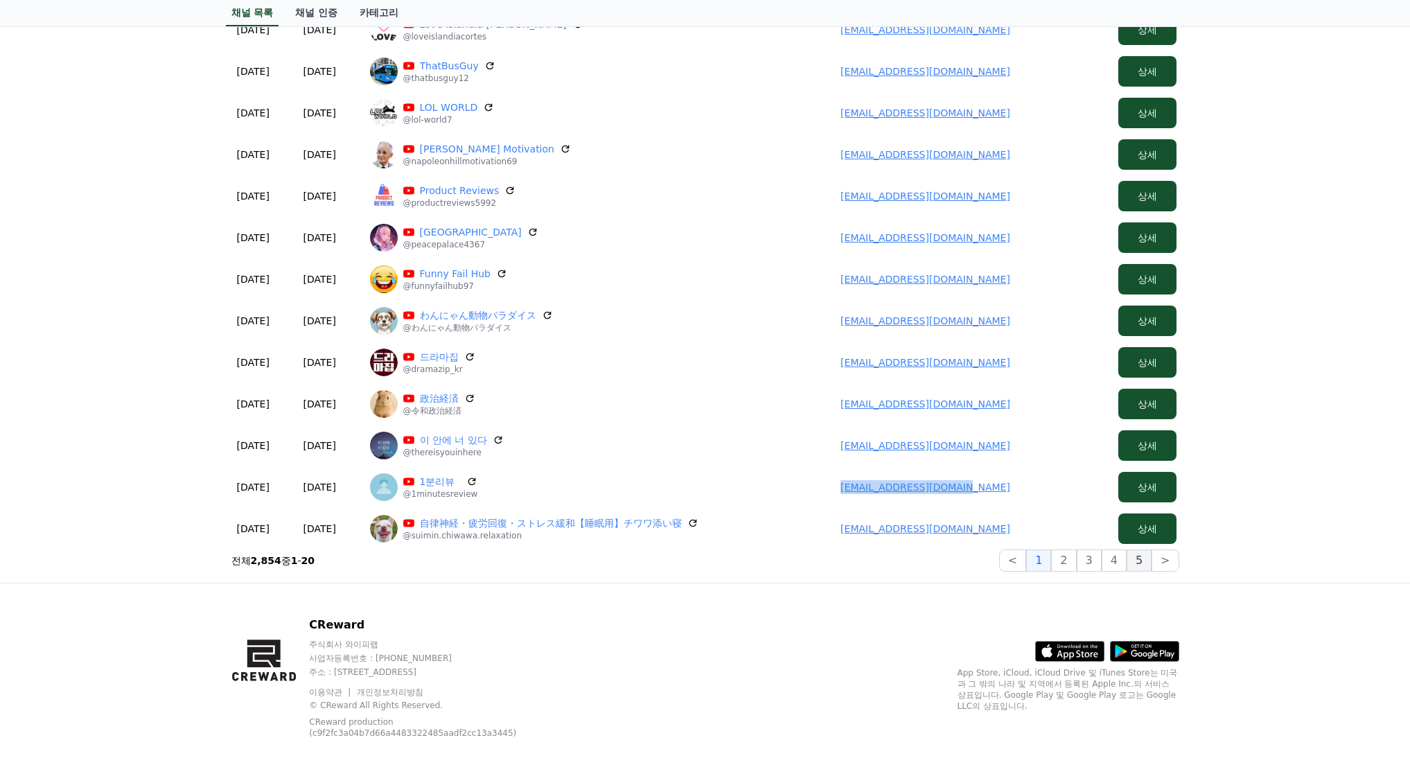
click at [1131, 563] on button "5" at bounding box center [1138, 560] width 25 height 22
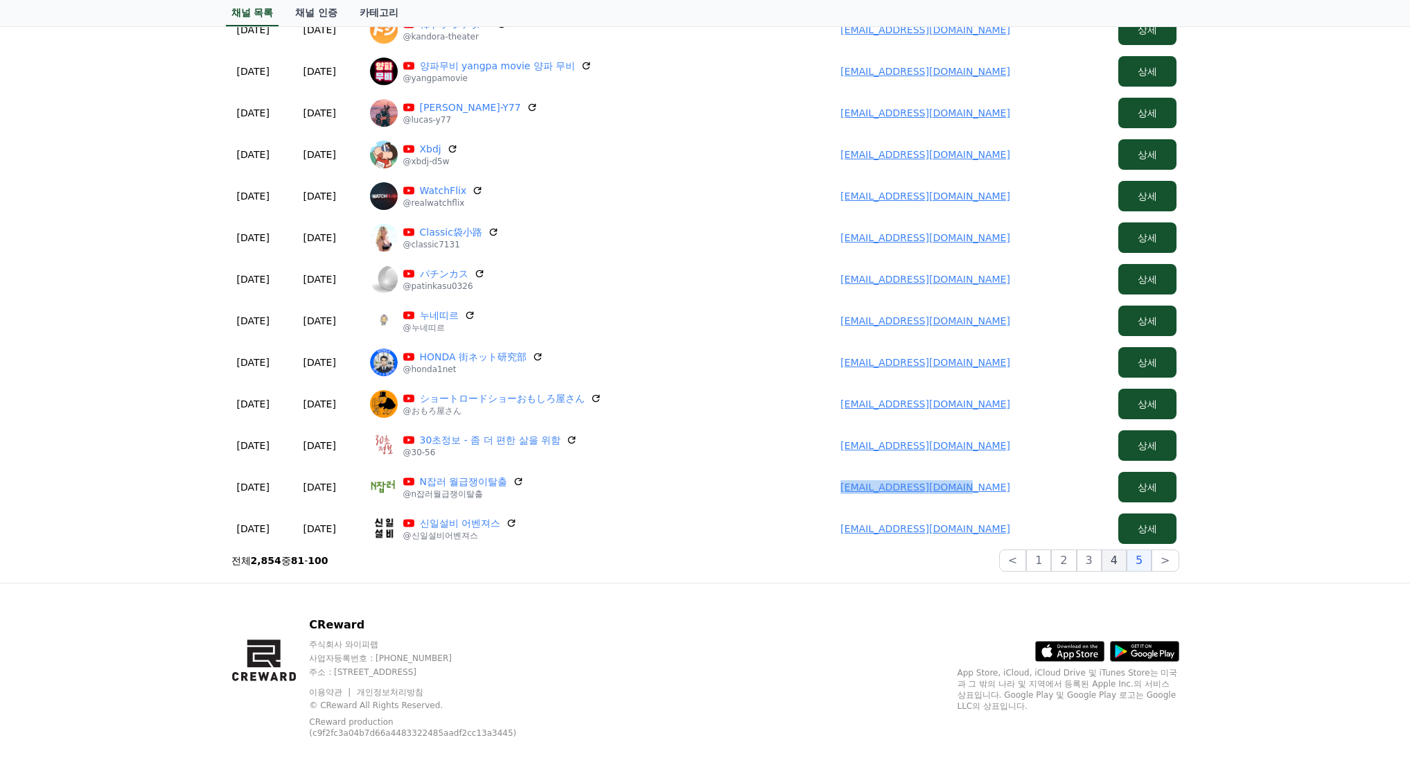
click at [1117, 560] on button "4" at bounding box center [1113, 560] width 25 height 22
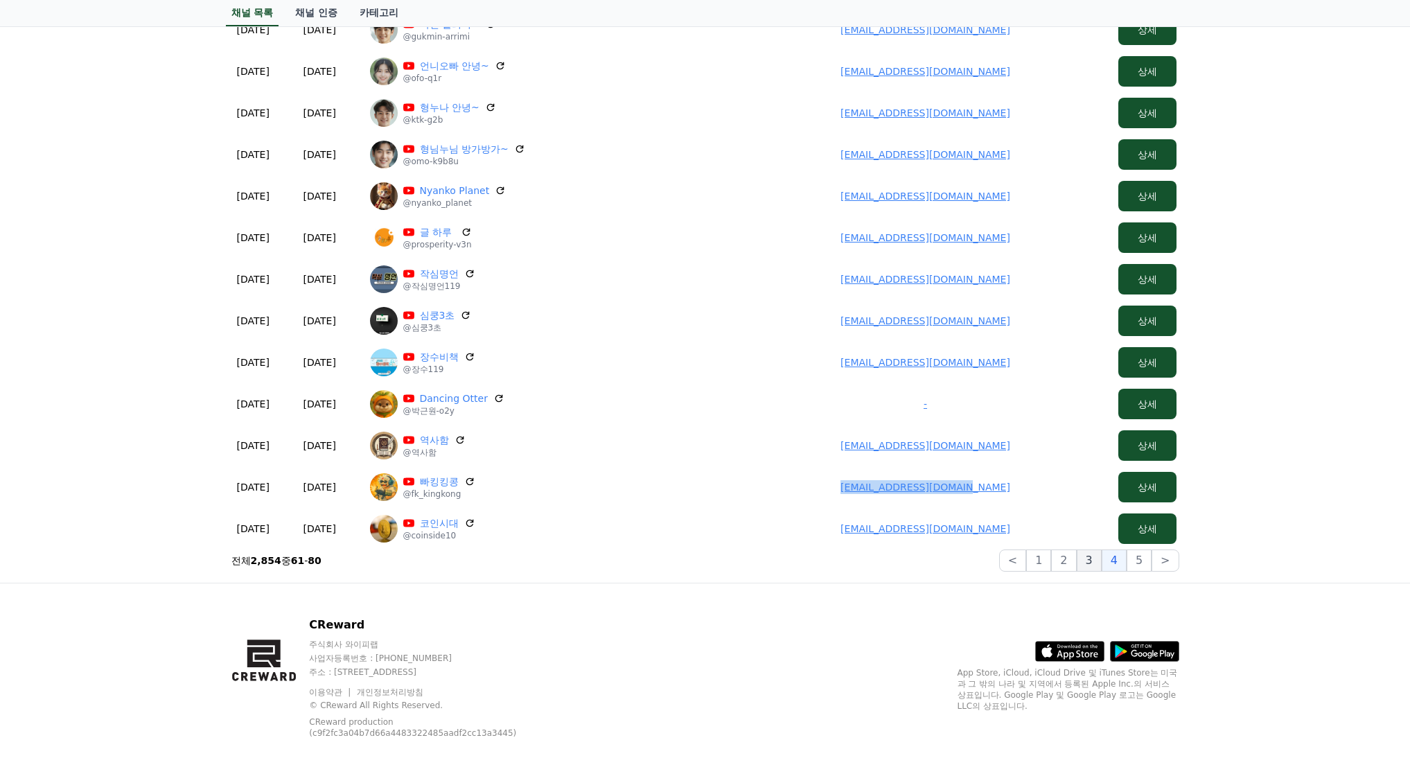
click at [1097, 560] on button "3" at bounding box center [1089, 560] width 25 height 22
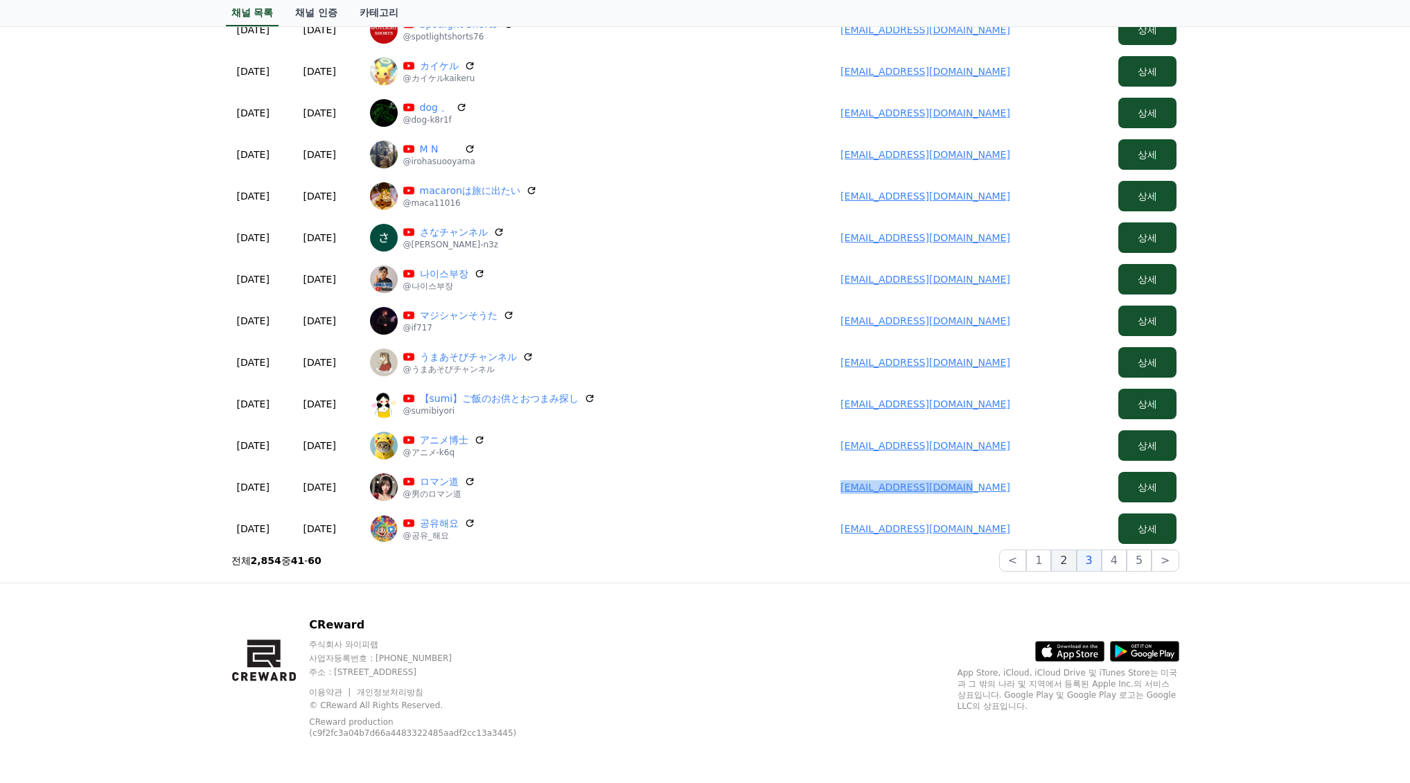
click at [1070, 560] on button "2" at bounding box center [1063, 560] width 25 height 22
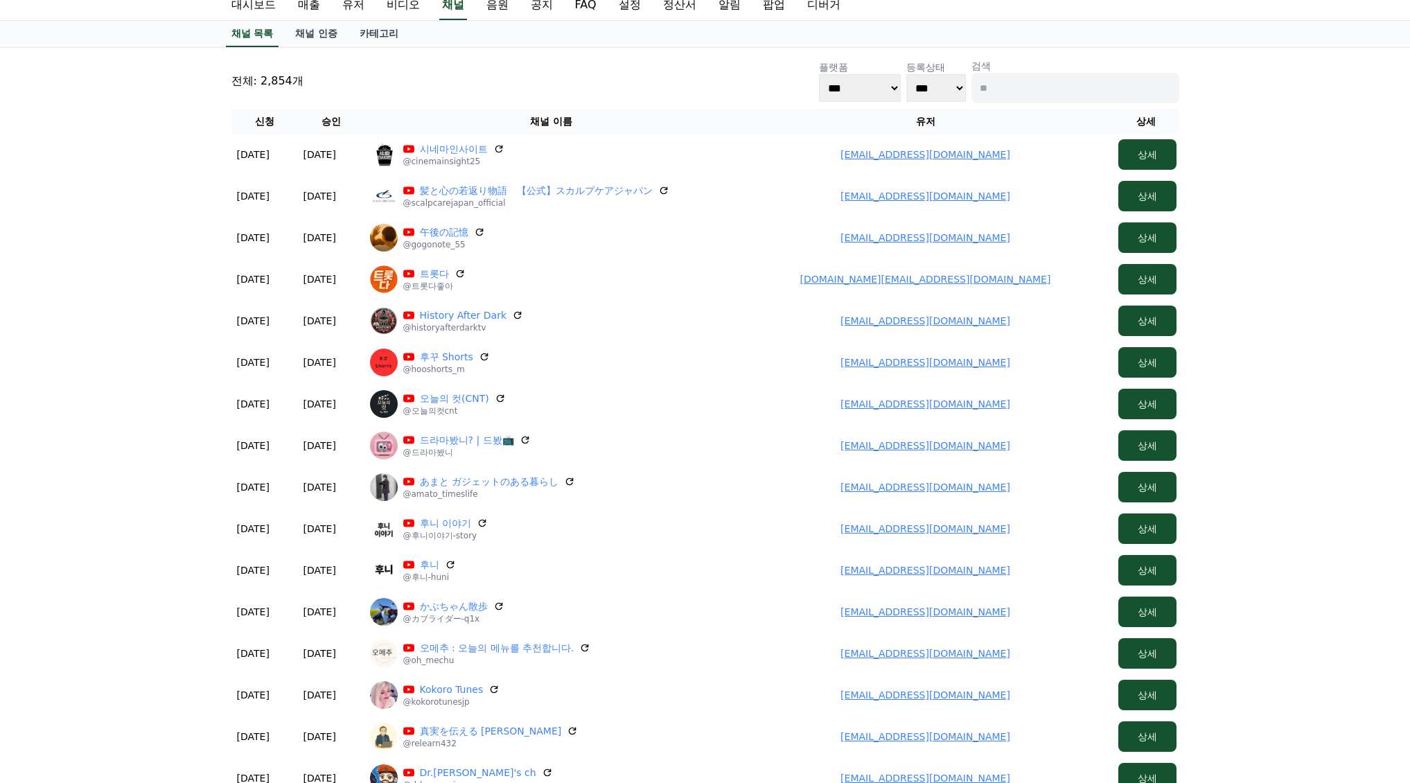
scroll to position [394, 0]
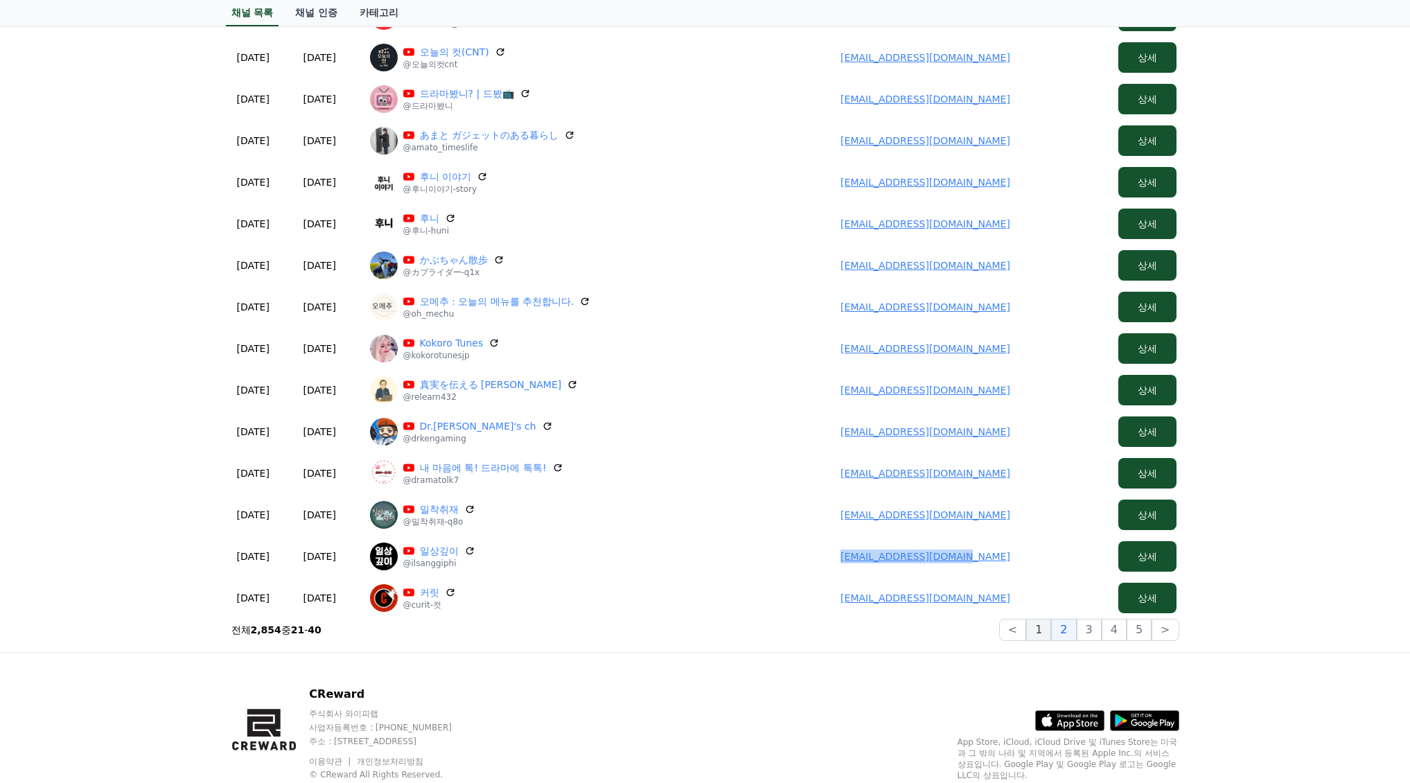
click at [1047, 625] on button "1" at bounding box center [1038, 630] width 25 height 22
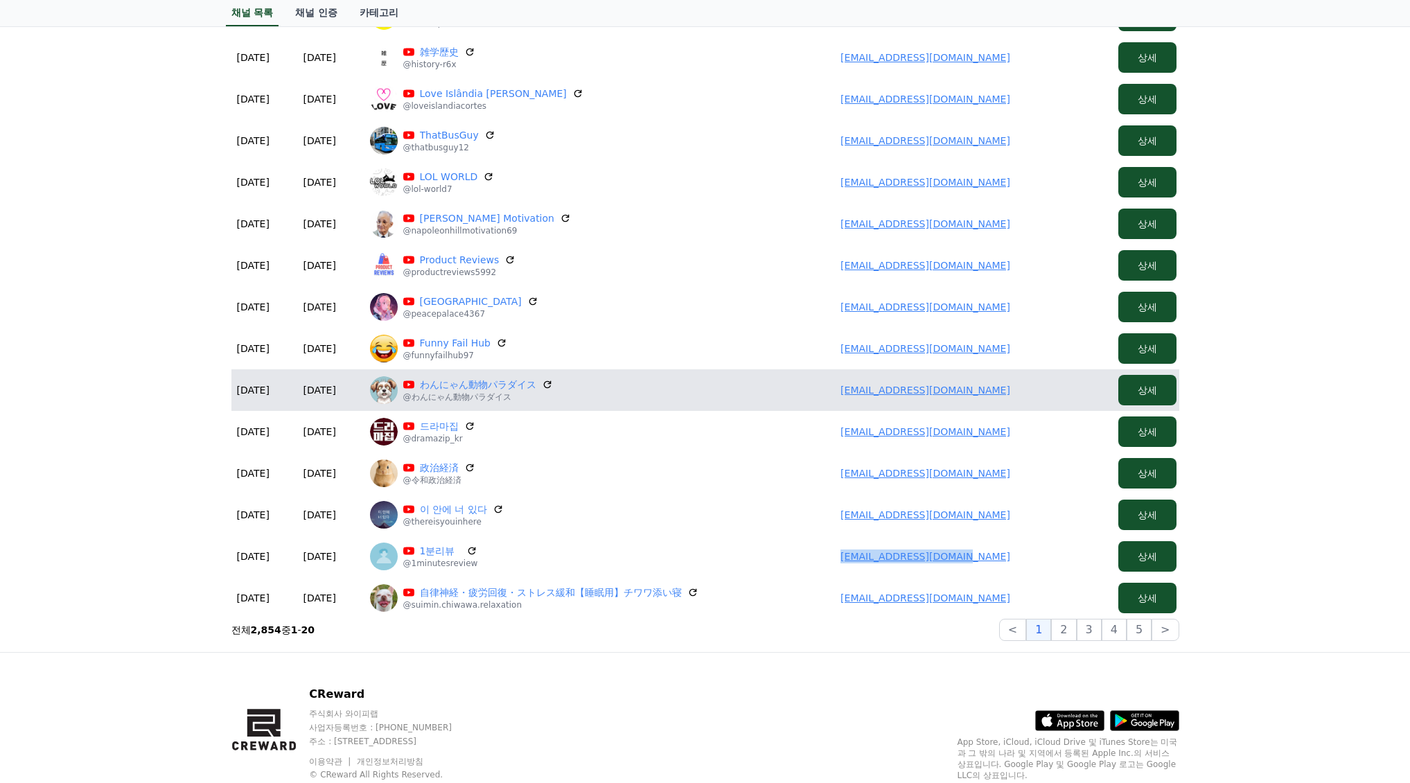
drag, startPoint x: 837, startPoint y: 390, endPoint x: 1026, endPoint y: 396, distance: 189.2
click at [1050, 396] on td "satoshimiwa416@gmail.com" at bounding box center [925, 390] width 374 height 42
click at [488, 383] on link "わんにゃん動物パラダイス" at bounding box center [478, 385] width 116 height 14
click at [926, 391] on link "satoshimiwa416@gmail.com" at bounding box center [925, 389] width 170 height 11
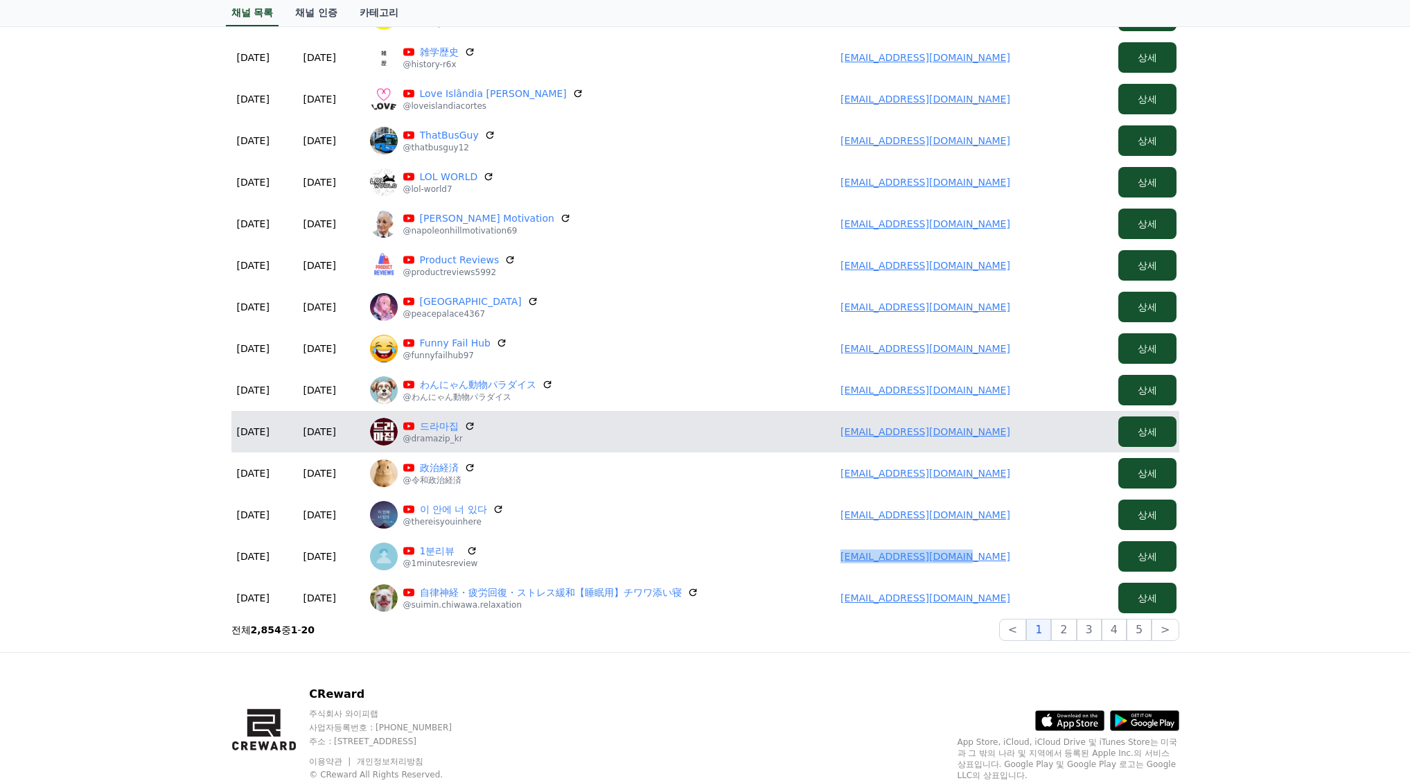
drag, startPoint x: 910, startPoint y: 442, endPoint x: 1036, endPoint y: 443, distance: 126.1
click at [1048, 445] on td "jorebeccaa@gmail.com" at bounding box center [925, 432] width 374 height 42
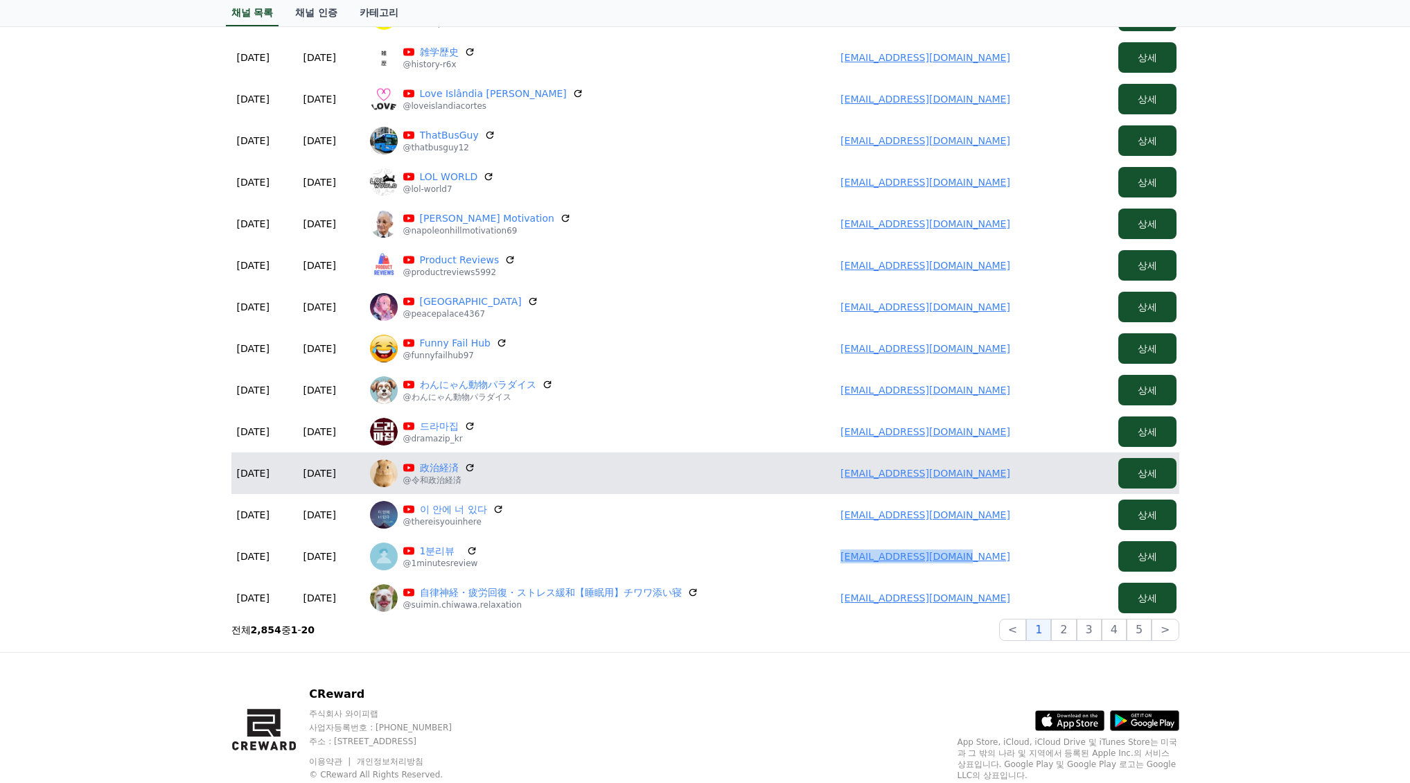
drag, startPoint x: 845, startPoint y: 488, endPoint x: 1000, endPoint y: 472, distance: 155.9
click at [1000, 472] on td "mizuochi.yuichiro@gmail.com" at bounding box center [925, 473] width 374 height 42
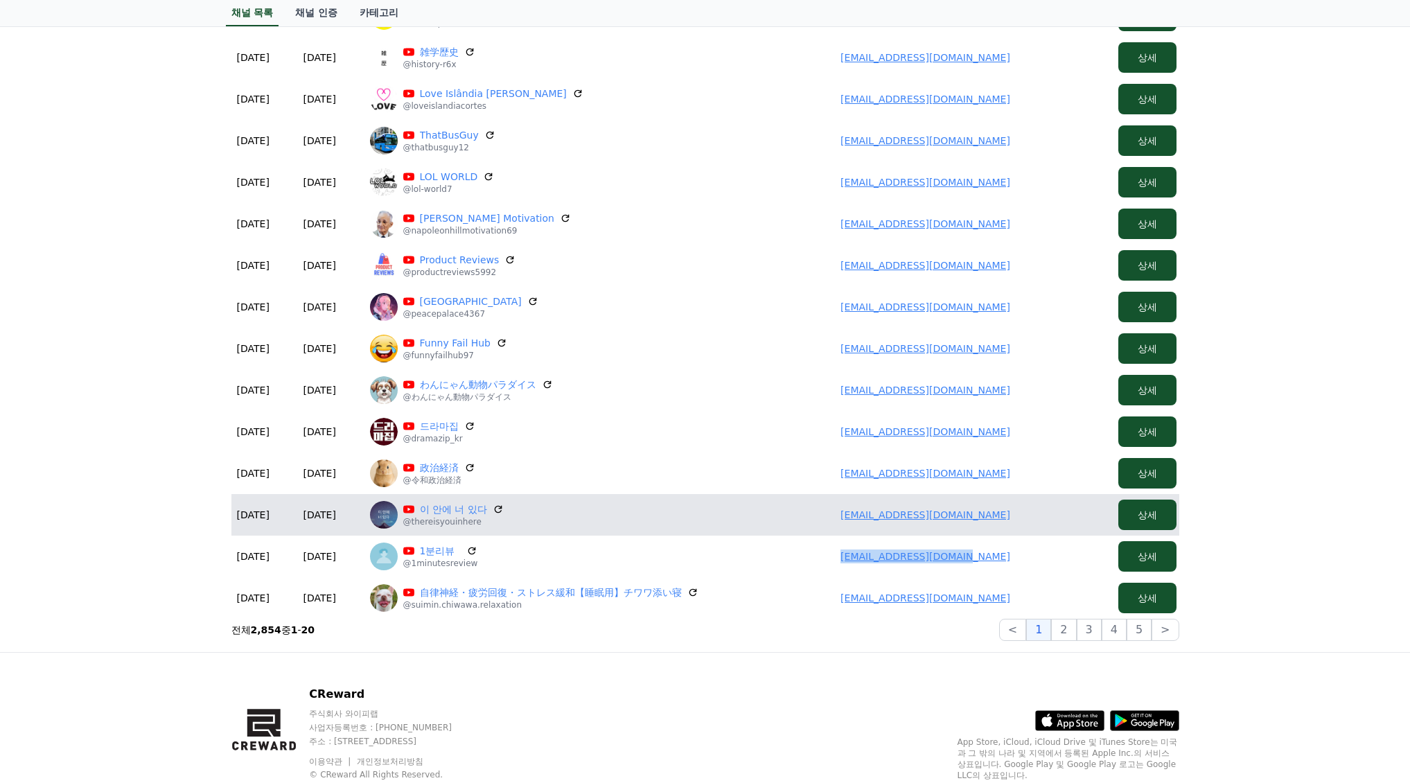
drag, startPoint x: 785, startPoint y: 517, endPoint x: 1021, endPoint y: 532, distance: 236.7
click at [1021, 532] on td "thereisyouinhere@gmail.com" at bounding box center [925, 515] width 374 height 42
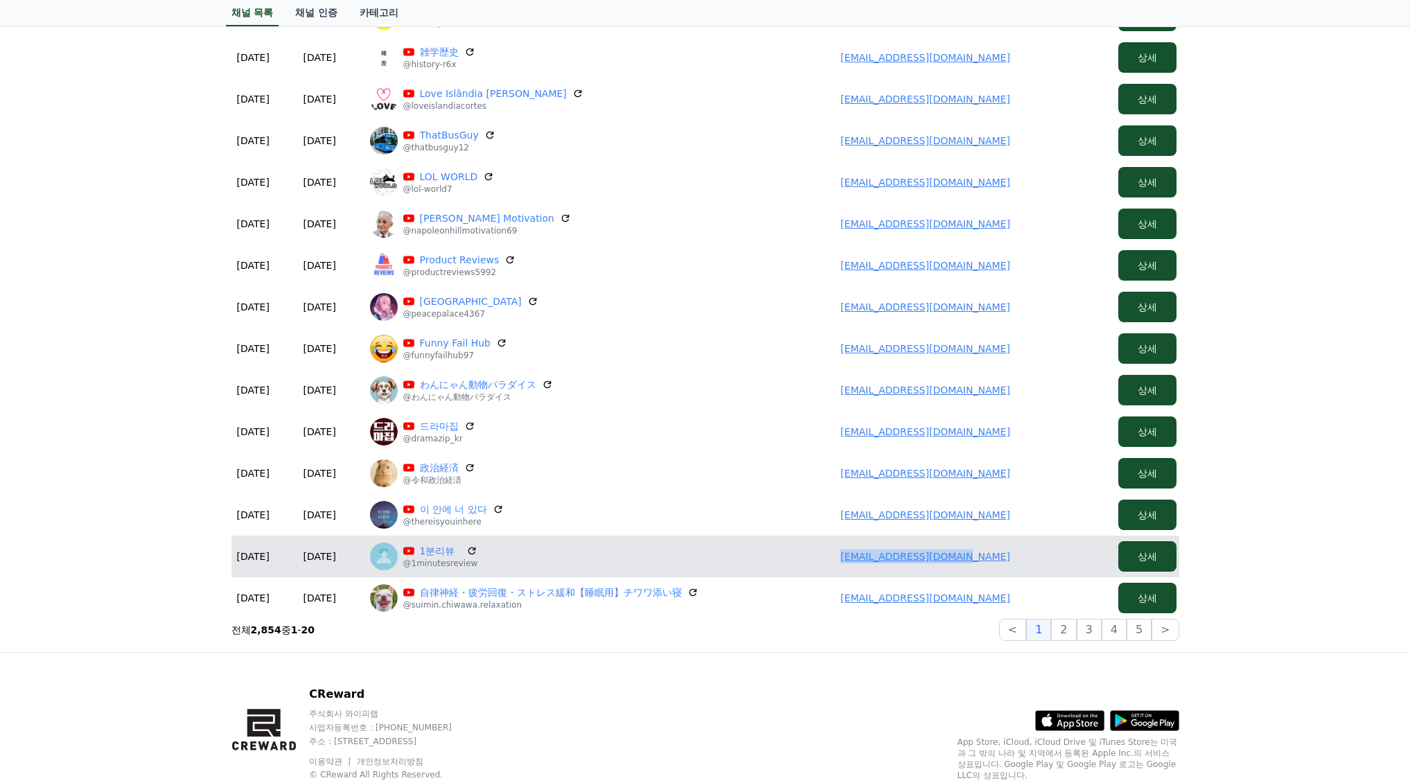
drag, startPoint x: 998, startPoint y: 558, endPoint x: 1013, endPoint y: 560, distance: 15.4
click at [1013, 560] on td "minjung29703@gmail.com" at bounding box center [925, 556] width 374 height 42
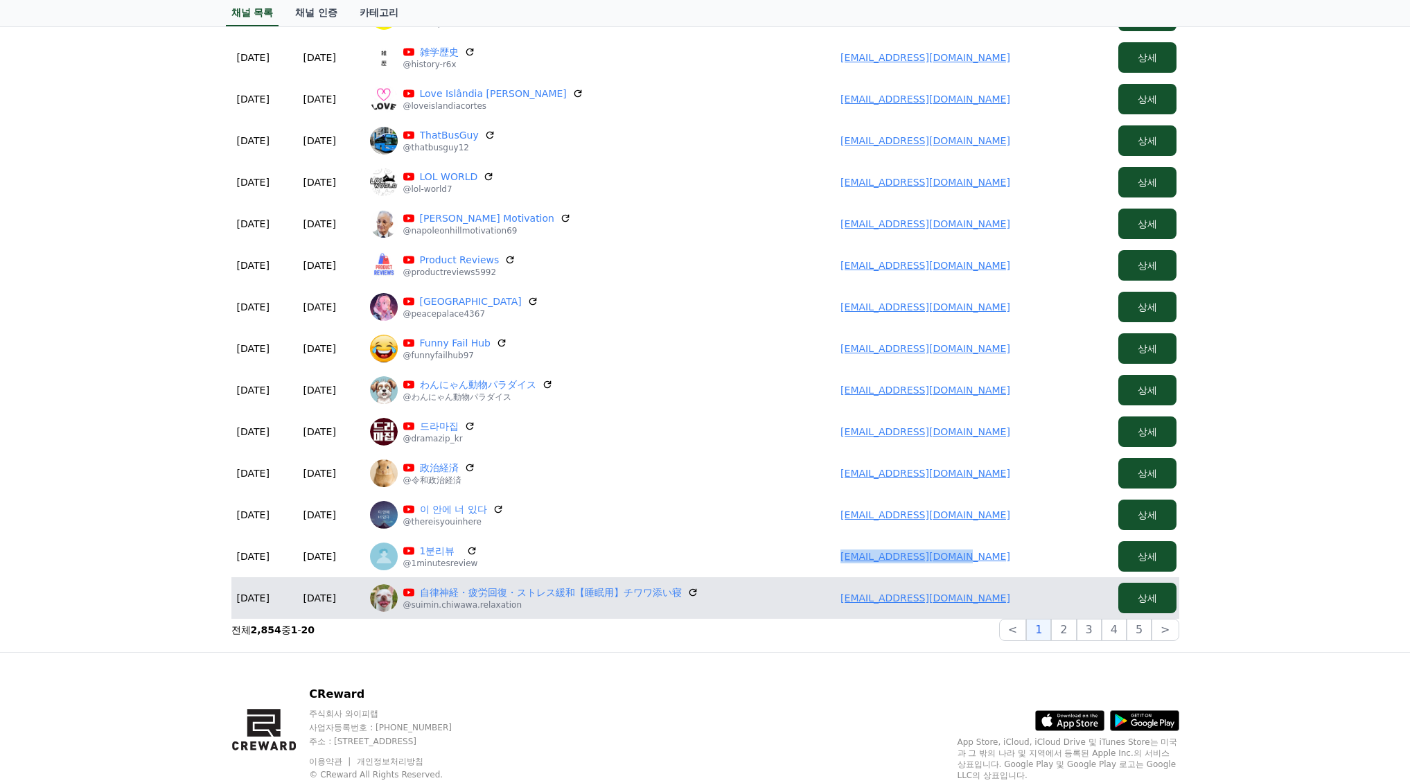
drag, startPoint x: 946, startPoint y: 599, endPoint x: 1004, endPoint y: 600, distance: 58.2
click at [1004, 600] on td "kudomama.renraku555@gmail.com" at bounding box center [925, 598] width 374 height 42
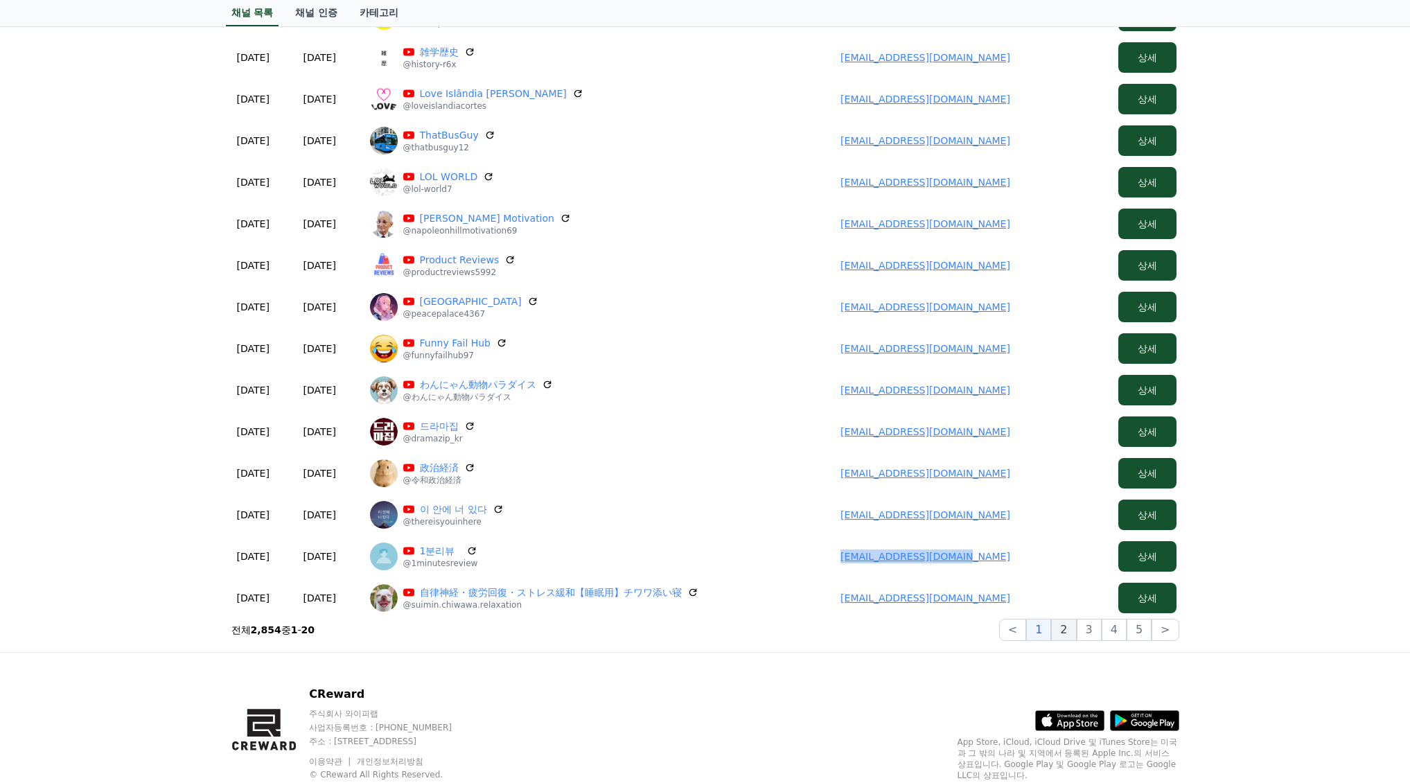
click at [1065, 632] on button "2" at bounding box center [1063, 630] width 25 height 22
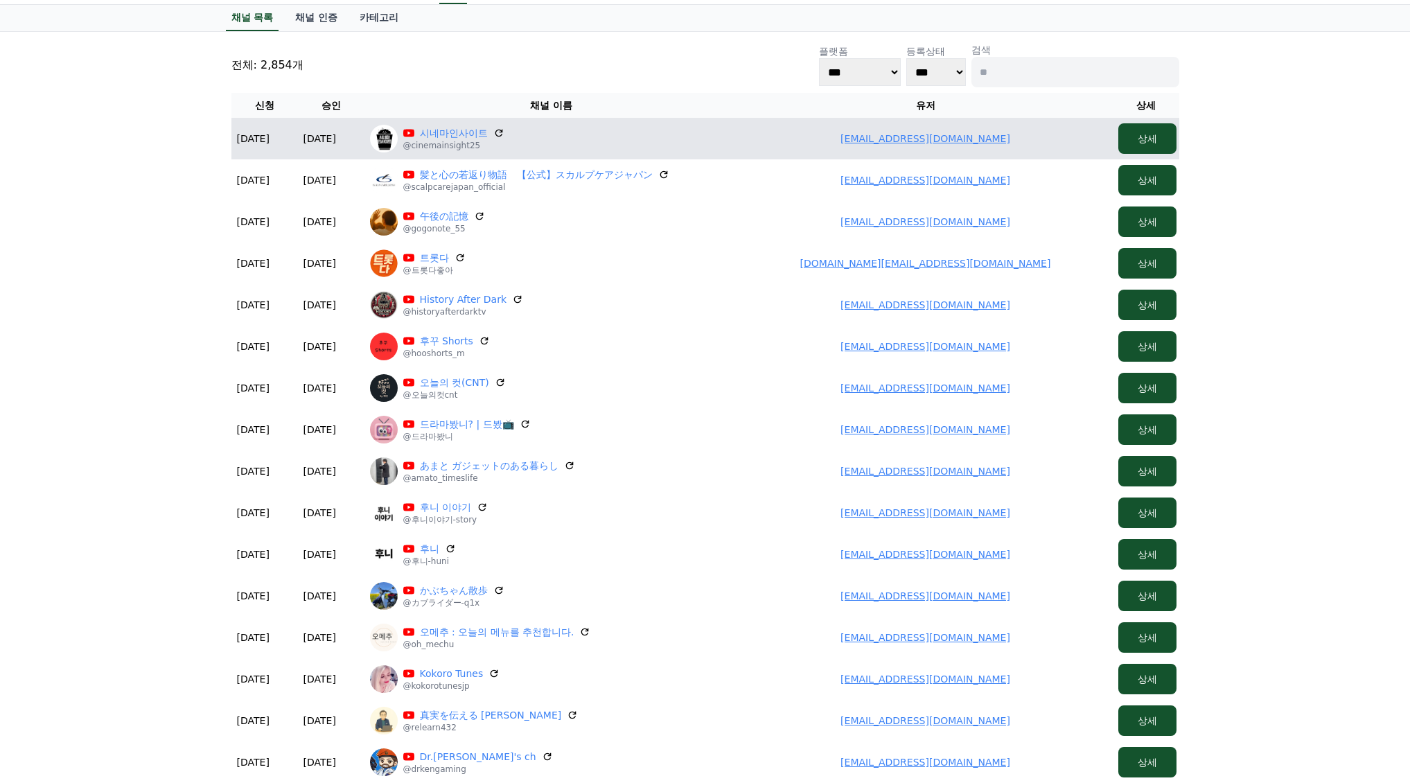
scroll to position [0, 0]
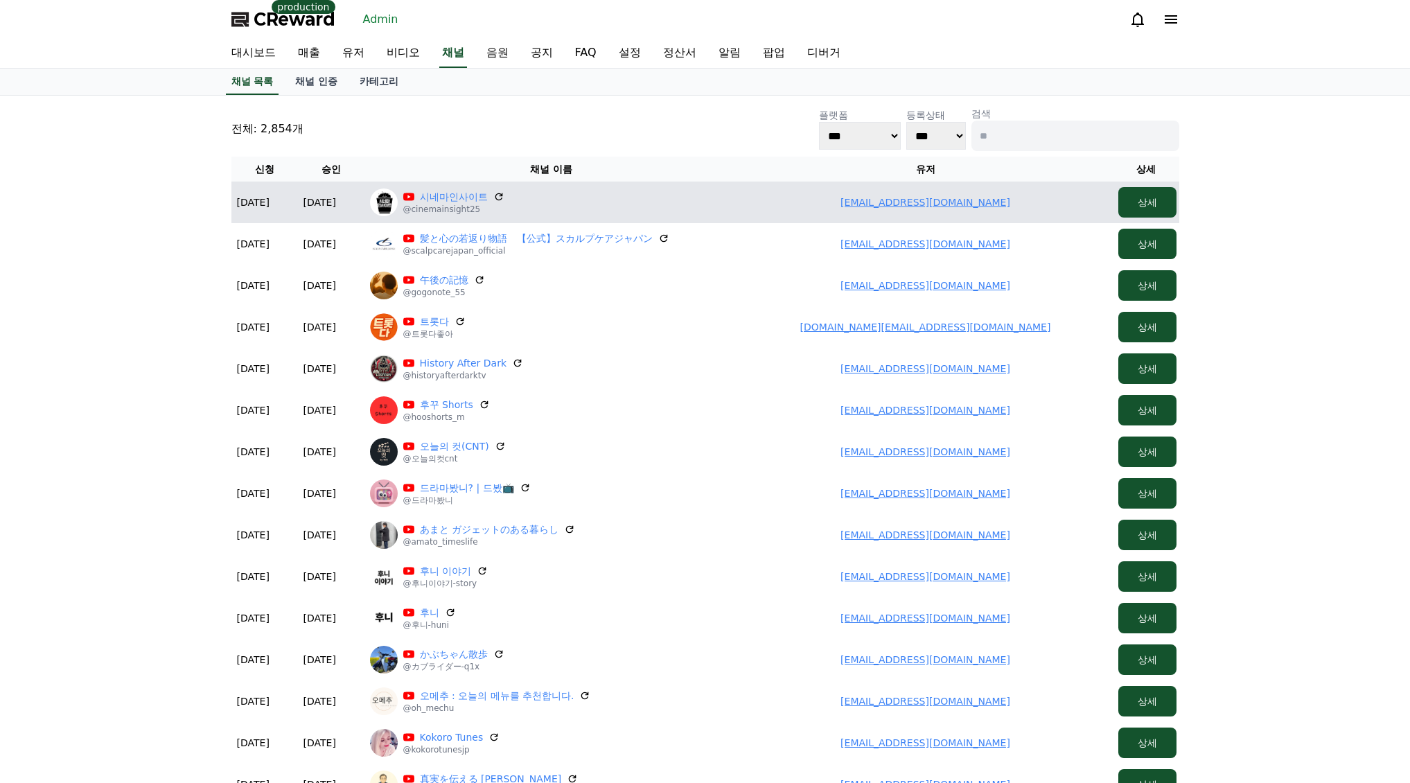
drag, startPoint x: 858, startPoint y: 200, endPoint x: 1016, endPoint y: 207, distance: 158.1
click at [1016, 207] on td "jolen3147@gmail.com" at bounding box center [925, 203] width 374 height 42
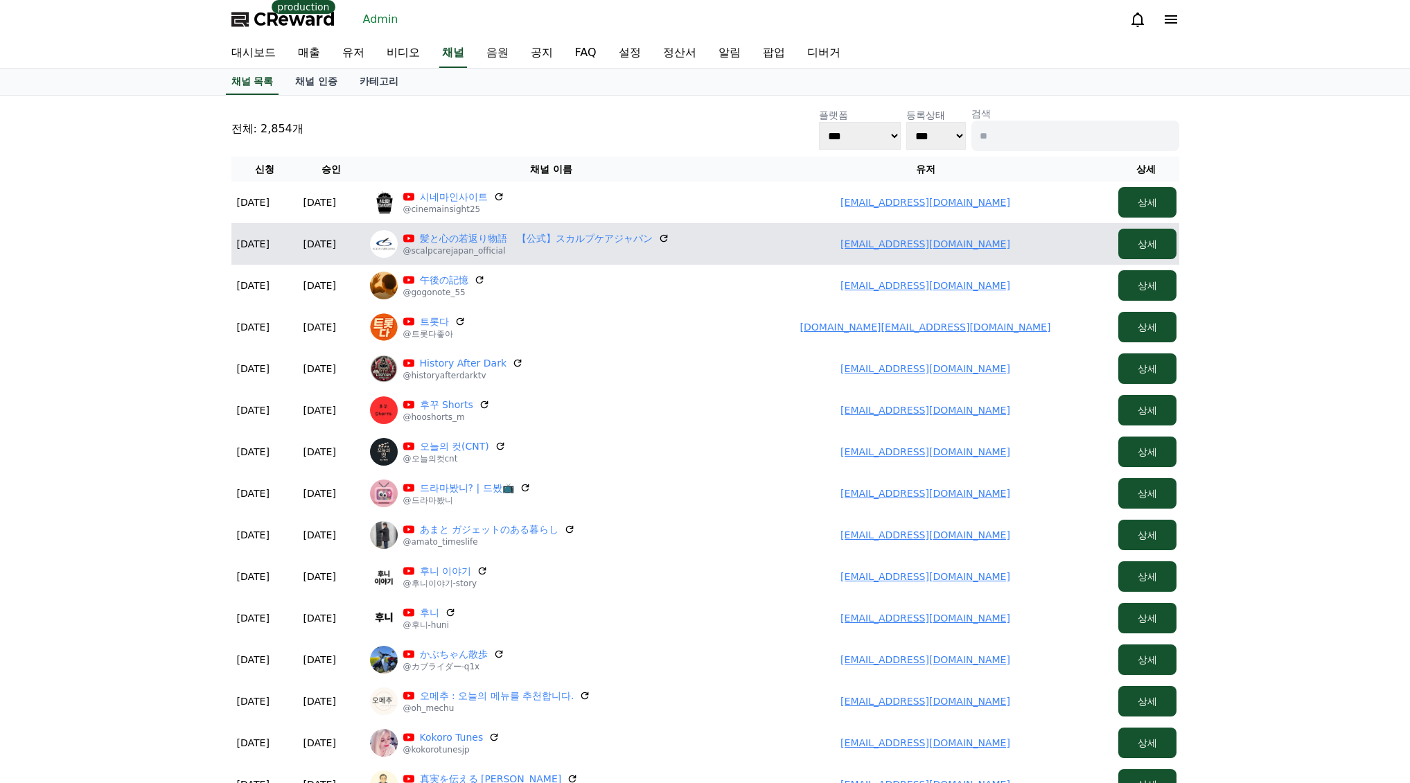
drag, startPoint x: 838, startPoint y: 247, endPoint x: 1026, endPoint y: 245, distance: 188.4
click at [1026, 245] on td "urikun10111@gmail.com" at bounding box center [925, 244] width 374 height 42
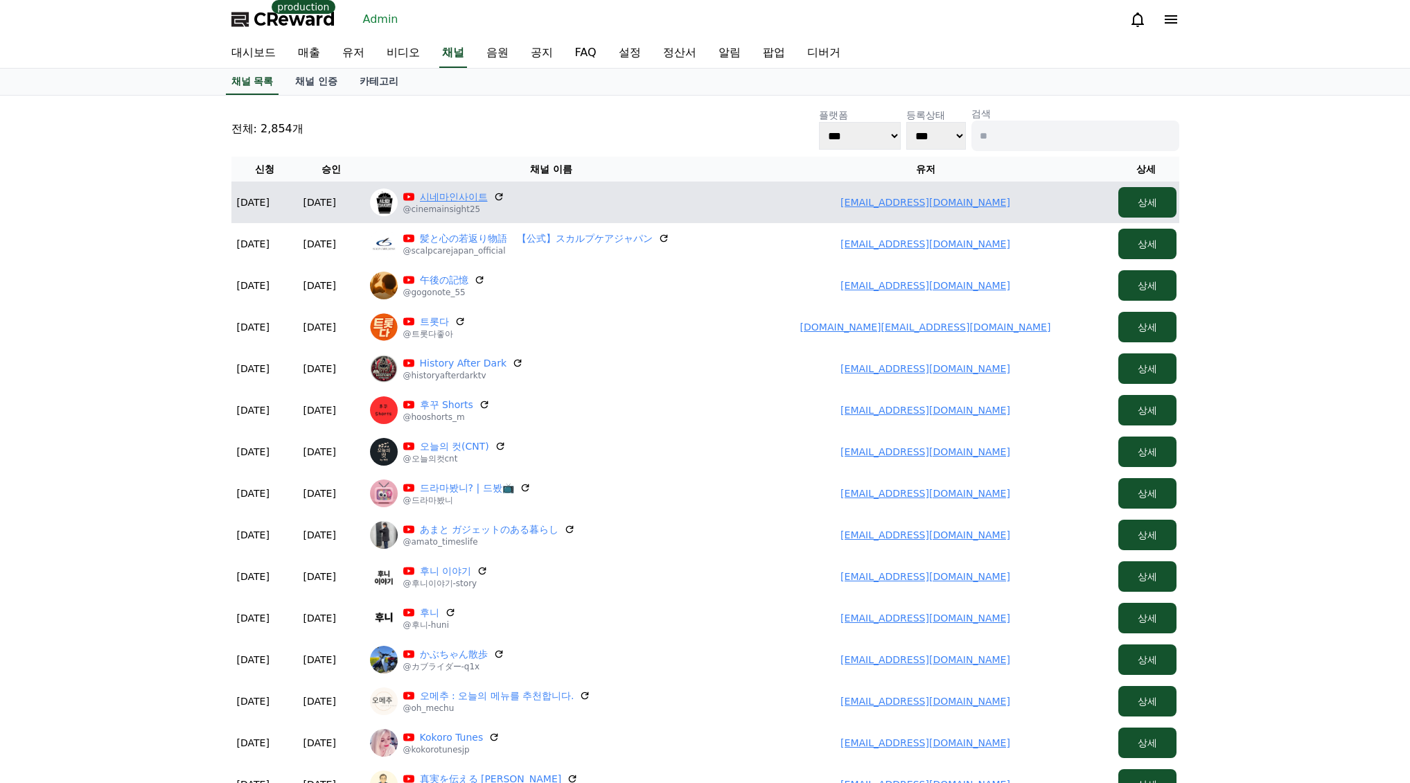
click at [457, 191] on link "시네마인사이트" at bounding box center [454, 197] width 68 height 14
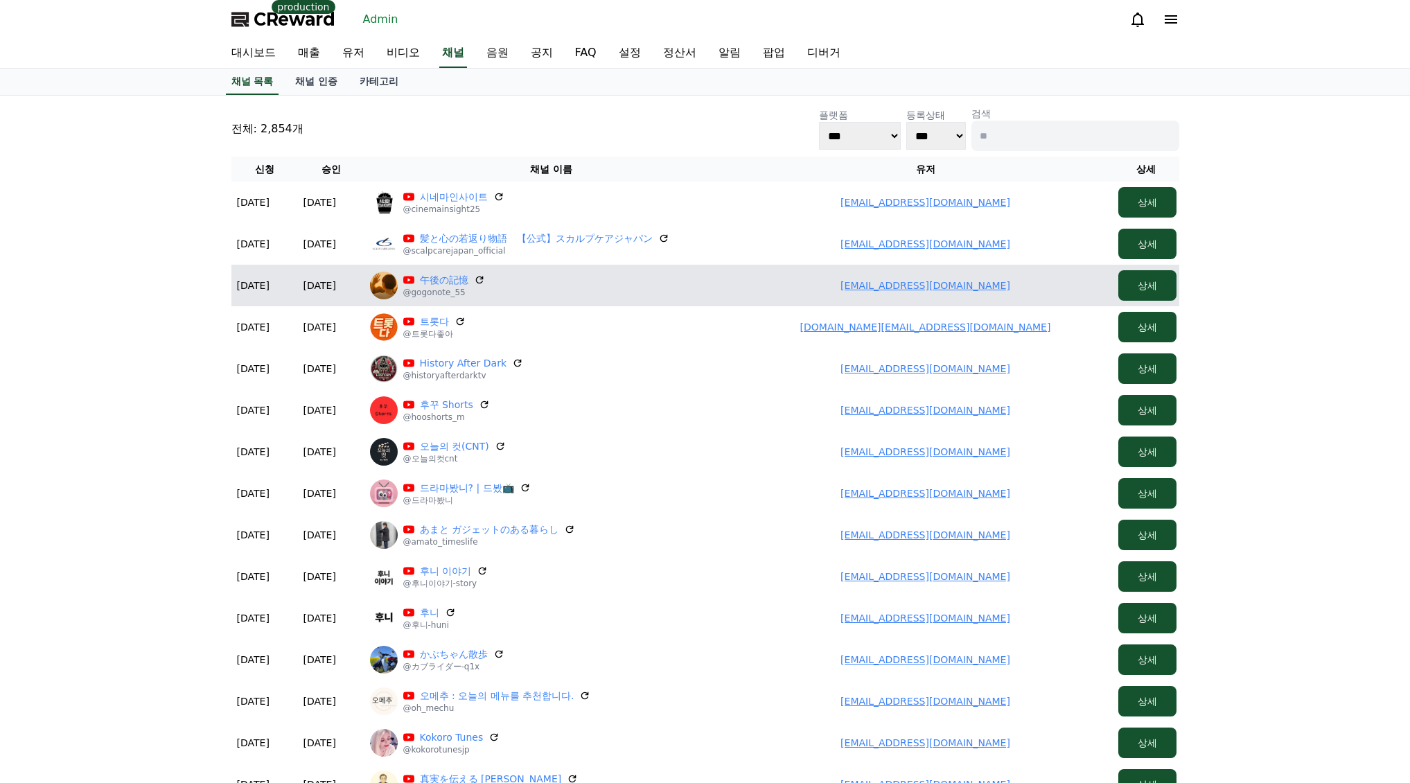
click at [832, 287] on td "gogo.note55@gmail.com" at bounding box center [925, 286] width 374 height 42
drag, startPoint x: 826, startPoint y: 288, endPoint x: 1032, endPoint y: 295, distance: 205.9
click at [1032, 295] on td "gogo.note55@gmail.com" at bounding box center [925, 286] width 374 height 42
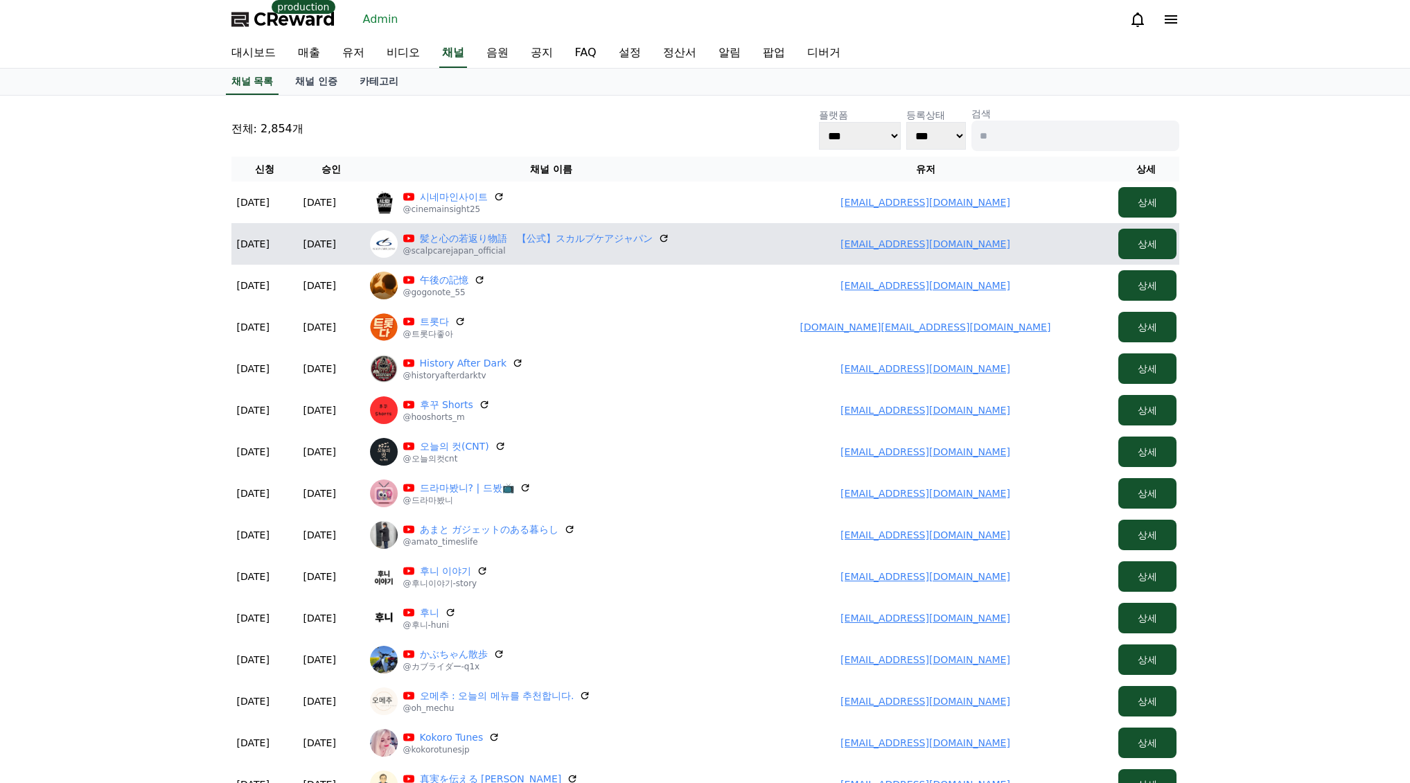
click at [809, 252] on td "urikun10111@gmail.com" at bounding box center [925, 244] width 374 height 42
drag, startPoint x: 960, startPoint y: 241, endPoint x: 999, endPoint y: 242, distance: 38.8
click at [1011, 241] on td "urikun10111@gmail.com" at bounding box center [925, 244] width 374 height 42
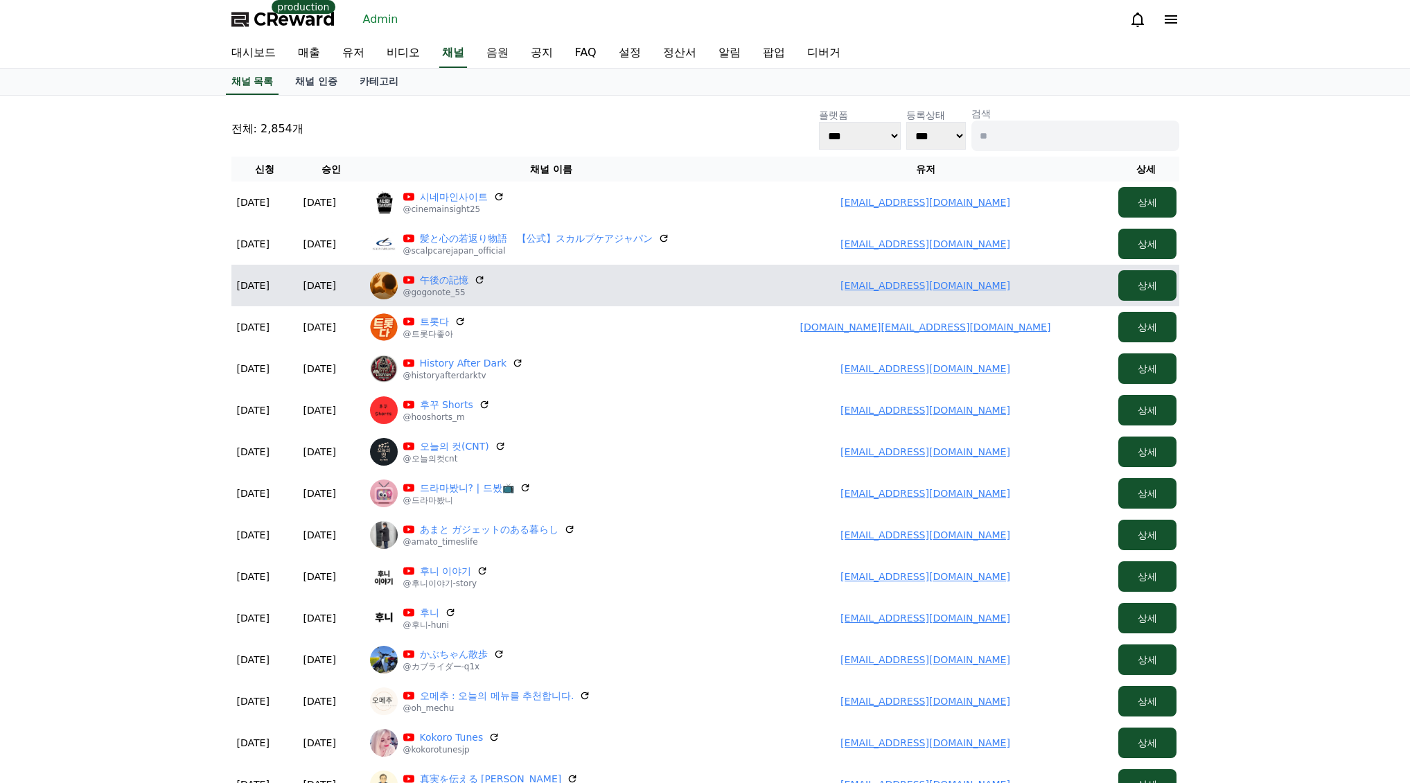
drag, startPoint x: 827, startPoint y: 294, endPoint x: 869, endPoint y: 283, distance: 43.7
click at [1055, 290] on td "gogo.note55@gmail.com" at bounding box center [925, 286] width 374 height 42
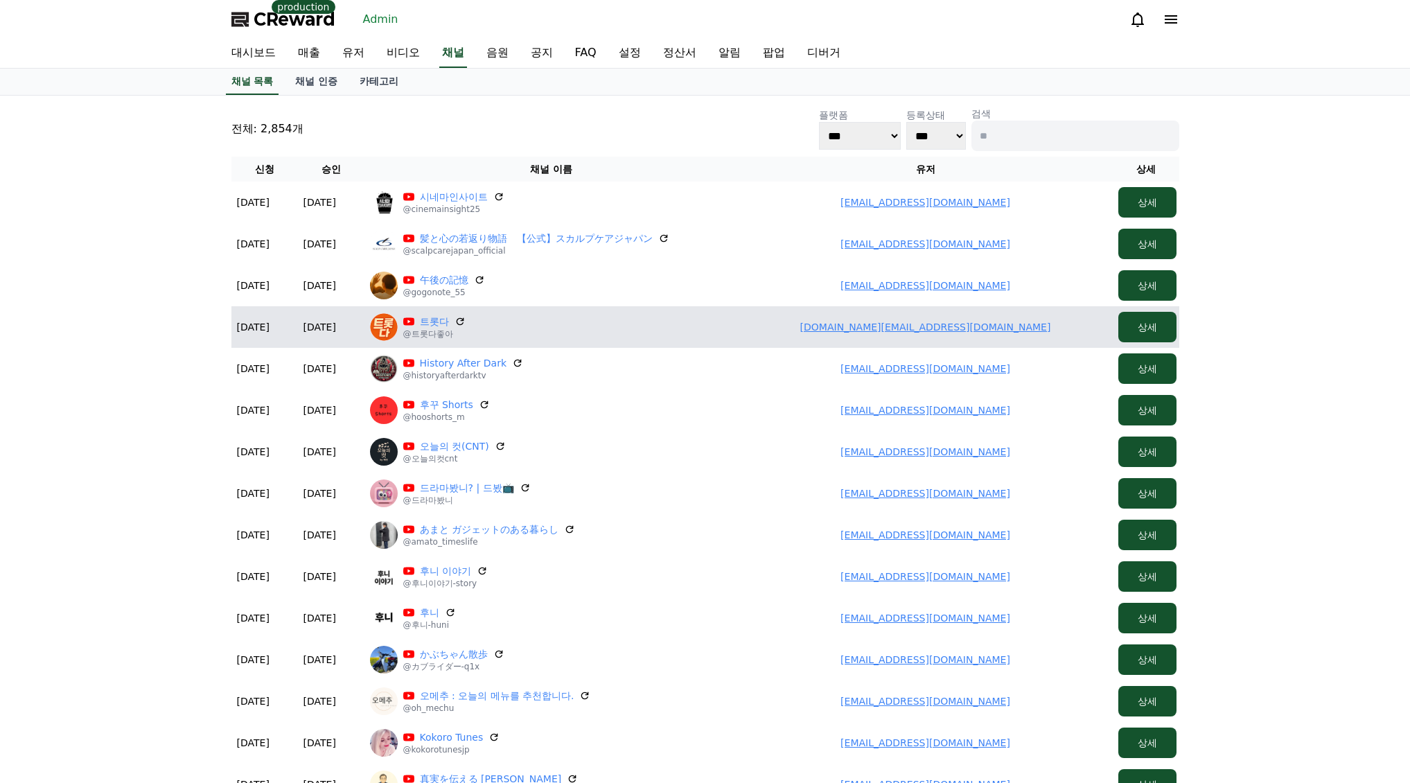
drag, startPoint x: 820, startPoint y: 330, endPoint x: 1013, endPoint y: 333, distance: 193.3
click at [1013, 333] on td "dramamall.tube@gmail.com" at bounding box center [925, 327] width 374 height 42
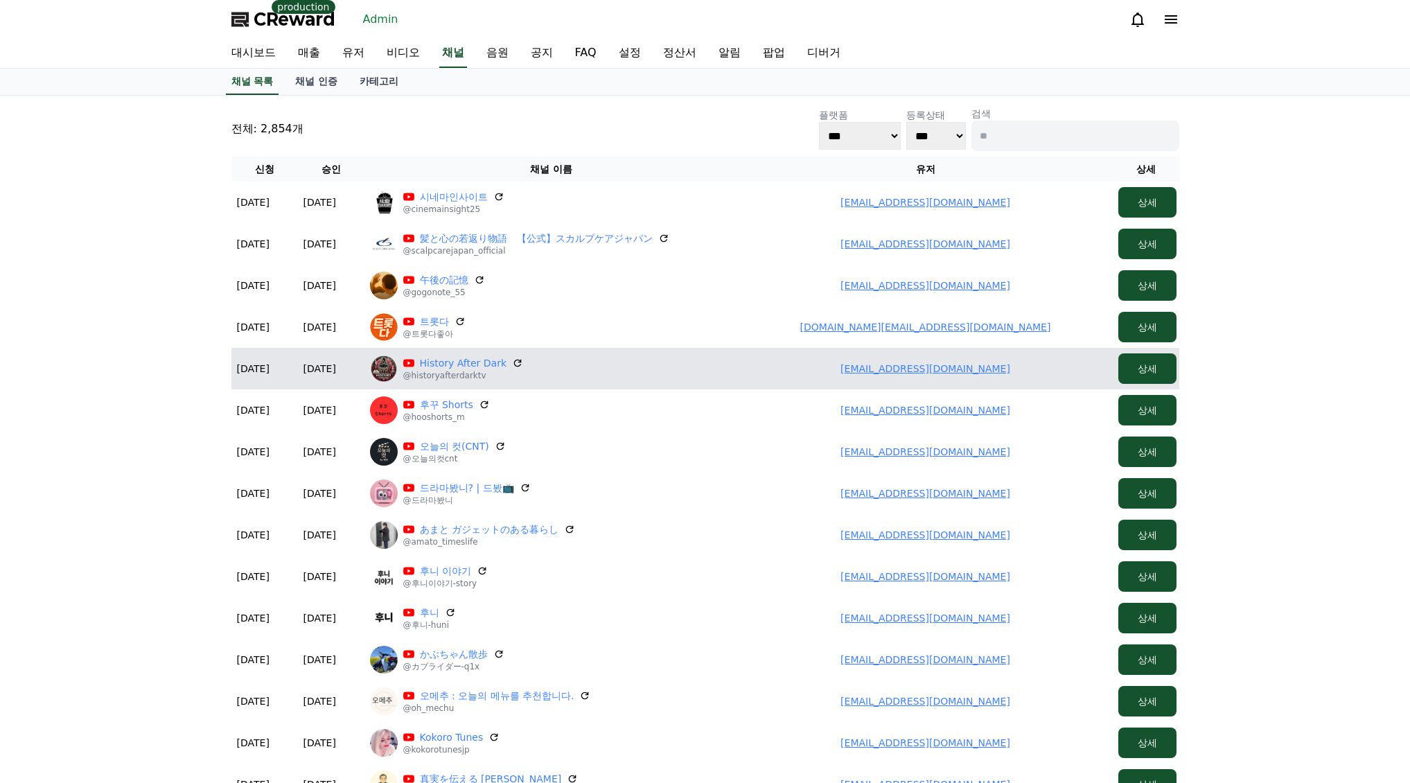
drag, startPoint x: 988, startPoint y: 385, endPoint x: 1029, endPoint y: 381, distance: 41.8
click at [1052, 381] on td "samuraihead298@gmail.com" at bounding box center [925, 369] width 374 height 42
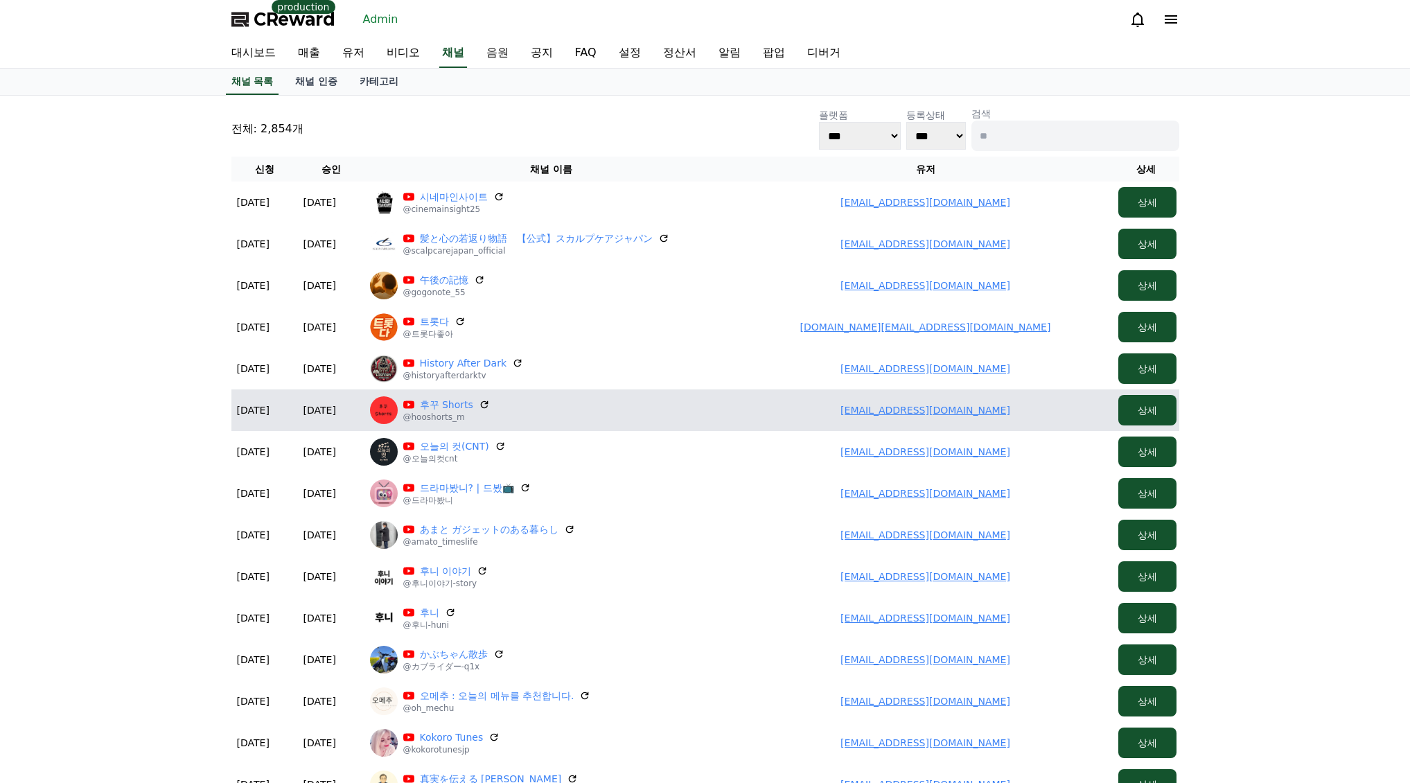
drag, startPoint x: 858, startPoint y: 417, endPoint x: 1001, endPoint y: 414, distance: 143.4
click at [1006, 414] on td "minhoo9191@gmail.com" at bounding box center [925, 410] width 374 height 42
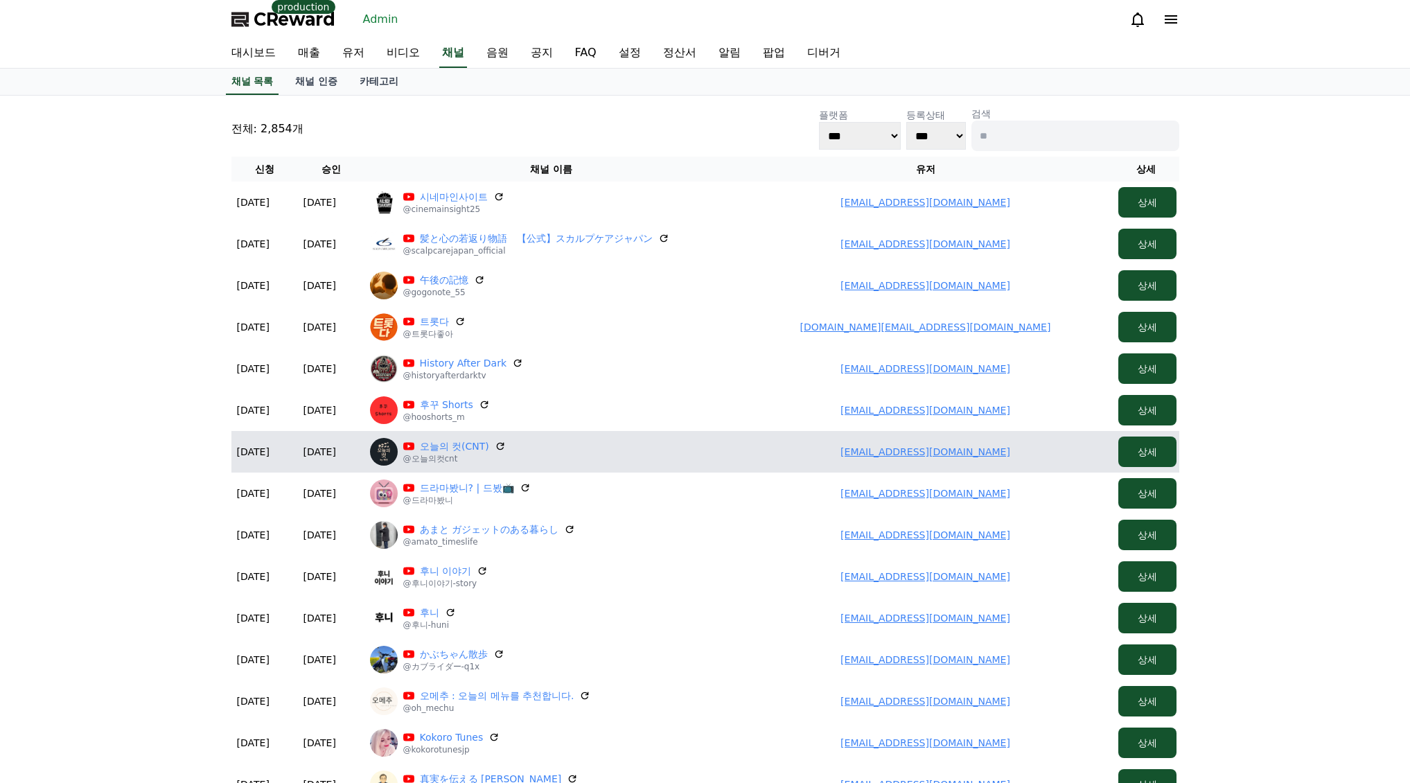
drag, startPoint x: 844, startPoint y: 441, endPoint x: 1056, endPoint y: 439, distance: 212.7
click at [1056, 439] on td "sz0486@naver.com" at bounding box center [925, 452] width 374 height 42
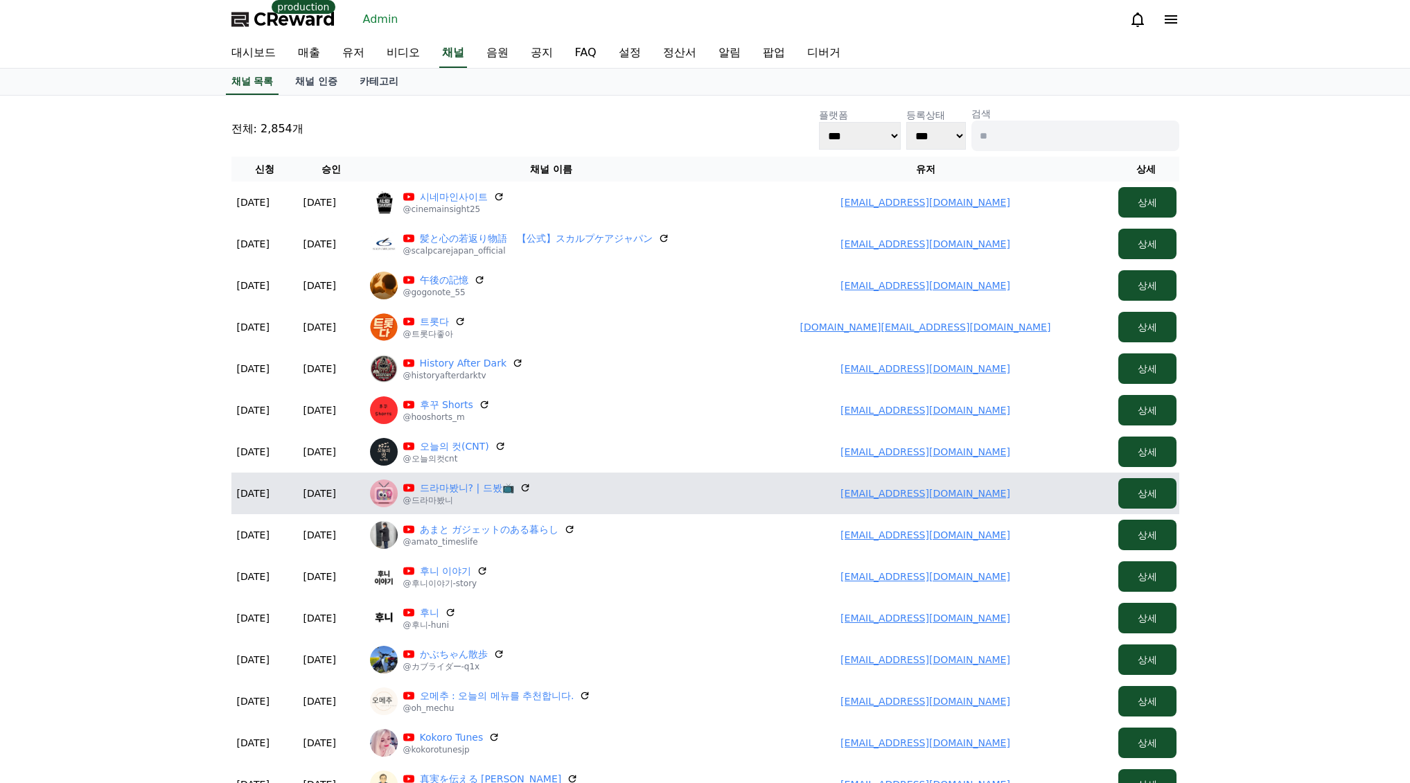
drag, startPoint x: 858, startPoint y: 490, endPoint x: 1014, endPoint y: 502, distance: 157.0
click at [1014, 502] on td "jjh9304@naver.com" at bounding box center [925, 493] width 374 height 42
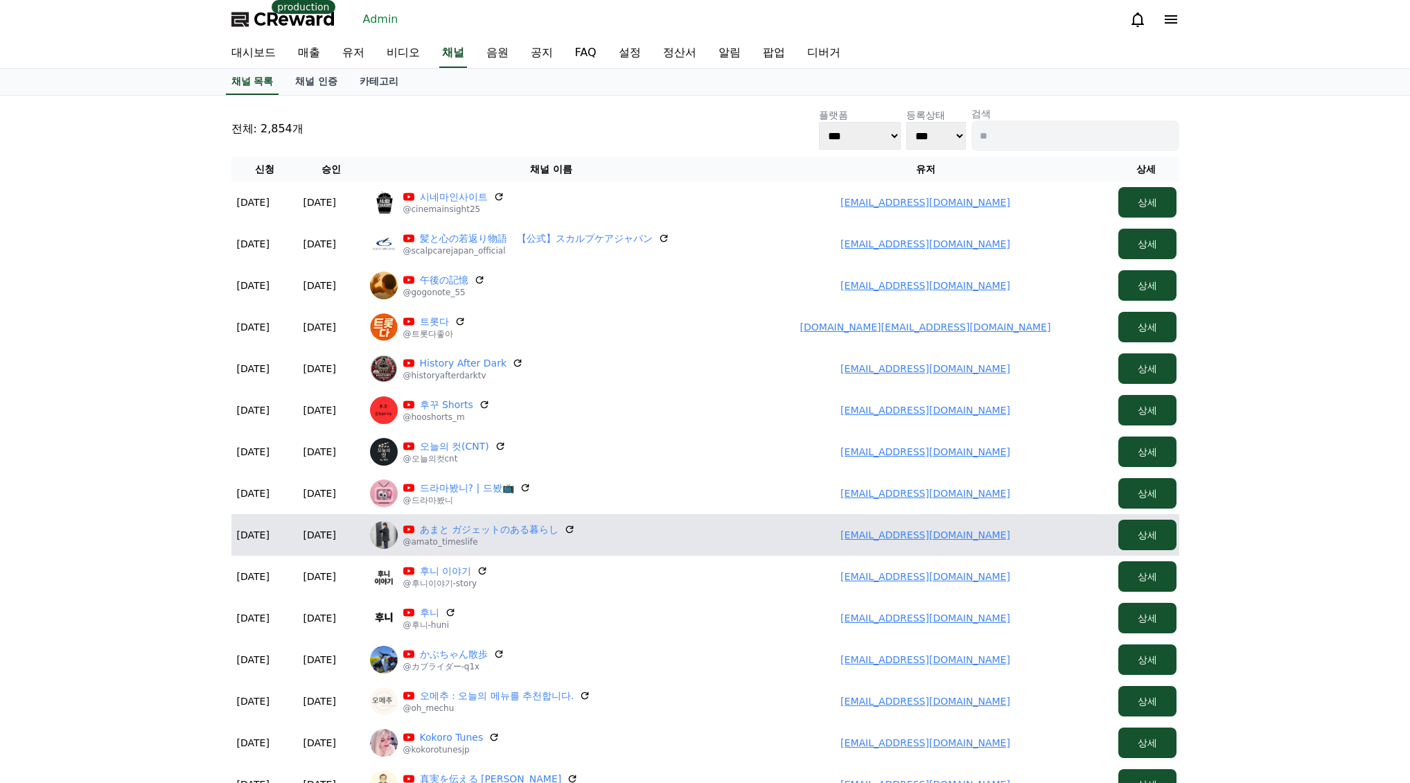
drag, startPoint x: 1032, startPoint y: 524, endPoint x: 955, endPoint y: 524, distance: 76.2
click at [1043, 522] on td "lionamato242@gmail.com" at bounding box center [925, 535] width 374 height 42
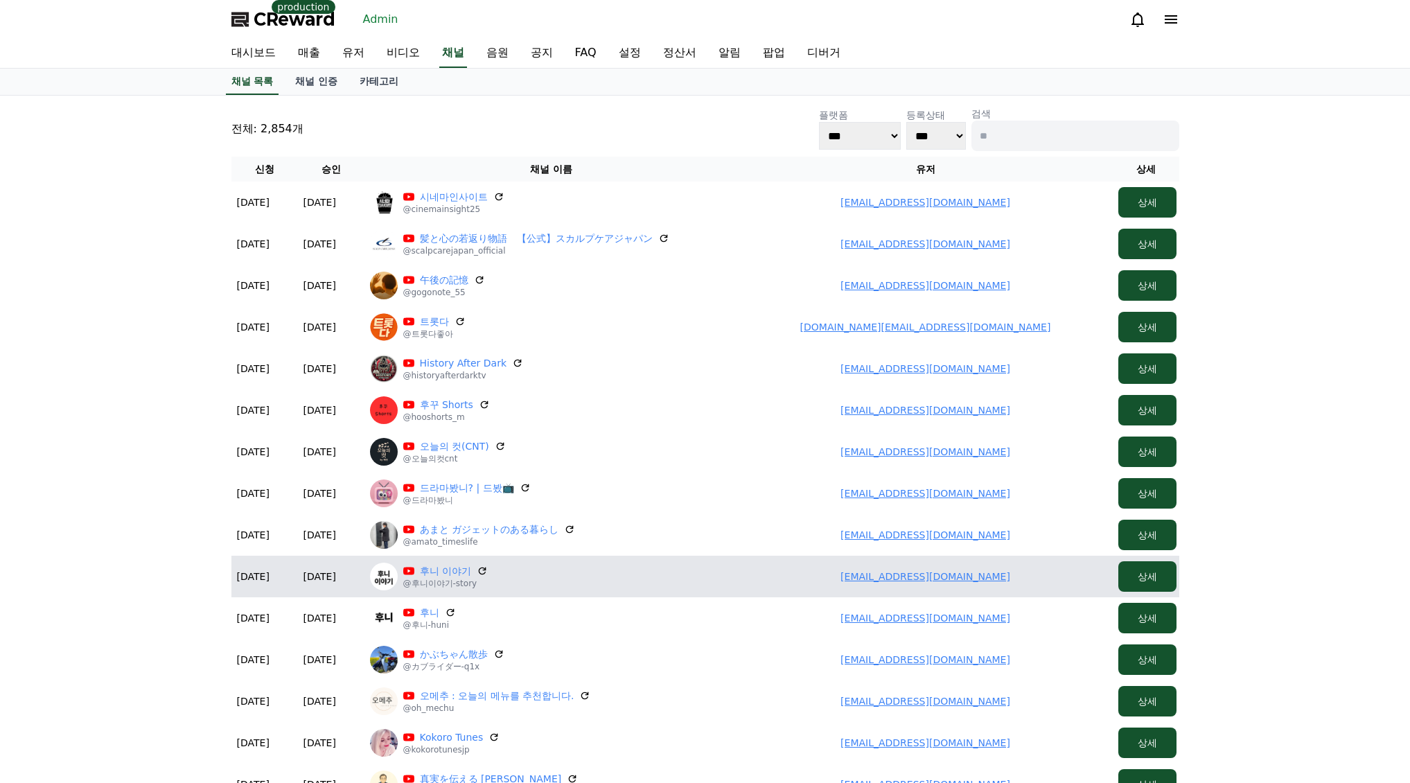
drag, startPoint x: 883, startPoint y: 585, endPoint x: 986, endPoint y: 583, distance: 103.3
click at [991, 583] on td "huni5369@gmail.com" at bounding box center [925, 577] width 374 height 42
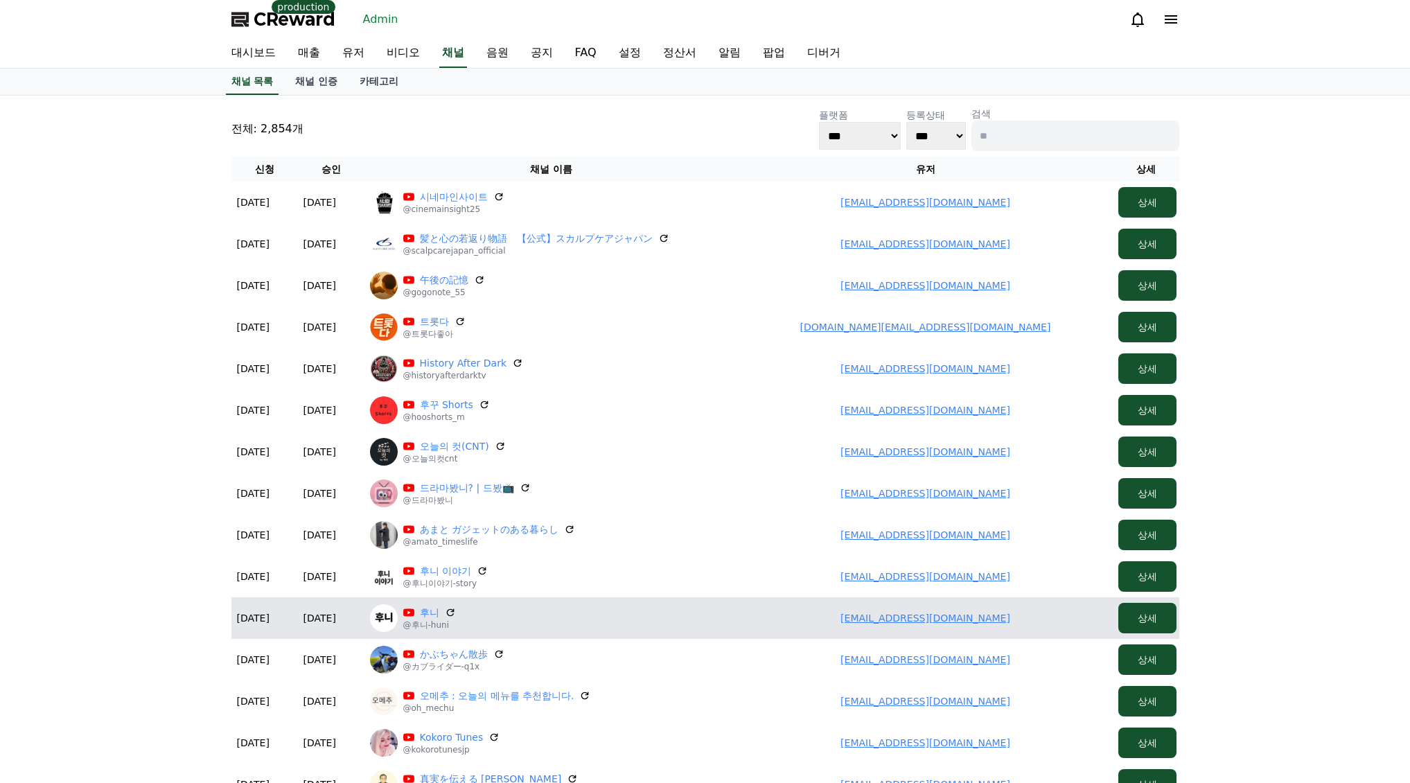
drag, startPoint x: 817, startPoint y: 619, endPoint x: 980, endPoint y: 622, distance: 163.5
click at [988, 622] on td "huni5369@gmail.com" at bounding box center [925, 618] width 374 height 42
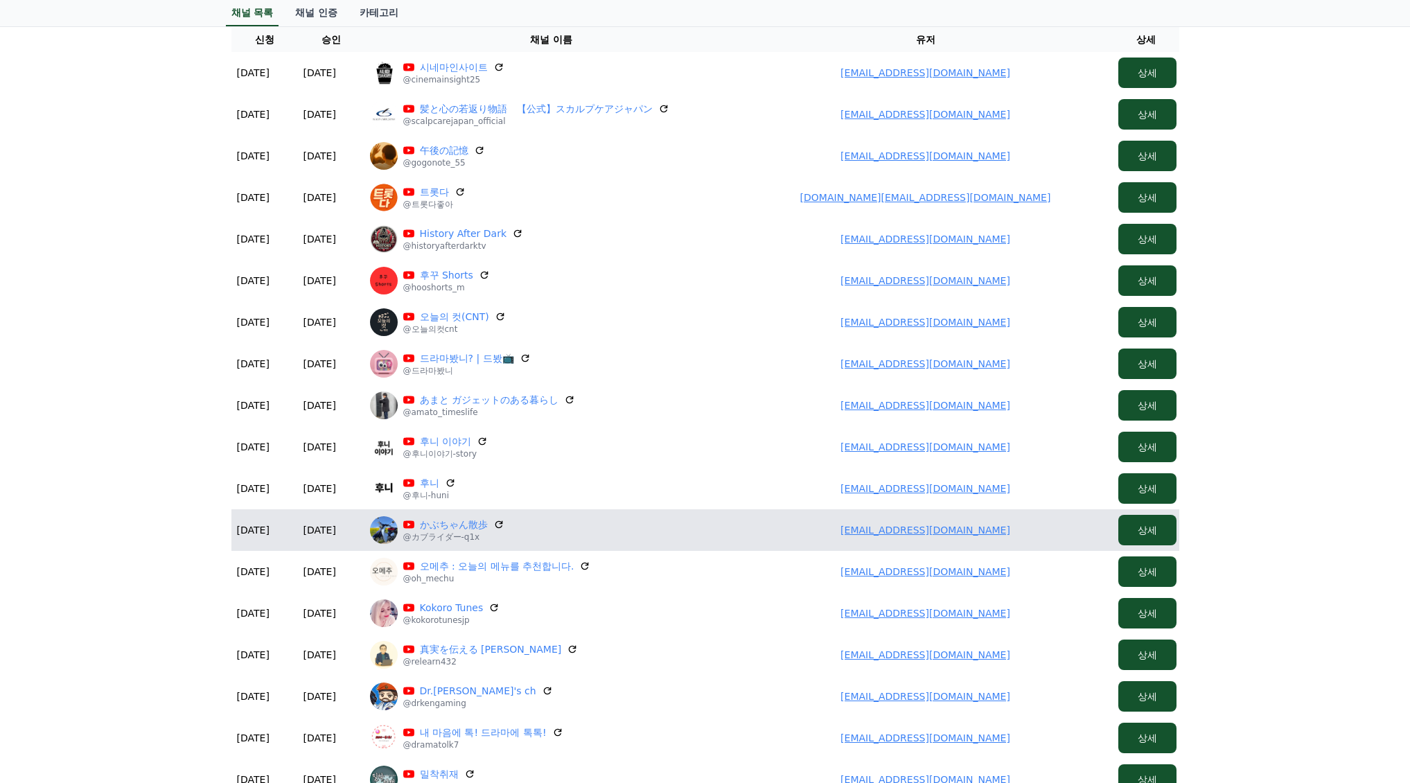
scroll to position [139, 0]
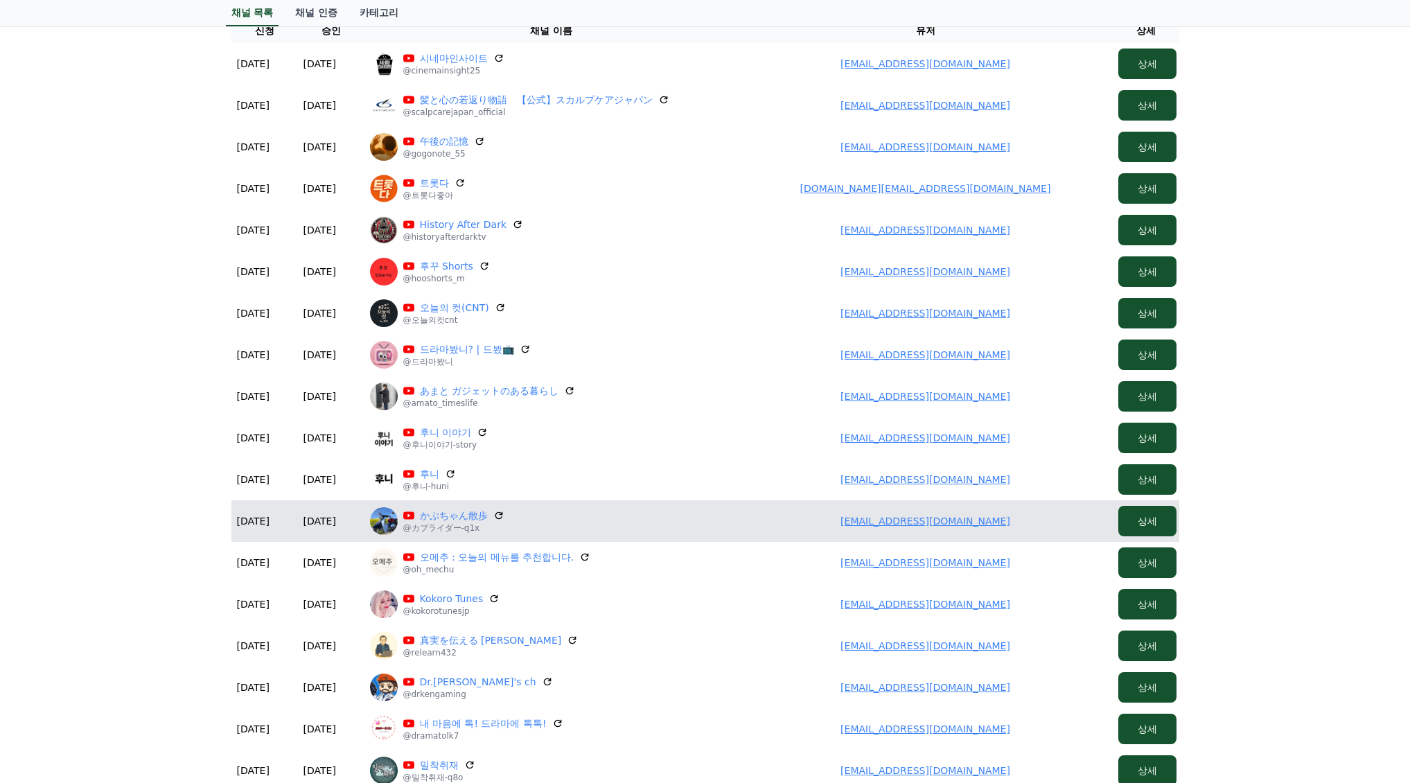
drag, startPoint x: 929, startPoint y: 518, endPoint x: 1042, endPoint y: 519, distance: 112.9
click at [1043, 519] on td "hanatomo4518@gmail.com" at bounding box center [925, 521] width 374 height 42
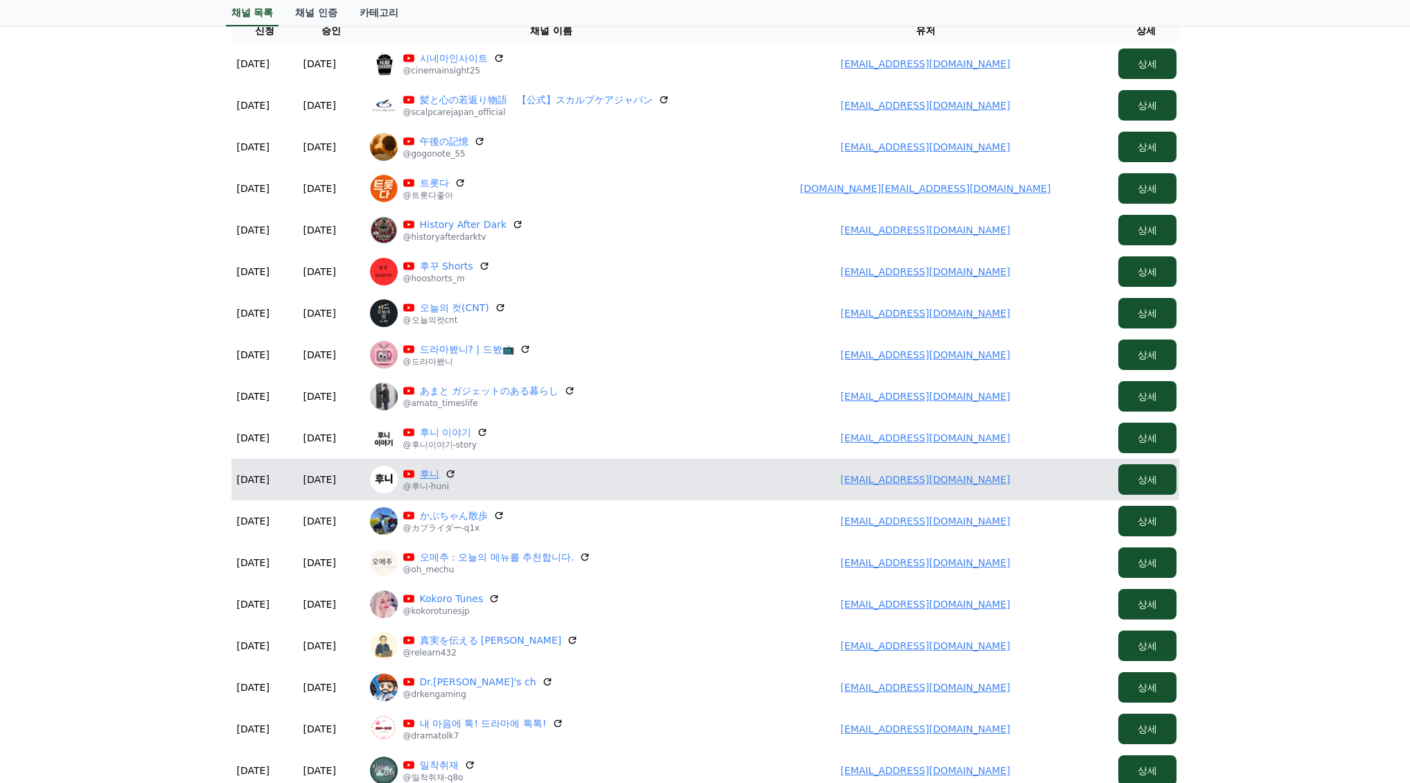
click at [429, 468] on link "후니" at bounding box center [429, 474] width 19 height 14
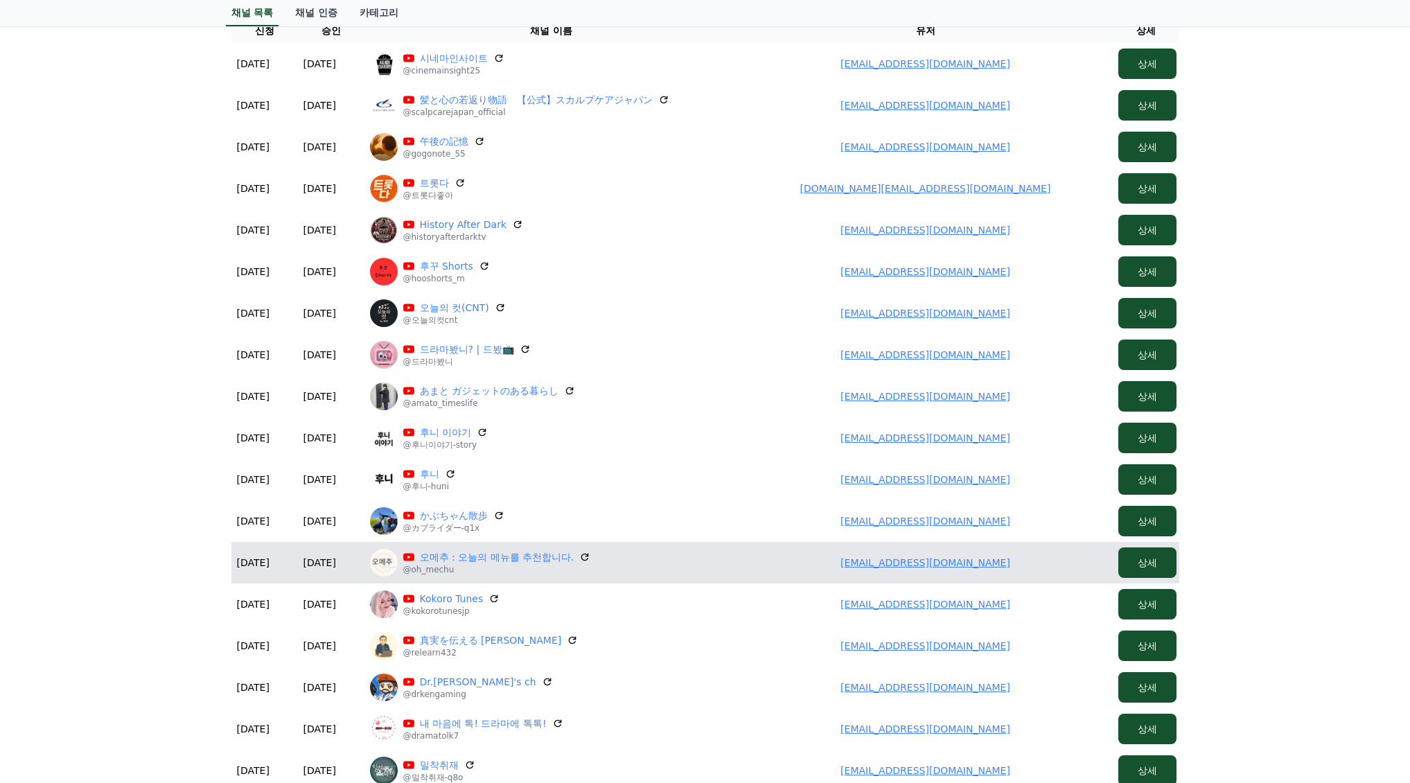
drag, startPoint x: 857, startPoint y: 548, endPoint x: 1034, endPoint y: 562, distance: 177.2
click at [1034, 563] on td "my2mk0325@gmail.com" at bounding box center [925, 563] width 374 height 42
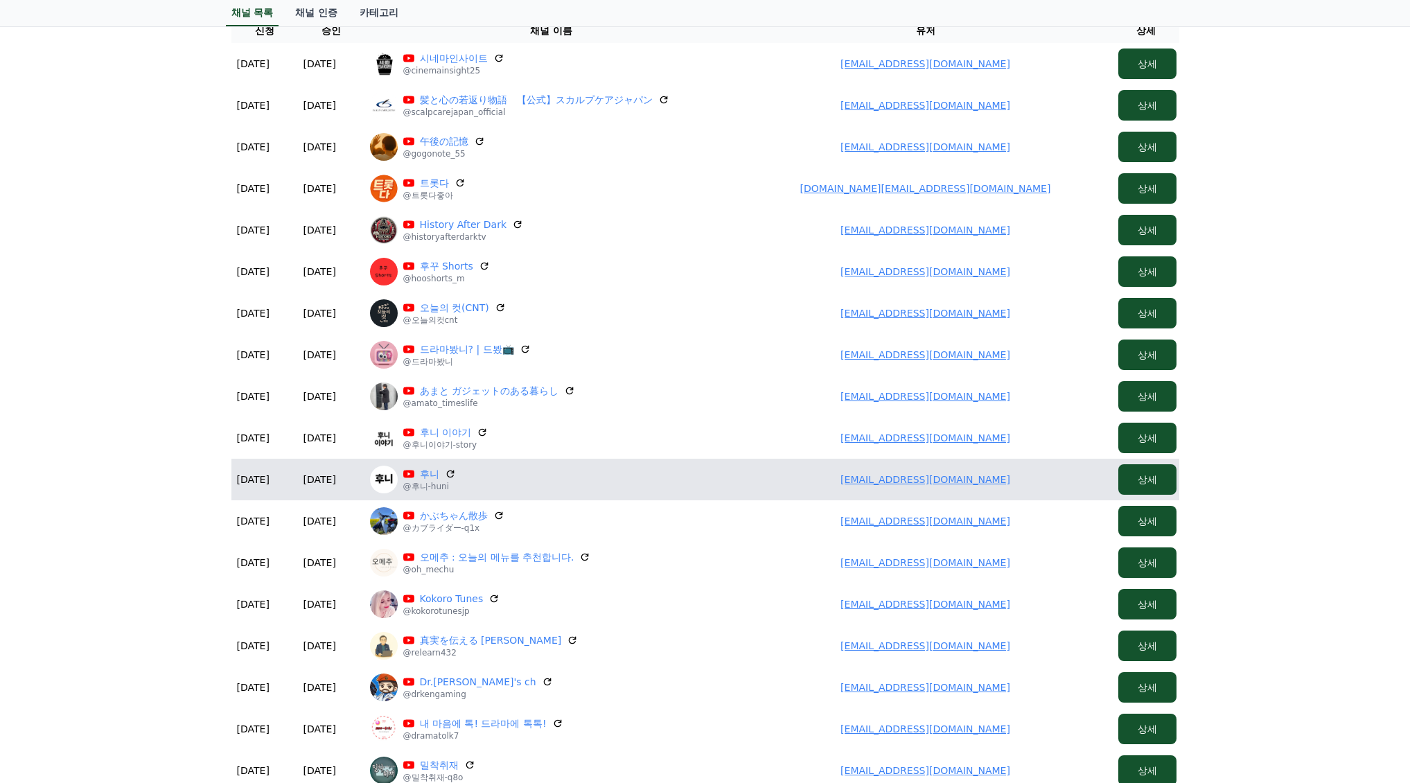
drag, startPoint x: 885, startPoint y: 472, endPoint x: 1013, endPoint y: 480, distance: 128.4
click at [1013, 480] on td "huni5369@gmail.com" at bounding box center [925, 480] width 374 height 42
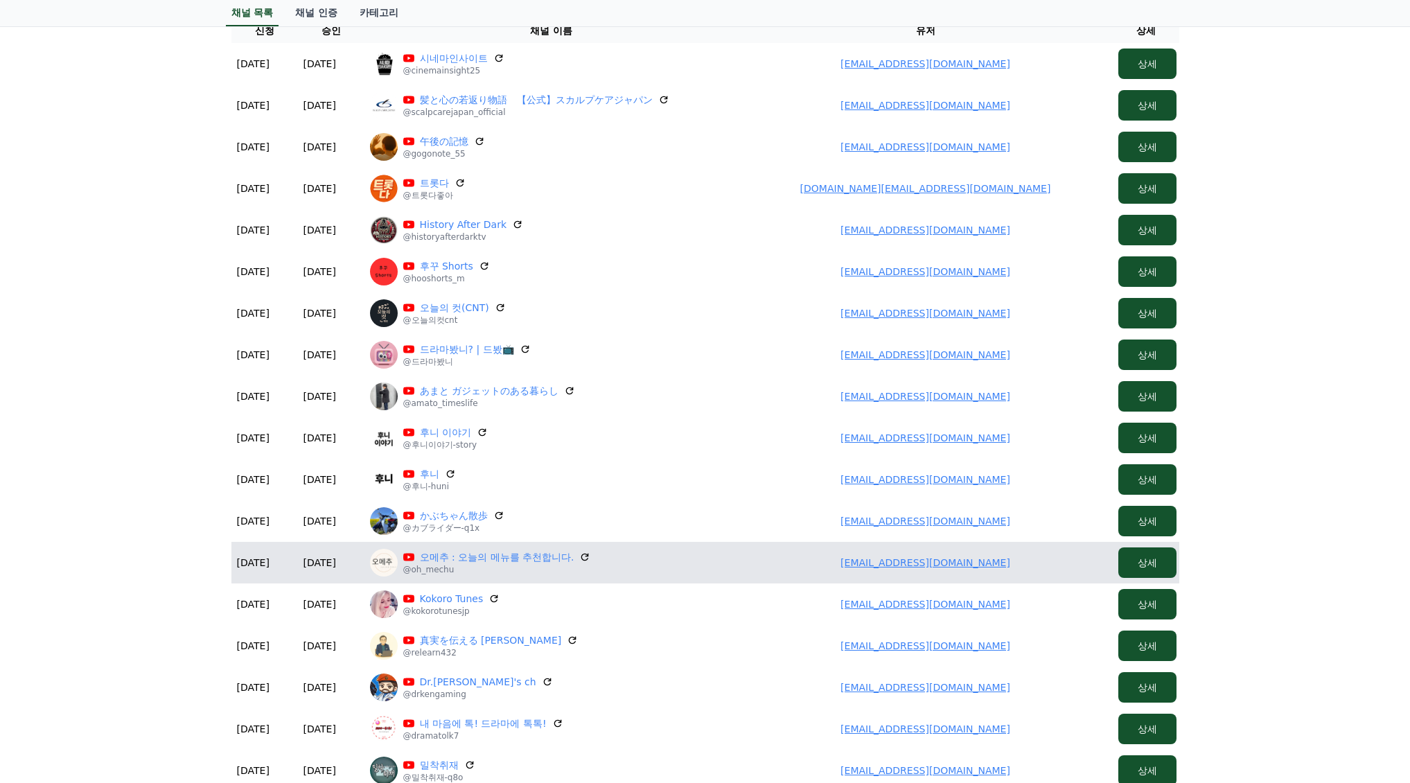
drag, startPoint x: 829, startPoint y: 548, endPoint x: 1032, endPoint y: 558, distance: 202.6
click at [1032, 558] on td "my2mk0325@gmail.com" at bounding box center [925, 563] width 374 height 42
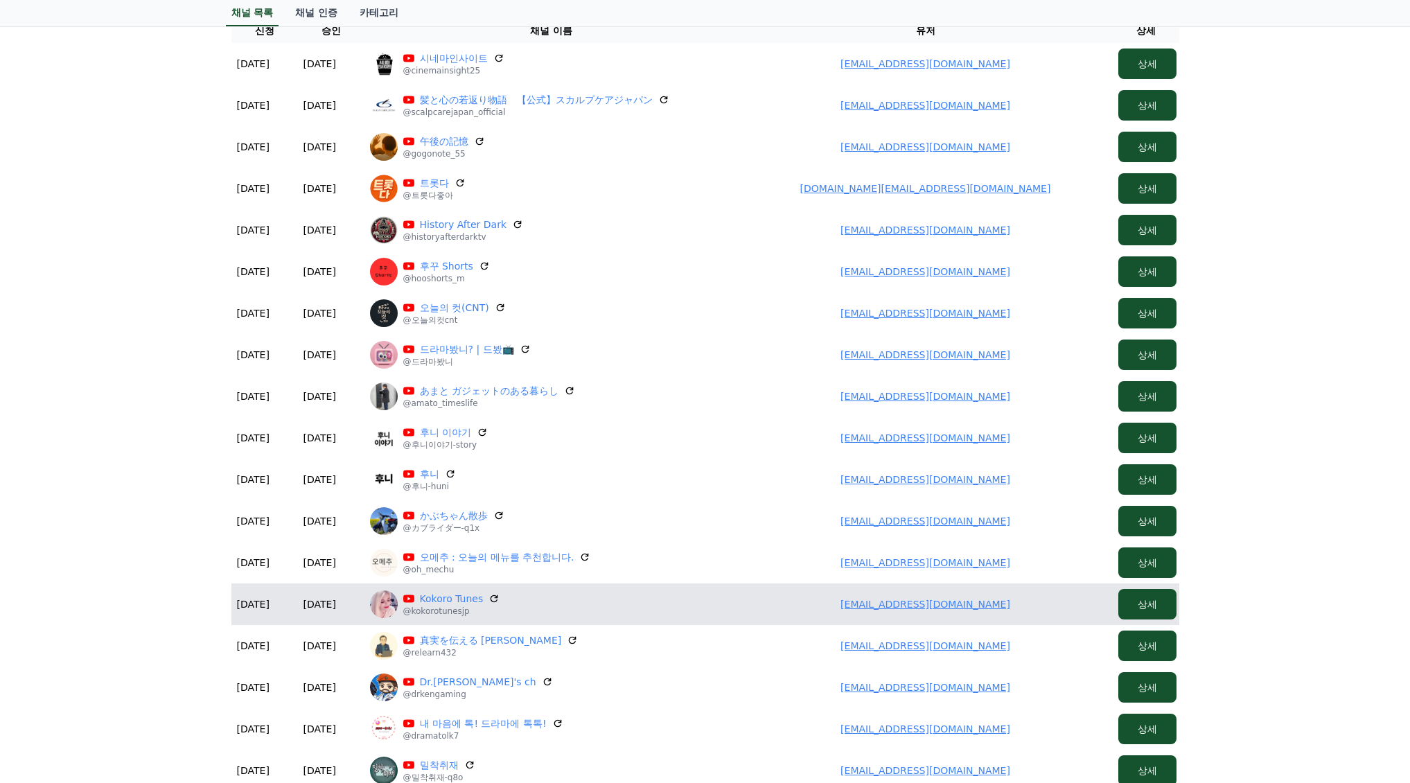
drag, startPoint x: 832, startPoint y: 602, endPoint x: 1092, endPoint y: 609, distance: 259.9
click at [1126, 617] on tr "2025-09-08 09-08 2025-09-08 09-08 Kokoro Tunes @kokorotunesjp infohonda1jp@gmai…" at bounding box center [705, 604] width 948 height 42
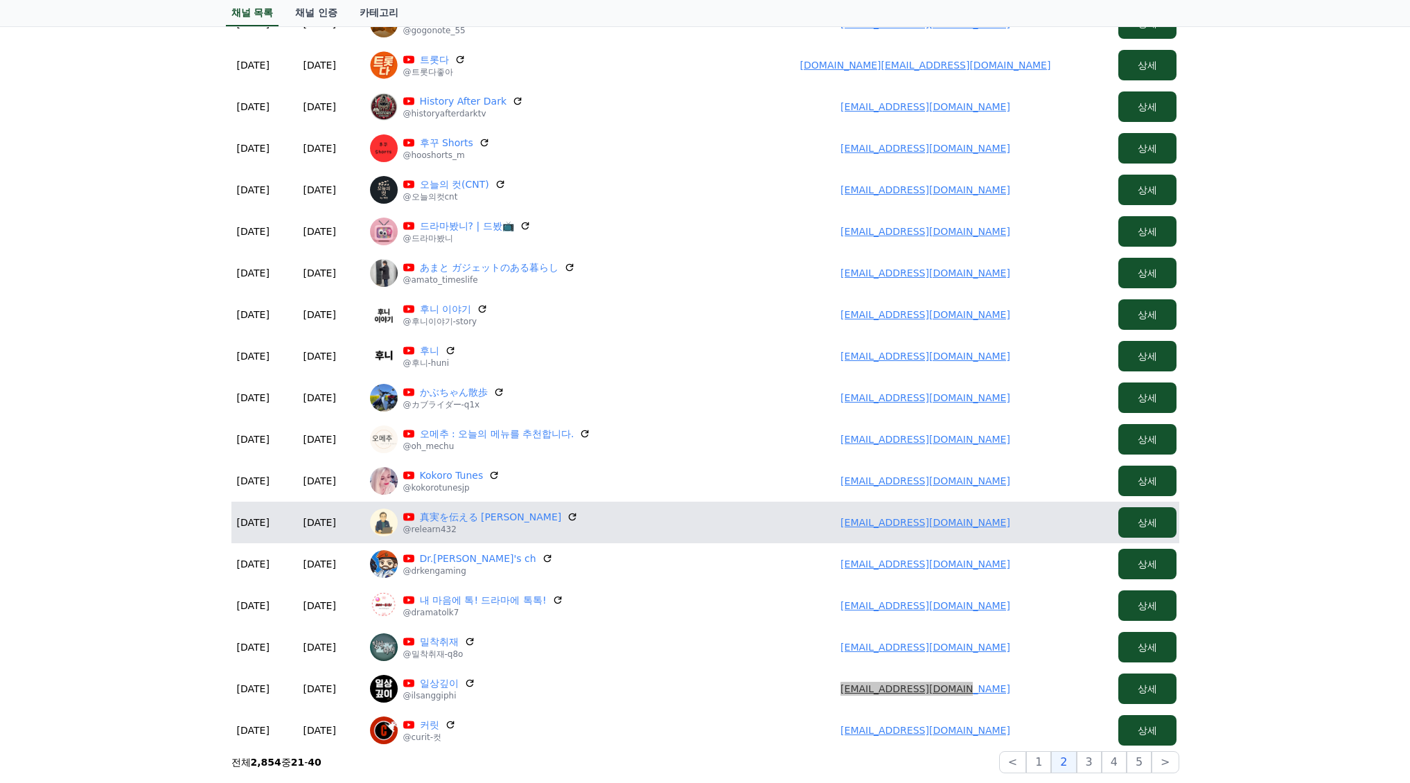
scroll to position [277, 0]
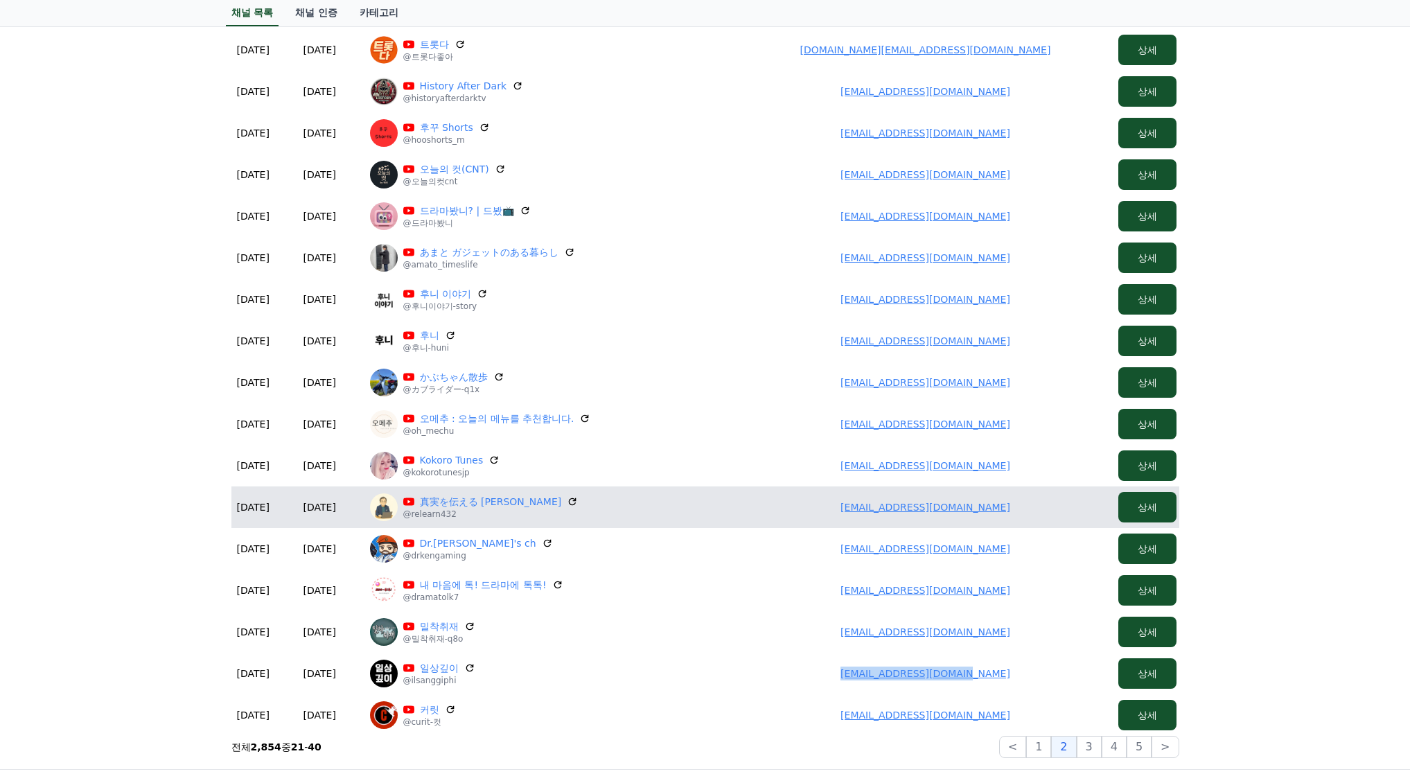
drag, startPoint x: 844, startPoint y: 501, endPoint x: 1012, endPoint y: 510, distance: 168.6
click at [1055, 507] on td "urikun10111@gmail.com" at bounding box center [925, 507] width 374 height 42
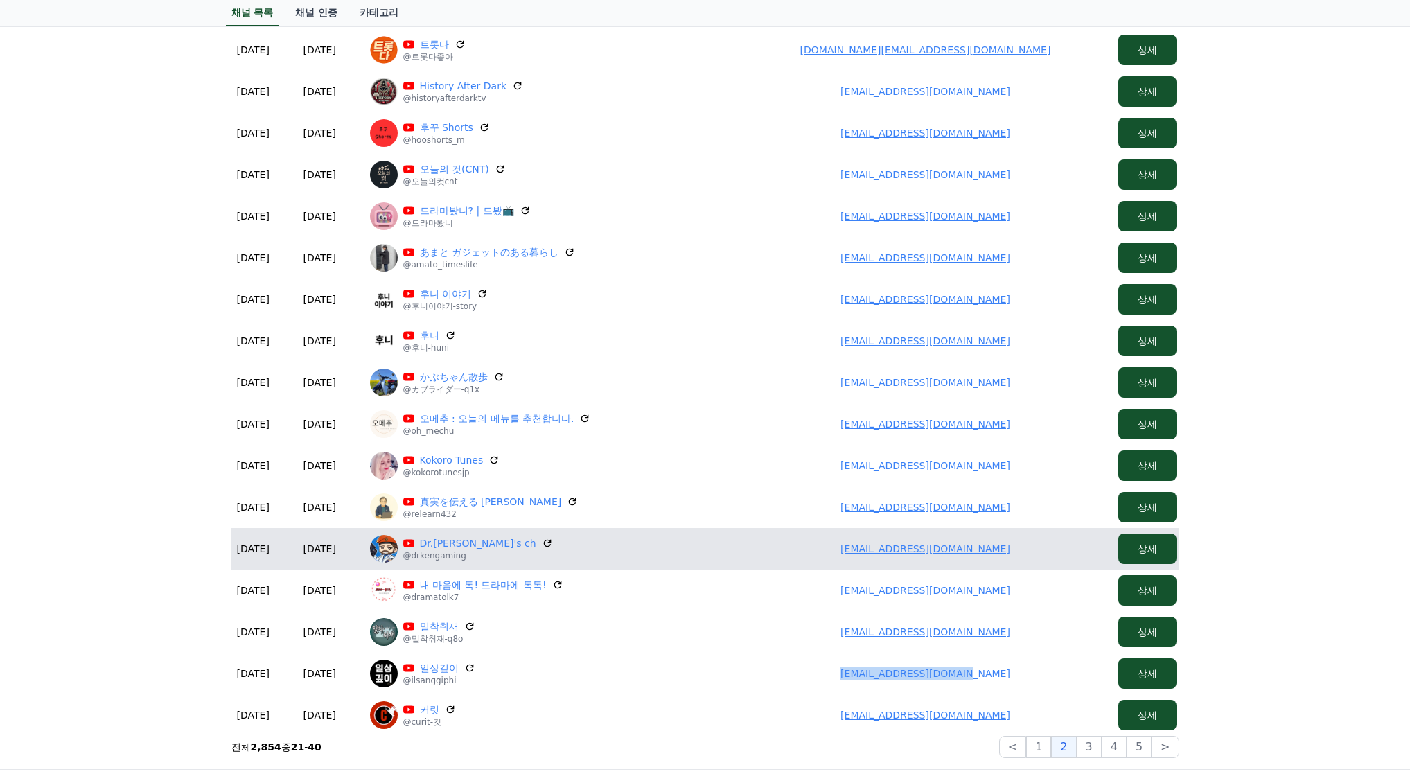
drag, startPoint x: 838, startPoint y: 538, endPoint x: 1063, endPoint y: 549, distance: 225.4
click at [1063, 549] on td "kenjikoshino522@gmail.com" at bounding box center [925, 549] width 374 height 42
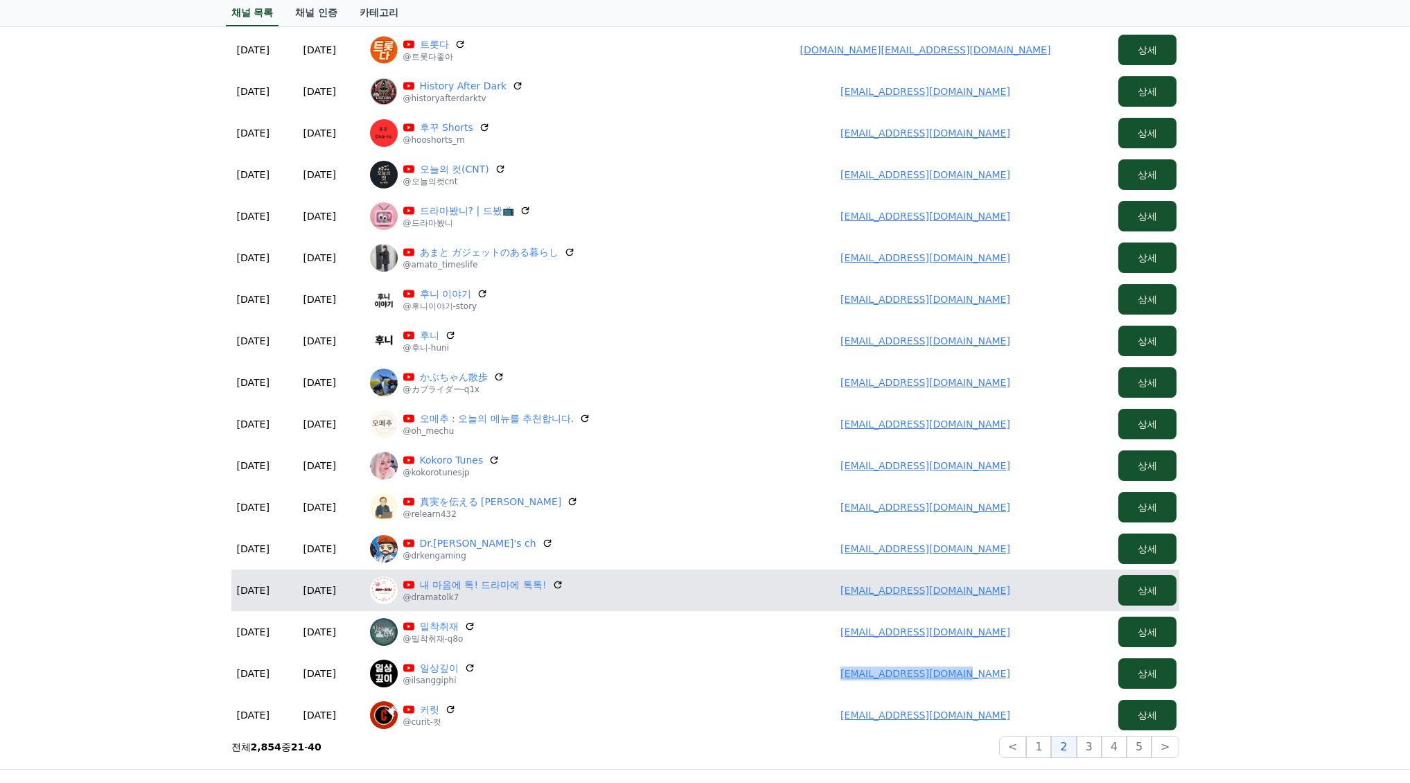
drag, startPoint x: 1017, startPoint y: 590, endPoint x: 910, endPoint y: 590, distance: 106.7
click at [1018, 590] on td "6237079@naver.com" at bounding box center [925, 590] width 374 height 42
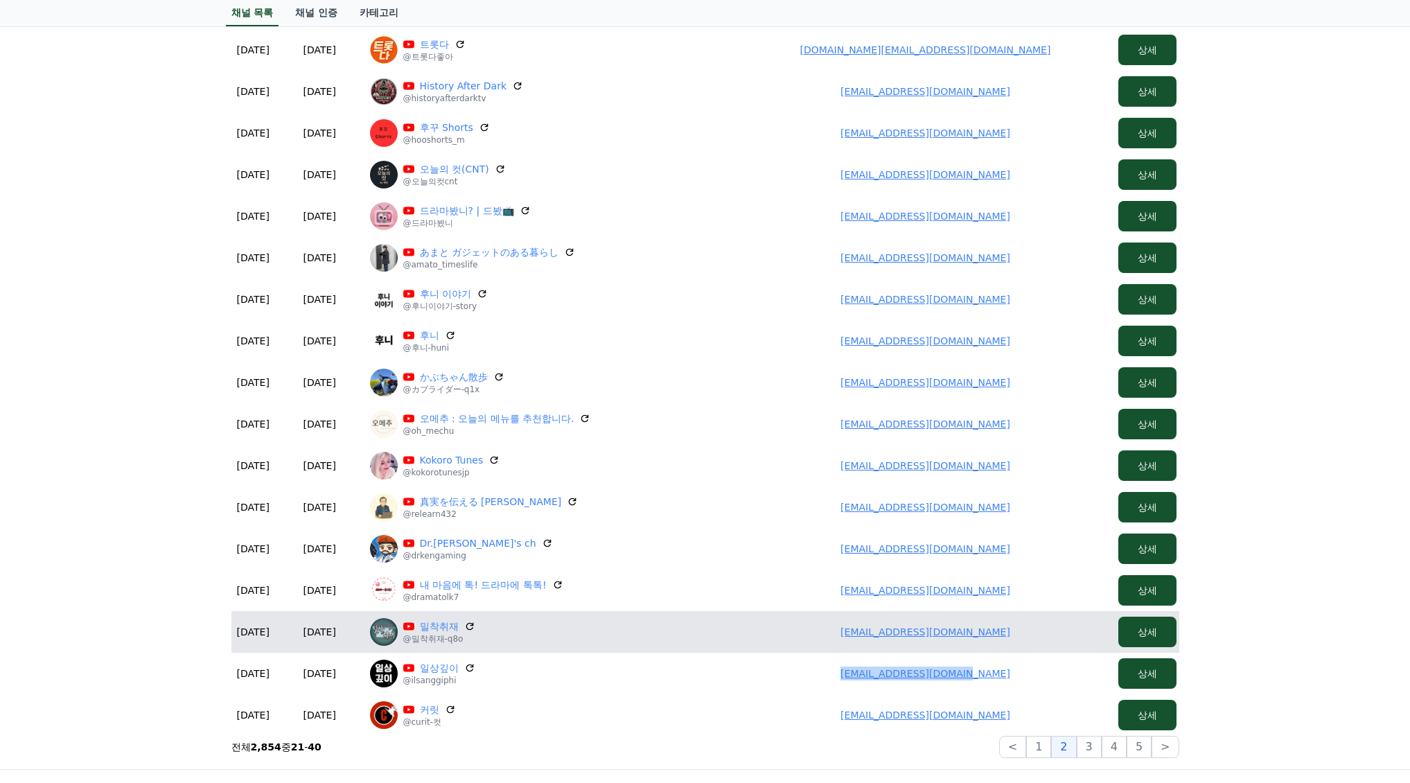
drag, startPoint x: 799, startPoint y: 628, endPoint x: 988, endPoint y: 641, distance: 188.8
click at [1052, 641] on td "sdc34666639@gmail.com" at bounding box center [925, 632] width 374 height 42
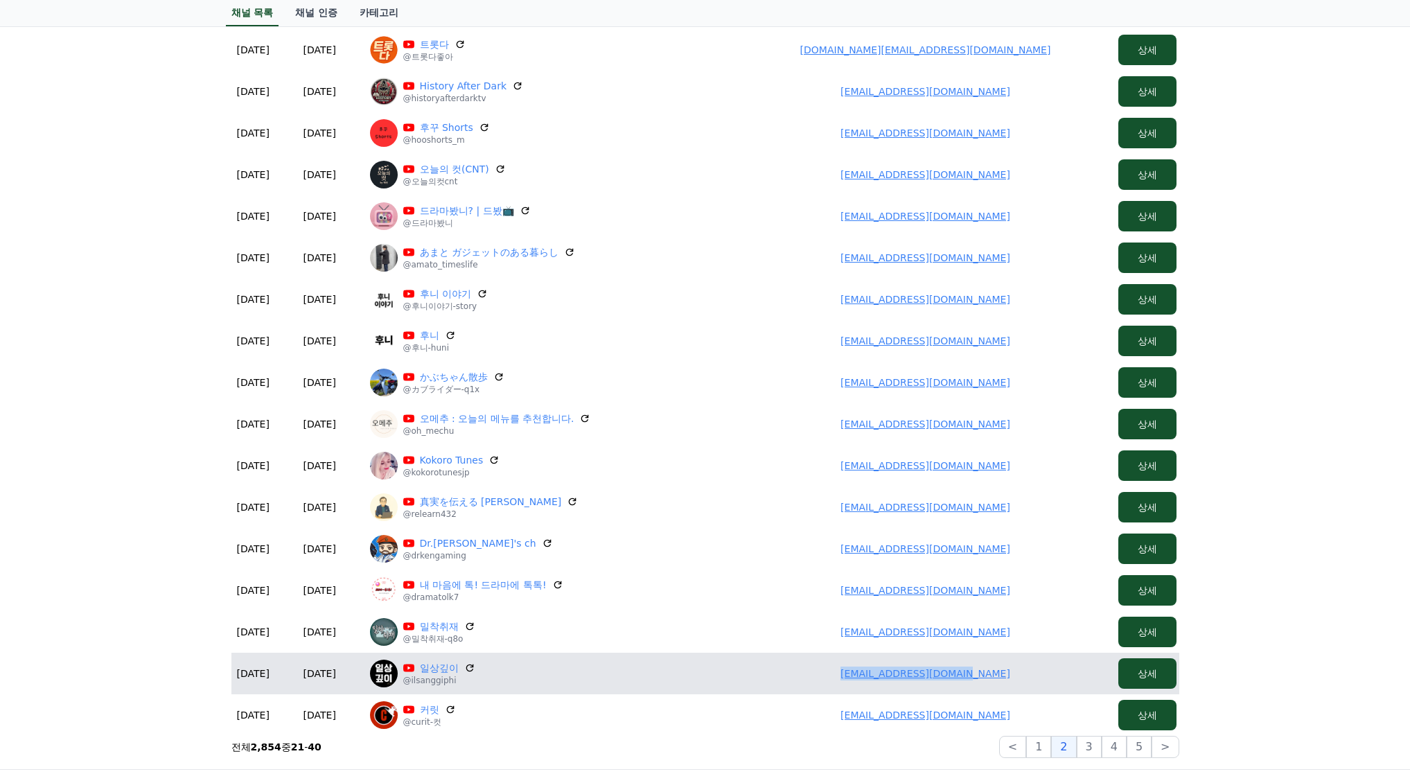
drag, startPoint x: 955, startPoint y: 684, endPoint x: 1042, endPoint y: 682, distance: 86.6
click at [1042, 682] on td "topnor09@gmail.com" at bounding box center [925, 674] width 374 height 42
drag, startPoint x: 811, startPoint y: 705, endPoint x: 797, endPoint y: 686, distance: 24.2
click at [1033, 705] on td "topnor09@gmail.com" at bounding box center [925, 715] width 374 height 42
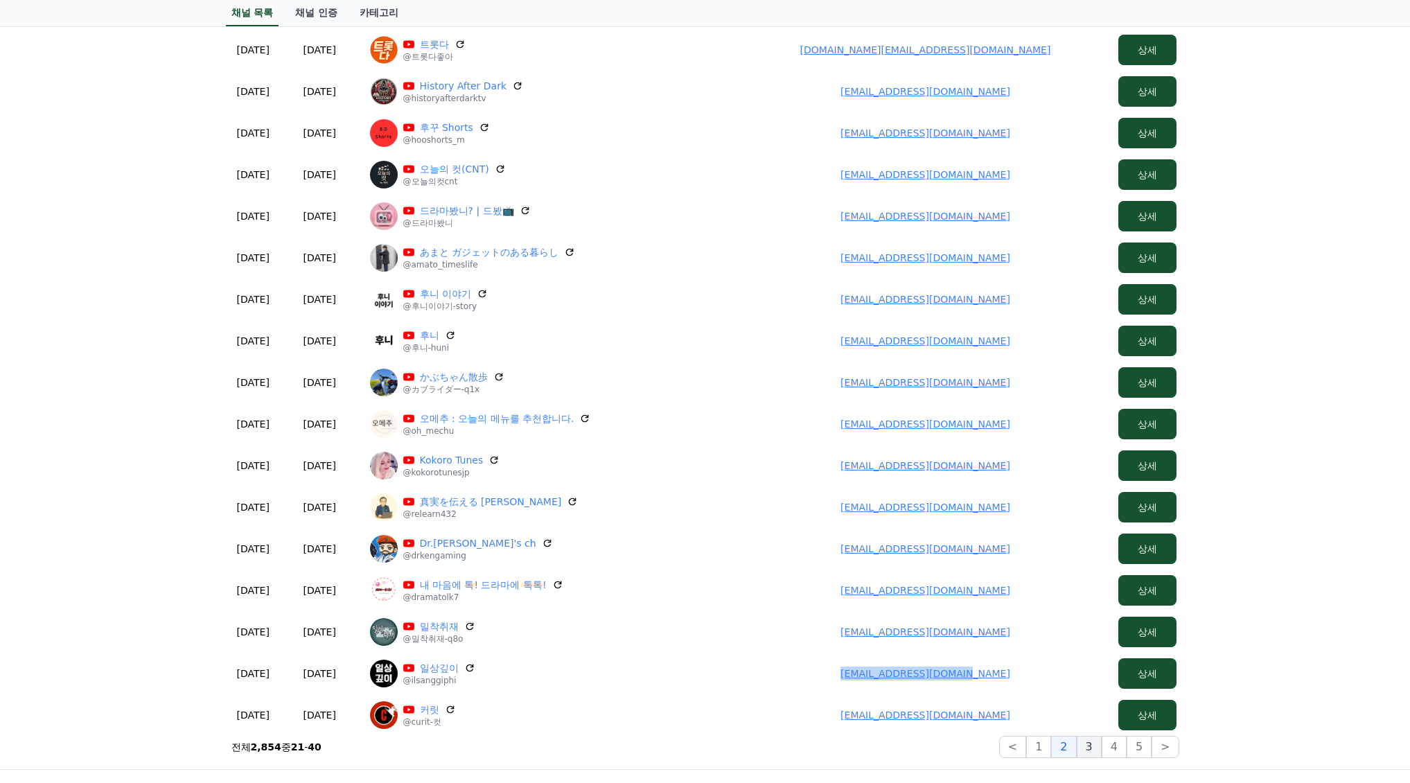
click at [1086, 745] on button "3" at bounding box center [1089, 747] width 25 height 22
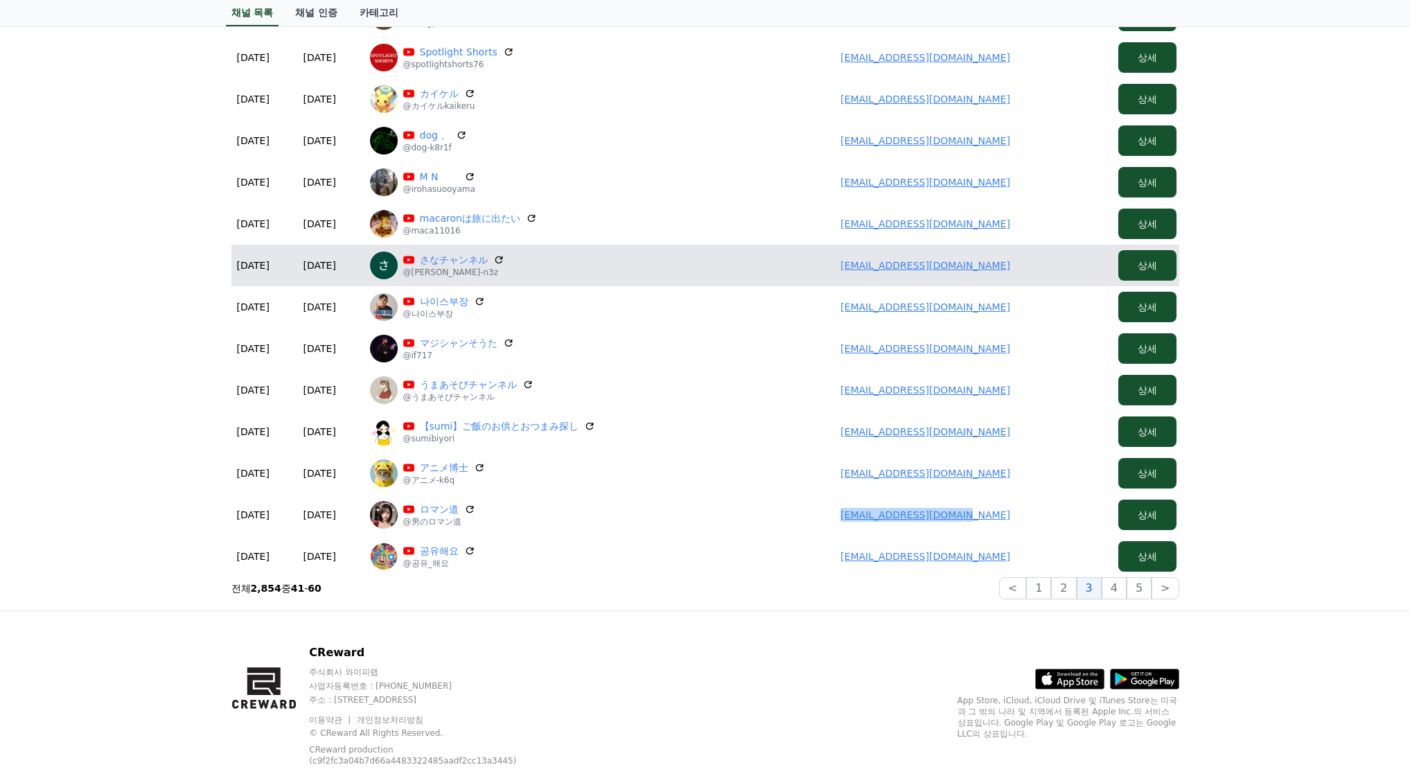
scroll to position [463, 0]
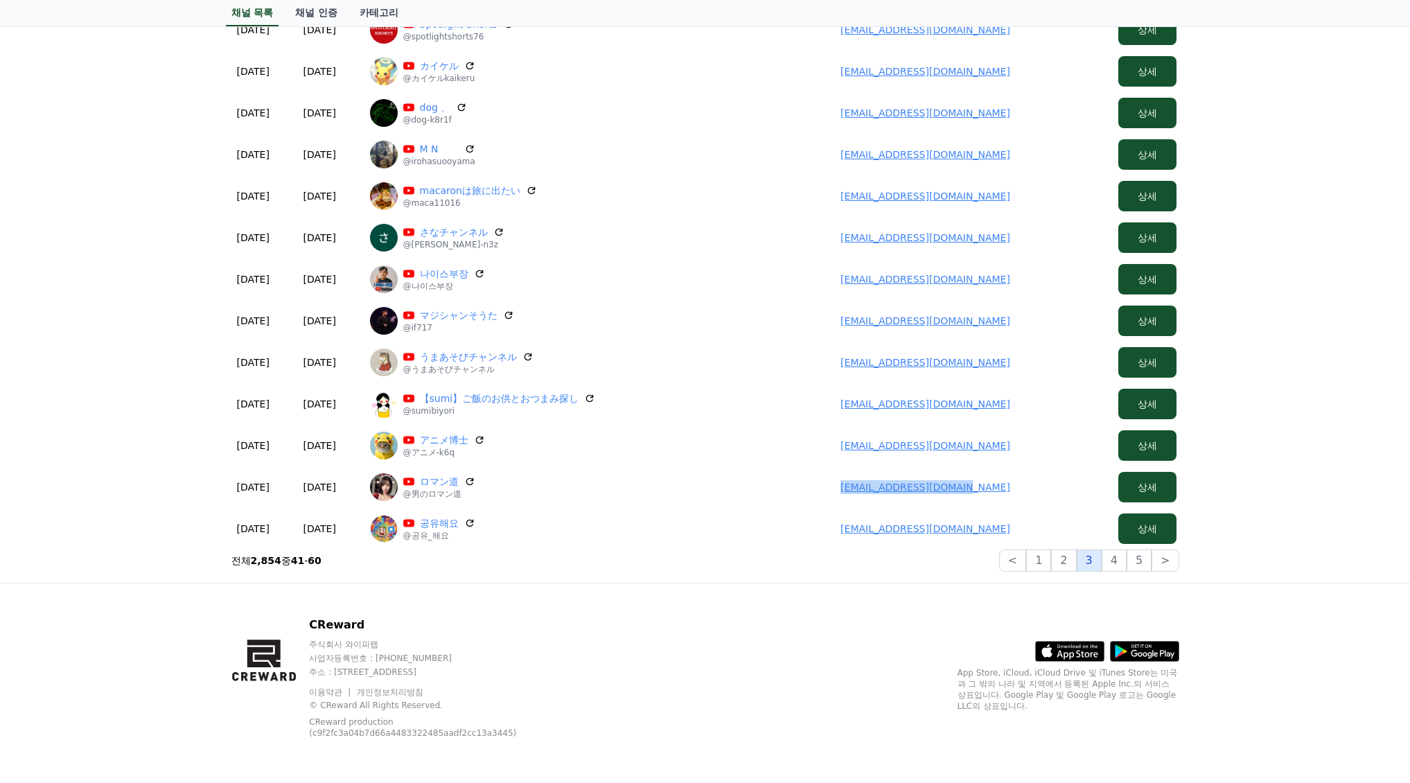
click at [1091, 562] on button "3" at bounding box center [1089, 560] width 25 height 22
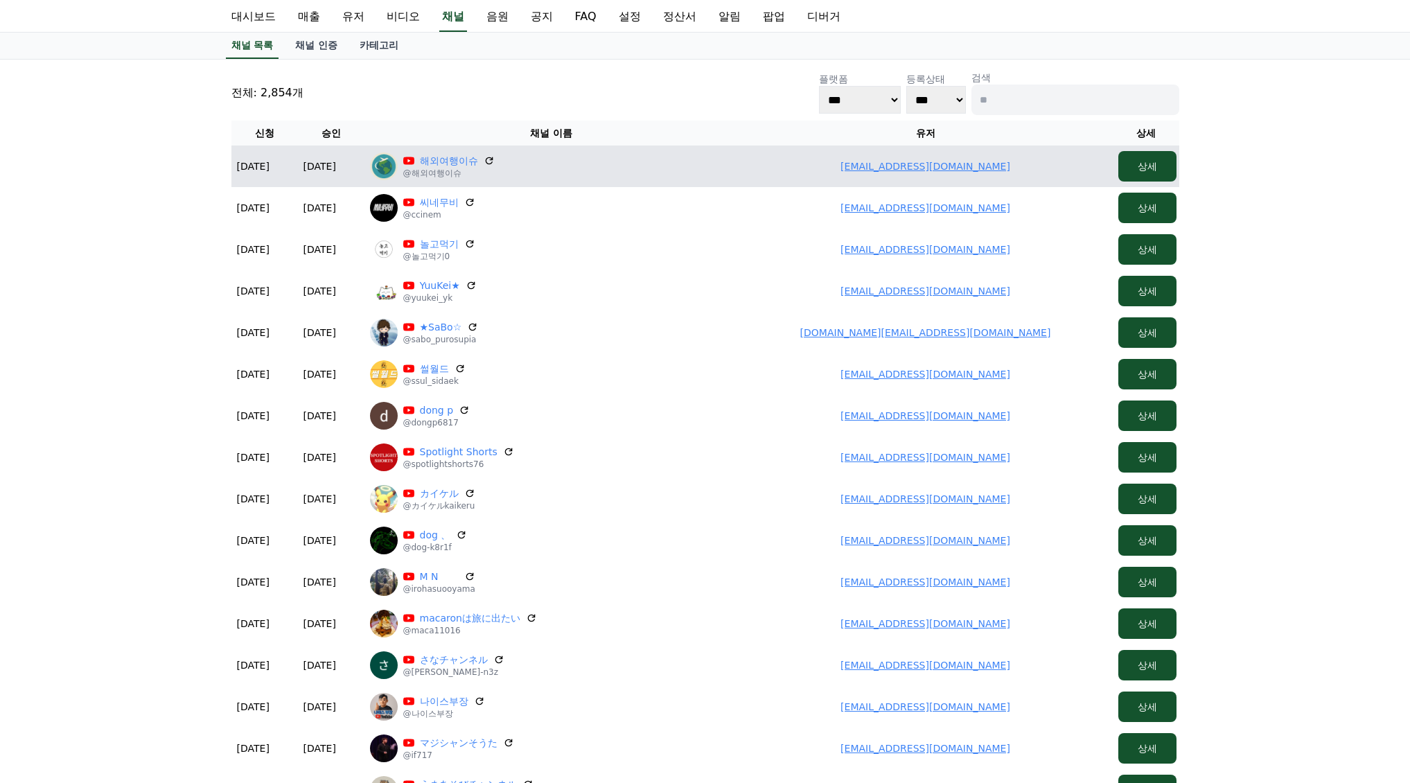
scroll to position [0, 0]
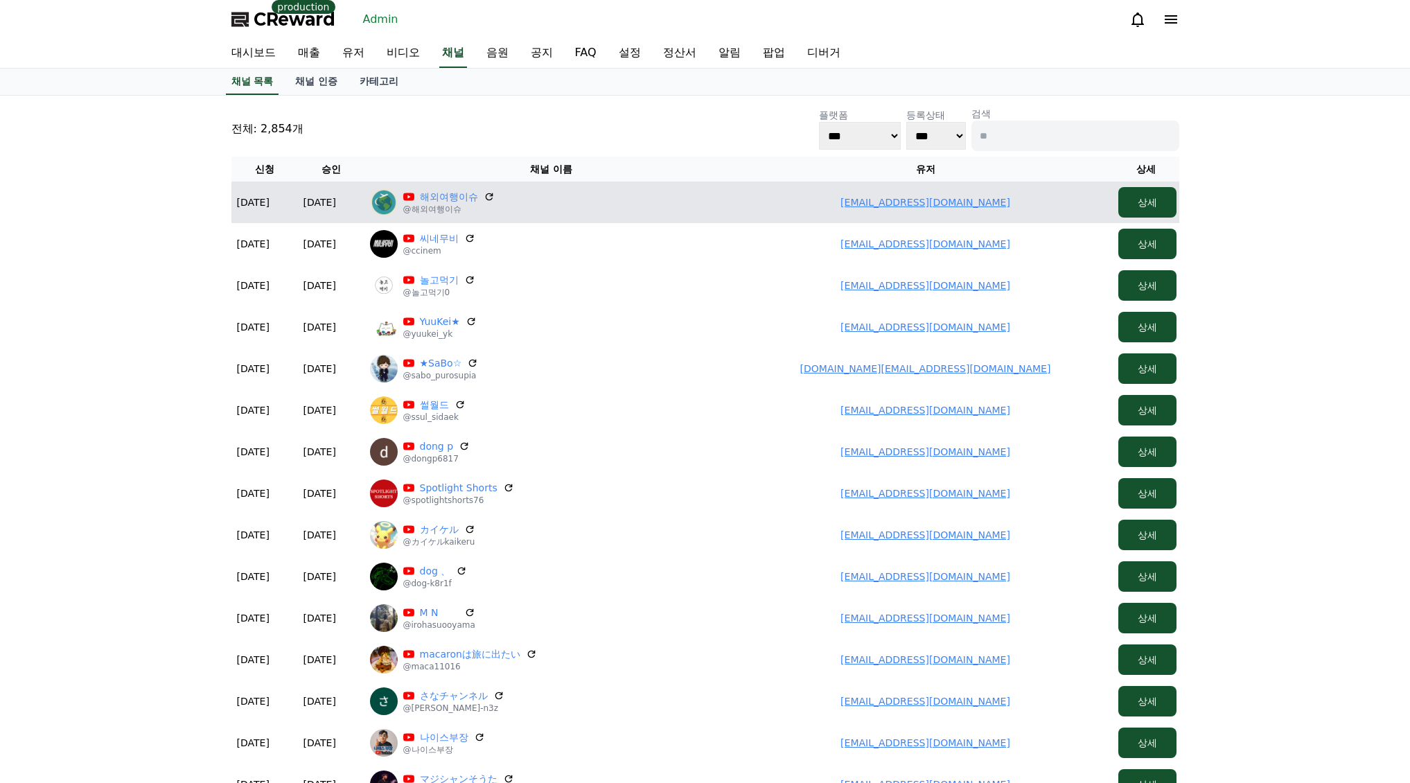
drag, startPoint x: 1049, startPoint y: 195, endPoint x: 1031, endPoint y: 193, distance: 18.1
click at [1052, 192] on td "ninofreedom77@gmail.com" at bounding box center [925, 203] width 374 height 42
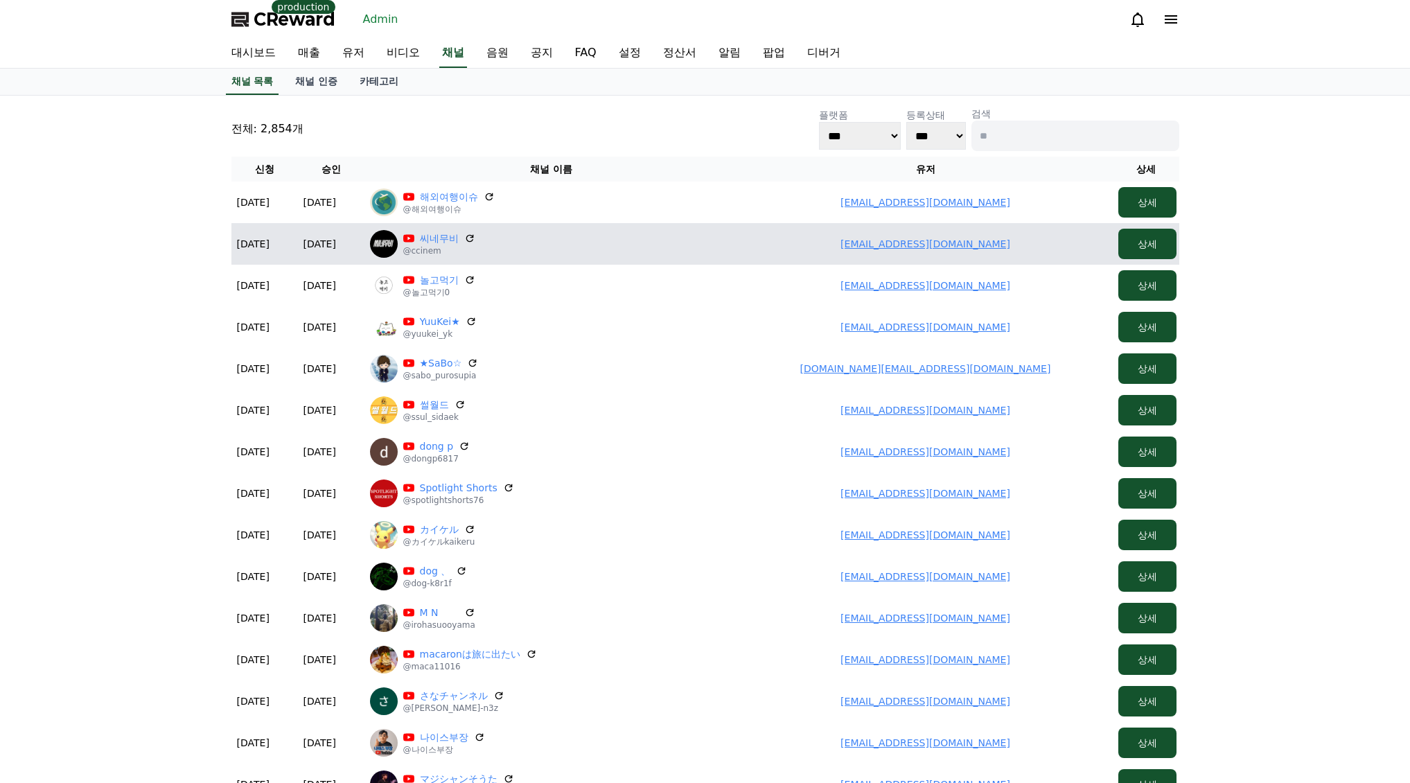
drag, startPoint x: 864, startPoint y: 244, endPoint x: 1032, endPoint y: 254, distance: 168.0
click at [1030, 254] on td "topnor09@gmail.com" at bounding box center [925, 244] width 374 height 42
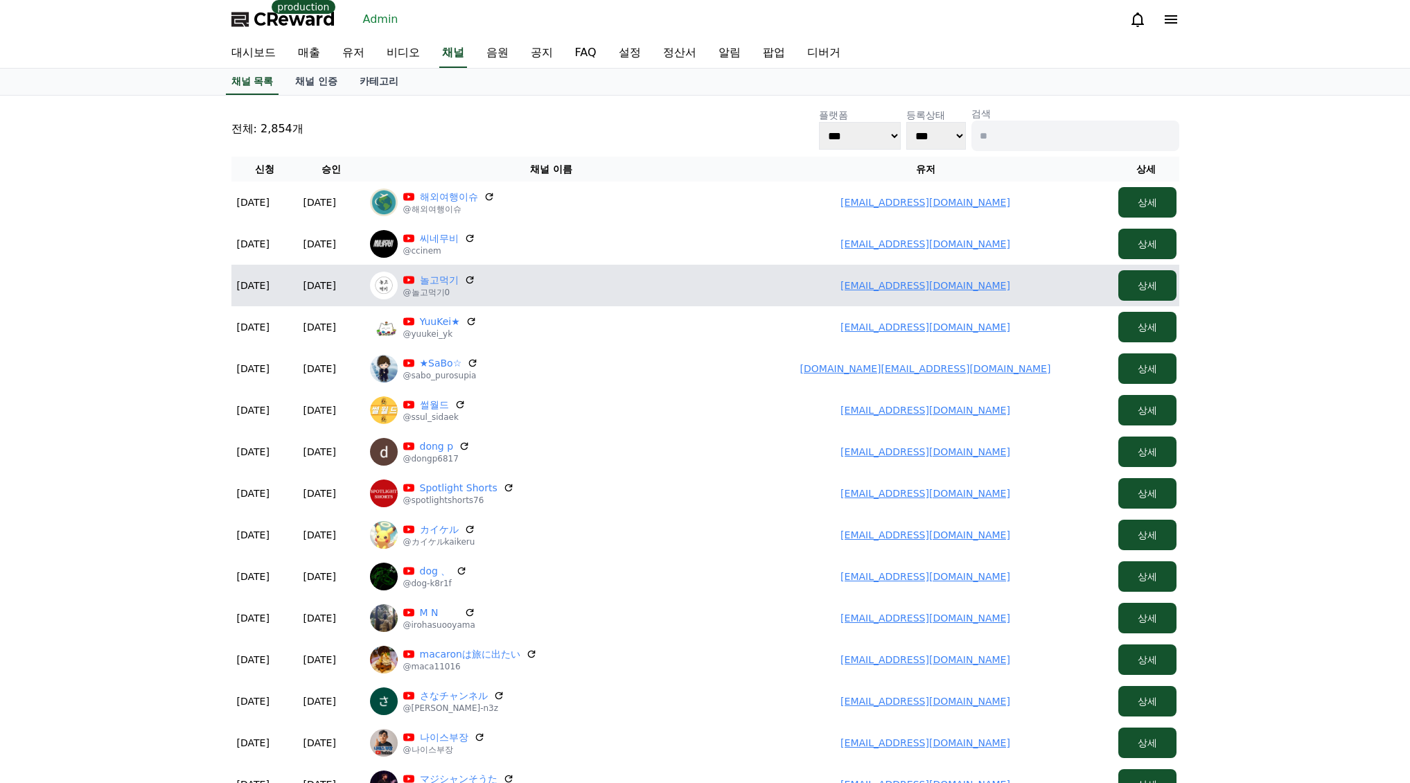
drag, startPoint x: 871, startPoint y: 290, endPoint x: 1022, endPoint y: 298, distance: 150.5
click at [1022, 298] on td "zaza2007@naver.com" at bounding box center [925, 286] width 374 height 42
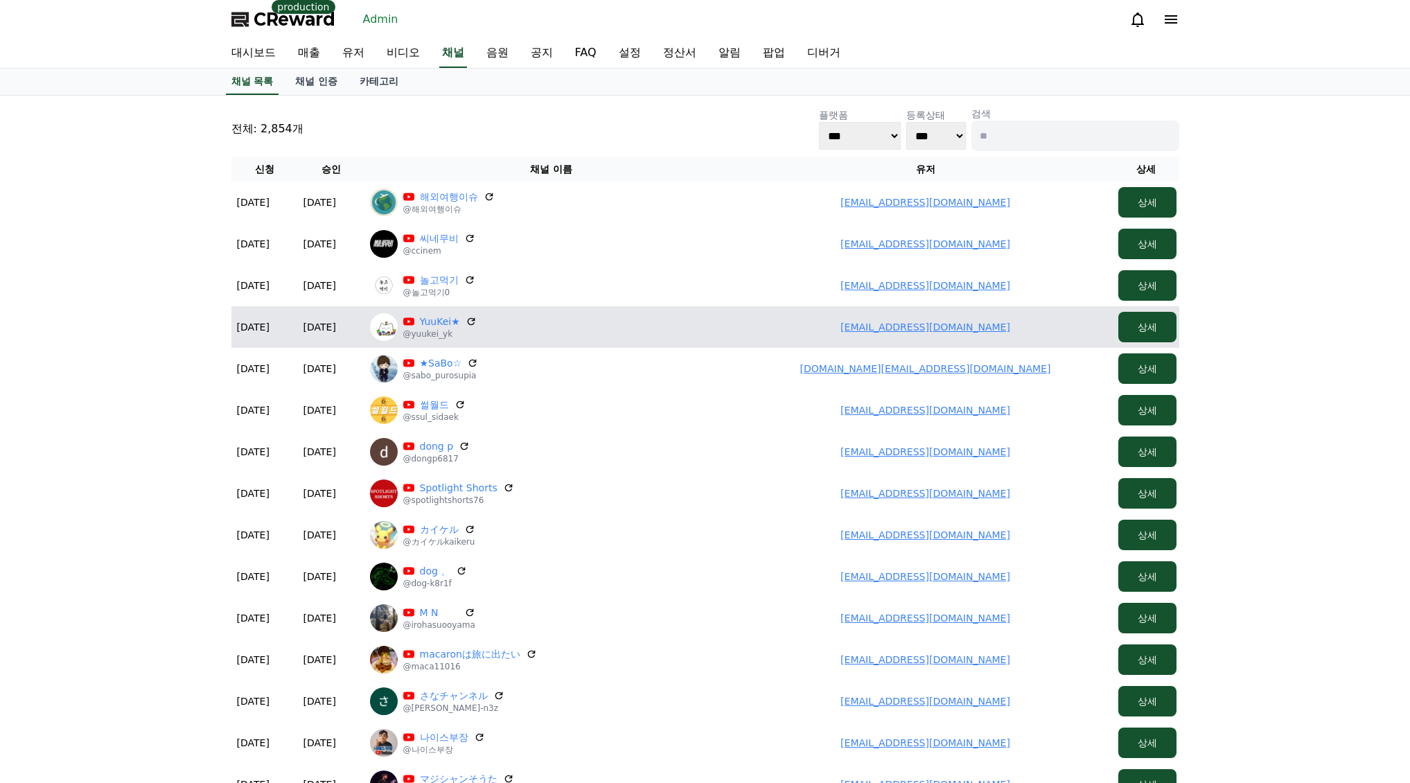
drag, startPoint x: 929, startPoint y: 337, endPoint x: 1019, endPoint y: 342, distance: 90.2
click at [1024, 339] on td "yuukei.yk@gmail.com" at bounding box center [925, 327] width 374 height 42
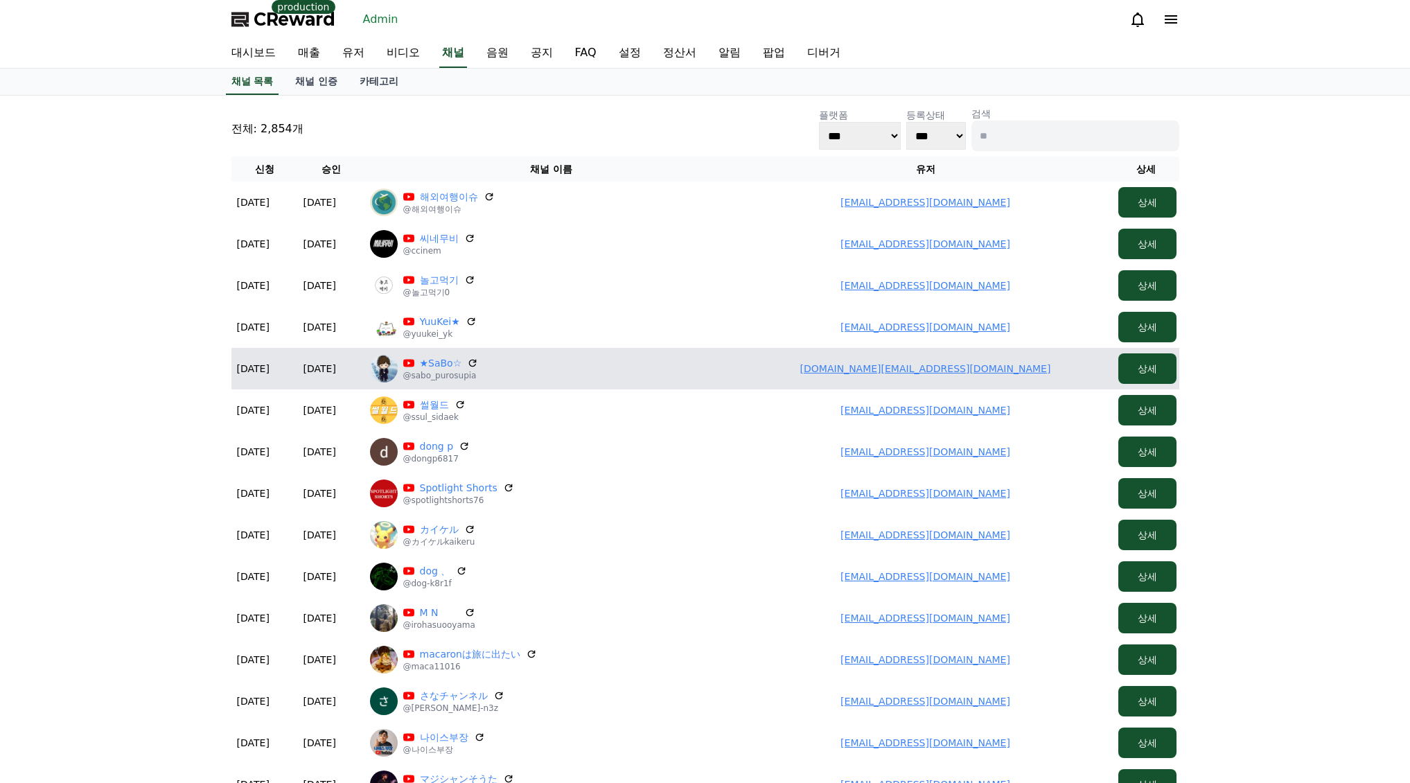
drag, startPoint x: 957, startPoint y: 371, endPoint x: 1031, endPoint y: 366, distance: 73.6
click at [1068, 370] on td "sh408.baseball@gmail.com" at bounding box center [925, 369] width 374 height 42
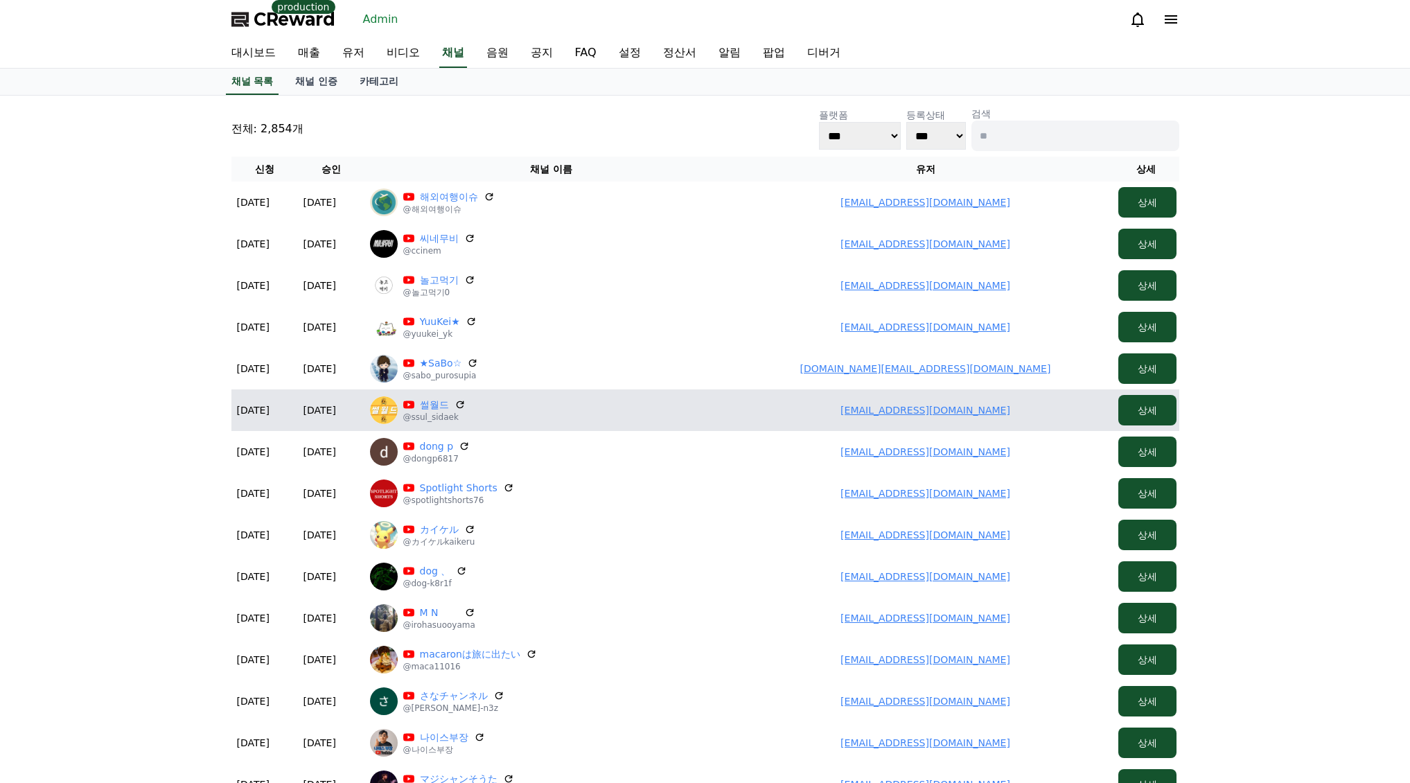
drag, startPoint x: 997, startPoint y: 414, endPoint x: 1050, endPoint y: 412, distance: 52.7
click at [1050, 412] on td "rkadl9696@gmail.com" at bounding box center [925, 410] width 374 height 42
drag, startPoint x: 849, startPoint y: 442, endPoint x: 853, endPoint y: 416, distance: 26.6
click at [1079, 445] on td "cbmaem@naver.com" at bounding box center [925, 452] width 374 height 42
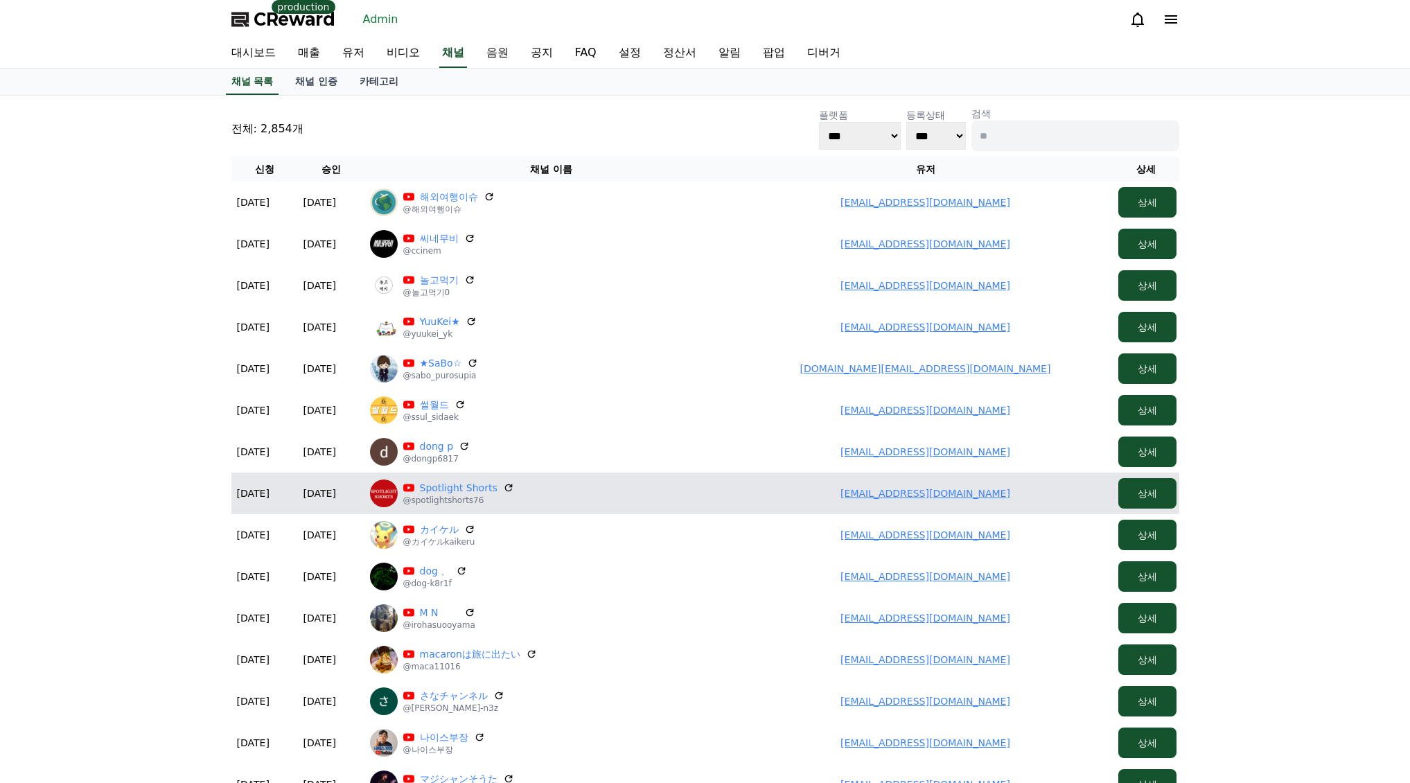
drag, startPoint x: 864, startPoint y: 495, endPoint x: 1025, endPoint y: 500, distance: 161.5
click at [1025, 500] on td "[EMAIL_ADDRESS][DOMAIN_NAME]" at bounding box center [925, 493] width 374 height 42
drag, startPoint x: 835, startPoint y: 526, endPoint x: 774, endPoint y: 504, distance: 64.2
click at [1036, 538] on td "kaikeru3@gmail.com" at bounding box center [925, 535] width 374 height 42
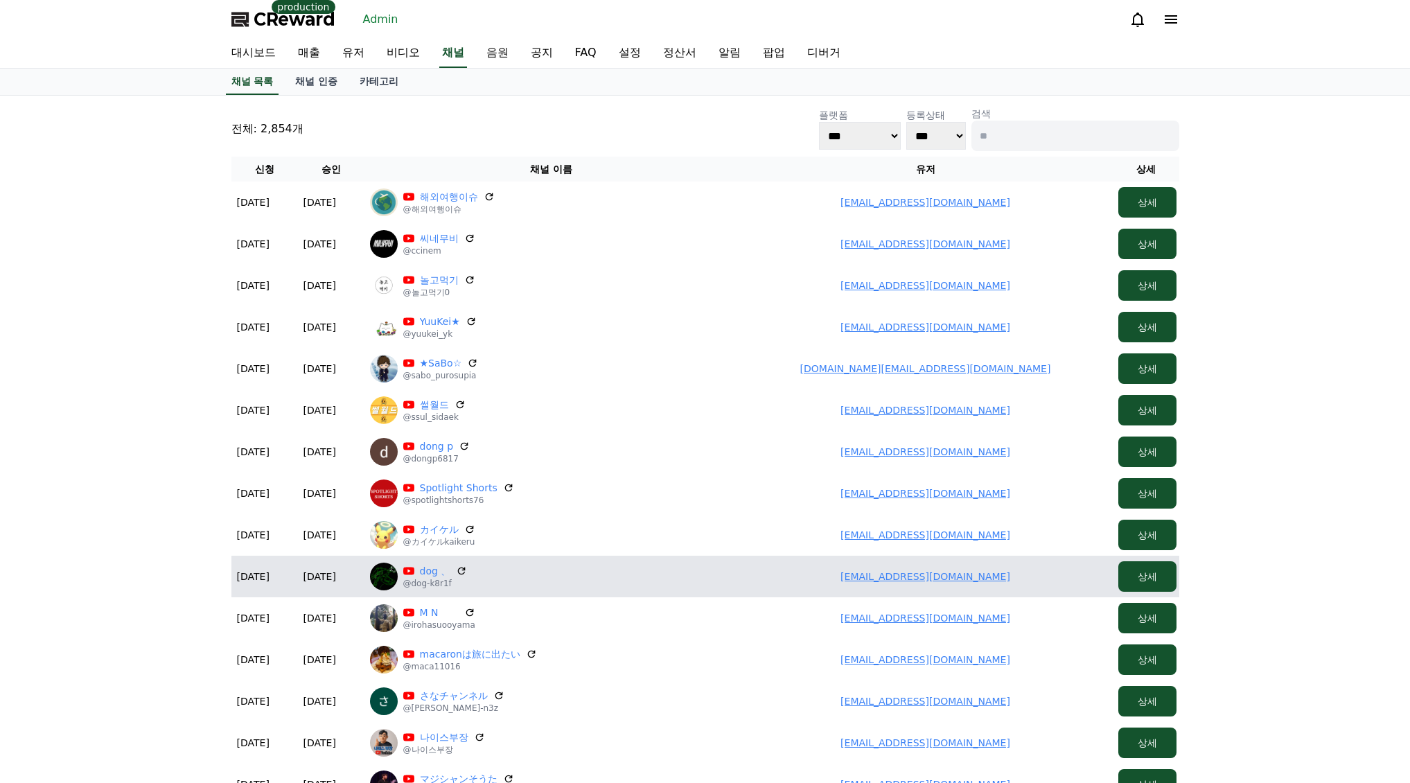
drag, startPoint x: 984, startPoint y: 585, endPoint x: 567, endPoint y: 533, distance: 419.6
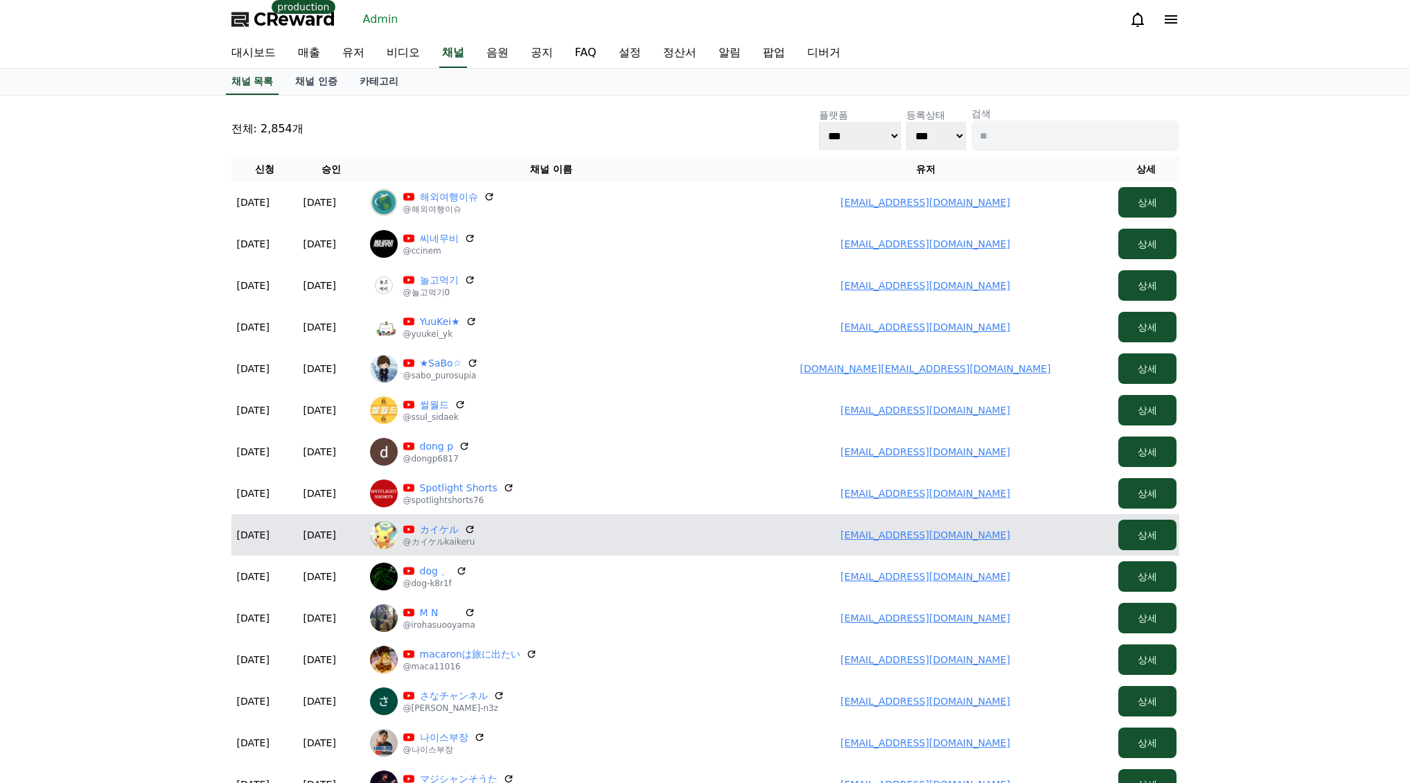
click at [1072, 586] on td "chimugosuto@gmail.com" at bounding box center [925, 577] width 374 height 42
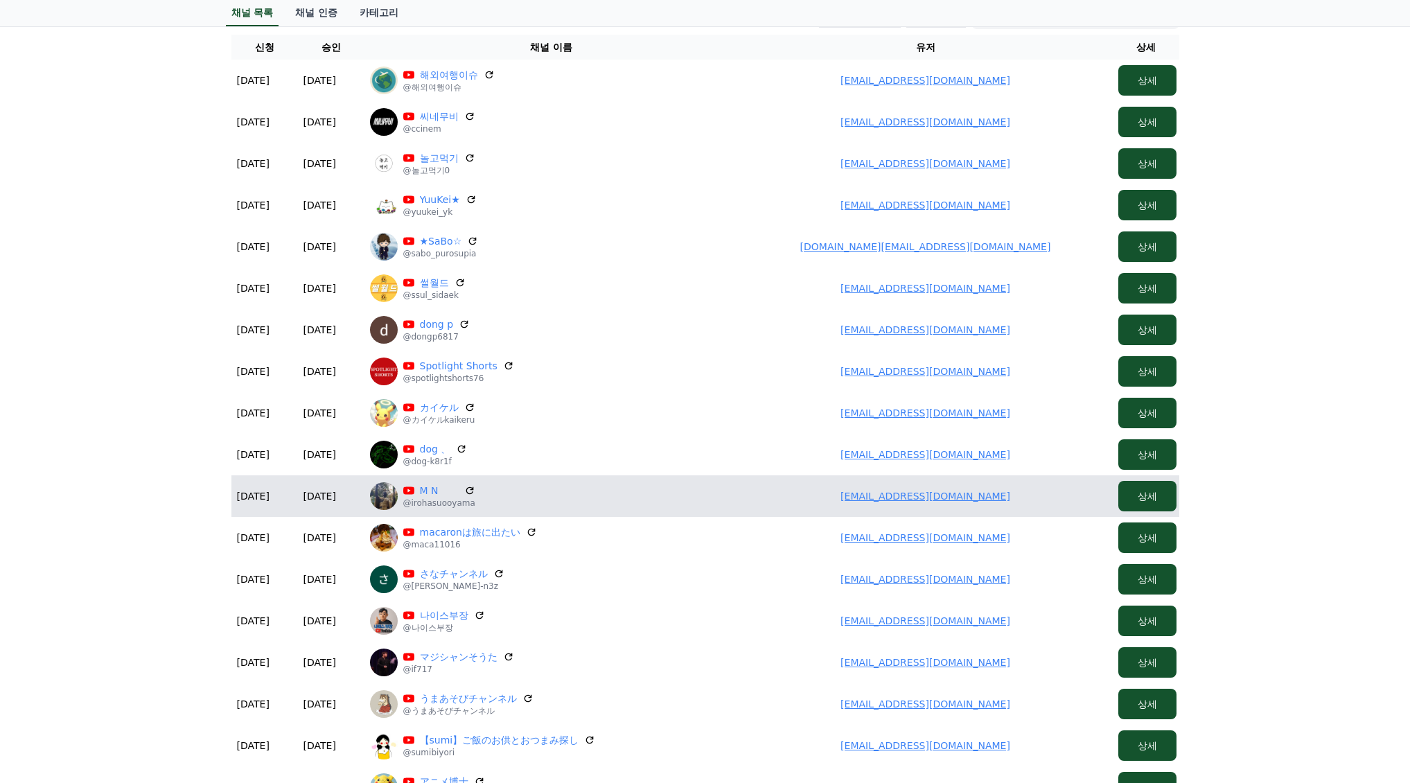
scroll to position [139, 0]
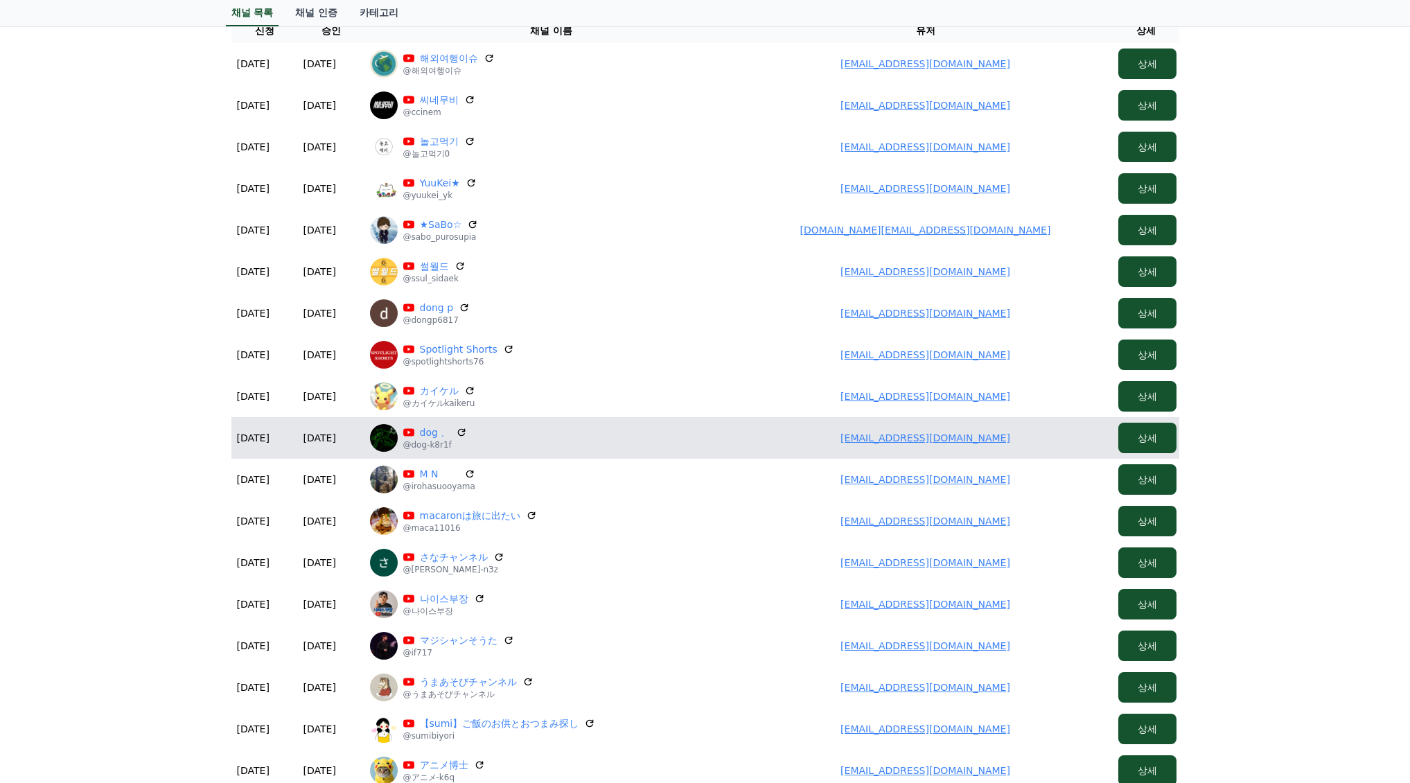
drag, startPoint x: 961, startPoint y: 479, endPoint x: 1108, endPoint y: 455, distance: 148.7
click at [1108, 457] on table "신청 승인 채널 이름 유저 상세 2025-09-08 09-08 2025-09-08 09-08 해외여행이슈 @해외여행이슈 ninofreedom7…" at bounding box center [705, 446] width 948 height 856
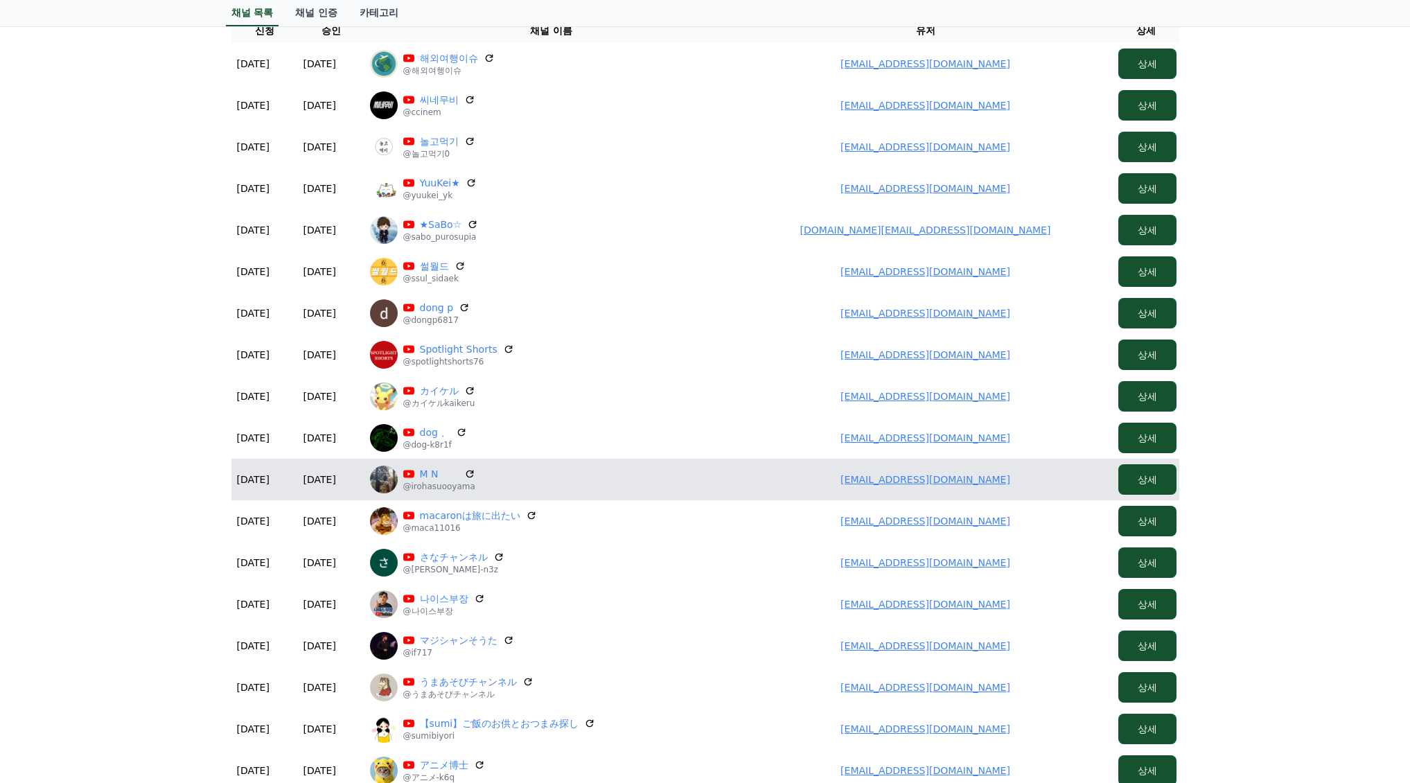
drag, startPoint x: 621, startPoint y: 492, endPoint x: 709, endPoint y: 489, distance: 88.0
click at [621, 492] on div "M N @irohasuooyama" at bounding box center [551, 480] width 363 height 28
drag, startPoint x: 796, startPoint y: 488, endPoint x: 817, endPoint y: 484, distance: 21.9
click at [797, 488] on td "wonderspace2013@gmail.com" at bounding box center [925, 480] width 374 height 42
click at [840, 481] on td "wonderspace2013@gmail.com" at bounding box center [925, 480] width 374 height 42
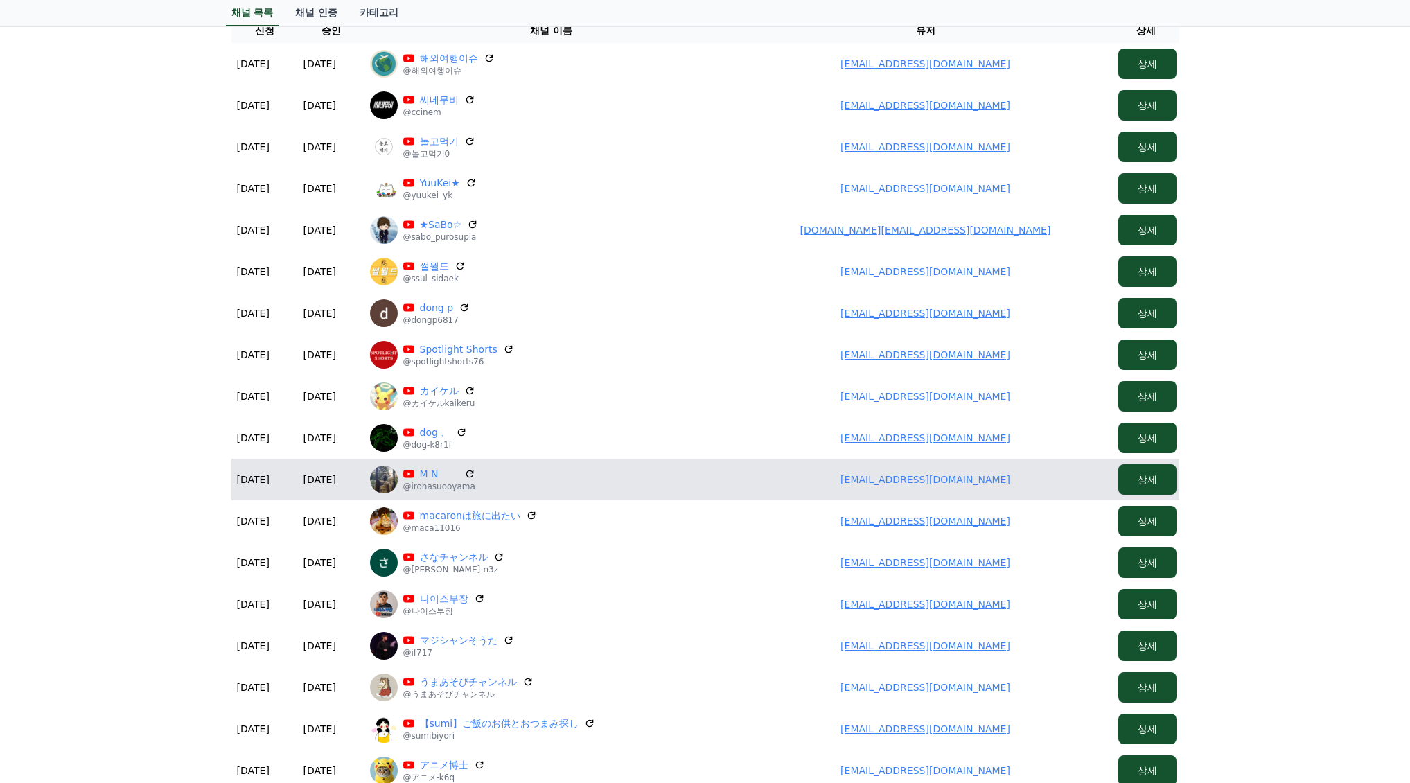
drag, startPoint x: 838, startPoint y: 479, endPoint x: 1007, endPoint y: 483, distance: 169.8
click at [1007, 483] on td "wonderspace2013@gmail.com" at bounding box center [925, 480] width 374 height 42
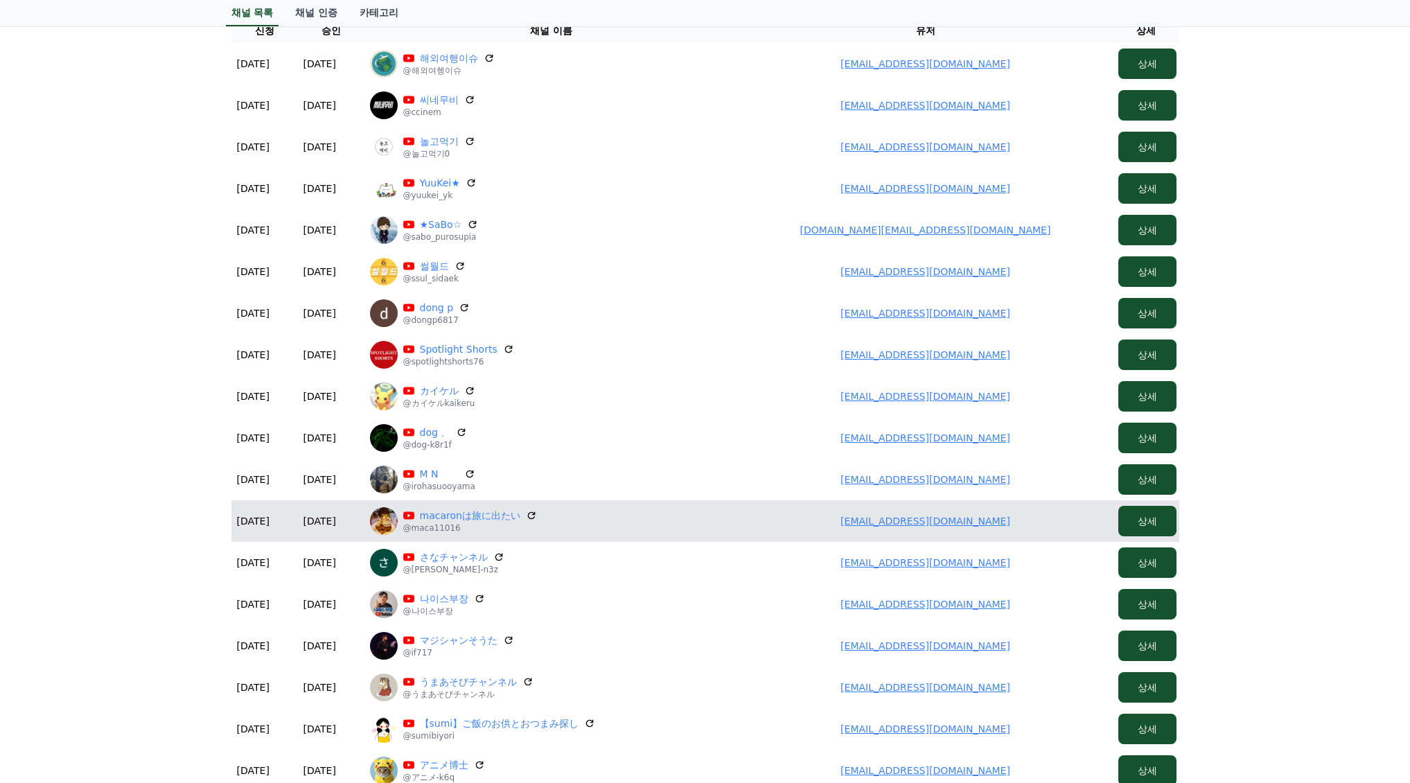
drag, startPoint x: 820, startPoint y: 514, endPoint x: 908, endPoint y: 506, distance: 89.1
click at [1083, 535] on td "macaron.19951101@gmail.com" at bounding box center [925, 521] width 374 height 42
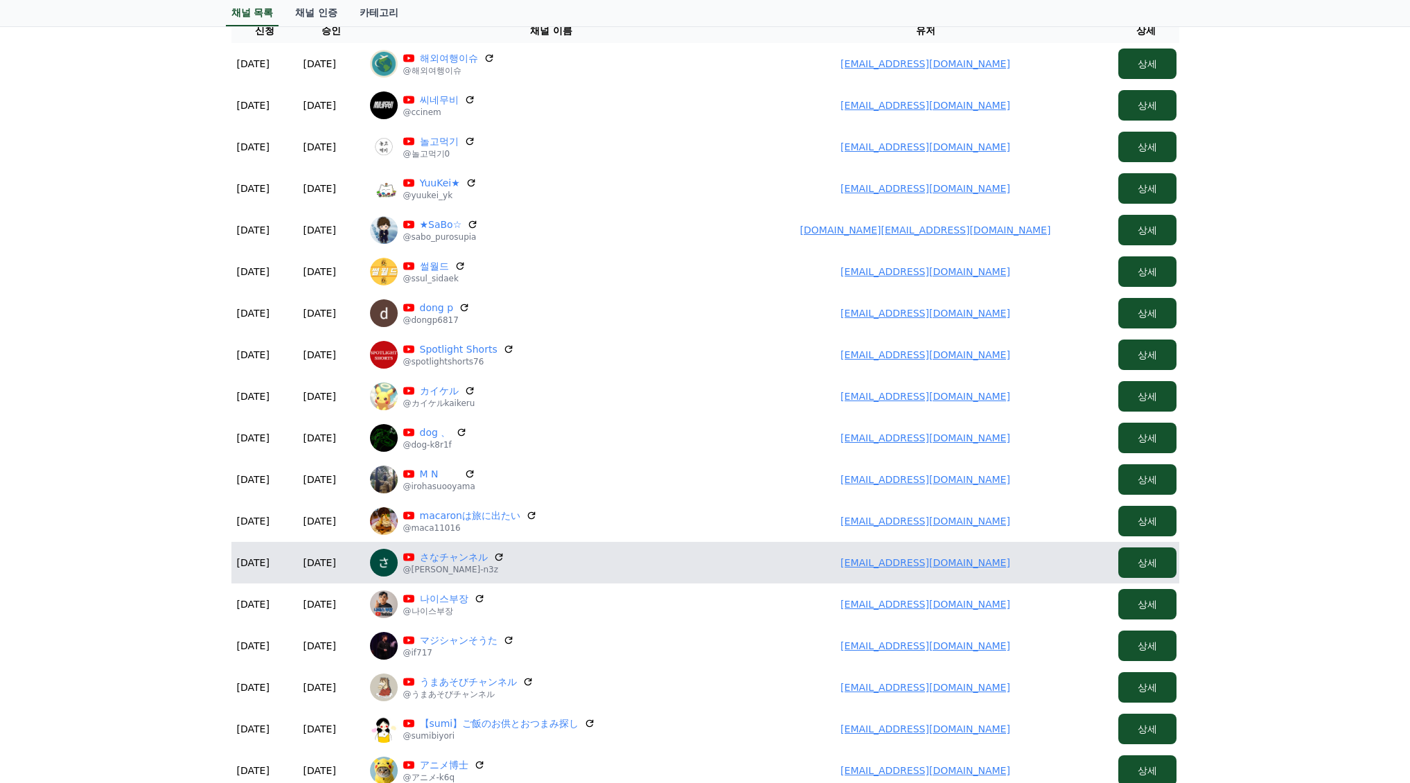
drag, startPoint x: 856, startPoint y: 558, endPoint x: 1020, endPoint y: 554, distance: 164.2
click at [1020, 554] on td "osmkrt78@gmail.com" at bounding box center [925, 563] width 374 height 42
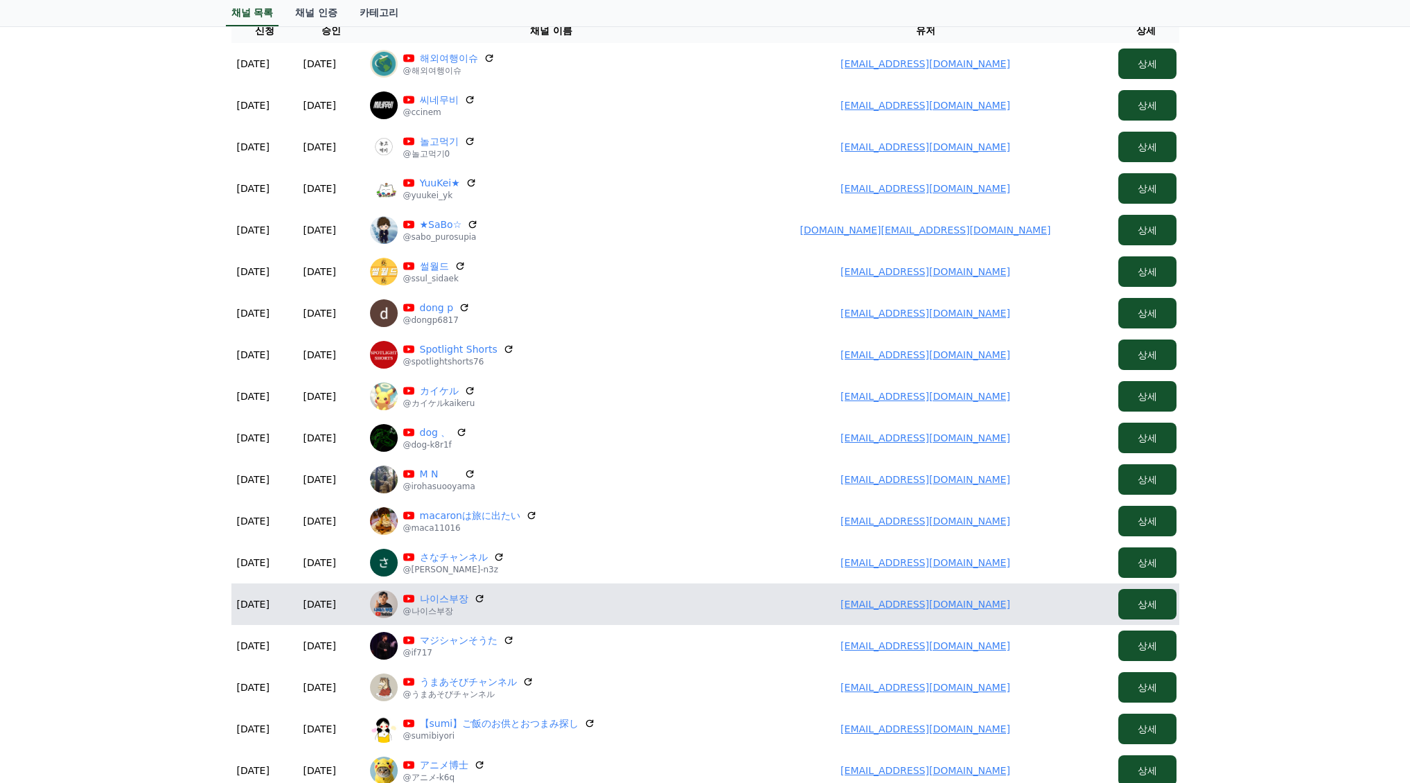
drag, startPoint x: 841, startPoint y: 590, endPoint x: 1070, endPoint y: 615, distance: 230.0
click at [1069, 615] on td "tomato7912093@gmail.com" at bounding box center [925, 604] width 374 height 42
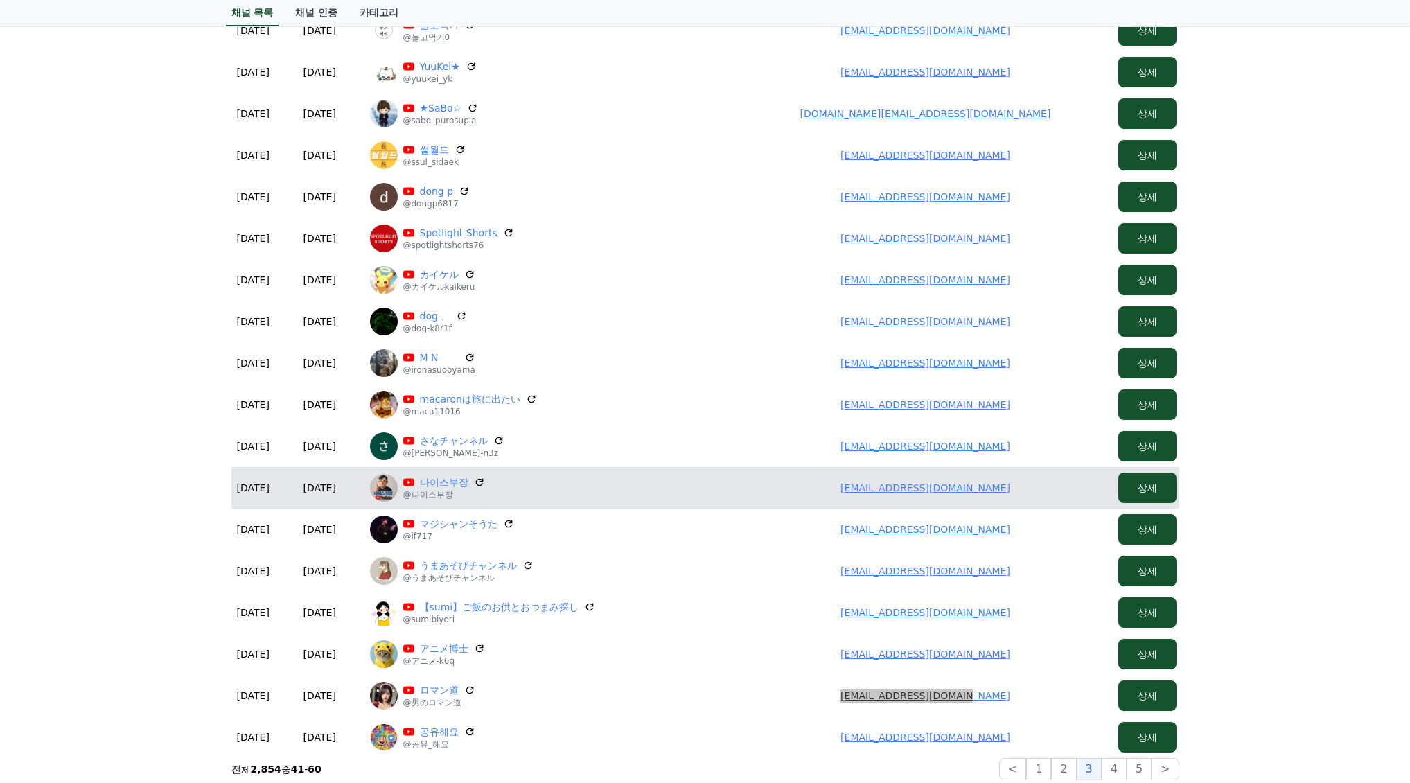
scroll to position [277, 0]
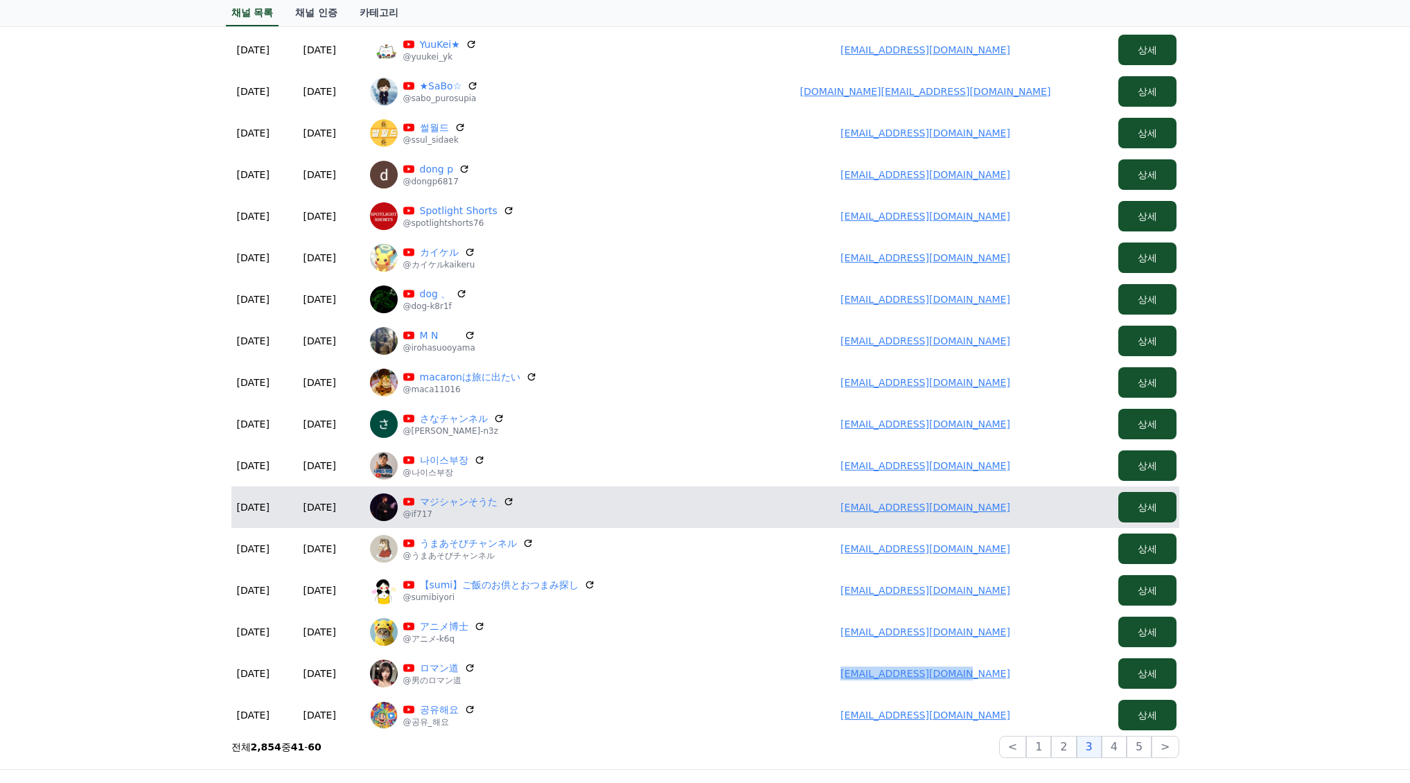
drag, startPoint x: 884, startPoint y: 517, endPoint x: 1027, endPoint y: 520, distance: 142.7
click at [1105, 522] on td "dthgdhifxjhxfadfhofxfgz@gmail.com" at bounding box center [925, 507] width 374 height 42
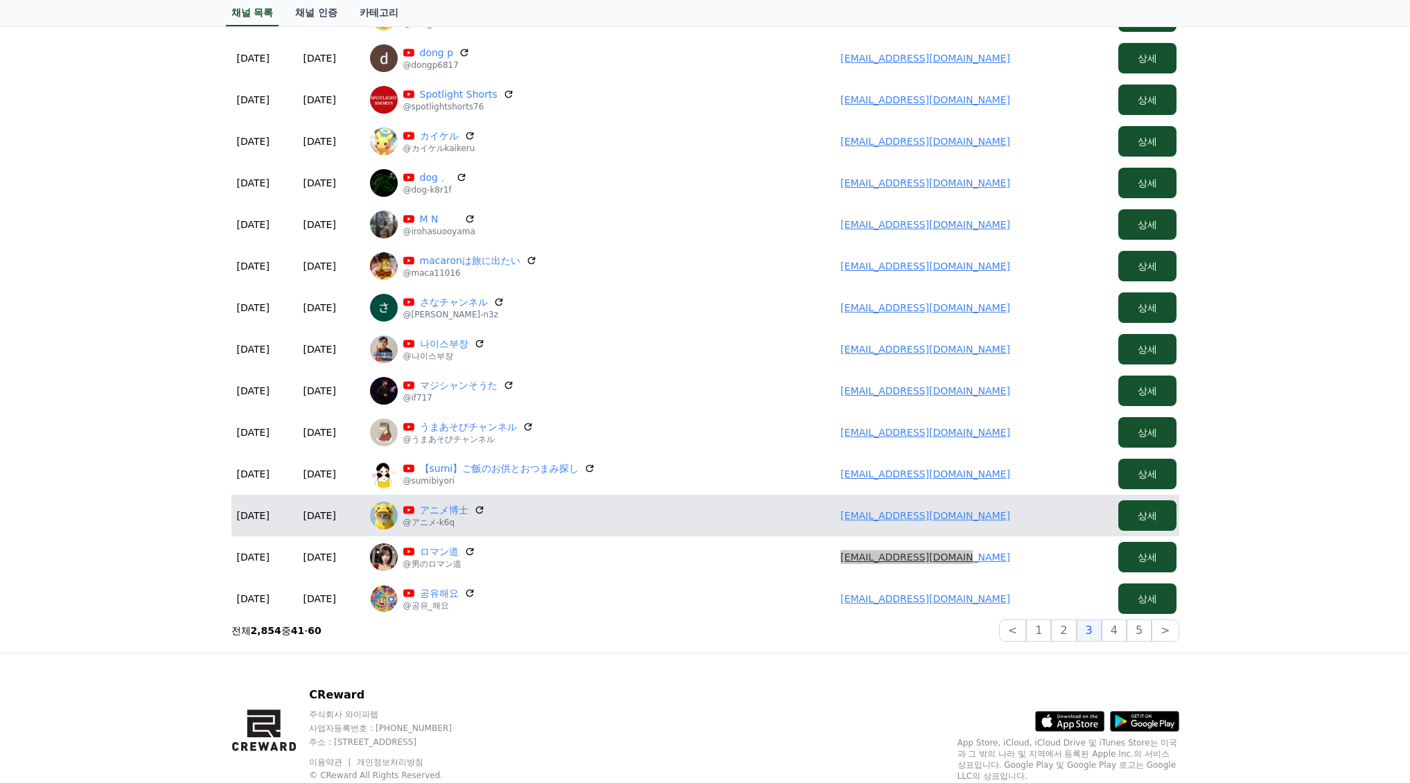
scroll to position [416, 0]
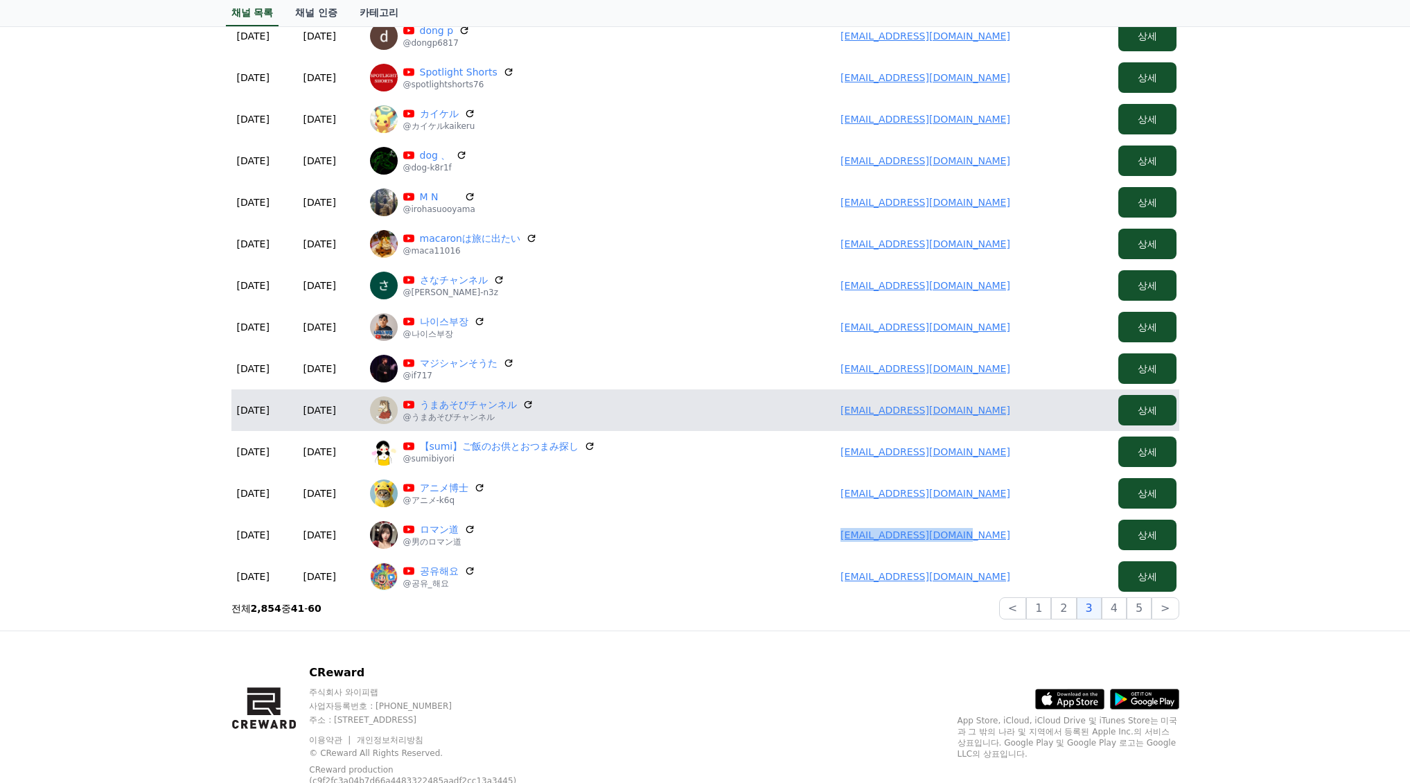
drag, startPoint x: 965, startPoint y: 407, endPoint x: 1024, endPoint y: 422, distance: 60.8
click at [1042, 408] on td "20g00023@gmail.com" at bounding box center [925, 410] width 374 height 42
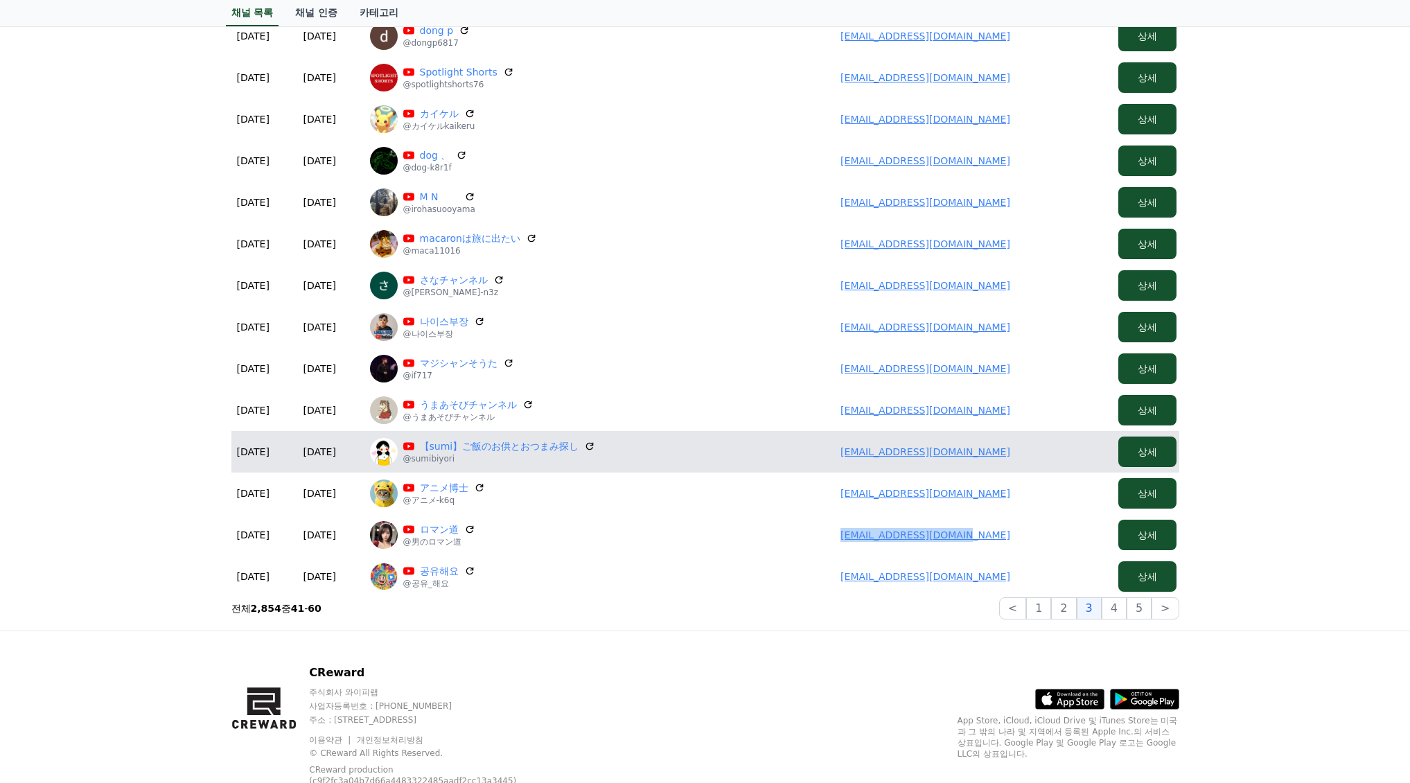
drag, startPoint x: 841, startPoint y: 459, endPoint x: 1082, endPoint y: 471, distance: 241.4
click at [1086, 472] on table "신청 승인 채널 이름 유저 상세 2025-09-08 09-08 2025-09-08 09-08 해외여행이슈 @해외여행이슈 ninofreedom7…" at bounding box center [705, 169] width 948 height 856
click at [800, 443] on td "ss2k.1206@icloud.com" at bounding box center [925, 452] width 374 height 42
click at [835, 448] on td "ss2k.1206@icloud.com" at bounding box center [925, 452] width 374 height 42
drag, startPoint x: 840, startPoint y: 450, endPoint x: 874, endPoint y: 445, distance: 33.5
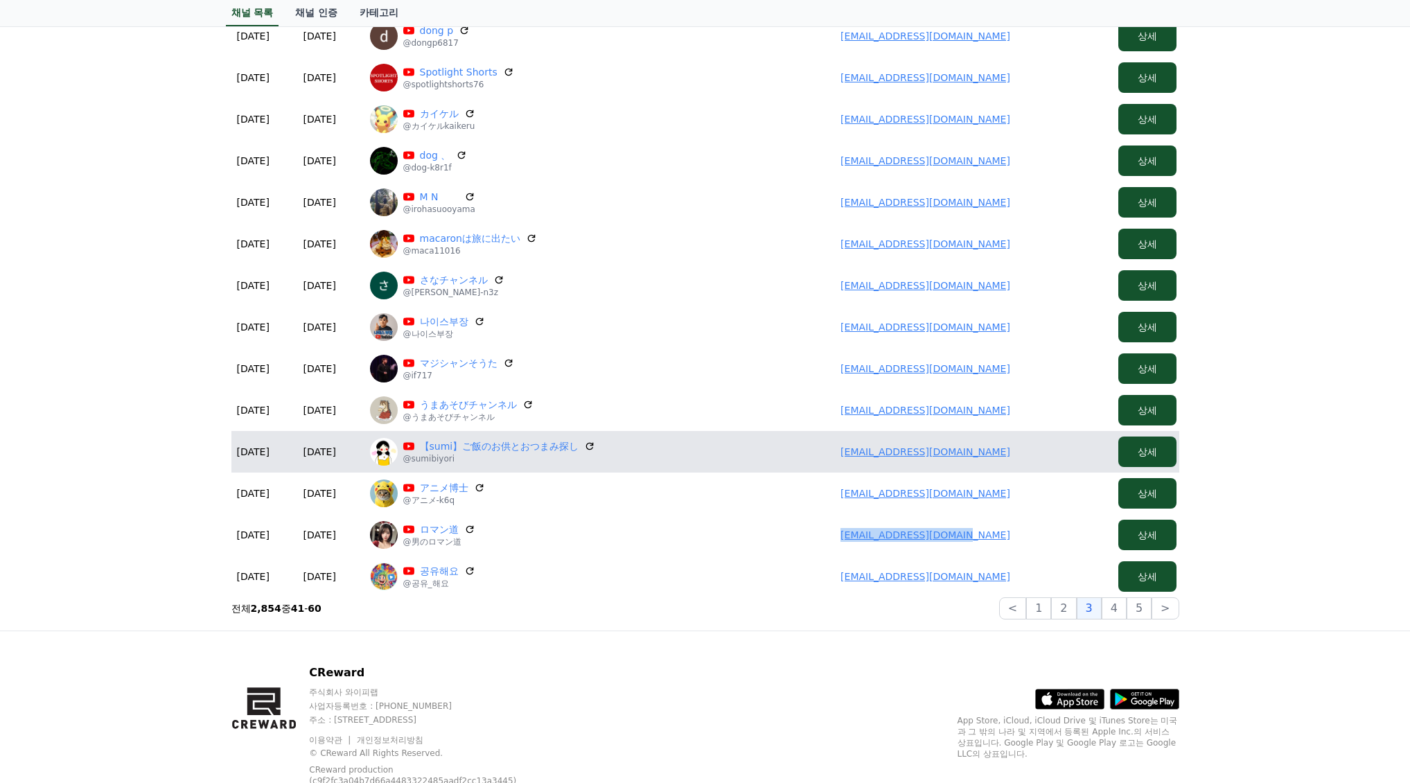
click at [1043, 459] on td "ss2k.1206@icloud.com" at bounding box center [925, 452] width 374 height 42
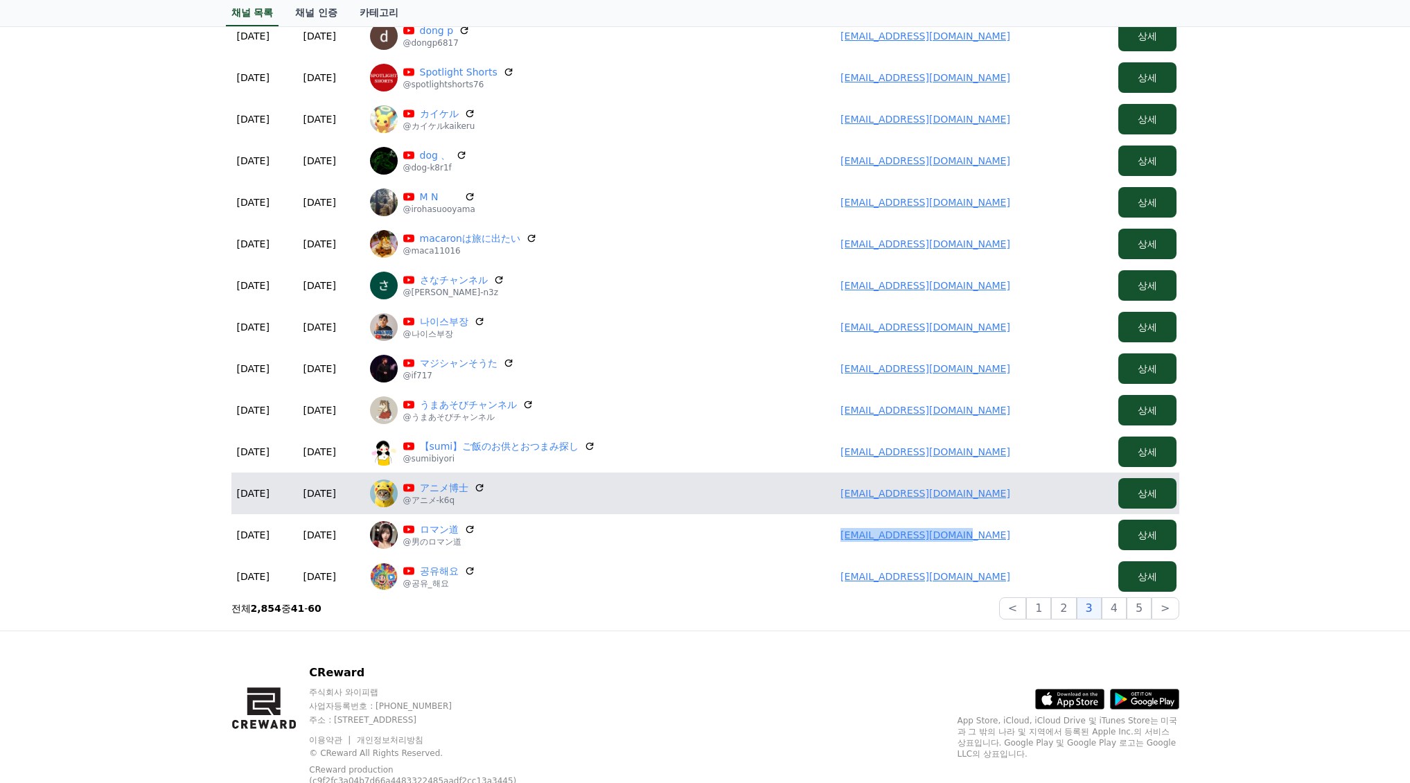
click at [763, 499] on td "bakibasuke@gmail.com" at bounding box center [925, 493] width 374 height 42
drag, startPoint x: 829, startPoint y: 488, endPoint x: 986, endPoint y: 513, distance: 159.2
click at [1040, 512] on td "bakibasuke@gmail.com" at bounding box center [925, 493] width 374 height 42
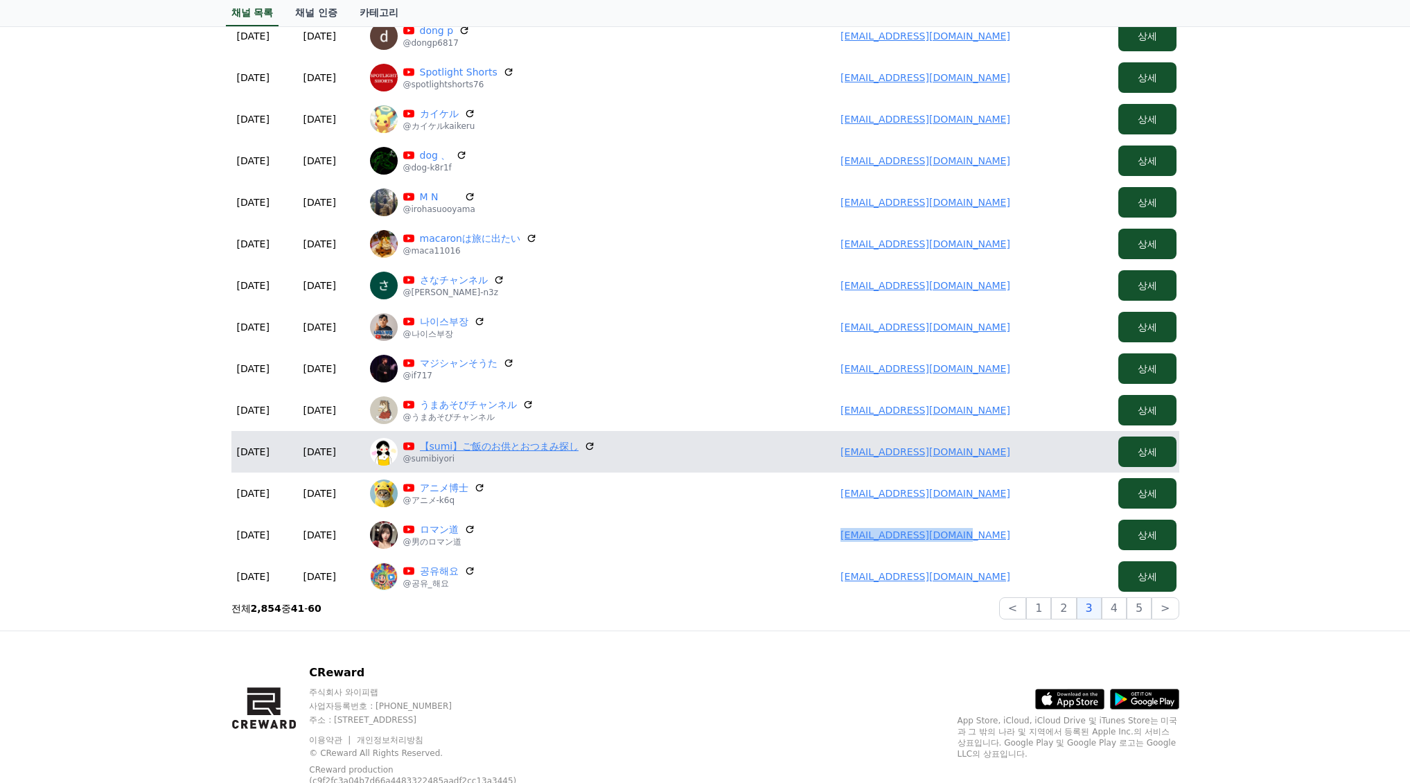
click at [505, 444] on link "【sumi】ご飯のお供とおつまみ探し" at bounding box center [499, 446] width 159 height 14
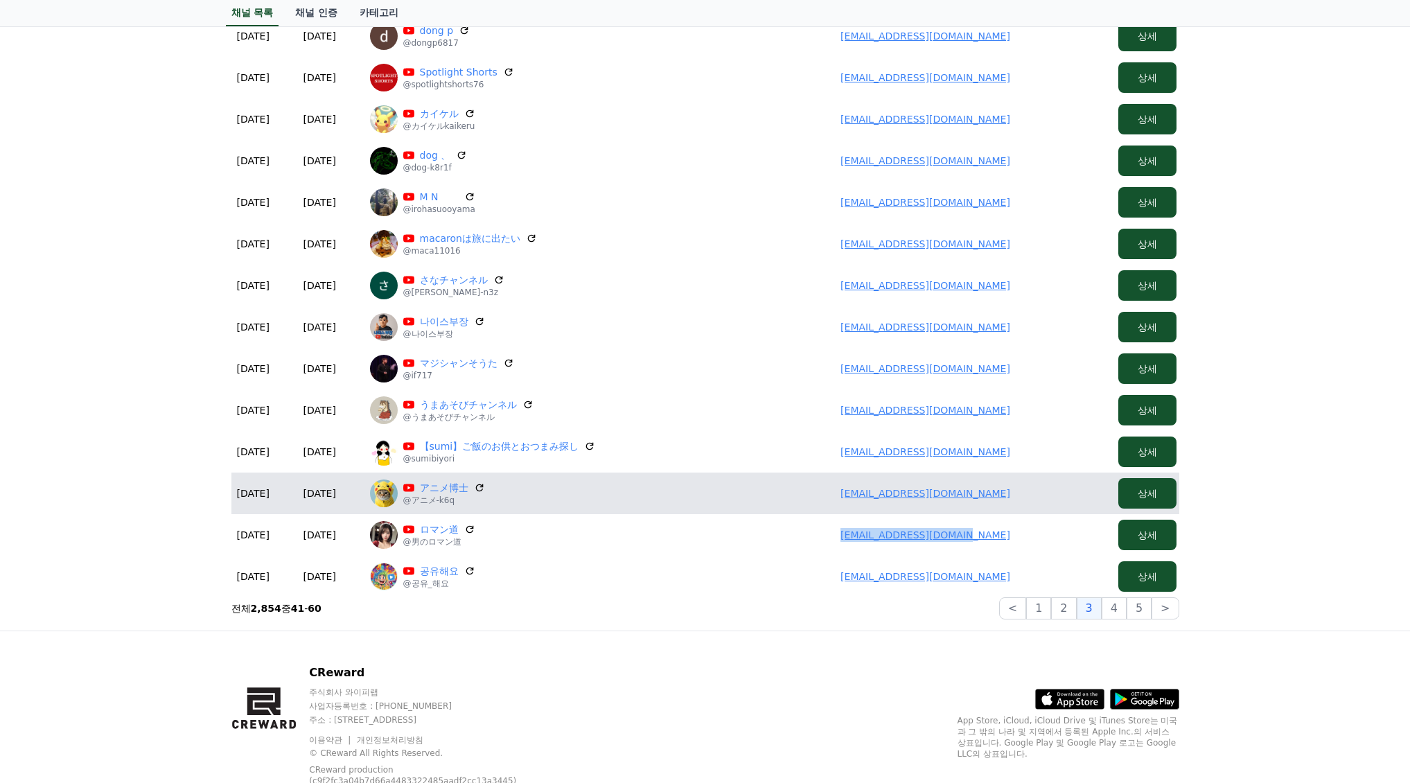
click at [832, 497] on td "bakibasuke@gmail.com" at bounding box center [925, 493] width 374 height 42
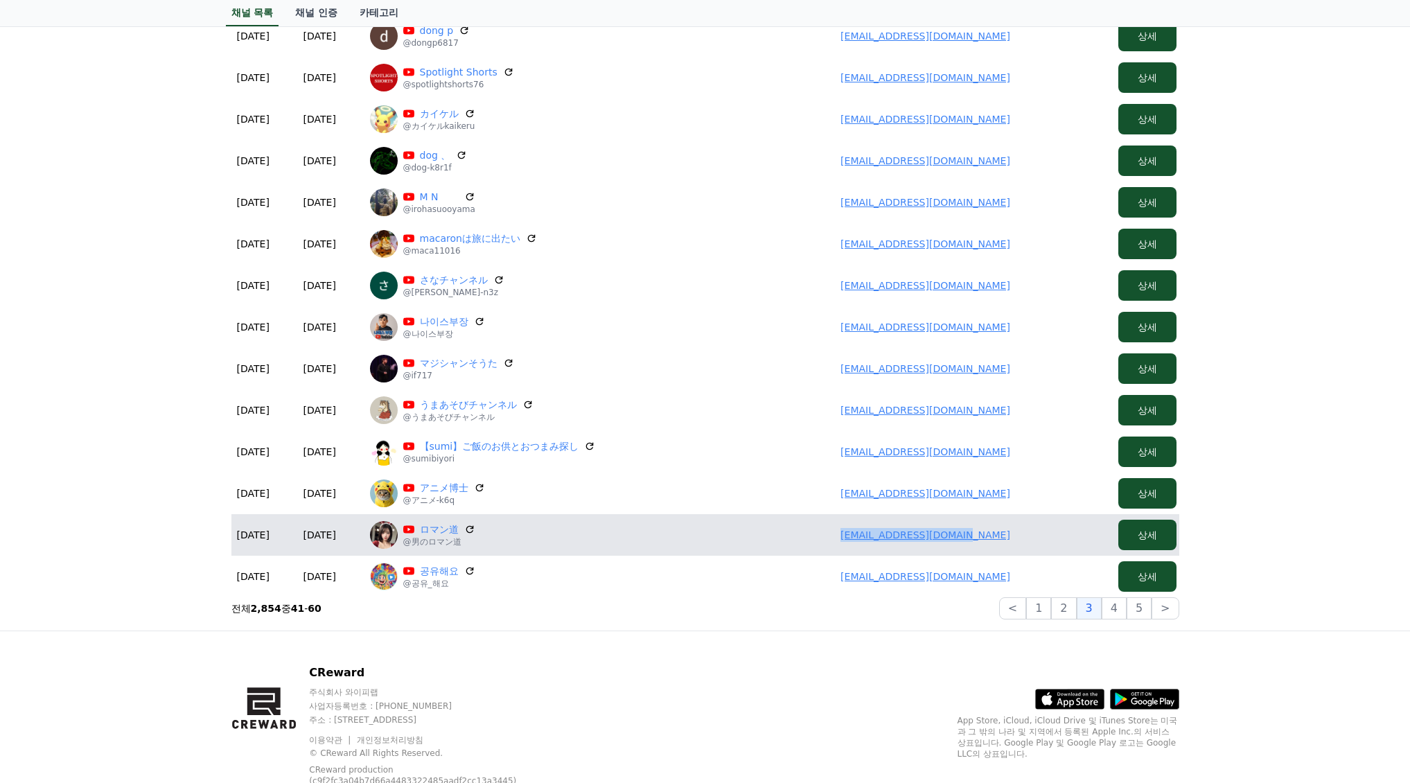
drag, startPoint x: 820, startPoint y: 528, endPoint x: 1043, endPoint y: 539, distance: 223.3
click at [1054, 541] on td "satoshimiwa416@gmail.com" at bounding box center [925, 535] width 374 height 42
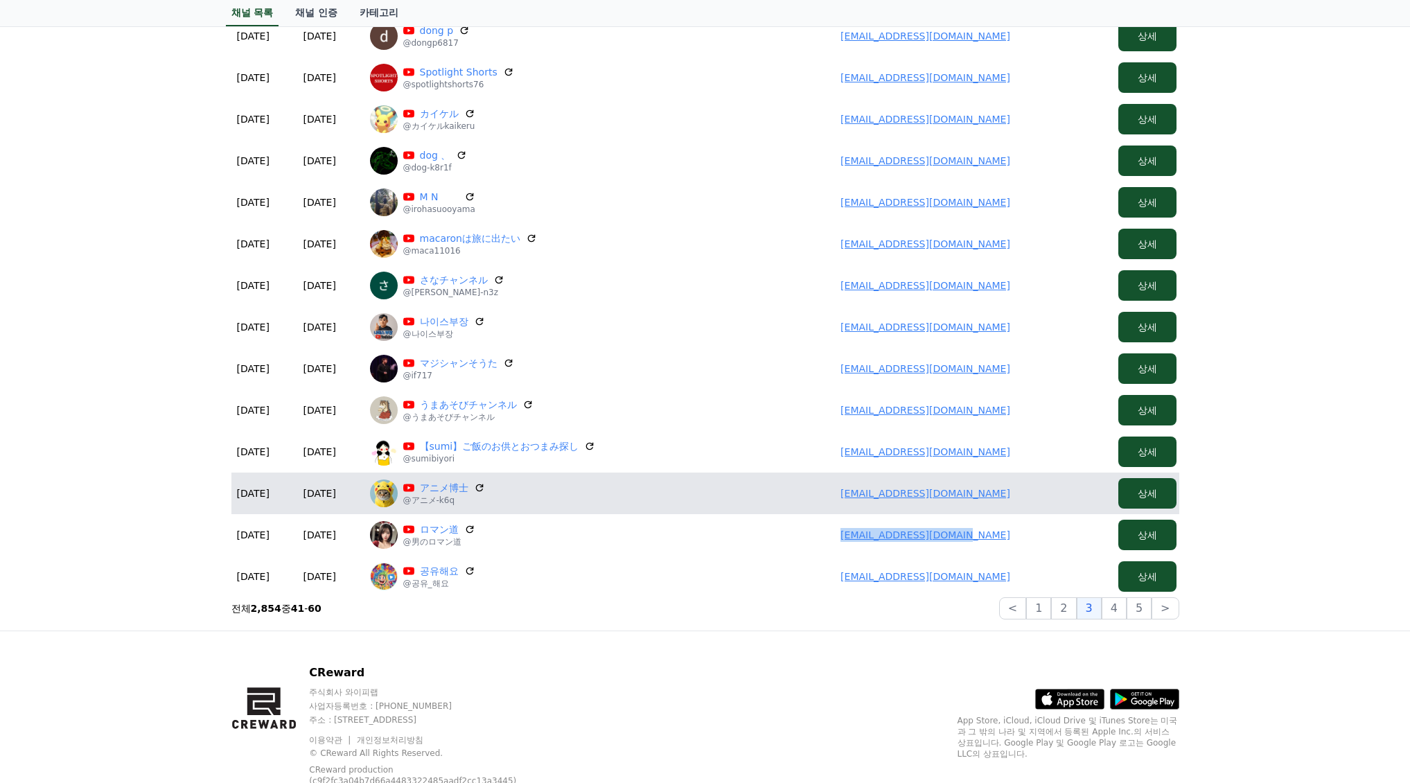
drag, startPoint x: 840, startPoint y: 490, endPoint x: 1041, endPoint y: 506, distance: 201.6
click at [1041, 506] on td "bakibasuke@gmail.com" at bounding box center [925, 493] width 374 height 42
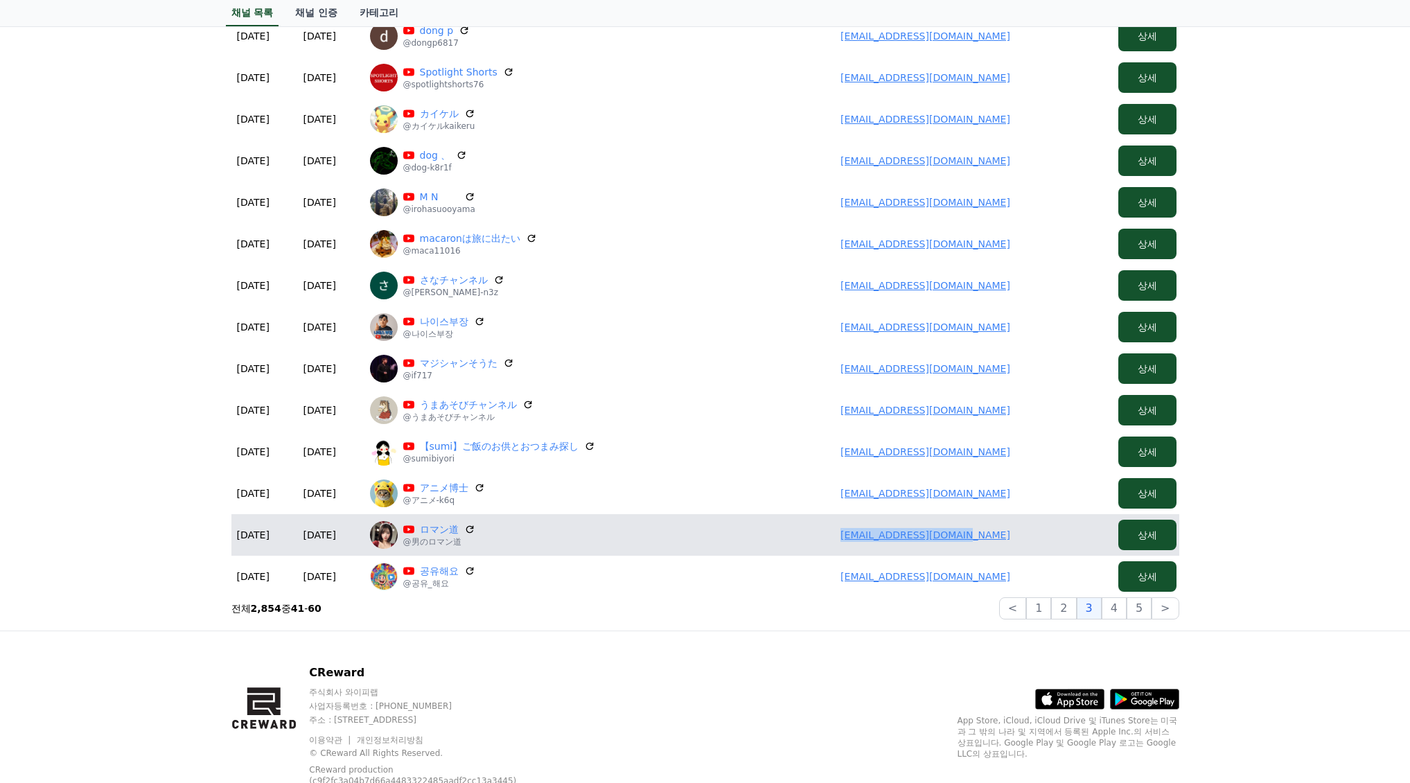
drag, startPoint x: 842, startPoint y: 535, endPoint x: 948, endPoint y: 537, distance: 106.0
click at [1007, 542] on td "satoshimiwa416@gmail.com" at bounding box center [925, 535] width 374 height 42
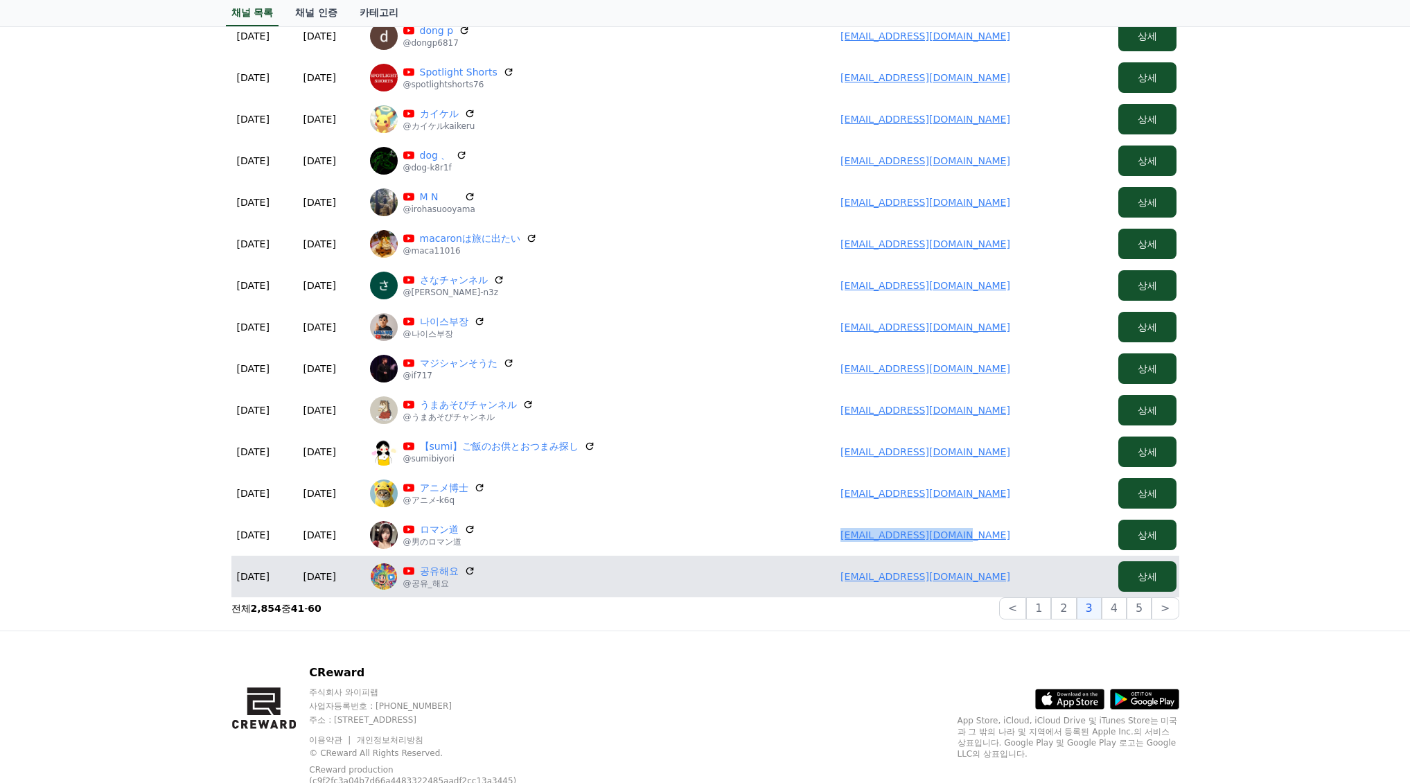
drag, startPoint x: 840, startPoint y: 572, endPoint x: 1068, endPoint y: 578, distance: 227.3
click at [1068, 578] on td "rnrmfalsek@gmail.com" at bounding box center [925, 577] width 374 height 42
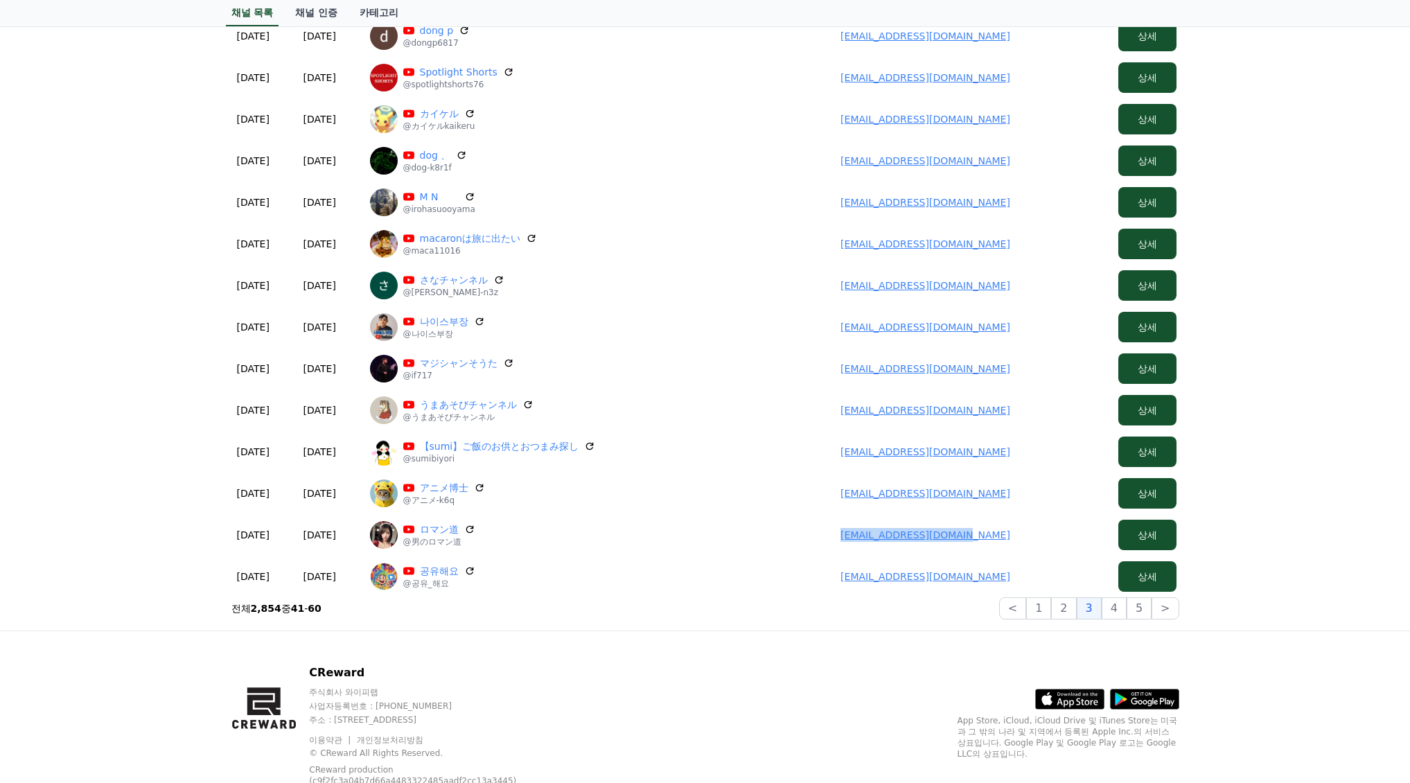
drag, startPoint x: 804, startPoint y: 619, endPoint x: 797, endPoint y: 617, distance: 7.9
click at [804, 619] on div "전체: 2,854개 플랫폼 *** ***** **** 등록상태 *** *** 검색 신청 승인 채널 이름 유저 상세 2025-09-08 09-0…" at bounding box center [705, 154] width 959 height 939
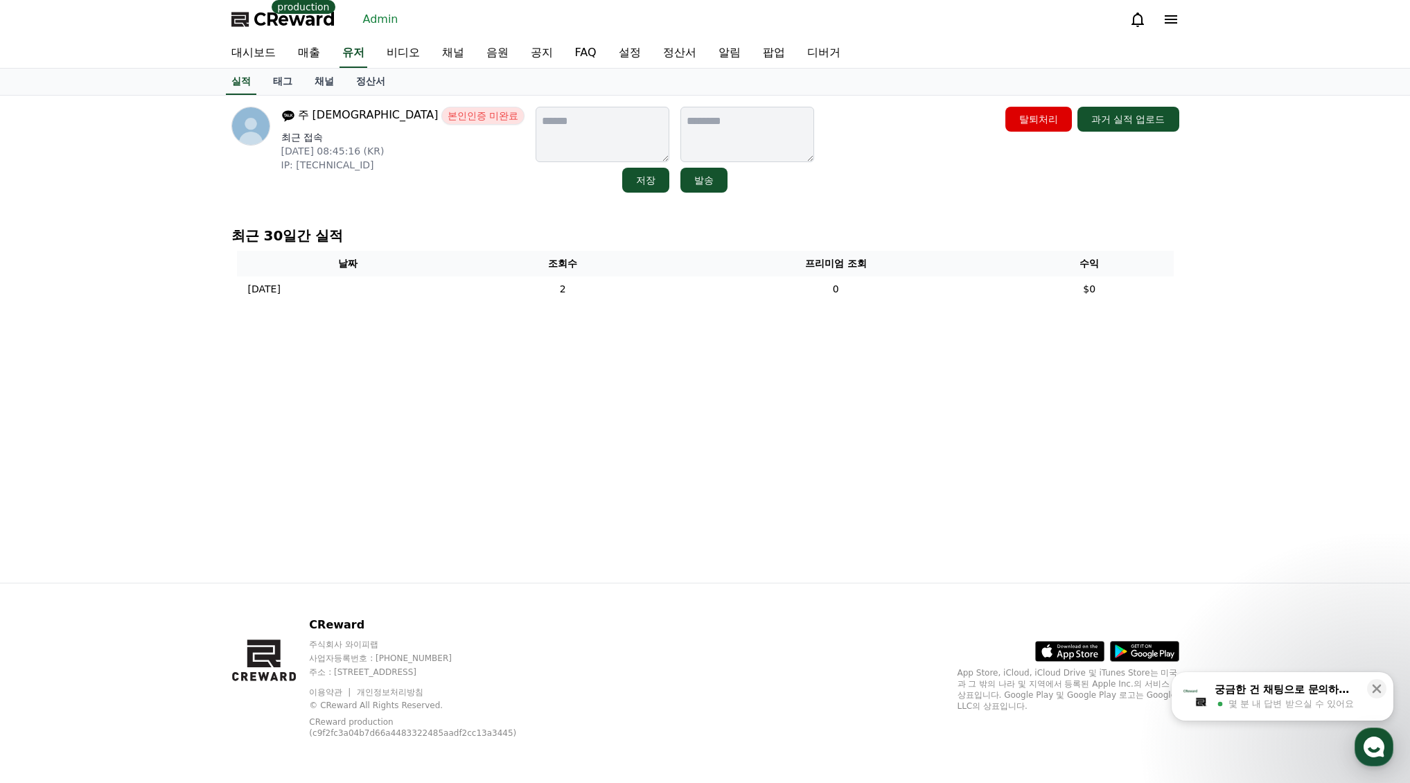
click at [832, 168] on div "주 예수 본인인증 미완료 최근 접속 2025-09-06 08:45:16 (KR) IP: 2001:2d8:e69b:a870::6e1:c85c 저…" at bounding box center [705, 150] width 948 height 86
click at [324, 79] on link "채널" at bounding box center [324, 82] width 42 height 26
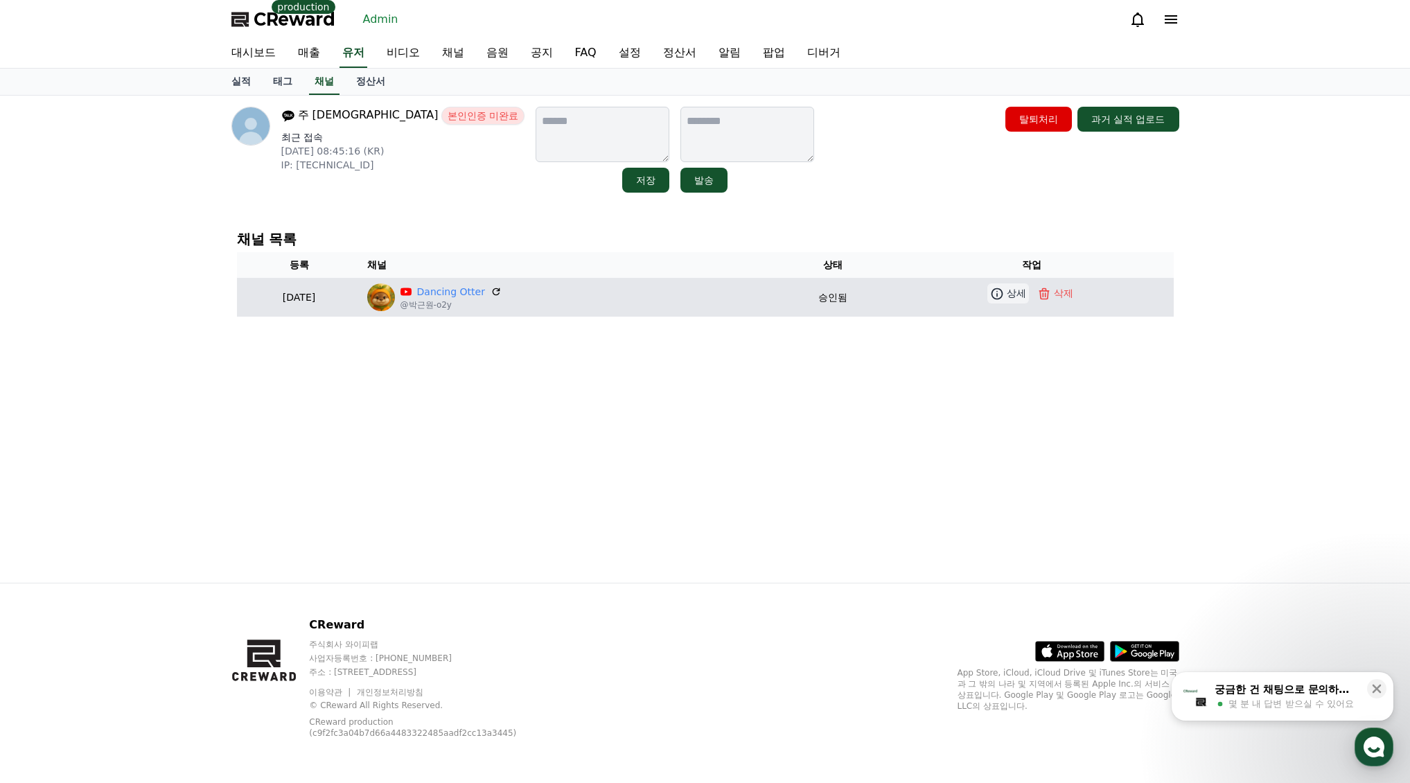
click at [1009, 297] on link "상세" at bounding box center [1008, 293] width 42 height 20
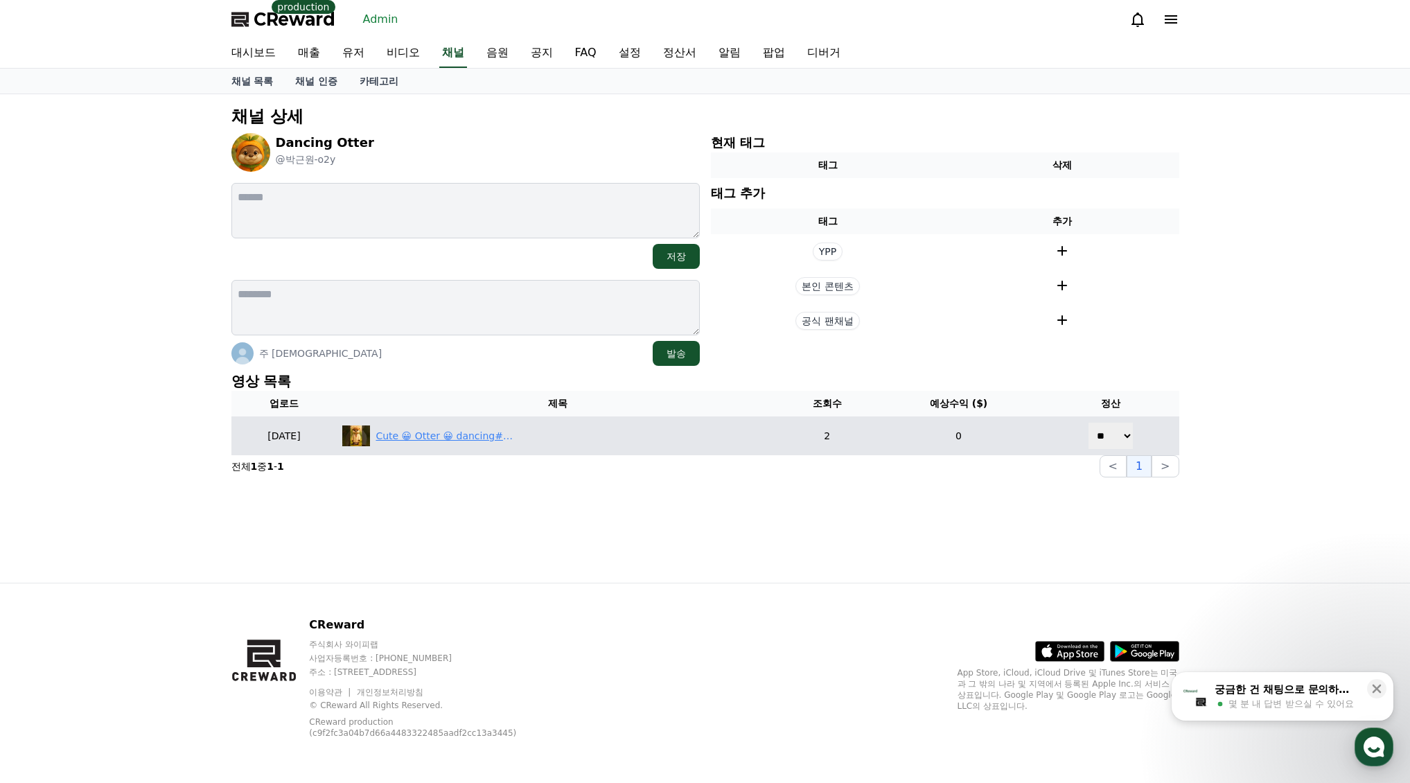
click at [514, 437] on div "Cute 😀 Otter 😀 dancing#otterdance #otterdancer #otterdancing #dancingotter" at bounding box center [444, 436] width 139 height 15
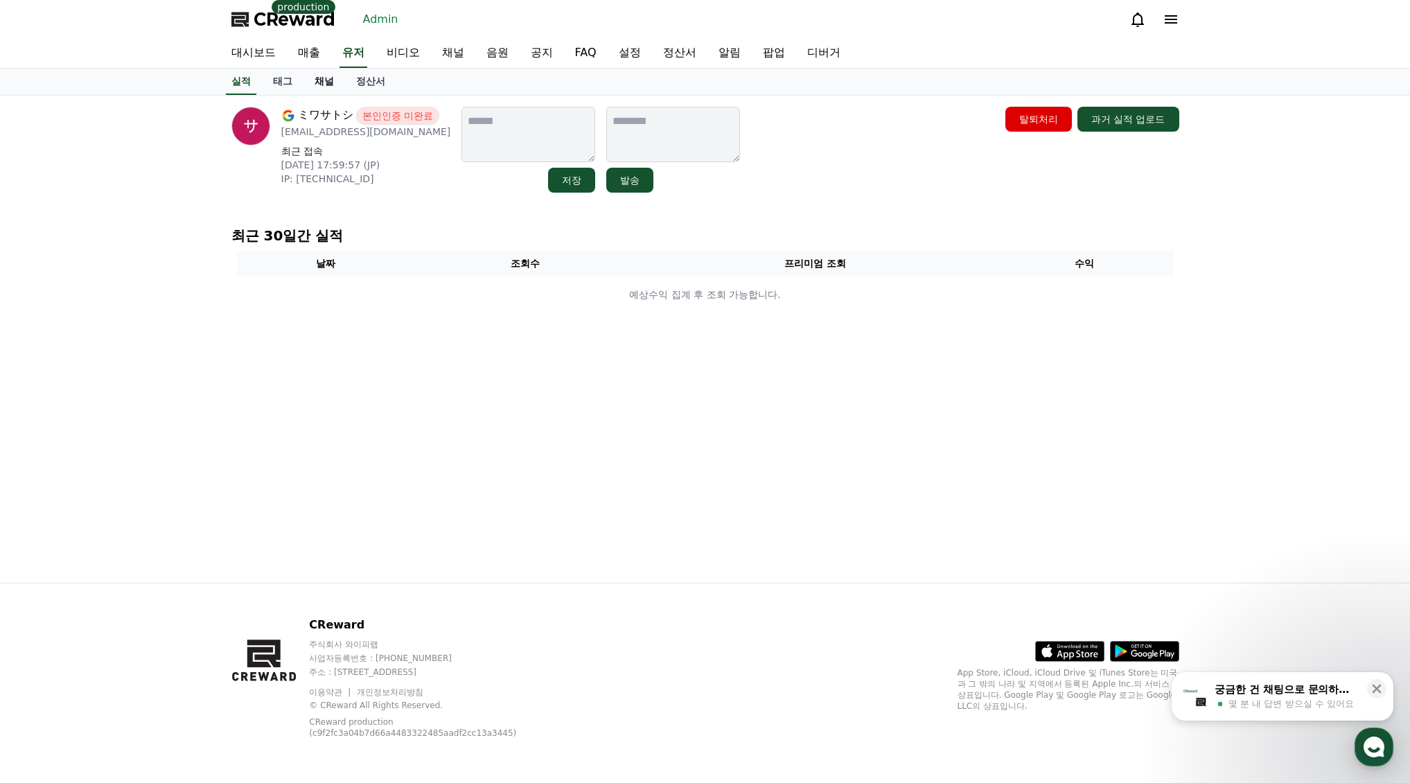
click at [328, 86] on link "채널" at bounding box center [324, 82] width 42 height 26
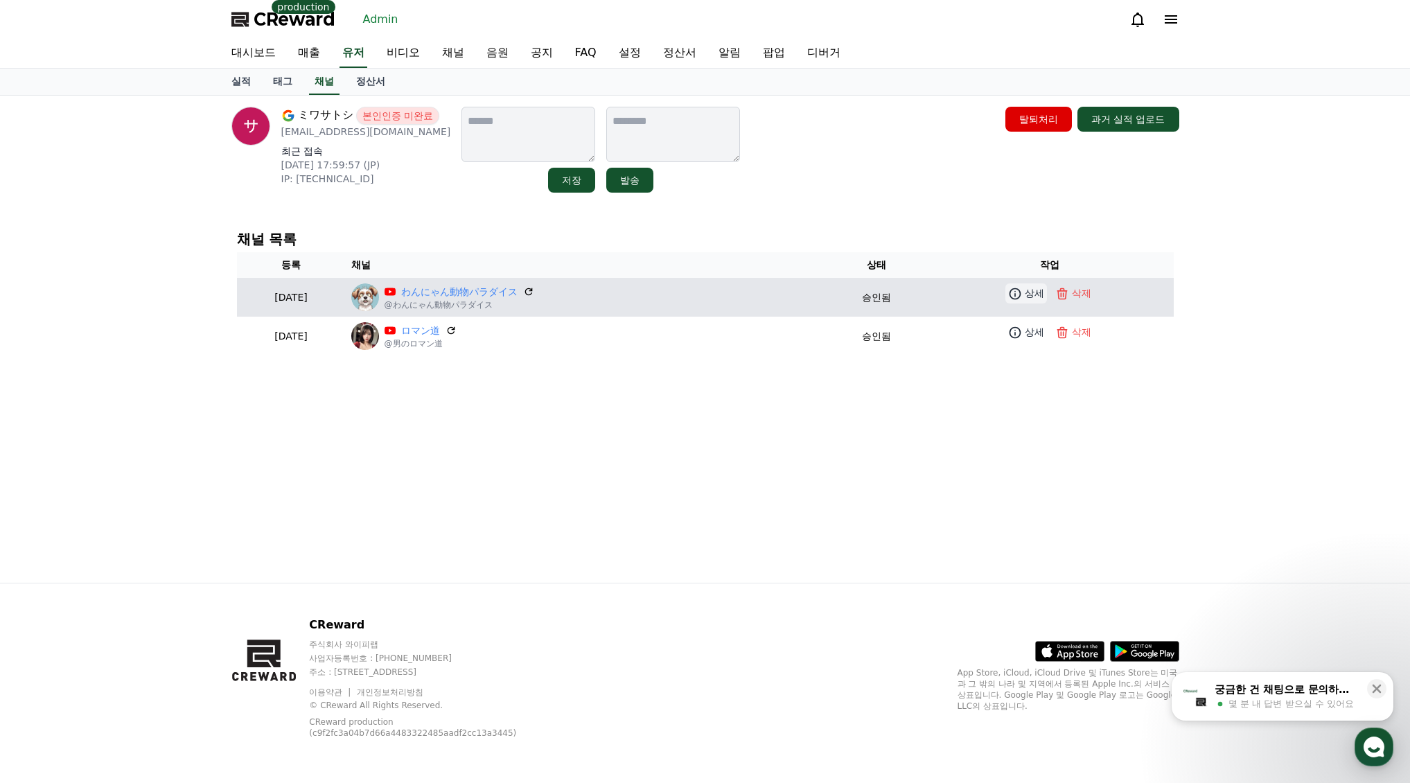
click at [1022, 298] on icon at bounding box center [1015, 294] width 14 height 14
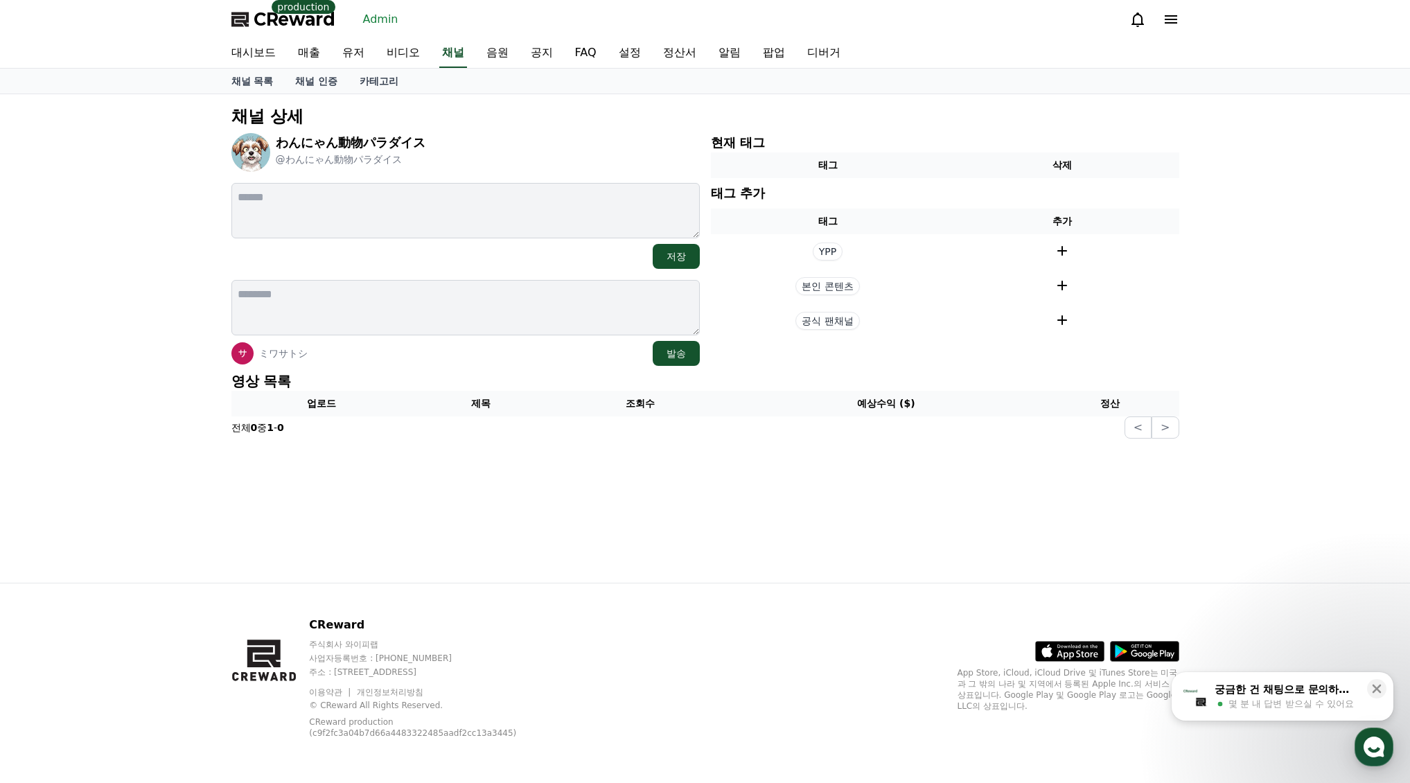
drag, startPoint x: 829, startPoint y: 339, endPoint x: 822, endPoint y: 337, distance: 8.1
click at [497, 129] on div "채널 상세 わんにゃん動物パラダイス @わんにゃん動物パラダイス 저장 ミワサトシ 발송 현재 태그 태그 삭제 태그 추가 태그 추가 YPP 본인 콘텐츠…" at bounding box center [705, 272] width 959 height 344
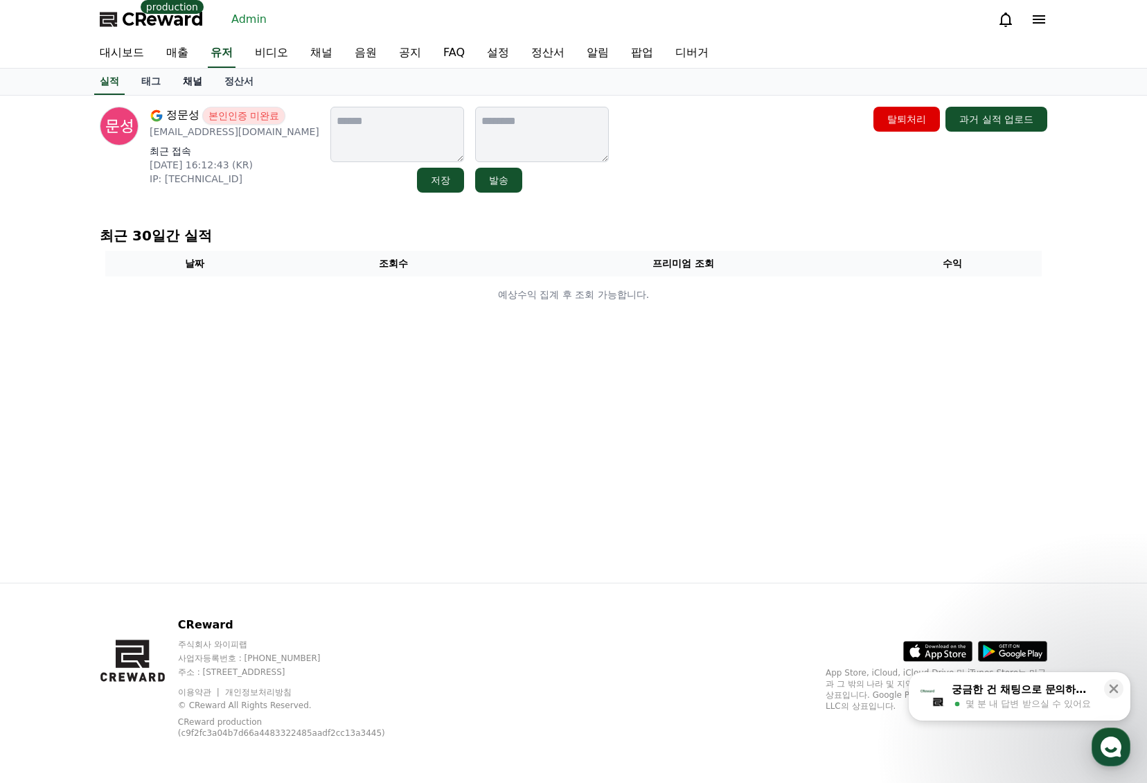
click at [190, 77] on link "채널" at bounding box center [193, 82] width 42 height 26
drag, startPoint x: 160, startPoint y: 76, endPoint x: 172, endPoint y: 80, distance: 13.4
click at [159, 76] on link "태그" at bounding box center [151, 82] width 42 height 26
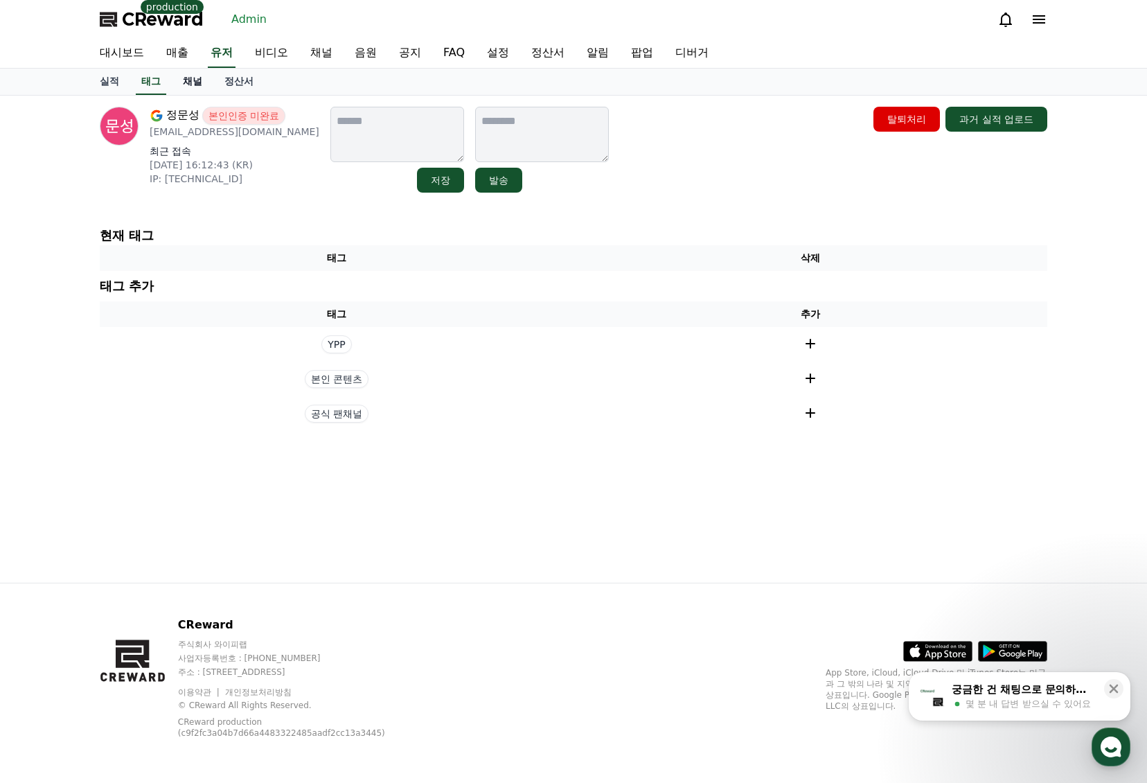
click at [188, 80] on link "채널" at bounding box center [193, 82] width 42 height 26
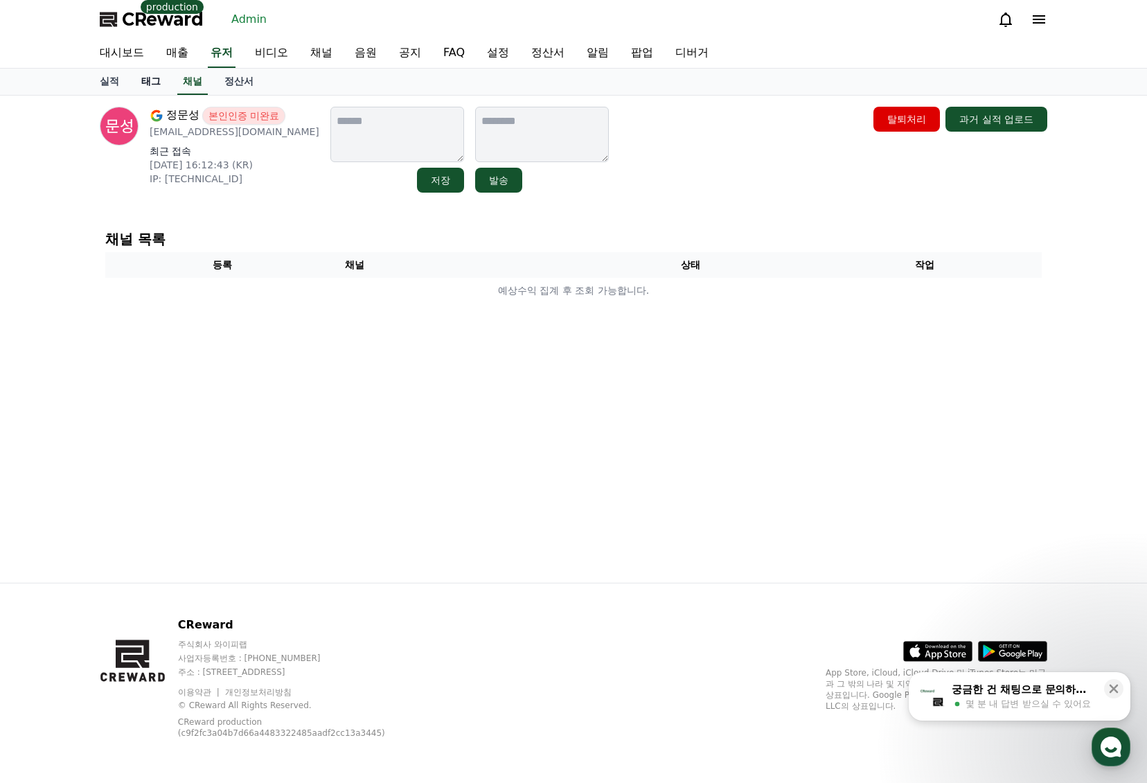
click at [145, 85] on link "태그" at bounding box center [151, 82] width 42 height 26
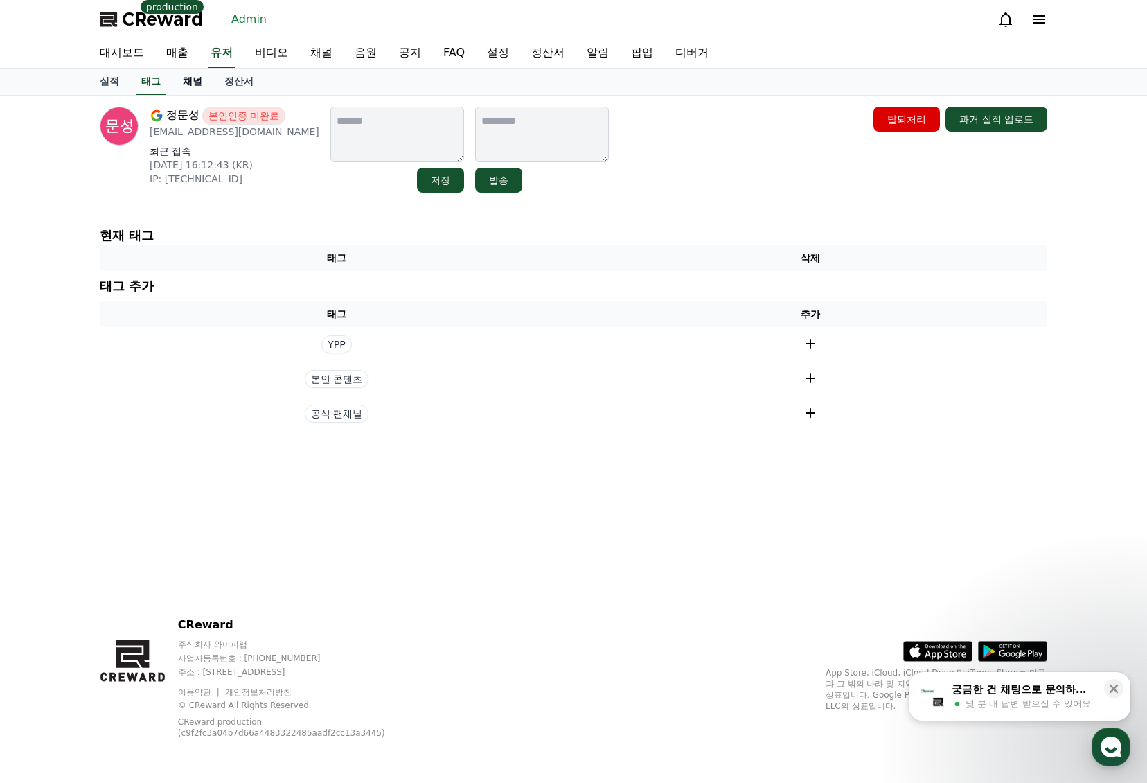
click at [188, 82] on link "채널" at bounding box center [193, 82] width 42 height 26
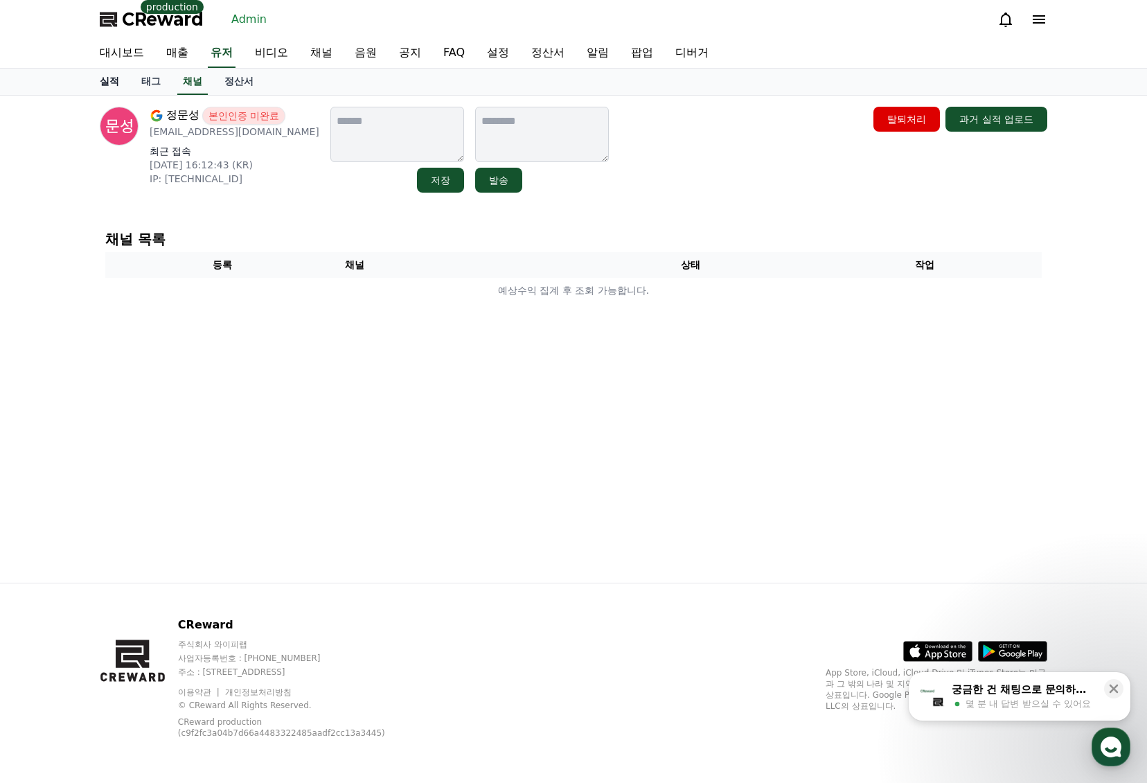
drag, startPoint x: 145, startPoint y: 82, endPoint x: 107, endPoint y: 82, distance: 38.1
click at [145, 82] on link "태그" at bounding box center [151, 82] width 42 height 26
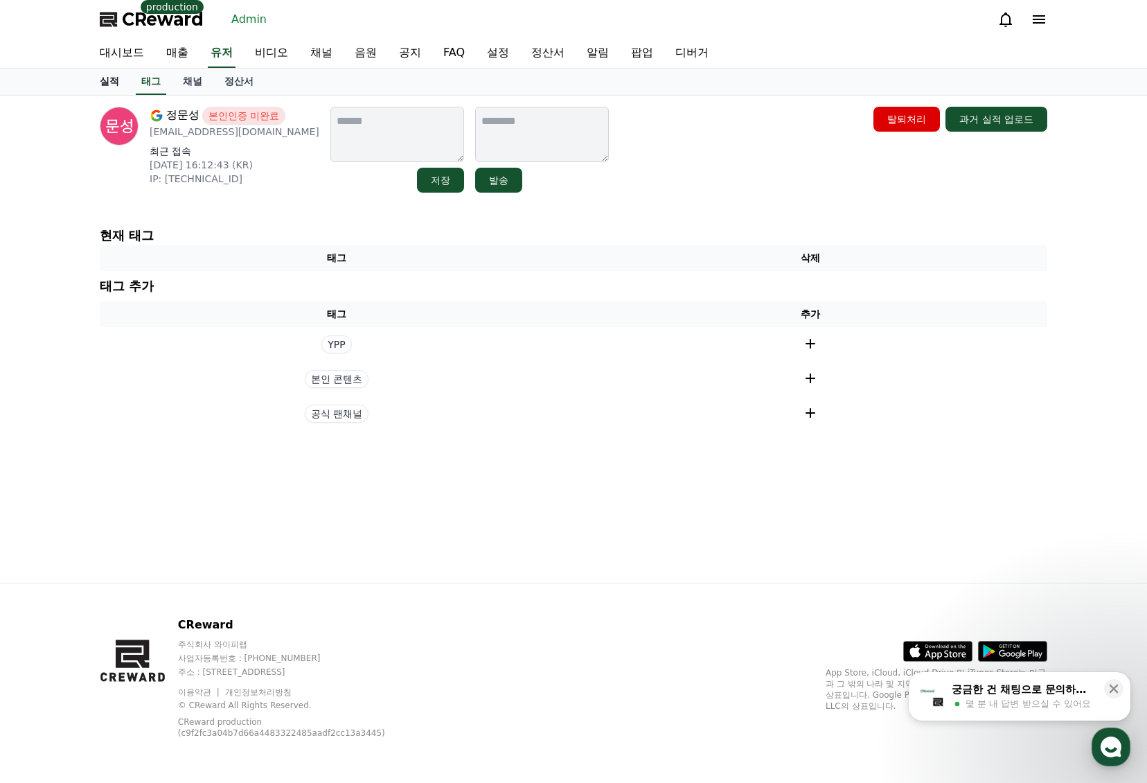
click at [107, 82] on link "실적" at bounding box center [110, 82] width 42 height 26
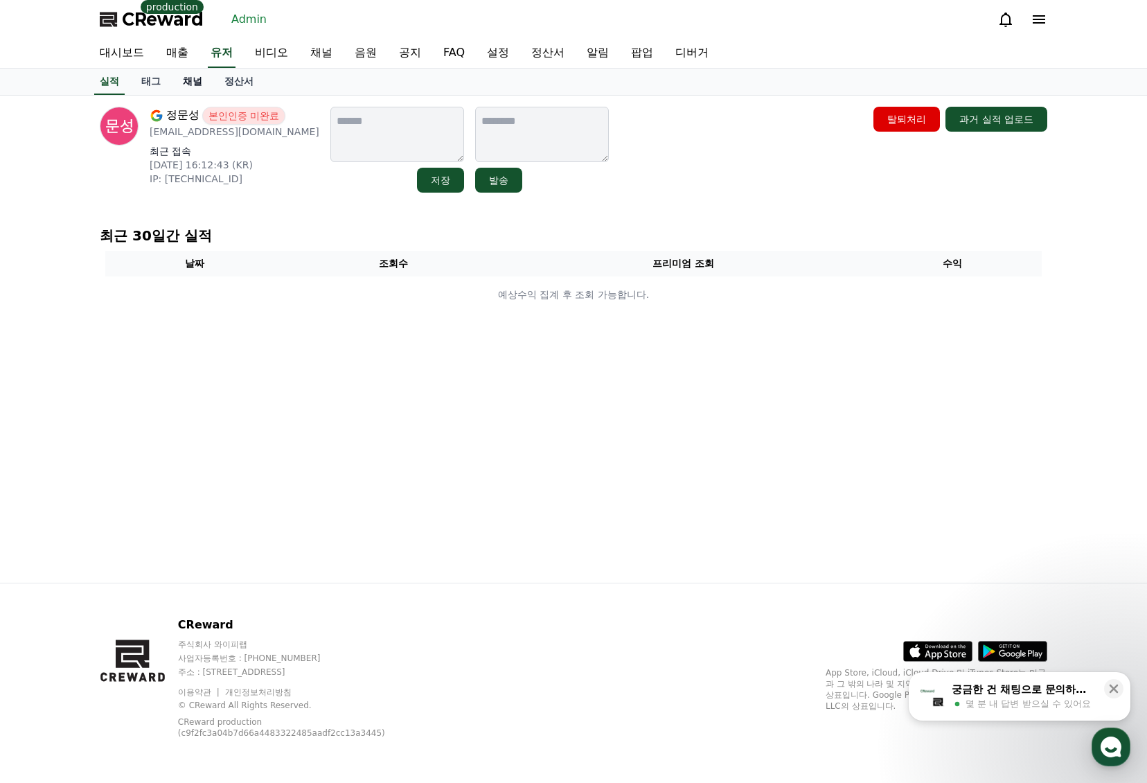
click at [193, 82] on link "채널" at bounding box center [193, 82] width 42 height 26
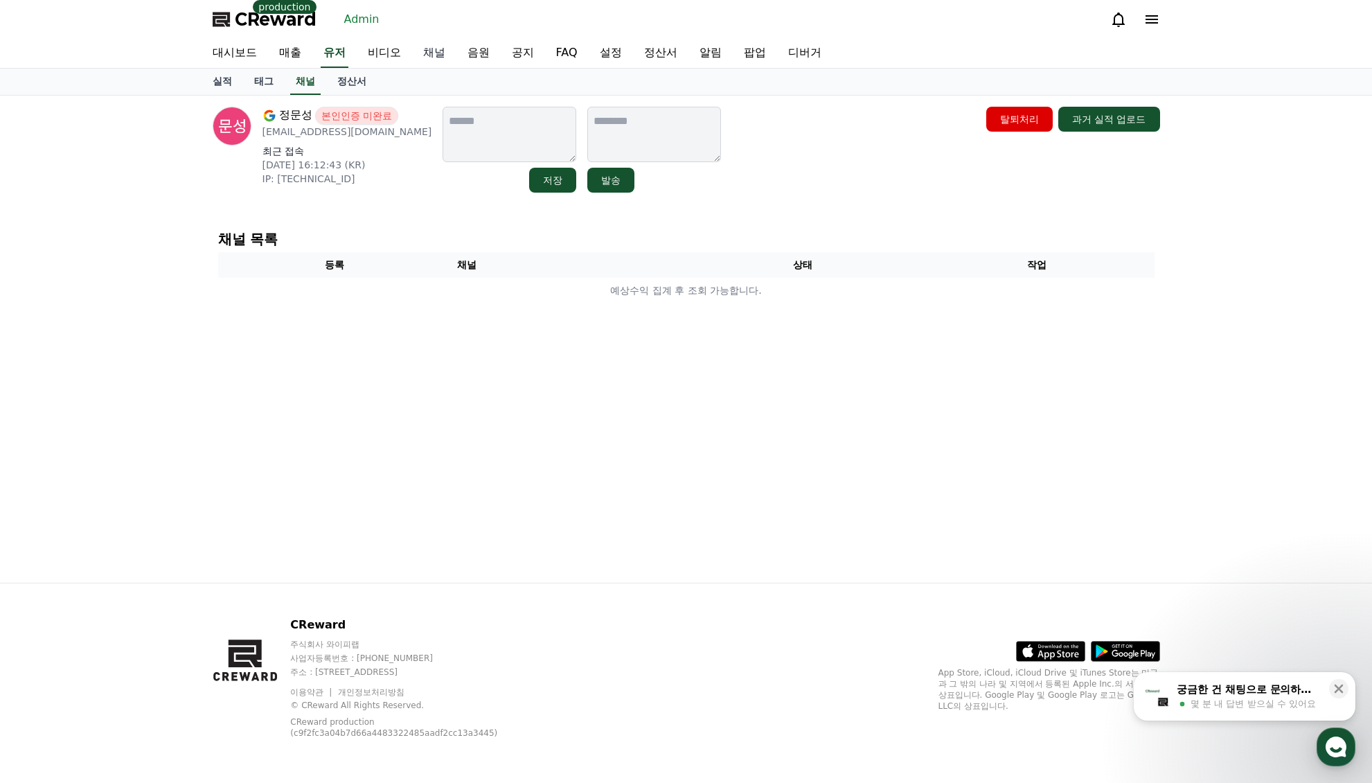
click at [424, 55] on link "채널" at bounding box center [434, 53] width 44 height 29
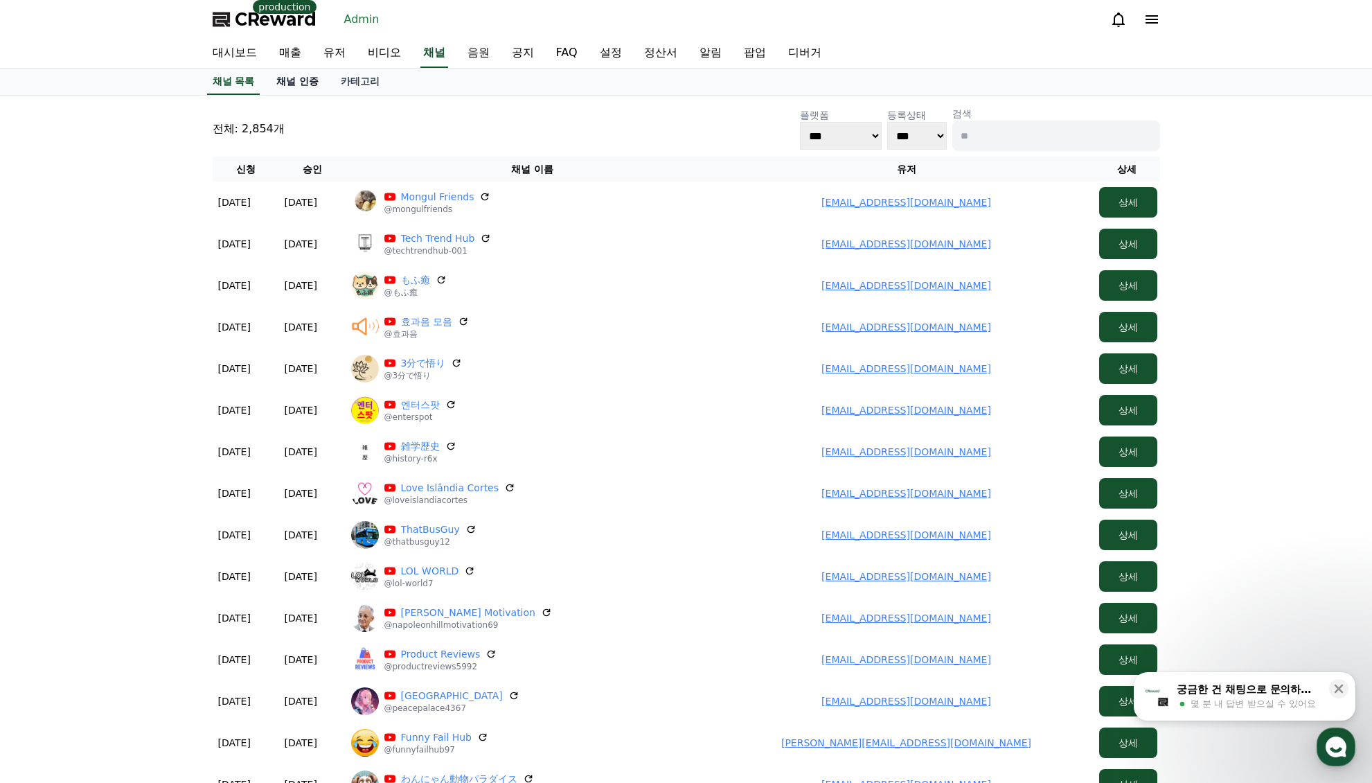
click at [315, 78] on link "채널 인증" at bounding box center [297, 82] width 64 height 26
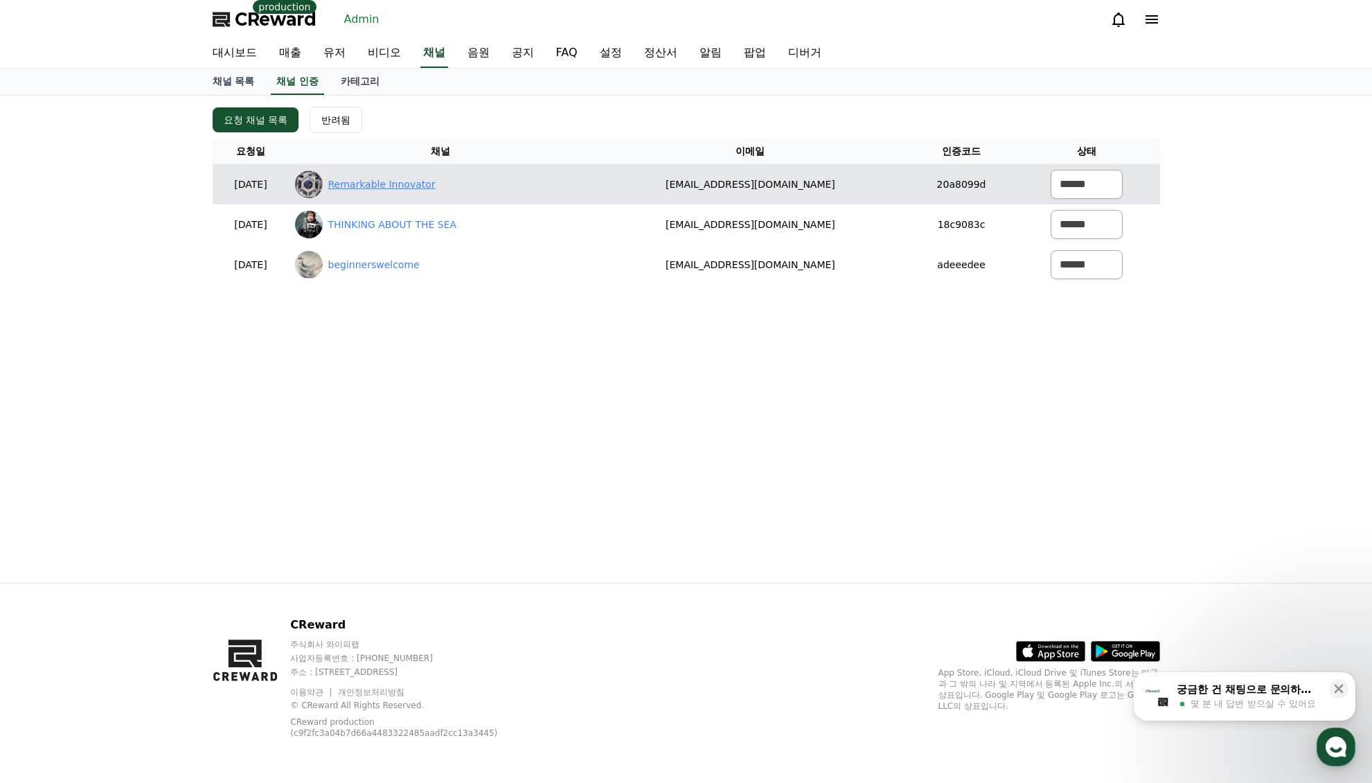
click at [436, 189] on link "Remarkable Innovator" at bounding box center [381, 184] width 107 height 15
drag, startPoint x: 674, startPoint y: 176, endPoint x: 893, endPoint y: 185, distance: 219.1
click at [892, 185] on td "soulnlove0725@gmail.com" at bounding box center [750, 184] width 317 height 40
copy td "soulnlove0725@gmail.com"
click at [1072, 175] on select "****** *** ***" at bounding box center [1087, 184] width 72 height 29
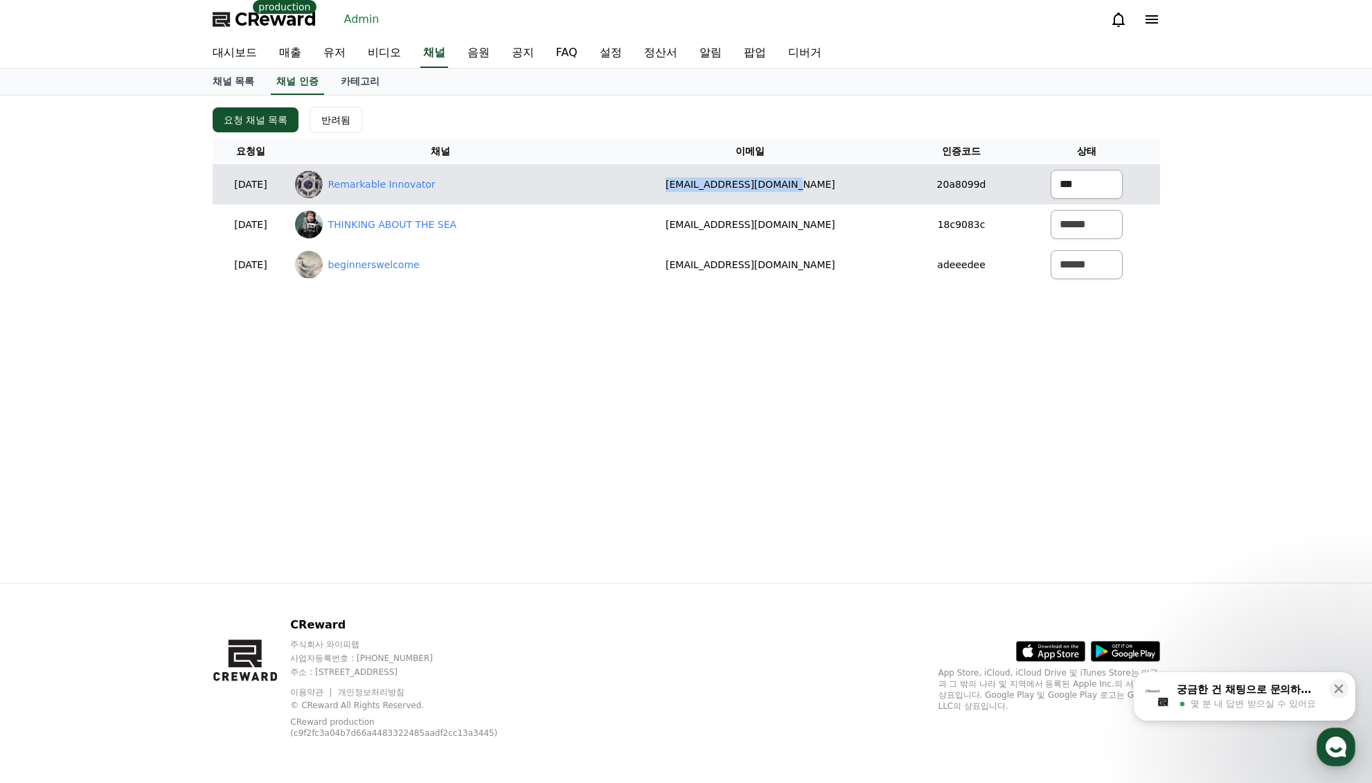
click at [1051, 170] on select "****** *** ***" at bounding box center [1087, 184] width 72 height 29
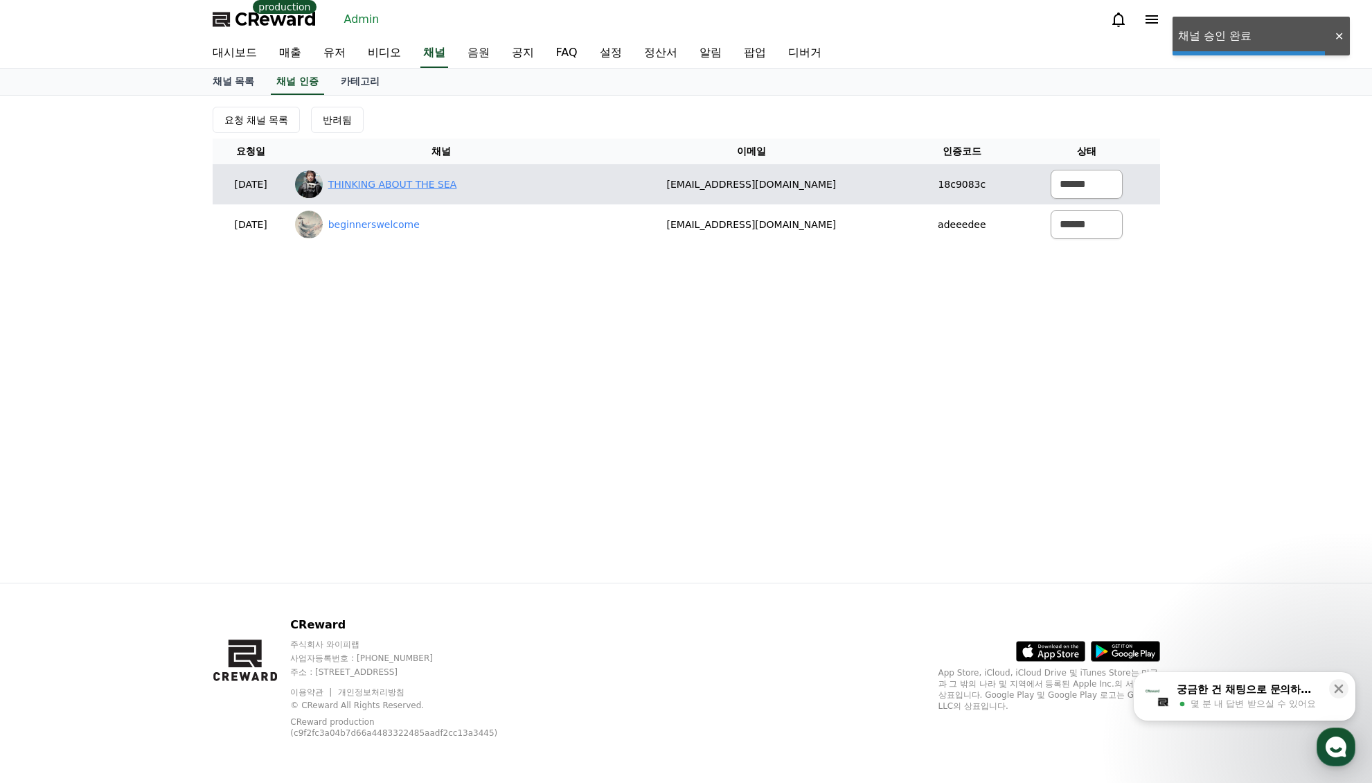
click at [431, 177] on link "THINKING ABOUT THE SEA" at bounding box center [392, 184] width 129 height 15
drag, startPoint x: 700, startPoint y: 182, endPoint x: 917, endPoint y: 191, distance: 216.4
click at [916, 191] on tr "2025-09-09 09-09 THINKING ABOUT THE SEA yktkyktk0407@gmail.com 18c9083c ****** …" at bounding box center [687, 184] width 948 height 40
copy tr "yktkyktk0407@gmail.com"
click at [1074, 184] on select "****** *** ***" at bounding box center [1087, 184] width 72 height 29
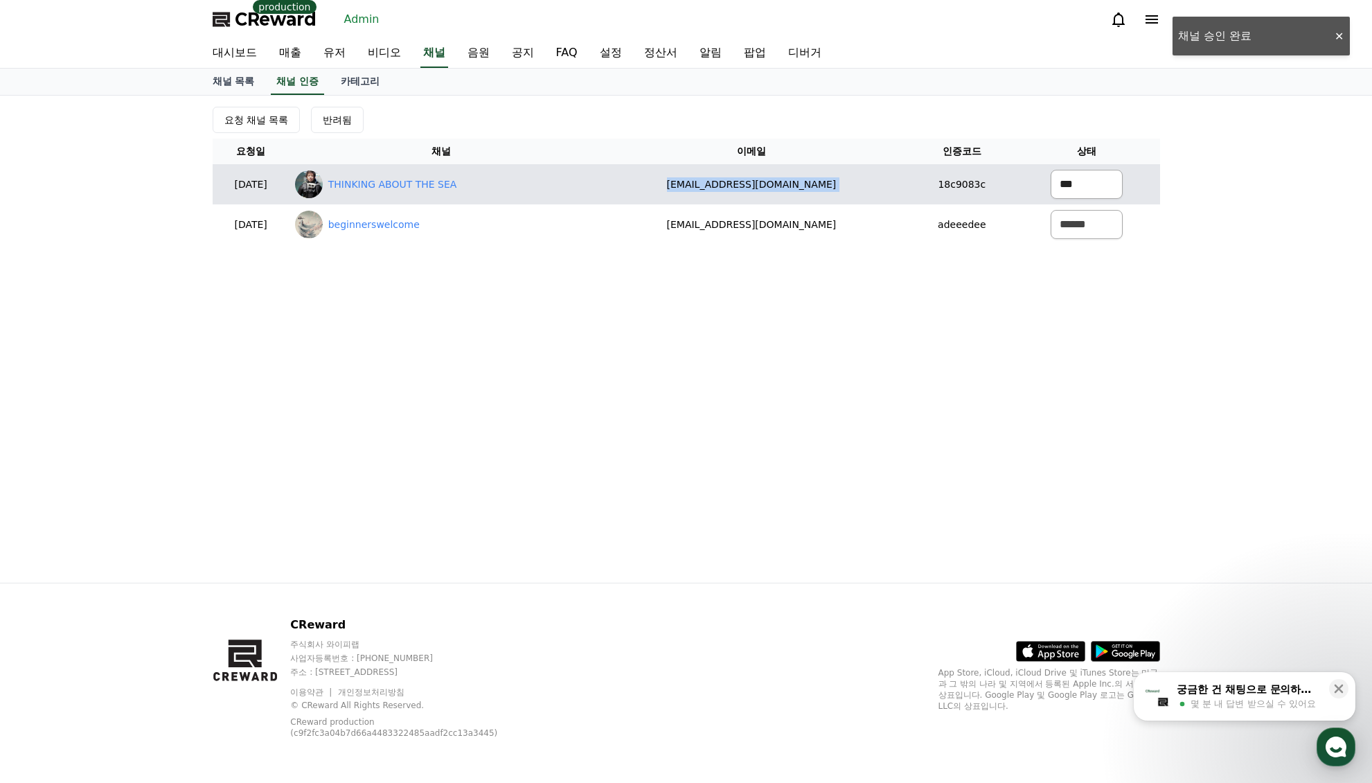
click at [1051, 170] on select "****** *** ***" at bounding box center [1087, 184] width 72 height 29
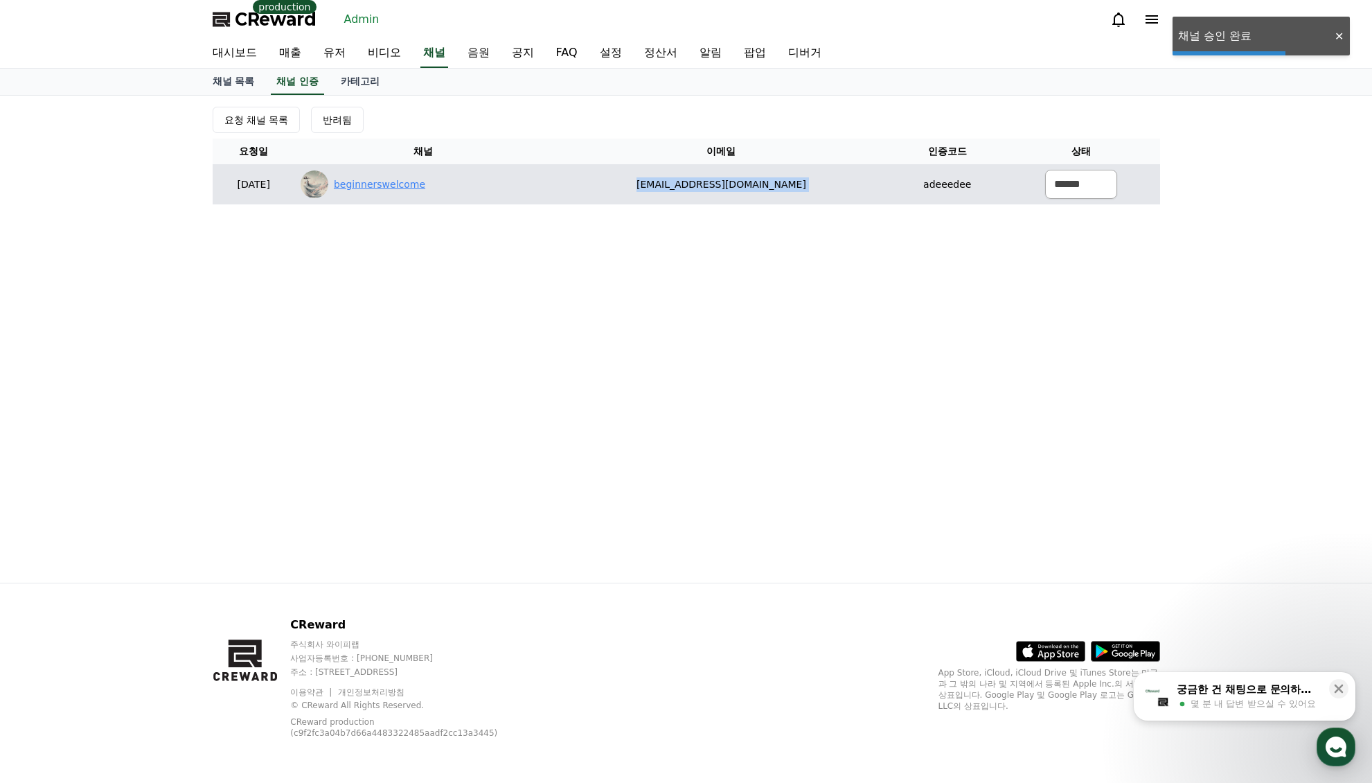
click at [425, 186] on link "beginnerswelcome" at bounding box center [379, 184] width 91 height 15
drag, startPoint x: 1063, startPoint y: 186, endPoint x: 1067, endPoint y: 198, distance: 12.5
click at [1063, 186] on select "****** *** ***" at bounding box center [1081, 184] width 72 height 29
select select "********"
click at [1045, 170] on select "****** *** ***" at bounding box center [1081, 184] width 72 height 29
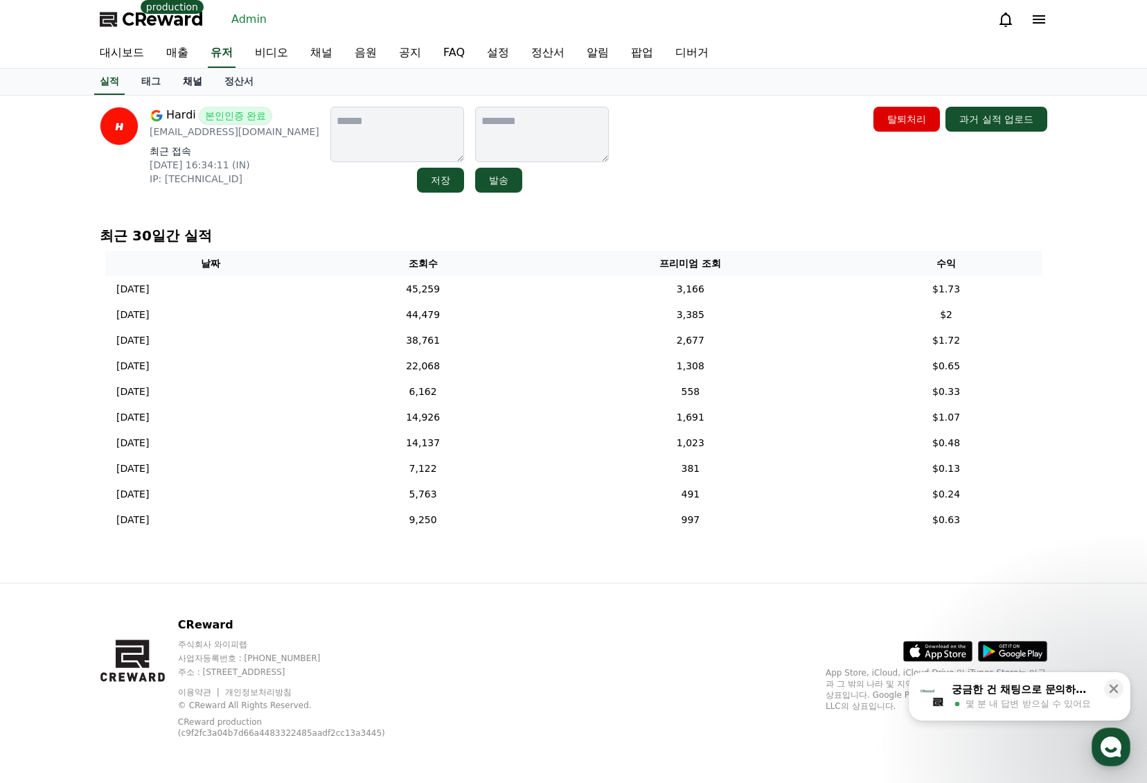
click at [204, 85] on link "채널" at bounding box center [193, 82] width 42 height 26
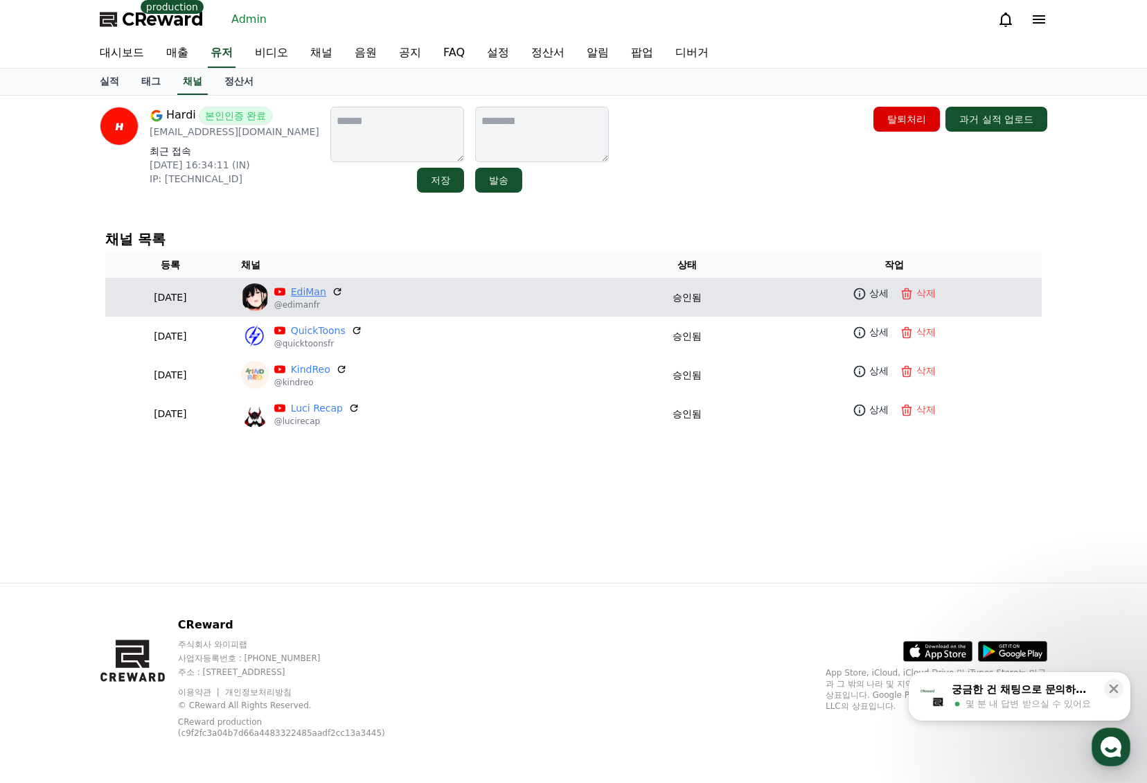
click at [326, 295] on link "EdiMan" at bounding box center [308, 292] width 35 height 15
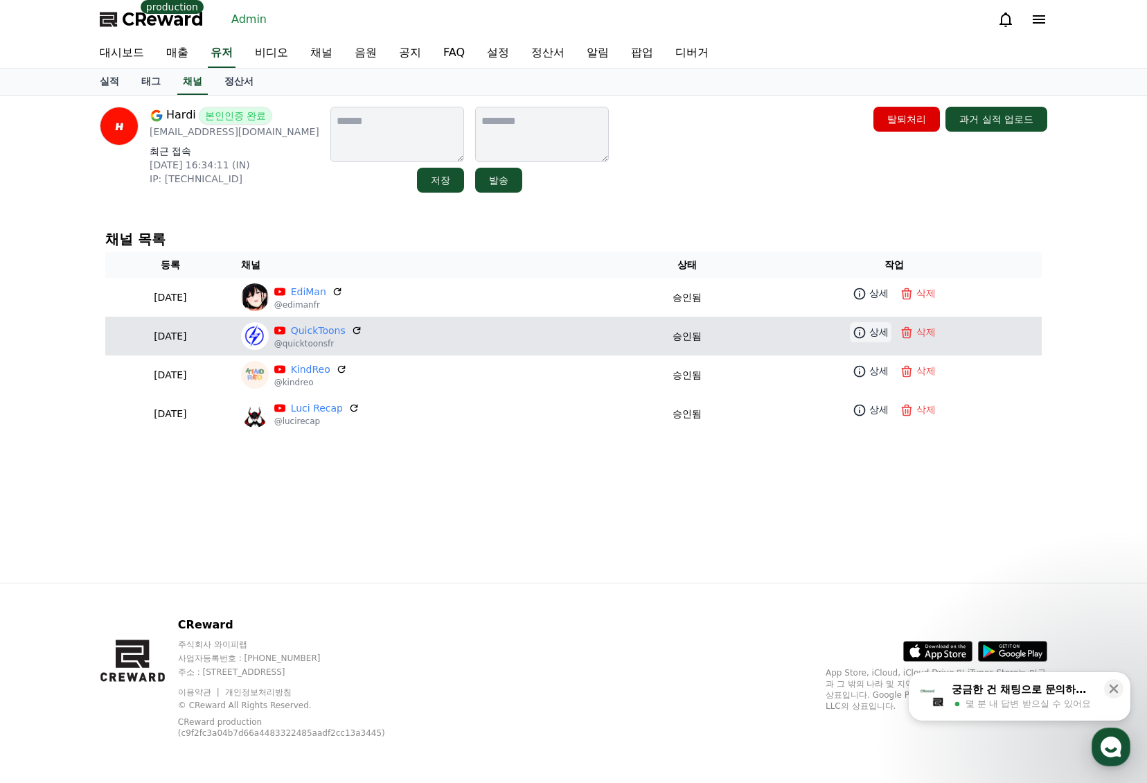
click at [881, 334] on p "상세" at bounding box center [878, 332] width 19 height 15
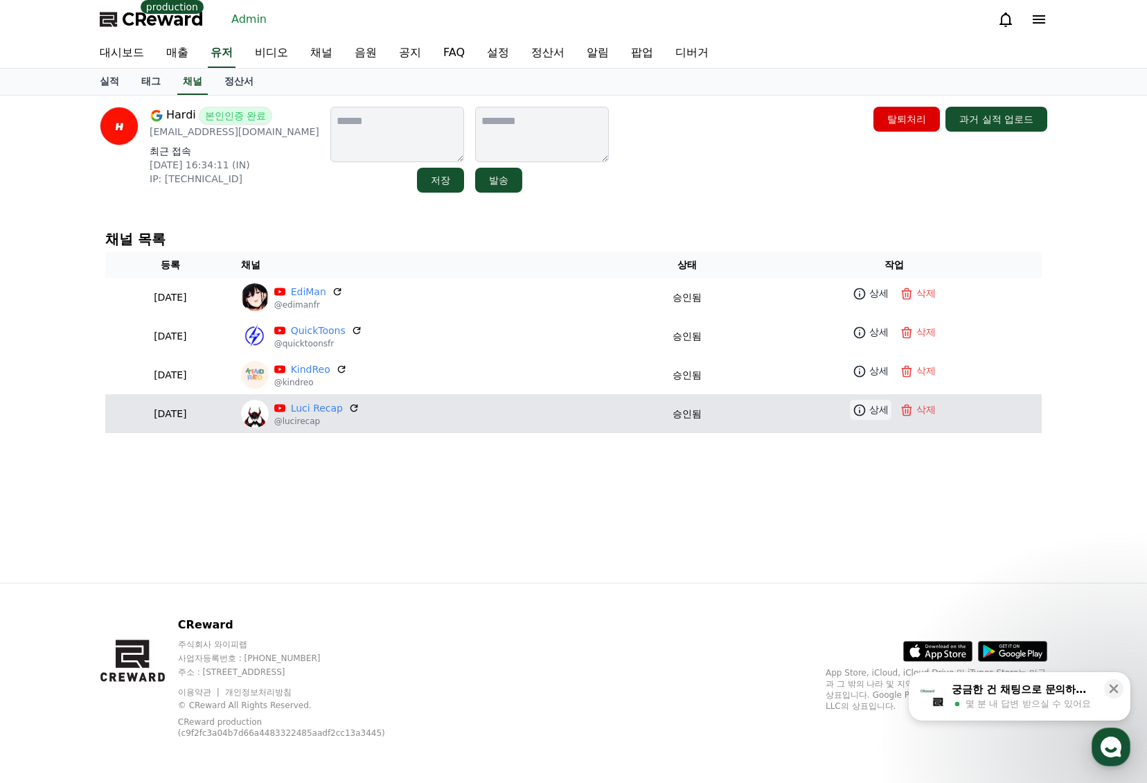
click at [886, 414] on p "상세" at bounding box center [878, 409] width 19 height 15
click at [881, 410] on p "상세" at bounding box center [878, 409] width 19 height 15
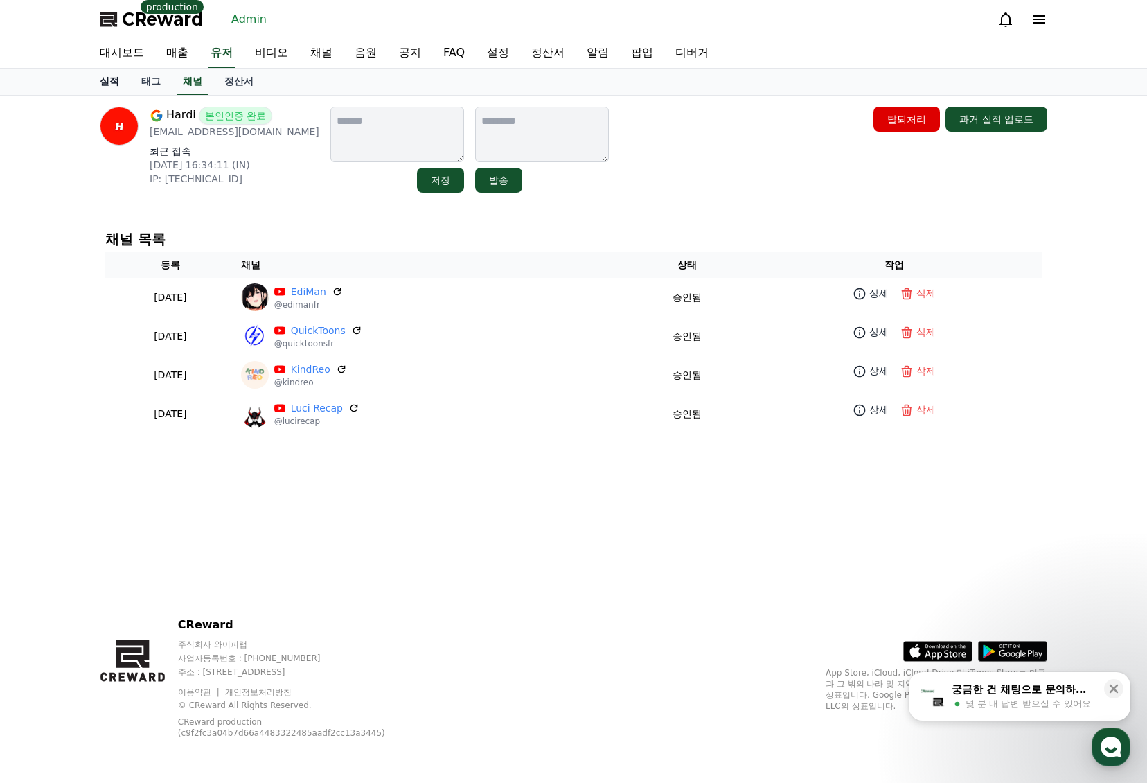
click at [111, 81] on link "실적" at bounding box center [110, 82] width 42 height 26
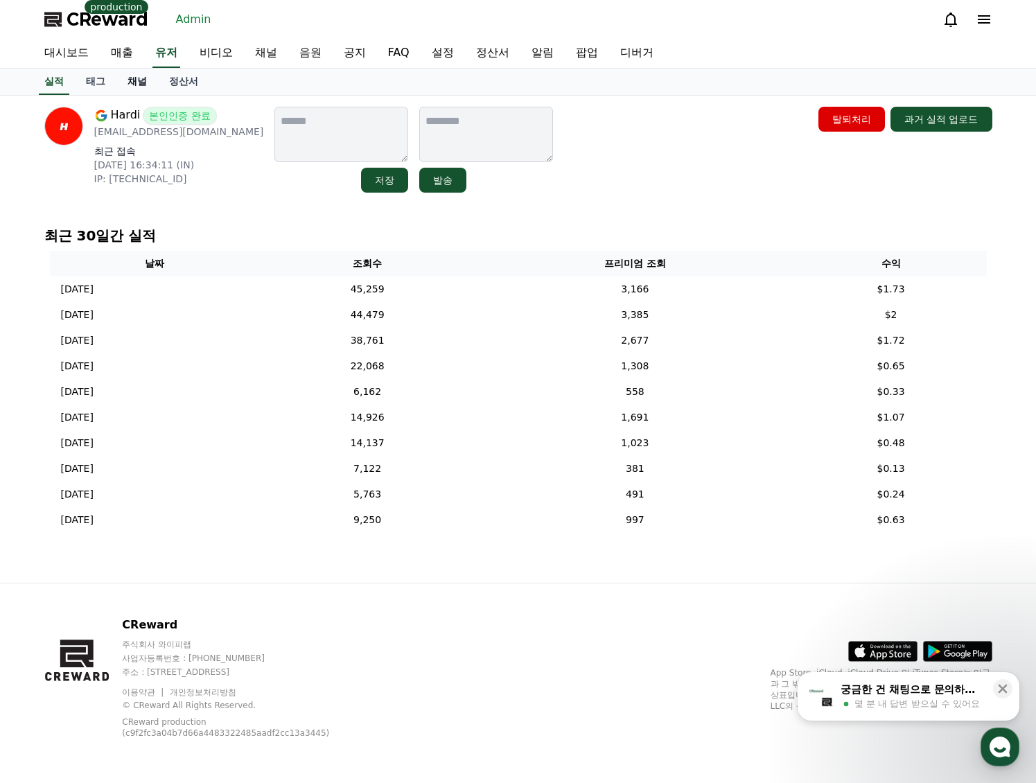
click at [140, 86] on link "채널" at bounding box center [137, 82] width 42 height 26
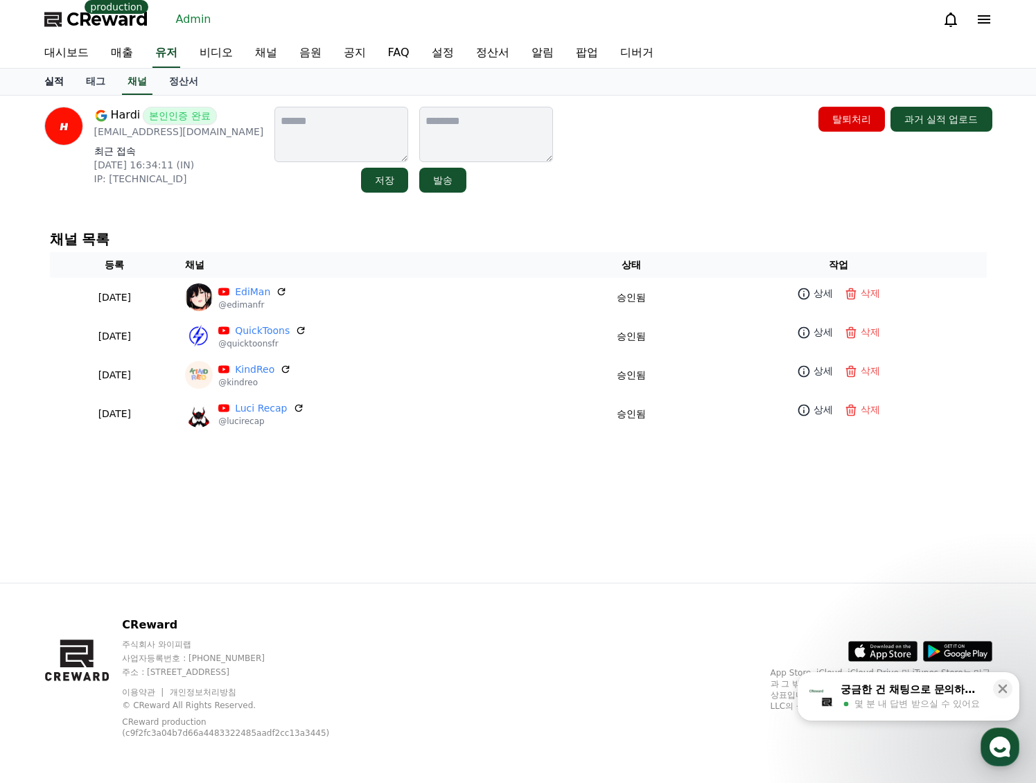
click at [55, 86] on link "실적" at bounding box center [54, 82] width 42 height 26
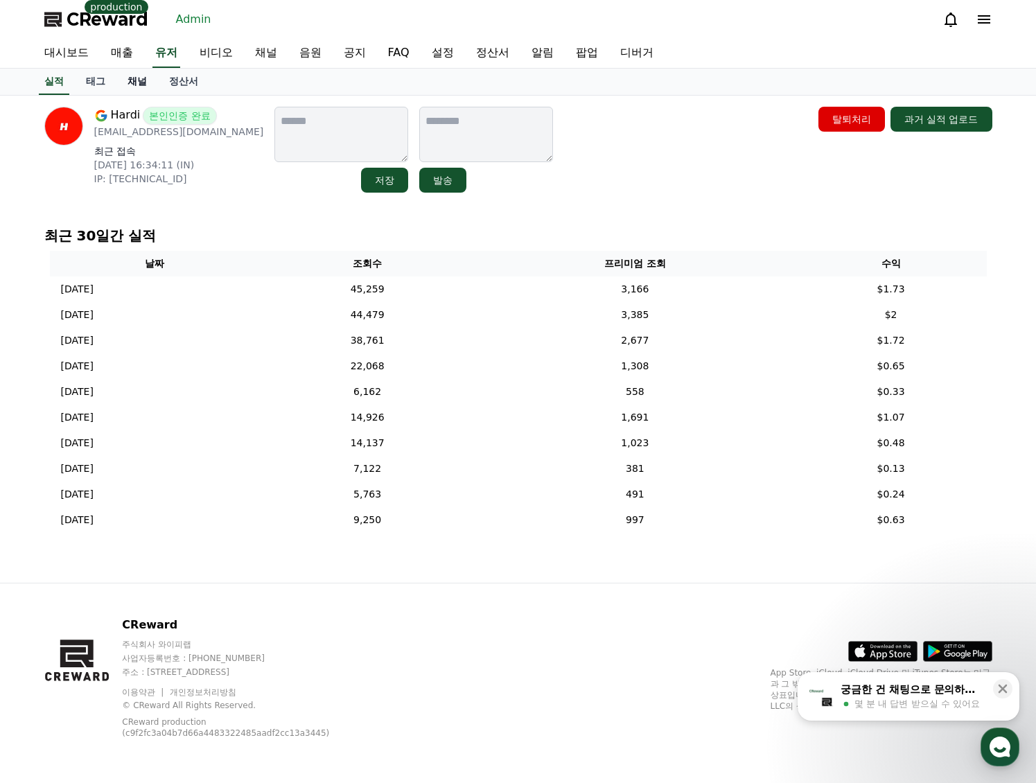
click at [126, 81] on link "채널" at bounding box center [137, 82] width 42 height 26
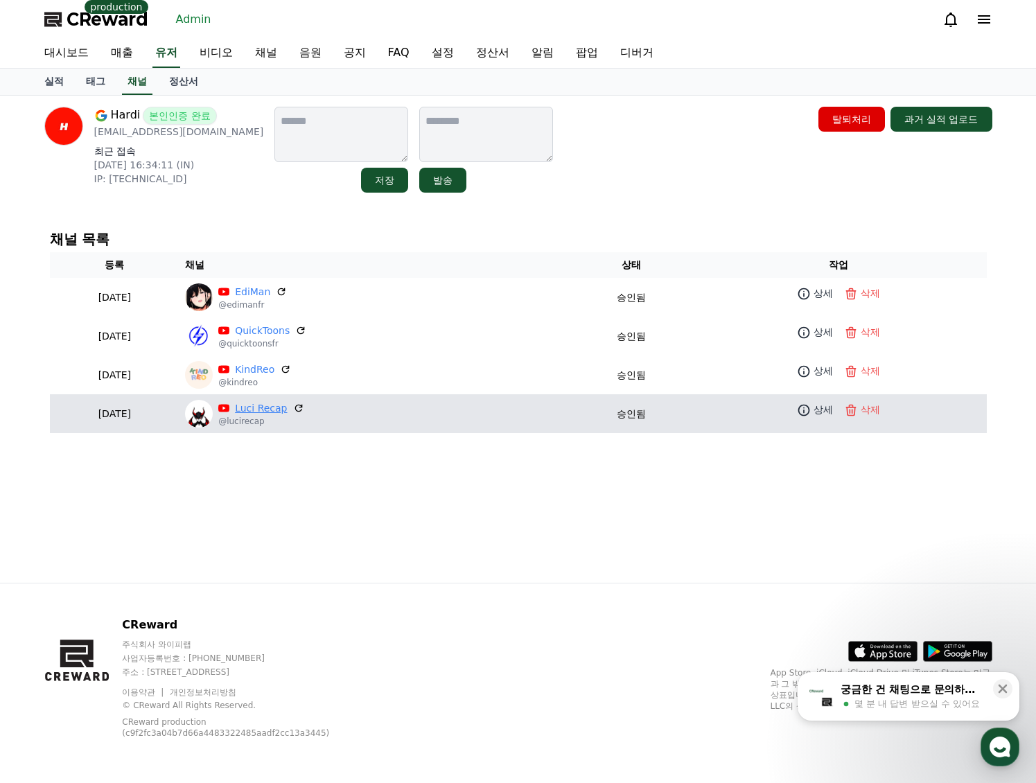
click at [287, 411] on link "Luci Recap" at bounding box center [261, 408] width 52 height 15
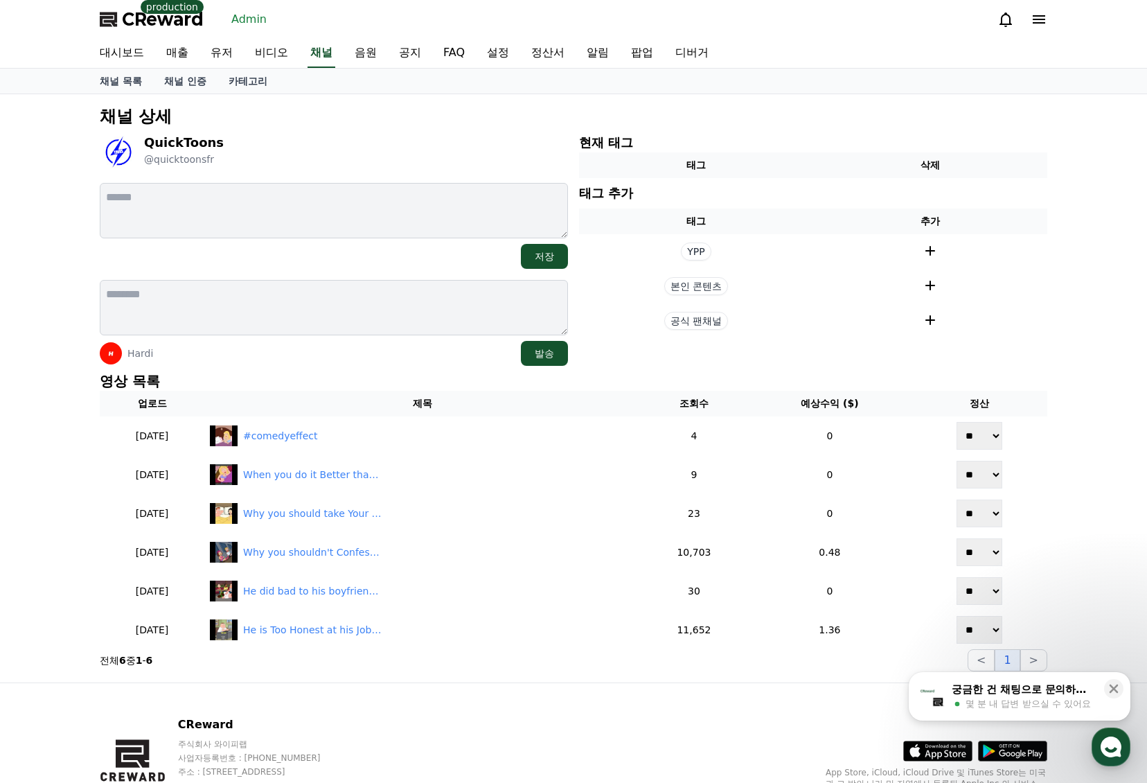
click at [1092, 369] on div "채널 상세 QuickToons @quicktoonsfr 저장 Hardi 발송 현재 태그 태그 삭제 태그 추가 태그 추가 YPP 본인 콘텐츠 공…" at bounding box center [573, 388] width 1147 height 588
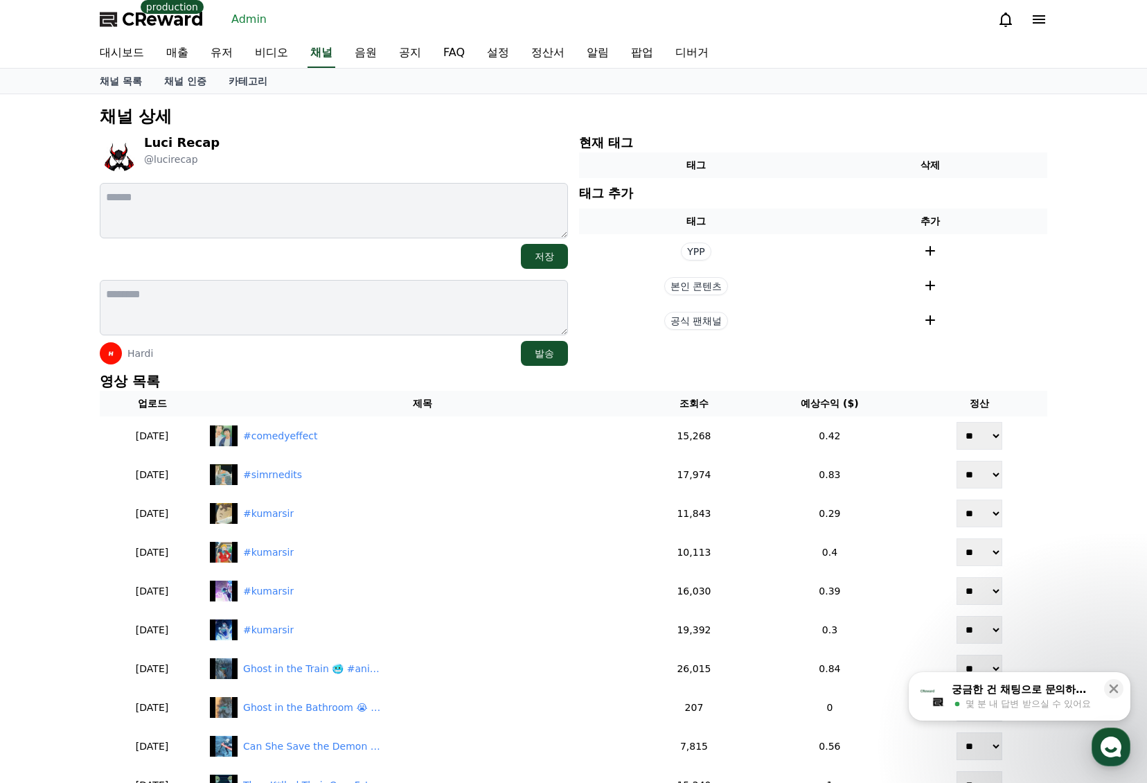
click at [391, 376] on p "영상 목록" at bounding box center [574, 380] width 948 height 19
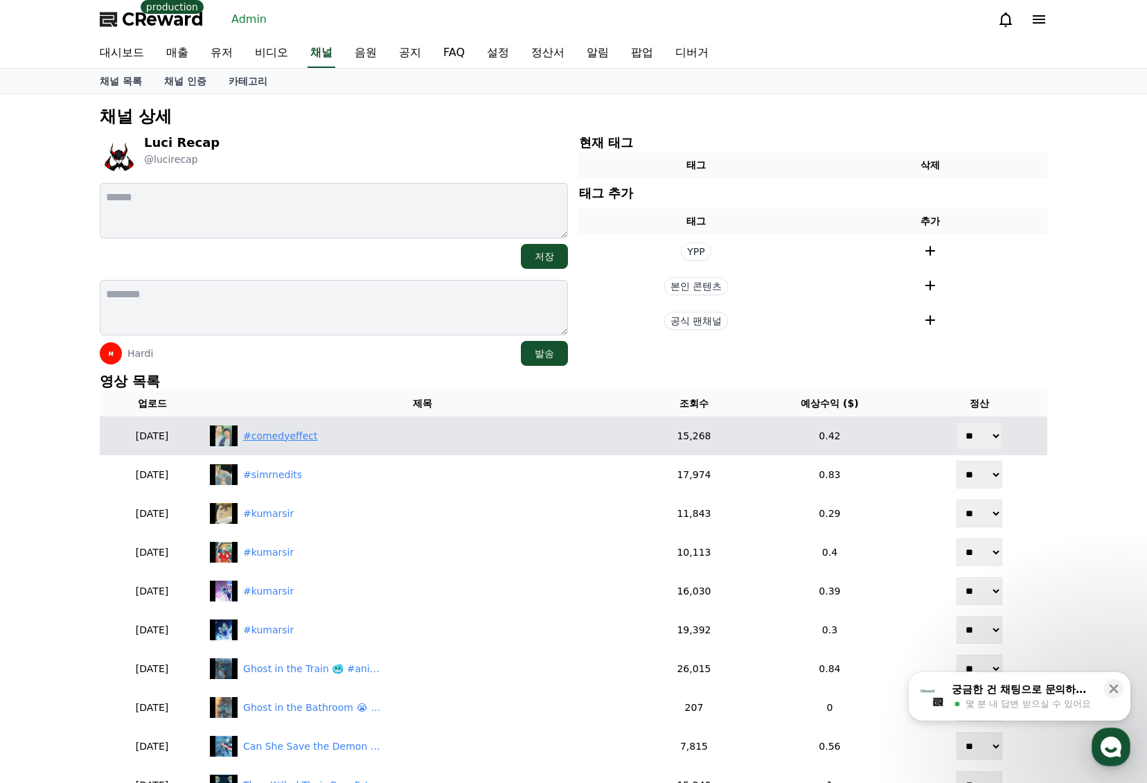
click at [317, 429] on div "#comedyeffect" at bounding box center [280, 436] width 74 height 15
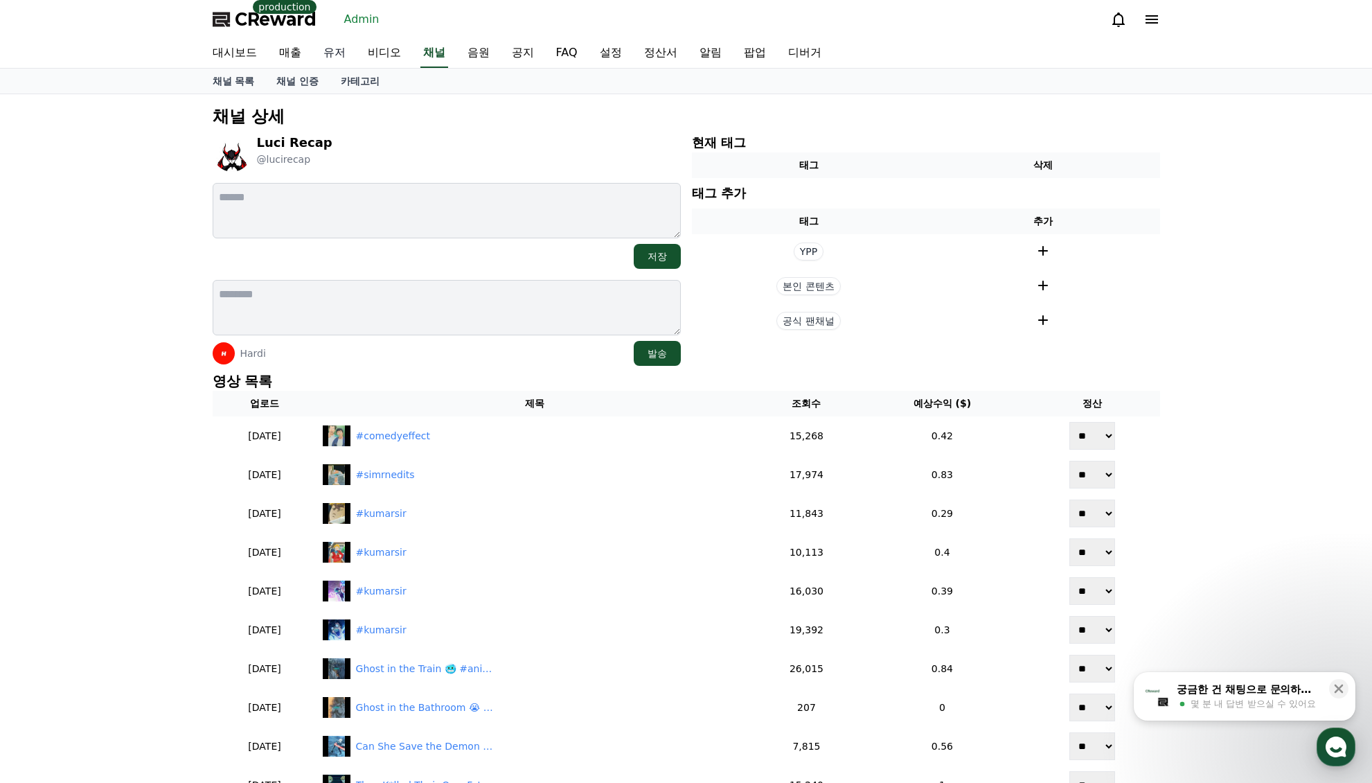
click at [344, 54] on link "유저" at bounding box center [334, 53] width 44 height 29
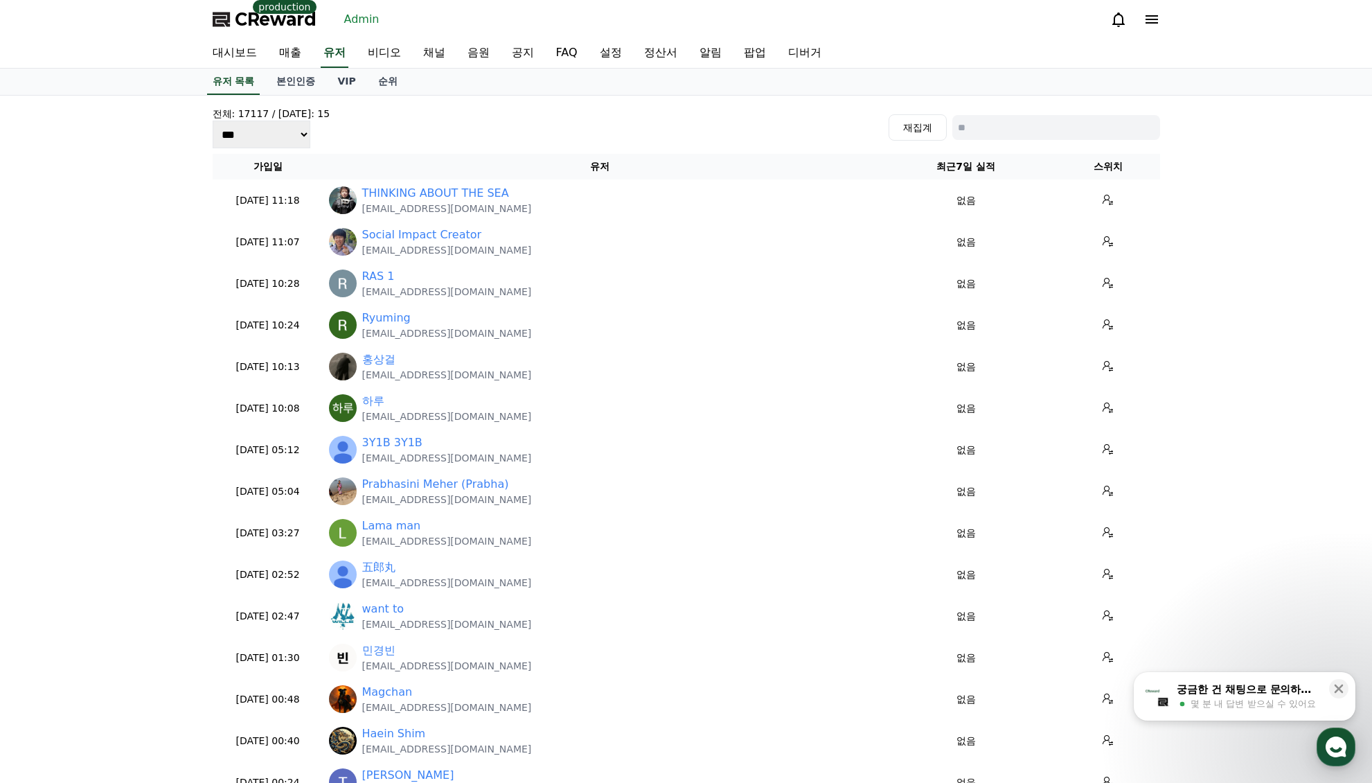
click at [989, 125] on input at bounding box center [1057, 127] width 208 height 25
click at [449, 51] on link "채널" at bounding box center [434, 53] width 44 height 29
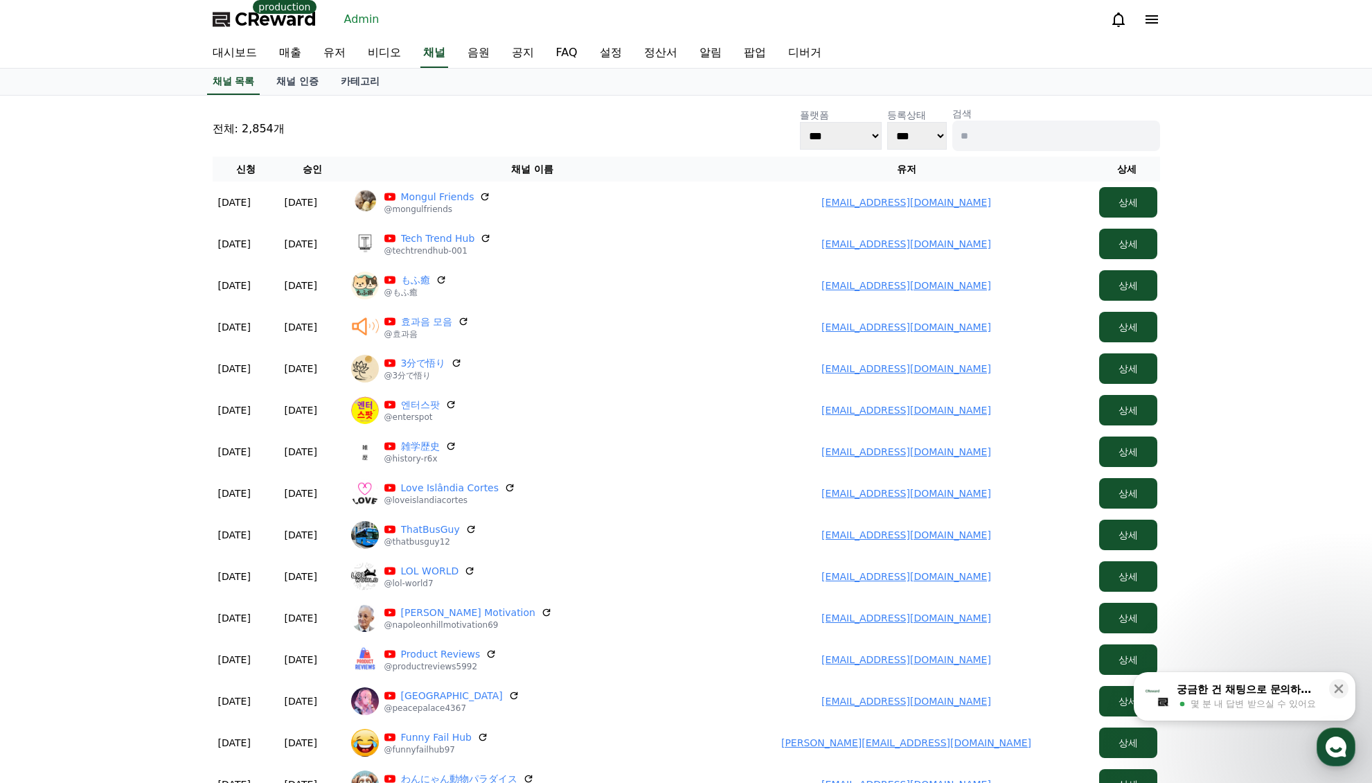
click at [989, 148] on input at bounding box center [1057, 136] width 208 height 30
paste input "*******"
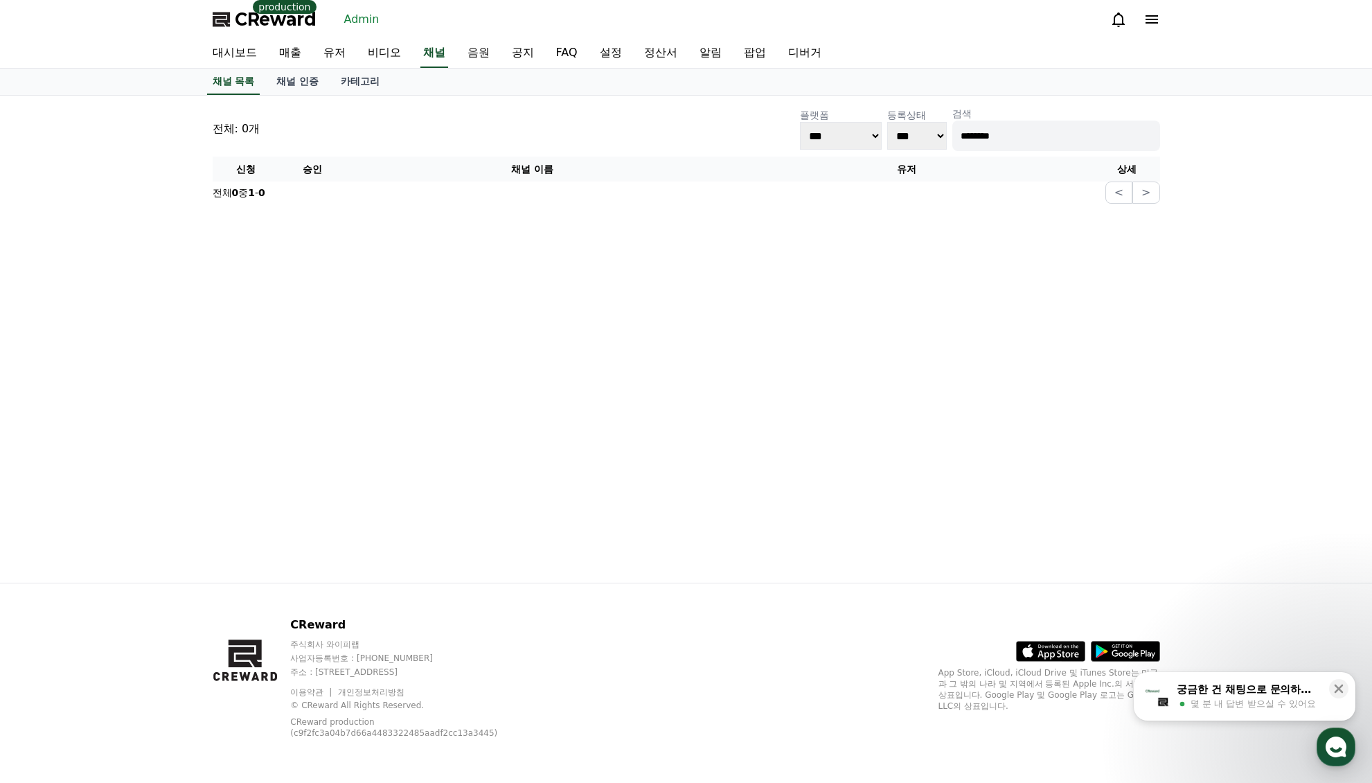
click at [960, 138] on input "*******" at bounding box center [1057, 136] width 208 height 30
click at [964, 140] on input "*******" at bounding box center [1057, 136] width 208 height 30
type input "*******"
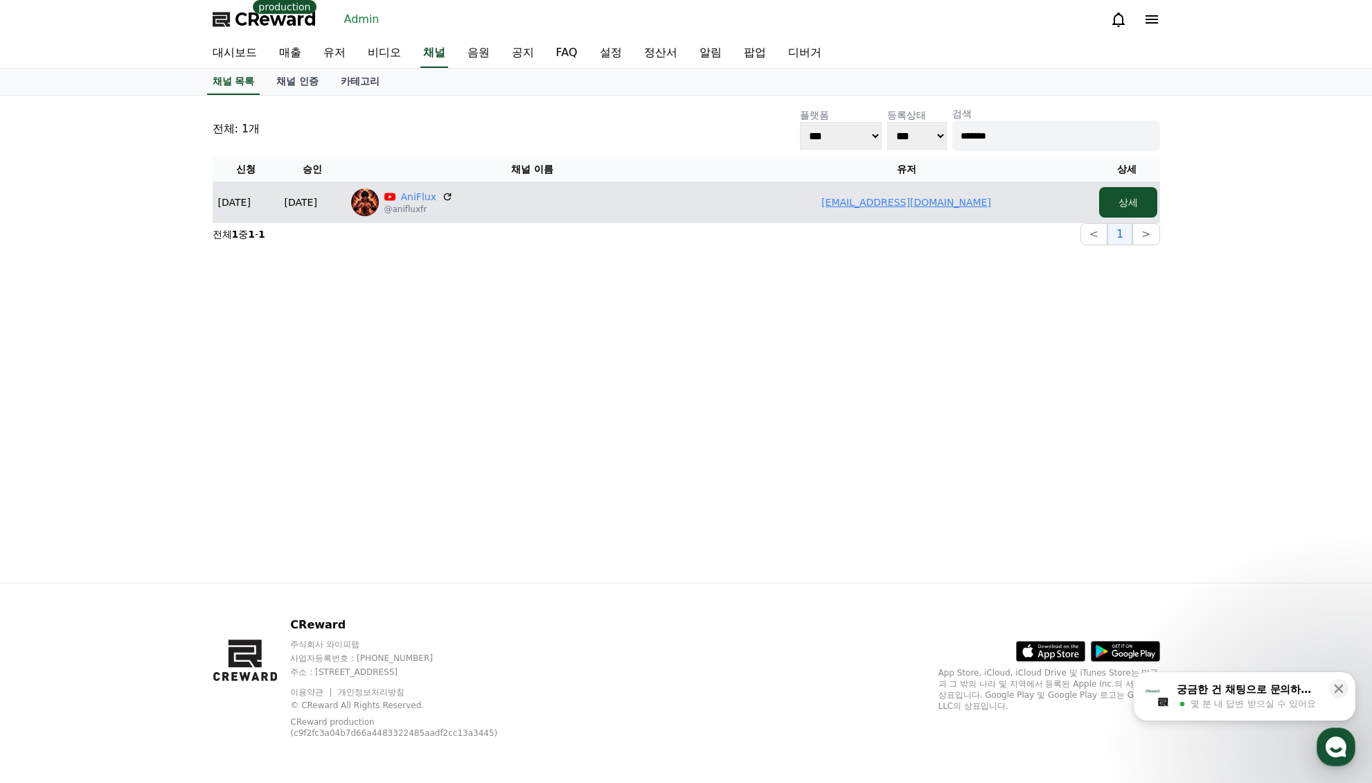
click at [887, 200] on link "[EMAIL_ADDRESS][DOMAIN_NAME]" at bounding box center [907, 202] width 170 height 11
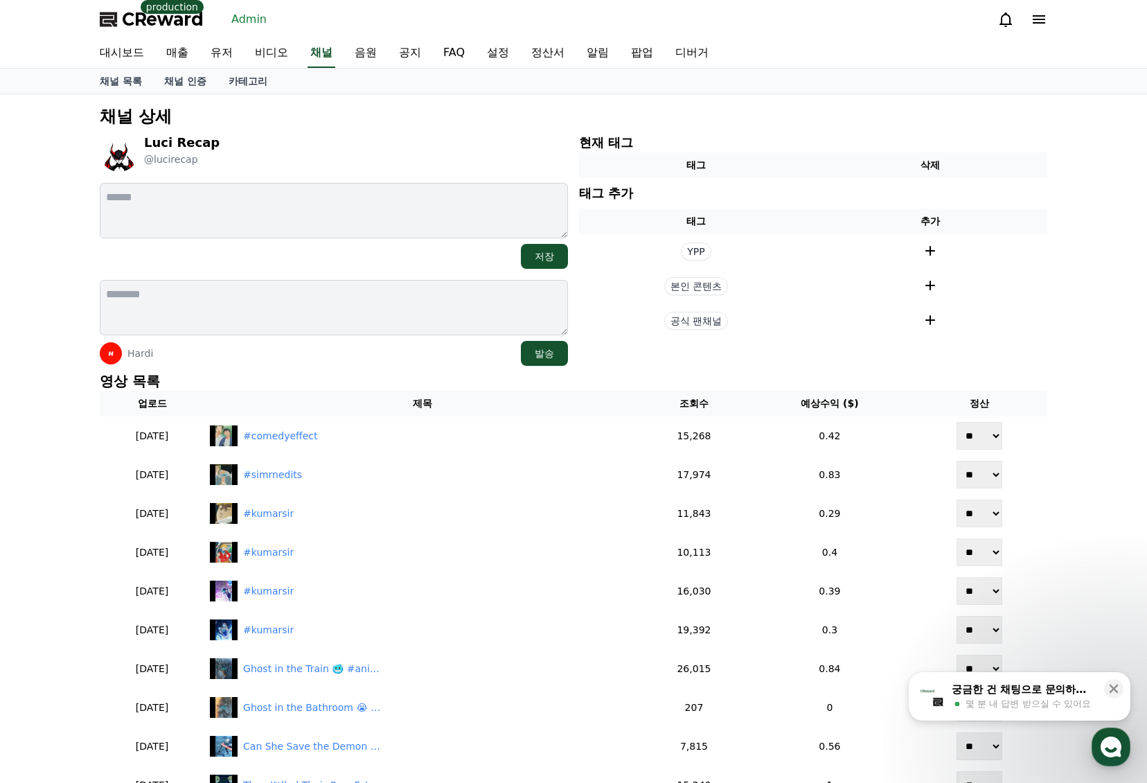
drag, startPoint x: 290, startPoint y: 154, endPoint x: 290, endPoint y: 132, distance: 22.9
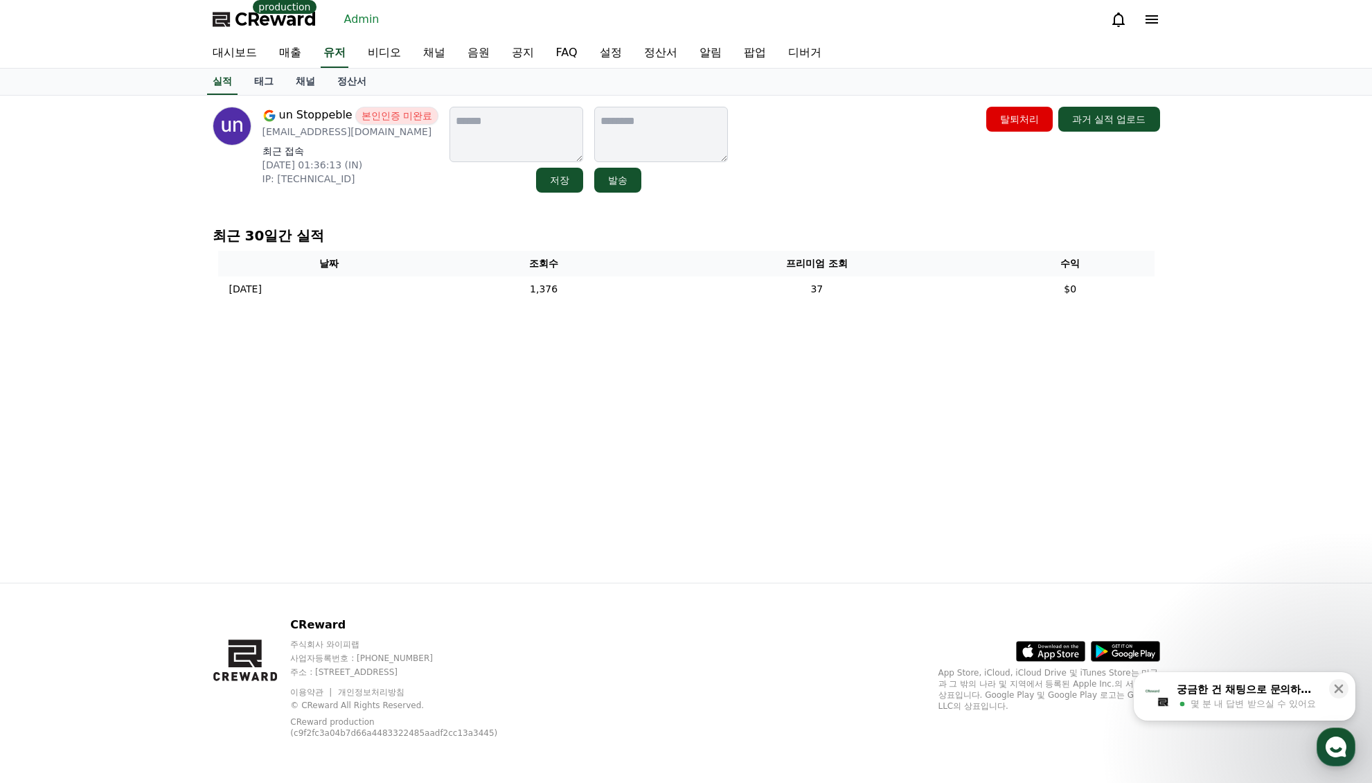
click at [306, 85] on link "채널" at bounding box center [306, 82] width 42 height 26
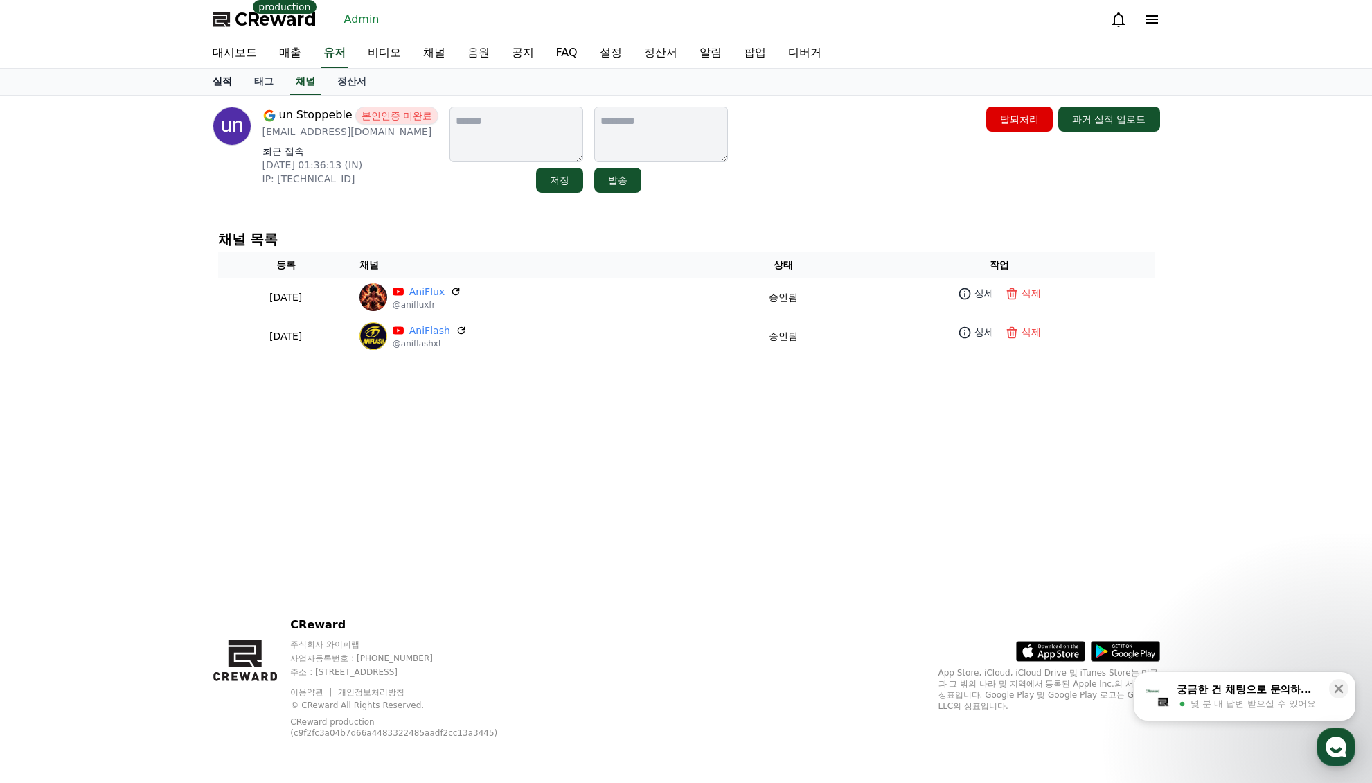
click at [208, 84] on link "실적" at bounding box center [223, 82] width 42 height 26
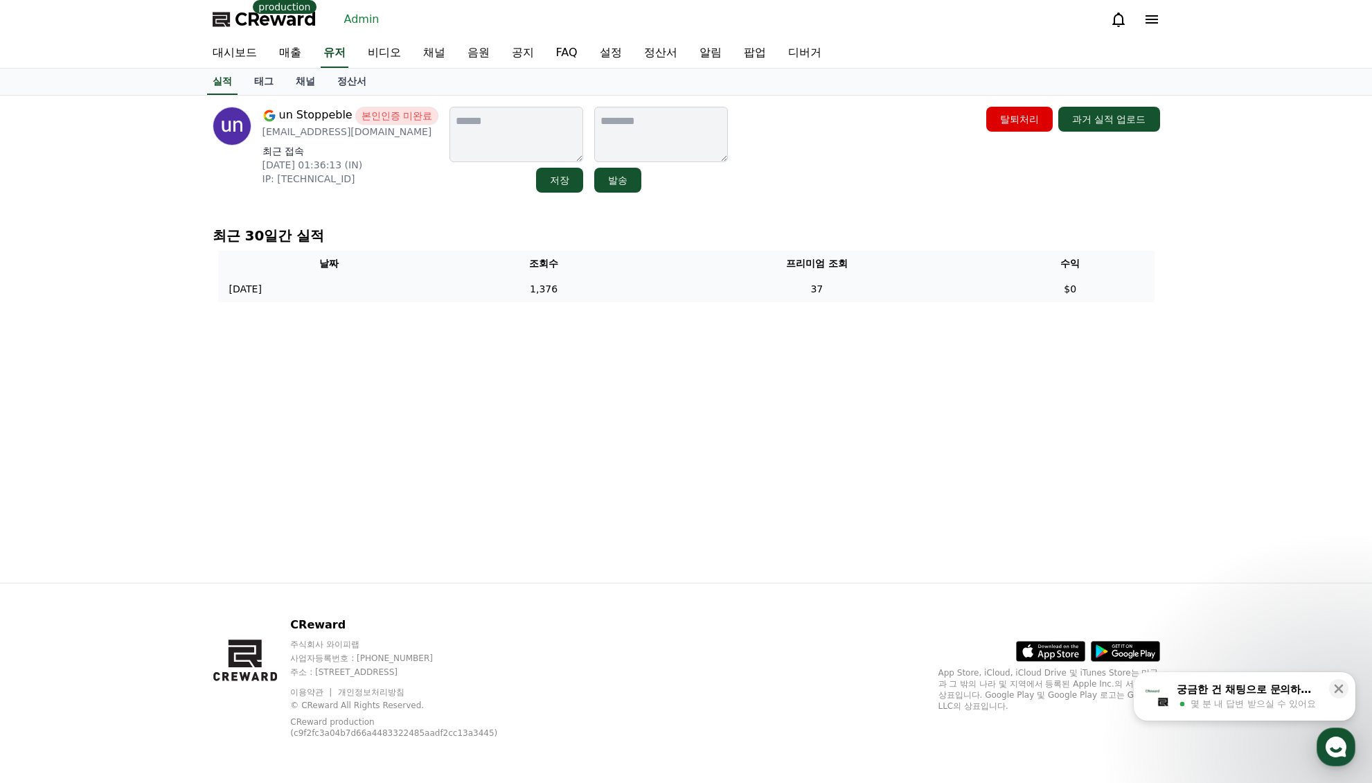
click at [899, 295] on td "37" at bounding box center [817, 289] width 339 height 26
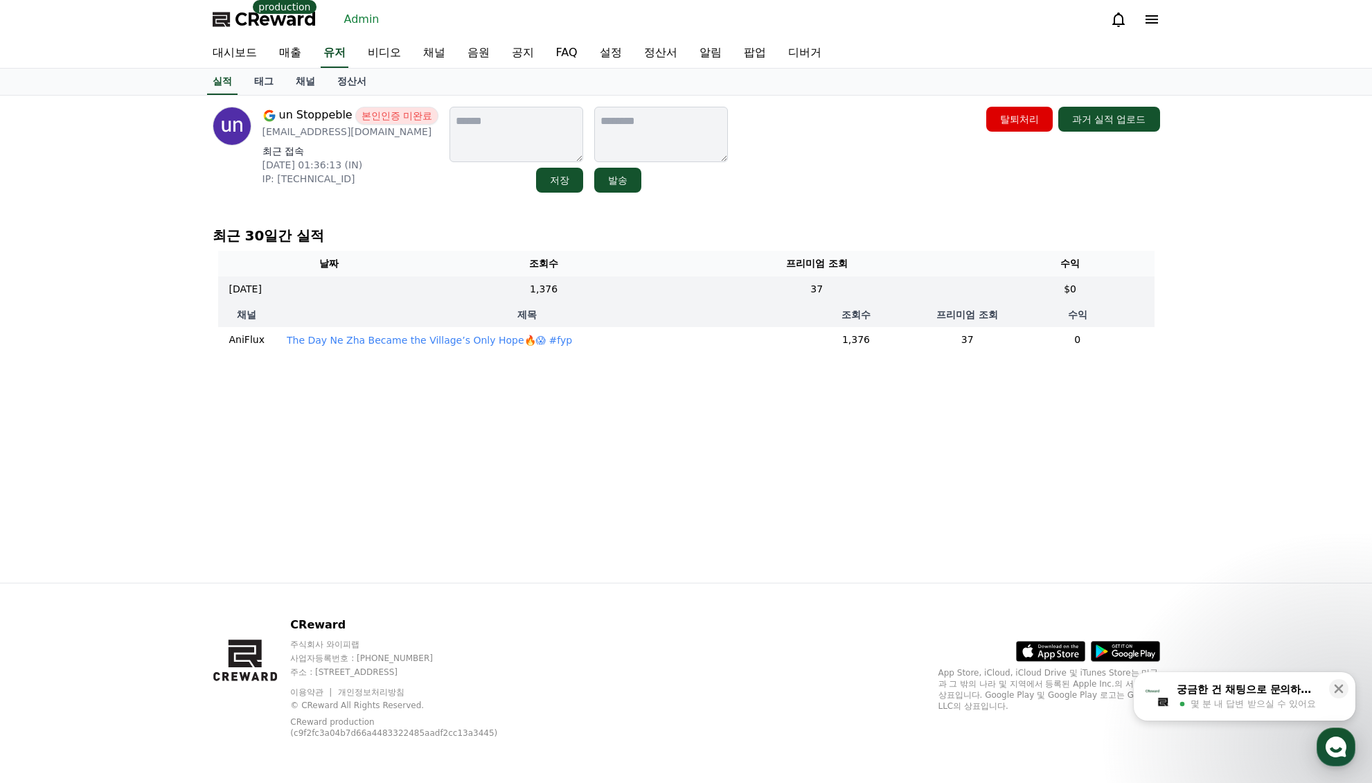
click at [485, 339] on p "The Day Ne Zha Became the Village’s Only Hope🔥😱 #fyp" at bounding box center [429, 340] width 285 height 14
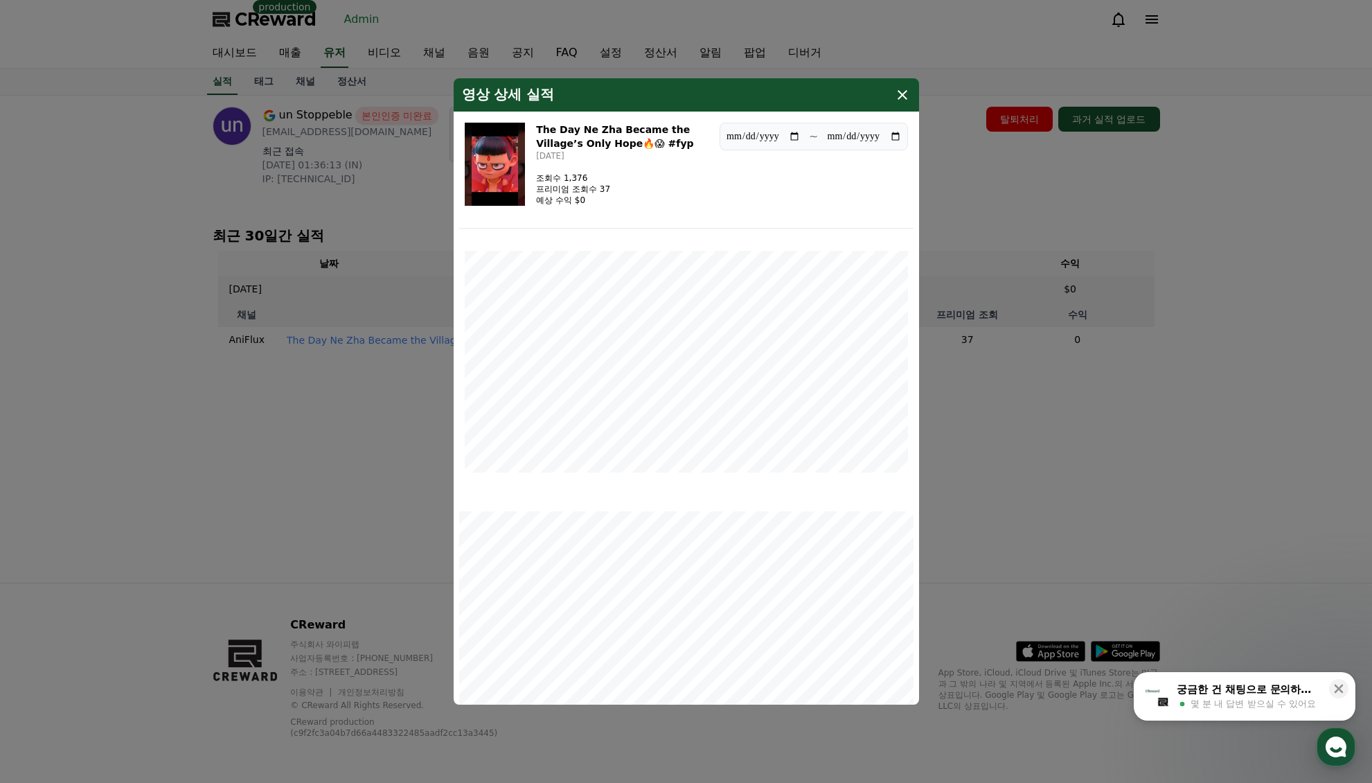
click at [514, 173] on img "modal" at bounding box center [495, 164] width 61 height 83
click at [903, 96] on icon "modal" at bounding box center [903, 95] width 10 height 10
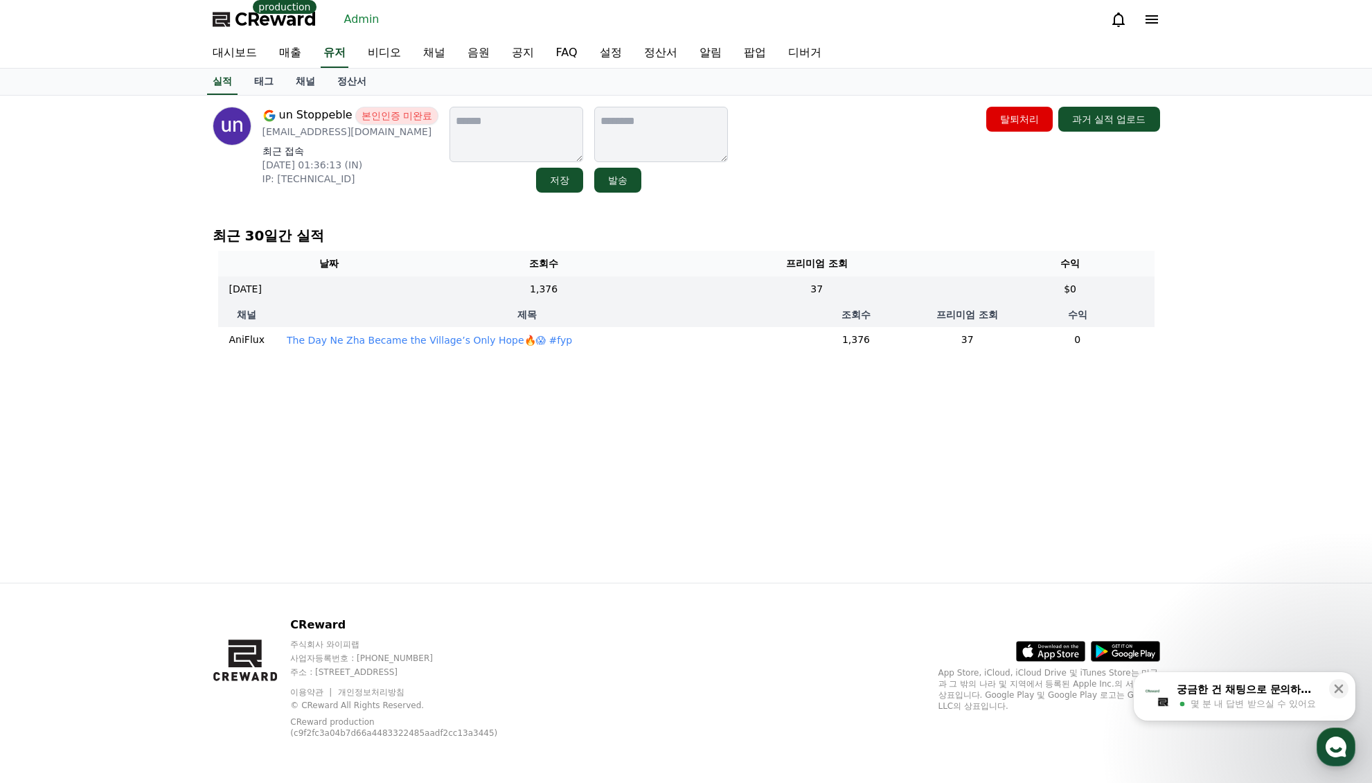
click at [400, 215] on div "un Stoppeble 본인인증 미완료 unstoppeble61@gmail.com 최근 접속 2025-09-05 01:36:13 (IN) IP…" at bounding box center [687, 339] width 970 height 487
click at [427, 210] on div "un Stoppeble 본인인증 미완료 unstoppeble61@gmail.com 최근 접속 2025-09-05 01:36:13 (IN) IP…" at bounding box center [687, 339] width 970 height 487
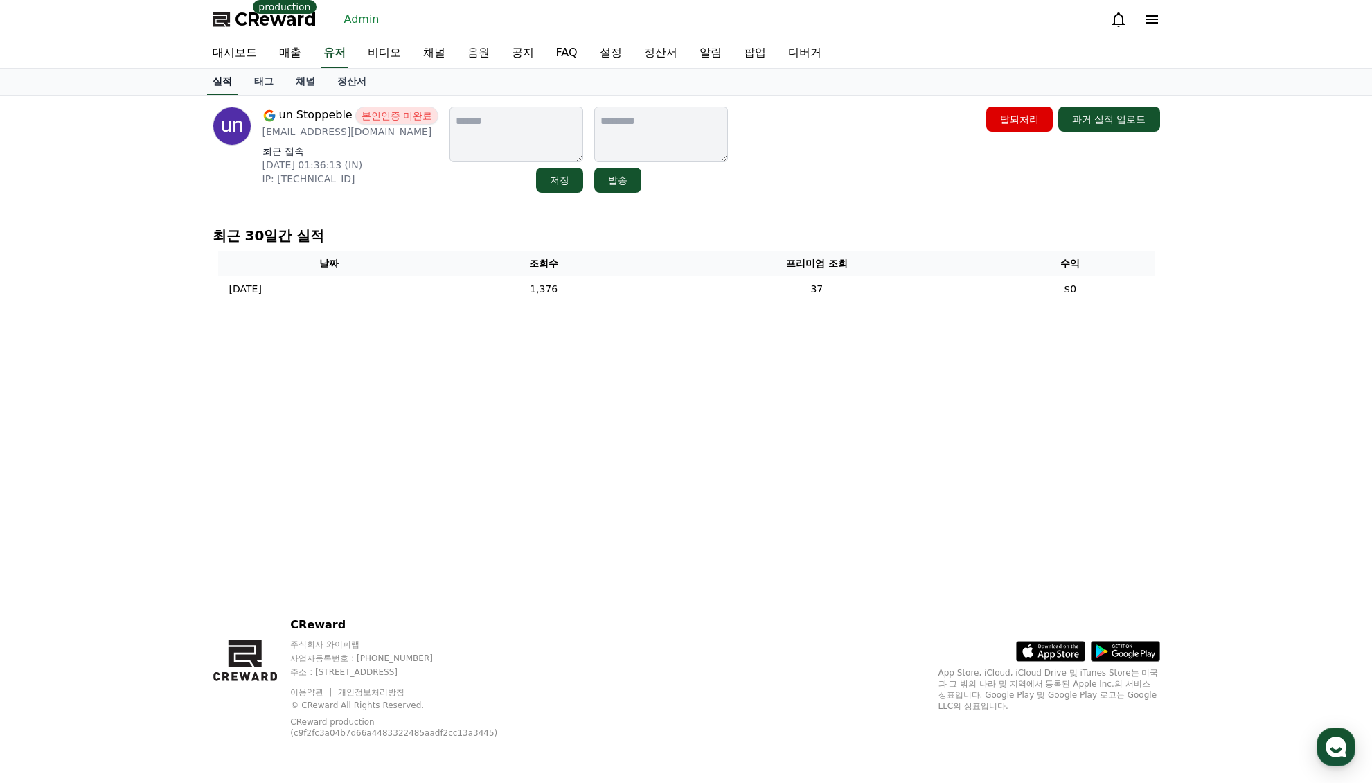
click at [221, 85] on link "실적" at bounding box center [222, 82] width 30 height 26
click at [283, 85] on link "태그" at bounding box center [264, 82] width 42 height 26
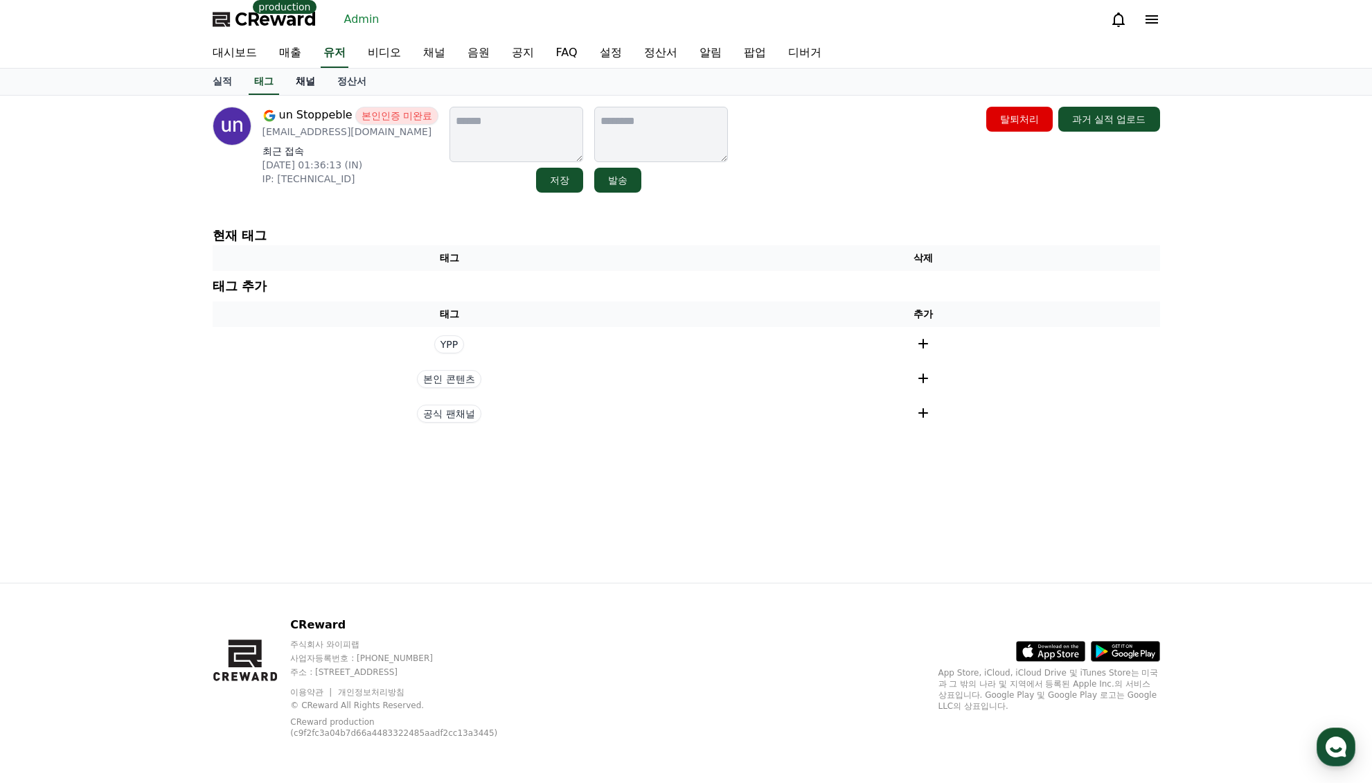
click at [298, 85] on link "채널" at bounding box center [306, 82] width 42 height 26
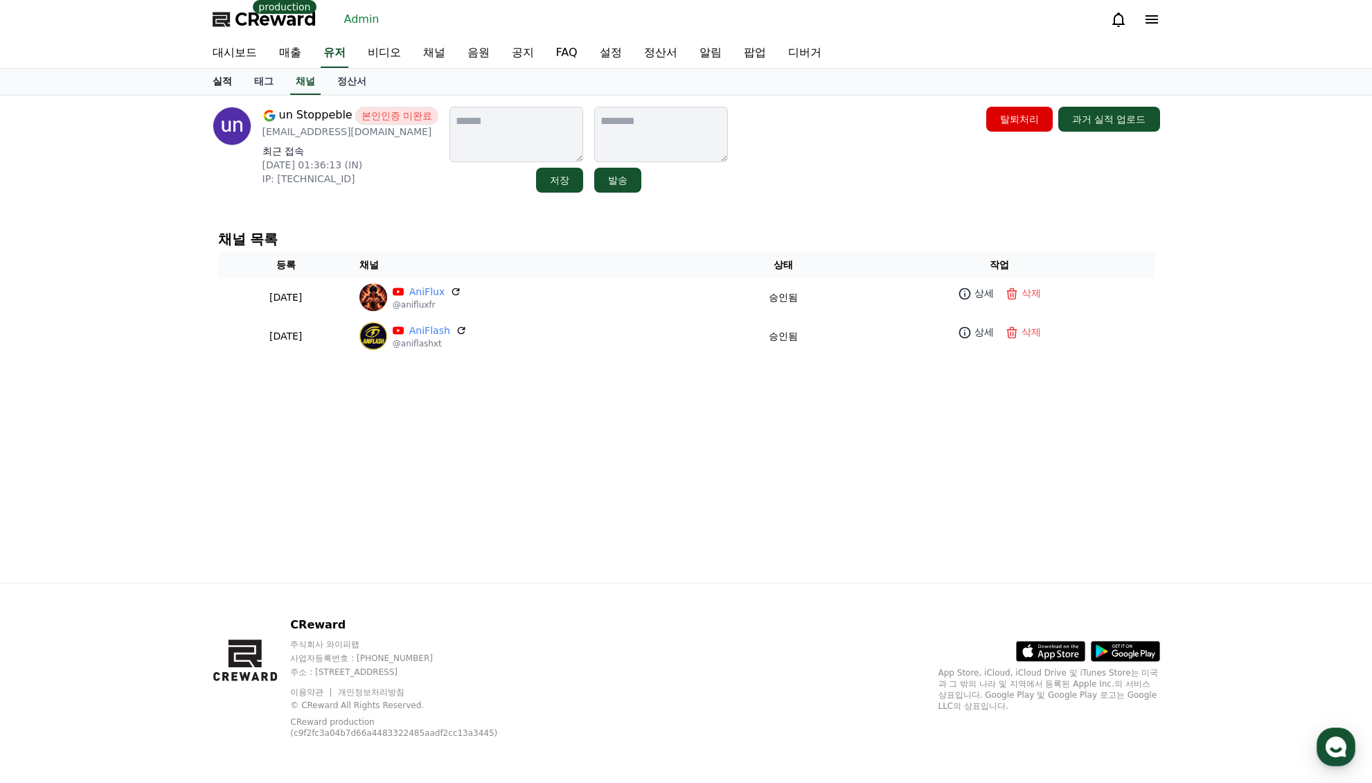
click at [227, 85] on link "실적" at bounding box center [223, 82] width 42 height 26
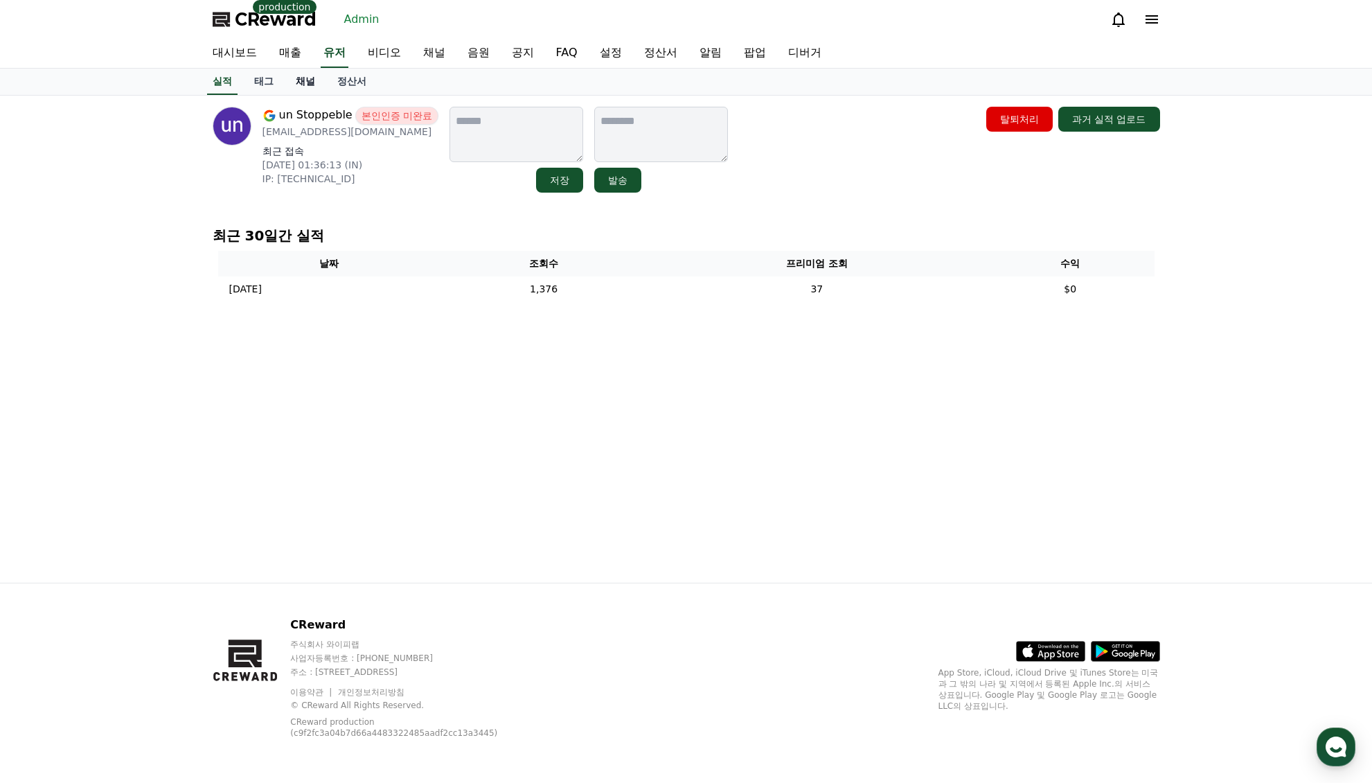
click at [298, 90] on link "채널" at bounding box center [306, 82] width 42 height 26
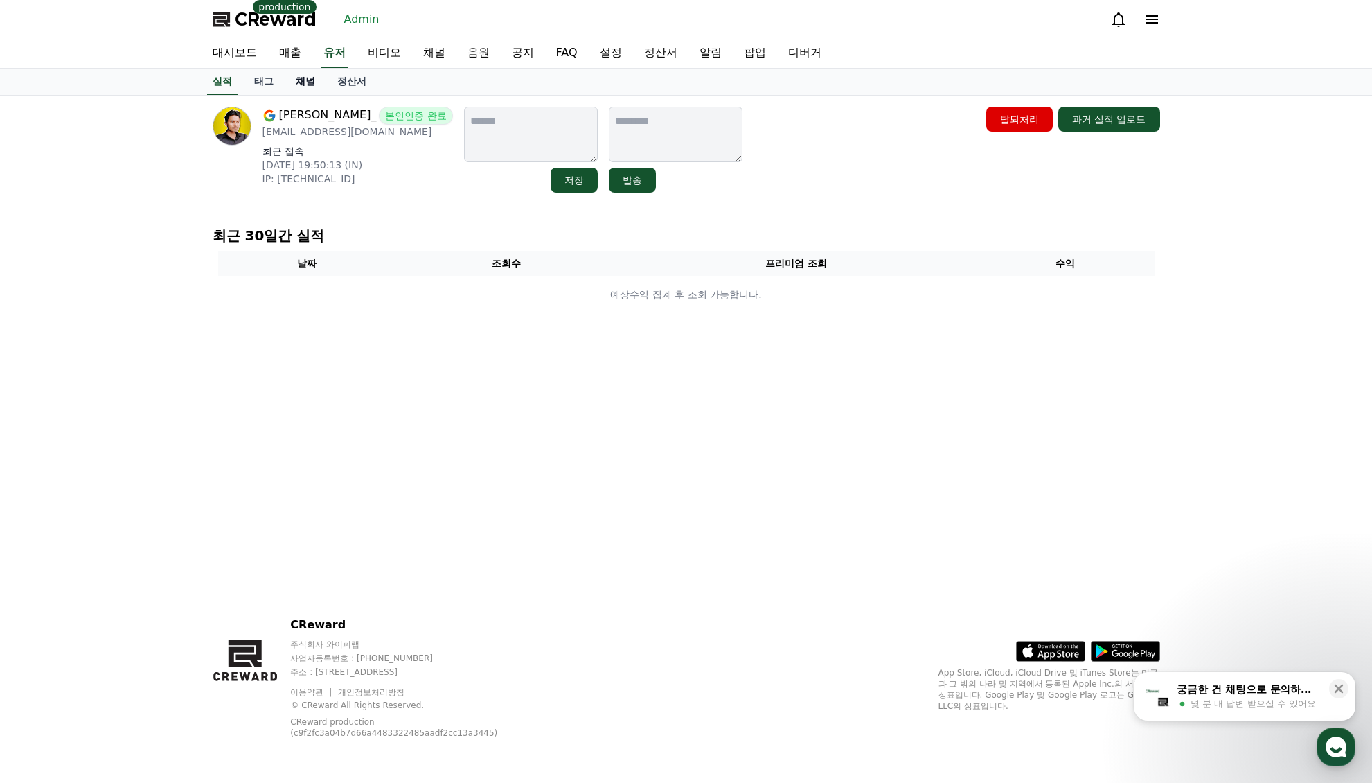
click at [308, 83] on link "채널" at bounding box center [306, 82] width 42 height 26
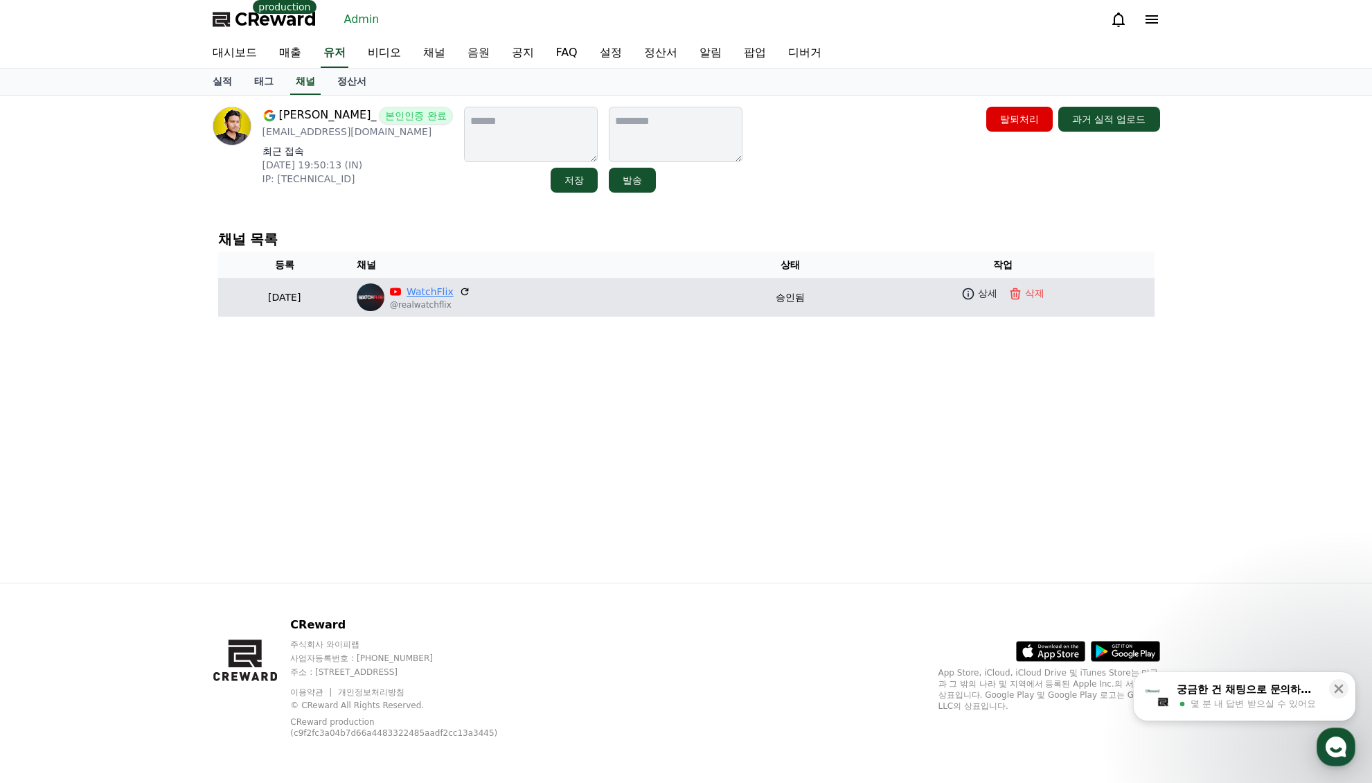
click at [454, 291] on link "WatchFlix" at bounding box center [430, 292] width 47 height 15
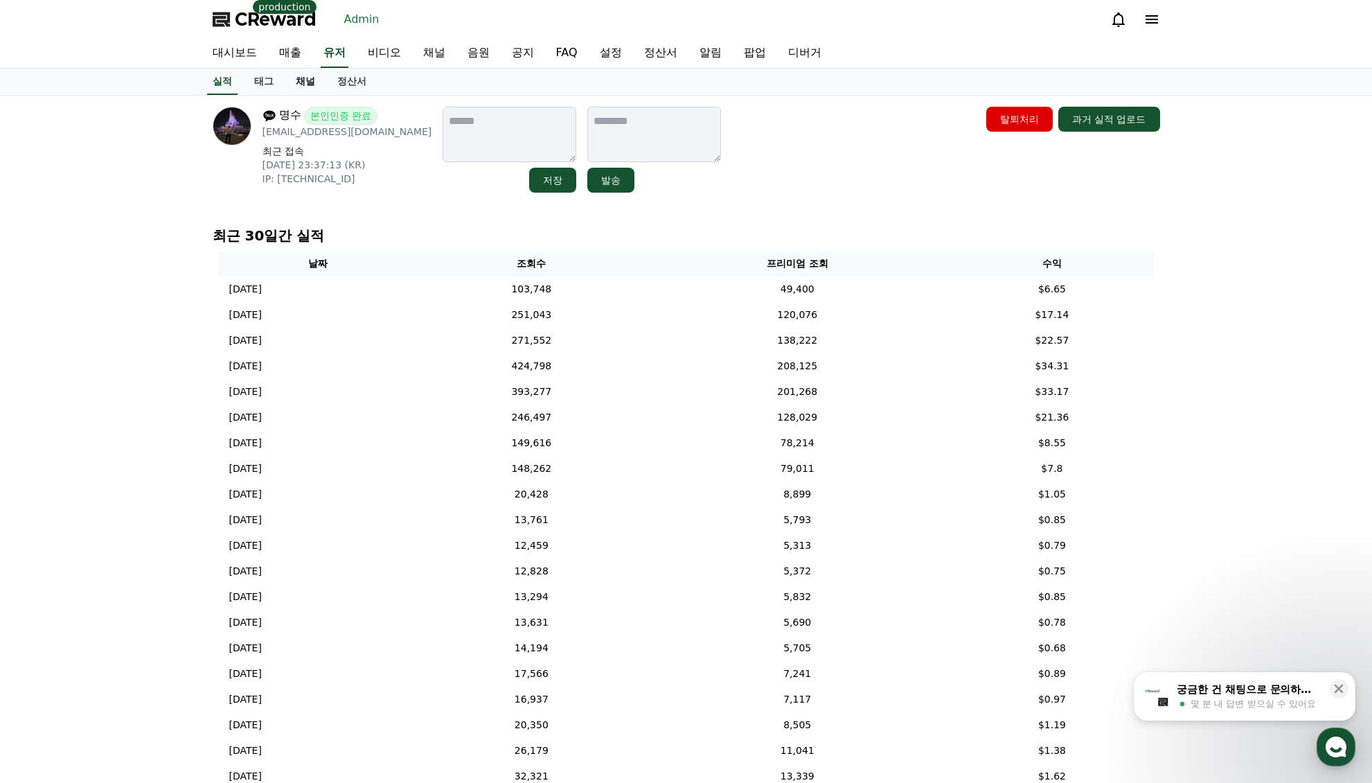
click at [312, 80] on link "채널" at bounding box center [306, 82] width 42 height 26
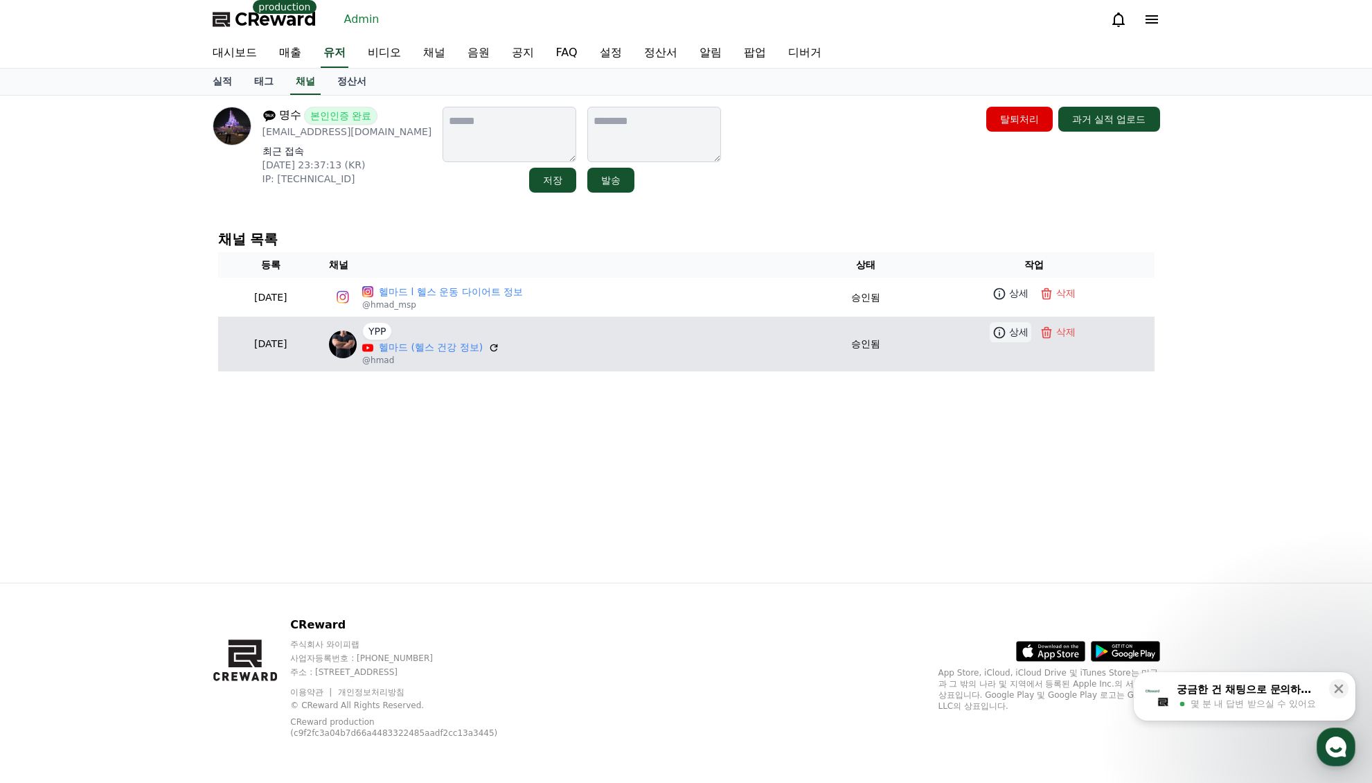
click at [1015, 341] on link "상세" at bounding box center [1011, 332] width 42 height 20
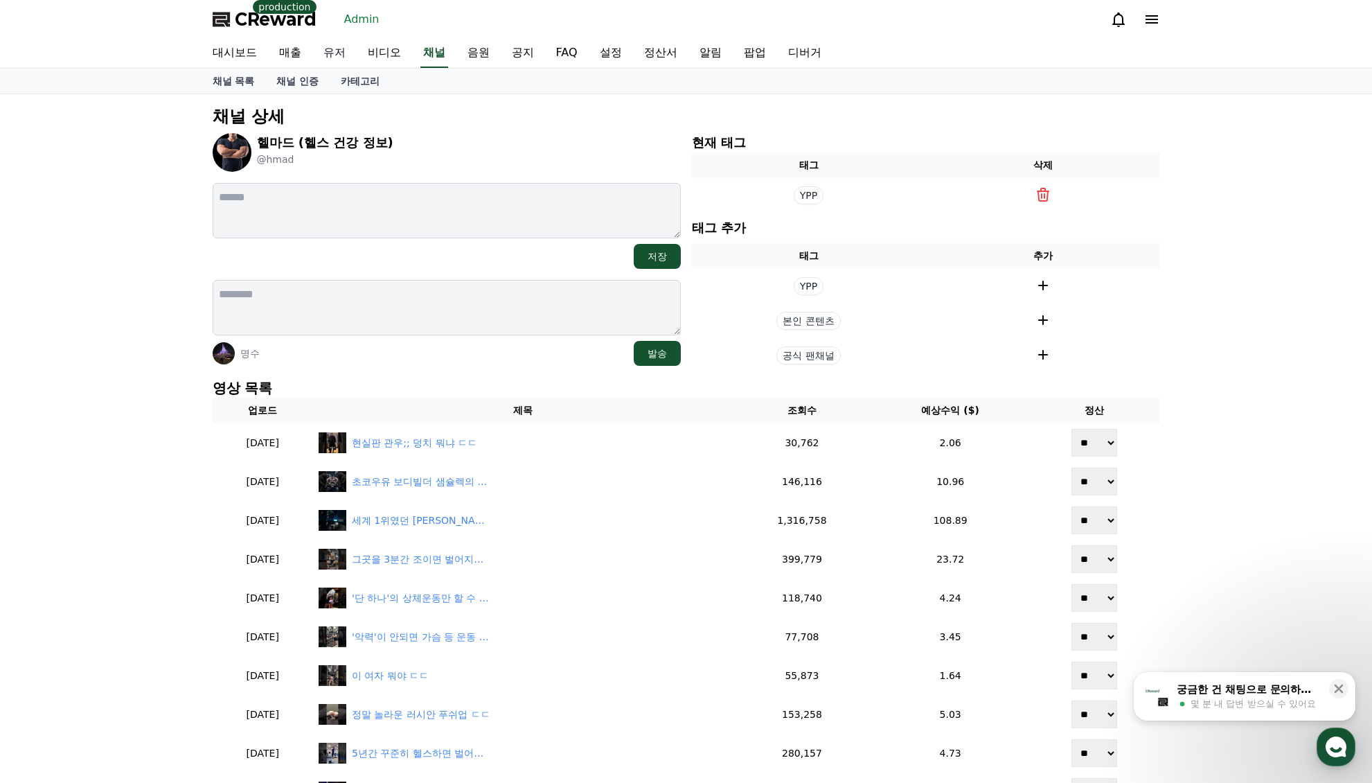
click at [336, 55] on link "유저" at bounding box center [334, 53] width 44 height 29
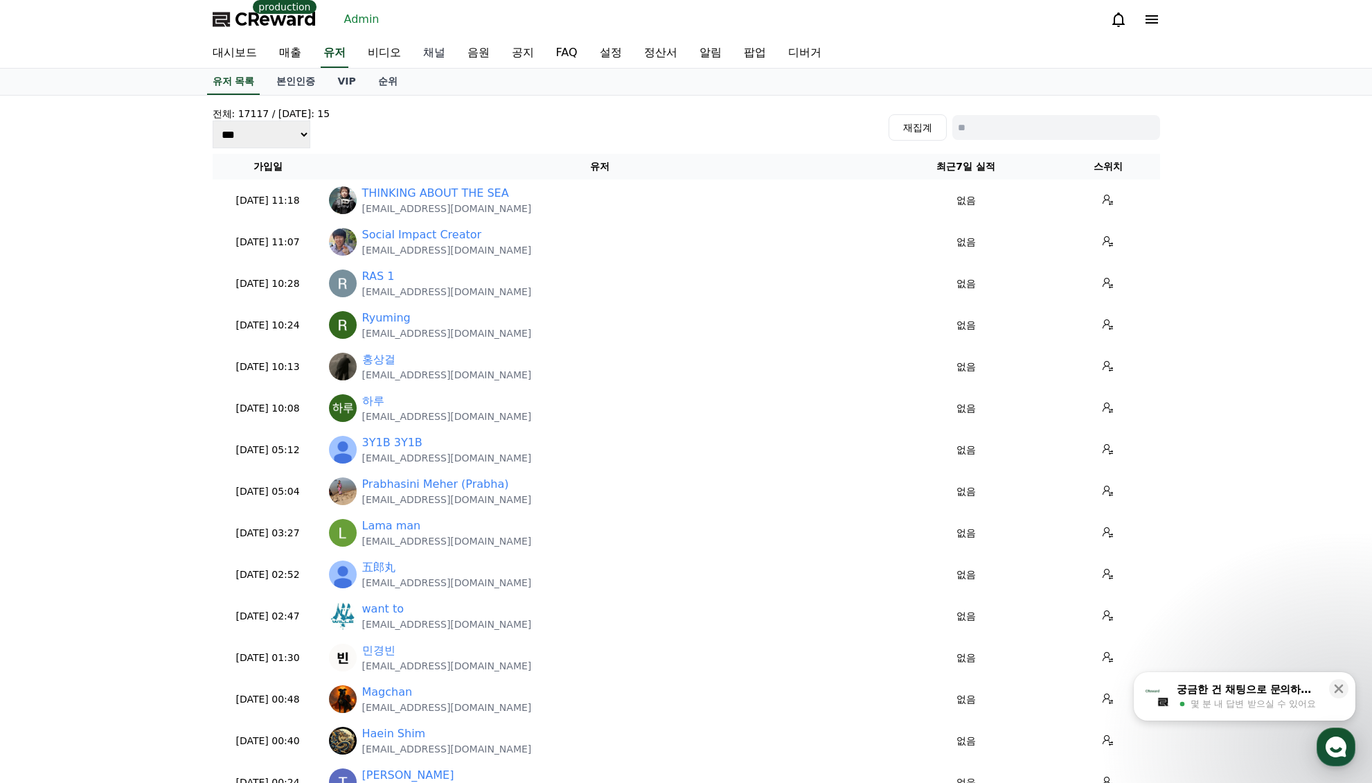
click at [436, 57] on link "채널" at bounding box center [434, 53] width 44 height 29
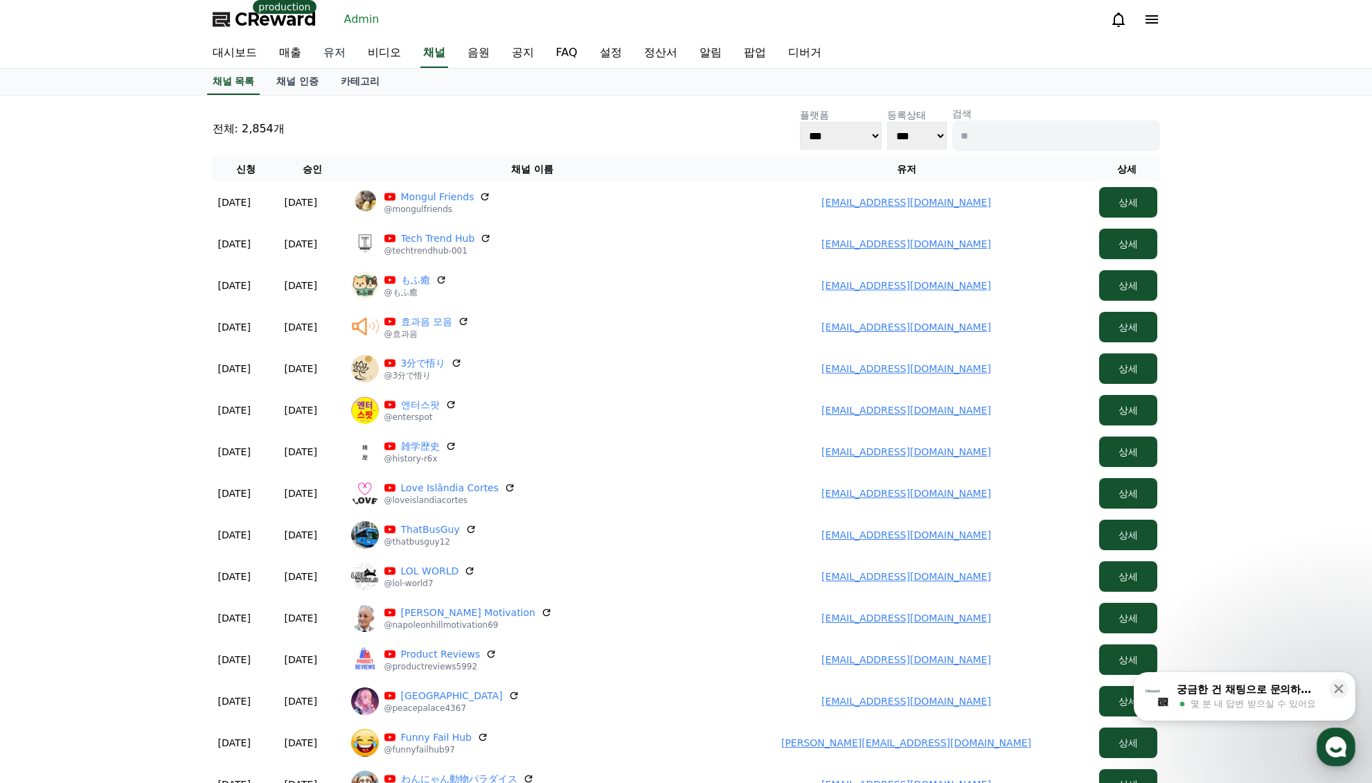
click at [337, 49] on link "유저" at bounding box center [334, 53] width 44 height 29
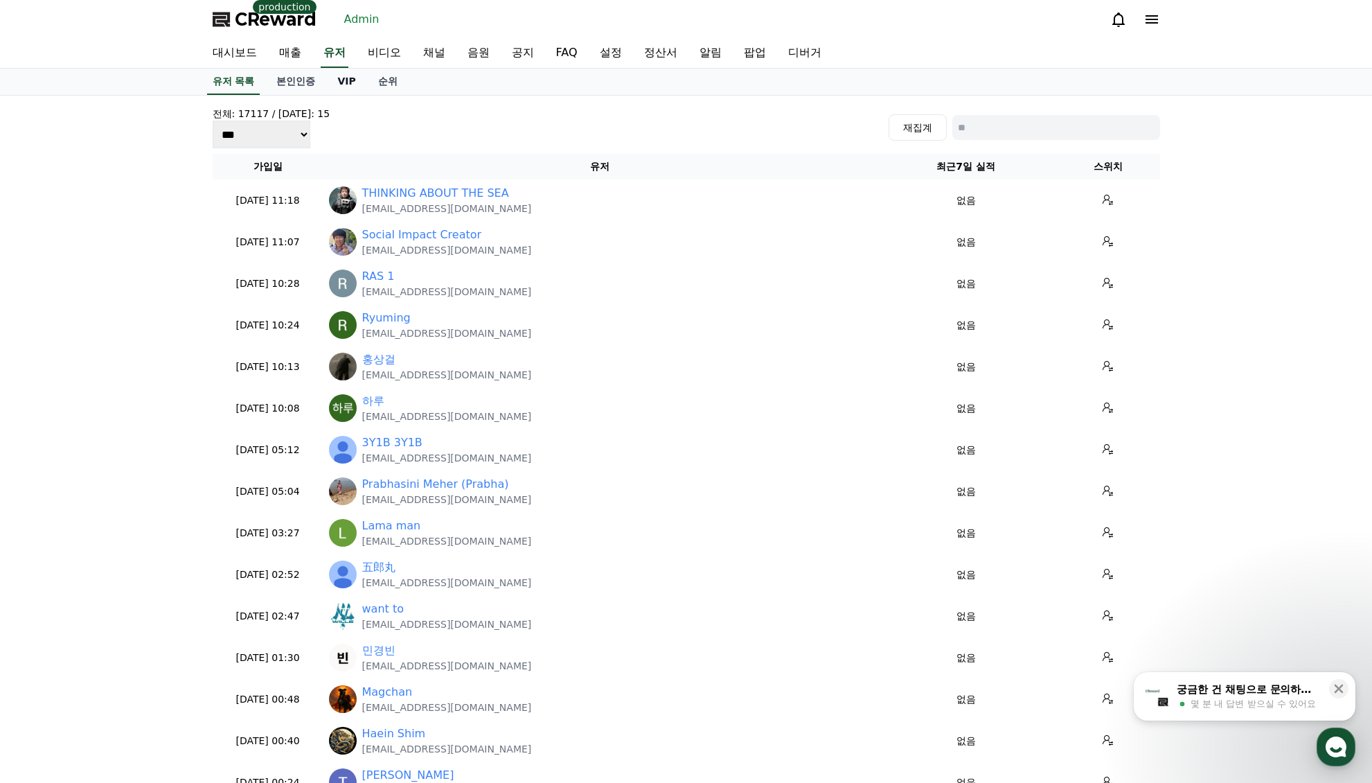
click at [335, 82] on link "VIP" at bounding box center [346, 82] width 40 height 26
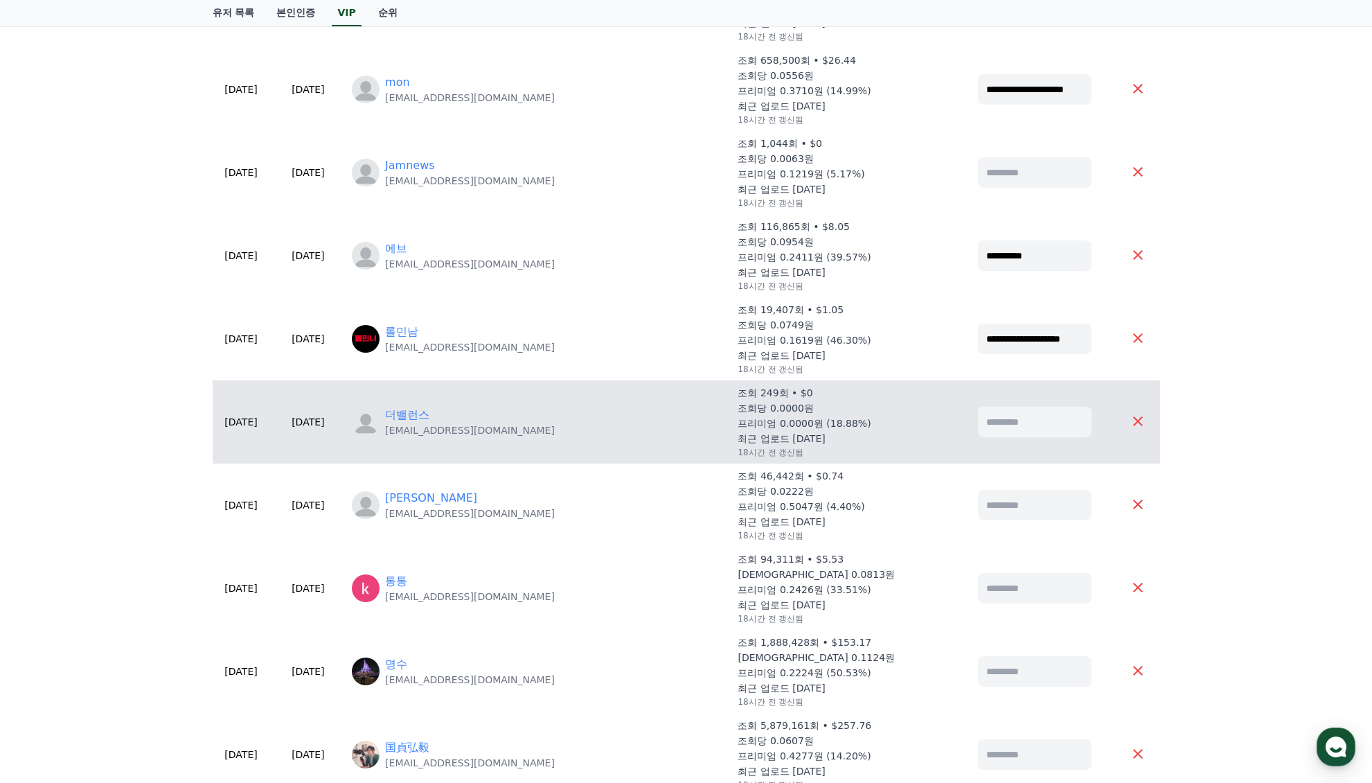
scroll to position [416, 0]
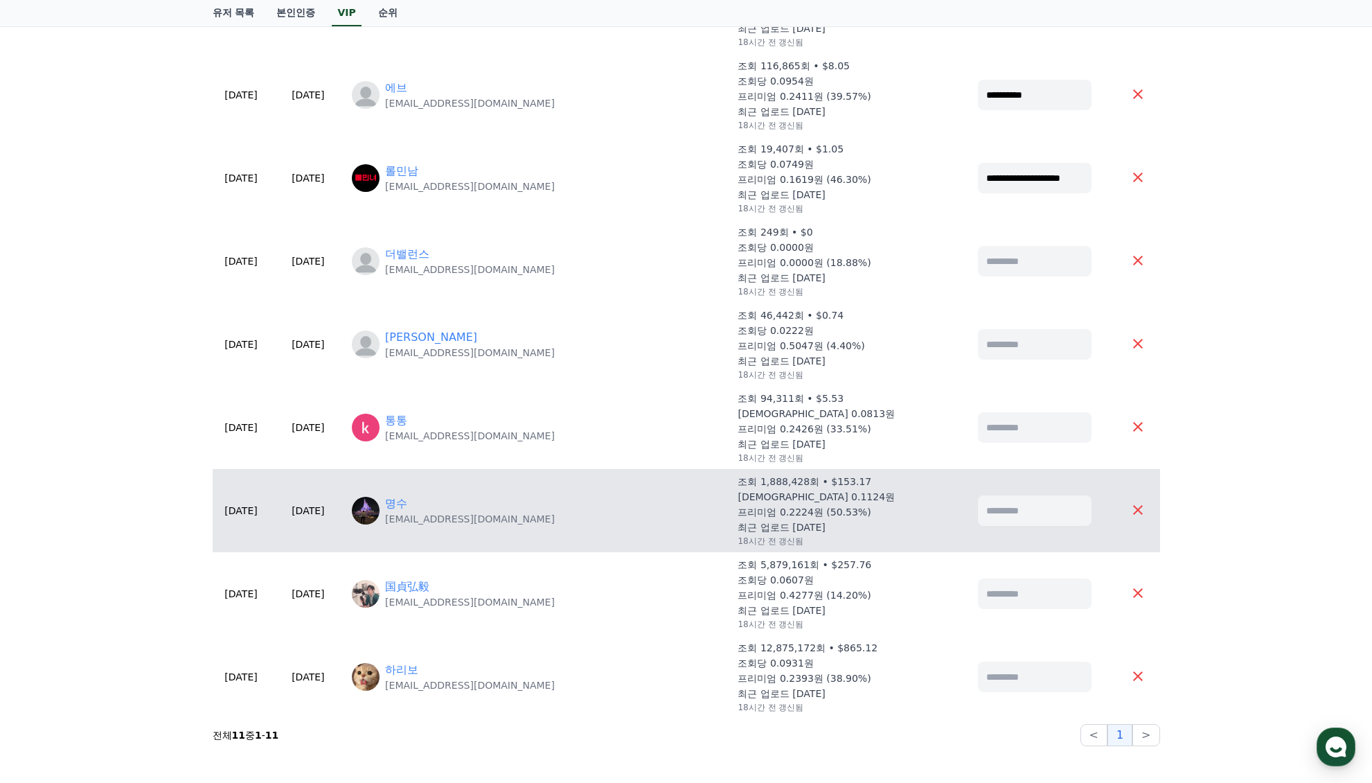
click at [445, 493] on td "명수 healthmad@kakao.com" at bounding box center [539, 510] width 386 height 83
click at [407, 501] on link "명수" at bounding box center [396, 503] width 22 height 17
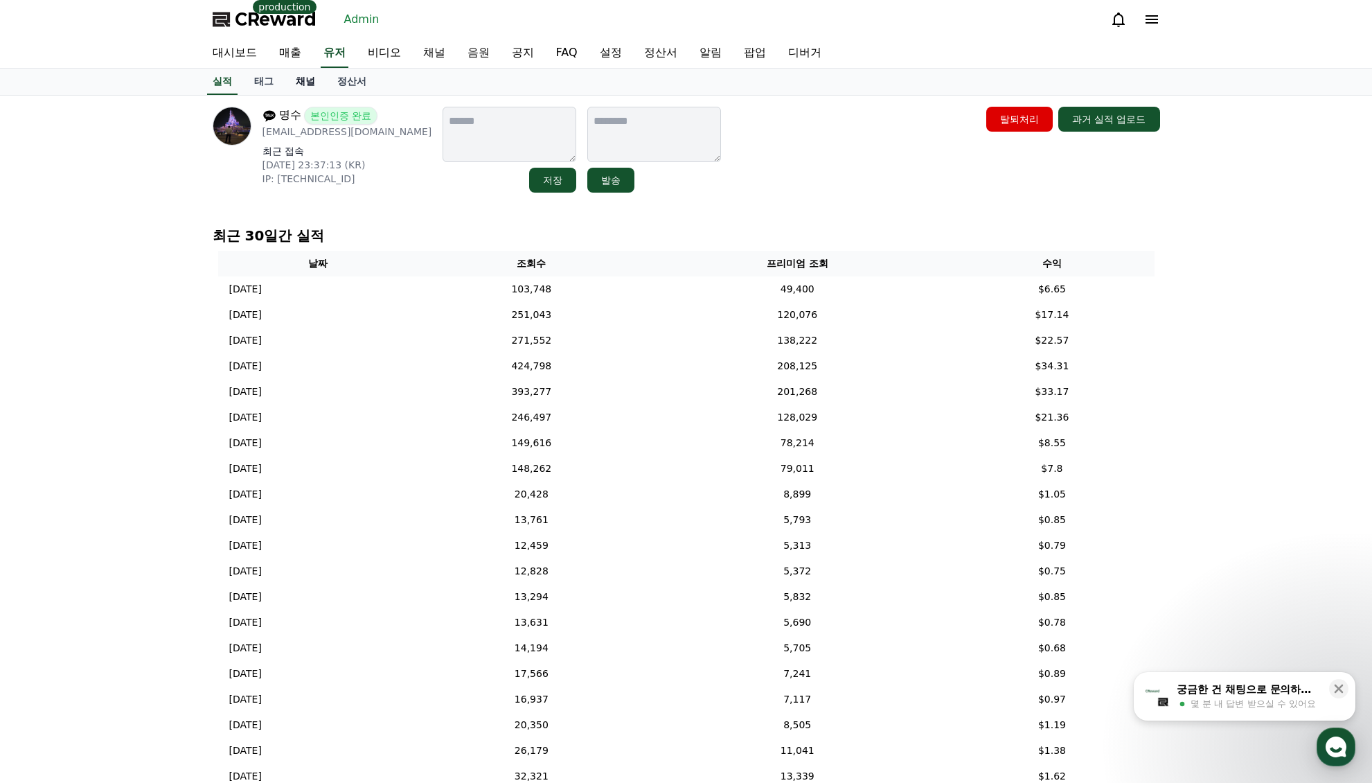
click at [296, 81] on link "채널" at bounding box center [306, 82] width 42 height 26
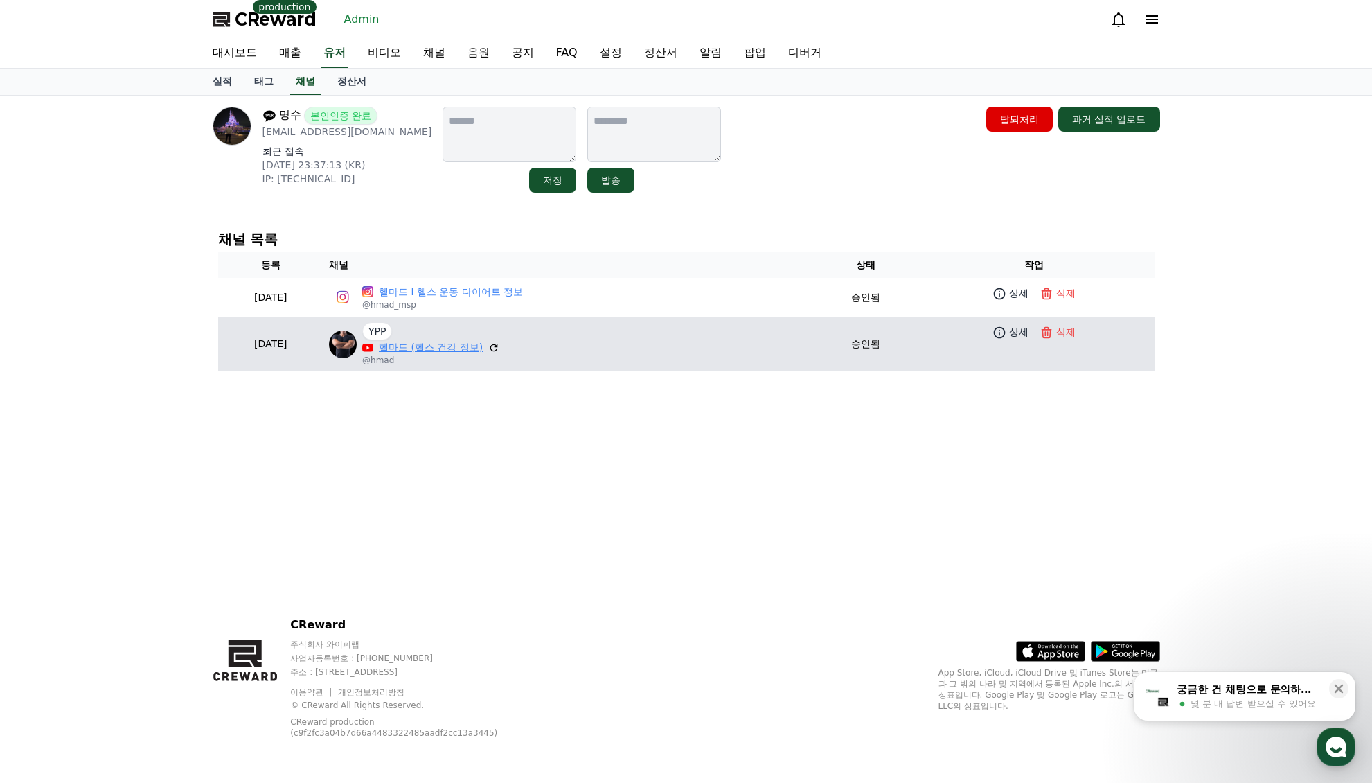
click at [432, 341] on link "헬마드 (헬스 건강 정보)" at bounding box center [431, 347] width 104 height 15
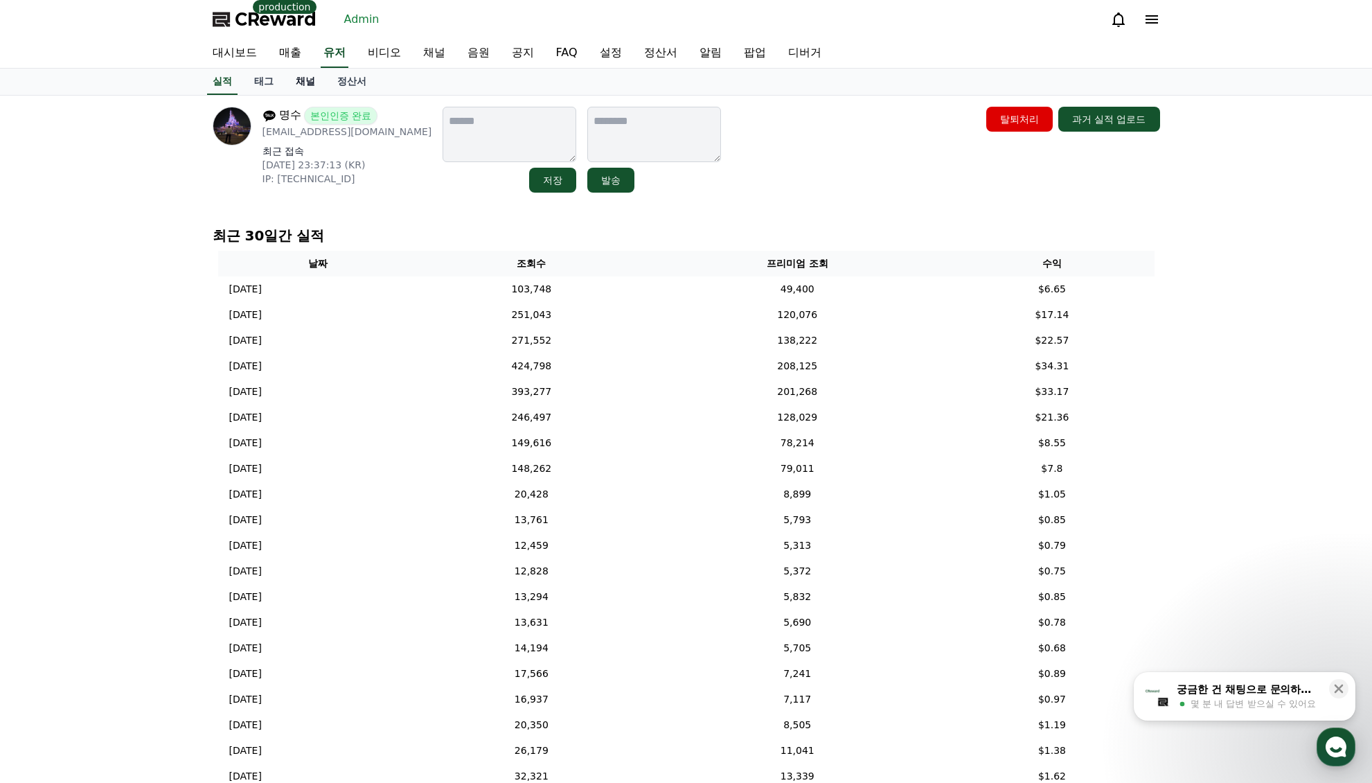
click at [301, 74] on link "채널" at bounding box center [306, 82] width 42 height 26
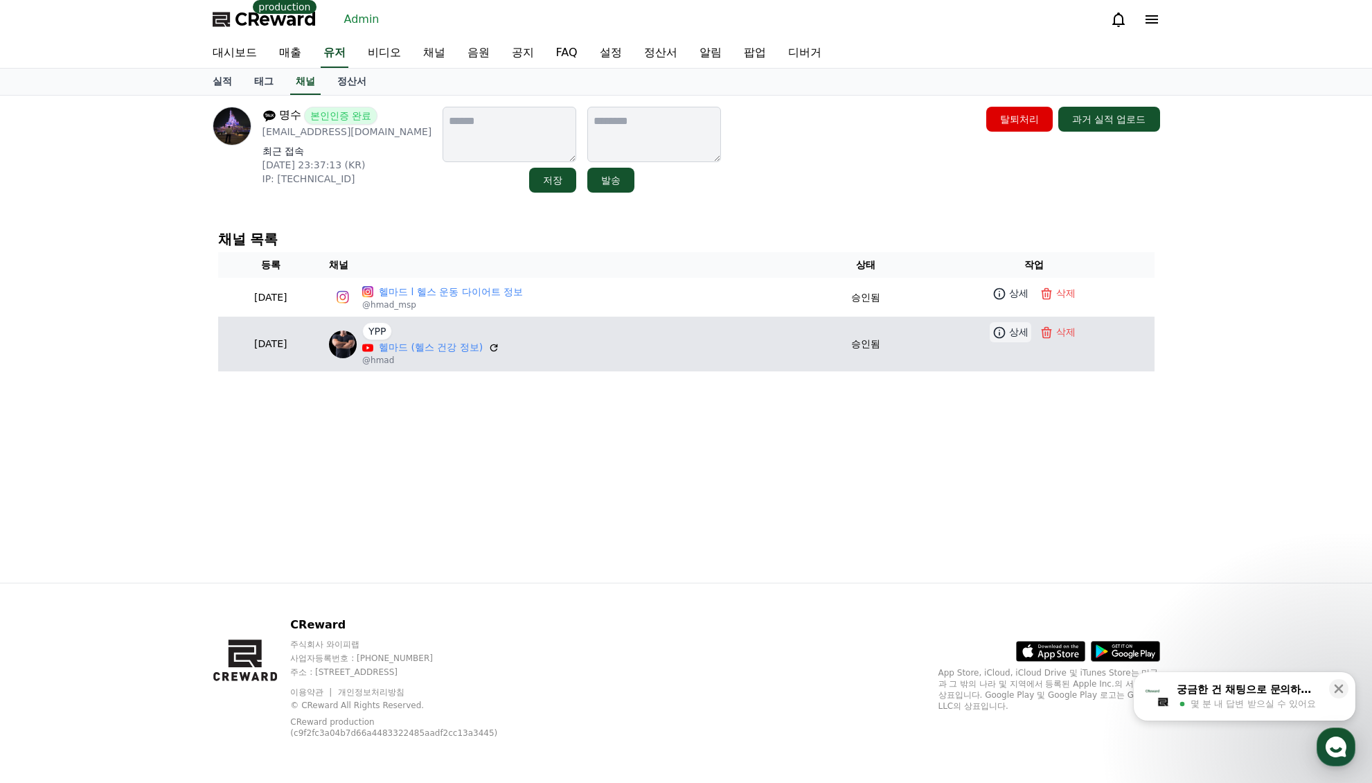
click at [1007, 330] on icon at bounding box center [1000, 333] width 14 height 14
click at [456, 351] on link "헬마드 (헬스 건강 정보)" at bounding box center [431, 347] width 104 height 15
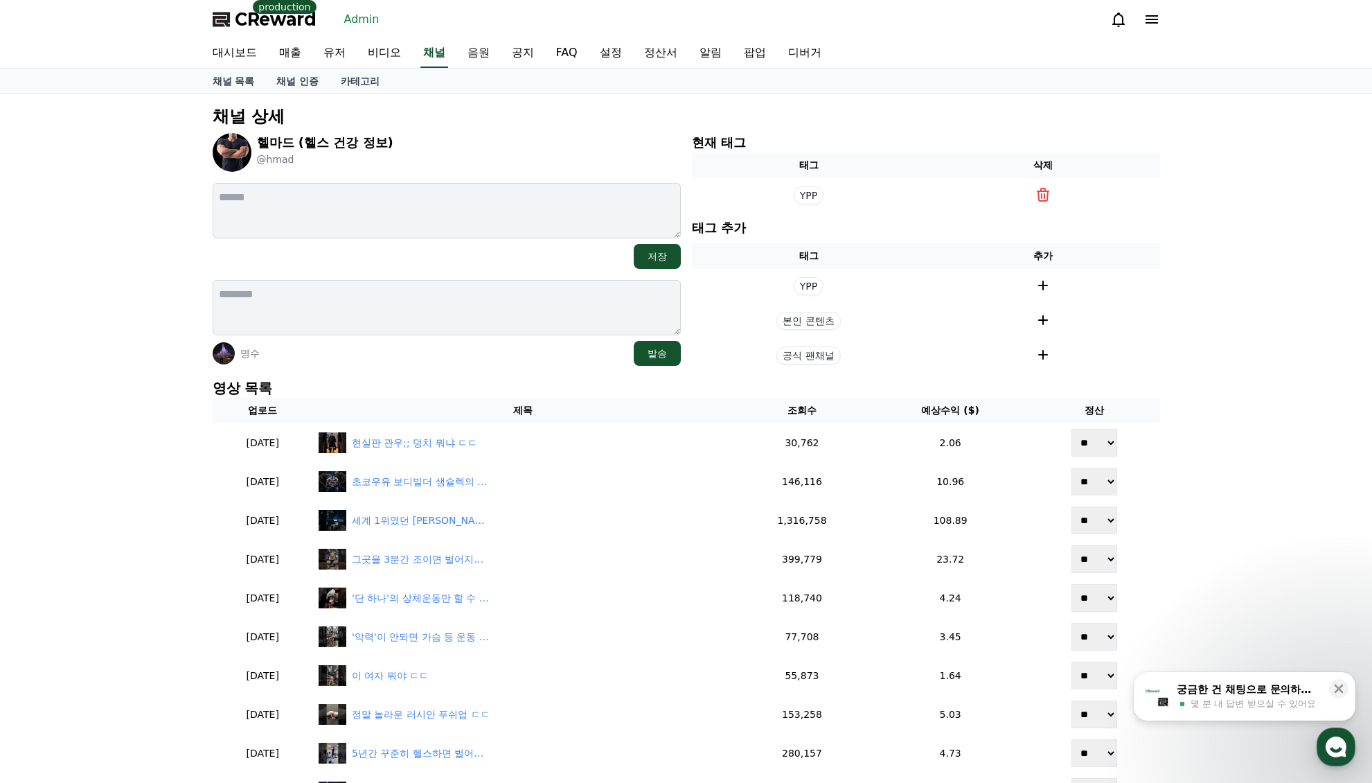
click at [1269, 484] on div "채널 상세 헬마드 (헬스 건강 정보) @hmad 저장 명수 발송 현재 태그 태그 삭제 YPP 태그 추가 태그 추가 YPP 본인 콘텐츠 공식 팬…" at bounding box center [686, 663] width 1372 height 1138
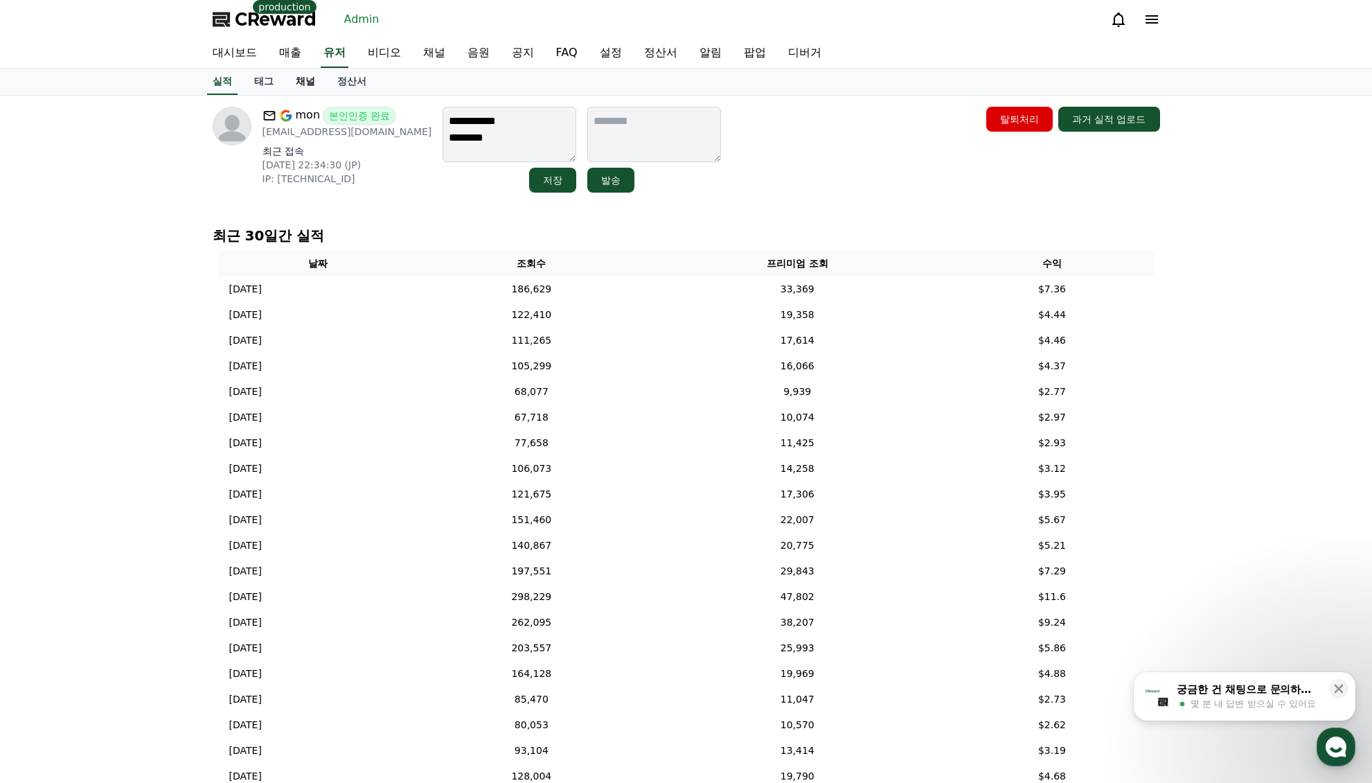
click at [301, 82] on link "채널" at bounding box center [306, 82] width 42 height 26
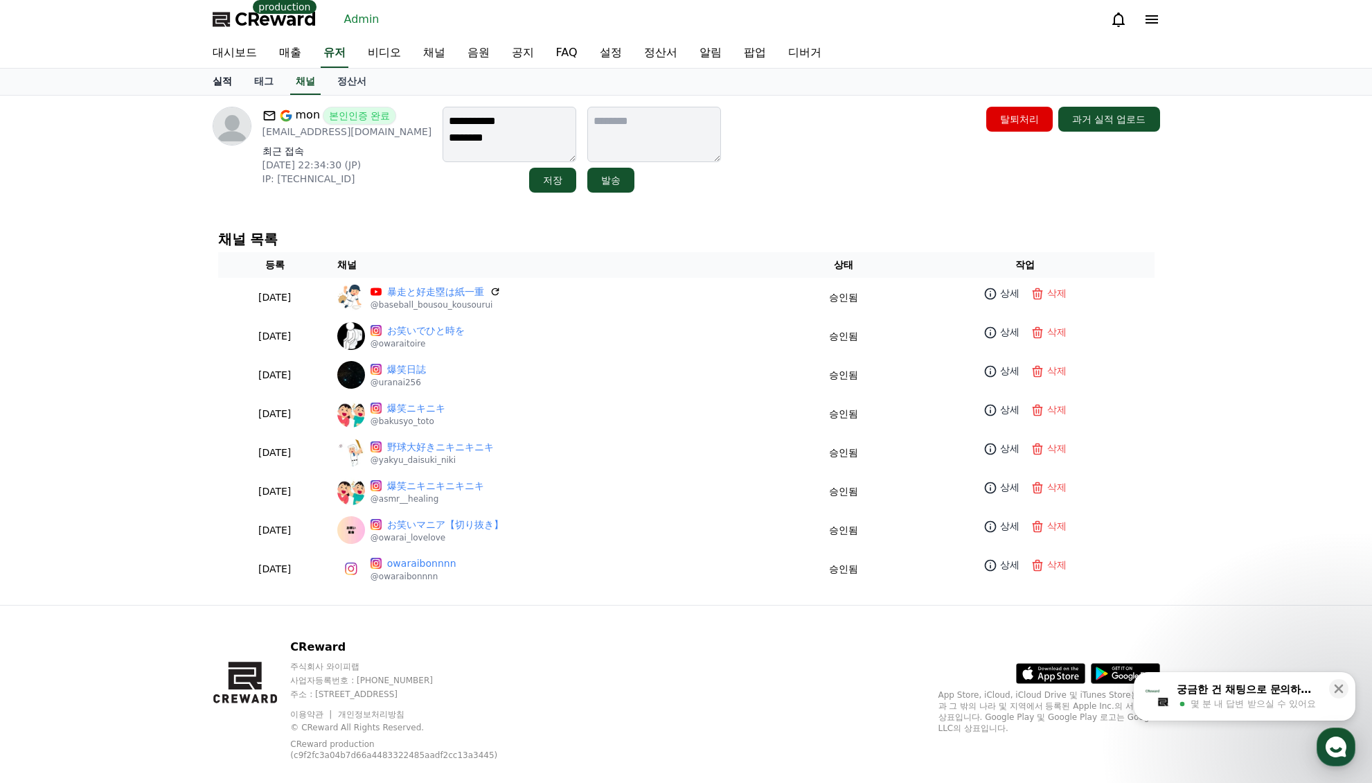
click at [211, 82] on link "실적" at bounding box center [223, 82] width 42 height 26
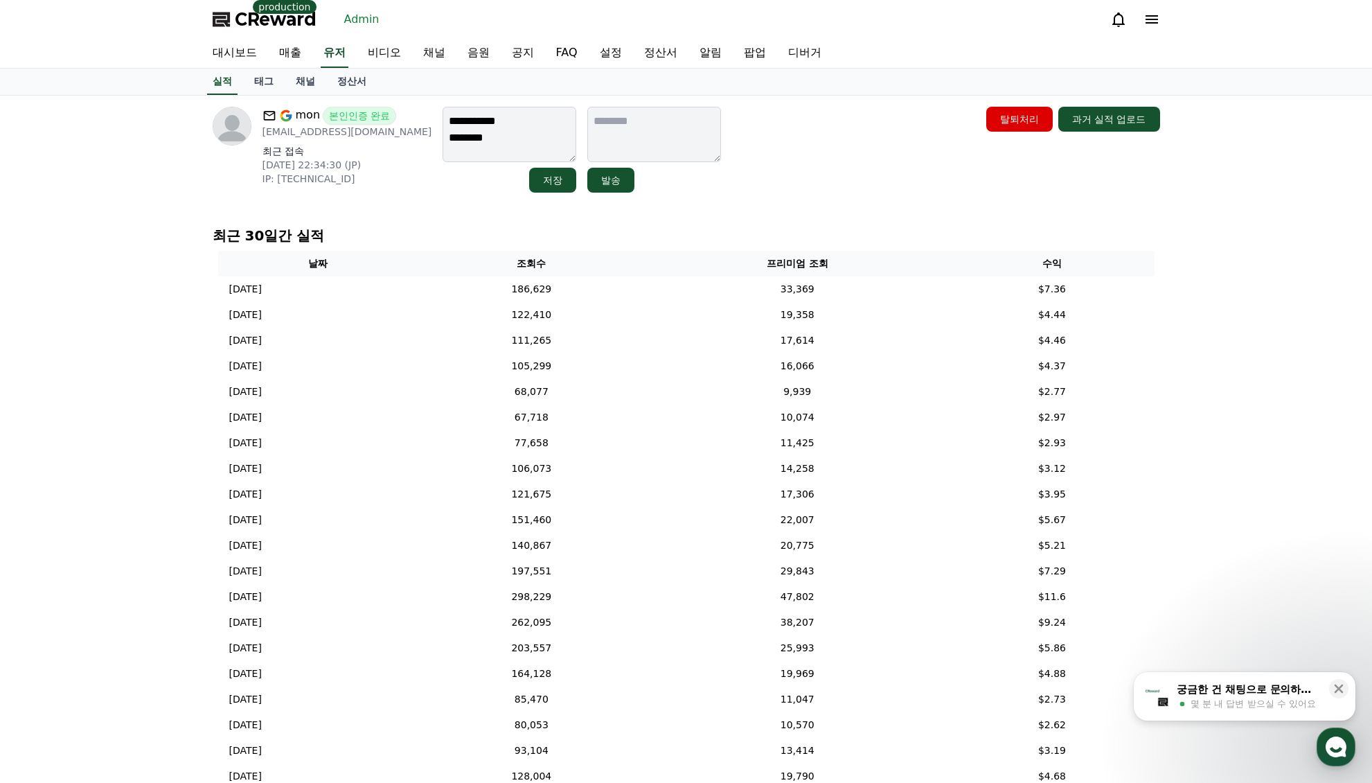
click at [752, 168] on div "**********" at bounding box center [687, 150] width 948 height 86
click at [723, 215] on div "에브 본인인증 완료 [EMAIL_ADDRESS][DOMAIN_NAME] 최근 접속 [DATE] 22:36:04 (KR) IP: [TECHNIC…" at bounding box center [687, 493] width 970 height 795
click at [294, 82] on link "채널" at bounding box center [306, 82] width 42 height 26
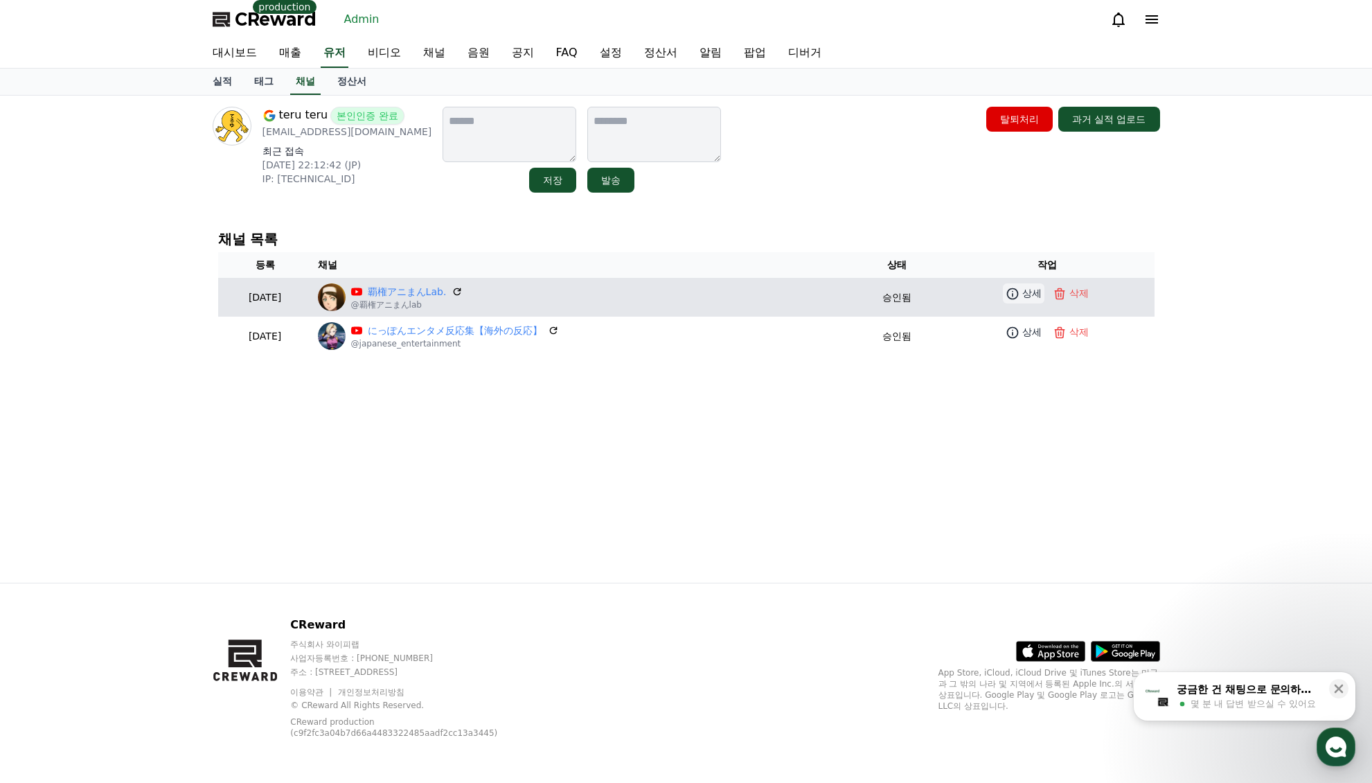
click at [1034, 294] on p "상세" at bounding box center [1032, 293] width 19 height 15
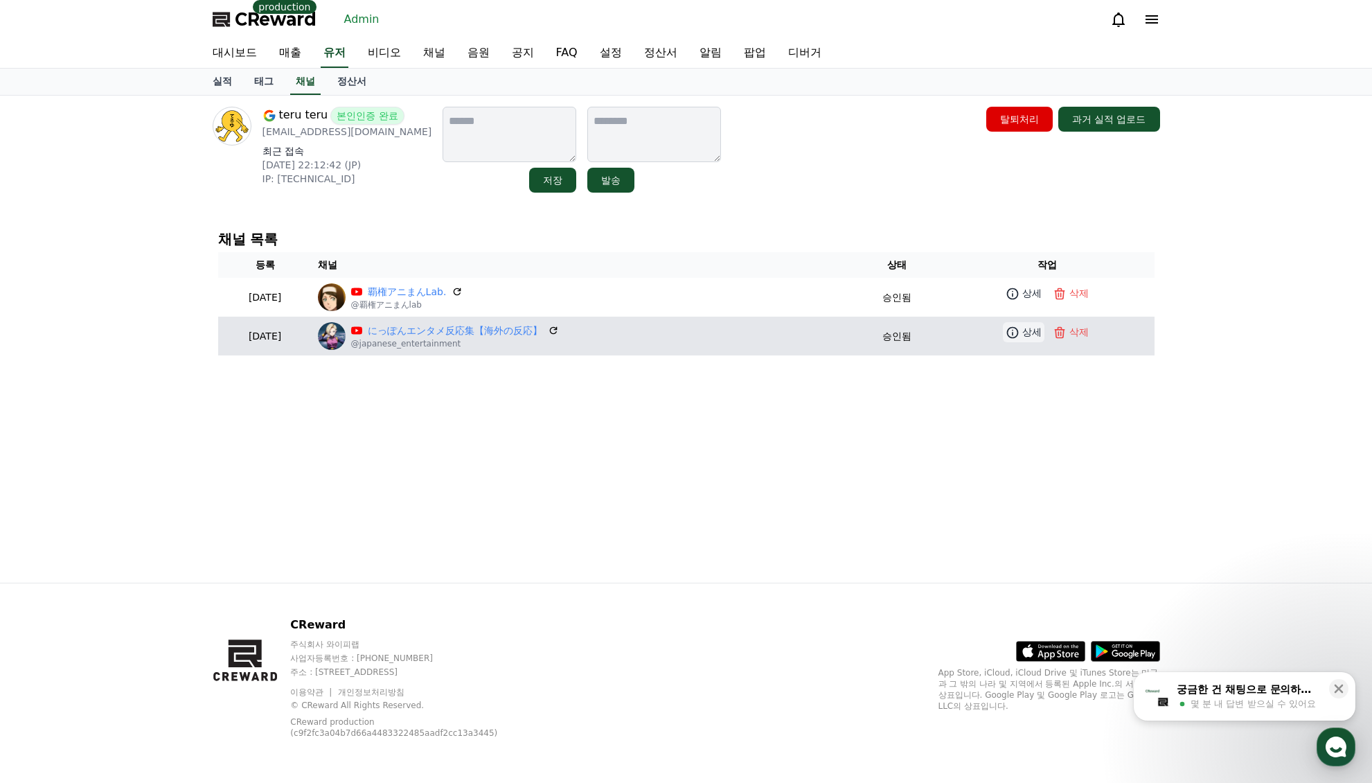
click at [1029, 332] on p "상세" at bounding box center [1032, 332] width 19 height 15
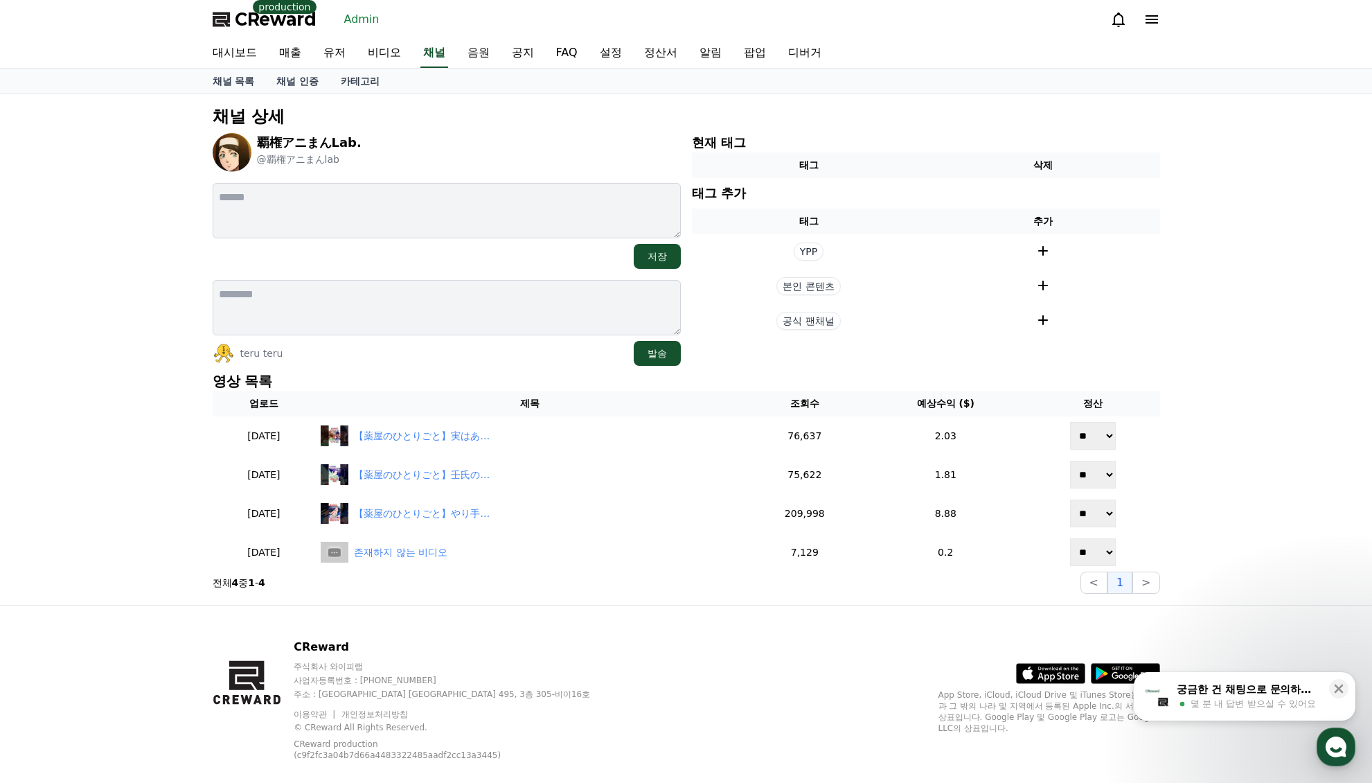
click at [518, 341] on div "[PERSON_NAME] 발송" at bounding box center [447, 353] width 468 height 25
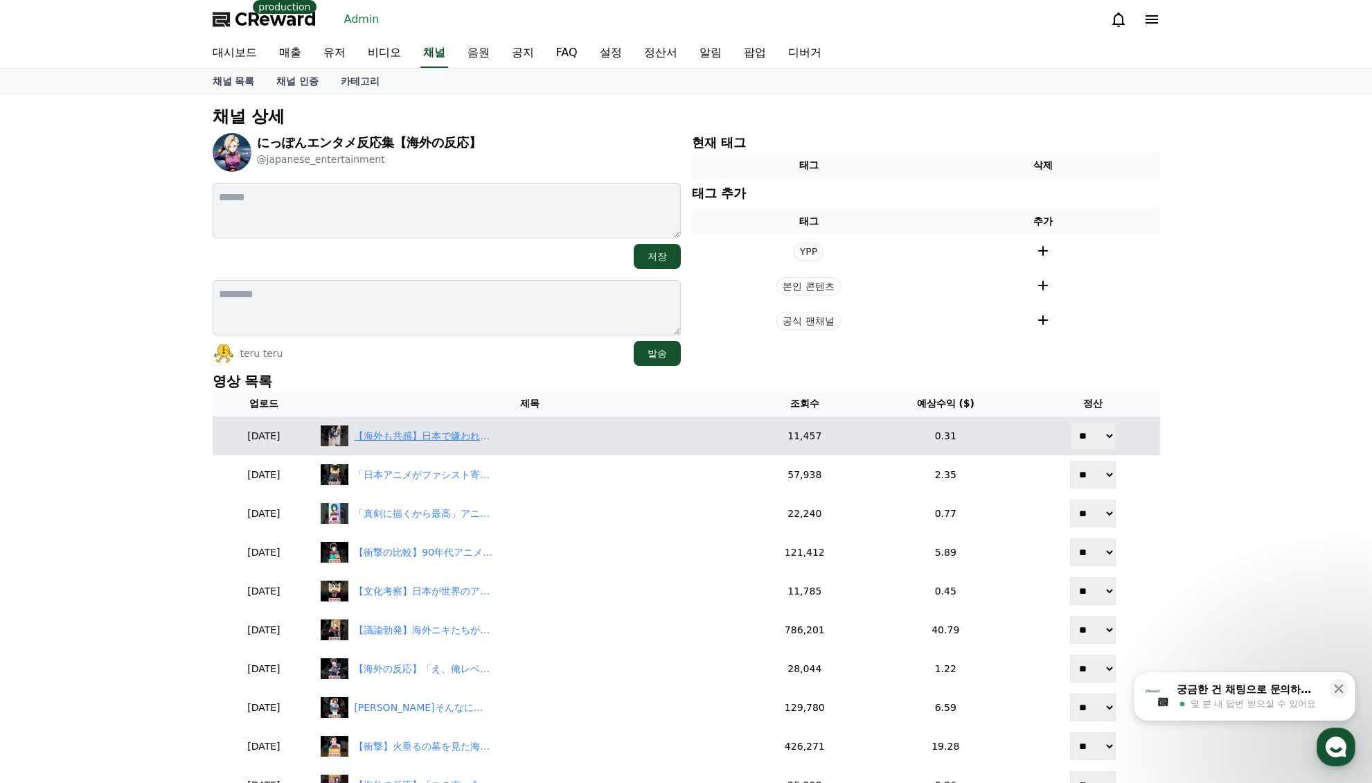
click at [453, 435] on div "【海外も共感】日本で嫌われる観光客のヤバい実態" at bounding box center [423, 436] width 139 height 15
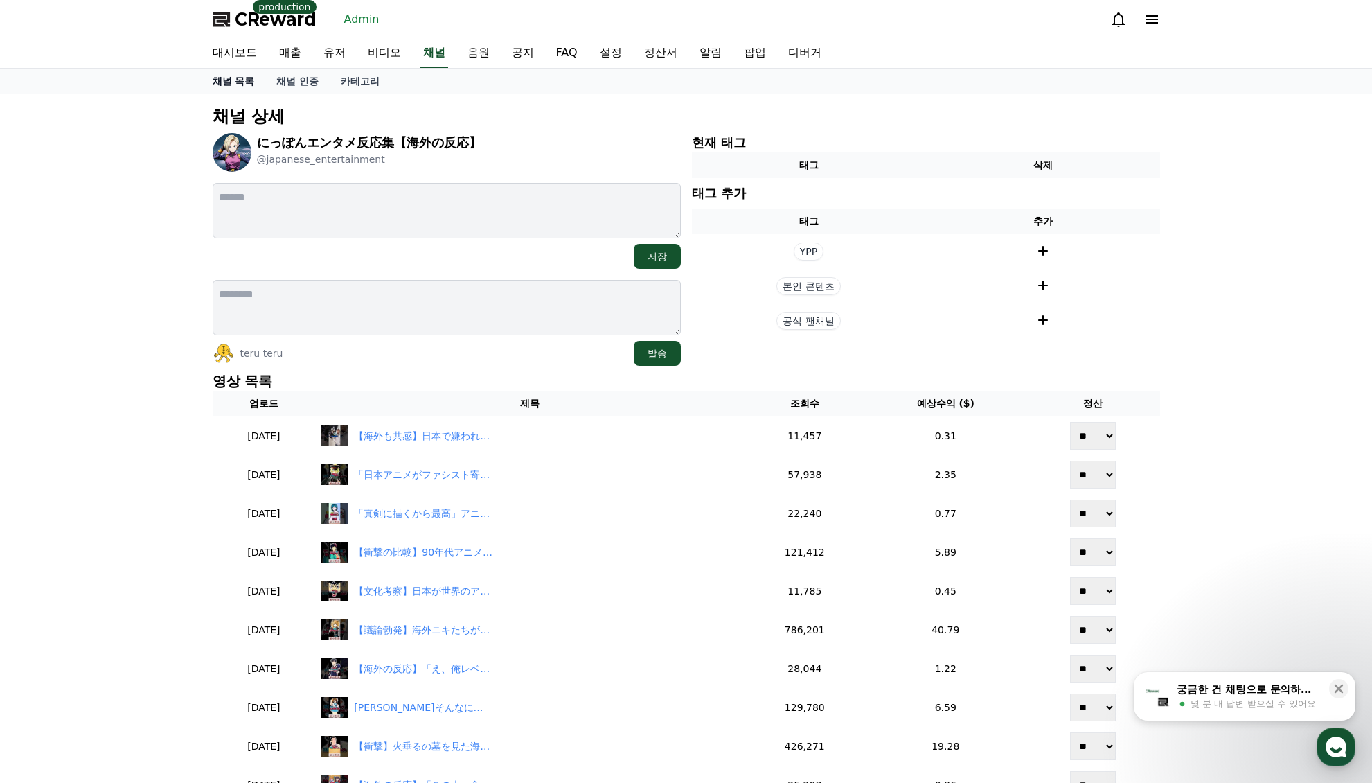
click at [245, 78] on link "채널 목록" at bounding box center [234, 81] width 64 height 25
click at [343, 54] on link "유저" at bounding box center [334, 53] width 44 height 29
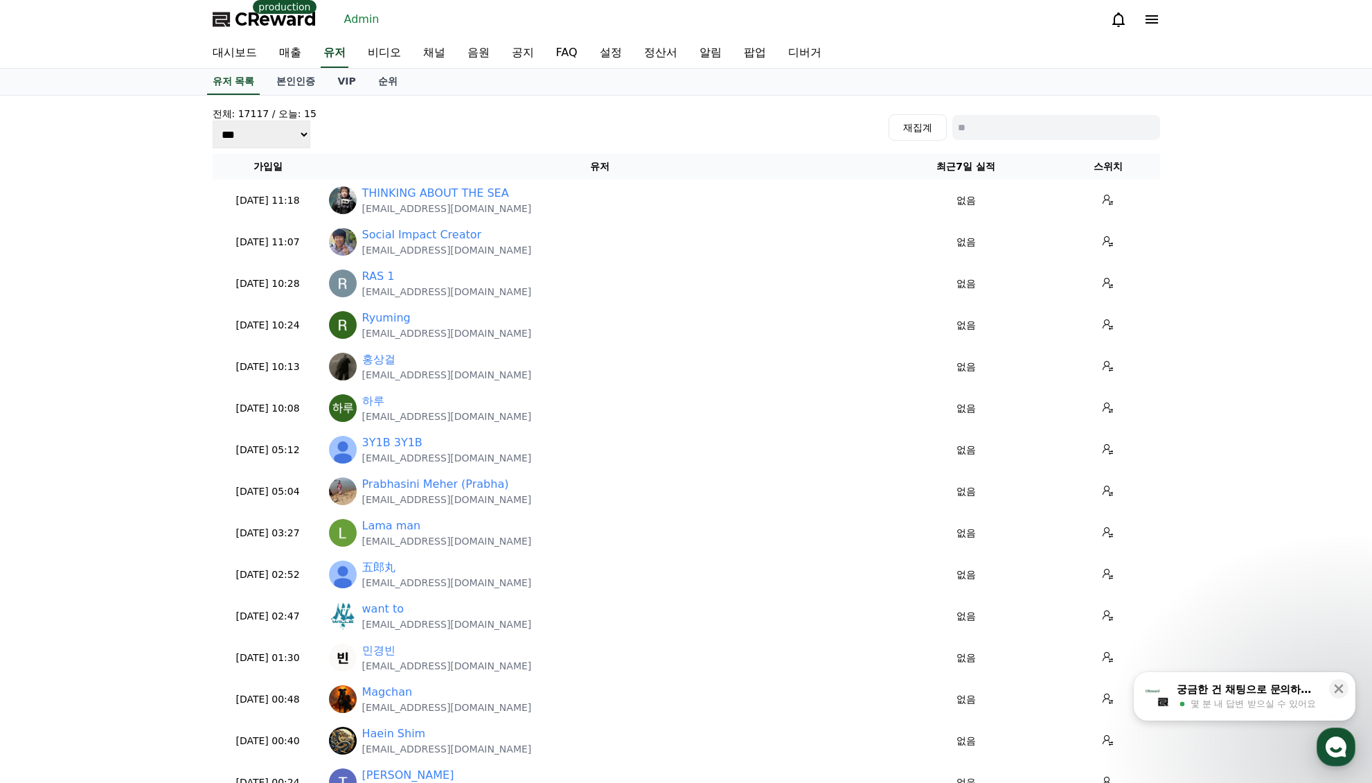
click at [341, 84] on link "VIP" at bounding box center [346, 82] width 40 height 26
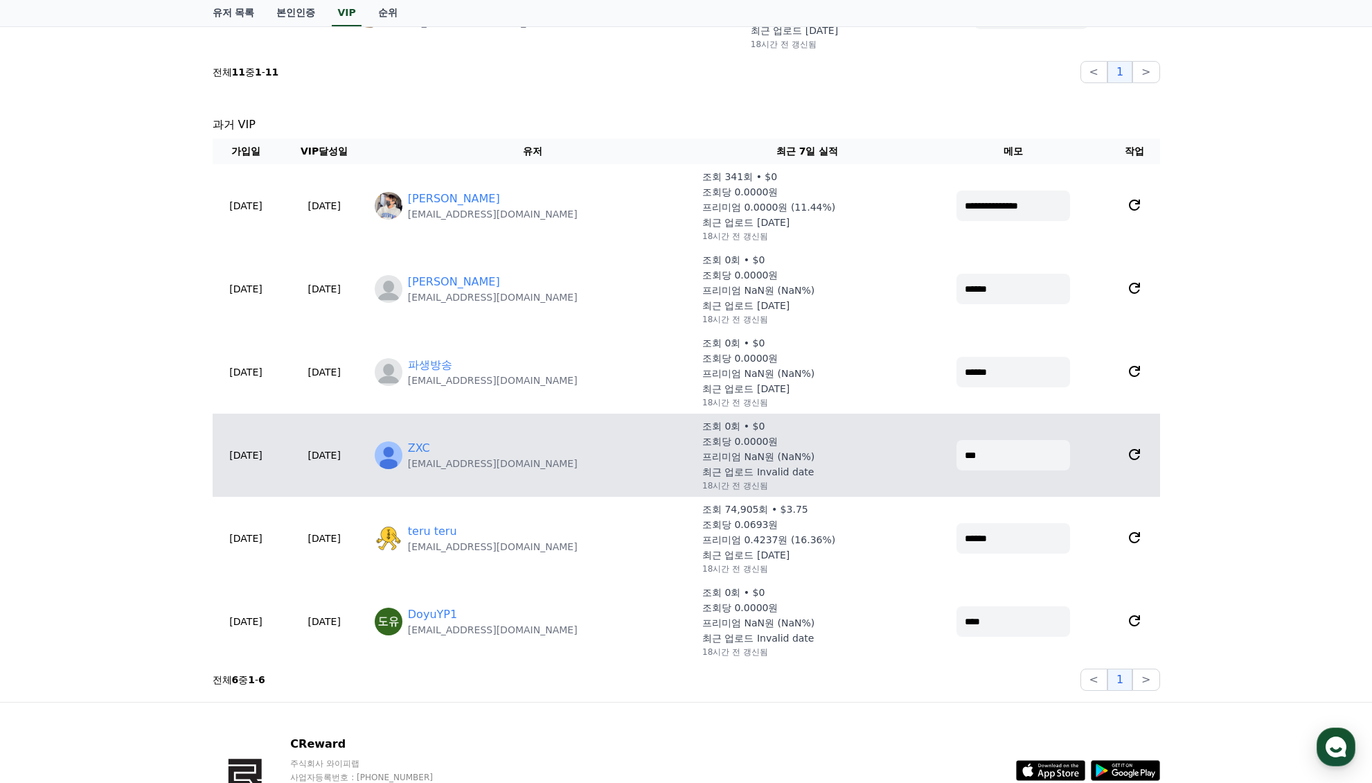
scroll to position [1108, 0]
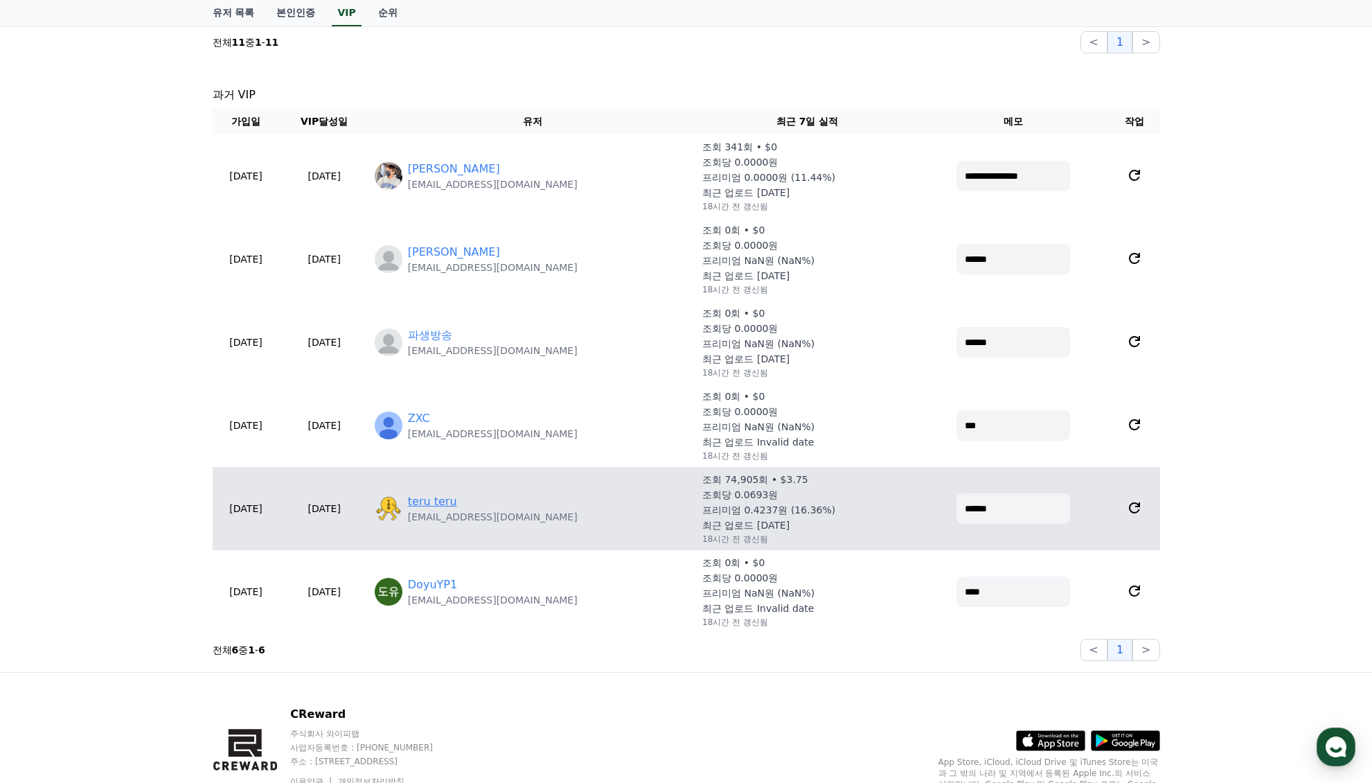
click at [457, 504] on link "teru teru" at bounding box center [432, 501] width 49 height 17
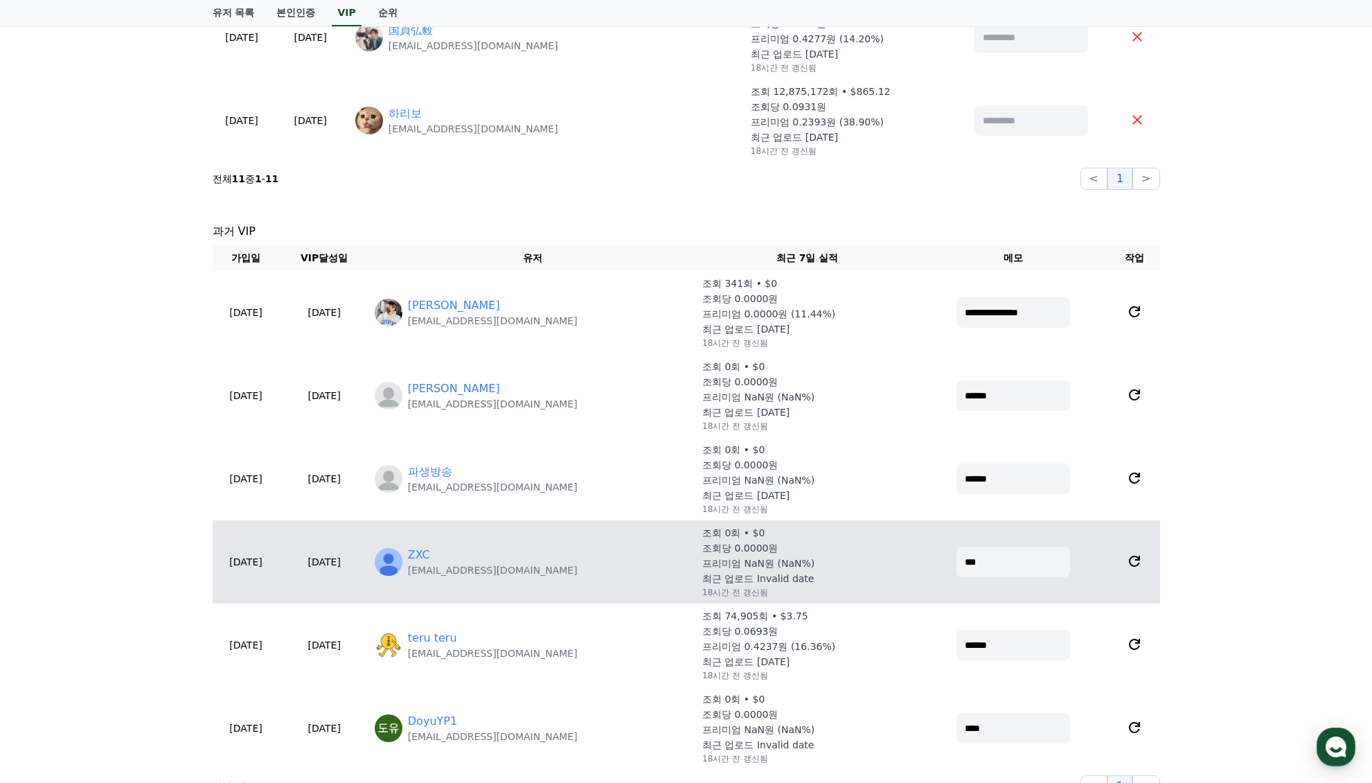
scroll to position [970, 0]
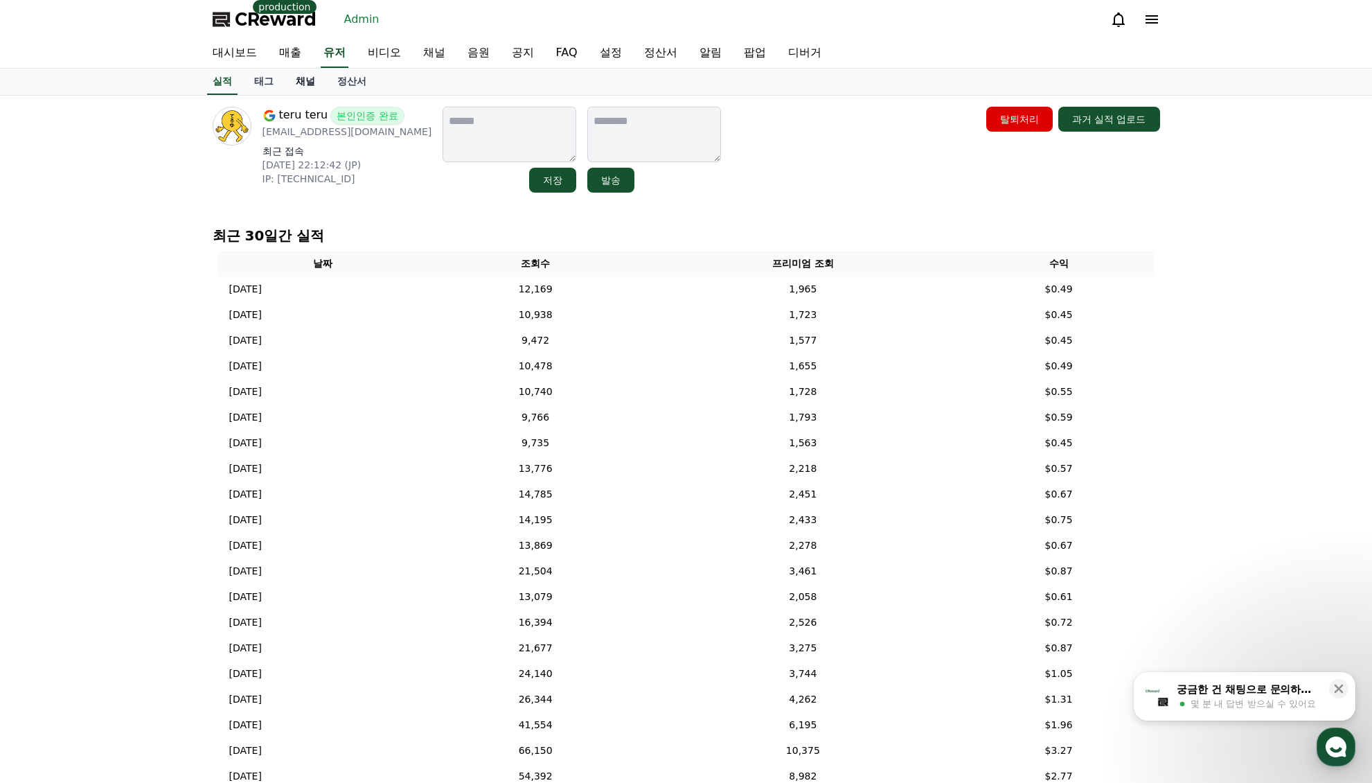
click at [306, 87] on link "채널" at bounding box center [306, 82] width 42 height 26
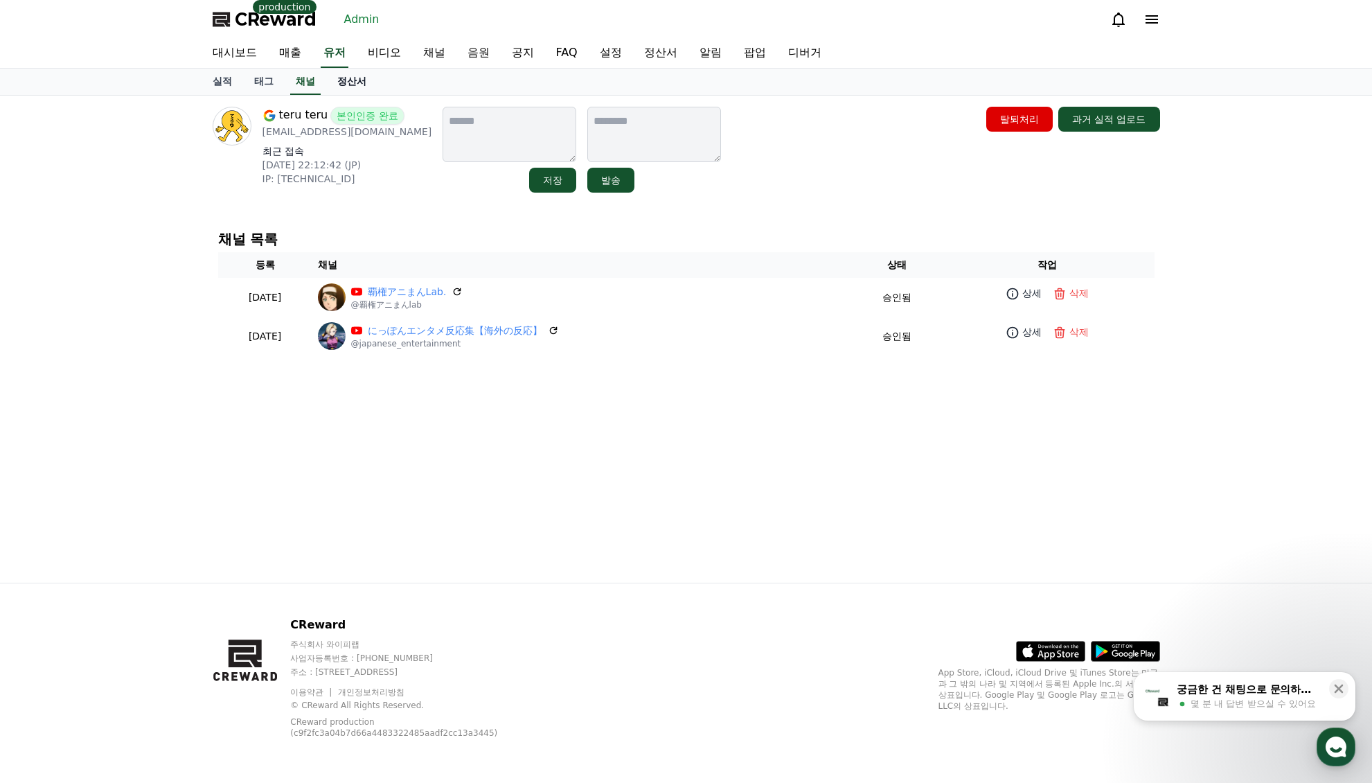
click at [344, 88] on link "정산서" at bounding box center [351, 82] width 51 height 26
